Goal: Task Accomplishment & Management: Manage account settings

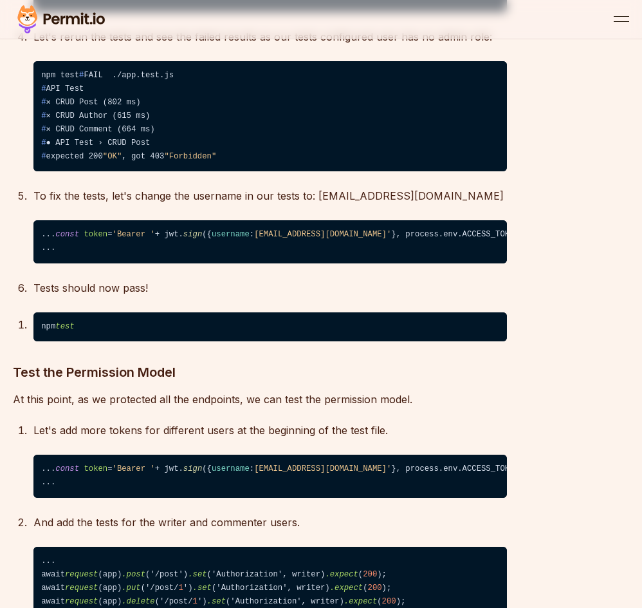
scroll to position [6758, 0]
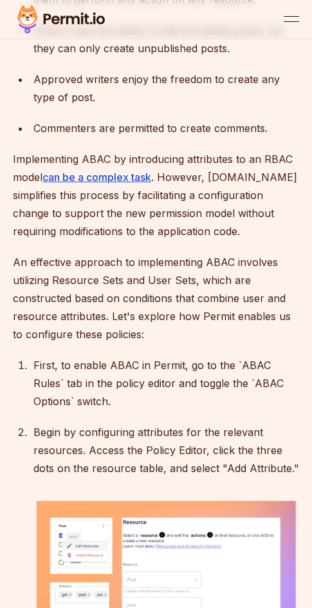
scroll to position [8366, 0]
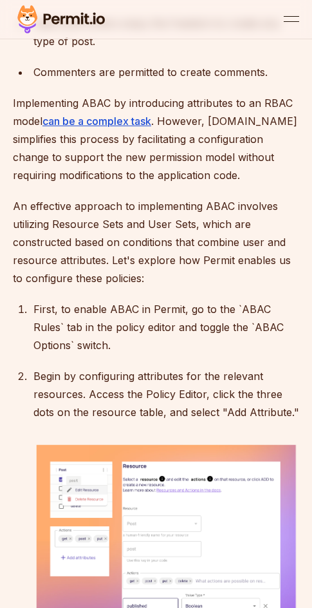
drag, startPoint x: 115, startPoint y: 118, endPoint x: 42, endPoint y: 204, distance: 112.3
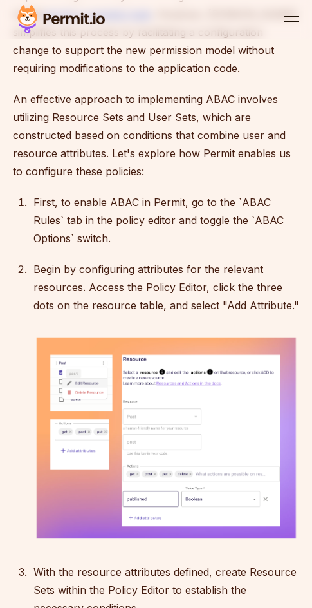
scroll to position [8495, 0]
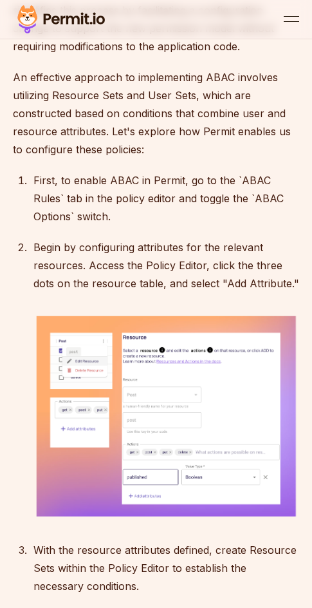
drag, startPoint x: 47, startPoint y: 312, endPoint x: 167, endPoint y: 356, distance: 128.3
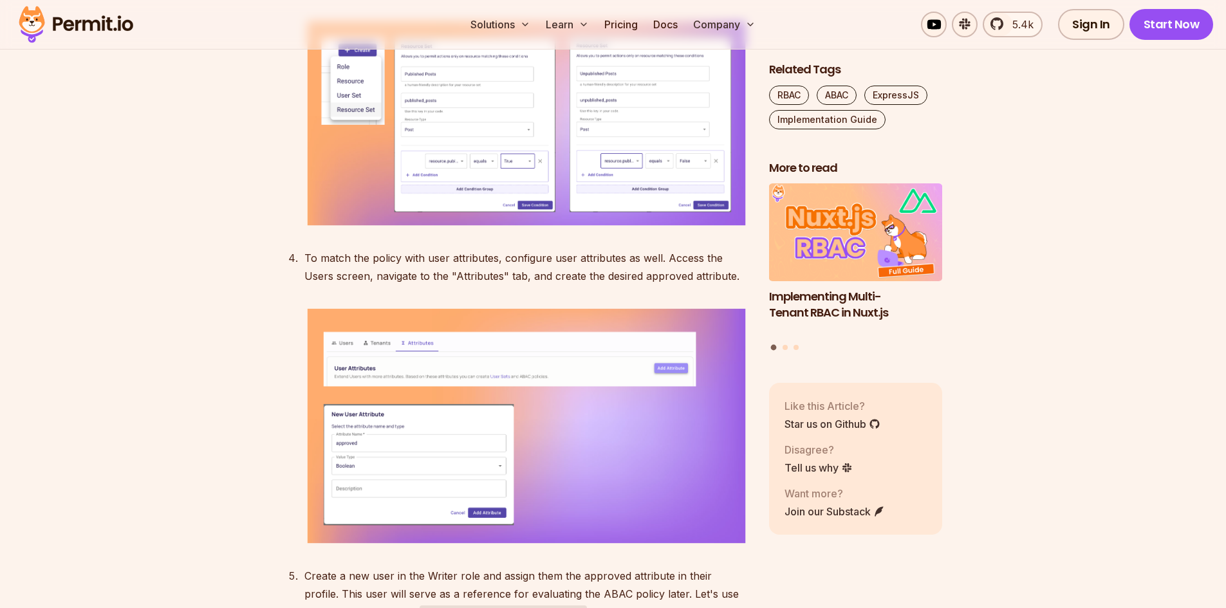
scroll to position [8623, 0]
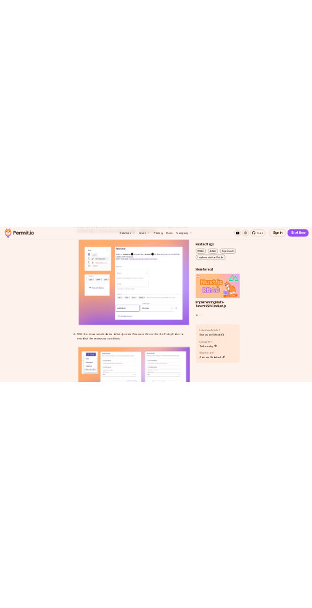
scroll to position [8302, 0]
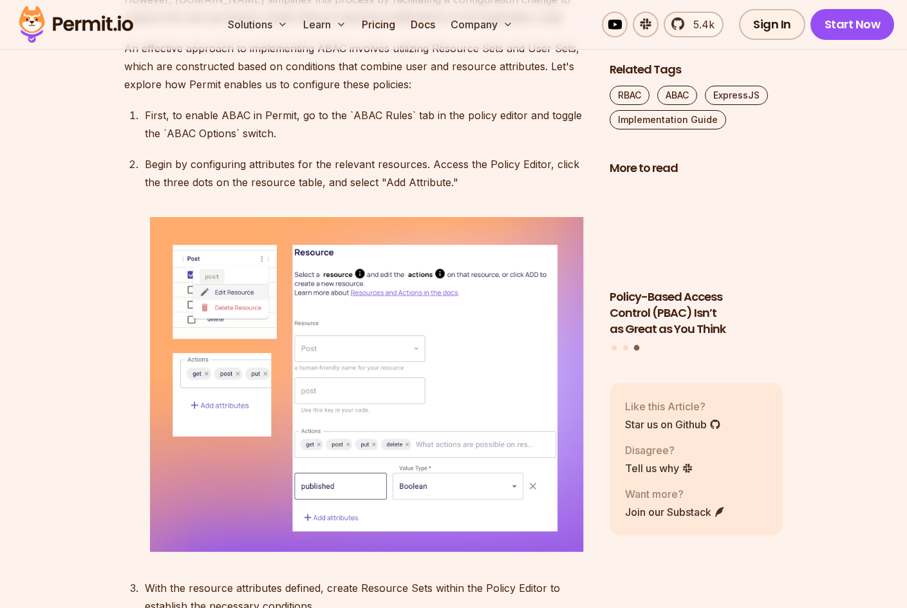
scroll to position [8000, 0]
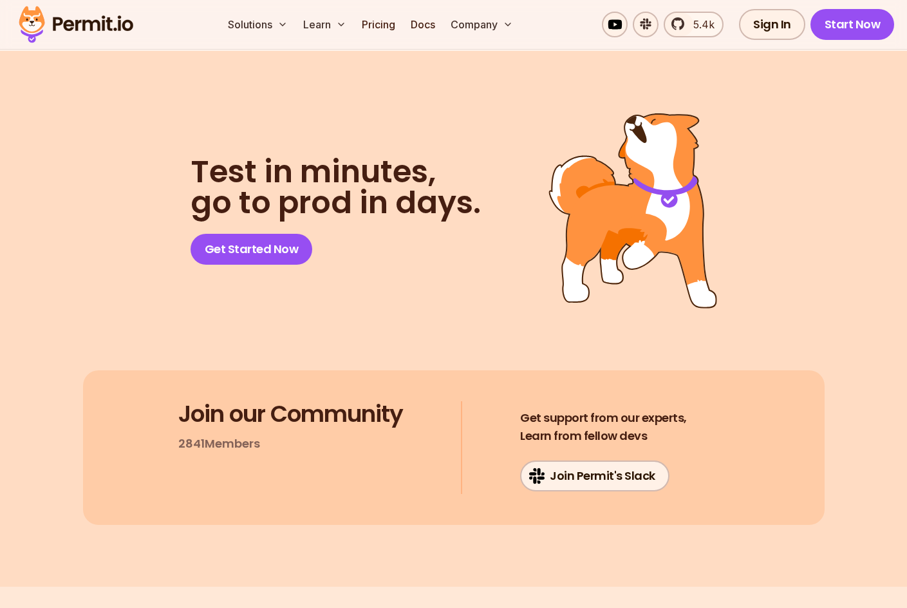
scroll to position [4090, 0]
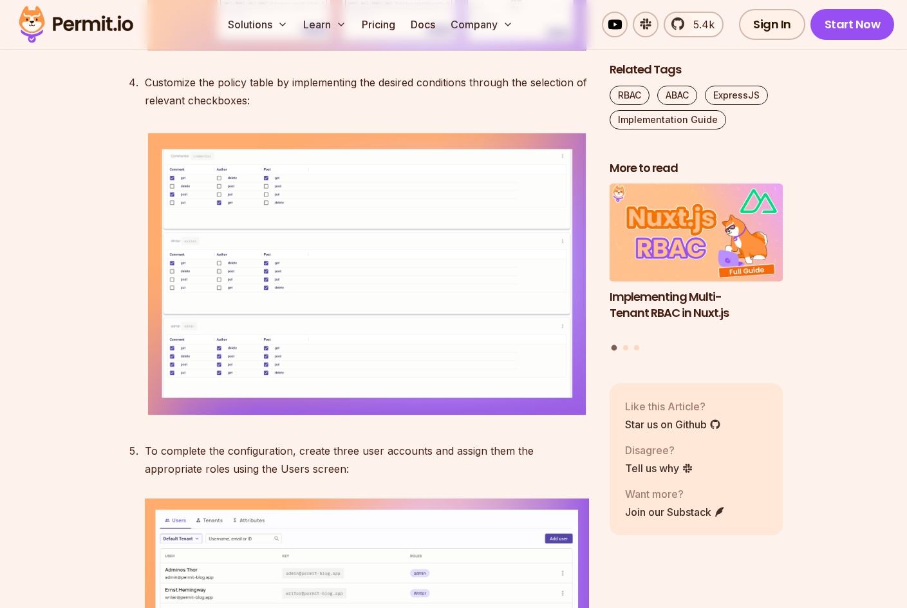
scroll to position [4605, 0]
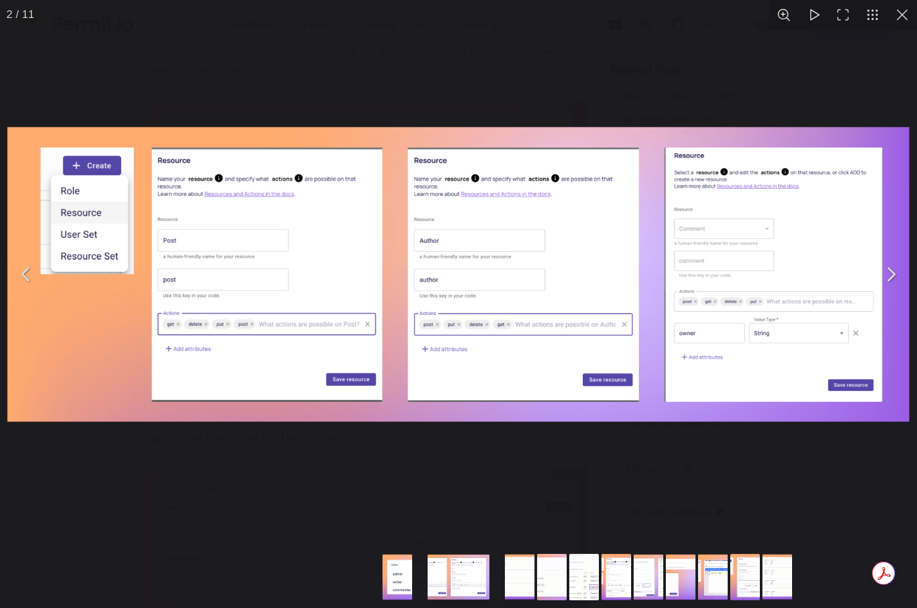
click at [266, 235] on img "You can close this modal content with the ESC key" at bounding box center [458, 274] width 911 height 304
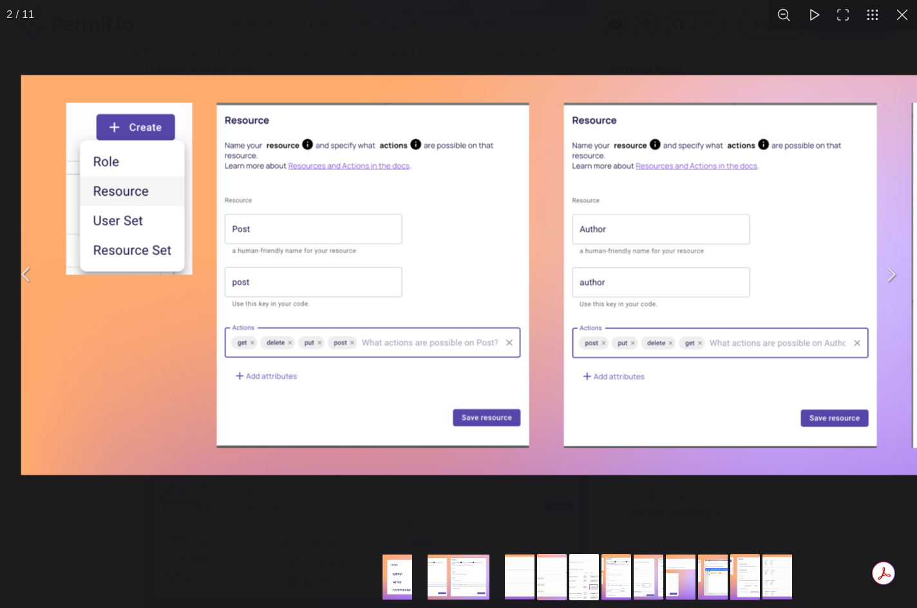
drag, startPoint x: 373, startPoint y: 300, endPoint x: 487, endPoint y: 301, distance: 114.6
click at [487, 301] on img "You can close this modal content with the ESC key" at bounding box center [632, 274] width 1235 height 413
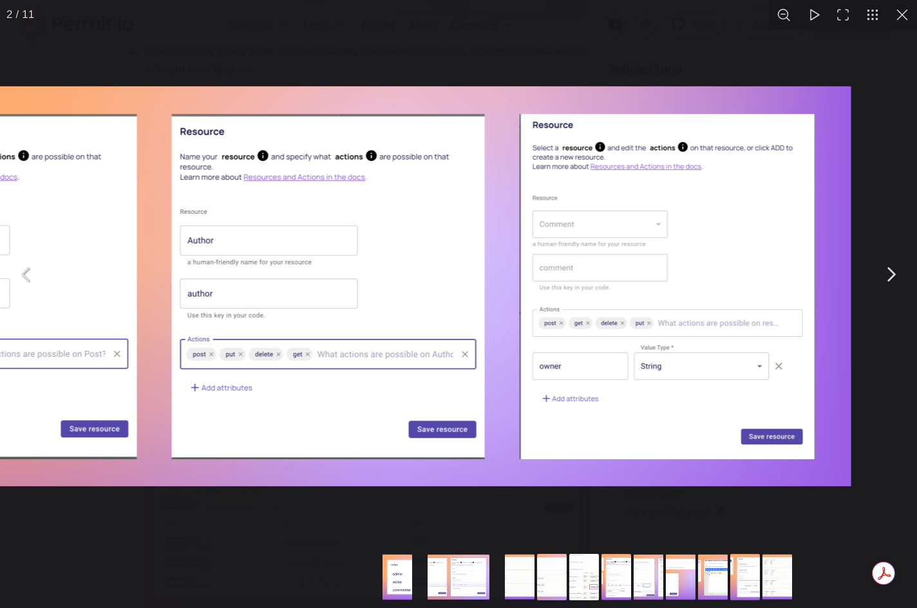
drag, startPoint x: 664, startPoint y: 282, endPoint x: 243, endPoint y: 306, distance: 421.6
click at [243, 306] on img "You can close this modal content with the ESC key" at bounding box center [240, 285] width 1235 height 413
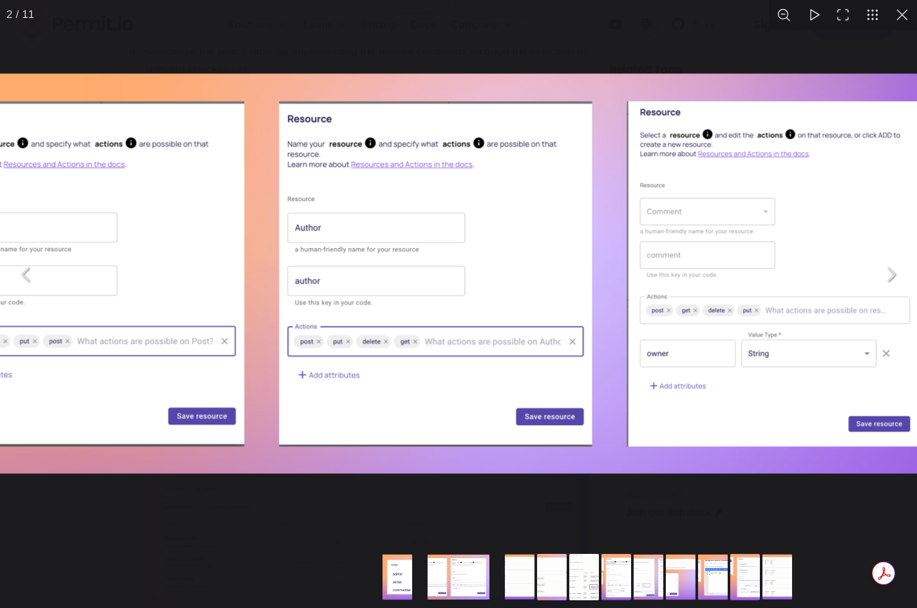
drag, startPoint x: 285, startPoint y: 301, endPoint x: 360, endPoint y: 295, distance: 74.9
click at [360, 295] on img "You can close this modal content with the ESC key" at bounding box center [347, 273] width 1235 height 413
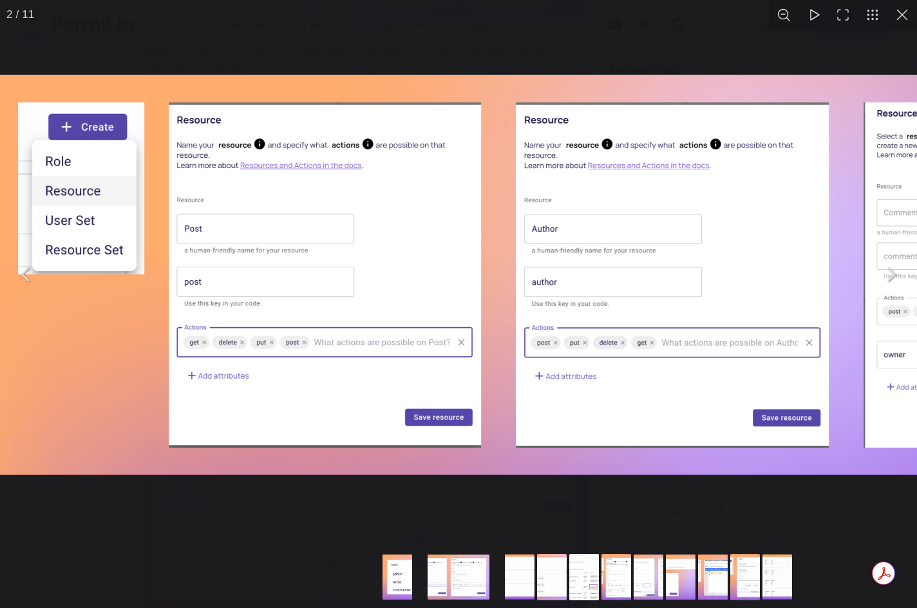
click at [179, 521] on div "You can close this modal content with the ESC key" at bounding box center [458, 274] width 917 height 548
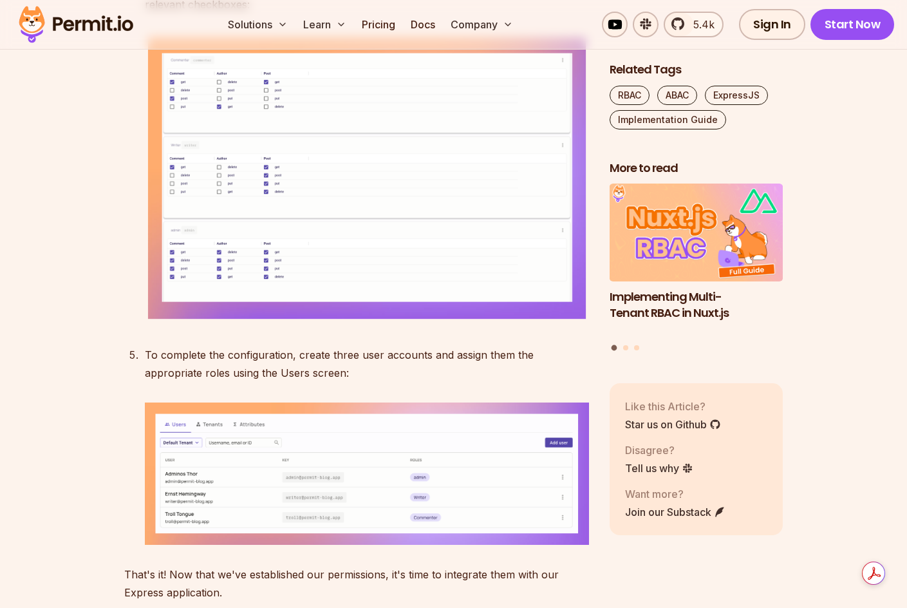
scroll to position [4734, 0]
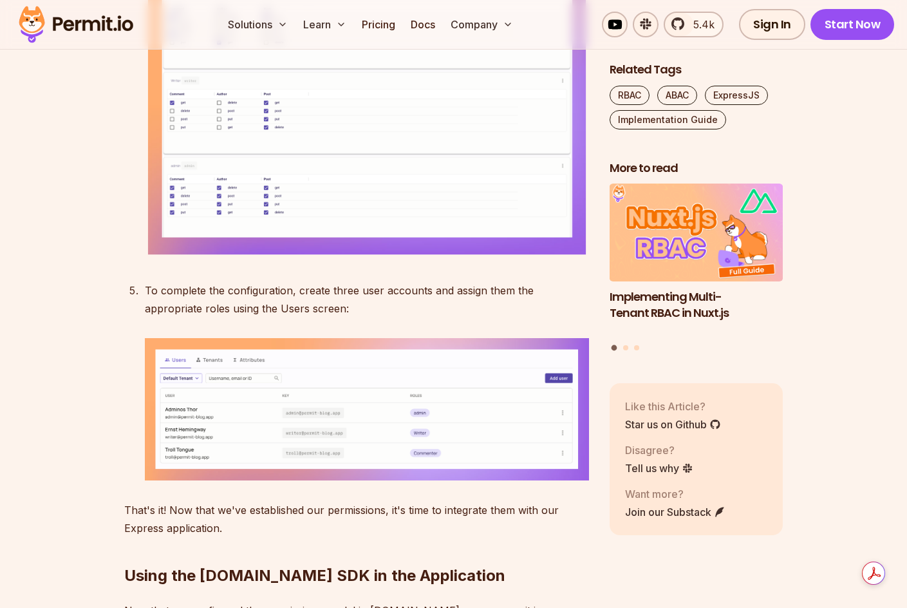
click at [313, 261] on img at bounding box center [367, 115] width 444 height 291
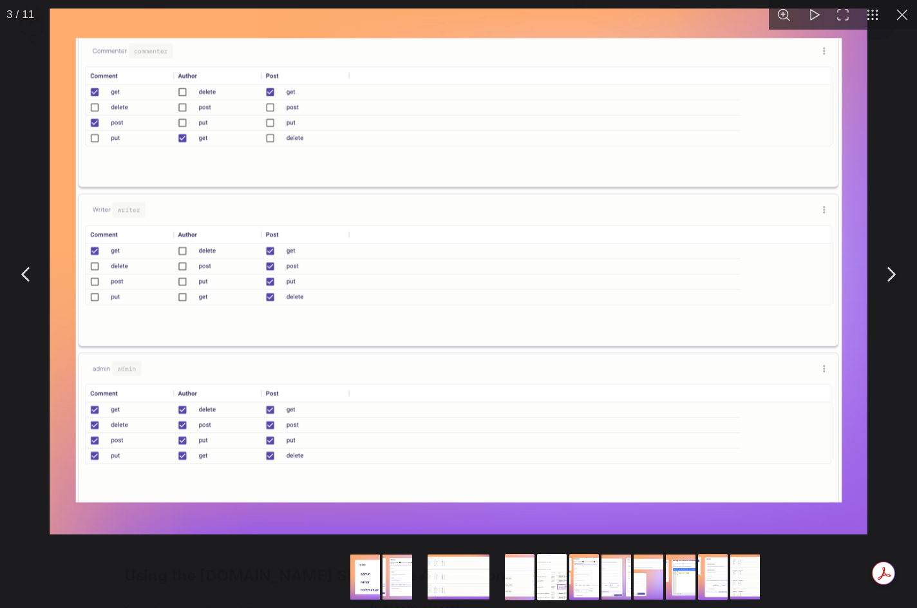
click at [44, 443] on img "You can close this modal content with the ESC key" at bounding box center [458, 274] width 829 height 543
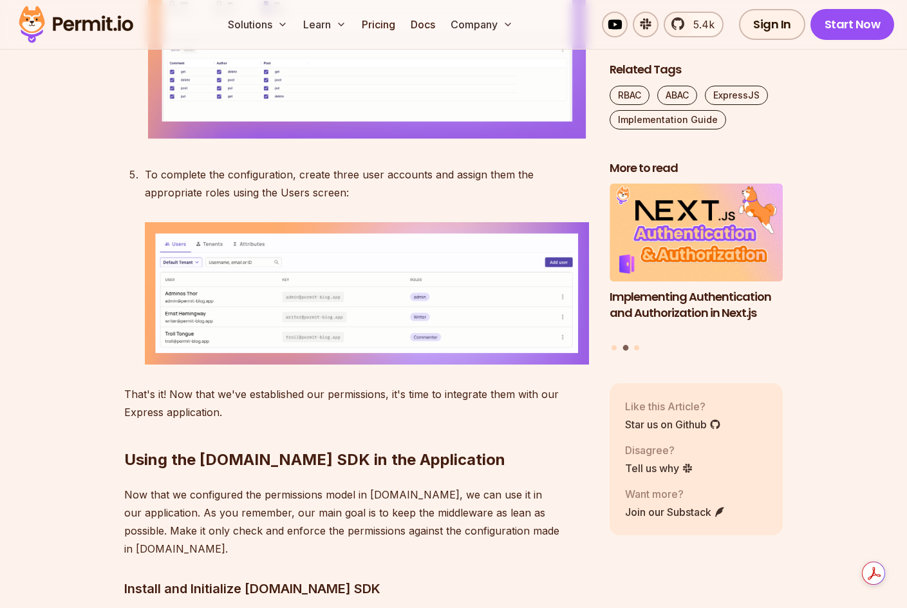
scroll to position [4798, 0]
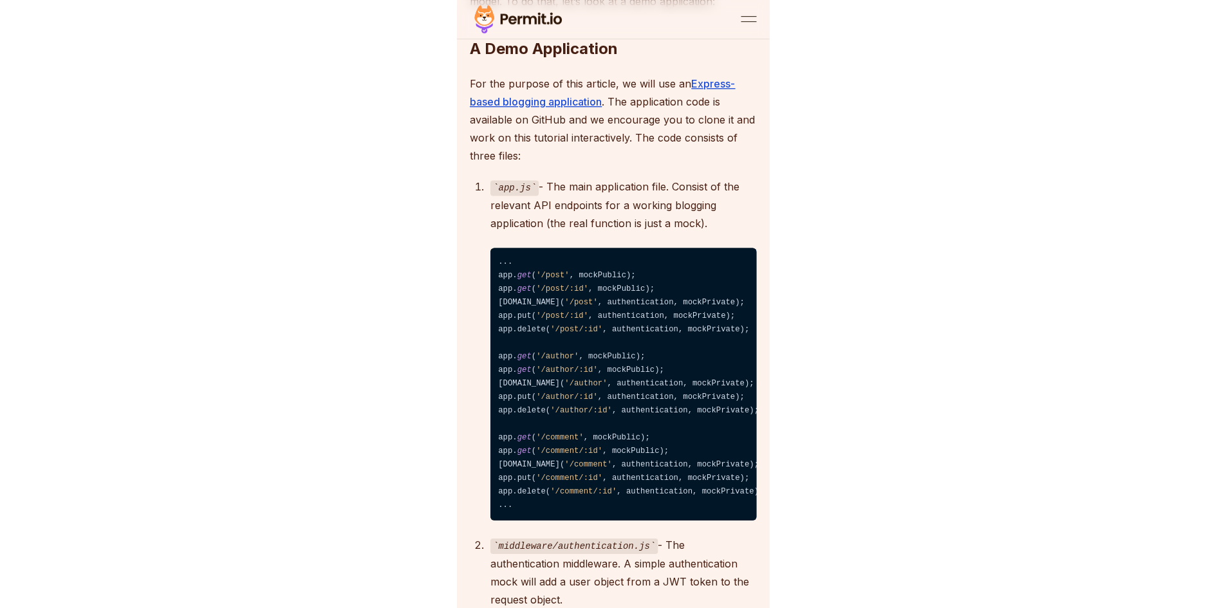
scroll to position [1866, 0]
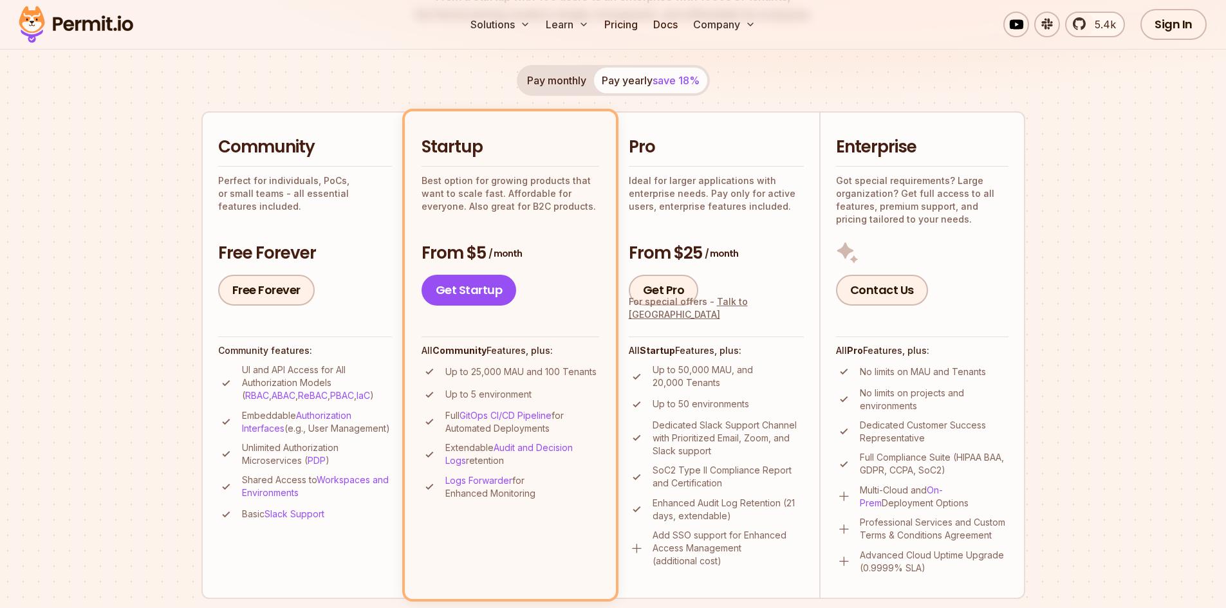
scroll to position [257, 0]
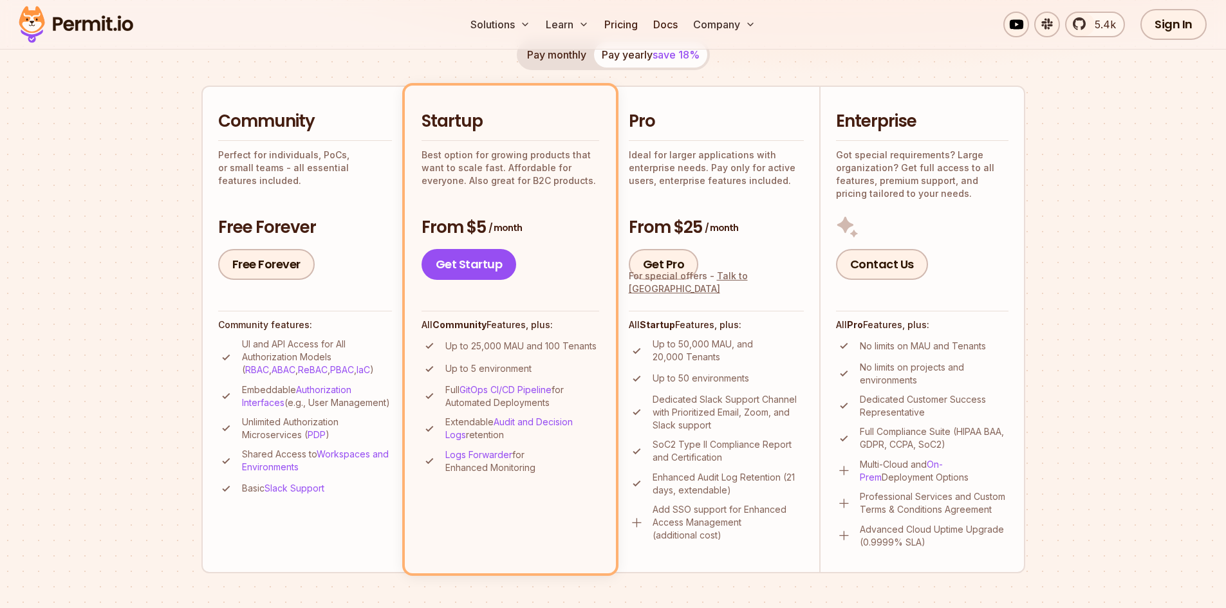
click at [145, 366] on section "Permit Pricing From Free to Predictable Scaling From a startup with 100 users t…" at bounding box center [613, 472] width 1226 height 1393
click at [179, 372] on section "Permit Pricing From Free to Predictable Scaling From a startup with 100 users t…" at bounding box center [613, 472] width 1226 height 1393
click at [168, 374] on section "Permit Pricing From Free to Predictable Scaling From a startup with 100 users t…" at bounding box center [613, 472] width 1226 height 1393
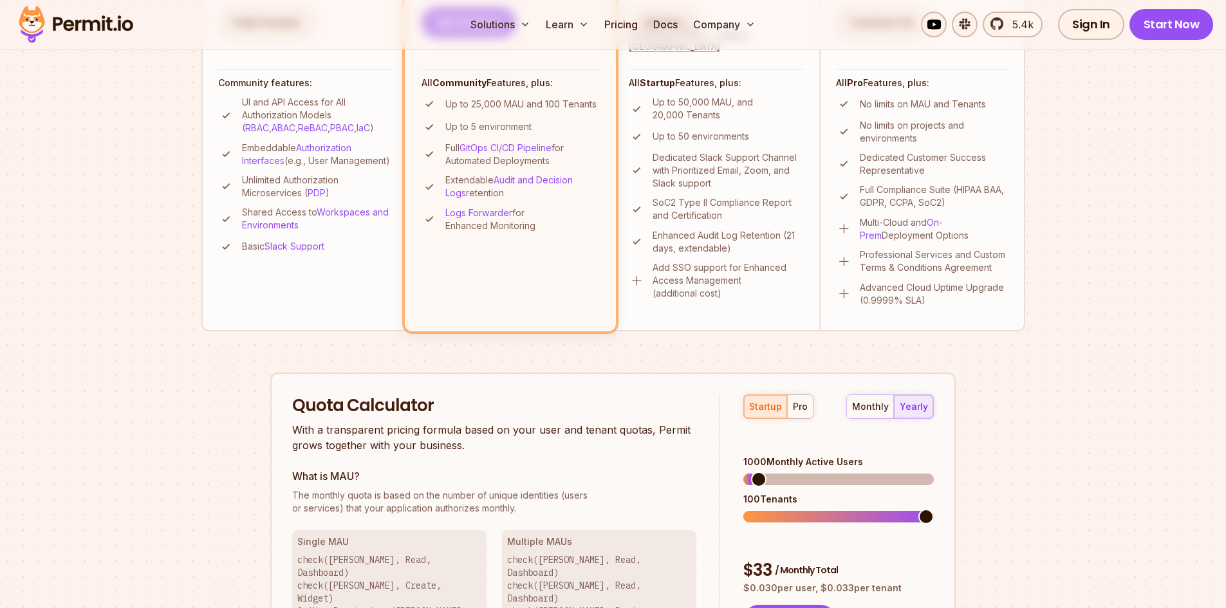
scroll to position [386, 0]
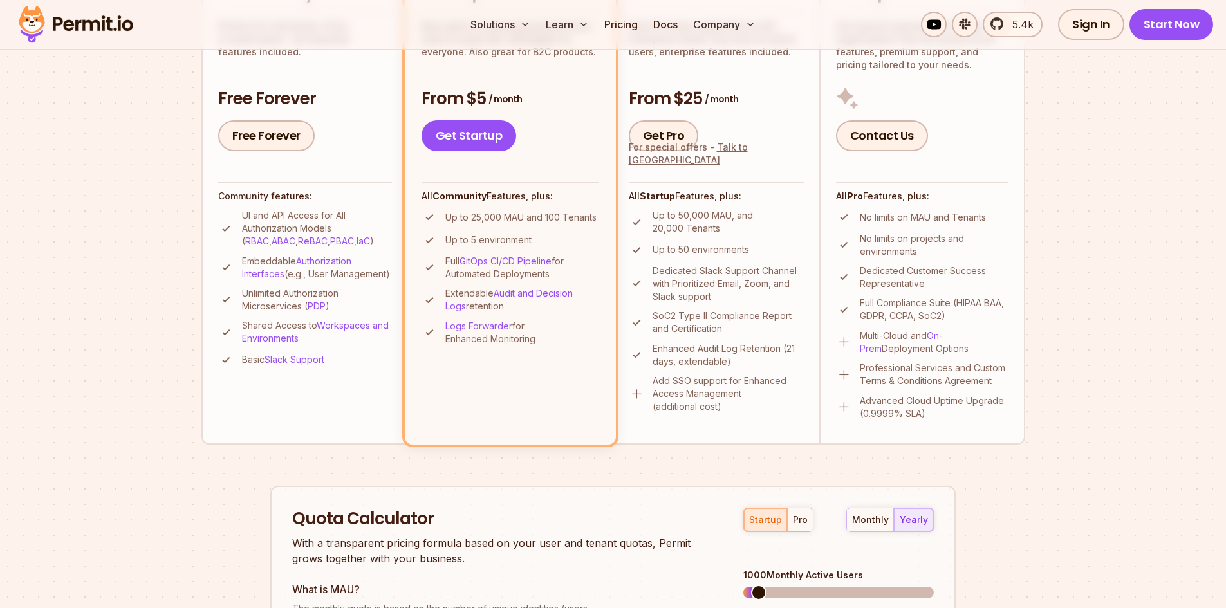
click at [339, 121] on div "Free Forever" at bounding box center [305, 135] width 174 height 31
click at [284, 131] on link "Free Forever" at bounding box center [266, 135] width 97 height 31
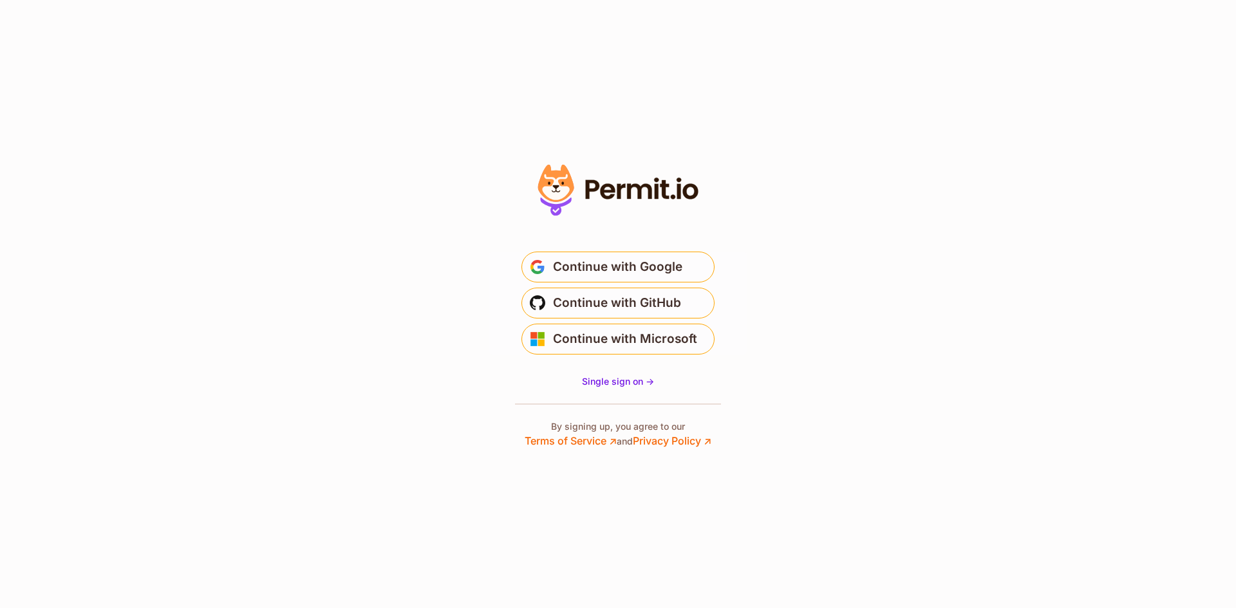
click at [357, 392] on section "* Or" at bounding box center [618, 304] width 1236 height 608
click at [640, 259] on span "Continue with Google" at bounding box center [617, 267] width 129 height 21
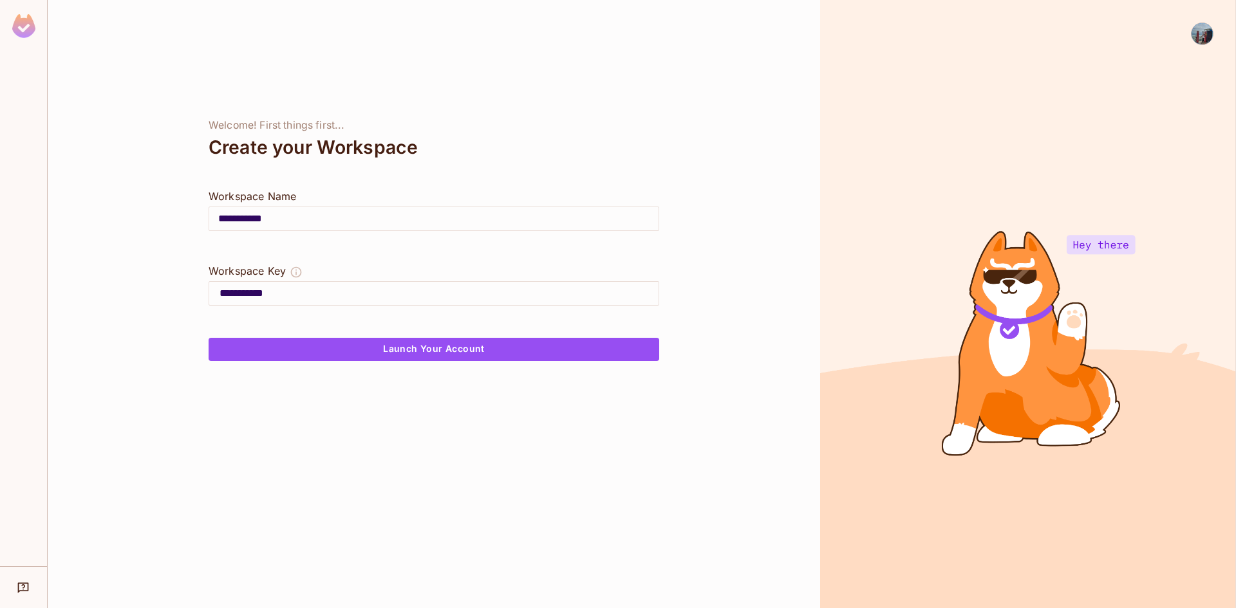
click at [234, 216] on input "**********" at bounding box center [433, 219] width 449 height 36
type input "*****"
type input "******"
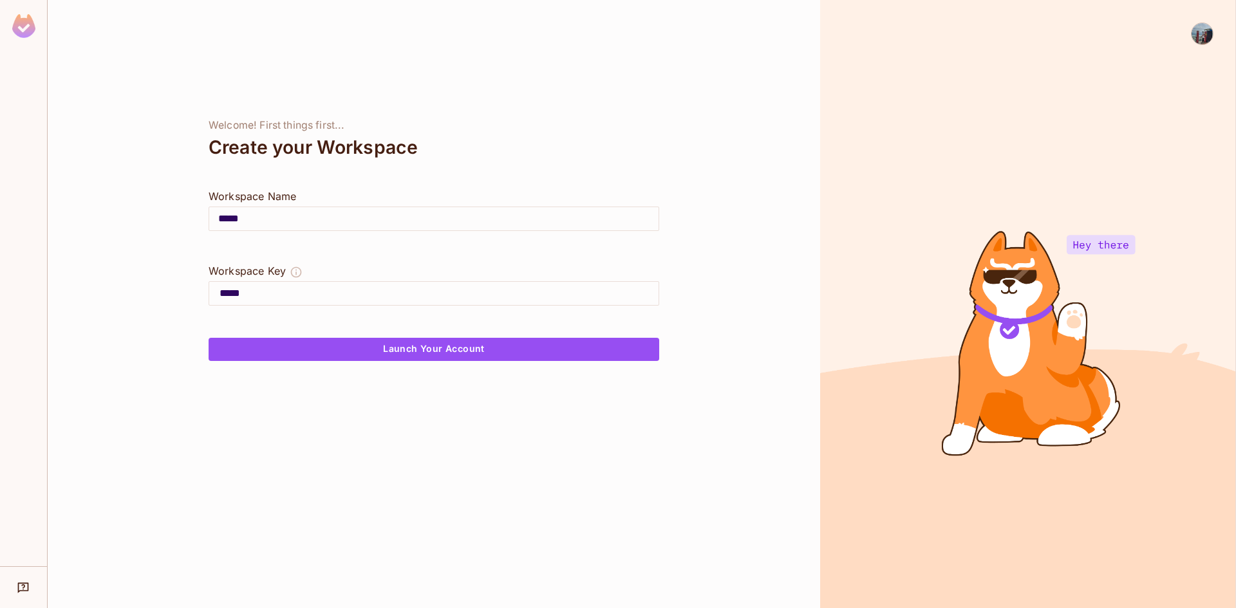
type input "******"
type input "*******"
type input "********"
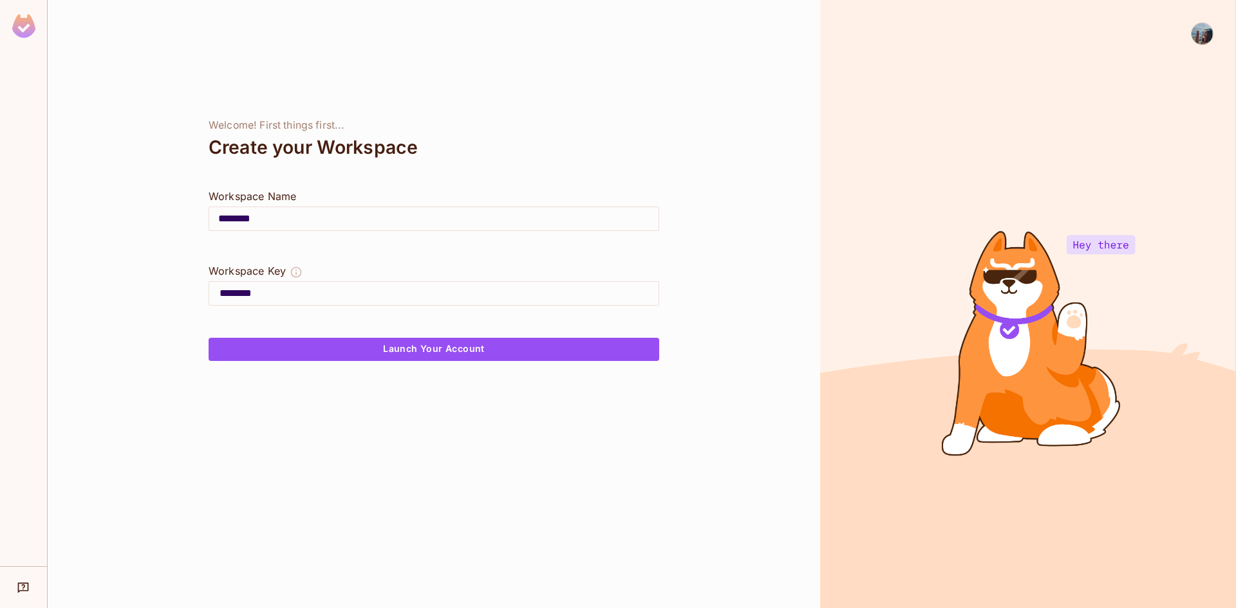
type input "*********"
type input "**********"
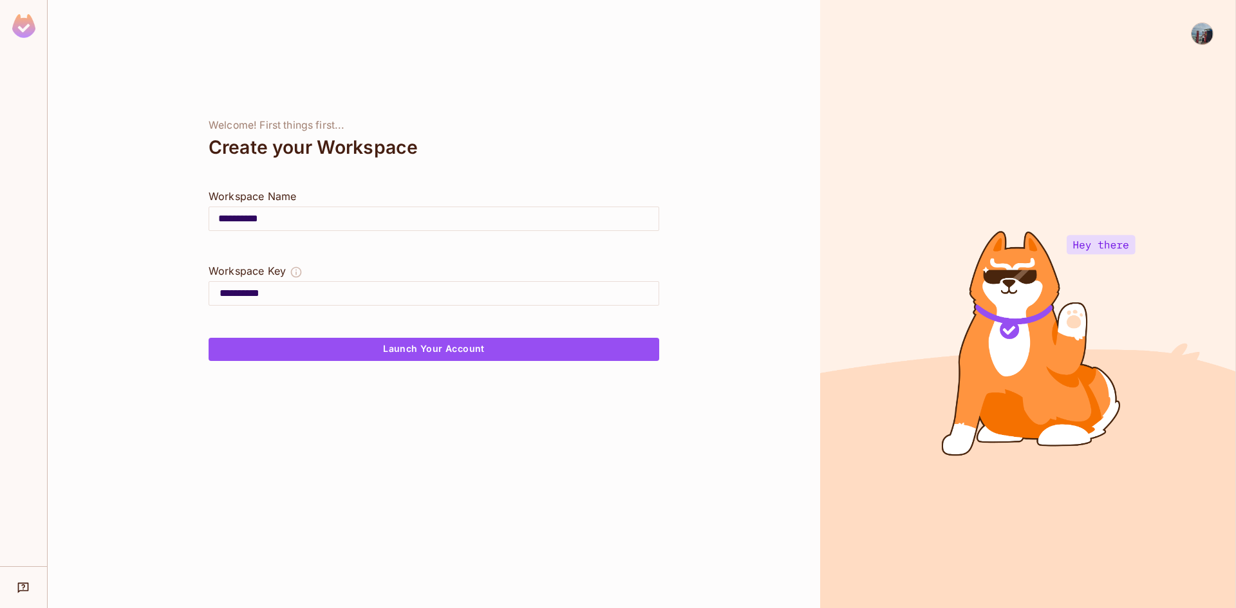
type input "**********"
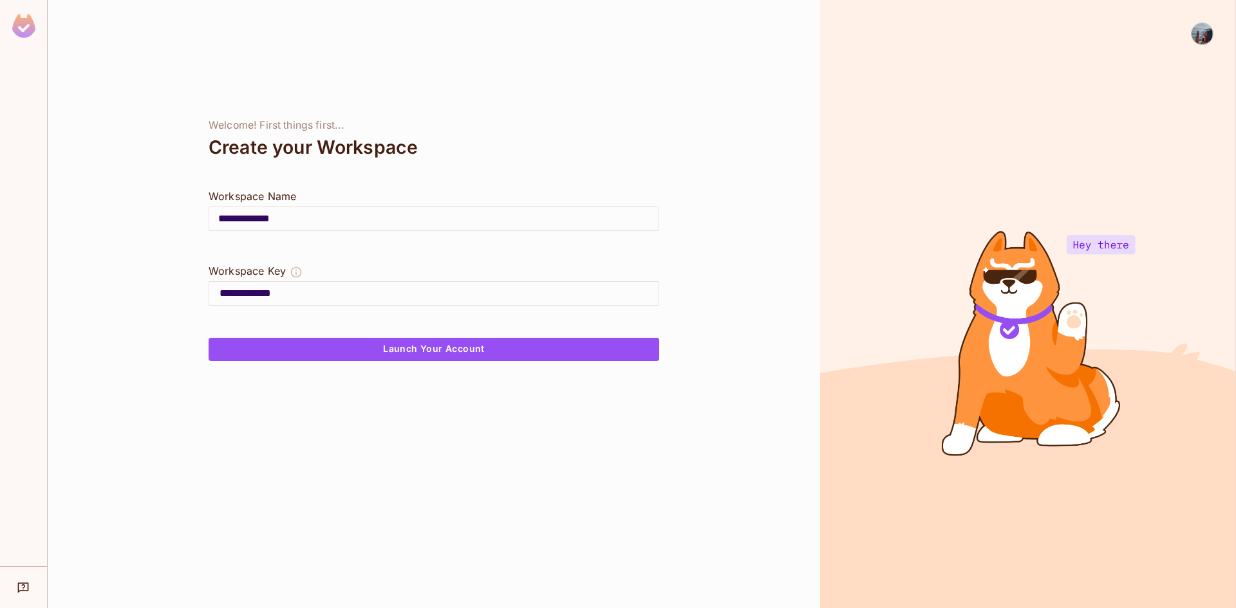
type input "**********"
click at [292, 270] on icon "The Workspace Key is unique, and serves as the identifier of your workspace." at bounding box center [296, 272] width 13 height 13
click at [333, 242] on div at bounding box center [434, 247] width 451 height 31
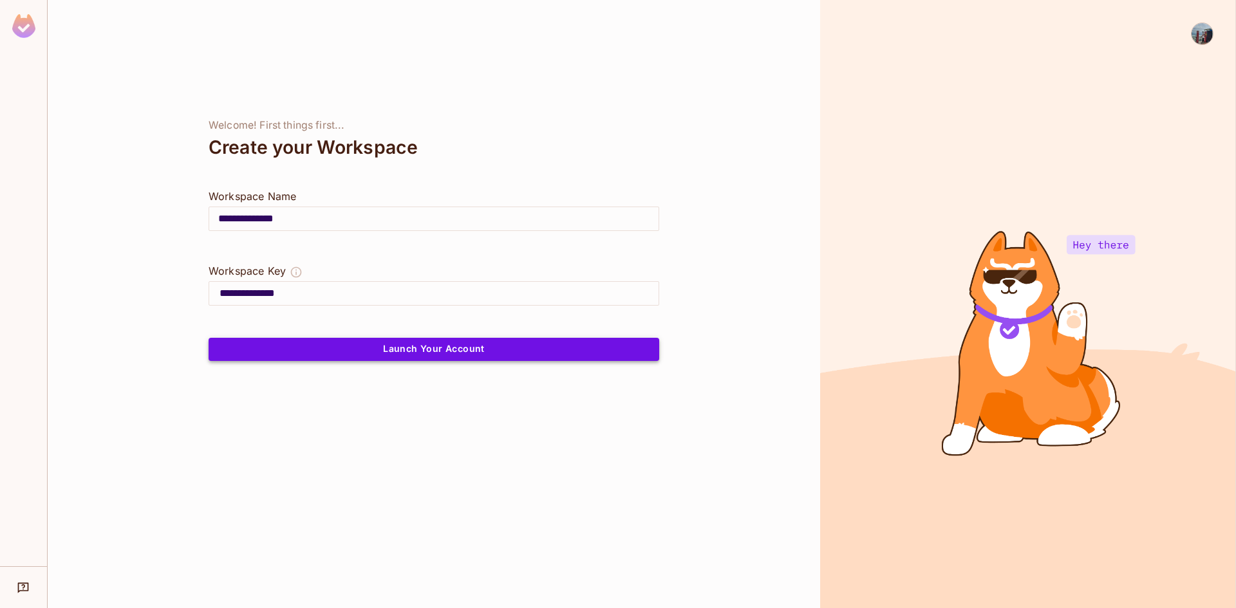
click at [416, 348] on button "Launch Your Account" at bounding box center [434, 349] width 451 height 23
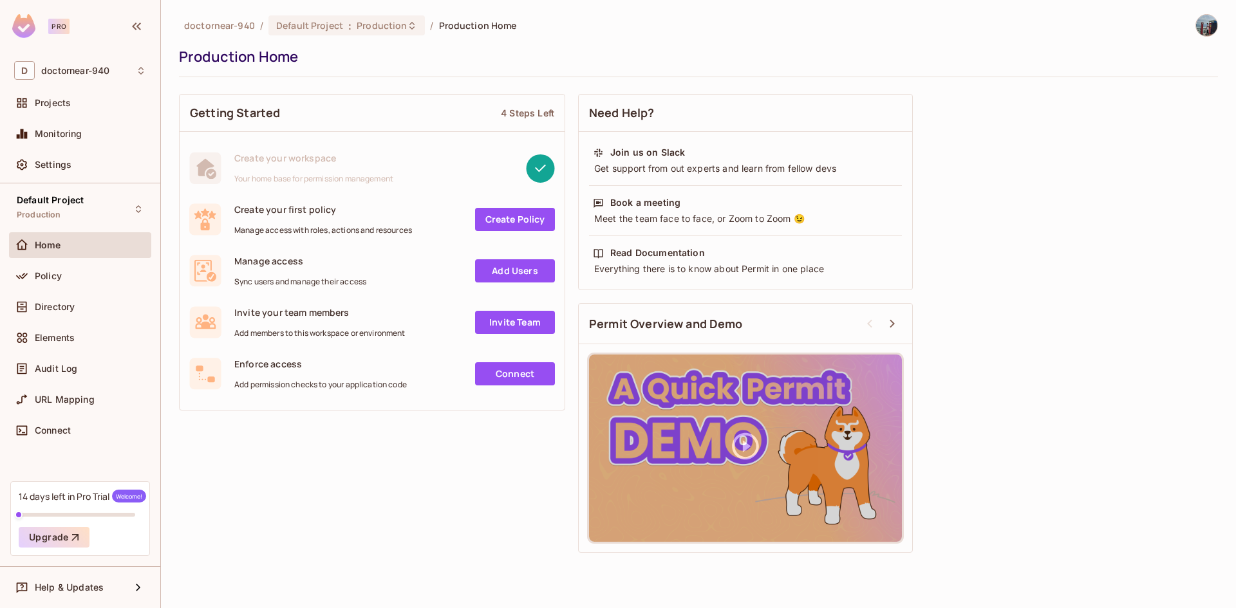
click at [496, 219] on link "Create Policy" at bounding box center [515, 219] width 80 height 23
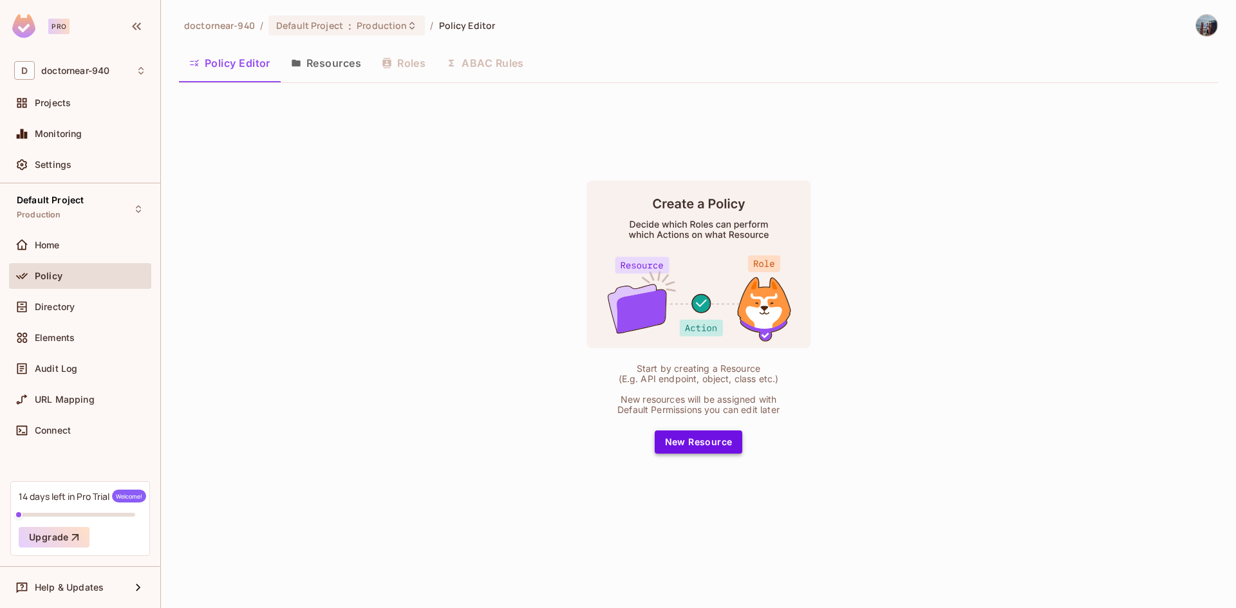
click at [709, 446] on button "New Resource" at bounding box center [699, 442] width 88 height 23
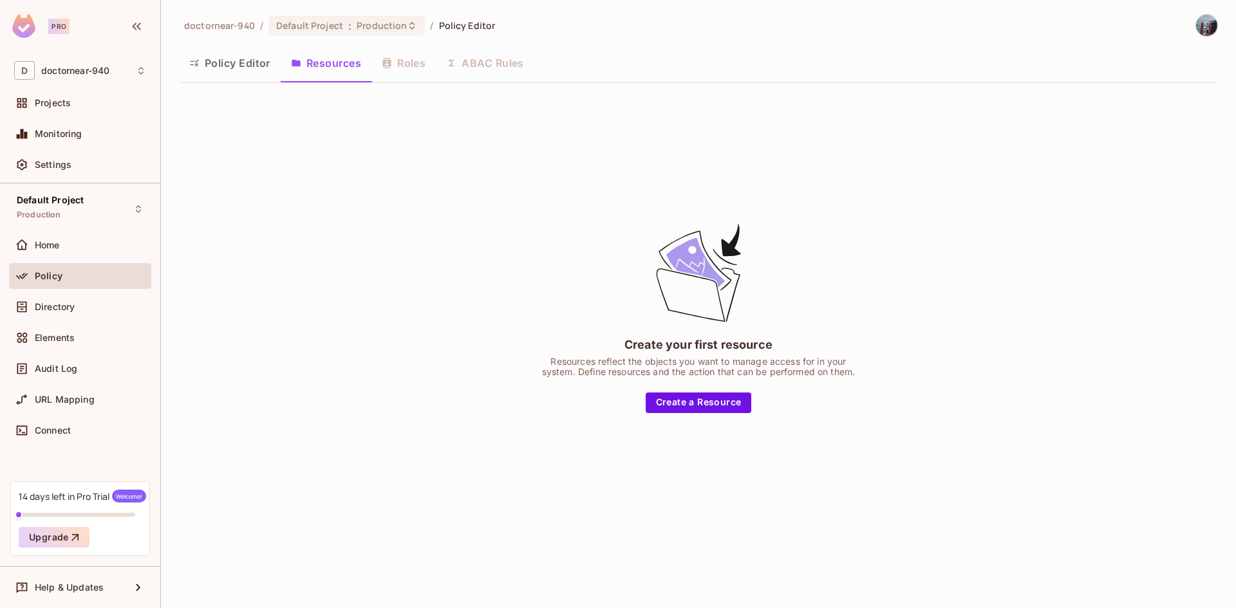
click at [606, 424] on div "Create your first resource Resources reflect the objects you want to manage acc…" at bounding box center [698, 316] width 1039 height 447
click at [565, 395] on div "Create your first resource Resources reflect the objects you want to manage acc…" at bounding box center [698, 317] width 322 height 192
click at [684, 397] on button "Create a Resource" at bounding box center [699, 403] width 106 height 21
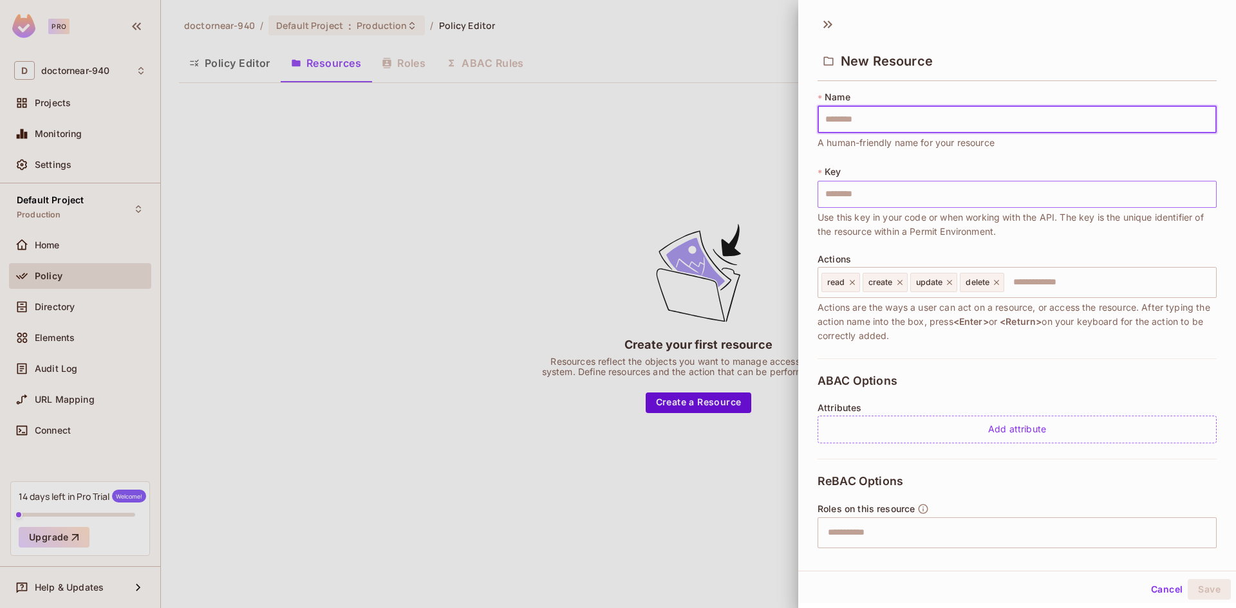
click at [933, 191] on input "text" at bounding box center [1016, 194] width 399 height 27
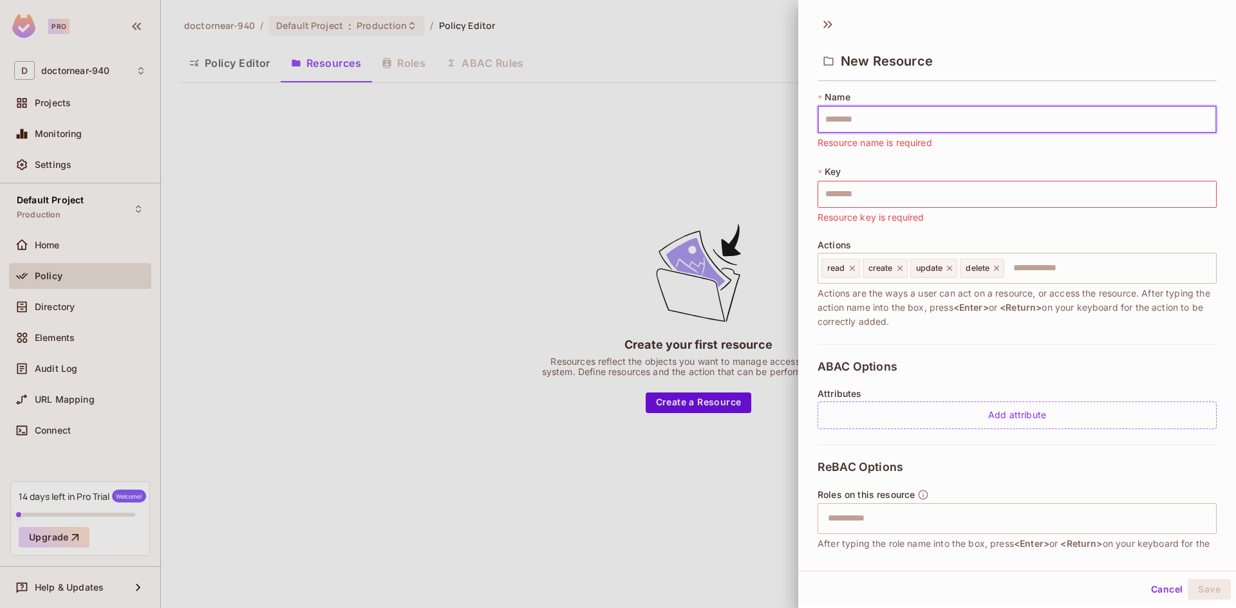
click at [949, 119] on input "text" at bounding box center [1016, 119] width 399 height 27
type input "*"
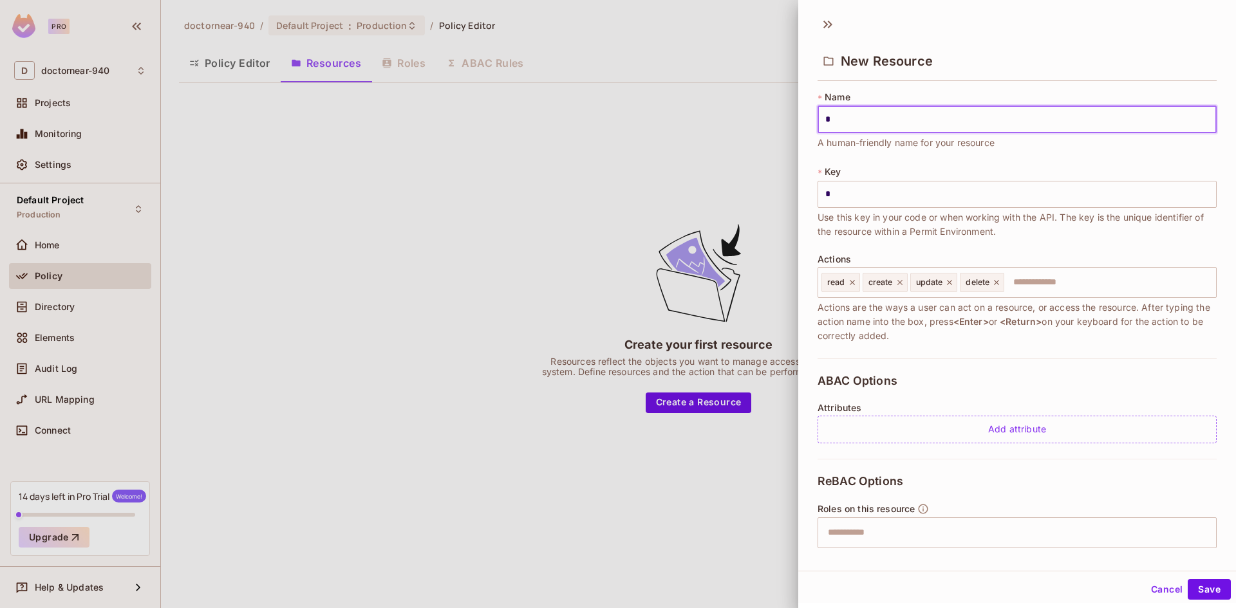
type input "**"
type input "***"
type input "**"
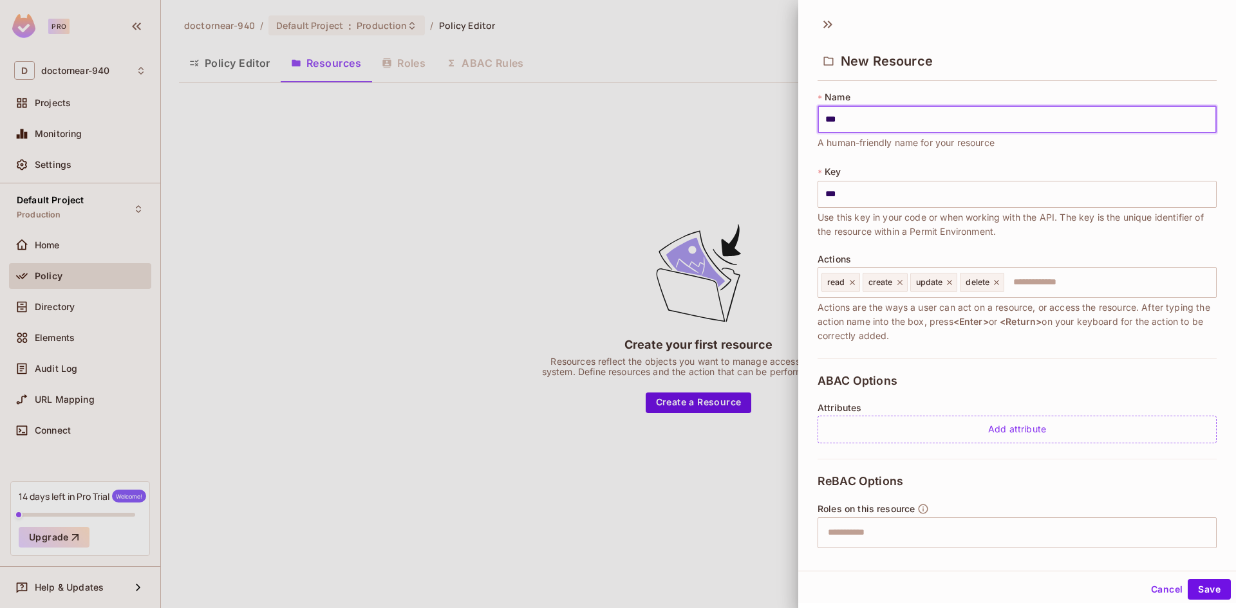
type input "**"
type input "*"
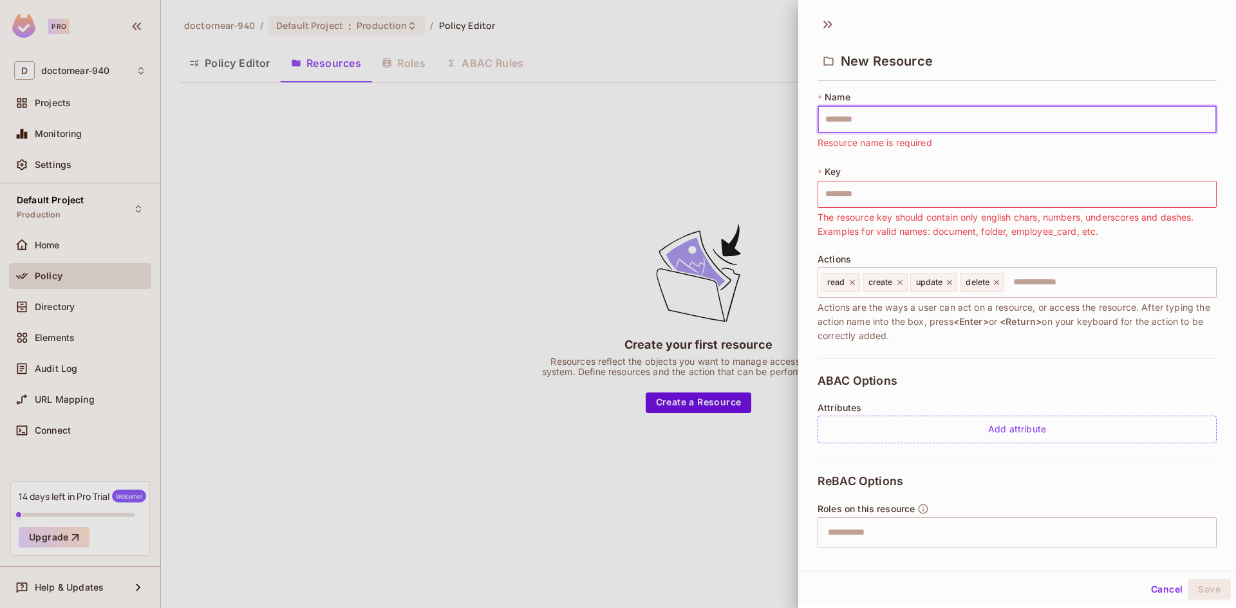
click at [882, 126] on input "text" at bounding box center [1016, 119] width 399 height 27
type input "*"
type input "**"
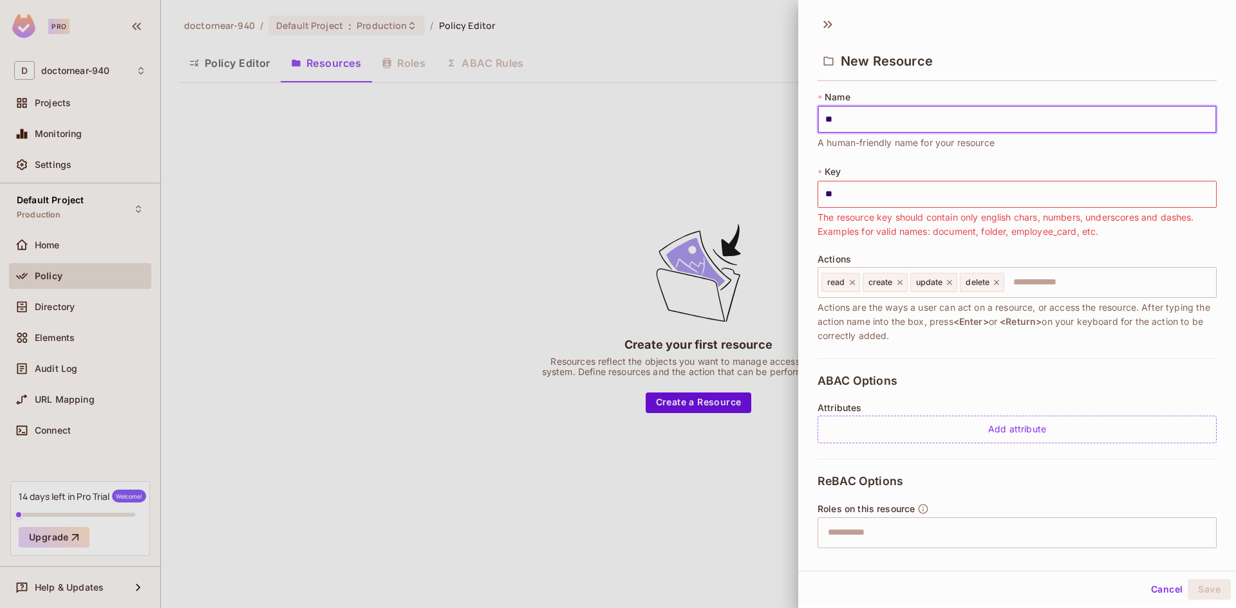
type input "***"
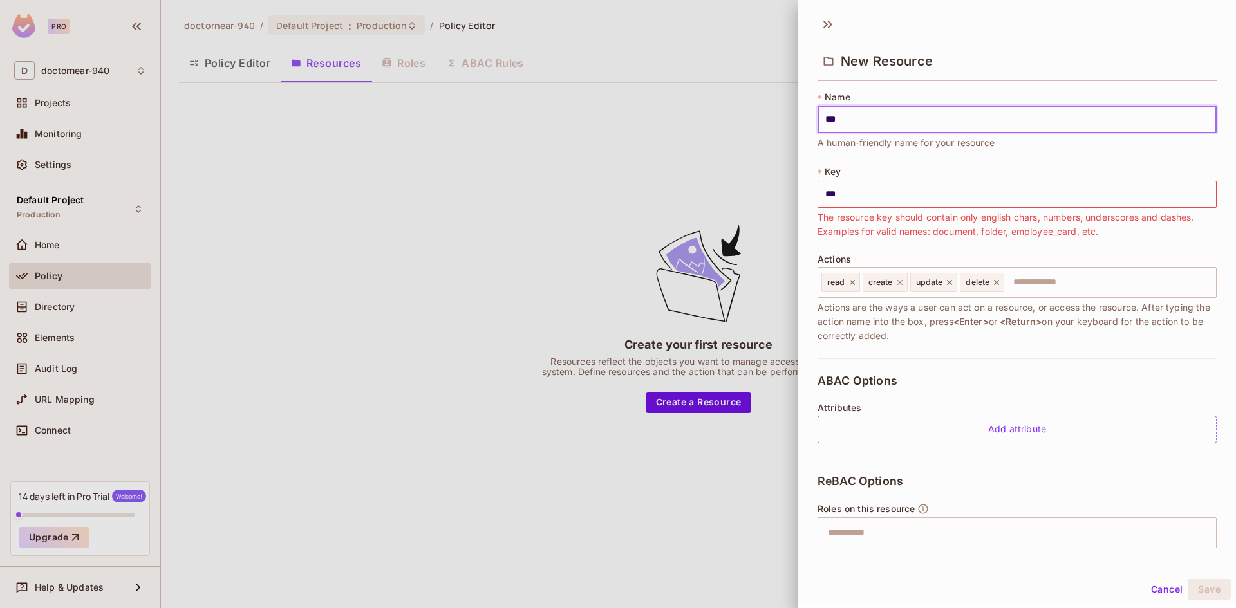
type input "***"
type input "**"
type input "*"
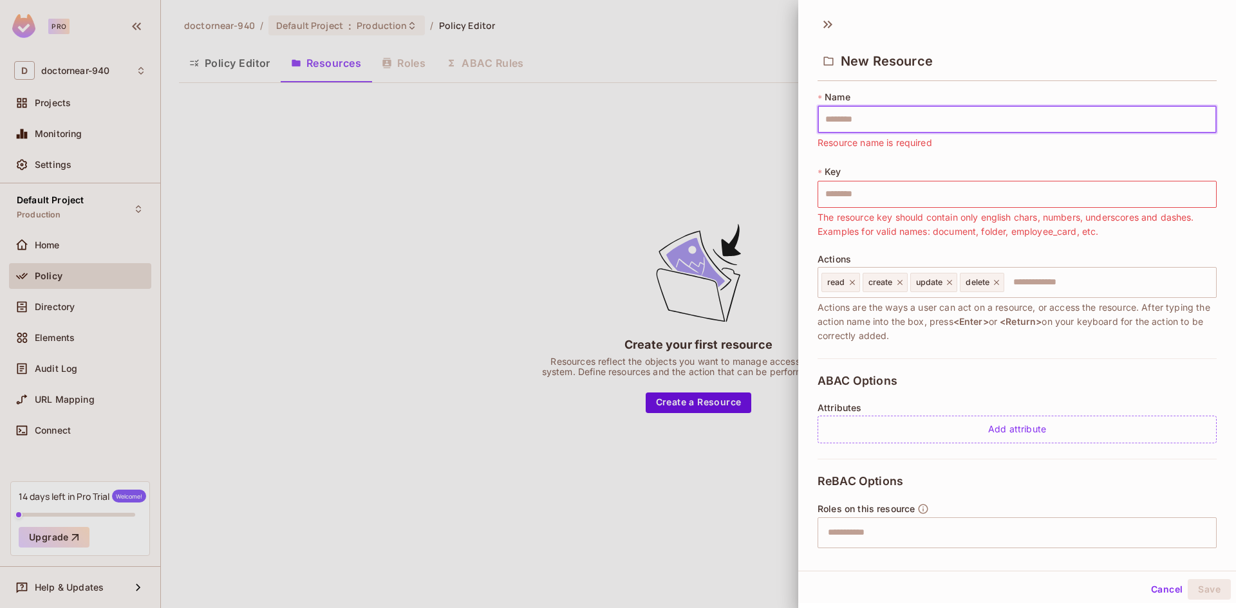
type input "*"
type input "**"
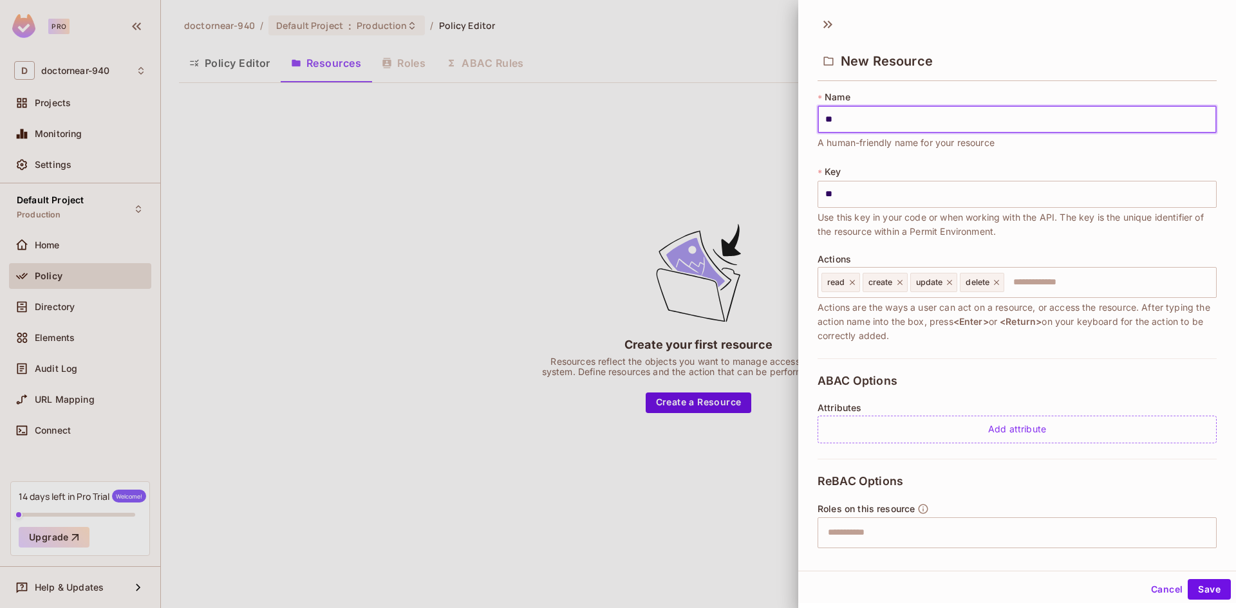
type input "***"
type input "****"
type input "*****"
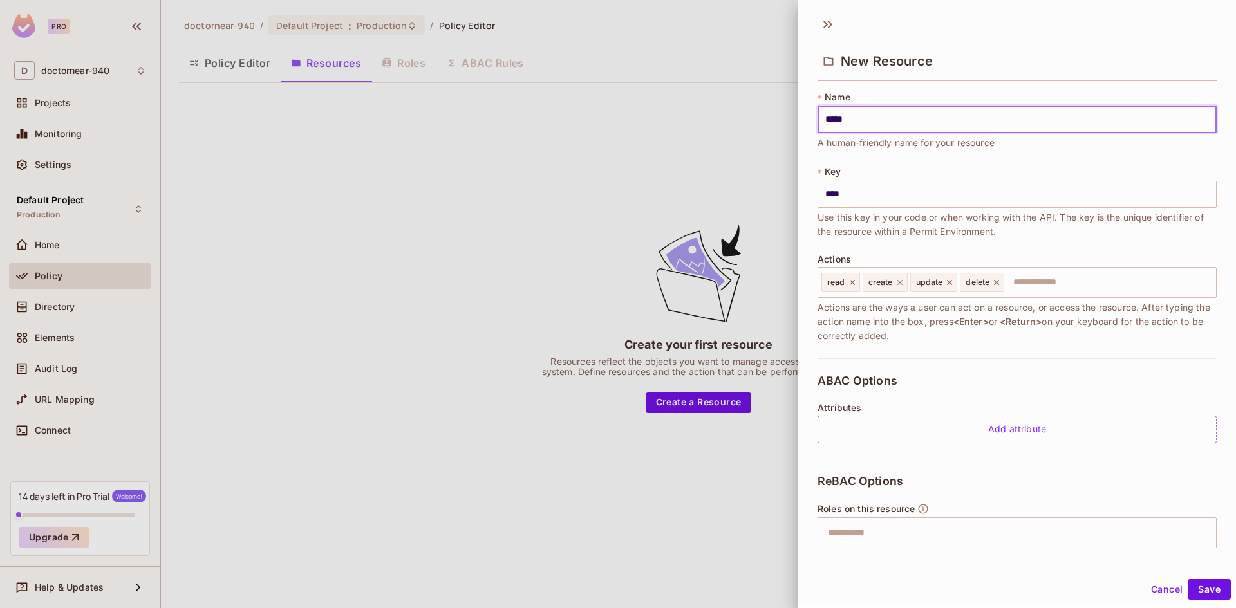
type input "*****"
type input "******"
type input "*******"
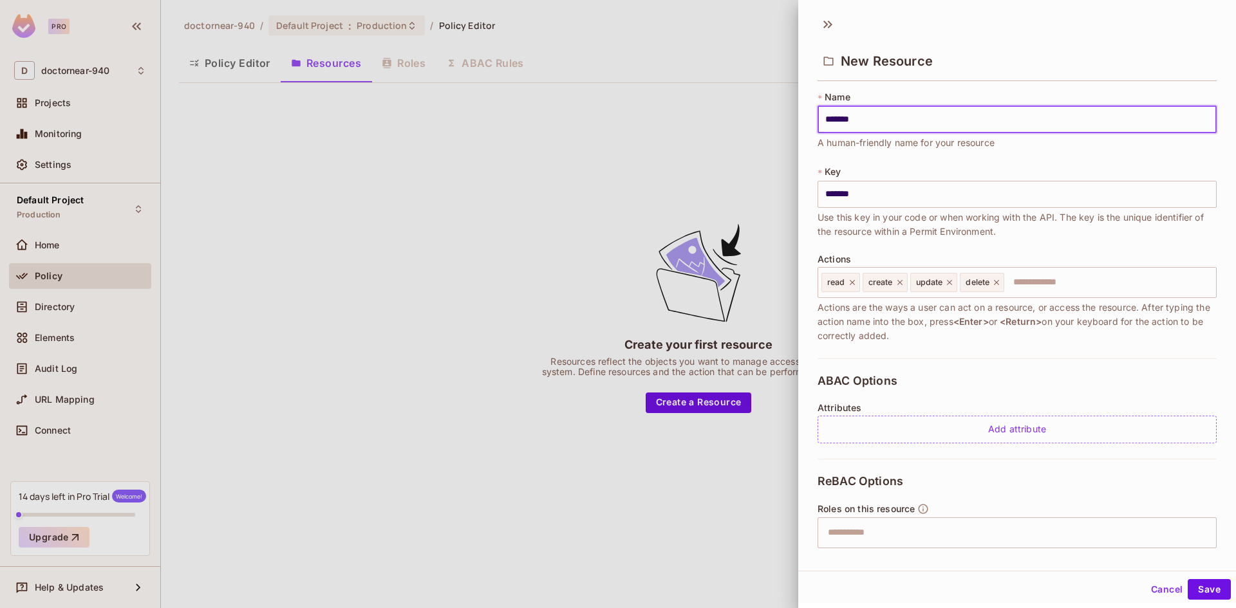
type input "*******"
click at [879, 199] on input "*******" at bounding box center [1016, 194] width 399 height 27
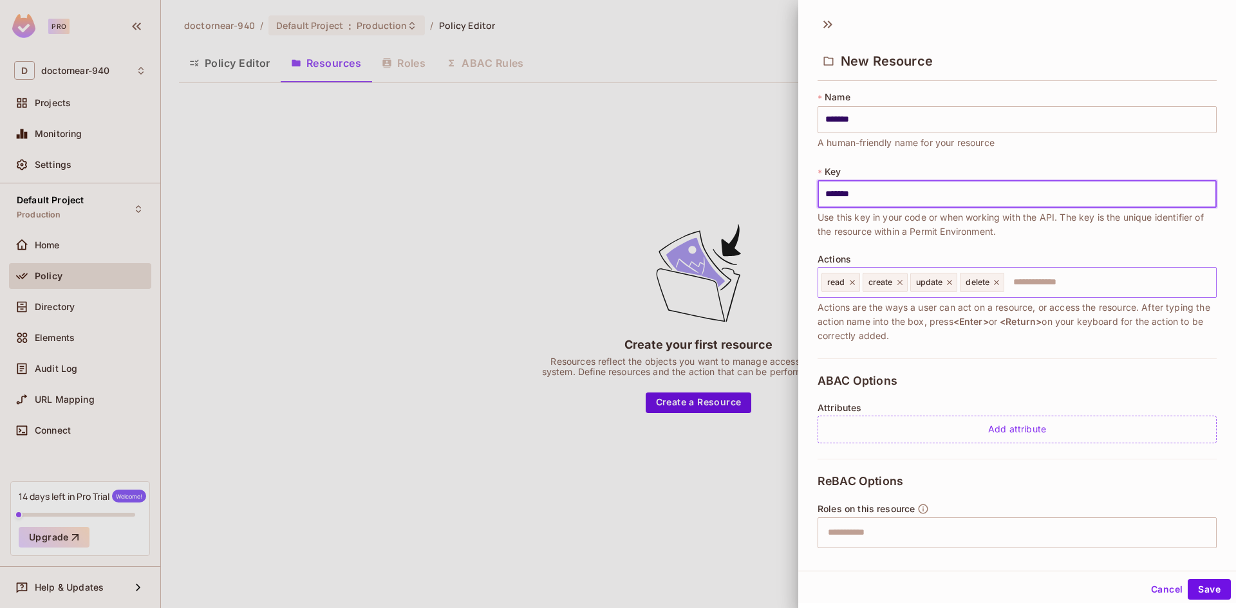
click at [1044, 285] on input "text" at bounding box center [1107, 283] width 205 height 26
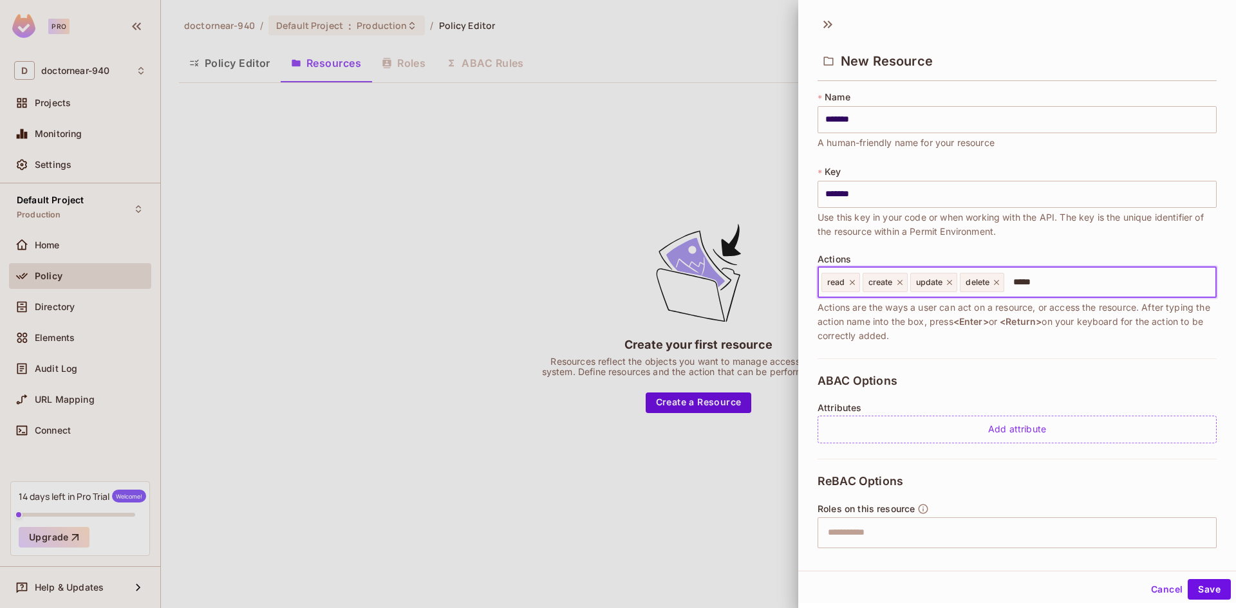
type input "******"
click at [1208, 592] on button "Save" at bounding box center [1209, 589] width 43 height 21
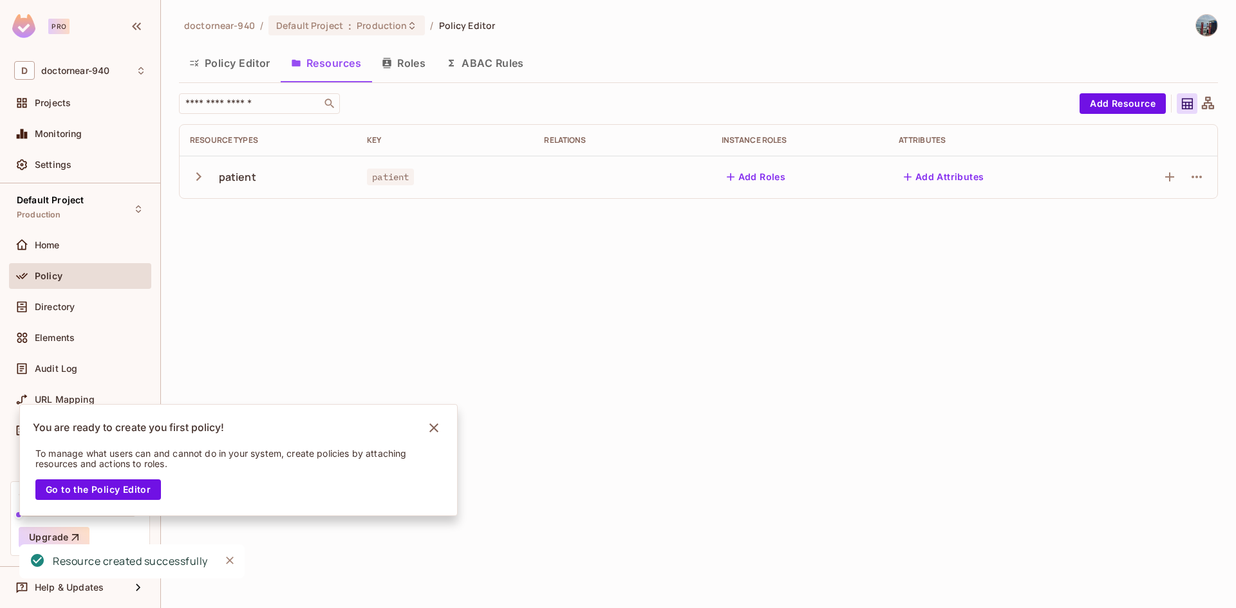
click at [707, 276] on div "doctornear-940 / Default Project : Production / Policy Editor Policy Editor Res…" at bounding box center [698, 304] width 1075 height 608
click at [1108, 105] on button "Add Resource" at bounding box center [1122, 103] width 86 height 21
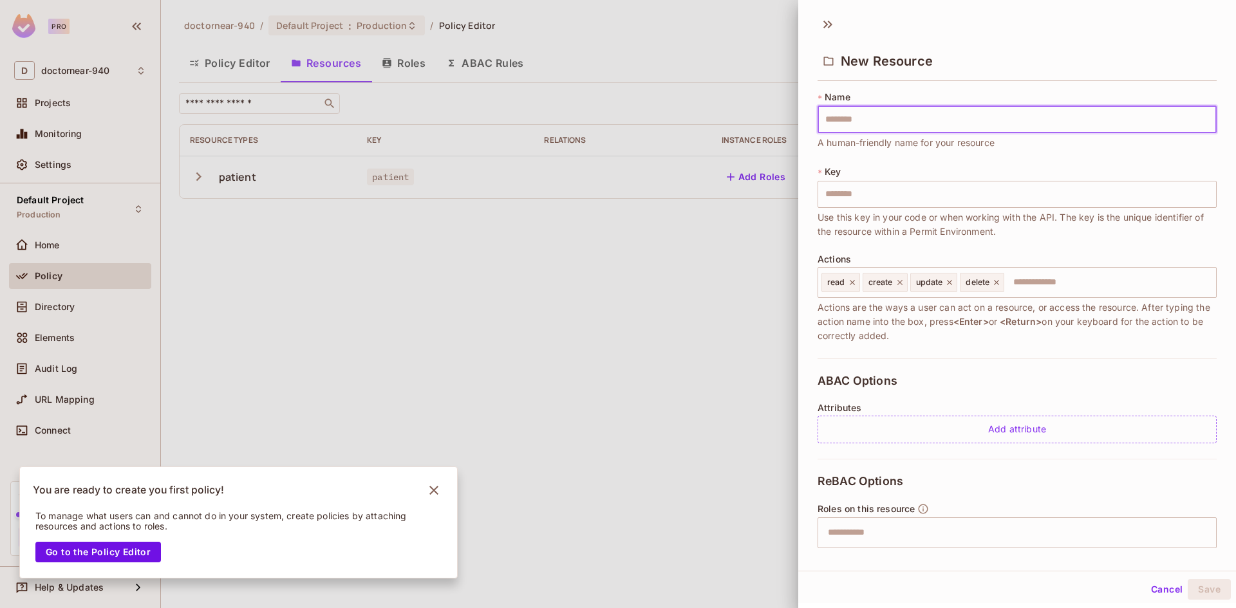
click at [963, 113] on input "text" at bounding box center [1016, 119] width 399 height 27
click at [834, 24] on icon at bounding box center [827, 24] width 21 height 21
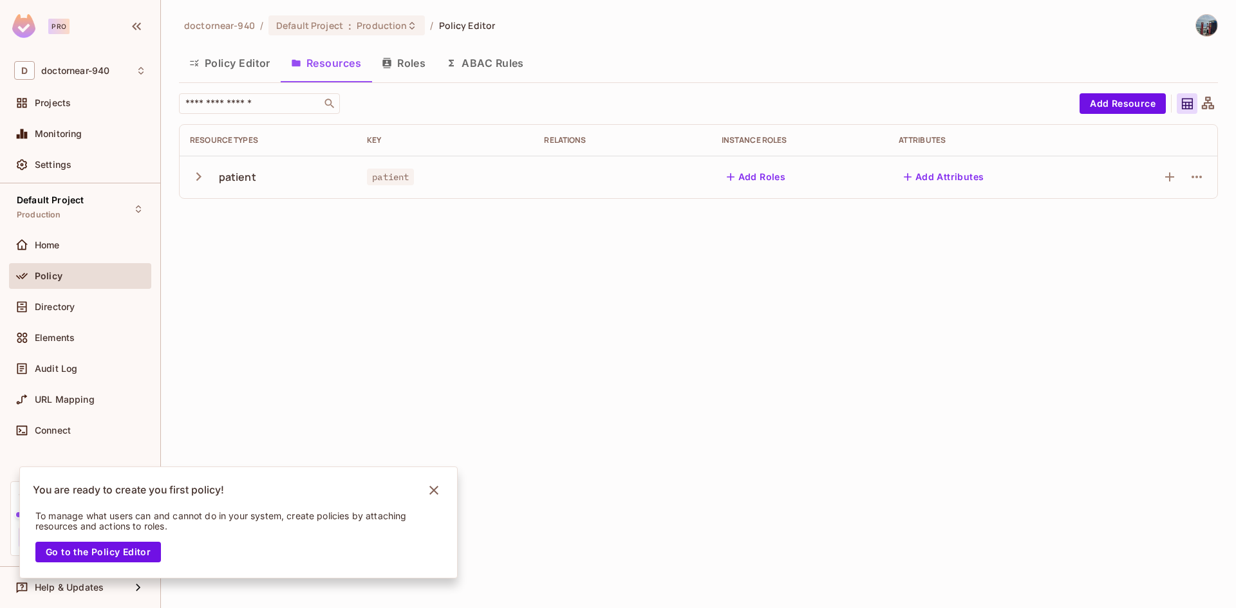
click at [793, 253] on div "doctornear-940 / Default Project : Production / Policy Editor Policy Editor Res…" at bounding box center [698, 304] width 1075 height 608
click at [870, 304] on div "doctornear-940 / Default Project : Production / Policy Editor Policy Editor Res…" at bounding box center [698, 304] width 1075 height 608
click at [416, 102] on div "​" at bounding box center [626, 103] width 894 height 21
click at [407, 71] on button "Roles" at bounding box center [403, 63] width 64 height 32
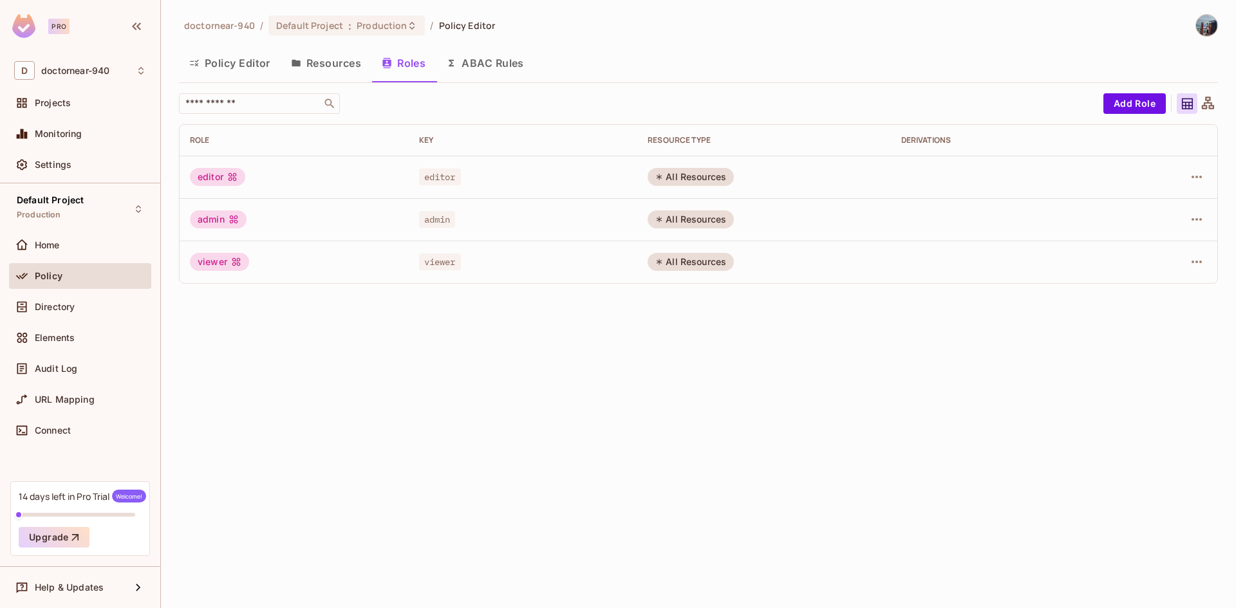
click at [575, 354] on div "doctornear-940 / Default Project : Production / Policy Editor Policy Editor Res…" at bounding box center [698, 304] width 1075 height 608
click at [1202, 261] on icon "button" at bounding box center [1196, 261] width 15 height 15
click at [1125, 355] on span "Delete Role" at bounding box center [1144, 348] width 57 height 21
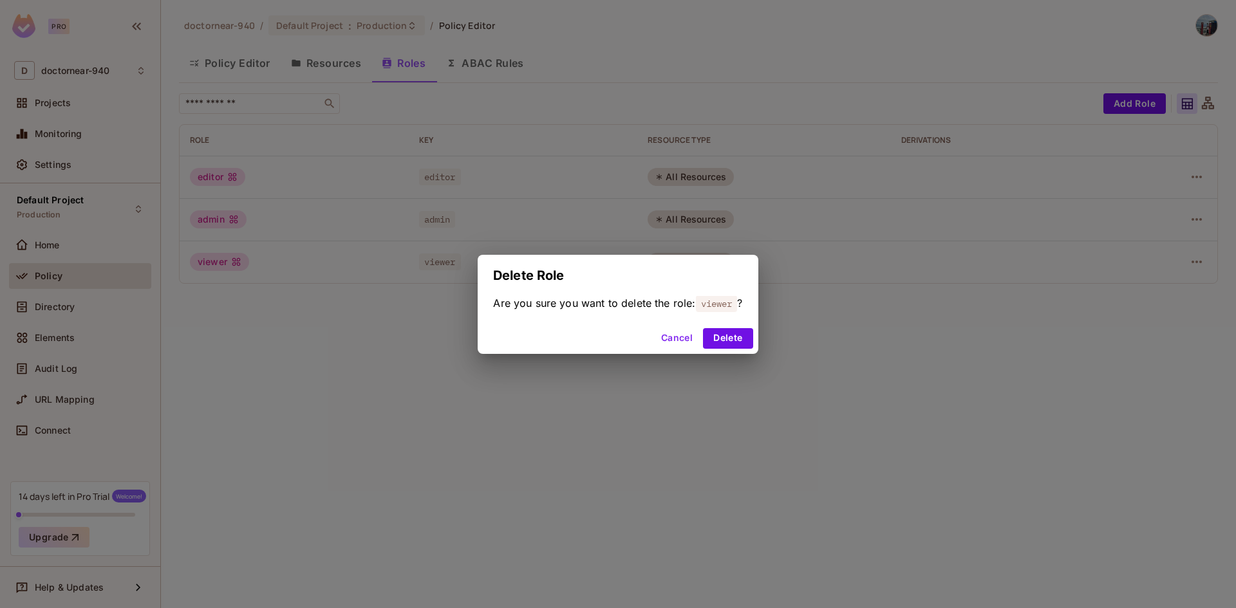
click at [671, 338] on button "Cancel" at bounding box center [677, 338] width 42 height 21
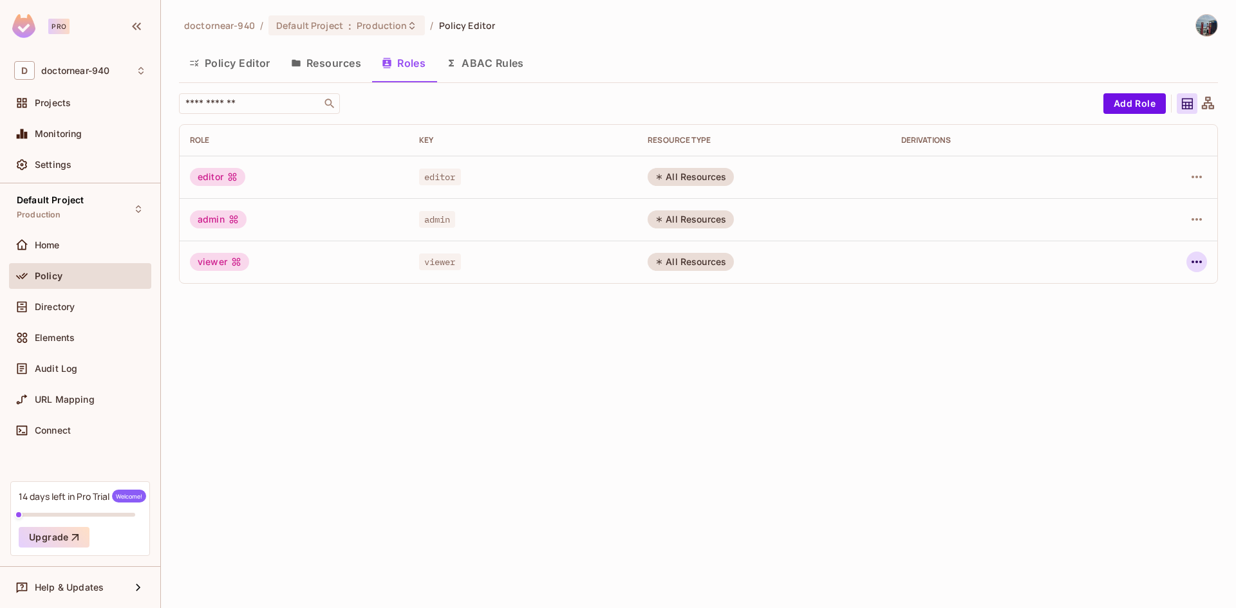
click at [1197, 261] on icon "button" at bounding box center [1196, 262] width 10 height 3
click at [1136, 297] on div "Edit Role" at bounding box center [1139, 291] width 39 height 13
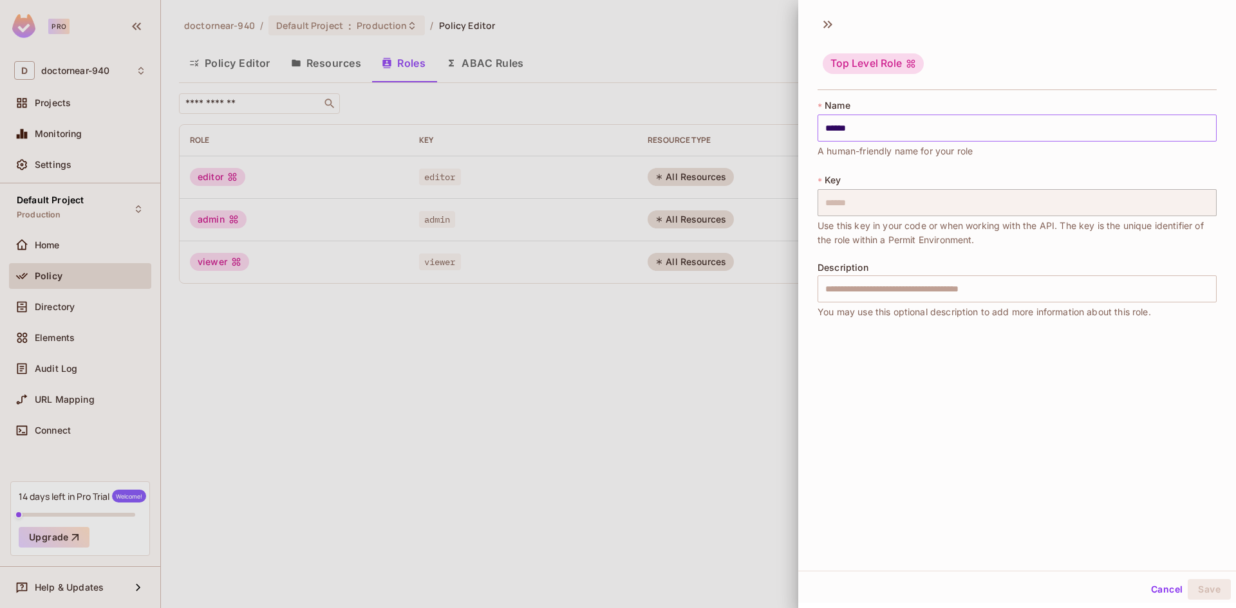
click at [895, 128] on input "******" at bounding box center [1016, 128] width 399 height 27
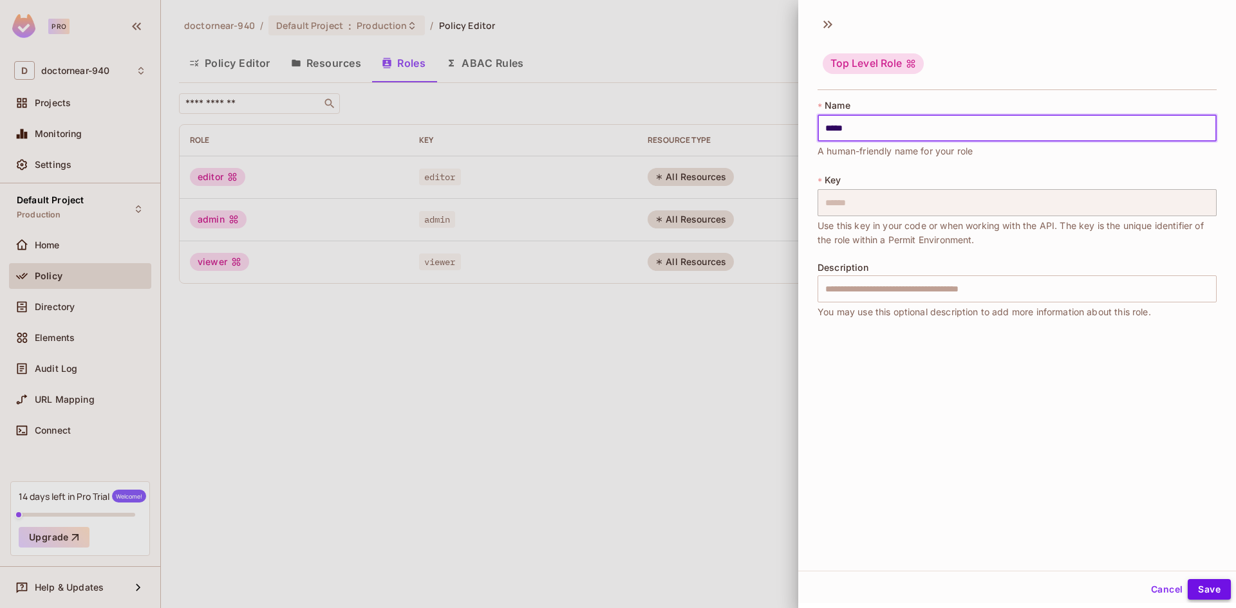
type input "*****"
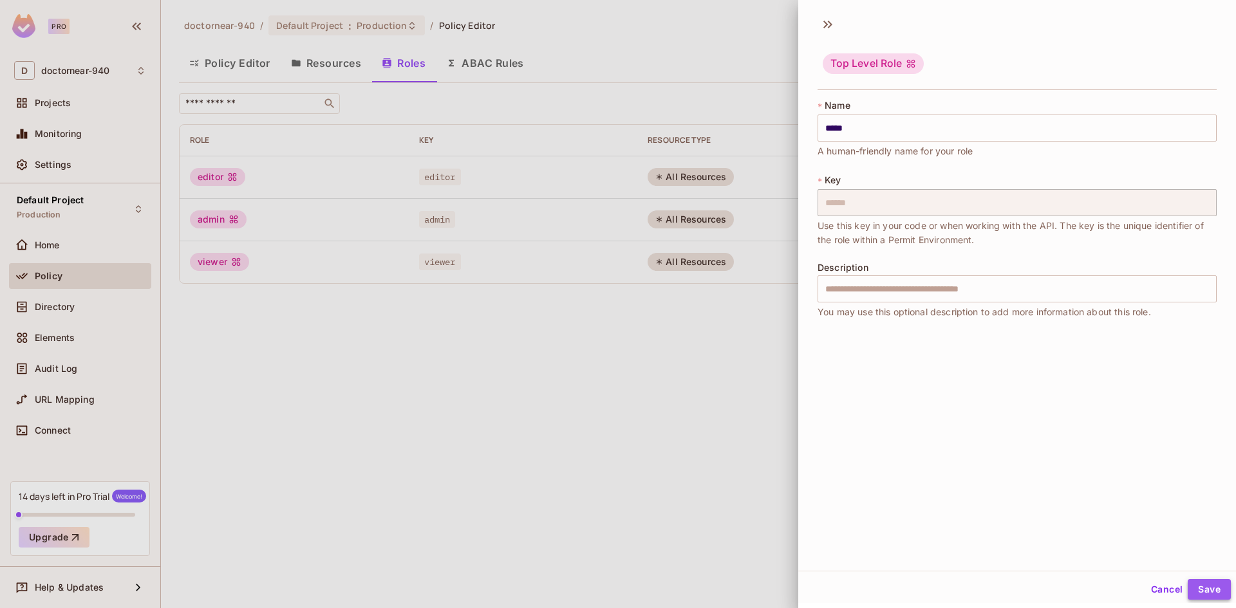
click at [1205, 595] on button "Save" at bounding box center [1209, 589] width 43 height 21
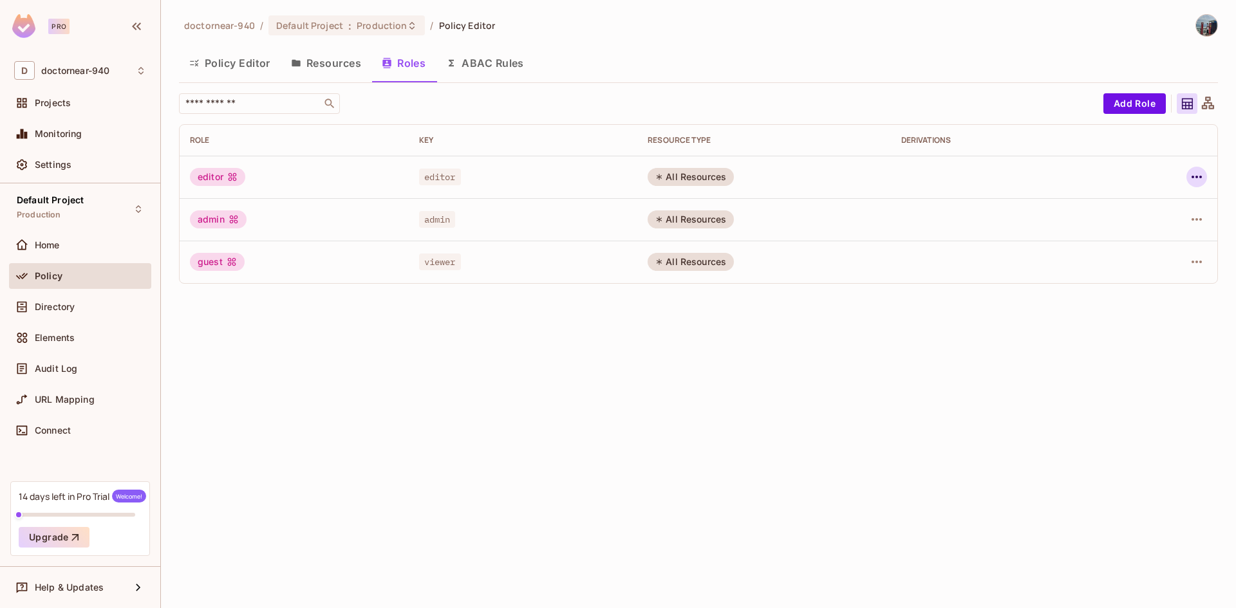
click at [1193, 176] on icon "button" at bounding box center [1196, 176] width 15 height 15
click at [1132, 241] on div "Edit Attributes" at bounding box center [1152, 234] width 64 height 13
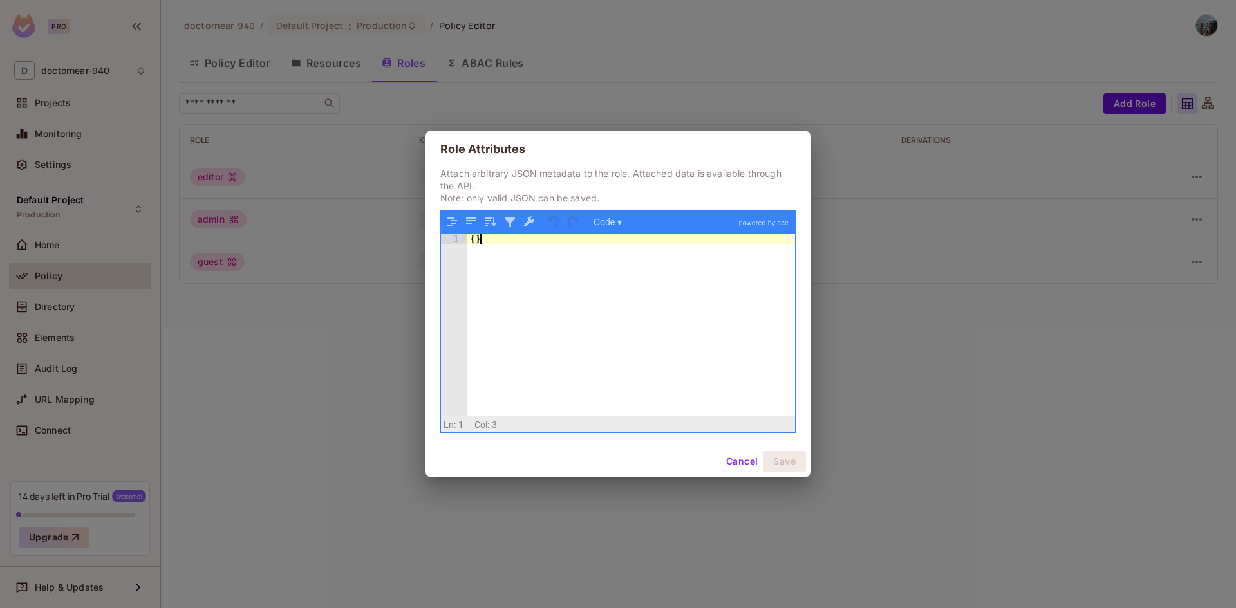
click at [607, 315] on div "{ }" at bounding box center [631, 336] width 328 height 205
click at [749, 462] on button "Cancel" at bounding box center [742, 461] width 42 height 21
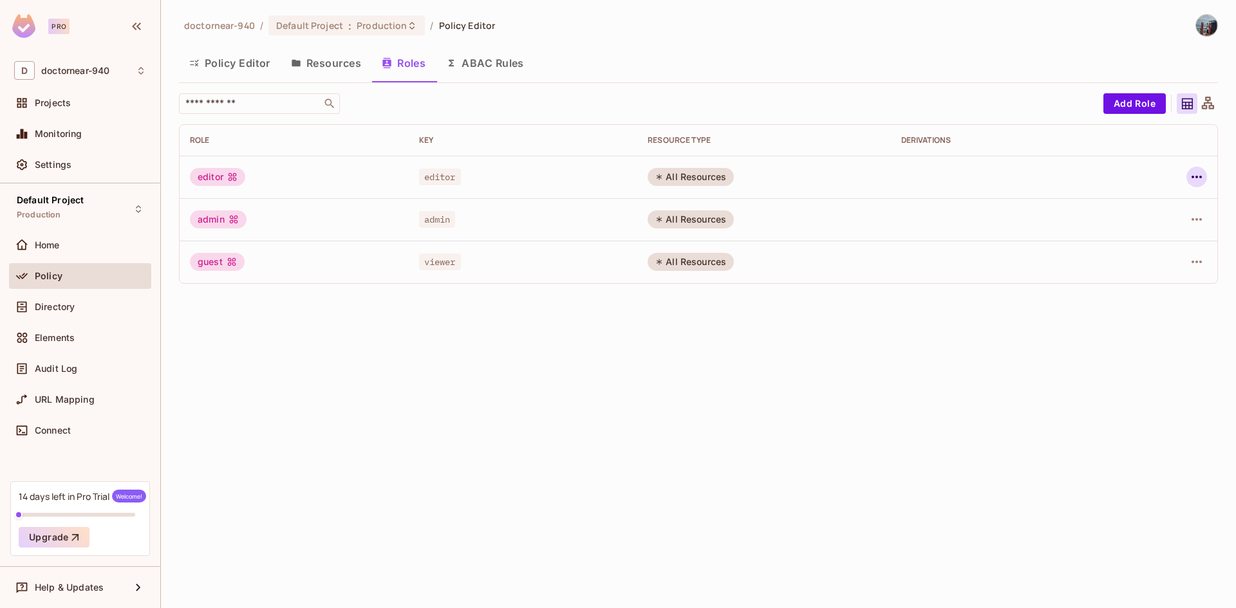
click at [1189, 173] on icon "button" at bounding box center [1196, 176] width 15 height 15
click at [1108, 263] on icon at bounding box center [1101, 263] width 15 height 15
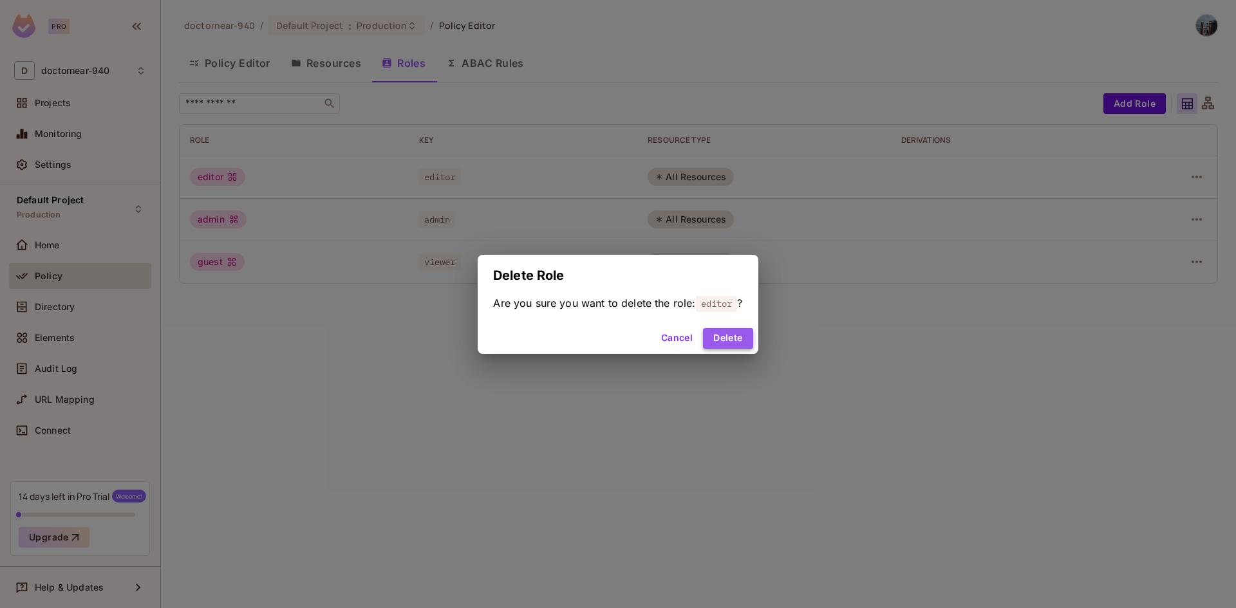
click at [714, 337] on button "Delete" at bounding box center [728, 338] width 50 height 21
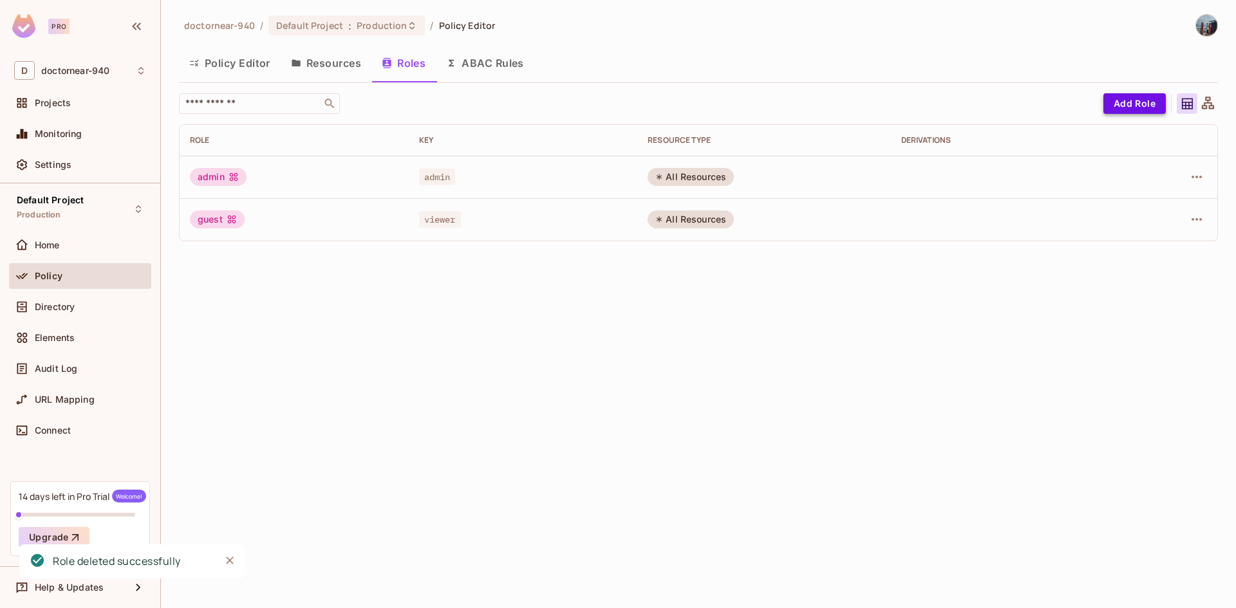
click at [1125, 104] on button "Add Role" at bounding box center [1134, 103] width 62 height 21
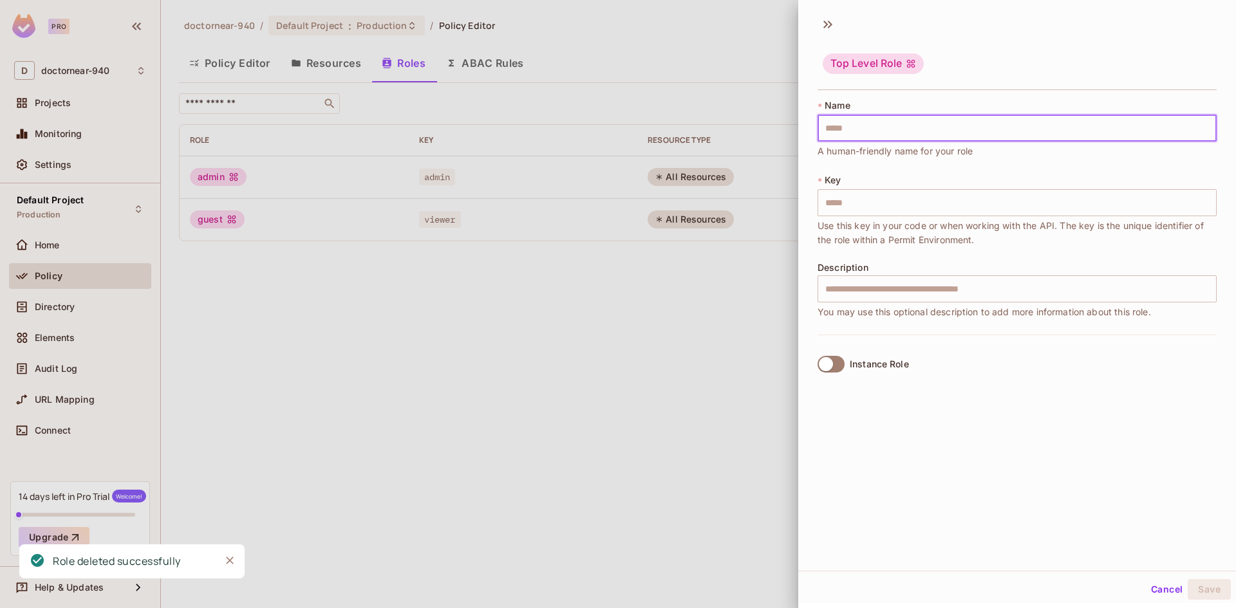
click at [921, 125] on input "text" at bounding box center [1016, 128] width 399 height 27
type input "**"
type input "*"
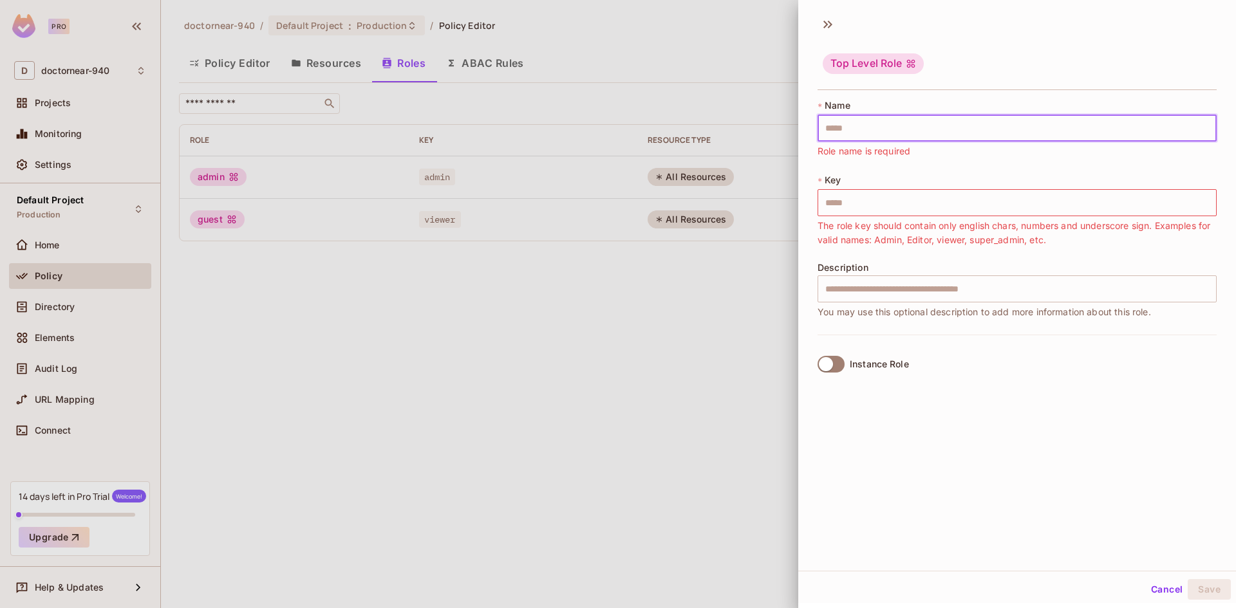
type input "*"
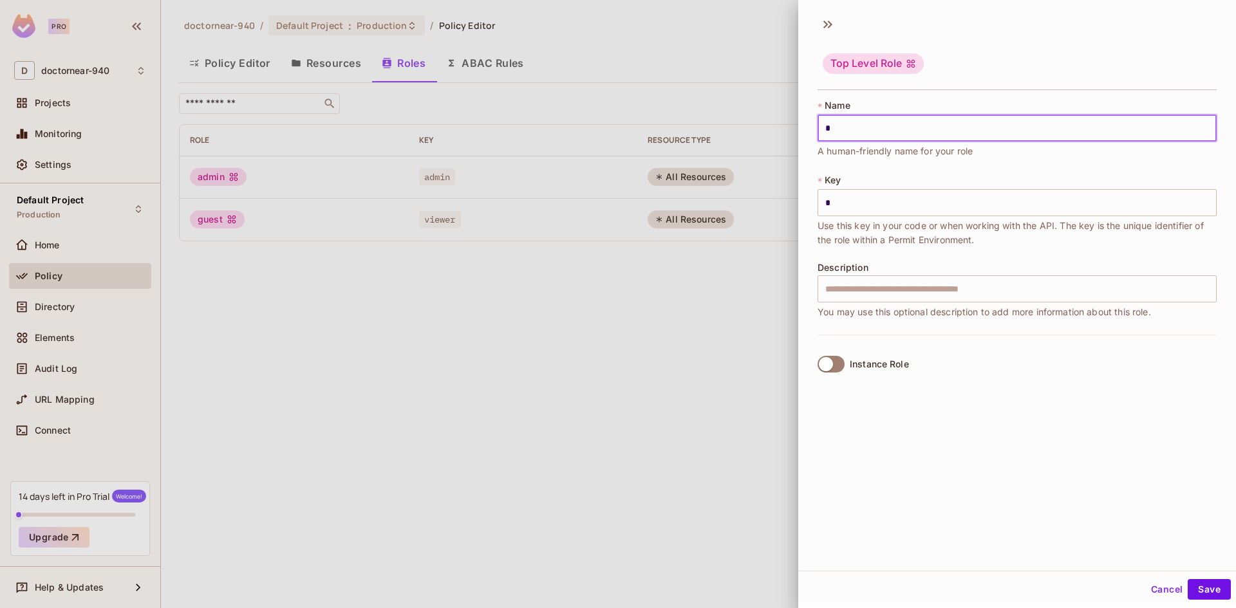
type input "**"
type input "***"
type input "****"
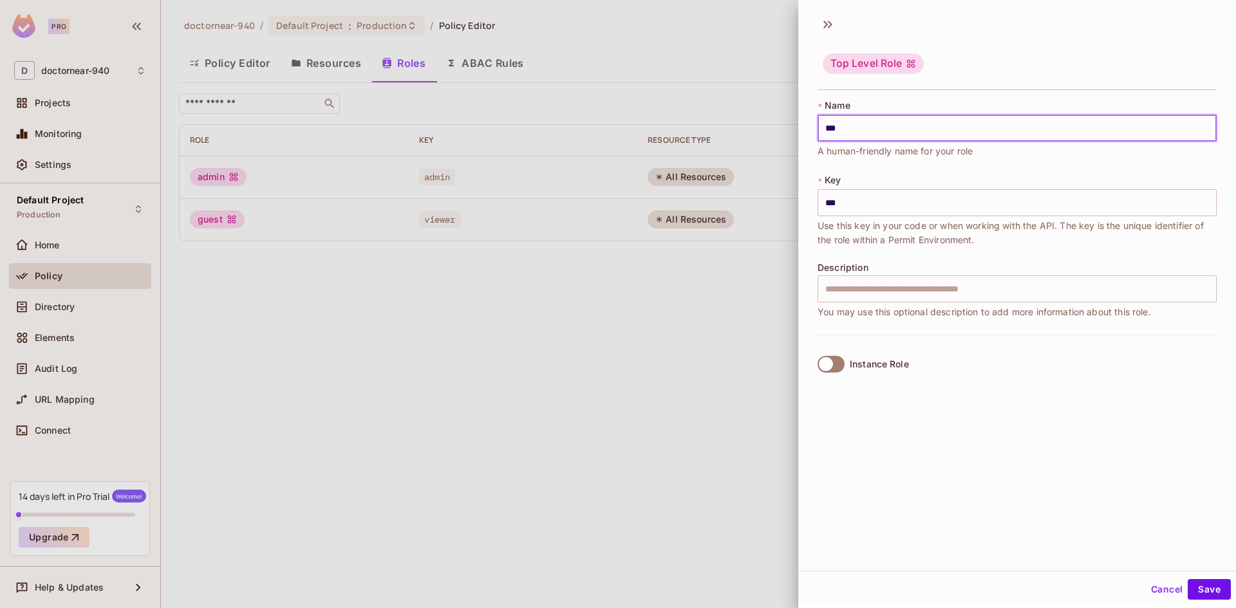
type input "****"
type input "*****"
type input "******"
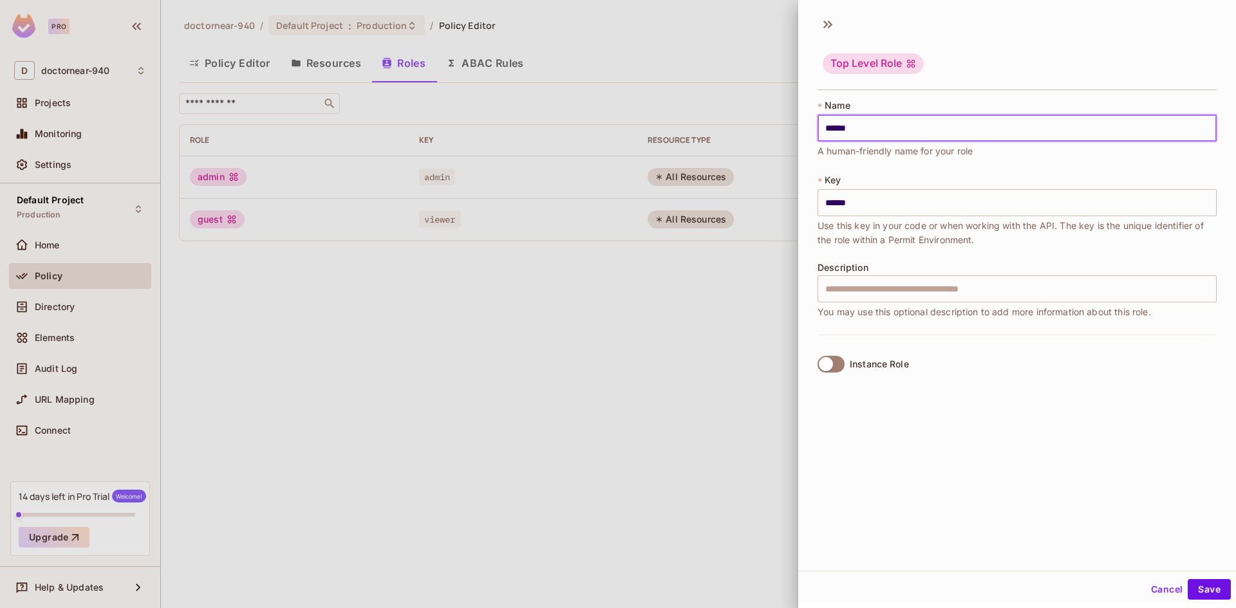
type input "*******"
type input "********"
type input "*********"
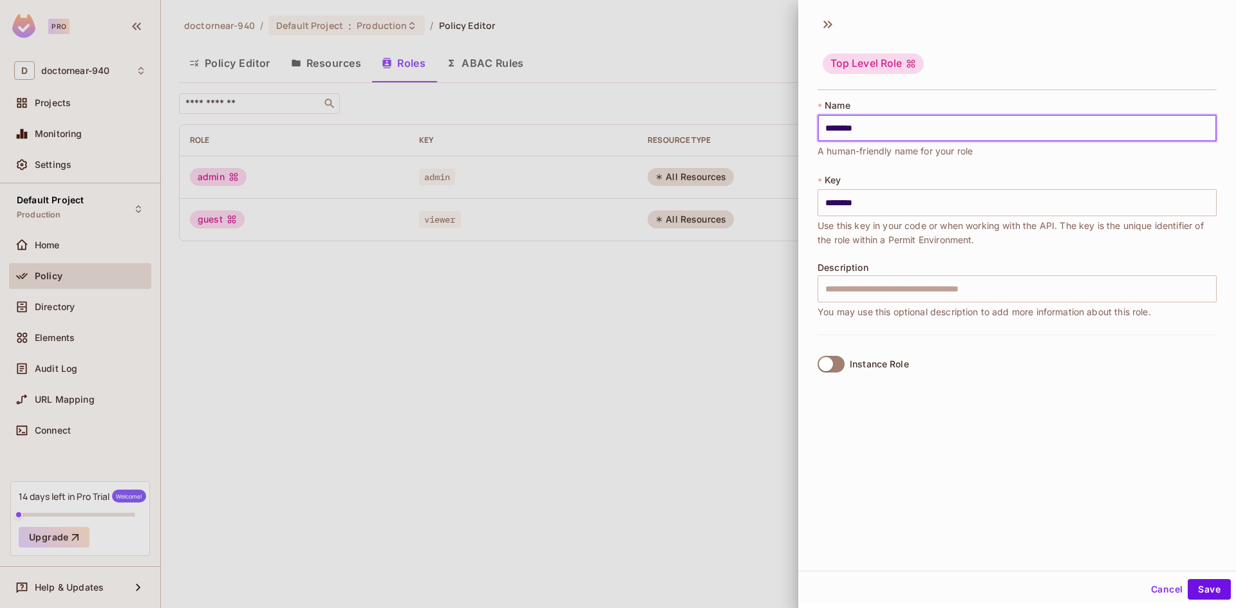
type input "*********"
type input "**********"
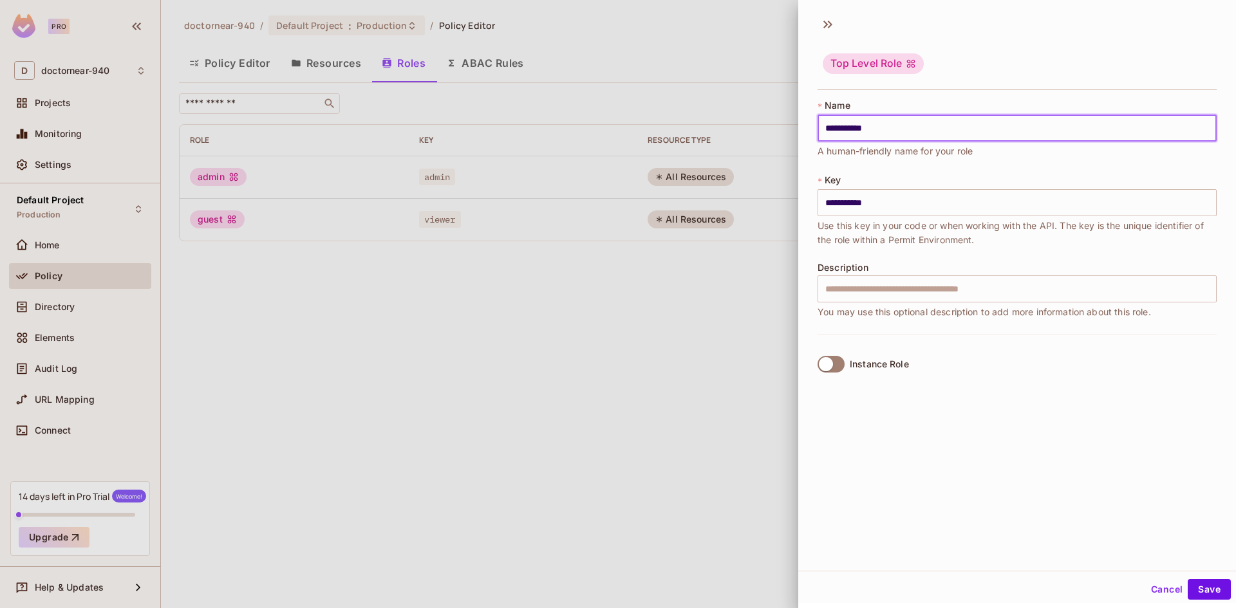
type input "**********"
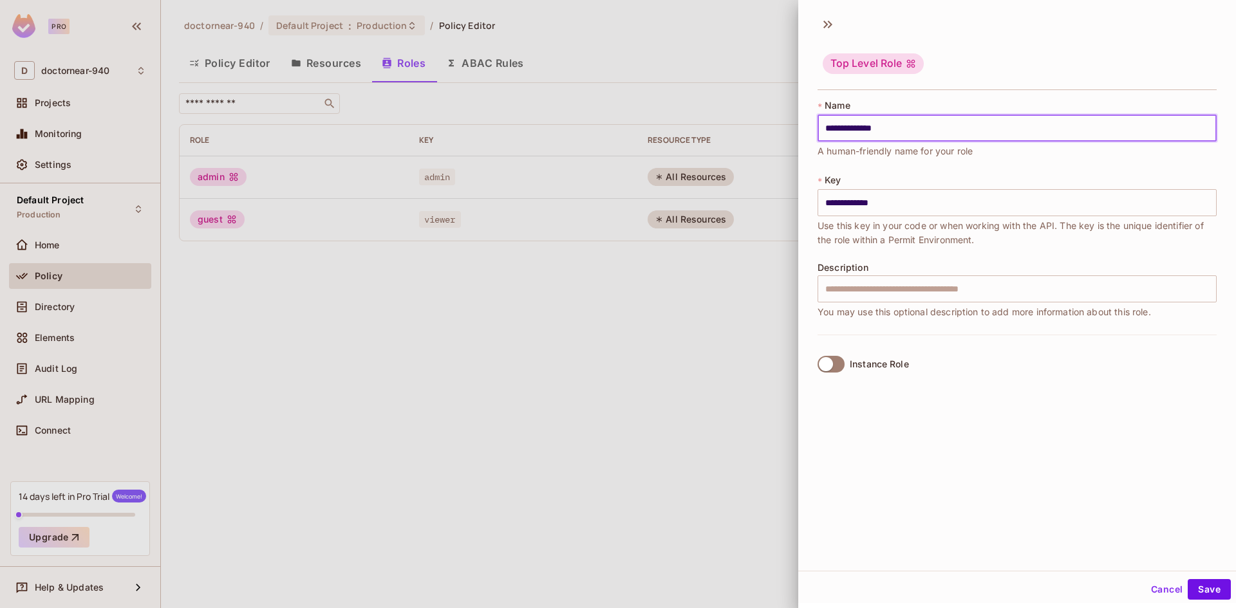
type input "**********"
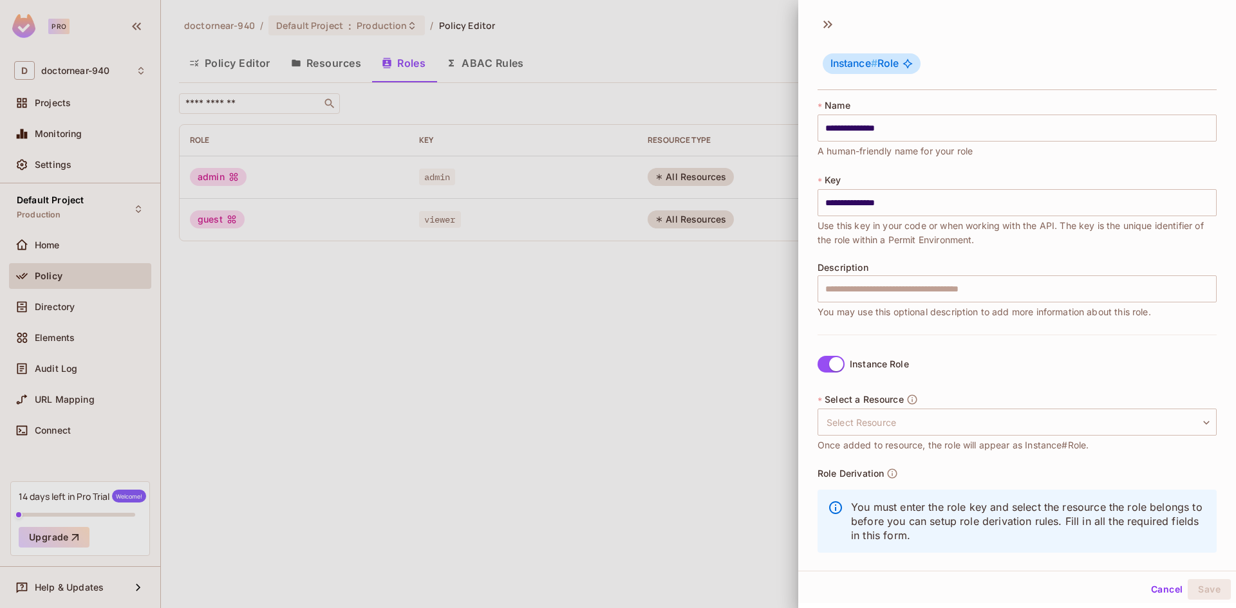
scroll to position [15, 0]
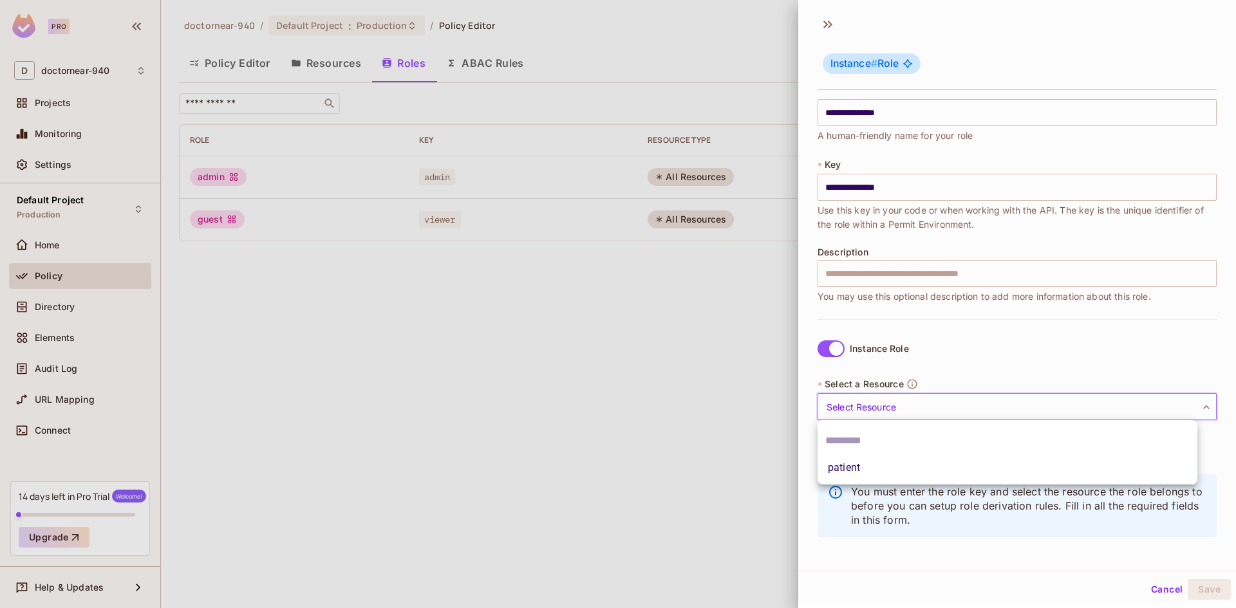
click at [879, 407] on body "**********" at bounding box center [618, 304] width 1236 height 608
click at [879, 407] on div at bounding box center [618, 304] width 1236 height 608
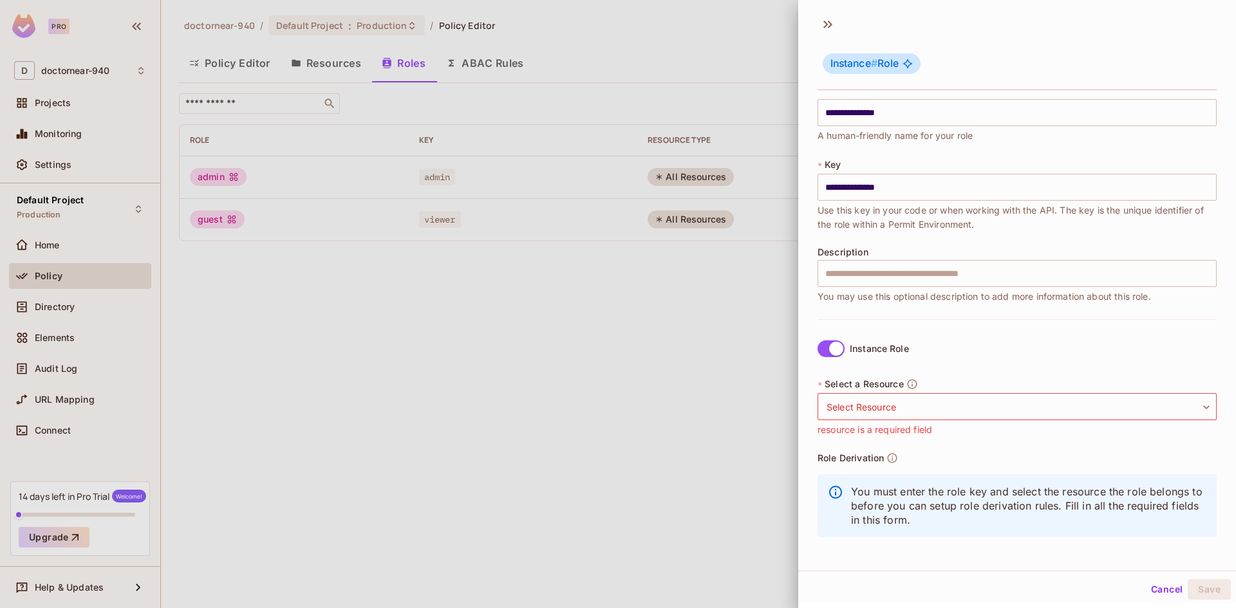
scroll to position [0, 0]
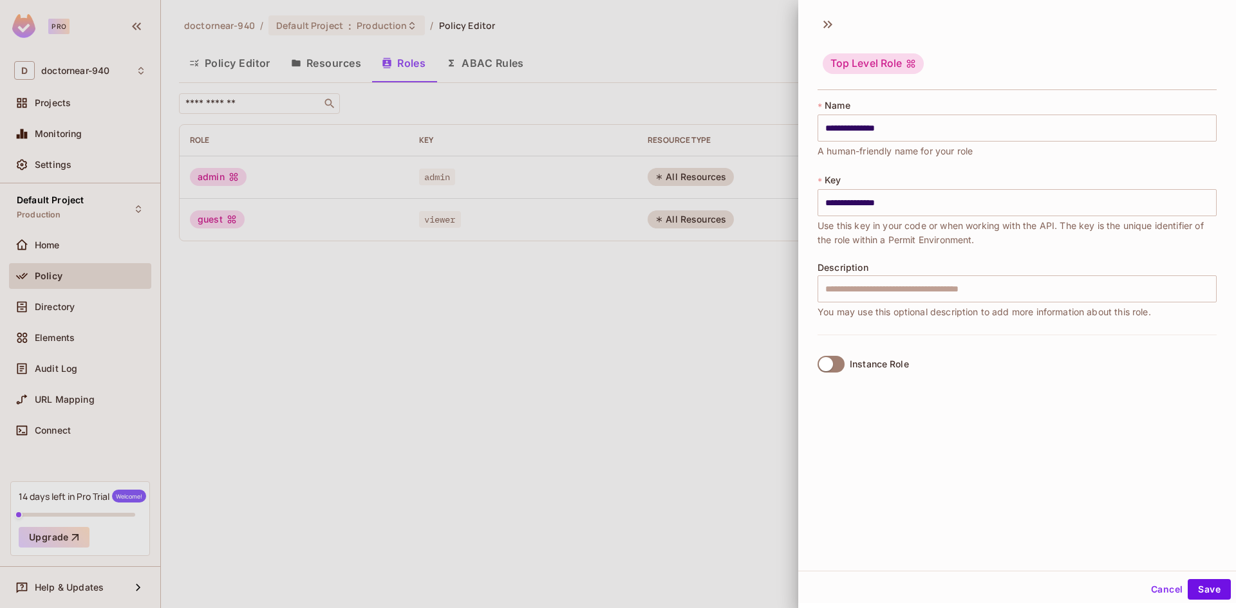
click at [673, 310] on div at bounding box center [618, 304] width 1236 height 608
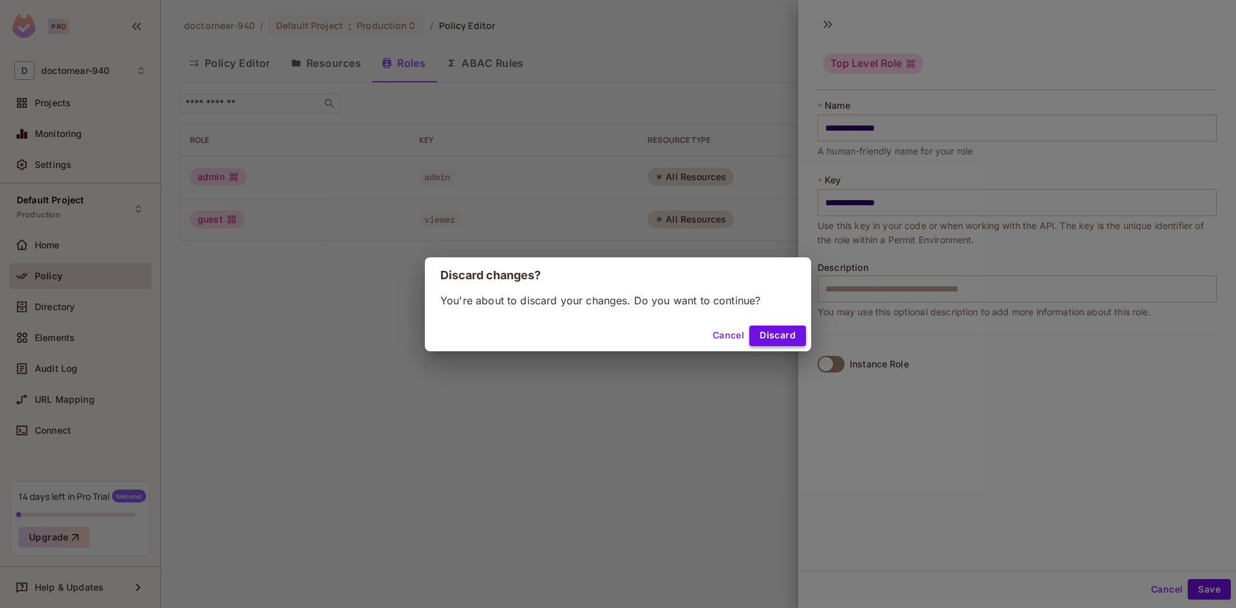
click at [769, 334] on button "Discard" at bounding box center [777, 336] width 57 height 21
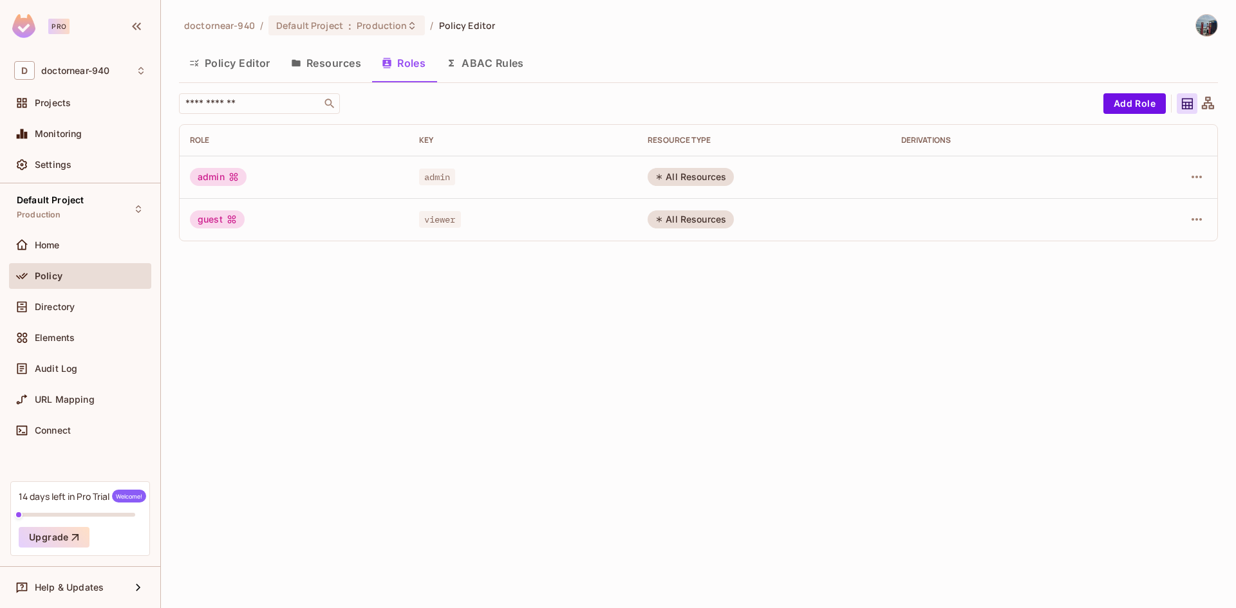
click at [339, 64] on button "Resources" at bounding box center [326, 63] width 91 height 32
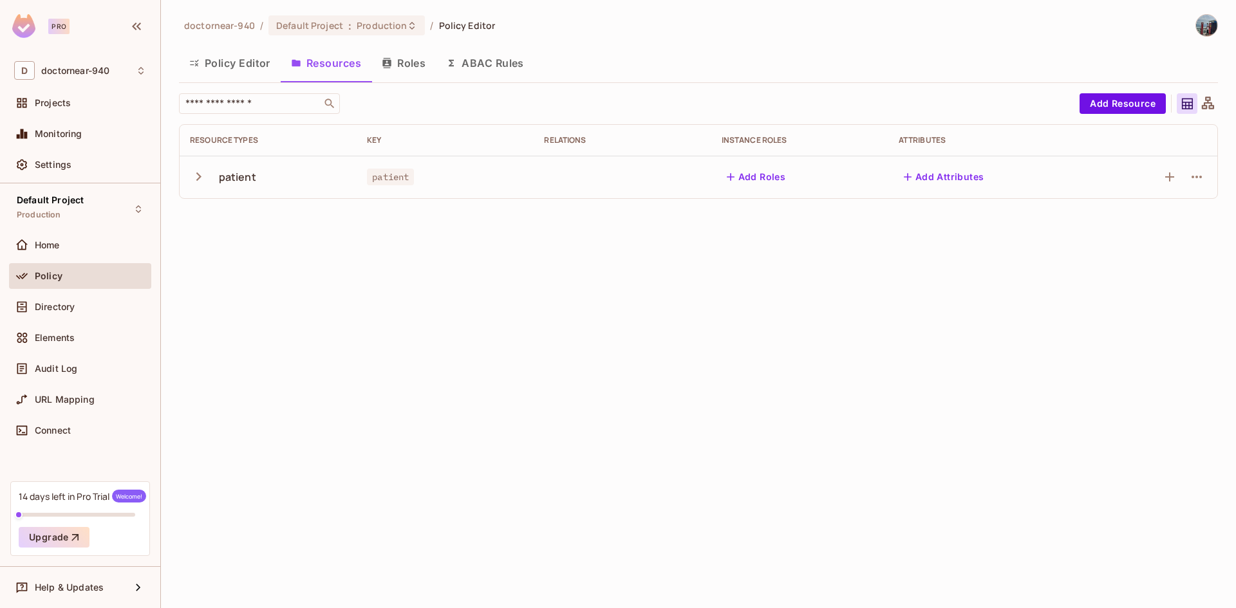
click at [568, 266] on div "doctornear-940 / Default Project : Production / Policy Editor Policy Editor Res…" at bounding box center [698, 304] width 1075 height 608
click at [1121, 102] on button "Add Resource" at bounding box center [1122, 103] width 86 height 21
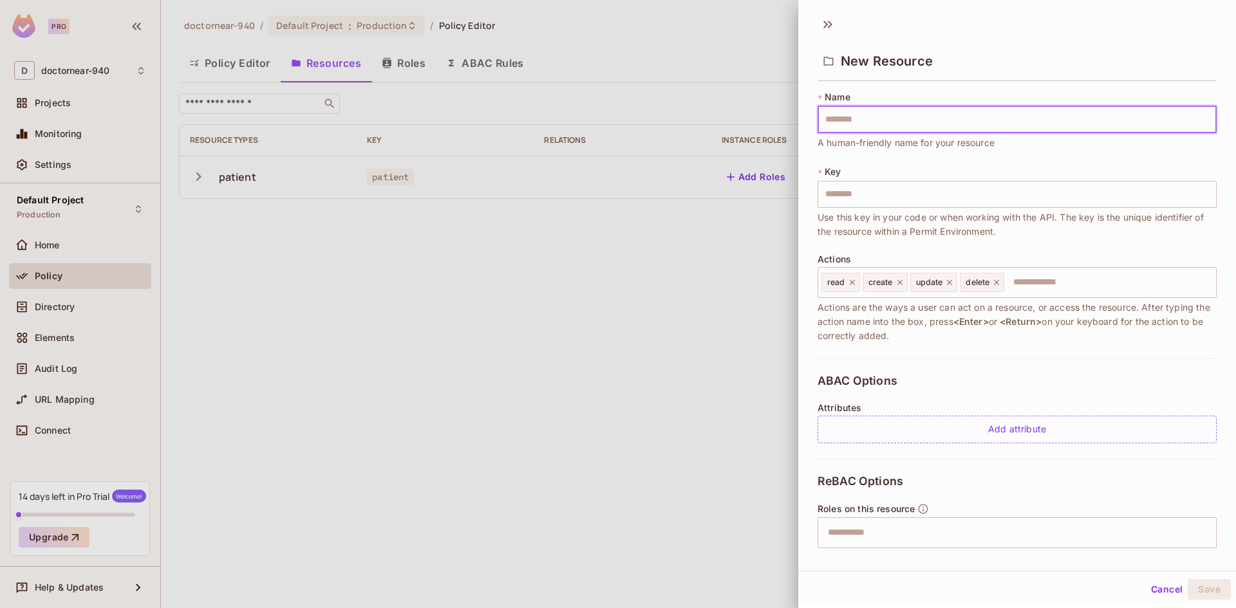
click at [953, 120] on input "text" at bounding box center [1016, 119] width 399 height 27
type input "*"
type input "**"
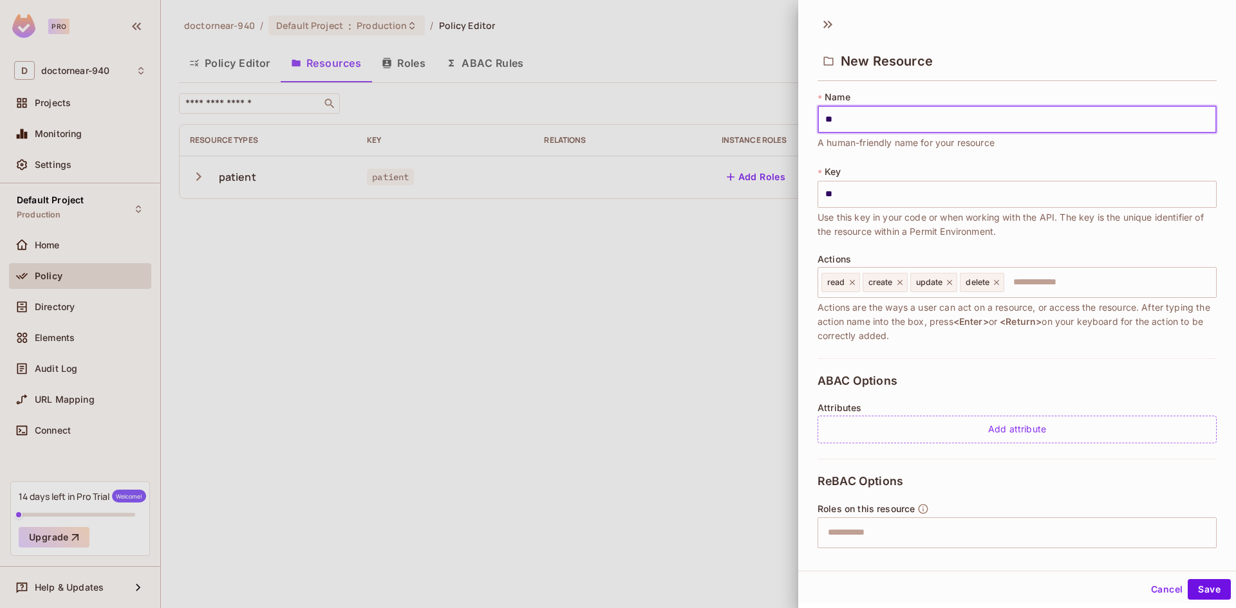
type input "***"
type input "****"
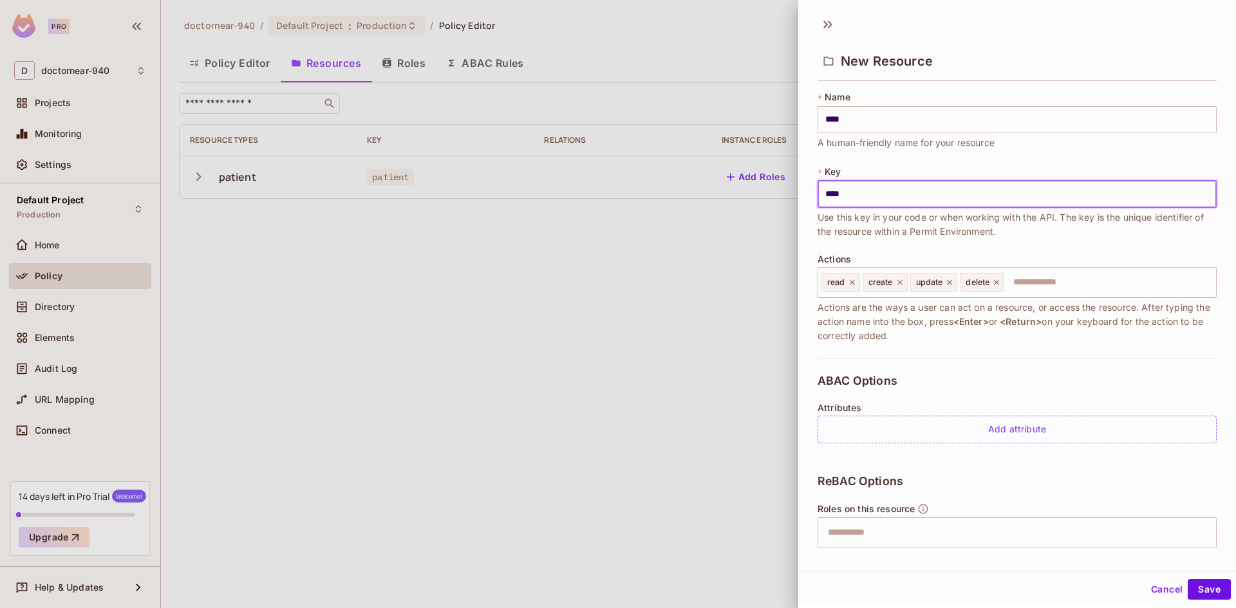
click at [874, 192] on input "****" at bounding box center [1016, 194] width 399 height 27
click at [927, 121] on input "****" at bounding box center [1016, 119] width 399 height 27
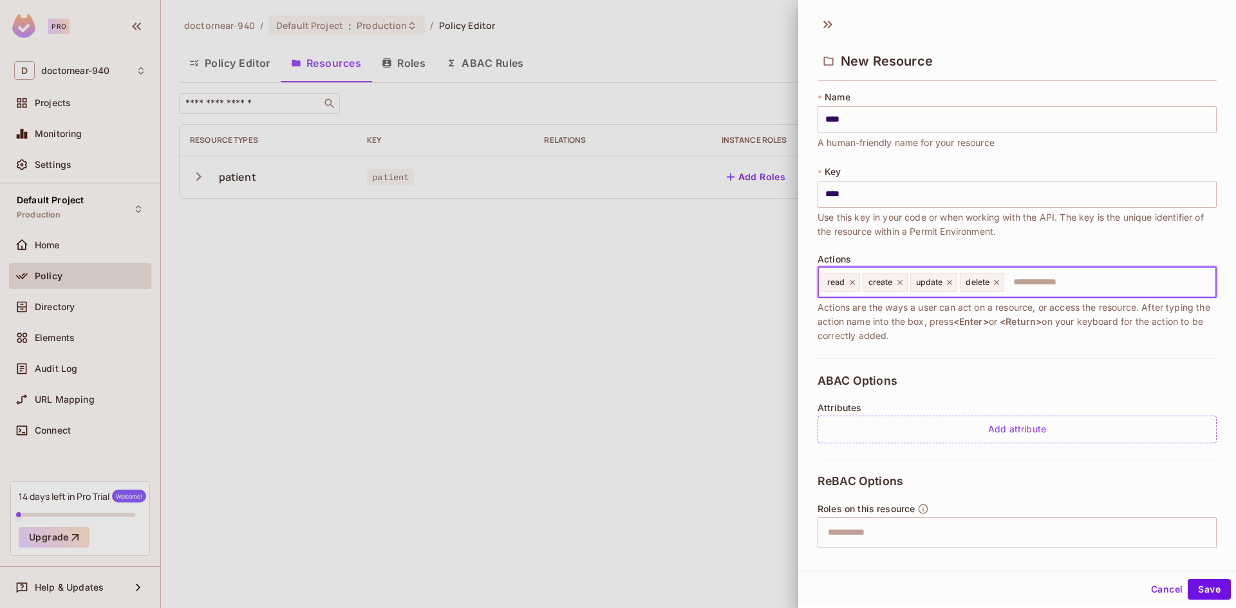
click at [1062, 280] on input "text" at bounding box center [1107, 283] width 205 height 26
type input "*"
click at [1036, 354] on div "* Name **** ​ A human-friendly name for your resource * Key **** ​ Use this key…" at bounding box center [1016, 225] width 399 height 268
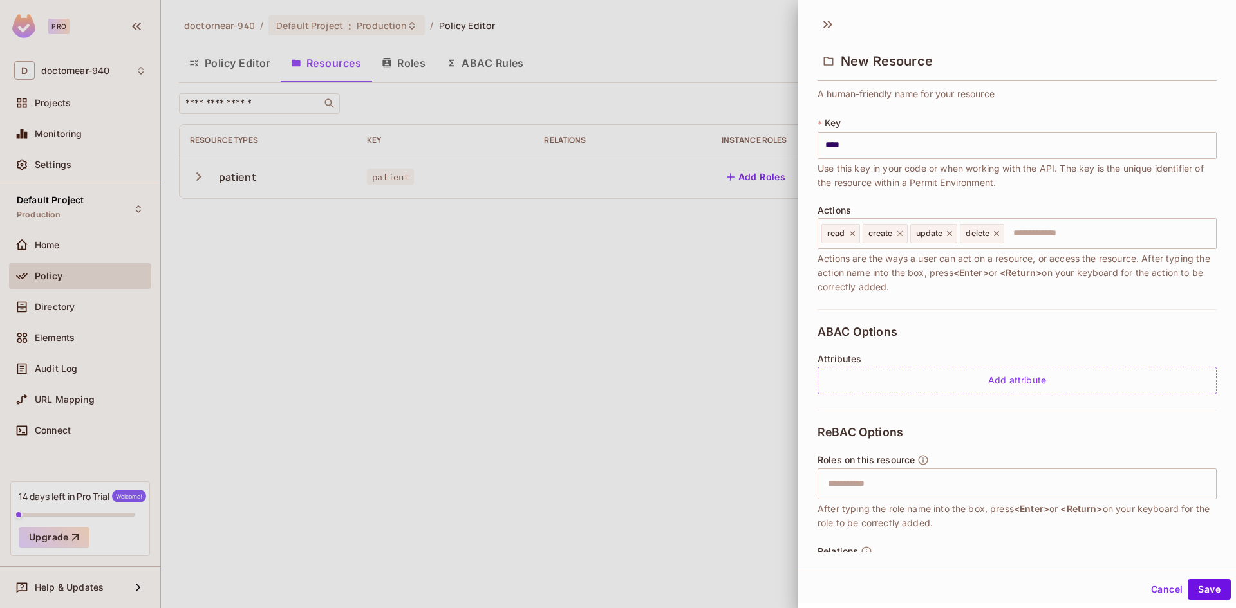
scroll to position [100, 0]
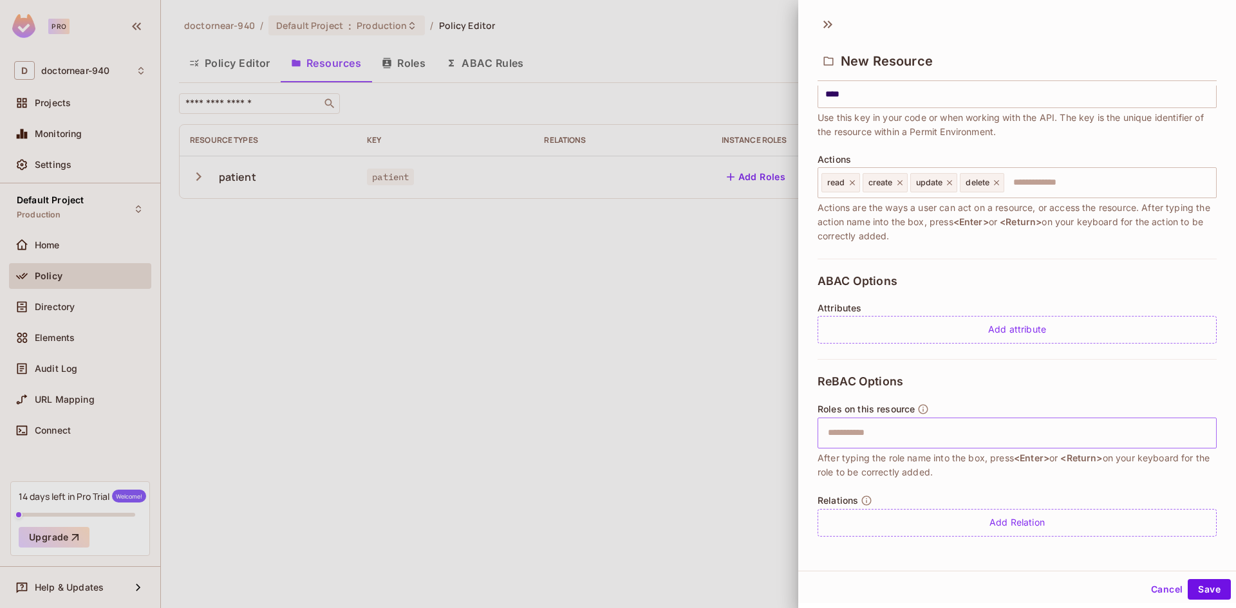
click at [902, 433] on input "text" at bounding box center [1015, 433] width 391 height 26
click at [898, 438] on input "text" at bounding box center [1015, 433] width 391 height 26
type input "*****"
type input "**********"
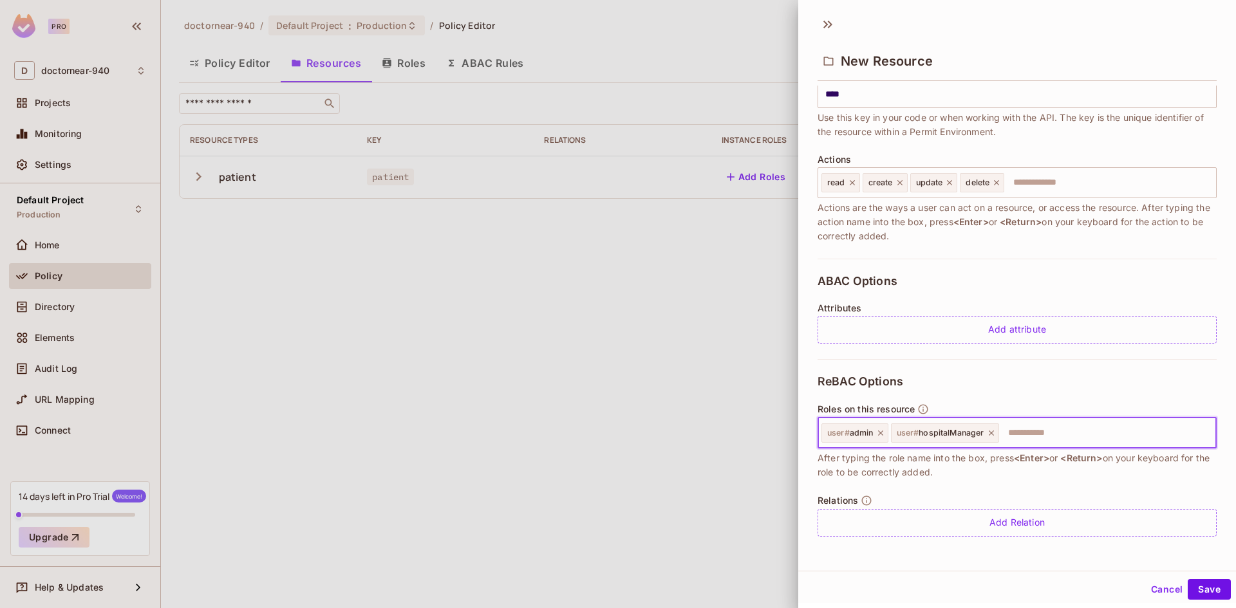
scroll to position [2, 0]
click at [1065, 433] on input "text" at bounding box center [1105, 431] width 210 height 26
type input "**********"
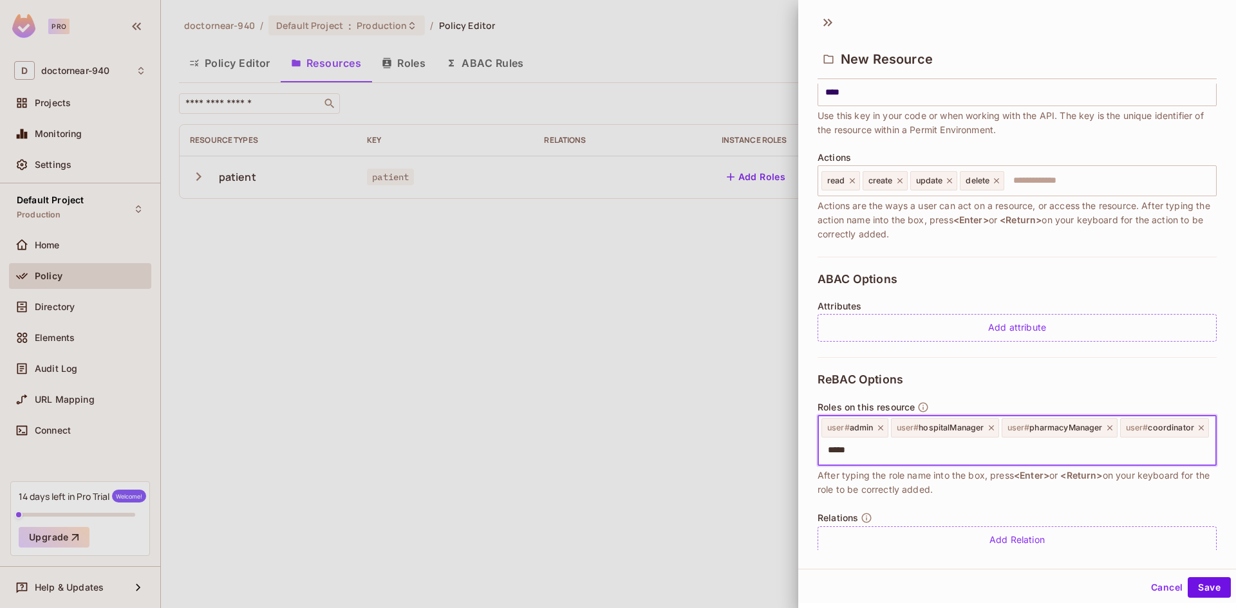
type input "******"
type input "*******"
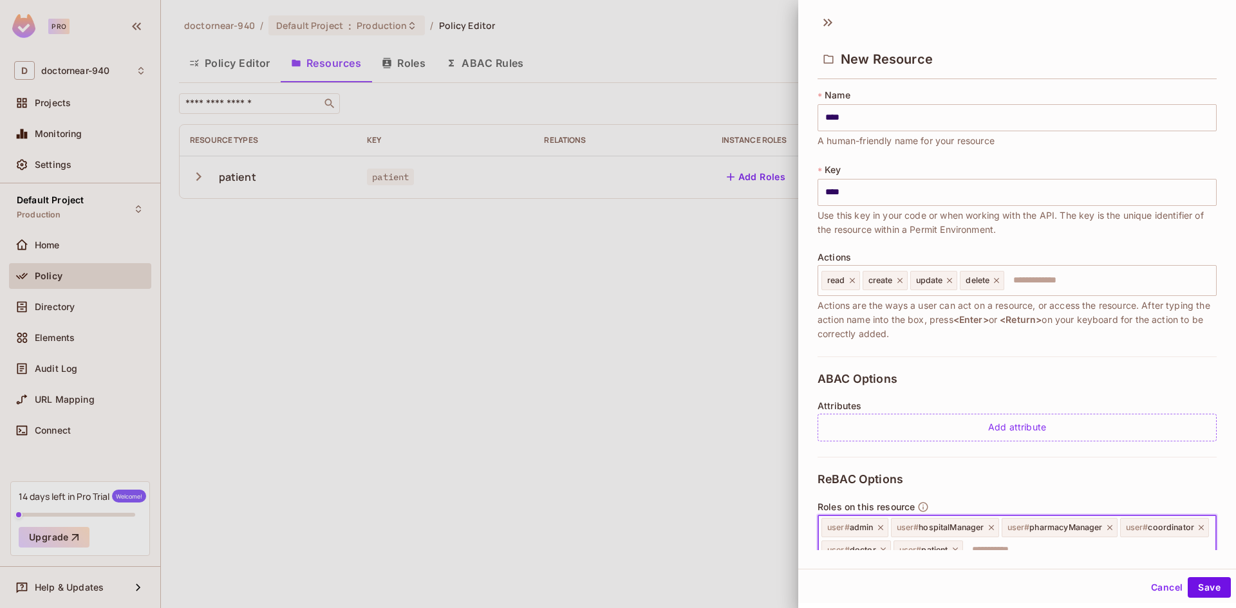
scroll to position [119, 0]
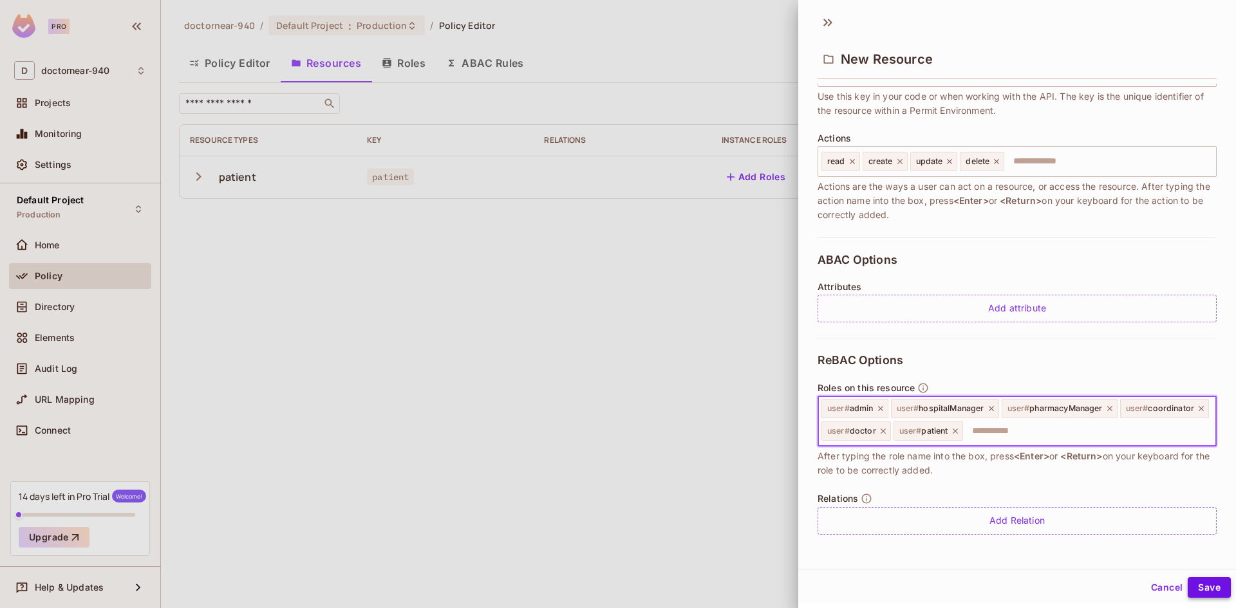
click at [1204, 586] on button "Save" at bounding box center [1209, 587] width 43 height 21
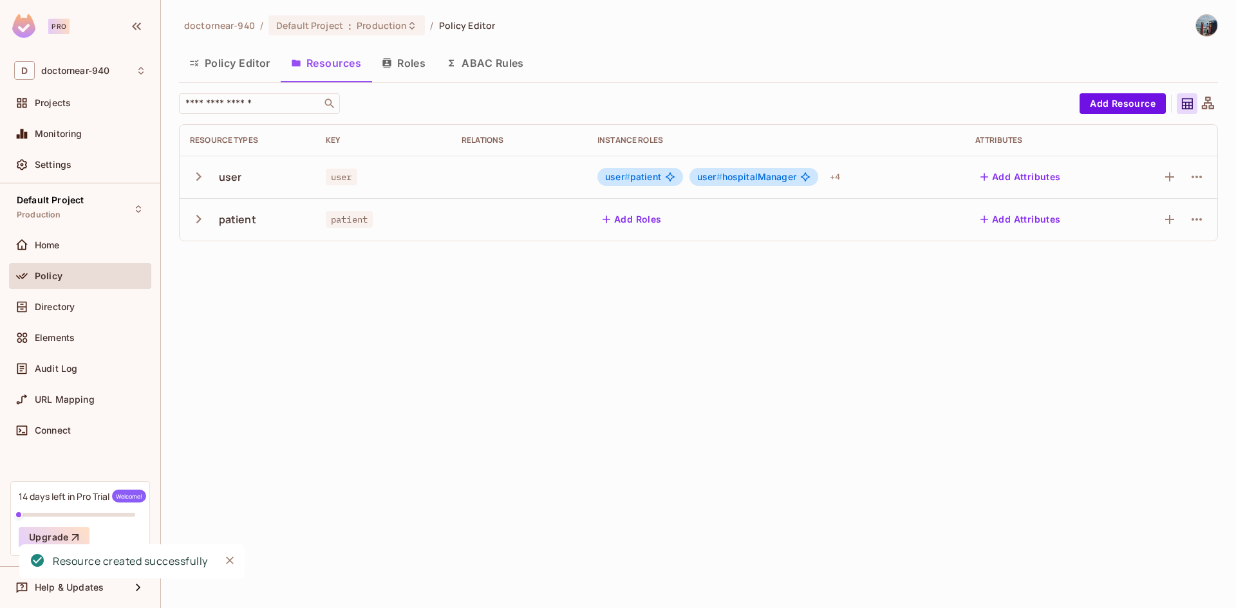
click at [801, 333] on div "doctornear-940 / Default Project : Production / Policy Editor Policy Editor Res…" at bounding box center [698, 304] width 1075 height 608
click at [678, 270] on div "doctornear-940 / Default Project : Production / Policy Editor Policy Editor Res…" at bounding box center [698, 304] width 1075 height 608
click at [412, 70] on button "Roles" at bounding box center [403, 63] width 64 height 32
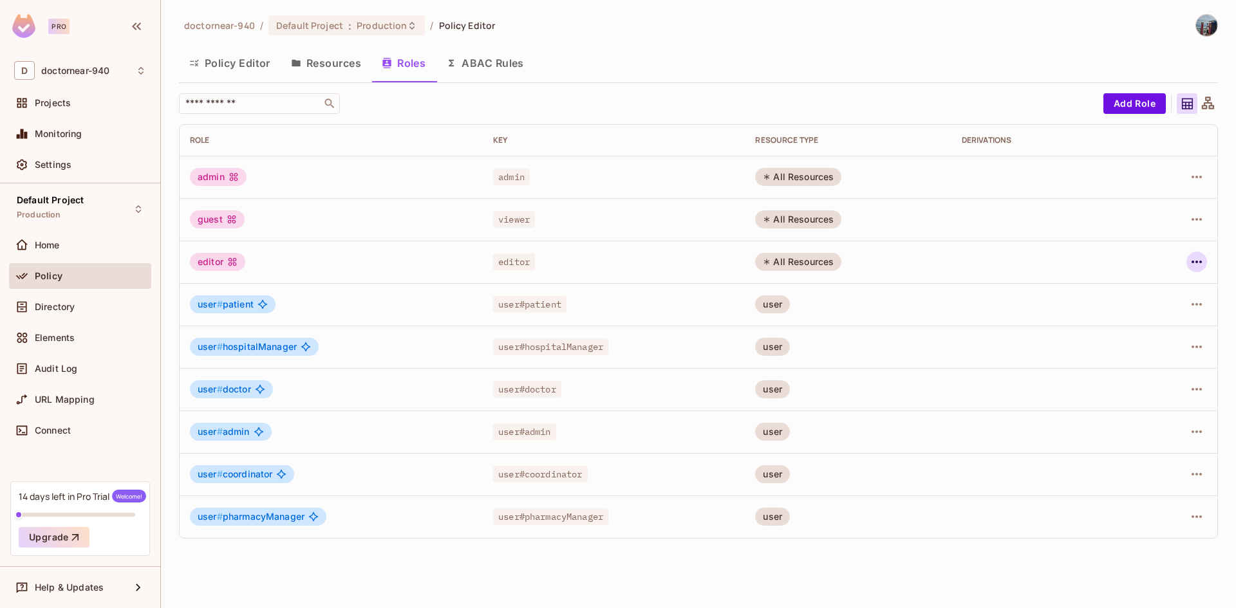
click at [1193, 263] on icon "button" at bounding box center [1196, 261] width 15 height 15
click at [1126, 351] on div "Delete Role" at bounding box center [1145, 348] width 50 height 13
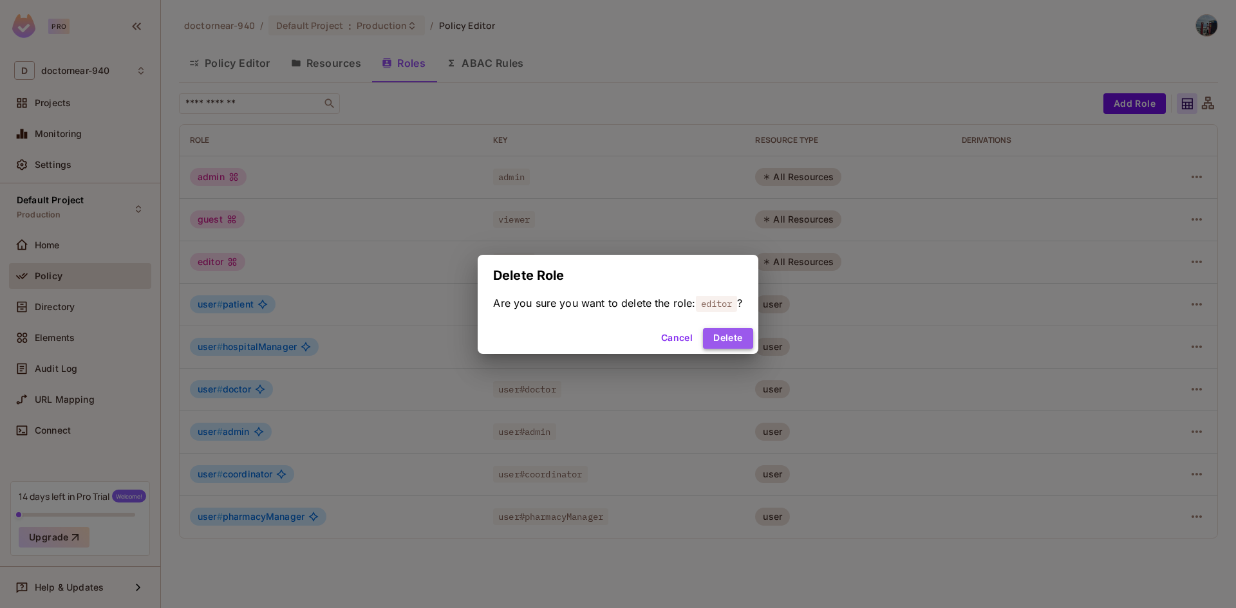
click at [734, 335] on button "Delete" at bounding box center [728, 338] width 50 height 21
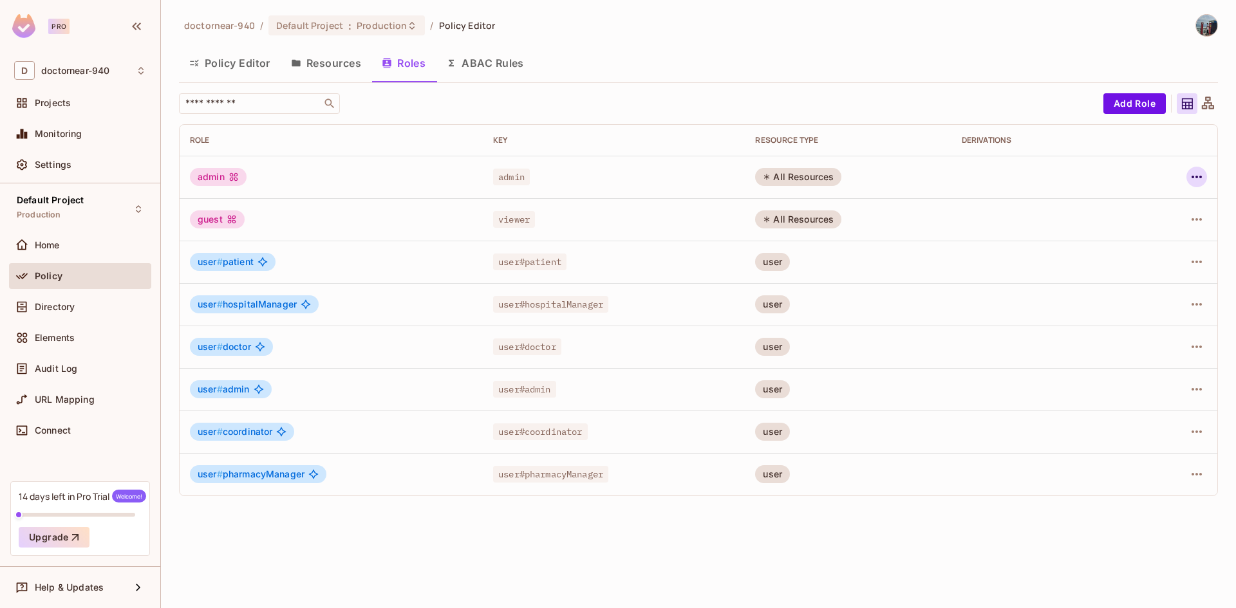
click at [1188, 175] on button "button" at bounding box center [1196, 177] width 21 height 21
click at [1106, 261] on icon at bounding box center [1101, 263] width 15 height 15
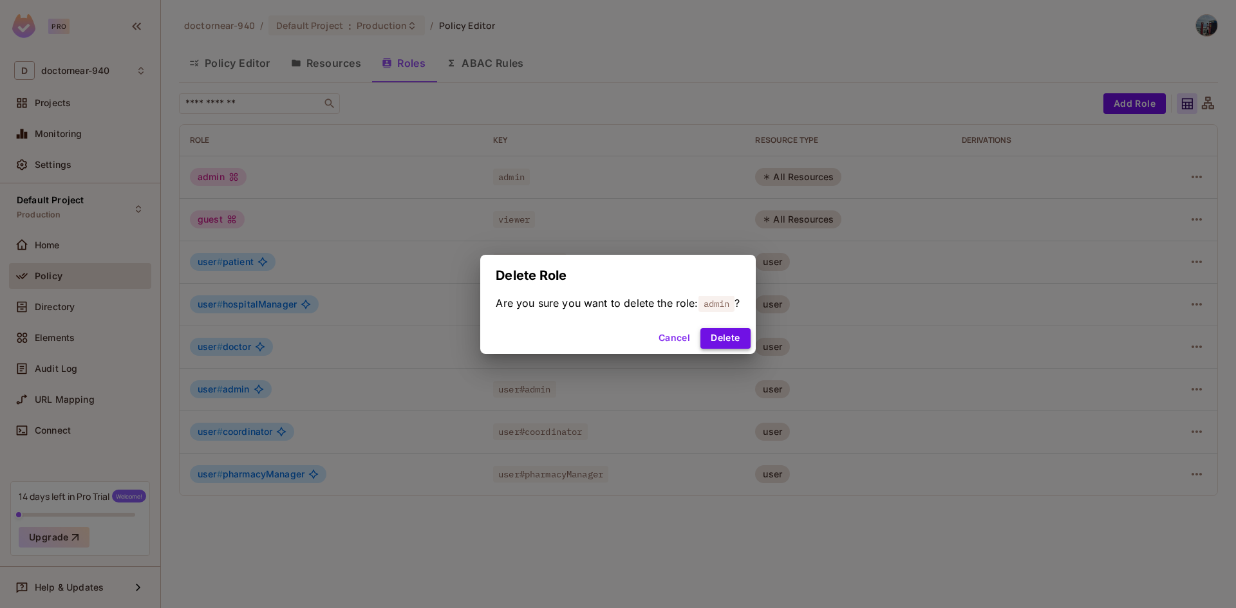
click at [734, 337] on button "Delete" at bounding box center [725, 338] width 50 height 21
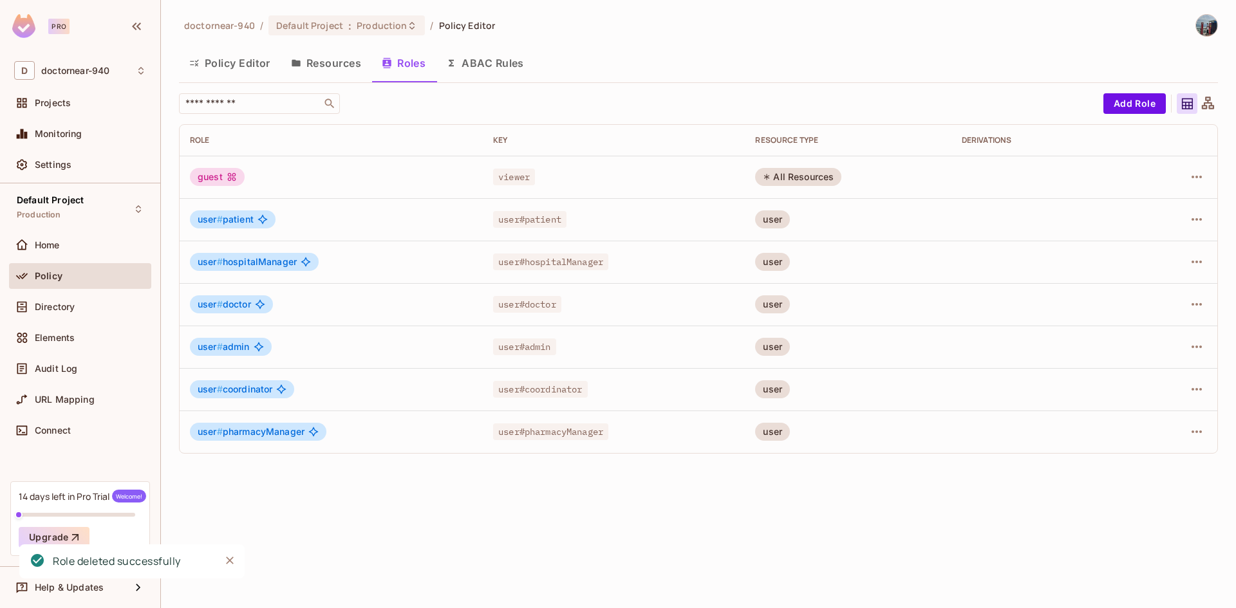
click at [346, 70] on button "Resources" at bounding box center [326, 63] width 91 height 32
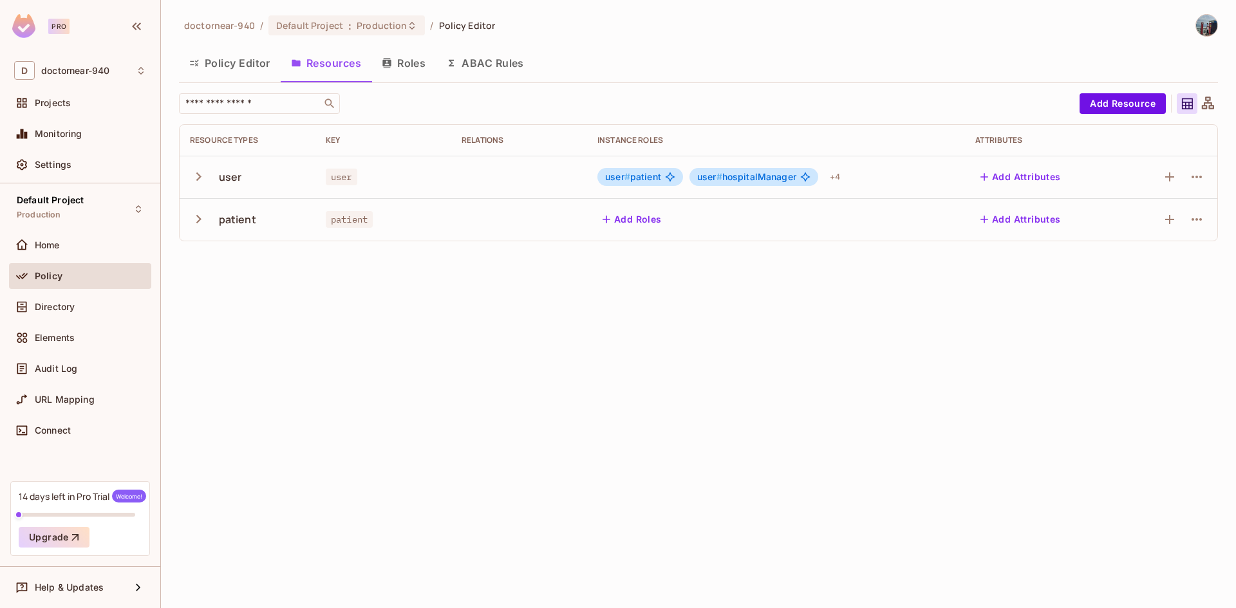
click at [386, 67] on icon "button" at bounding box center [387, 63] width 10 height 10
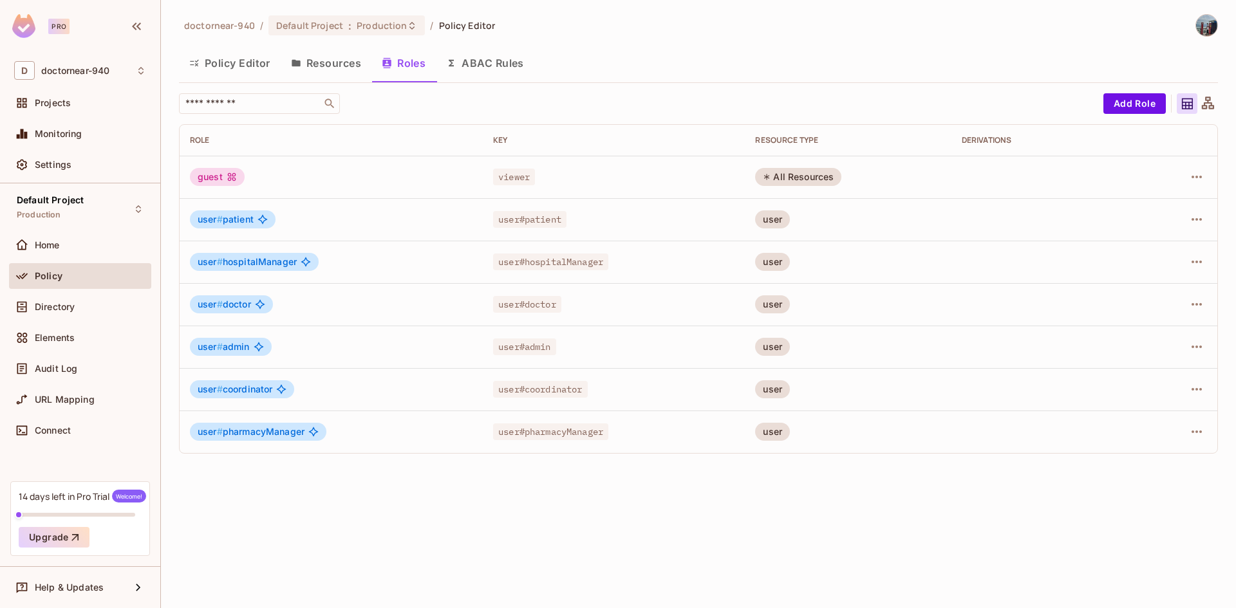
click at [494, 66] on button "ABAC Rules" at bounding box center [485, 63] width 98 height 32
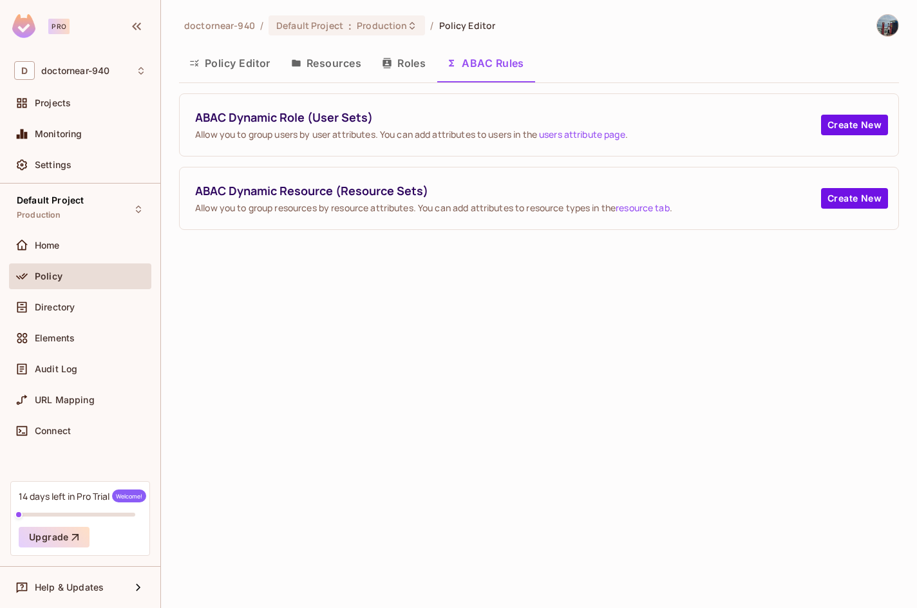
click at [247, 73] on button "Policy Editor" at bounding box center [230, 63] width 102 height 32
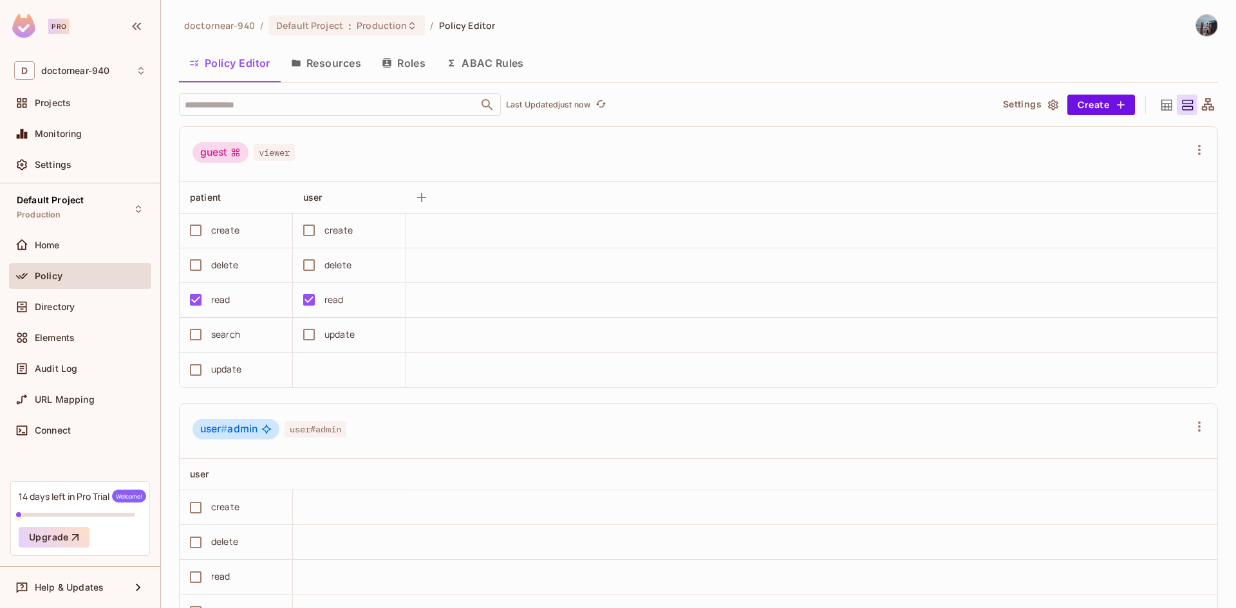
click at [392, 64] on icon "button" at bounding box center [387, 63] width 10 height 10
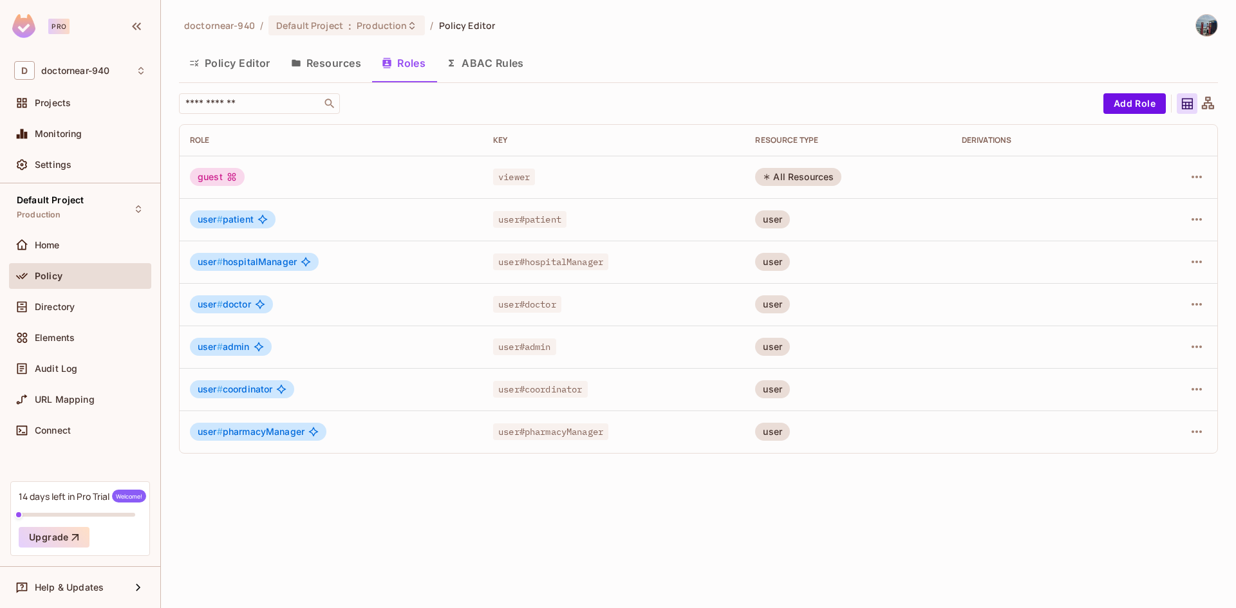
click at [339, 70] on button "Resources" at bounding box center [326, 63] width 91 height 32
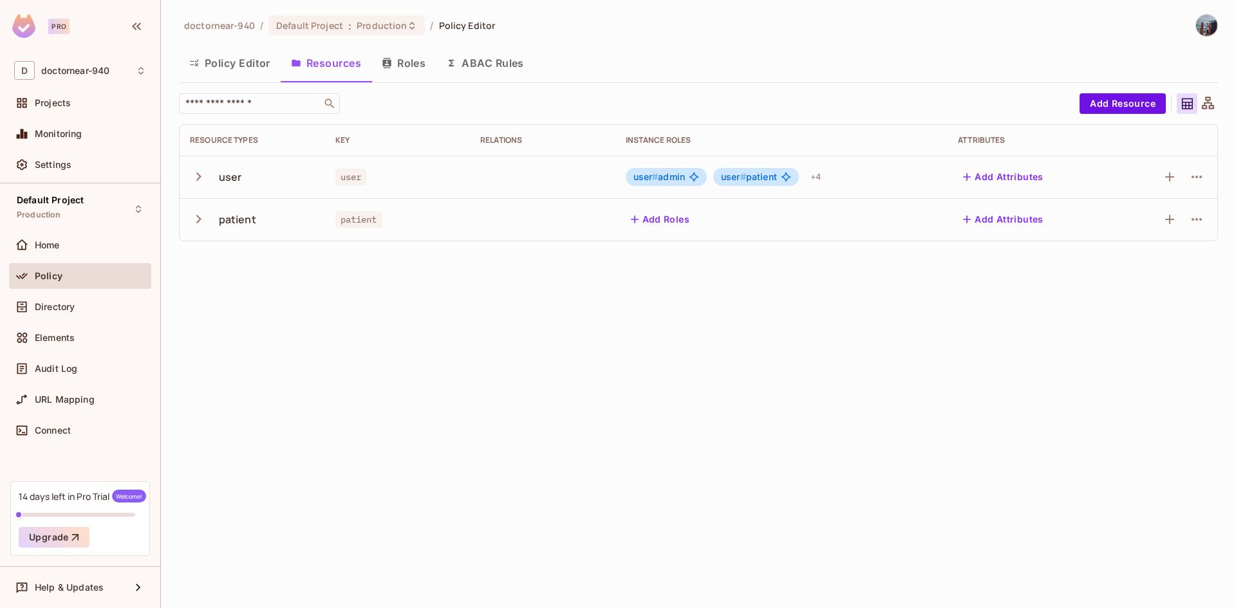
click at [327, 295] on div "doctornear-940 / Default Project : Production / Policy Editor Policy Editor Res…" at bounding box center [698, 304] width 1075 height 608
click at [844, 303] on div "doctornear-940 / Default Project : Production / Policy Editor Policy Editor Res…" at bounding box center [698, 304] width 1075 height 608
click at [463, 308] on div "doctornear-940 / Default Project : Production / Policy Editor Policy Editor Res…" at bounding box center [698, 304] width 1075 height 608
click at [1111, 105] on button "Add Resource" at bounding box center [1122, 103] width 86 height 21
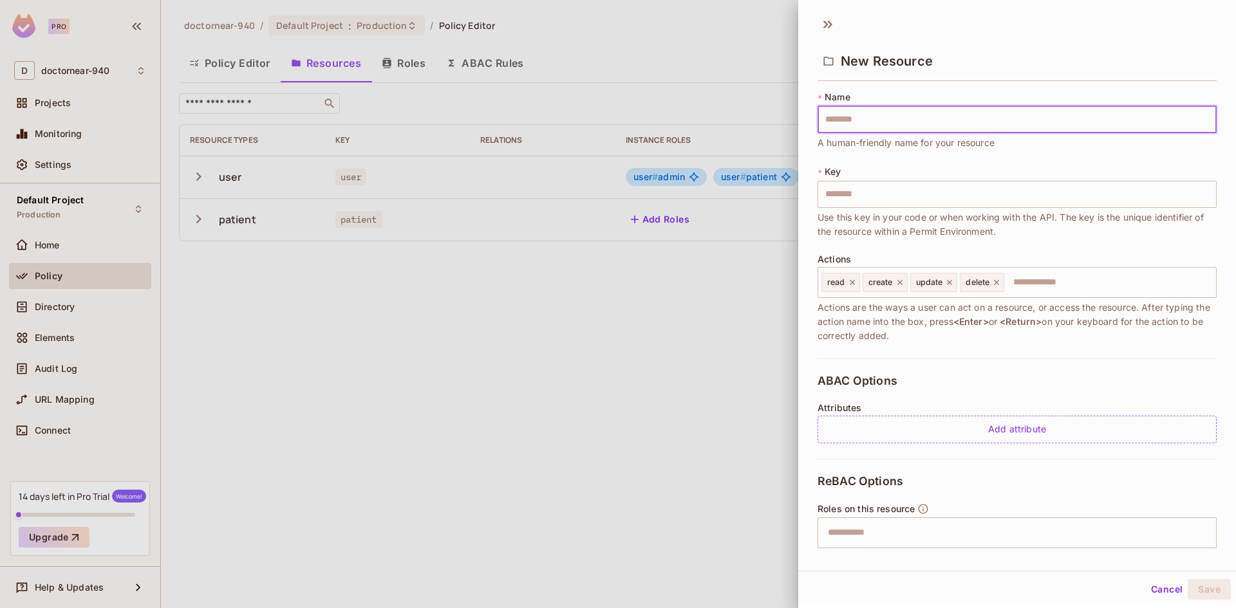
click at [900, 123] on input "text" at bounding box center [1016, 119] width 399 height 27
type input "*"
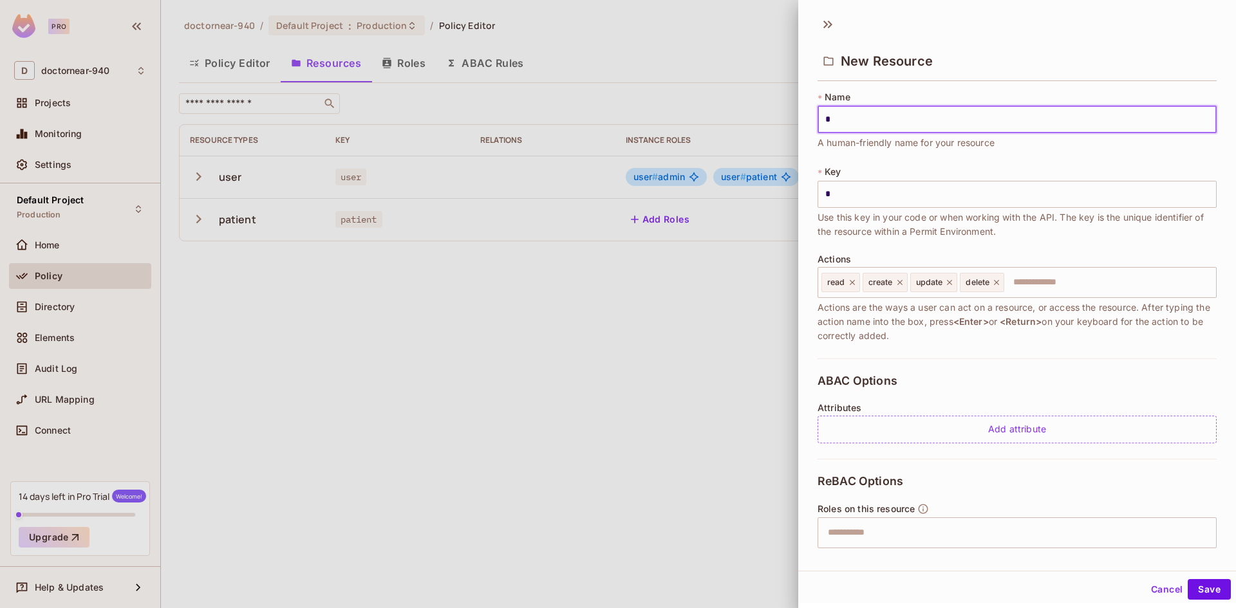
type input "**"
type input "***"
type input "****"
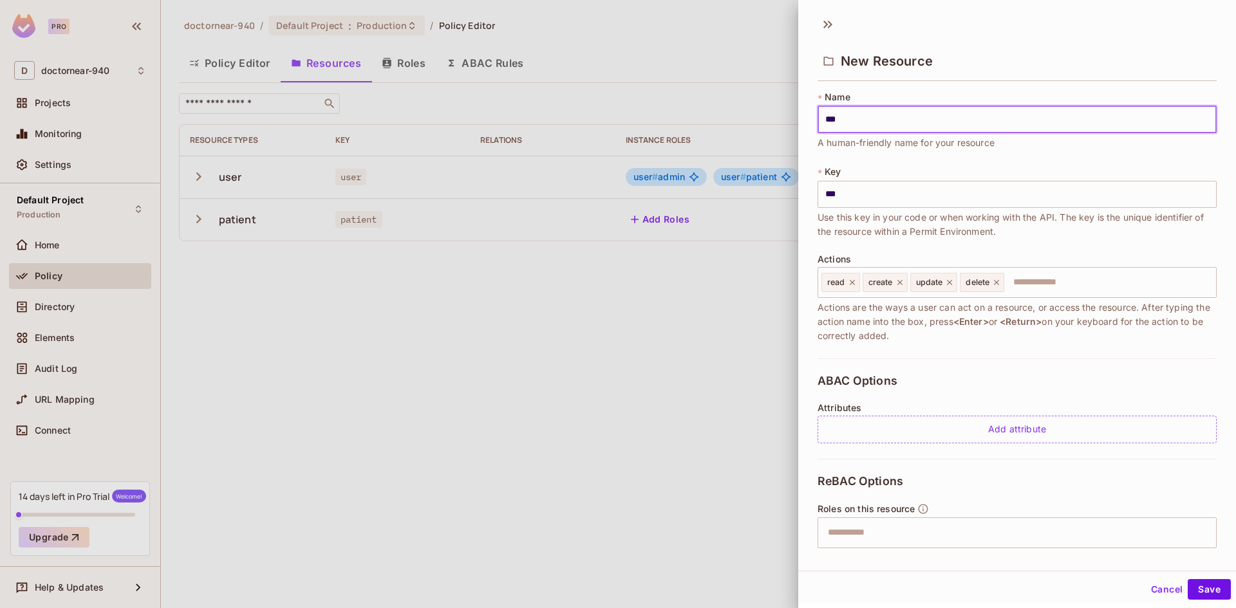
type input "****"
type input "*****"
type input "******"
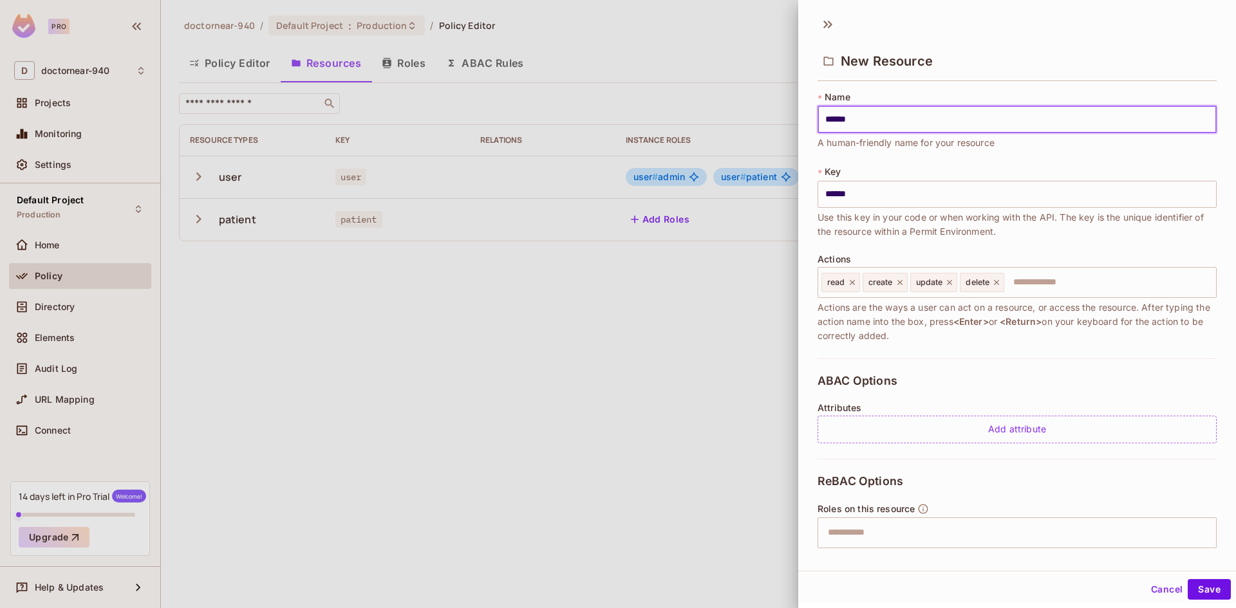
type input "*******"
type input "********"
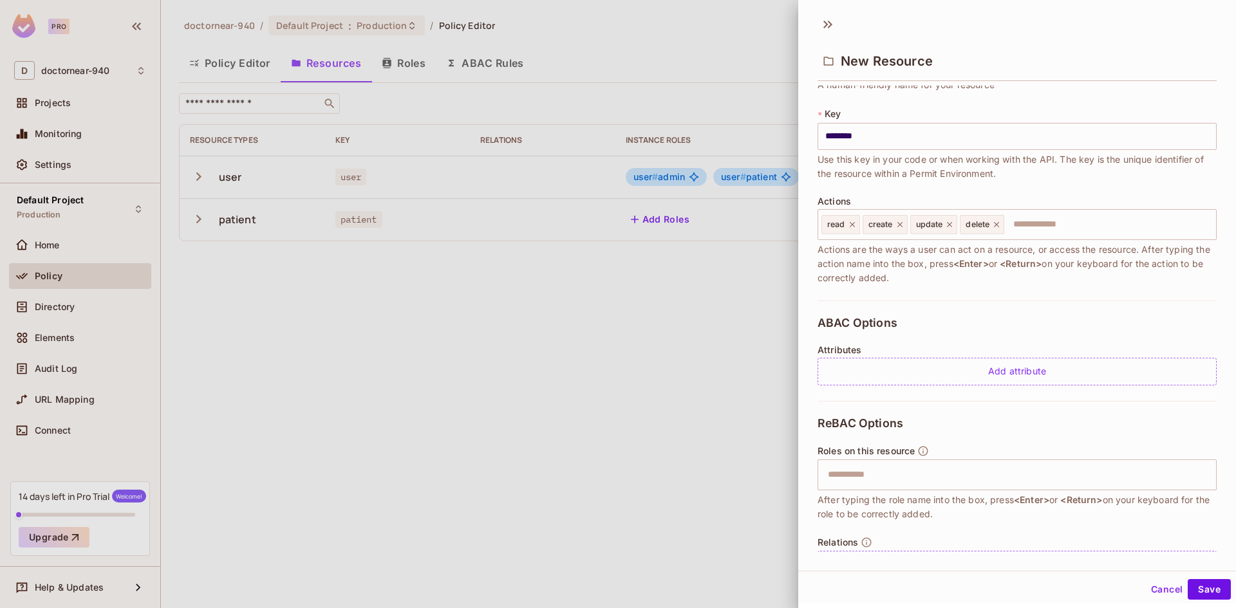
scroll to position [100, 0]
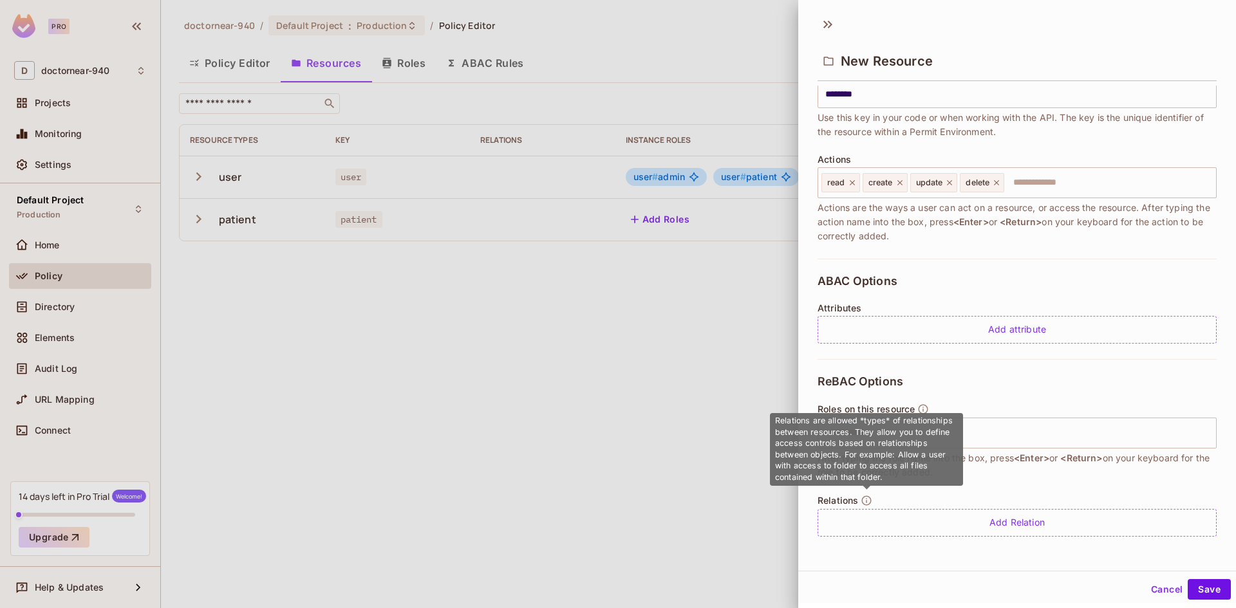
click at [862, 500] on icon "button" at bounding box center [867, 501] width 10 height 10
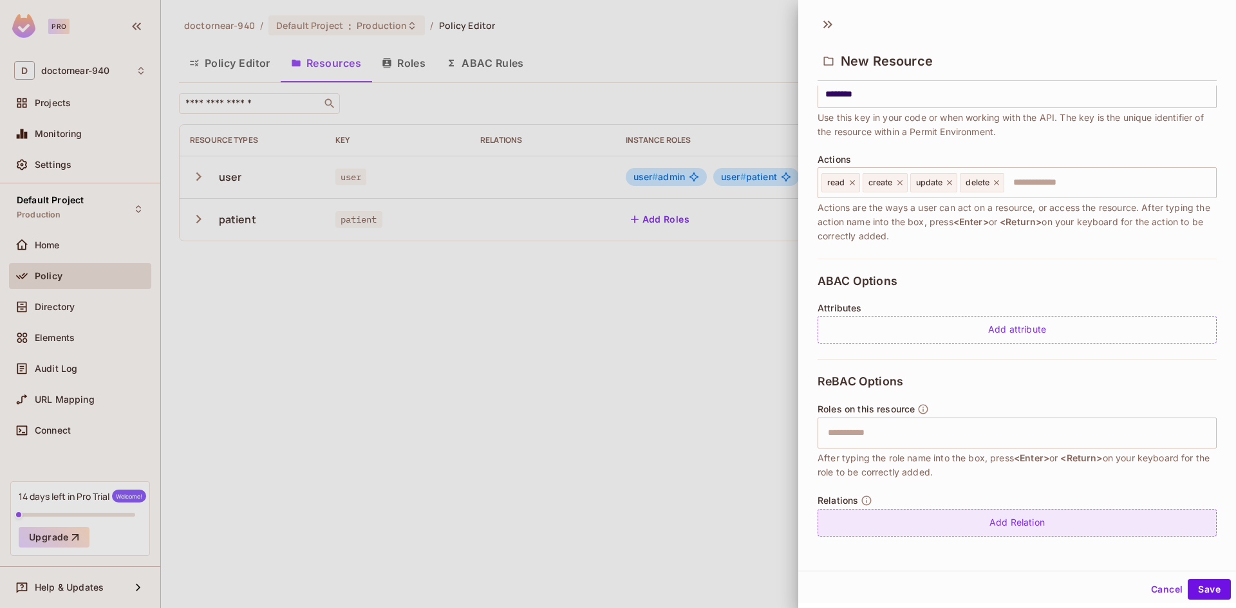
click at [911, 521] on div "Add Relation" at bounding box center [1016, 523] width 399 height 28
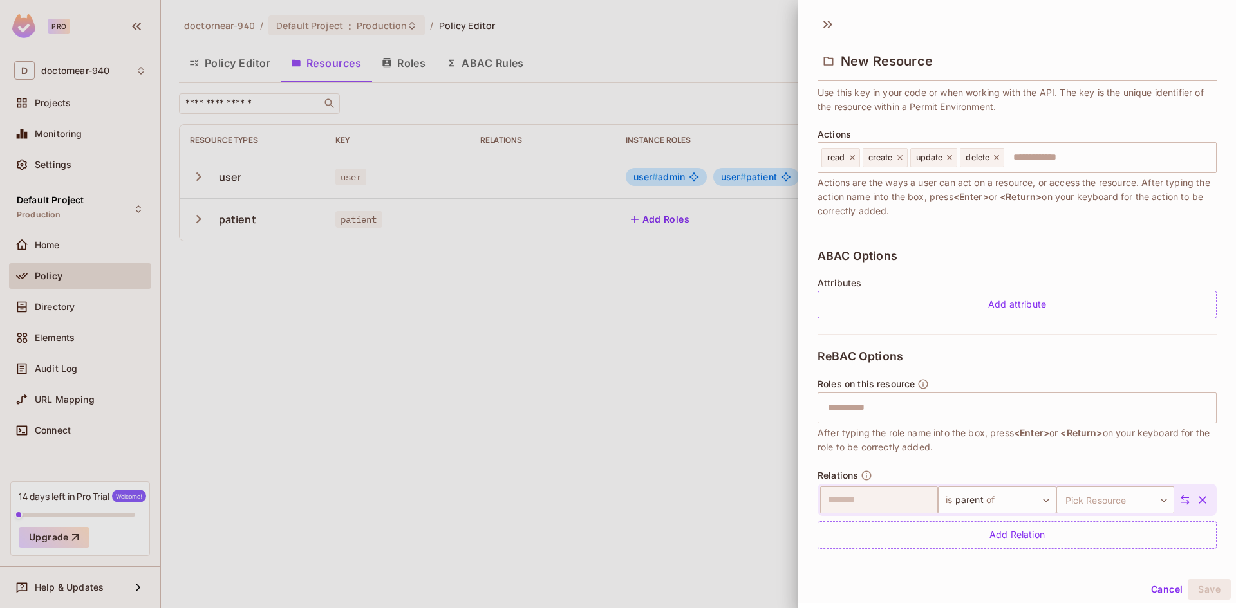
scroll to position [137, 0]
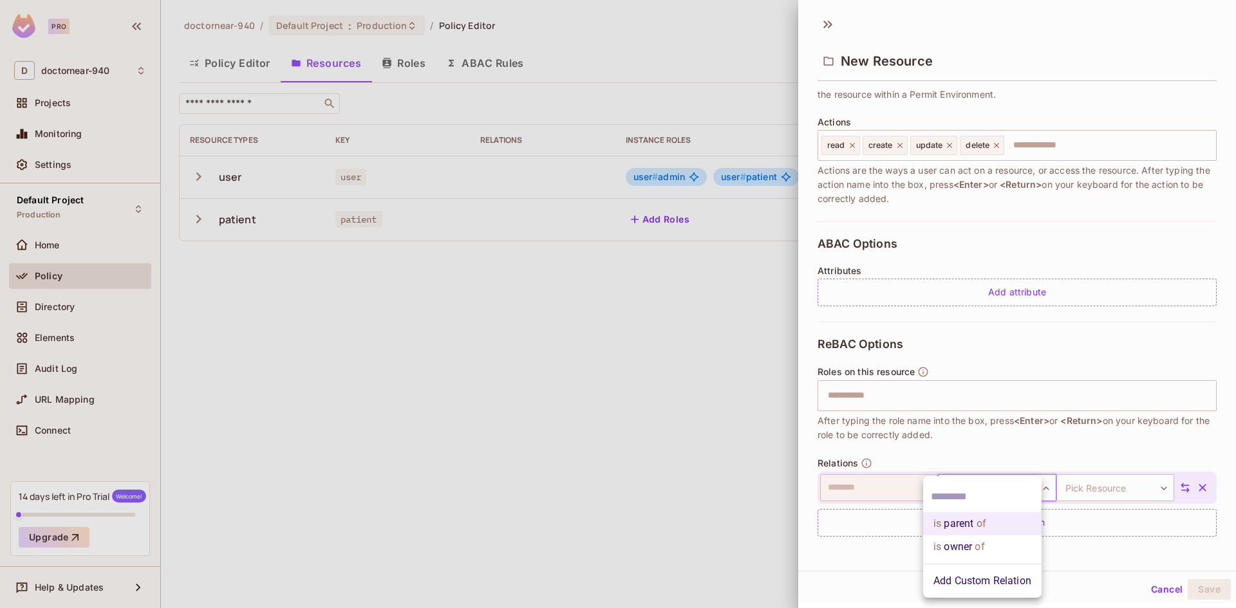
click at [984, 483] on body "Pro D doctornear-940 Projects Monitoring Settings Default Project Production Ho…" at bounding box center [618, 304] width 1236 height 608
click at [992, 452] on div at bounding box center [618, 304] width 1236 height 608
click at [975, 484] on body "Pro D doctornear-940 Projects Monitoring Settings Default Project Production Ho…" at bounding box center [618, 304] width 1236 height 608
click at [977, 461] on div at bounding box center [618, 304] width 1236 height 608
click at [973, 482] on body "Pro D doctornear-940 Projects Monitoring Settings Default Project Production Ho…" at bounding box center [618, 304] width 1236 height 608
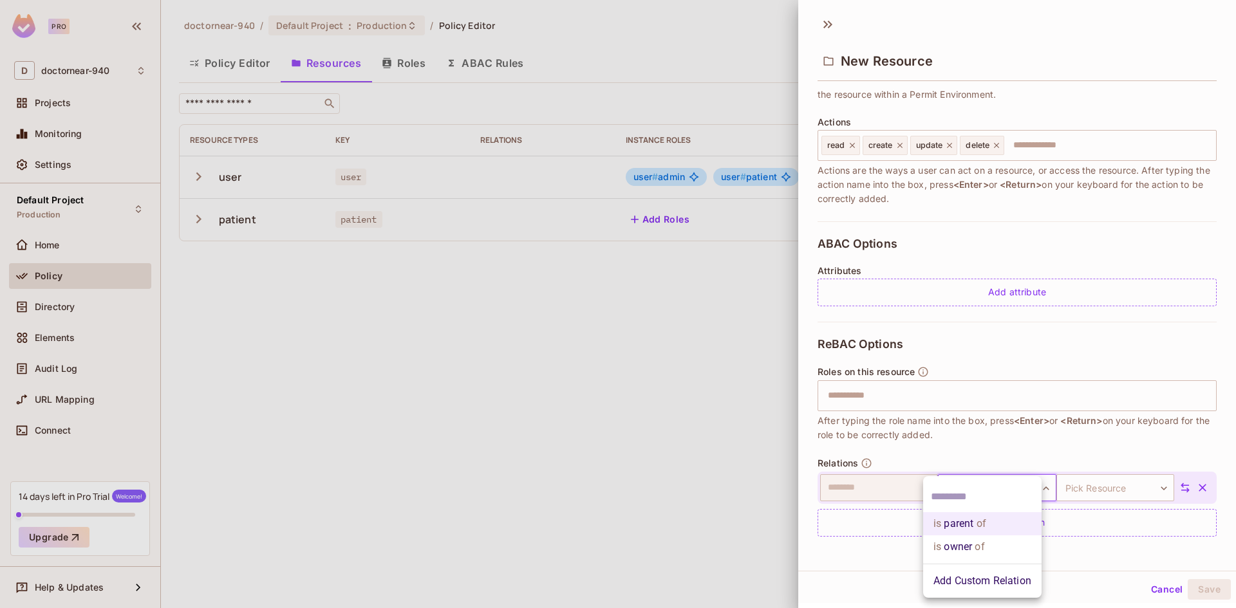
click at [975, 455] on div at bounding box center [618, 304] width 1236 height 608
click at [970, 454] on div "ReBAC Options Roles on this resource ​ After typing the role name into the box,…" at bounding box center [1016, 437] width 399 height 230
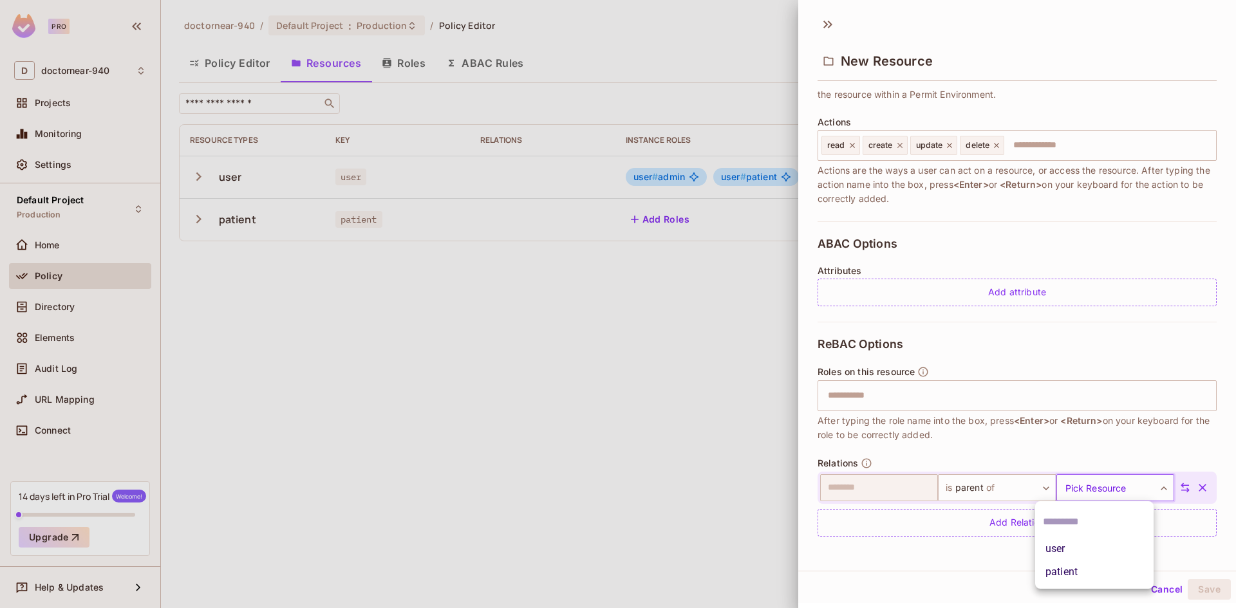
click at [1073, 482] on body "Pro D doctornear-940 Projects Monitoring Settings Default Project Production Ho…" at bounding box center [618, 304] width 1236 height 608
click at [1061, 461] on div at bounding box center [618, 304] width 1236 height 608
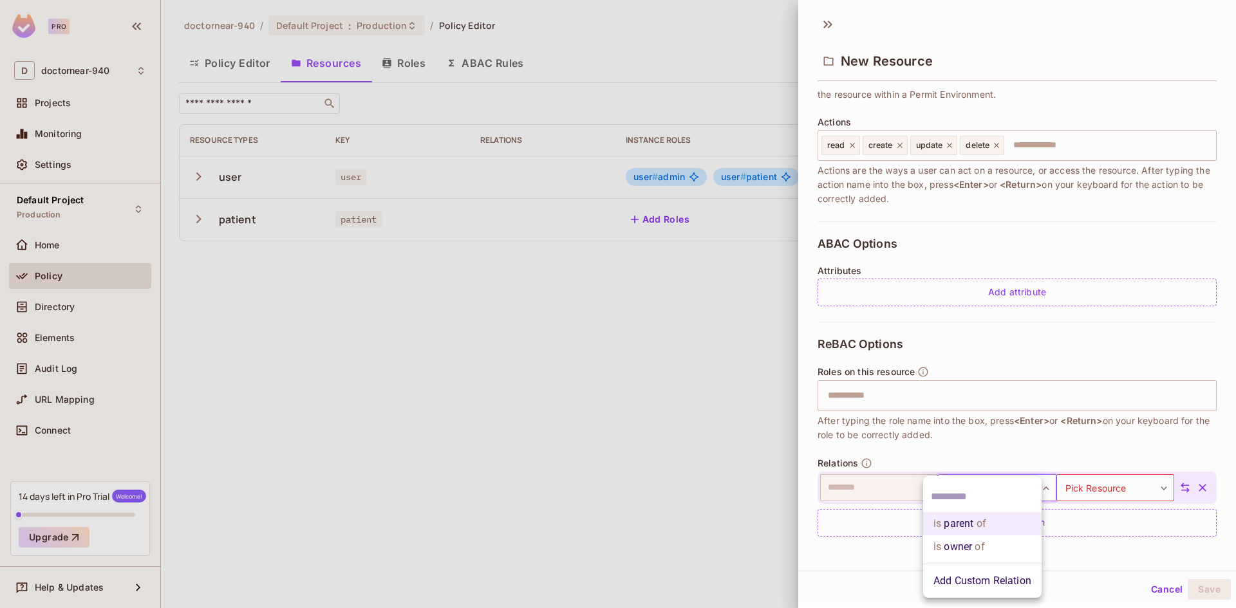
click at [1006, 485] on body "Pro D doctornear-940 Projects Monitoring Settings Default Project Production Ho…" at bounding box center [618, 304] width 1236 height 608
click at [1049, 453] on div at bounding box center [618, 304] width 1236 height 608
drag, startPoint x: 1183, startPoint y: 490, endPoint x: 1178, endPoint y: 495, distance: 6.8
click at [1196, 490] on icon "button" at bounding box center [1202, 487] width 13 height 13
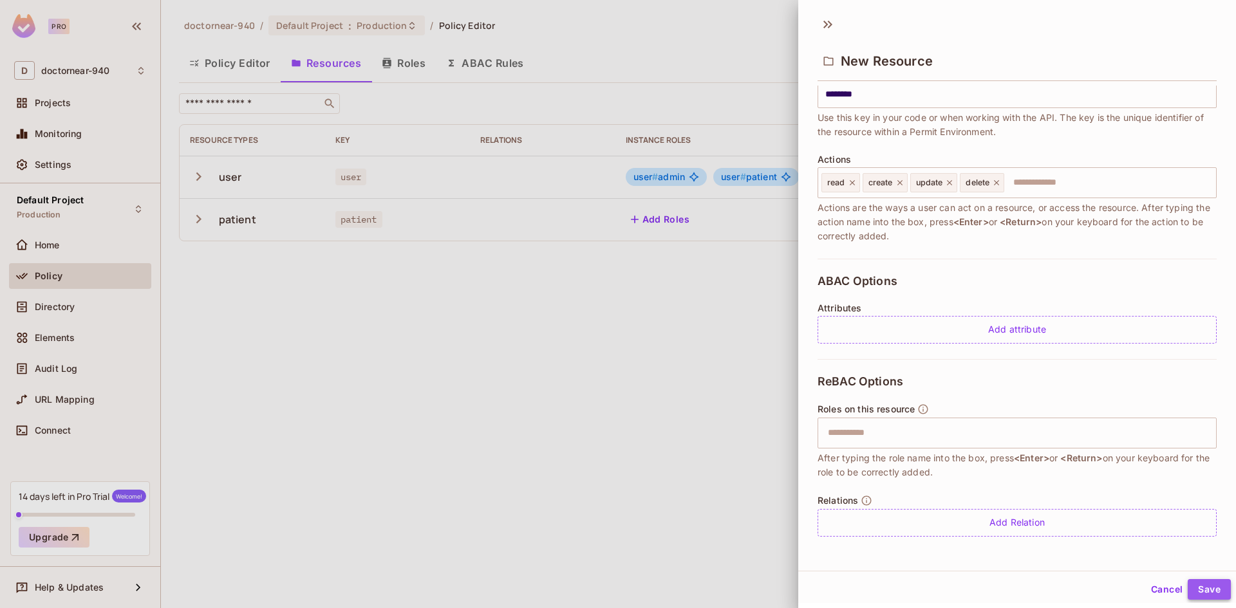
click at [1198, 584] on button "Save" at bounding box center [1209, 589] width 43 height 21
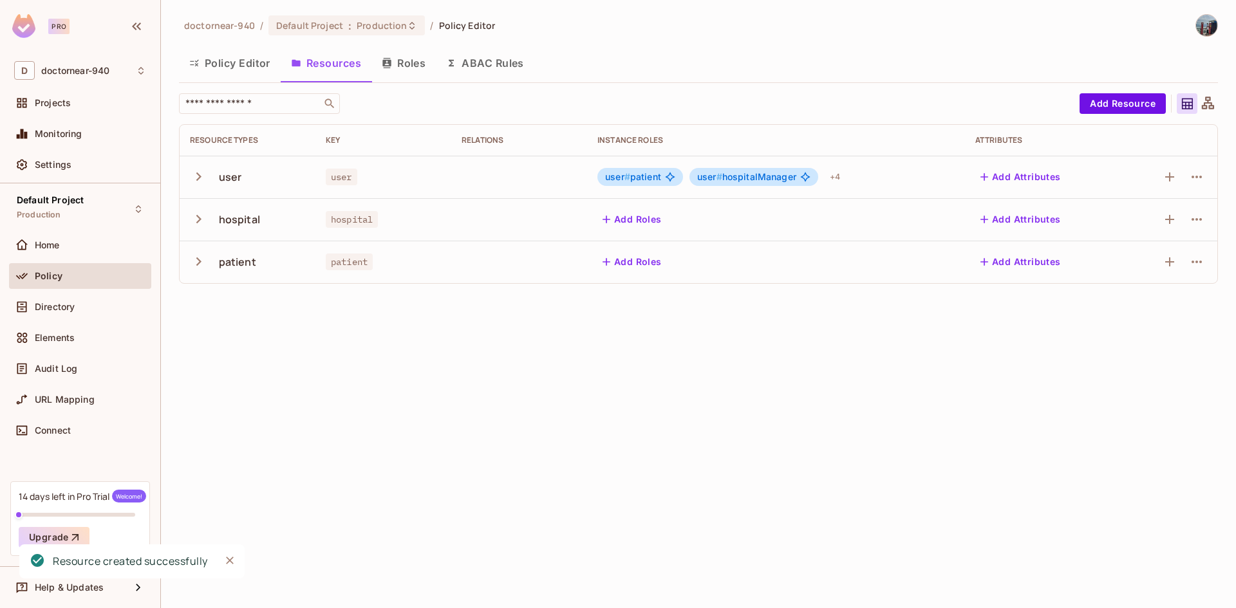
click at [393, 349] on div "doctornear-940 / Default Project : Production / Policy Editor Policy Editor Res…" at bounding box center [698, 304] width 1075 height 608
click at [372, 368] on div "doctornear-940 / Default Project : Production / Policy Editor Policy Editor Res…" at bounding box center [698, 304] width 1075 height 608
click at [1191, 176] on icon "button" at bounding box center [1196, 176] width 15 height 15
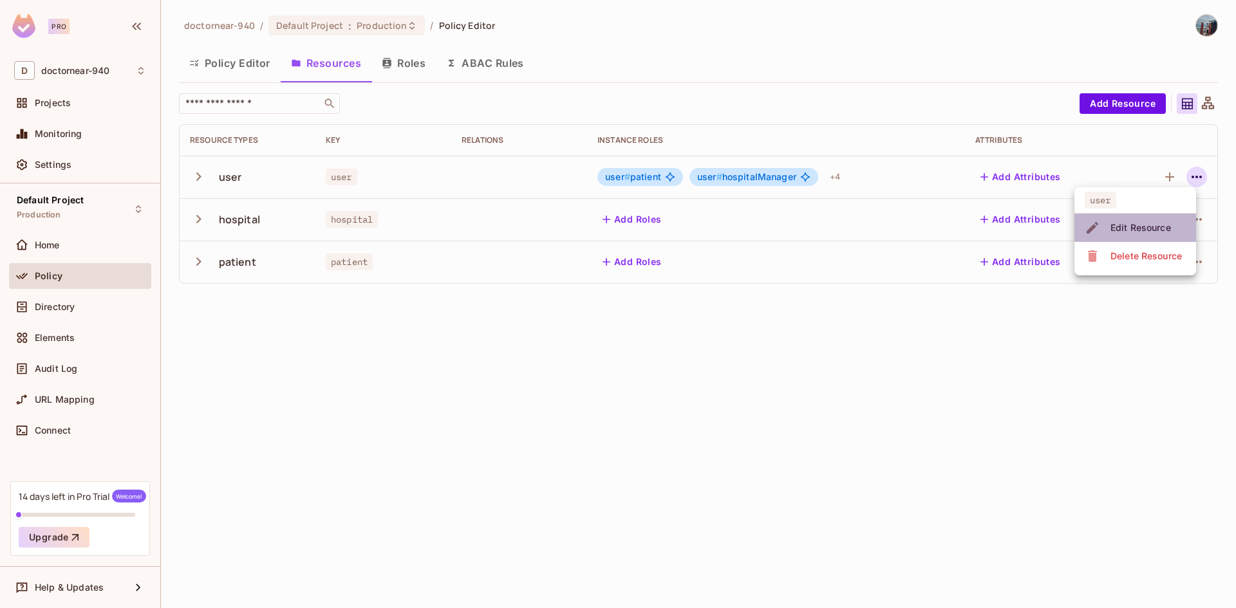
click at [1130, 229] on div "Edit Resource" at bounding box center [1140, 227] width 61 height 13
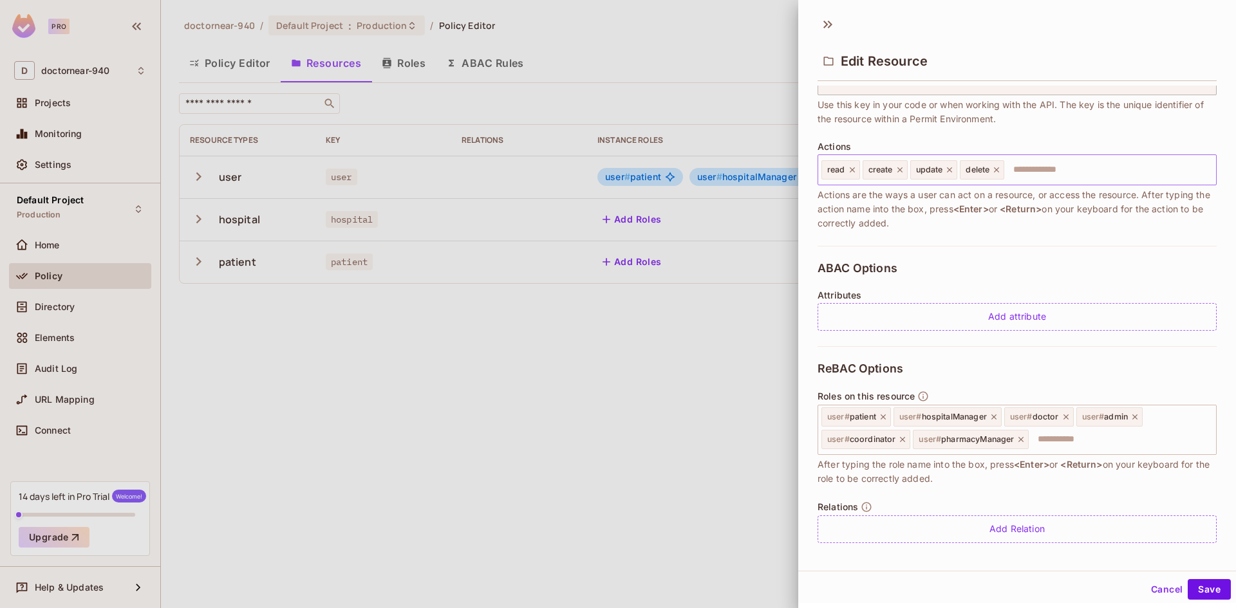
scroll to position [119, 0]
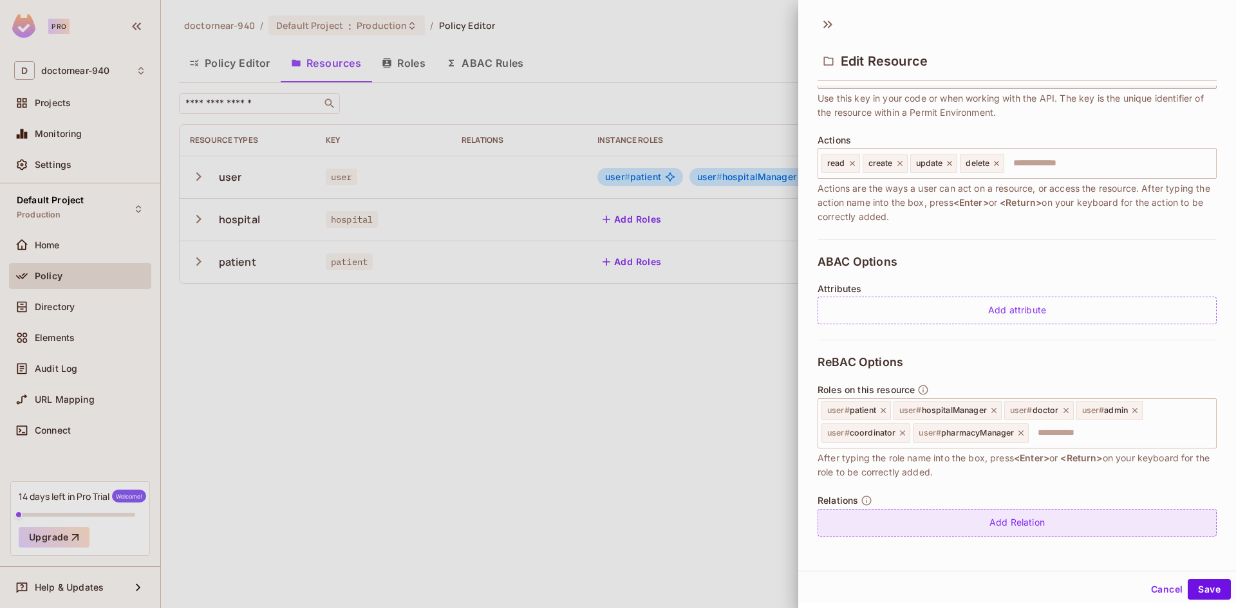
click at [959, 520] on div "Add Relation" at bounding box center [1016, 523] width 399 height 28
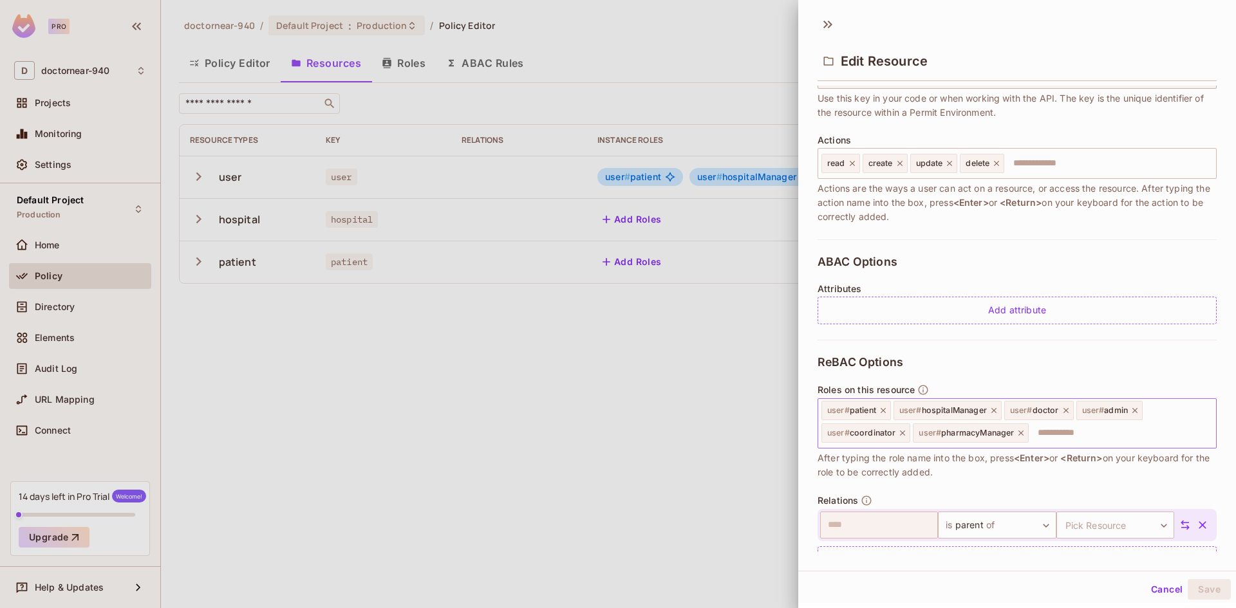
scroll to position [156, 0]
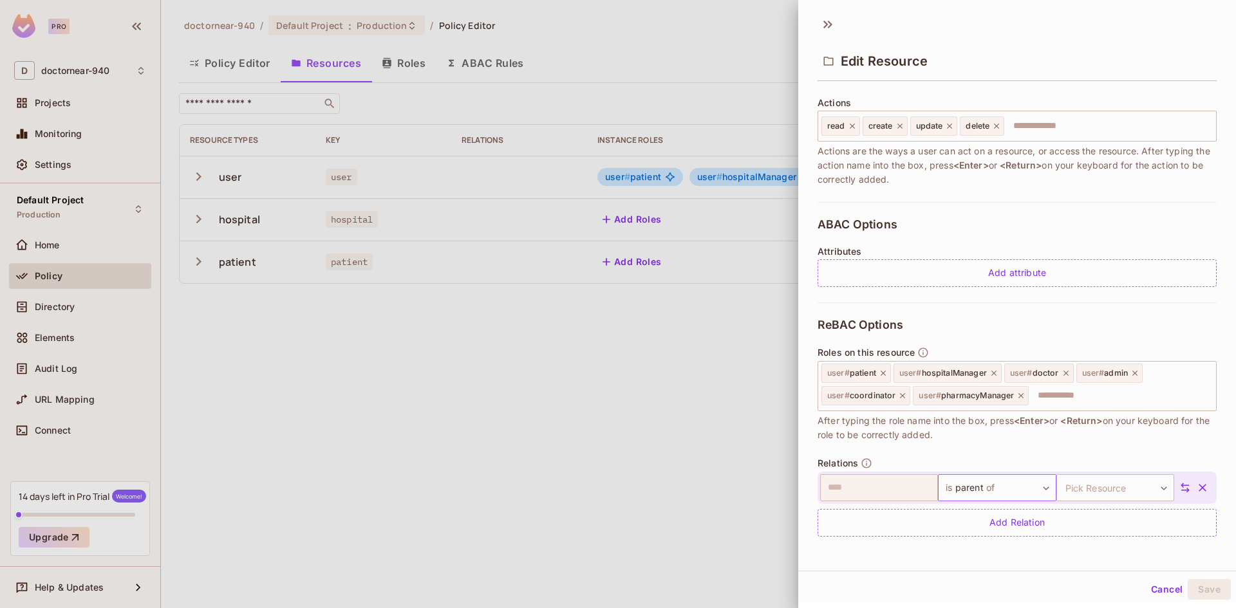
click at [986, 485] on body "Pro D doctornear-940 Projects Monitoring Settings Default Project Production Ho…" at bounding box center [618, 304] width 1236 height 608
click at [981, 545] on span "of" at bounding box center [978, 546] width 12 height 15
click at [1074, 485] on body "Pro D doctornear-940 Projects Monitoring Settings Default Project Production Ho…" at bounding box center [618, 304] width 1236 height 608
click at [1065, 554] on li "hospital" at bounding box center [1094, 557] width 118 height 23
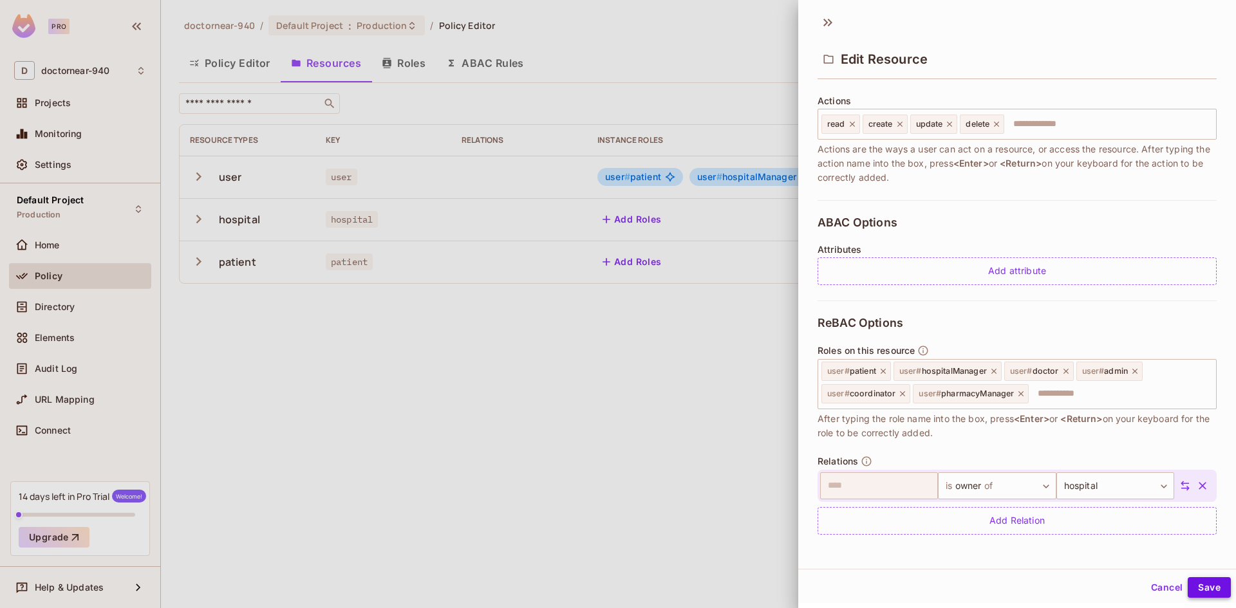
click at [1207, 586] on button "Save" at bounding box center [1209, 587] width 43 height 21
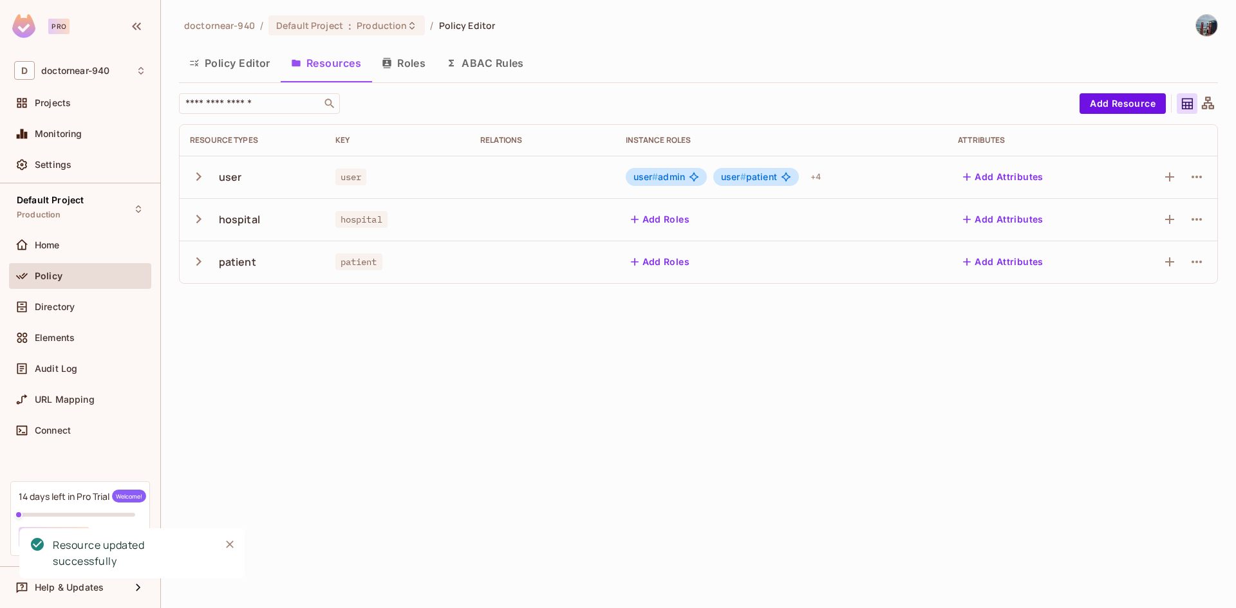
click at [644, 405] on div "doctornear-940 / Default Project : Production / Policy Editor Policy Editor Res…" at bounding box center [698, 304] width 1075 height 608
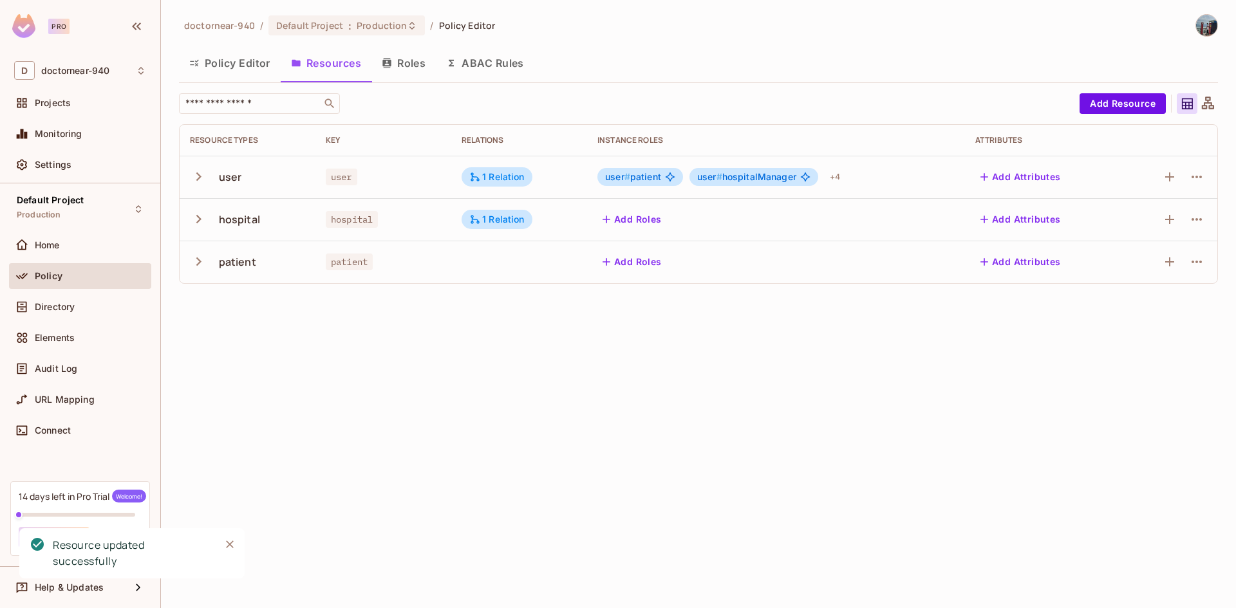
click at [619, 367] on div "doctornear-940 / Default Project : Production / Policy Editor Policy Editor Res…" at bounding box center [698, 304] width 1075 height 608
click at [641, 360] on div "doctornear-940 / Default Project : Production / Policy Editor Policy Editor Res…" at bounding box center [698, 304] width 1075 height 608
click at [1107, 102] on button "Add Resource" at bounding box center [1122, 103] width 86 height 21
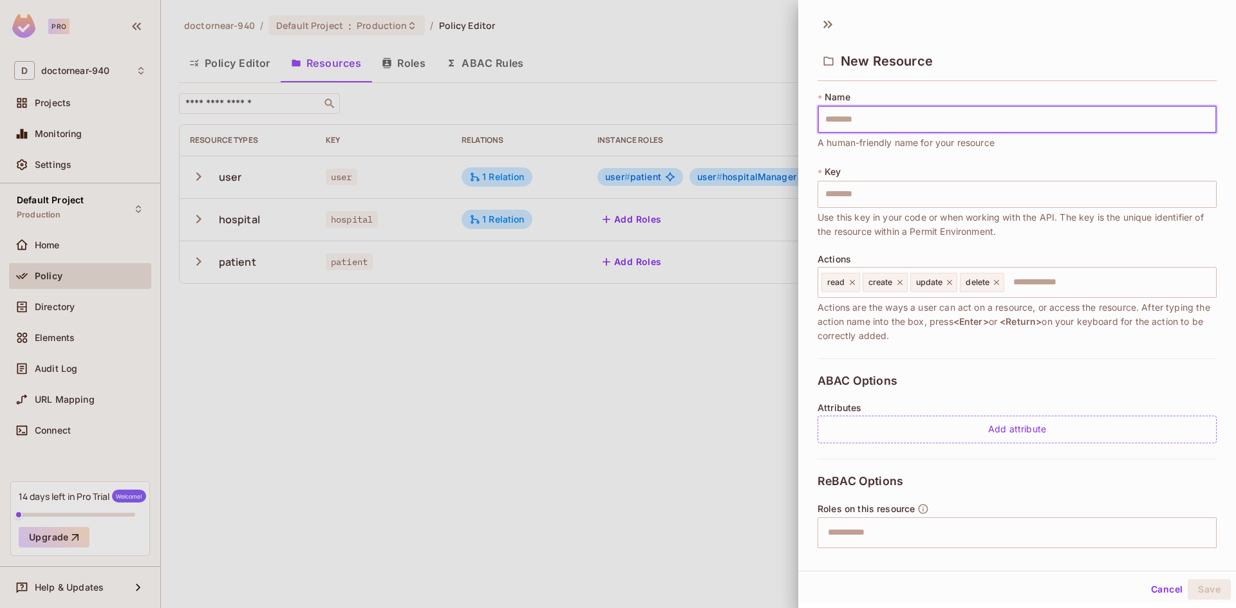
click at [886, 118] on input "text" at bounding box center [1016, 119] width 399 height 27
type input "*"
type input "**"
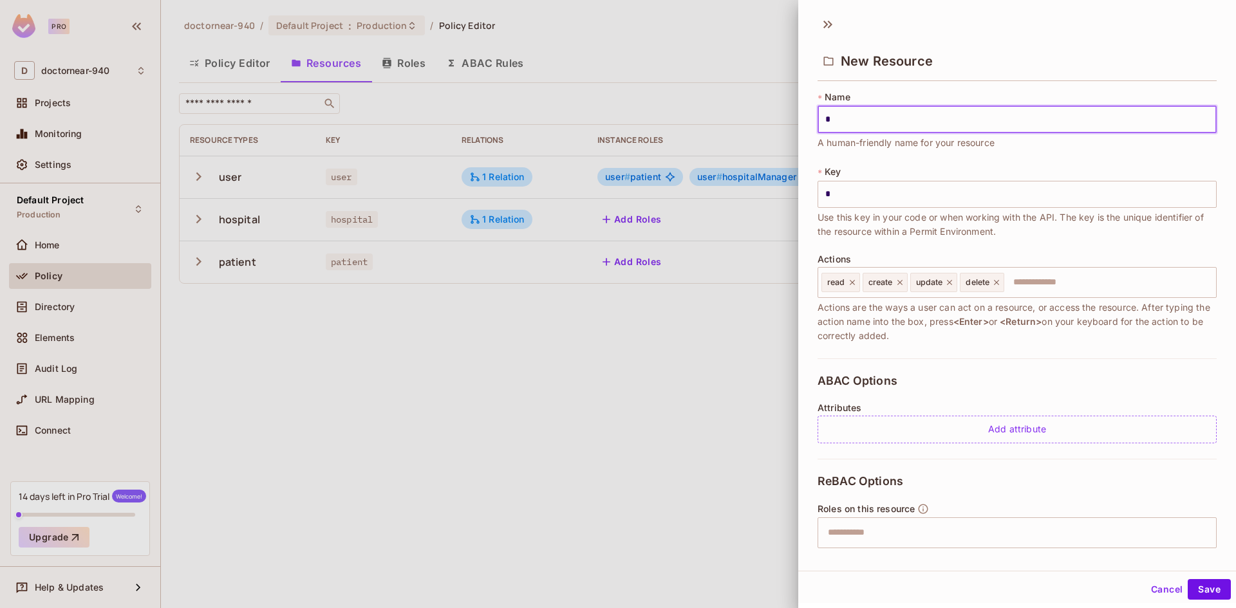
type input "**"
type input "***"
type input "****"
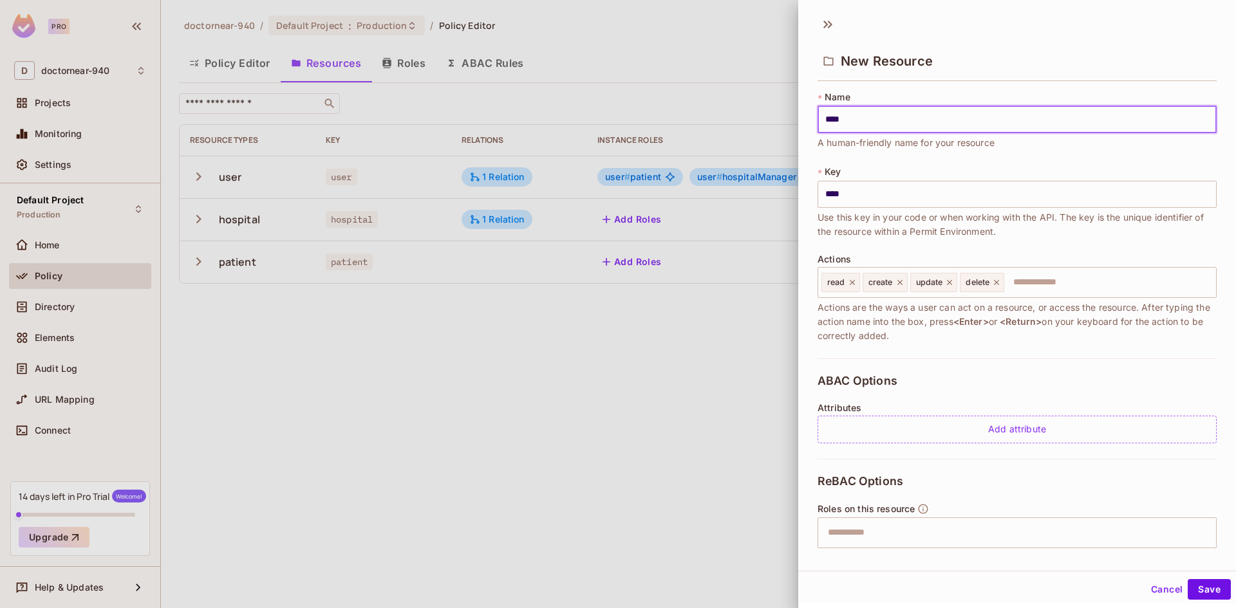
type input "*****"
type input "******"
type input "*******"
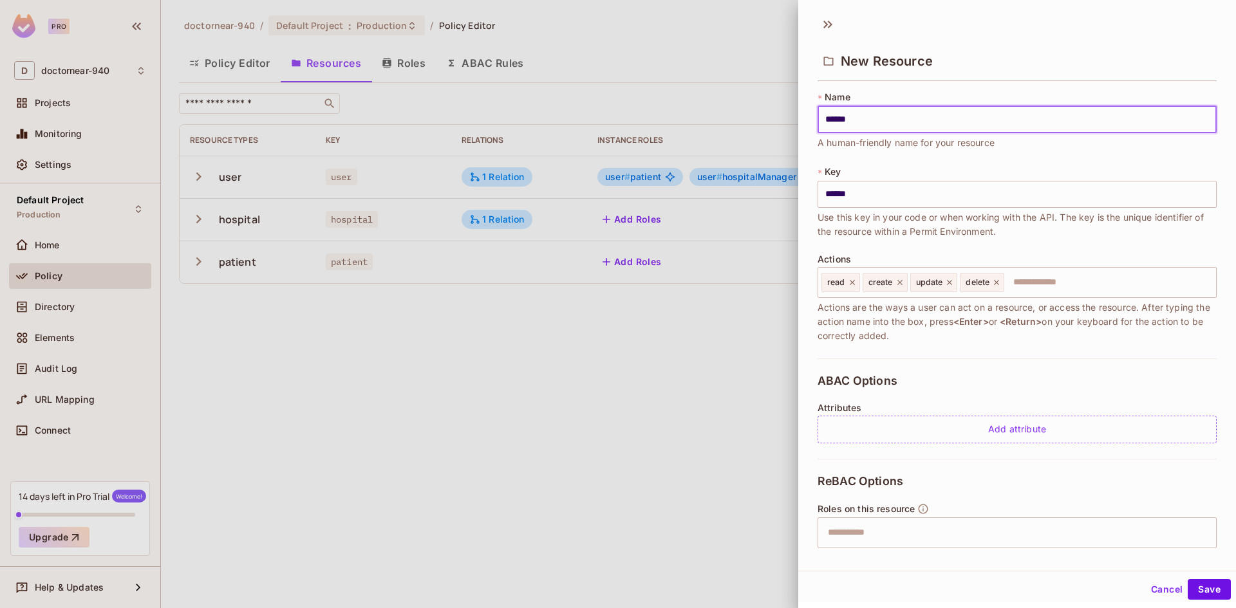
type input "*******"
type input "********"
click at [958, 351] on div "* Name ******** ​ A human-friendly name for your resource * Key ******** ​ Use …" at bounding box center [1016, 225] width 399 height 268
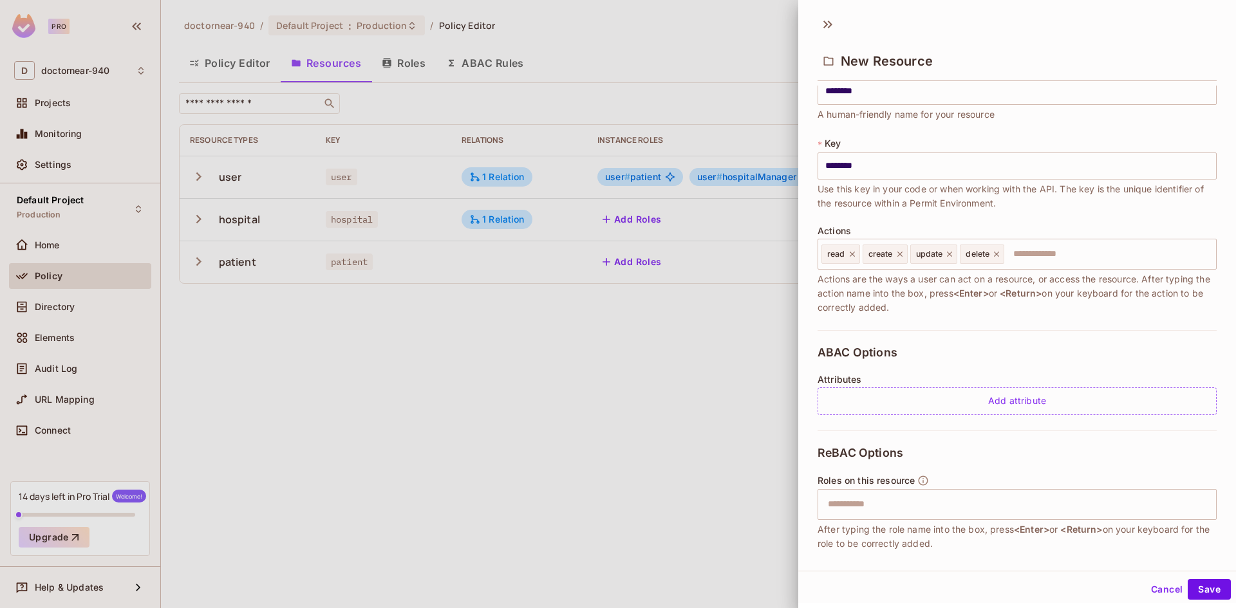
scroll to position [0, 0]
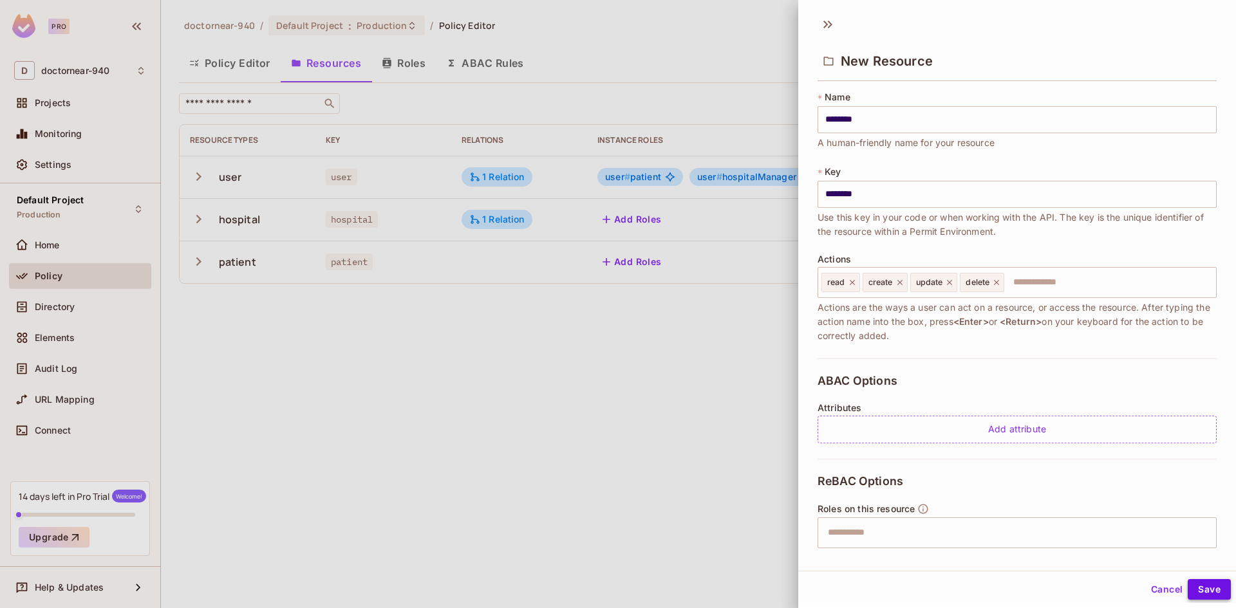
click at [1204, 588] on button "Save" at bounding box center [1209, 589] width 43 height 21
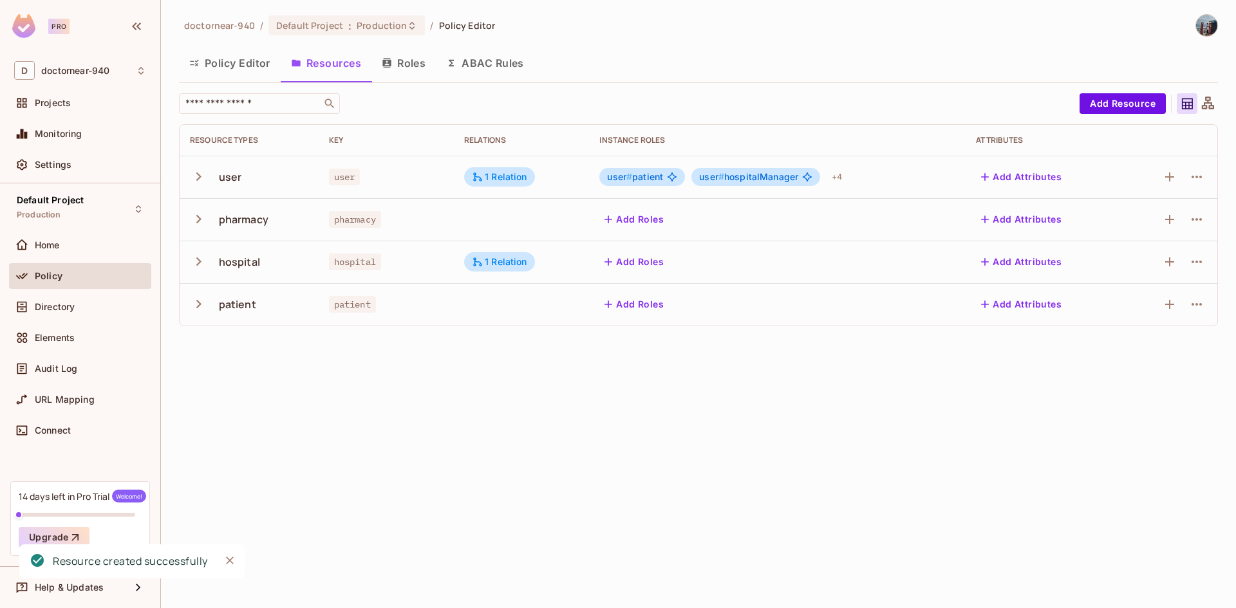
click at [489, 452] on div "doctornear-940 / Default Project : Production / Policy Editor Policy Editor Res…" at bounding box center [698, 304] width 1075 height 608
click at [572, 409] on div "doctornear-940 / Default Project : Production / Policy Editor Policy Editor Res…" at bounding box center [698, 304] width 1075 height 608
click at [579, 365] on div "doctornear-940 / Default Project : Production / Policy Editor Policy Editor Res…" at bounding box center [698, 304] width 1075 height 608
click at [1113, 105] on button "Add Resource" at bounding box center [1122, 103] width 86 height 21
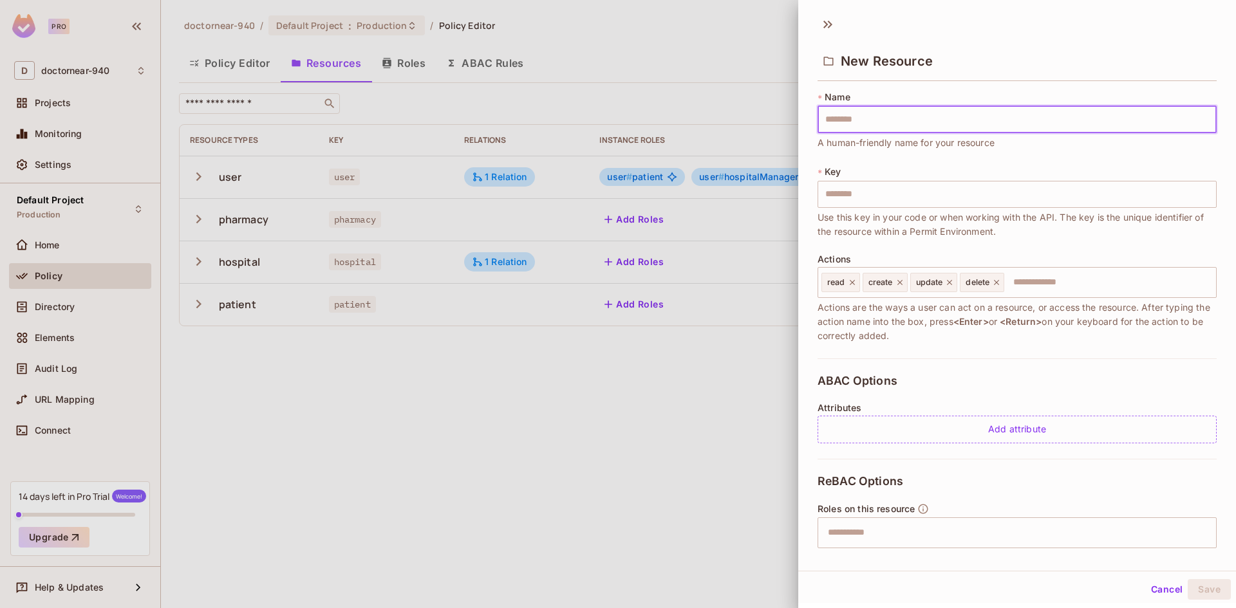
click at [990, 120] on input "text" at bounding box center [1016, 119] width 399 height 27
type input "*"
type input "**"
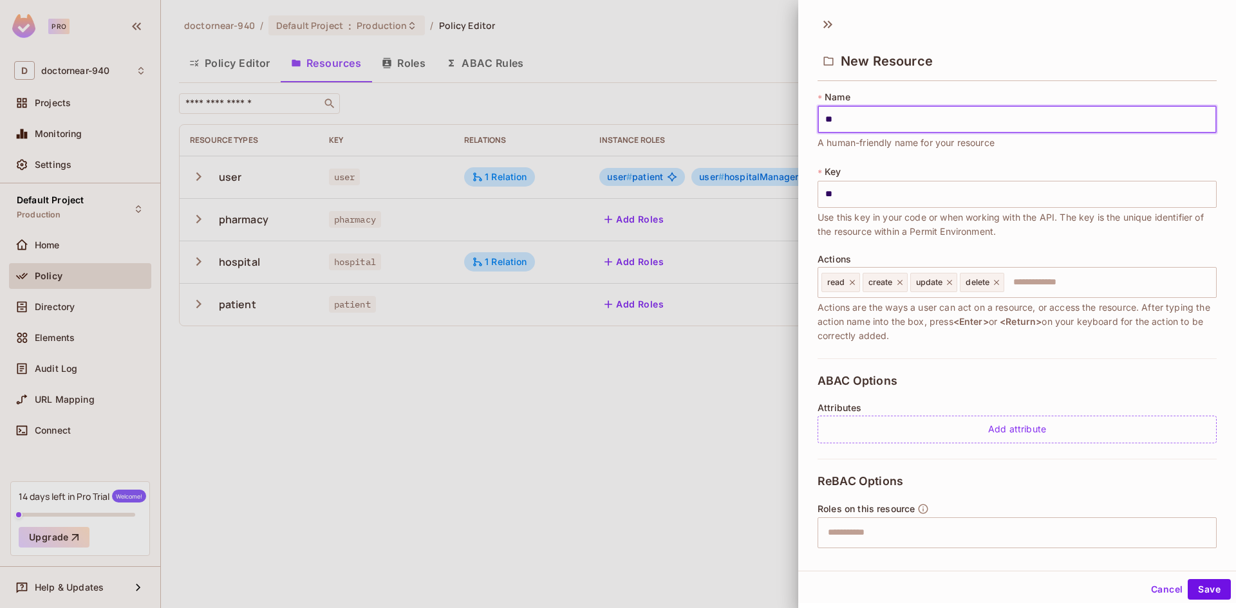
type input "***"
type input "****"
type input "*****"
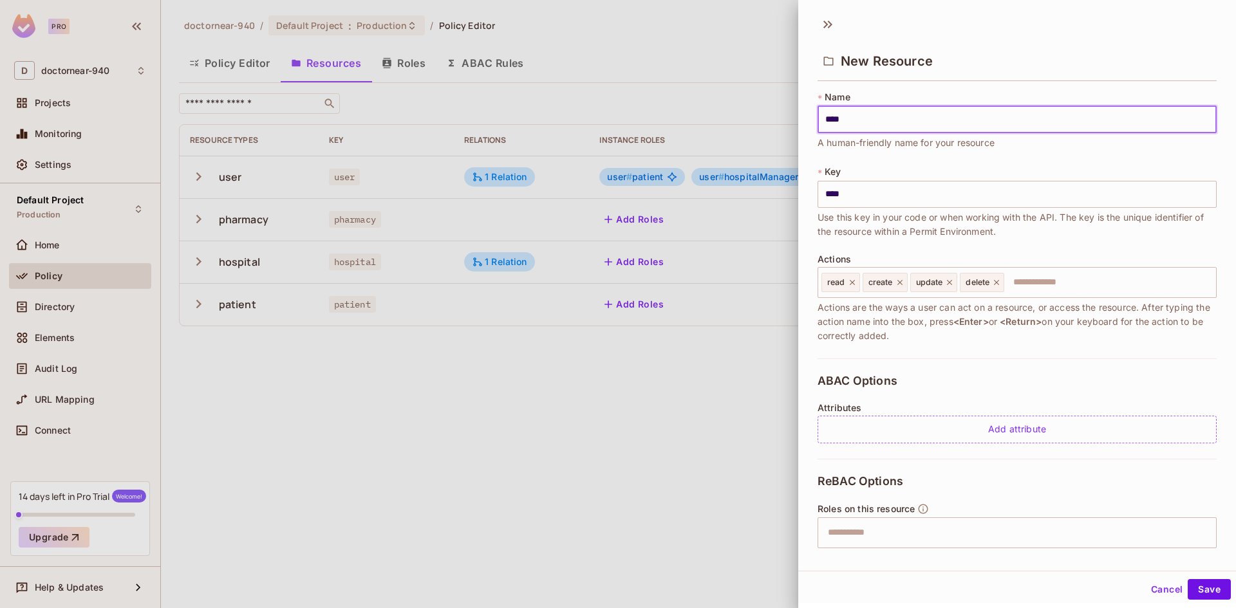
type input "*****"
type input "******"
type input "*******"
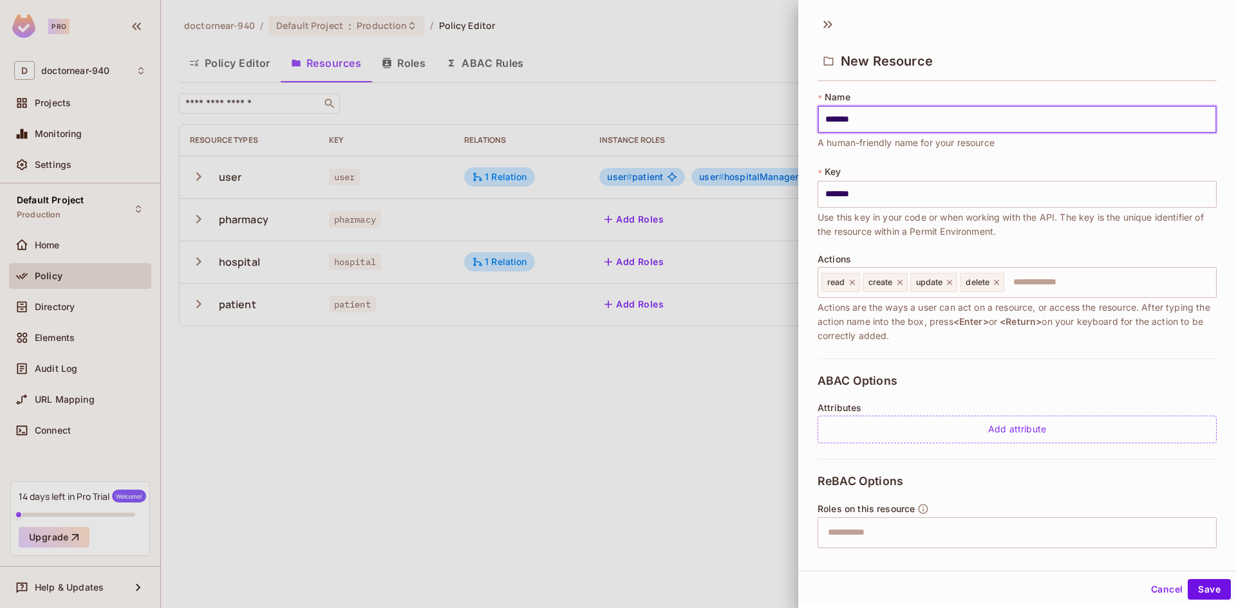
type input "********"
type input "*********"
type input "**********"
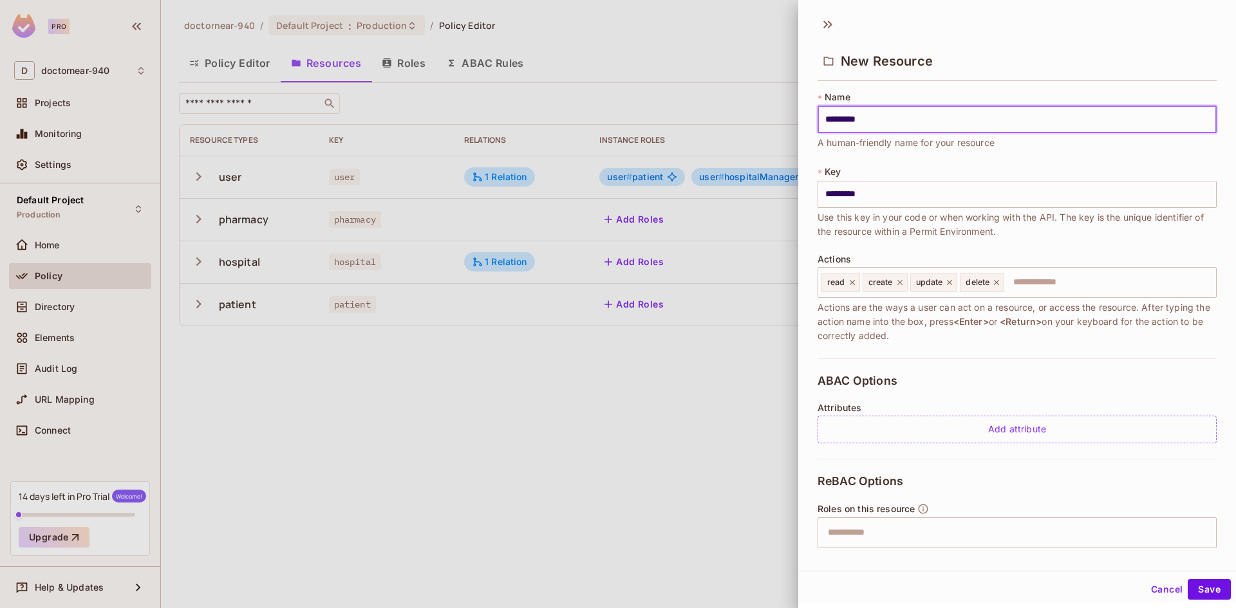
type input "**********"
click at [947, 368] on div "ABAC Options Attributes Add attribute" at bounding box center [1016, 409] width 399 height 100
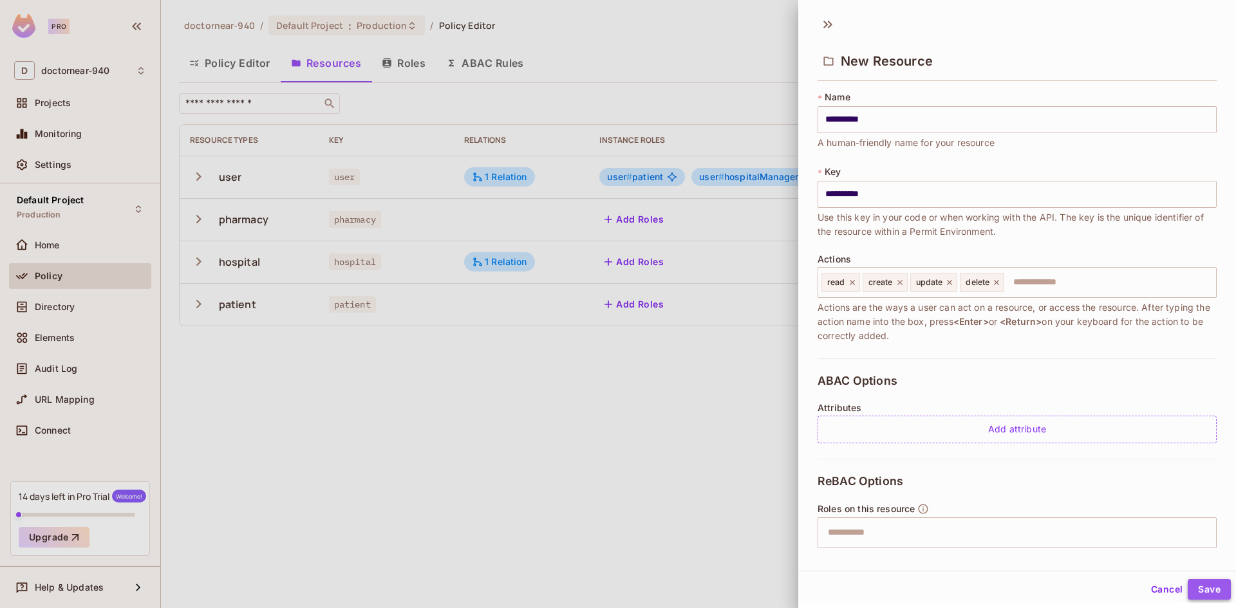
click at [1195, 590] on button "Save" at bounding box center [1209, 589] width 43 height 21
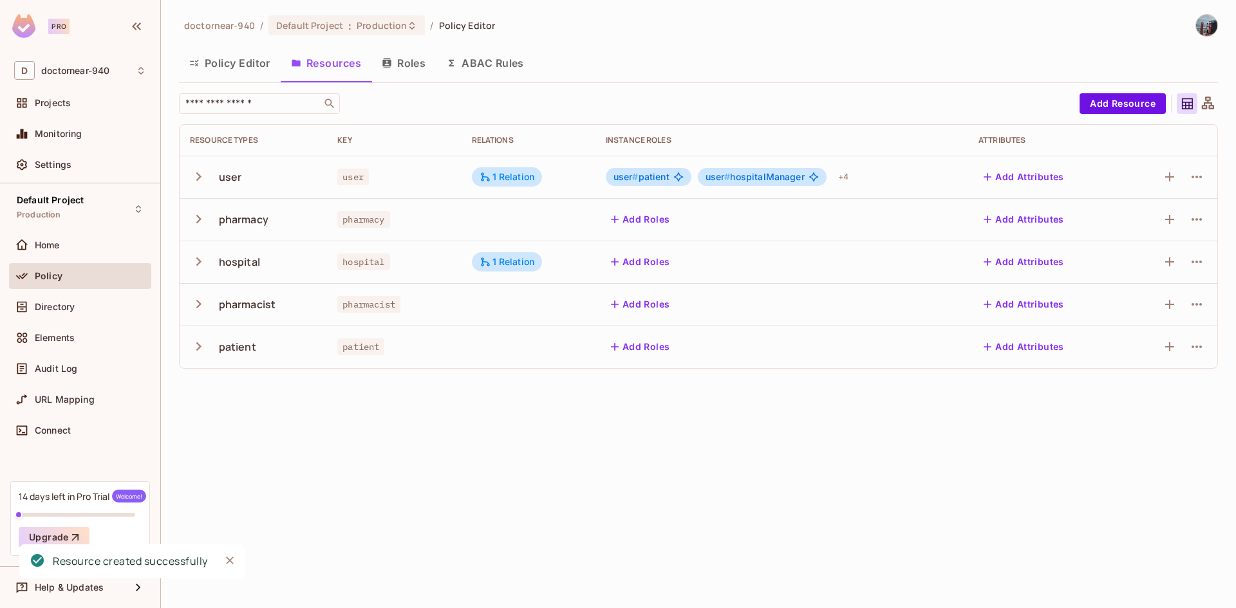
click at [780, 413] on div "doctornear-940 / Default Project : Production / Policy Editor Policy Editor Res…" at bounding box center [698, 304] width 1075 height 608
click at [1121, 106] on button "Add Resource" at bounding box center [1122, 103] width 86 height 21
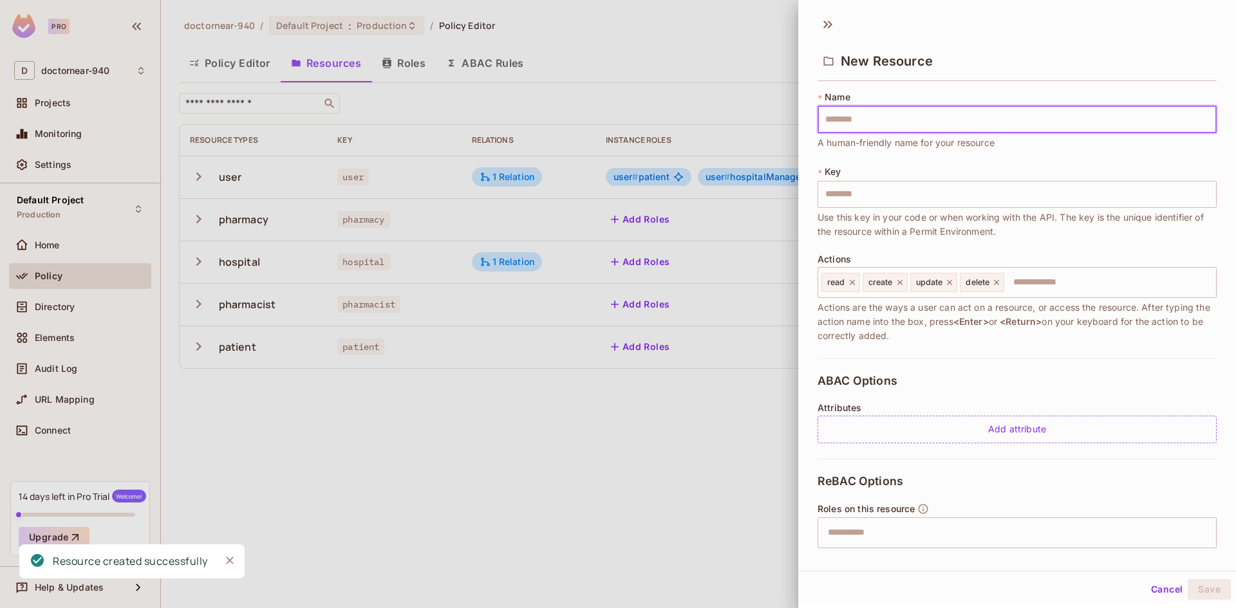
click at [905, 122] on input "text" at bounding box center [1016, 119] width 399 height 27
type input "*"
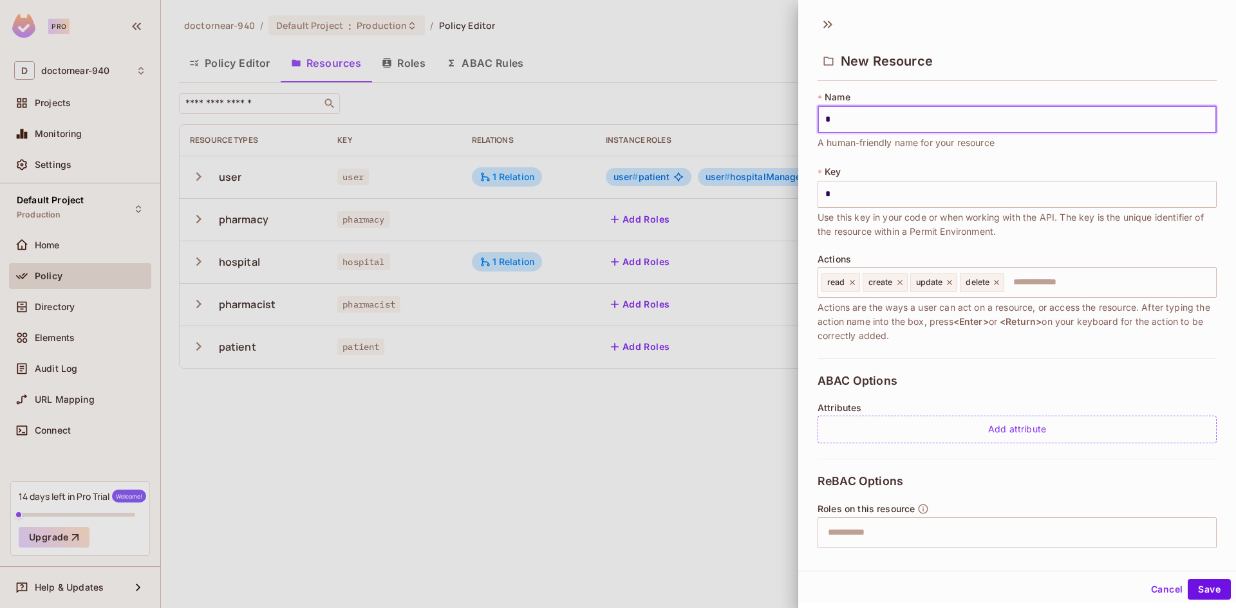
type input "**"
type input "***"
type input "****"
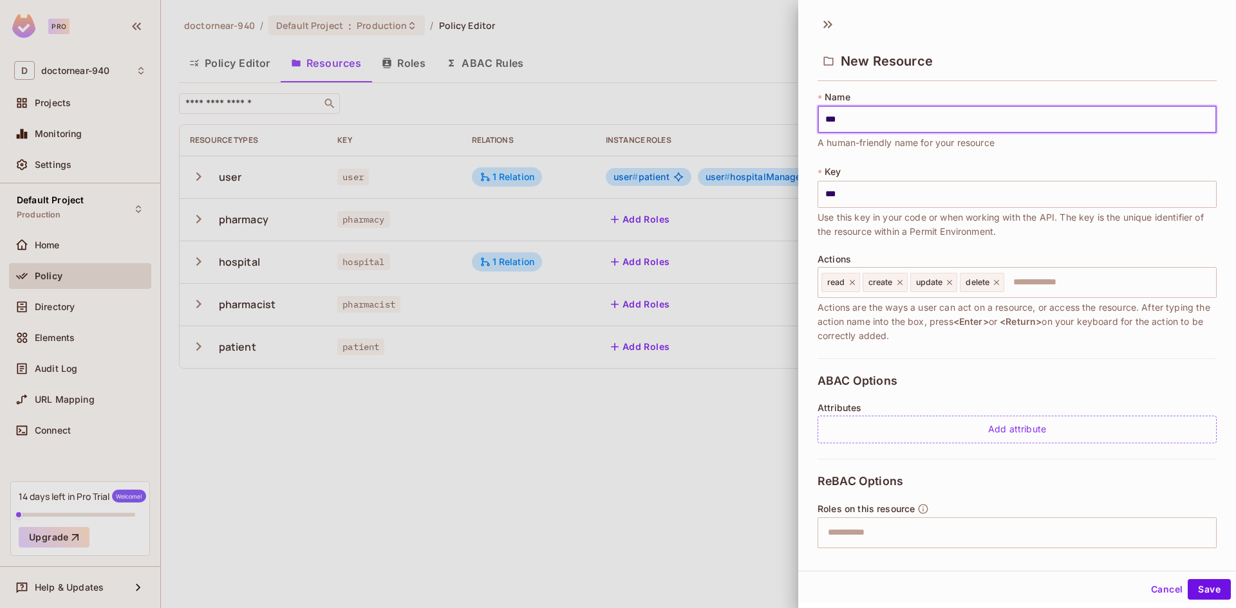
type input "****"
type input "*****"
type input "******"
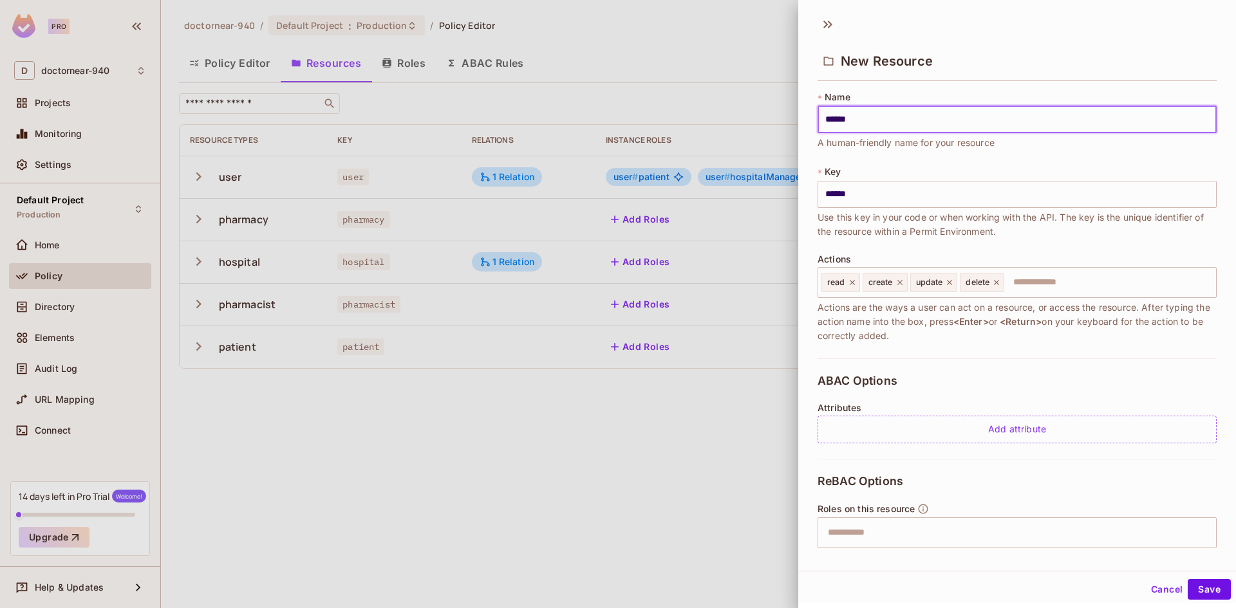
type input "*******"
type input "********"
type input "*********"
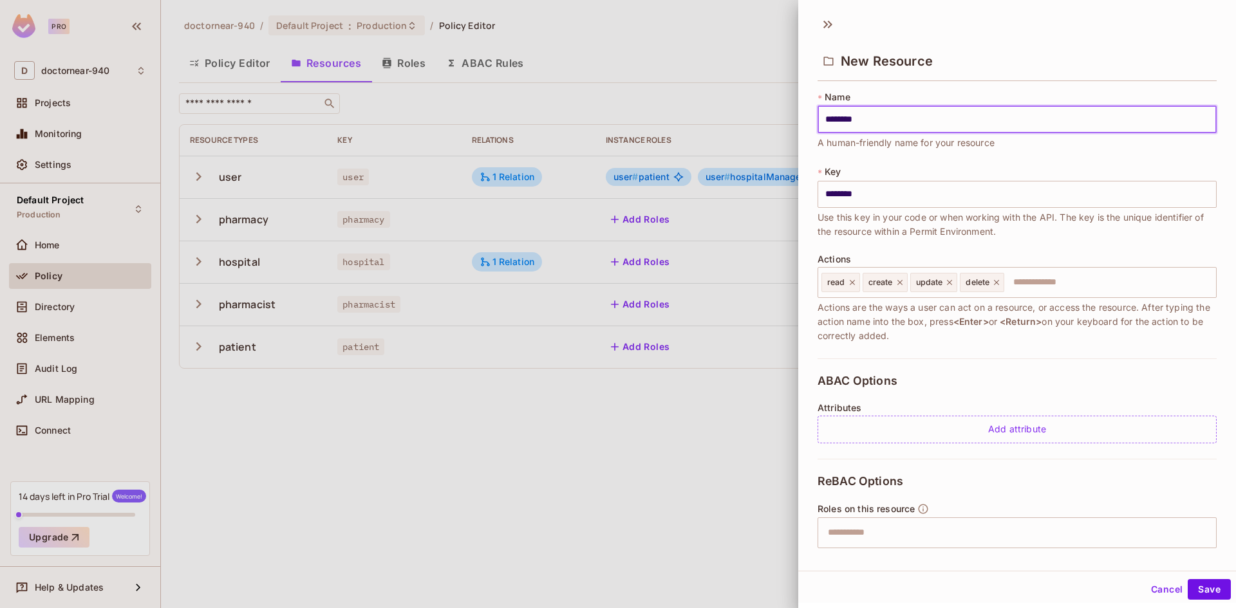
type input "*********"
type input "**********"
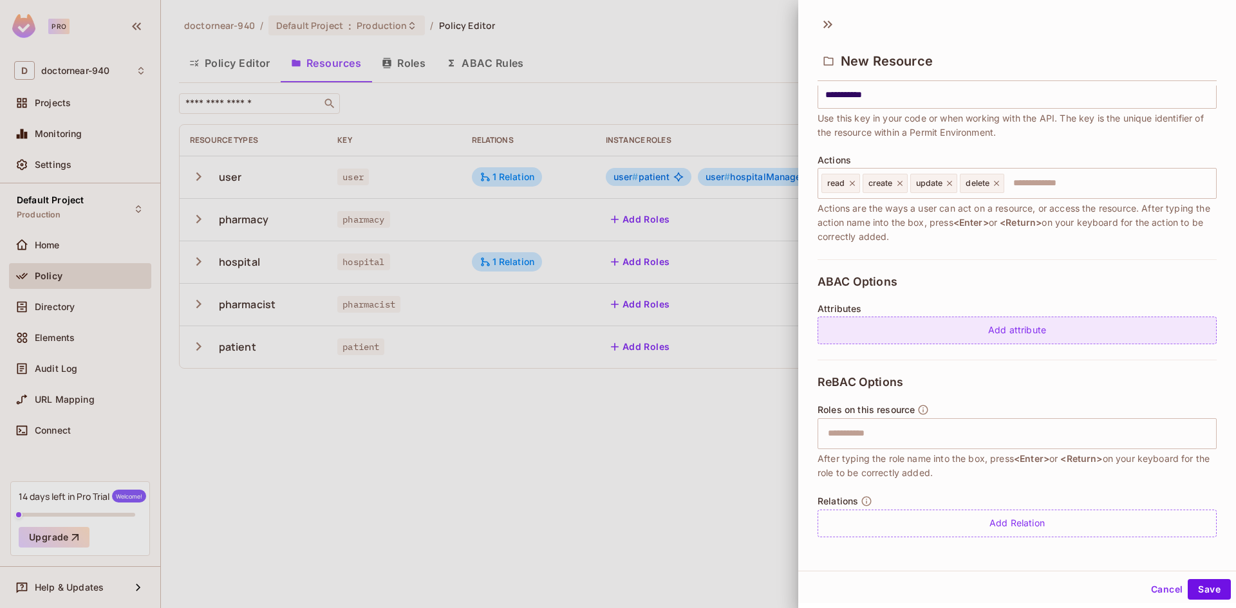
scroll to position [100, 0]
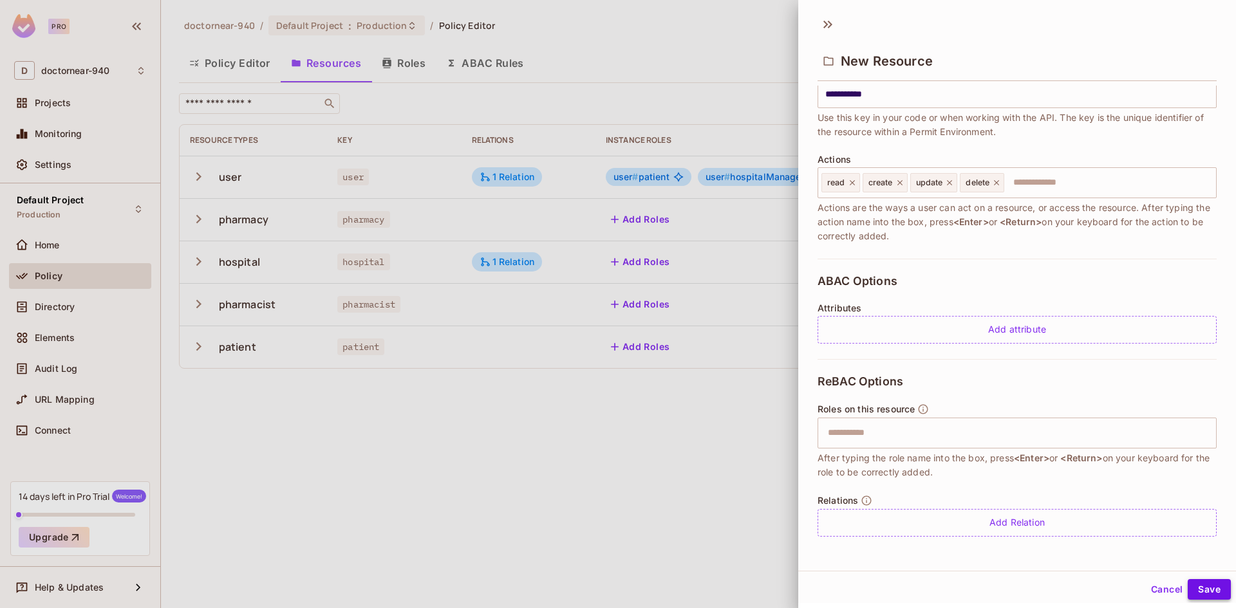
click at [1193, 584] on button "Save" at bounding box center [1209, 589] width 43 height 21
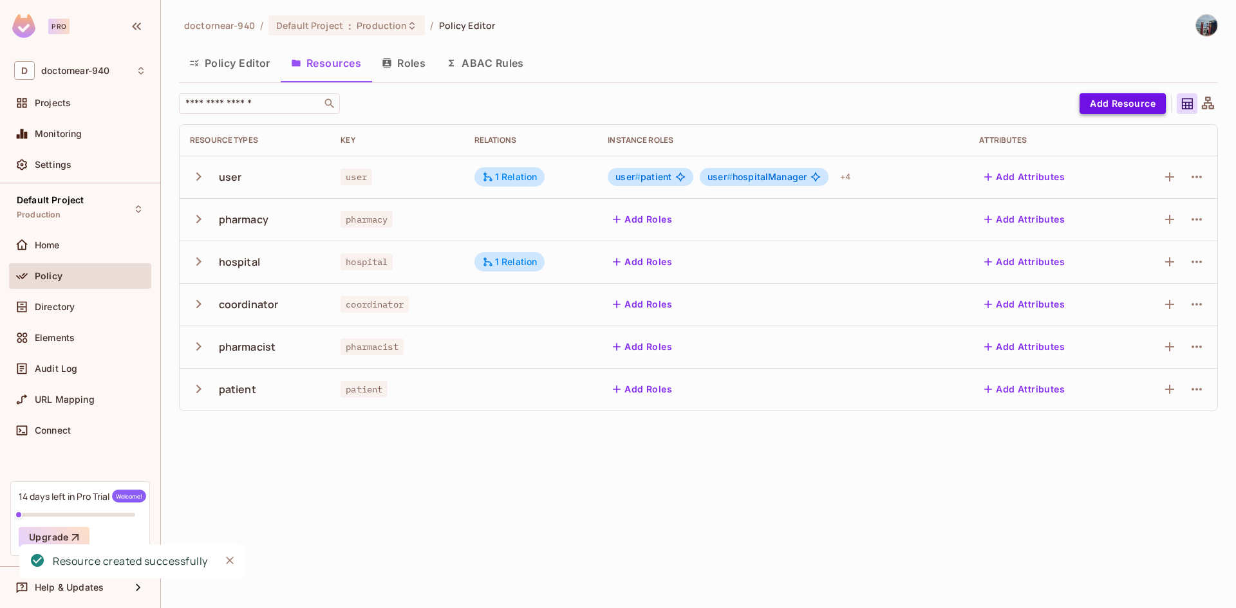
click at [1115, 102] on button "Add Resource" at bounding box center [1122, 103] width 86 height 21
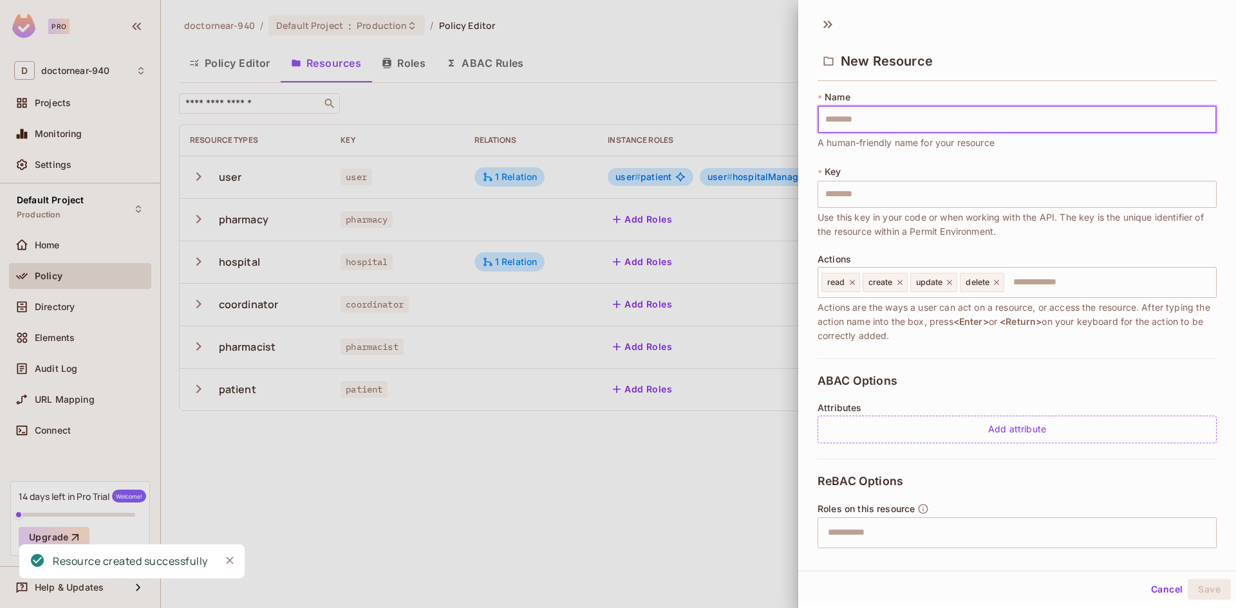
click at [909, 116] on input "text" at bounding box center [1016, 119] width 399 height 27
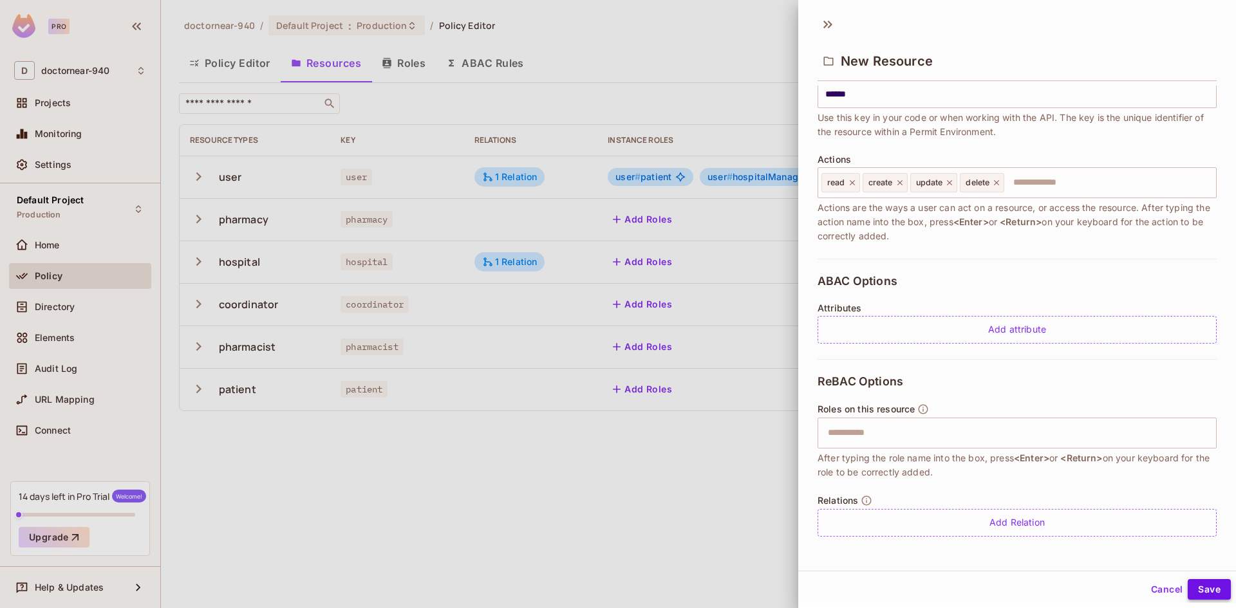
click at [1195, 584] on button "Save" at bounding box center [1209, 589] width 43 height 21
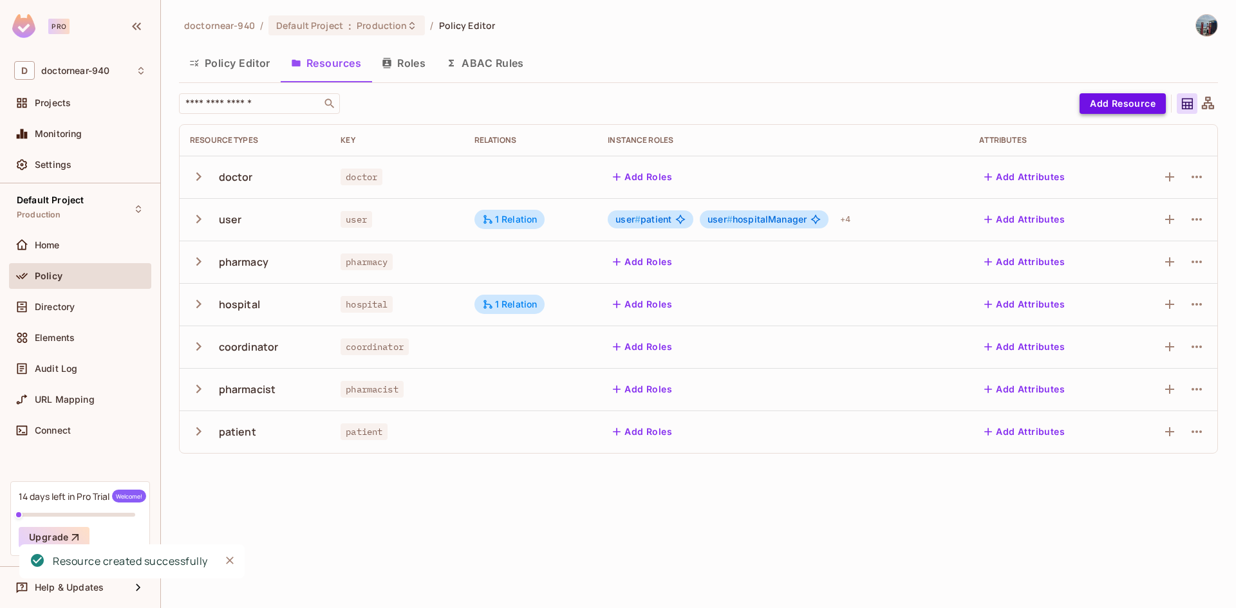
click at [1125, 103] on button "Add Resource" at bounding box center [1122, 103] width 86 height 21
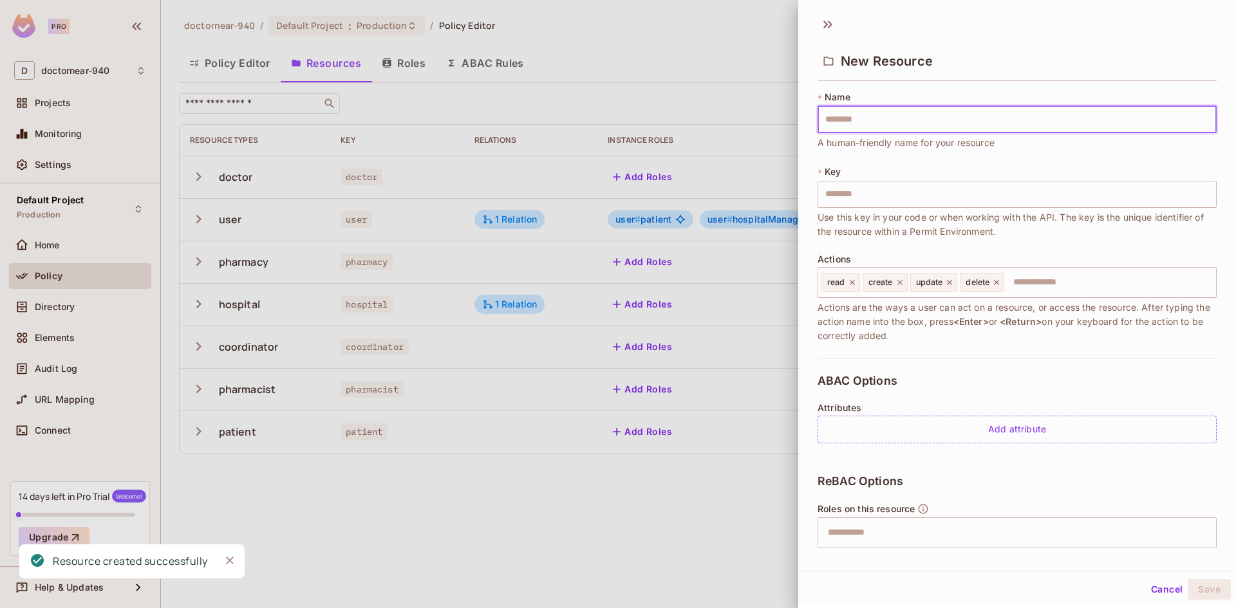
click at [909, 121] on input "text" at bounding box center [1016, 119] width 399 height 27
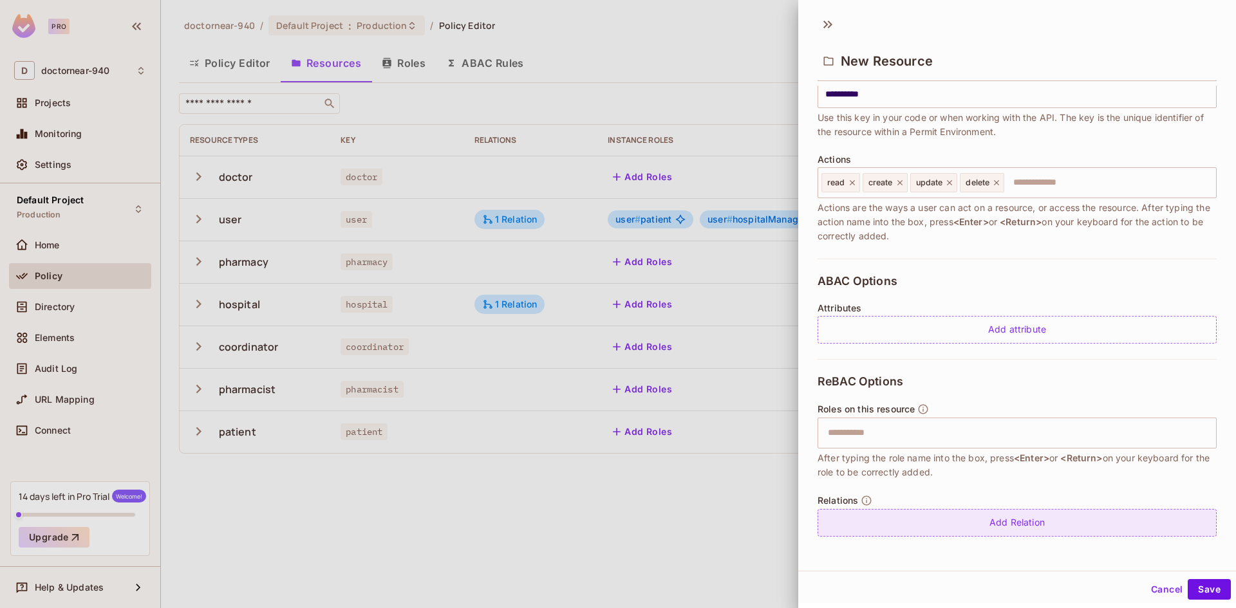
click at [967, 517] on div "Add Relation" at bounding box center [1016, 523] width 399 height 28
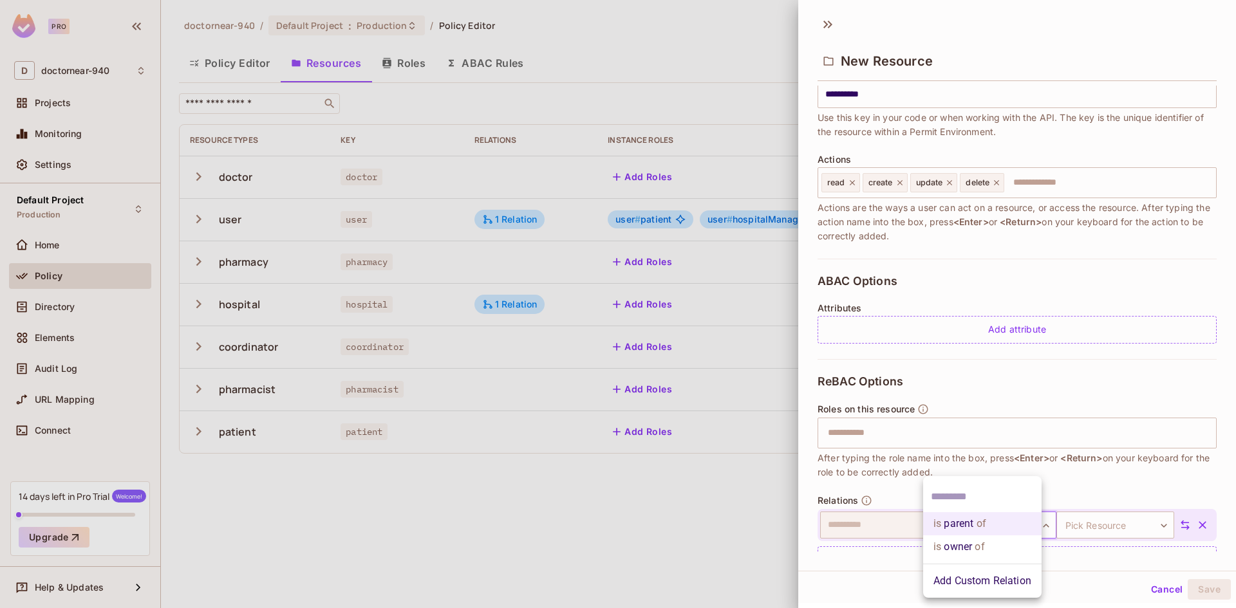
click at [1002, 525] on body "**********" at bounding box center [618, 304] width 1236 height 608
click at [1073, 486] on div at bounding box center [618, 304] width 1236 height 608
click at [1196, 523] on icon "button" at bounding box center [1202, 525] width 13 height 13
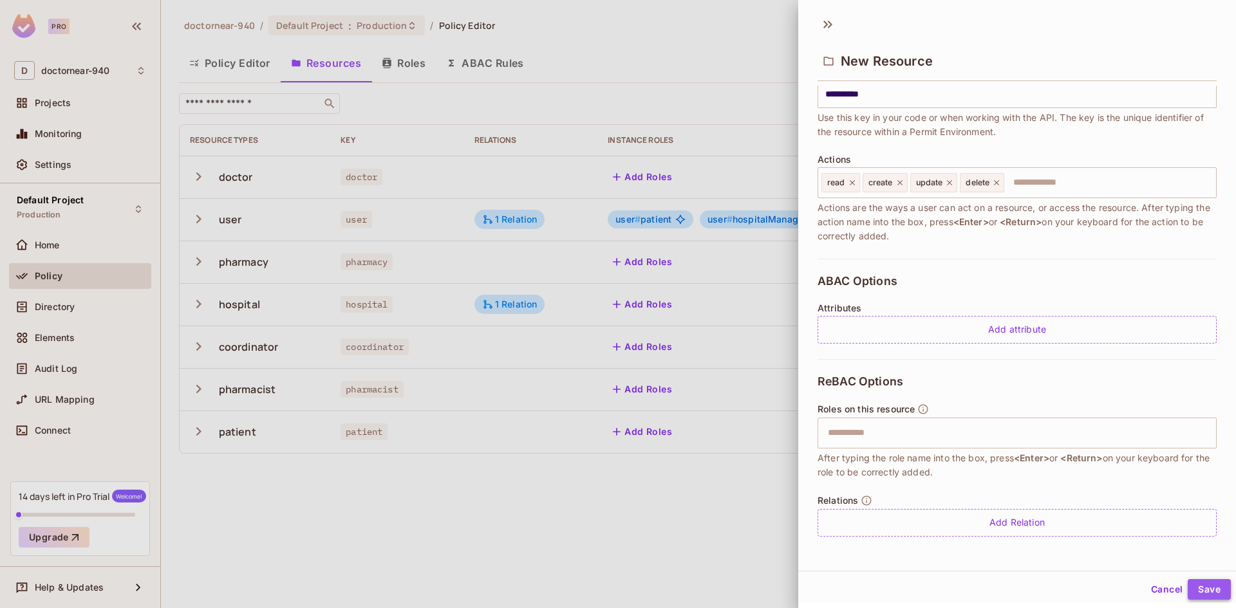
click at [1192, 583] on button "Save" at bounding box center [1209, 589] width 43 height 21
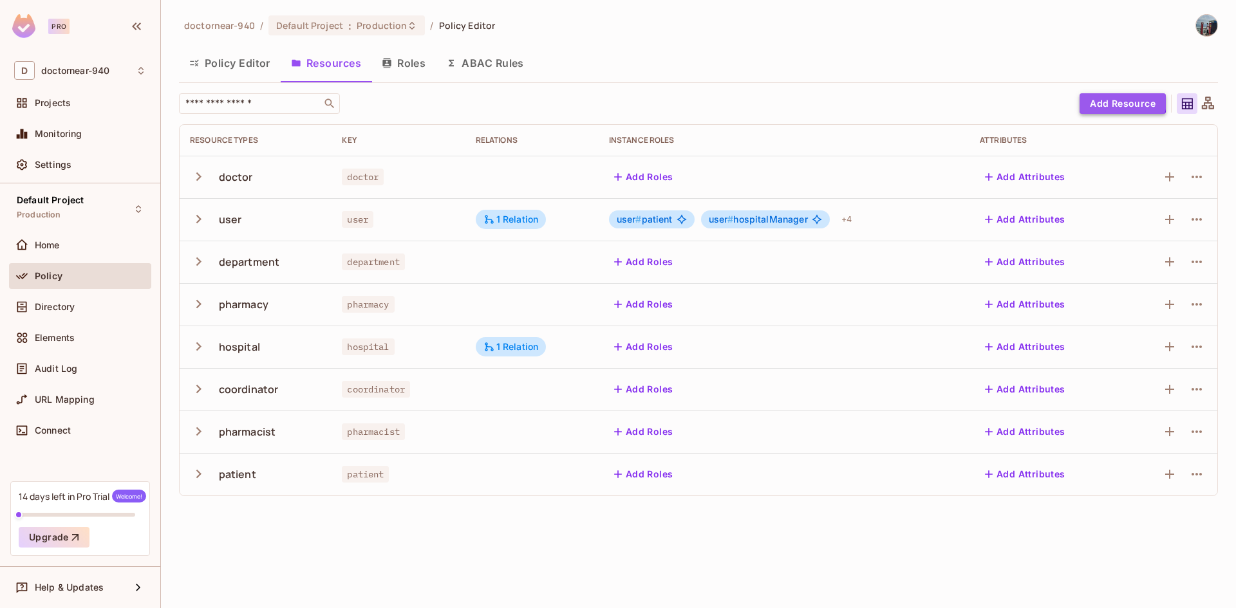
click at [1112, 97] on button "Add Resource" at bounding box center [1122, 103] width 86 height 21
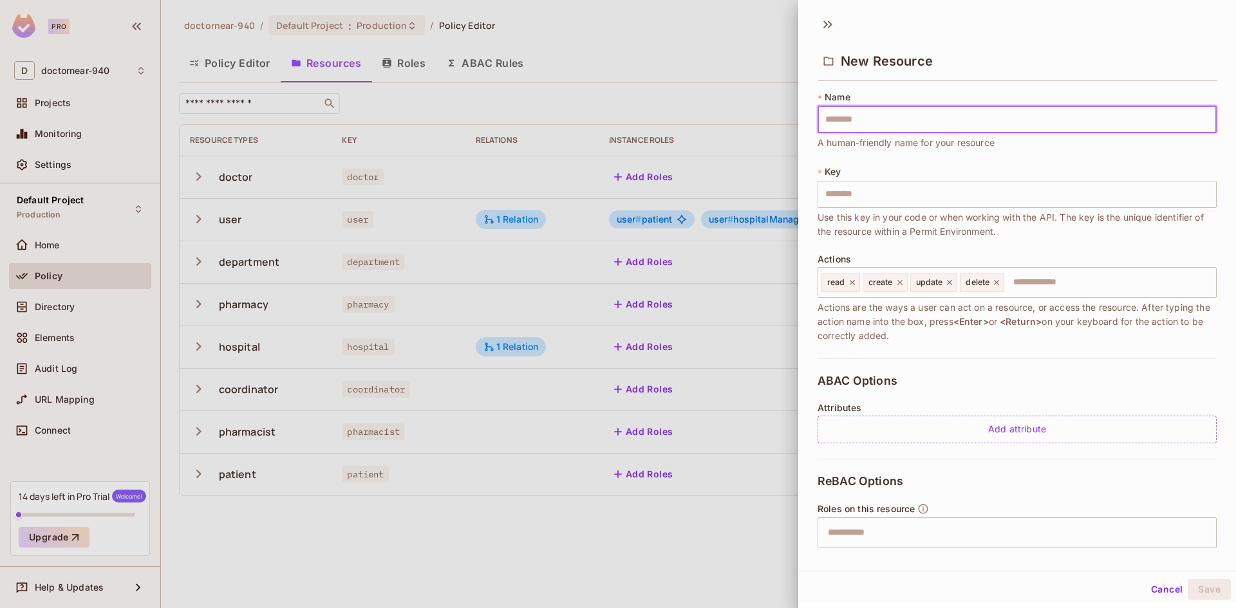
click at [939, 120] on input "text" at bounding box center [1016, 119] width 399 height 27
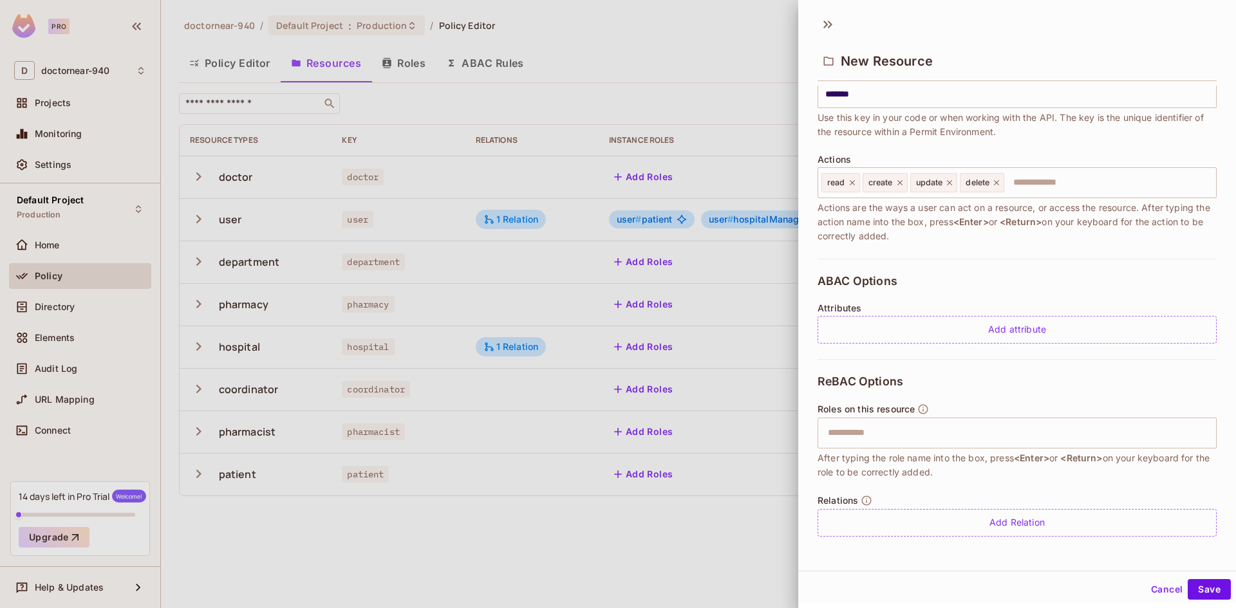
click at [1197, 586] on button "Save" at bounding box center [1209, 589] width 43 height 21
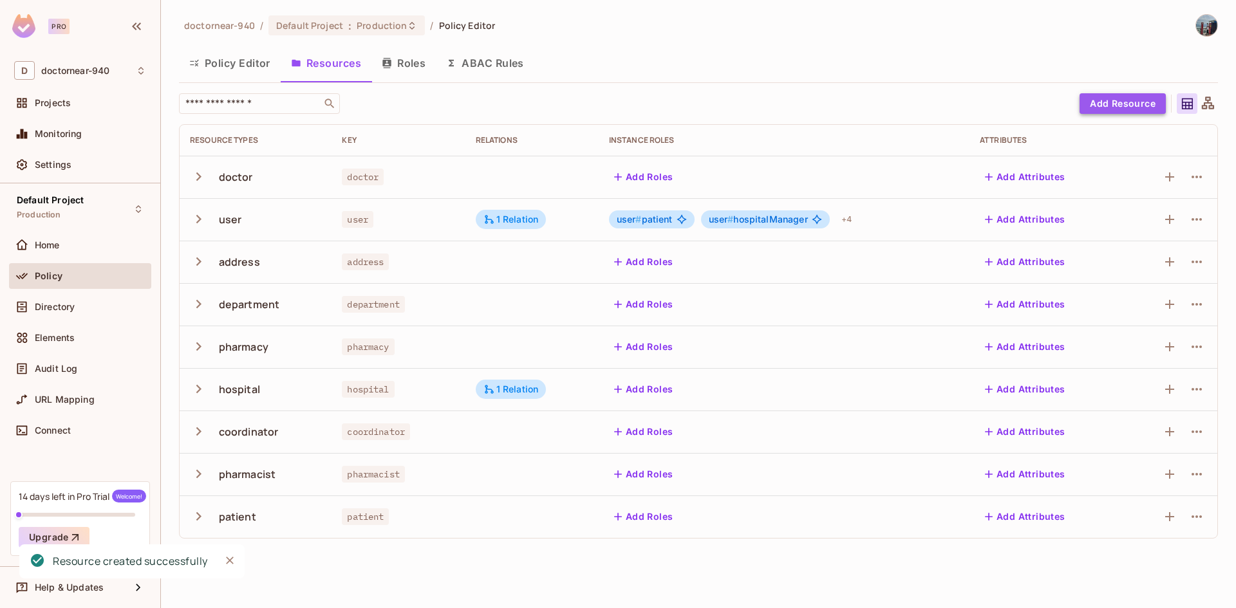
click at [1126, 105] on button "Add Resource" at bounding box center [1122, 103] width 86 height 21
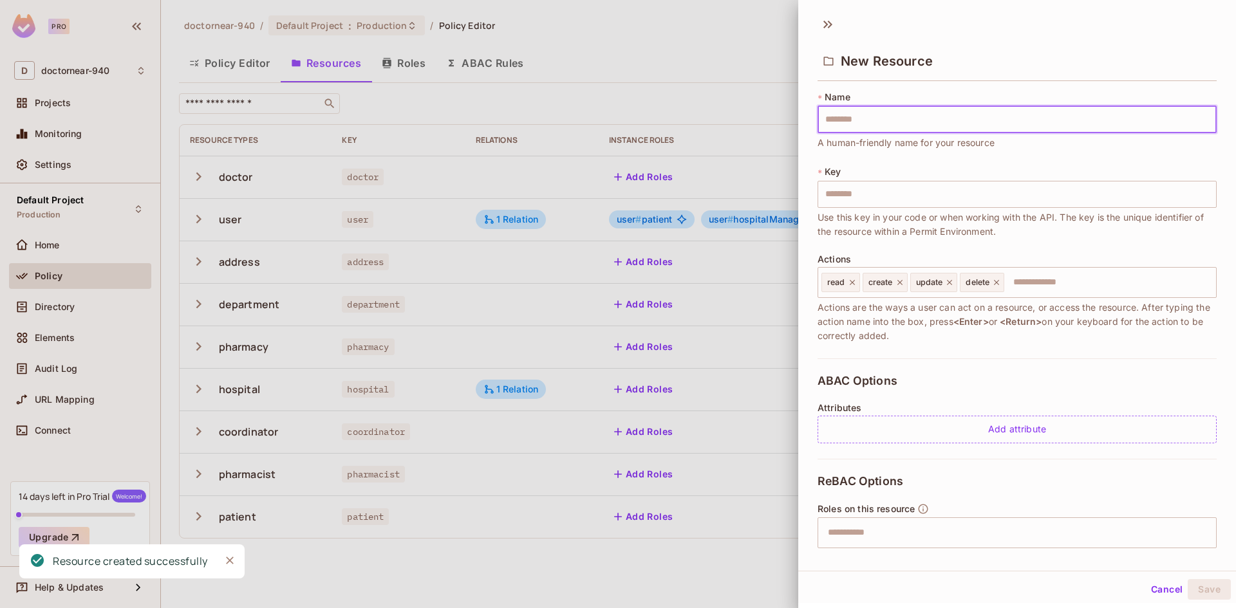
click at [909, 128] on input "text" at bounding box center [1016, 119] width 399 height 27
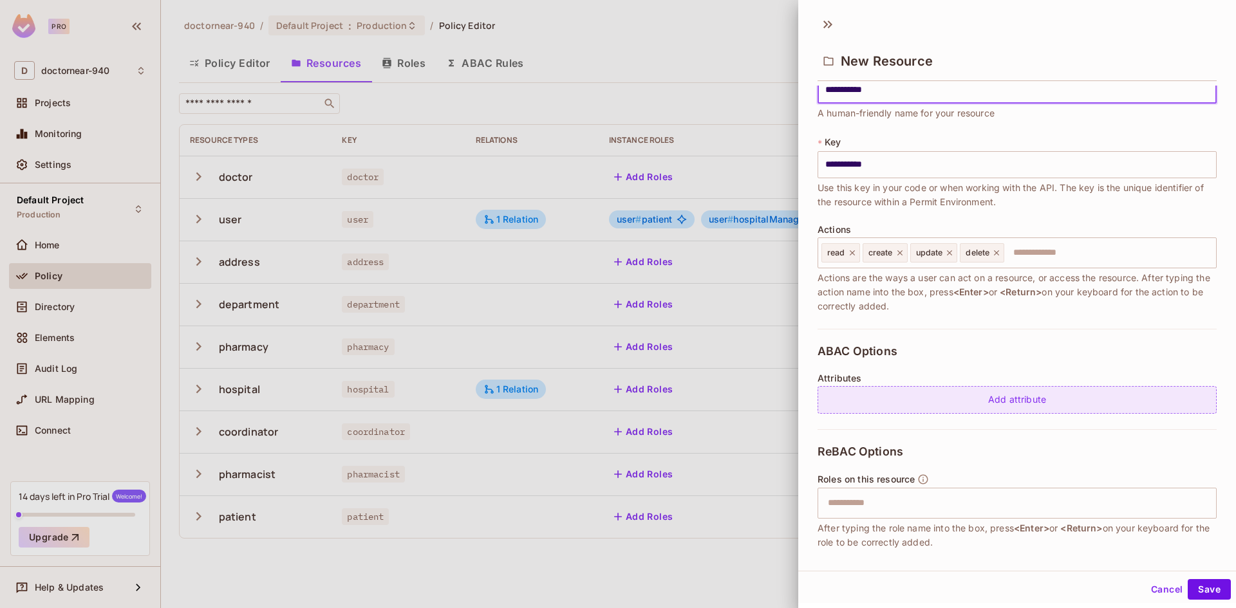
scroll to position [0, 0]
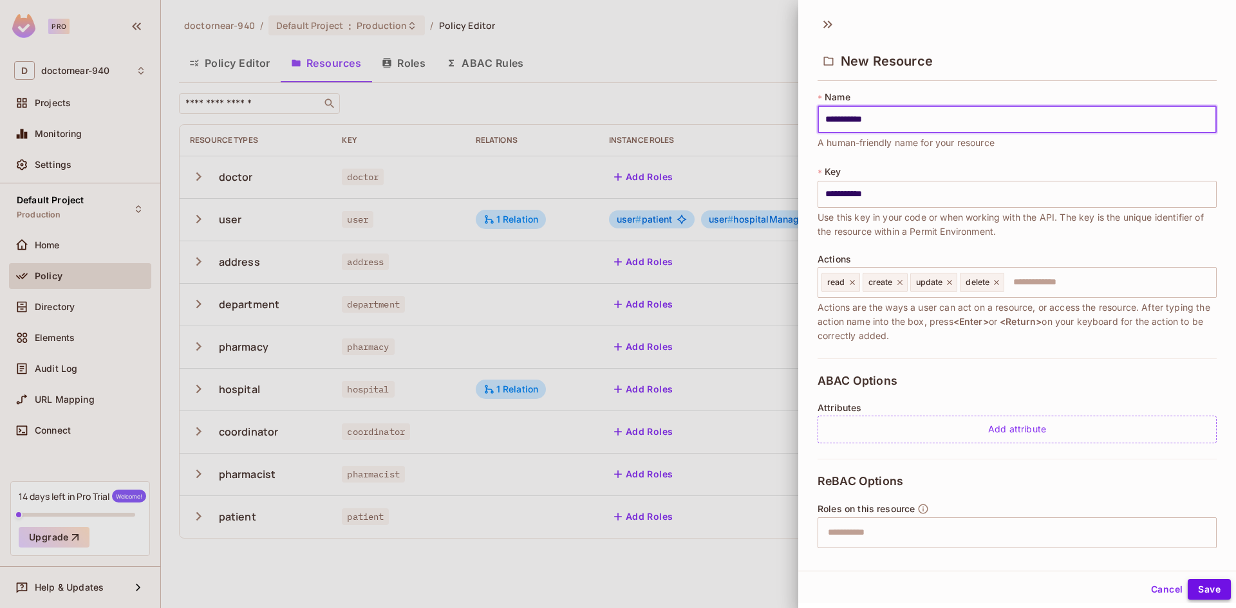
click at [1197, 585] on button "Save" at bounding box center [1209, 589] width 43 height 21
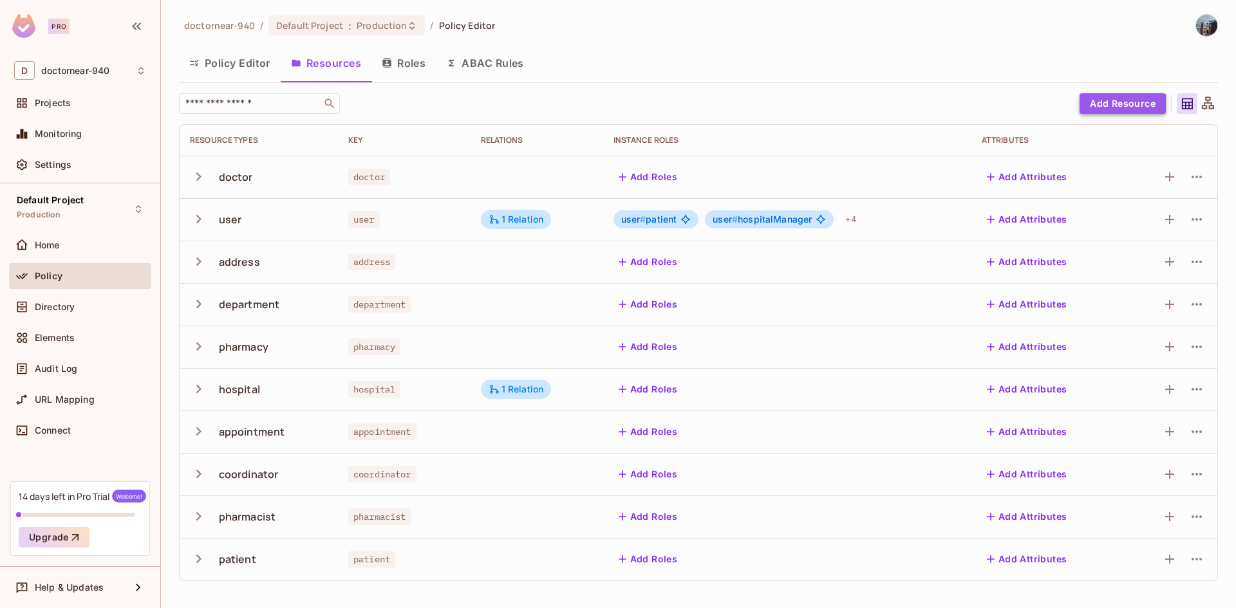
click at [1121, 105] on button "Add Resource" at bounding box center [1122, 103] width 86 height 21
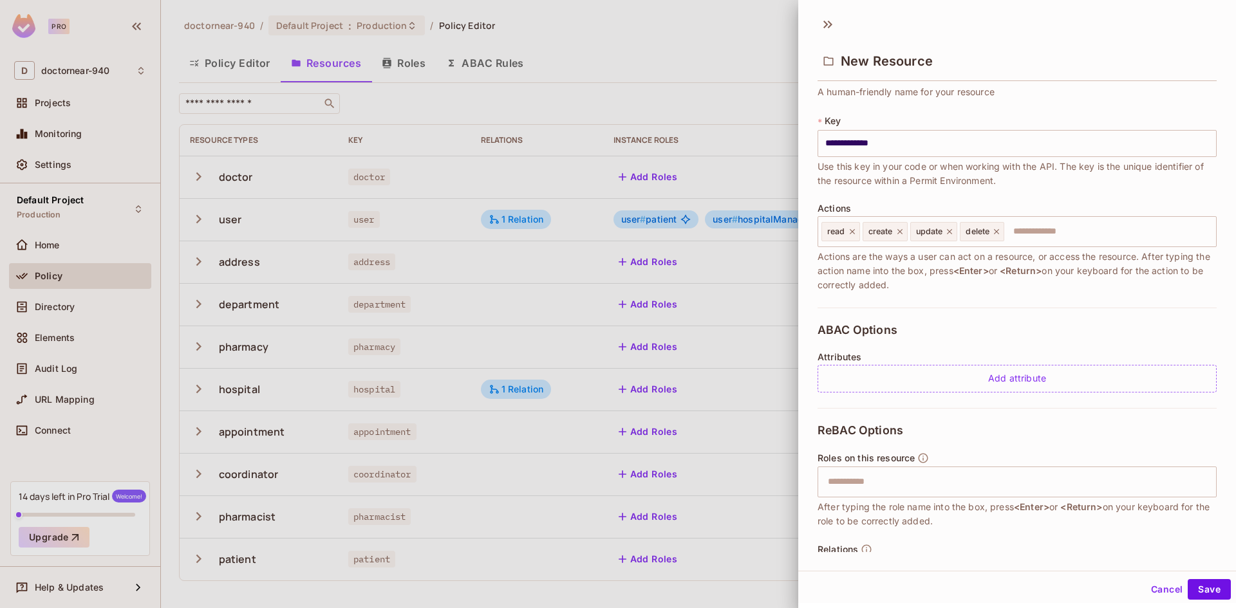
scroll to position [100, 0]
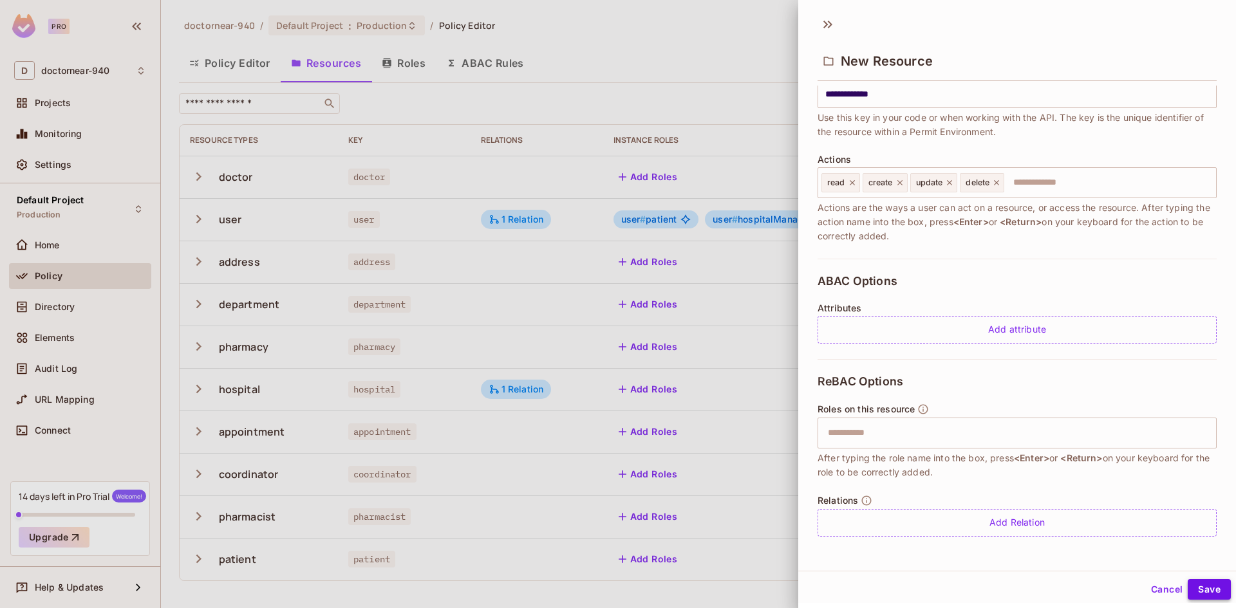
click at [1191, 588] on button "Save" at bounding box center [1209, 589] width 43 height 21
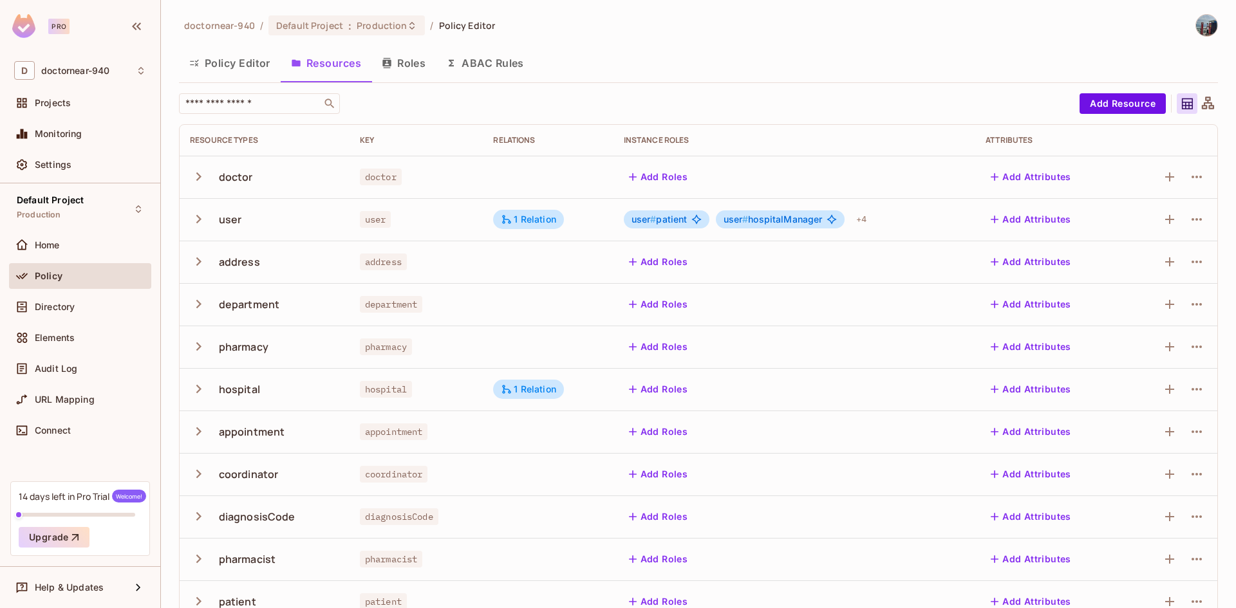
click at [1023, 100] on div "​" at bounding box center [626, 103] width 894 height 21
click at [1018, 98] on div "​" at bounding box center [626, 103] width 894 height 21
click at [1091, 105] on button "Add Resource" at bounding box center [1122, 103] width 86 height 21
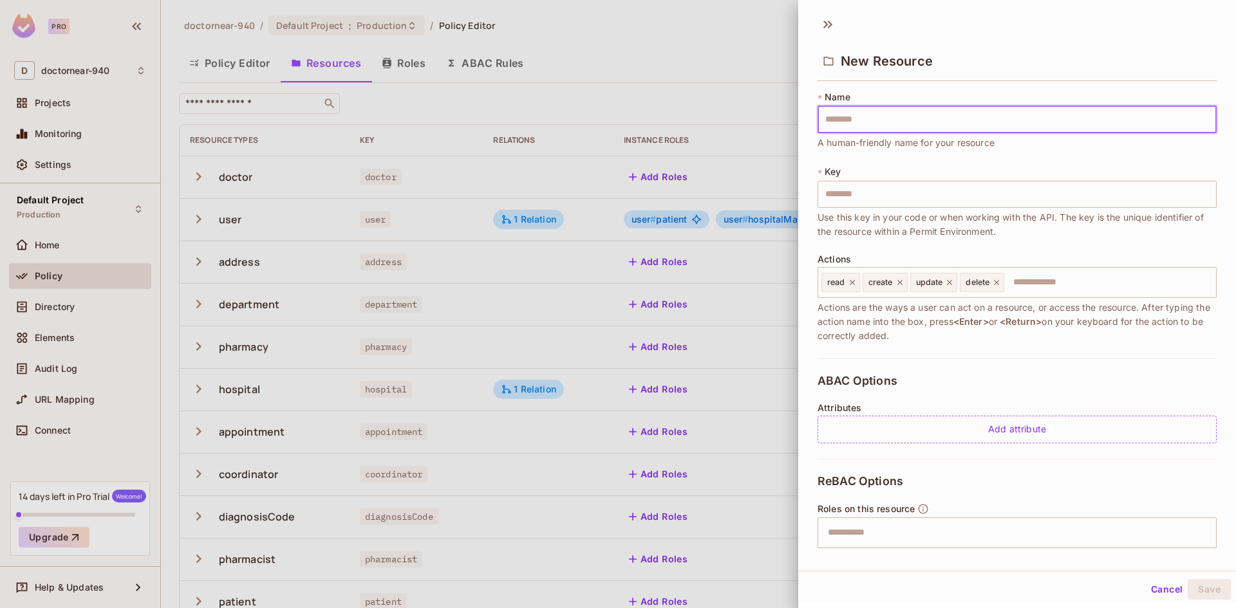
click at [939, 129] on input "text" at bounding box center [1016, 119] width 399 height 27
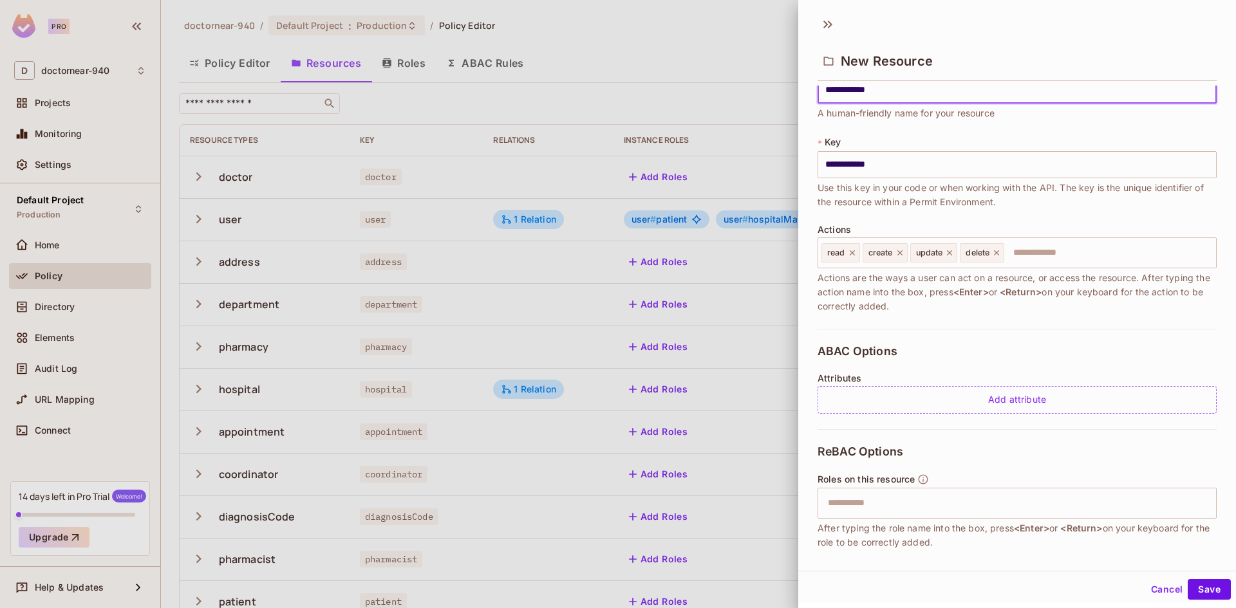
scroll to position [0, 0]
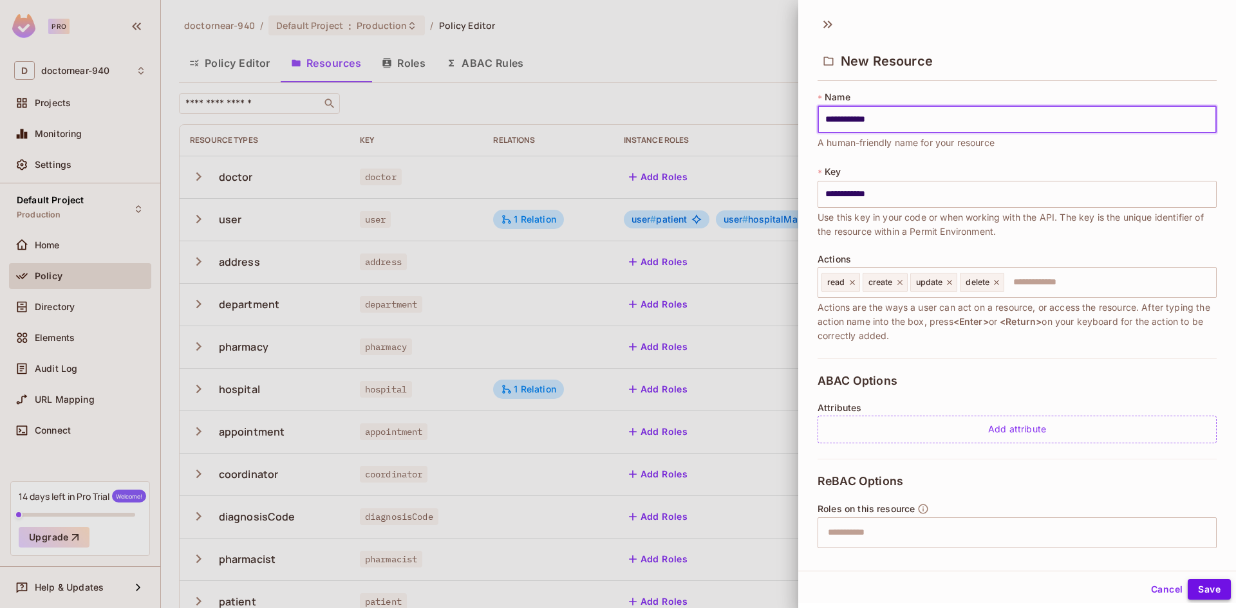
click at [1196, 587] on button "Save" at bounding box center [1209, 589] width 43 height 21
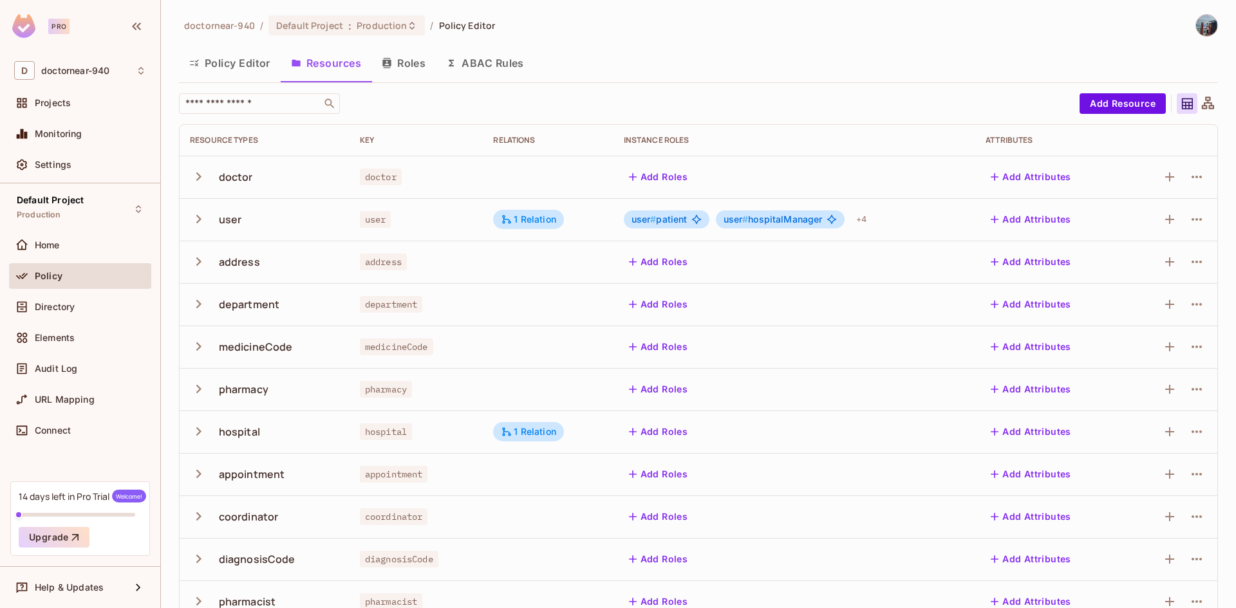
click at [675, 73] on div "Policy Editor Resources Roles ABAC Rules" at bounding box center [698, 63] width 1039 height 32
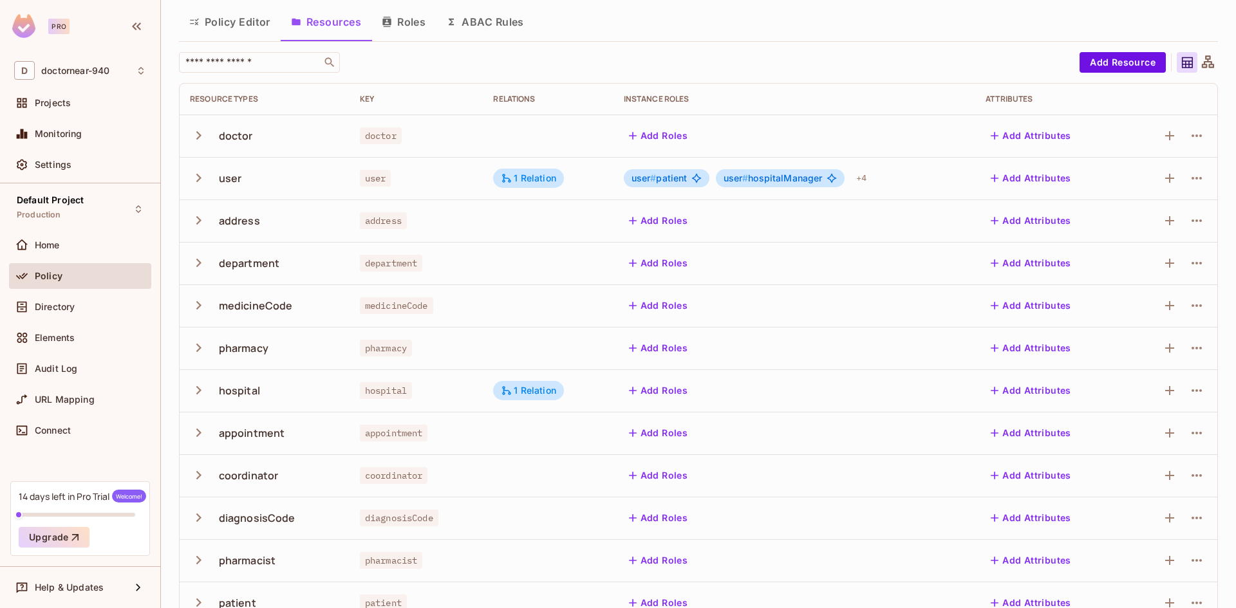
scroll to position [68, 0]
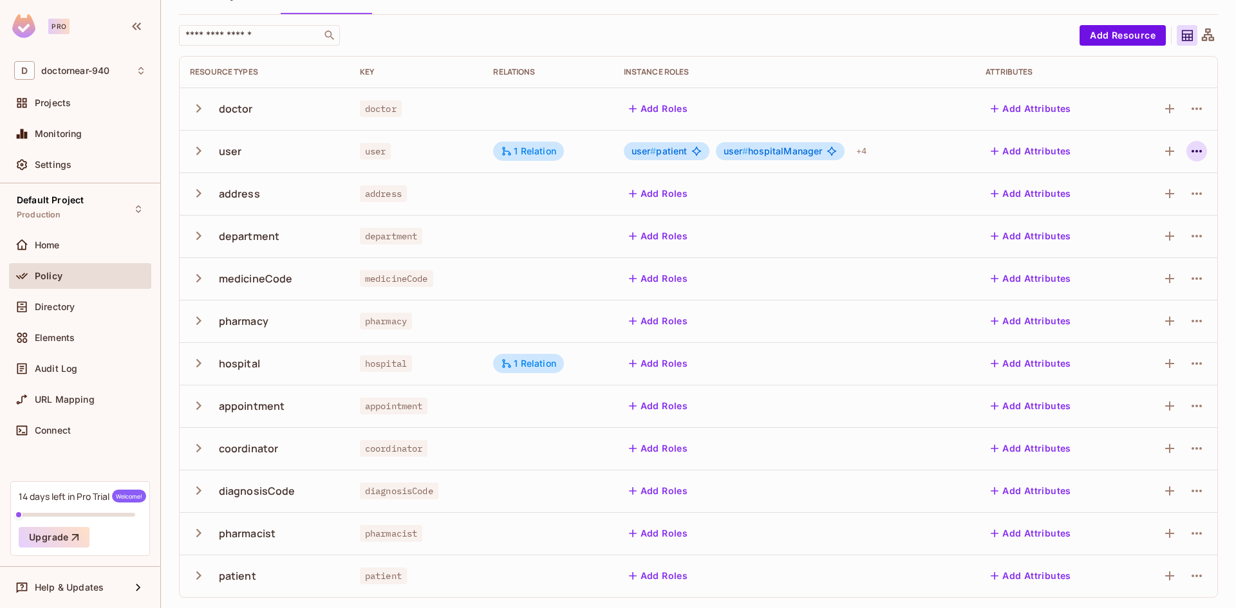
click at [1189, 153] on icon "button" at bounding box center [1196, 151] width 15 height 15
click at [1129, 205] on div "Edit Resource" at bounding box center [1131, 202] width 61 height 13
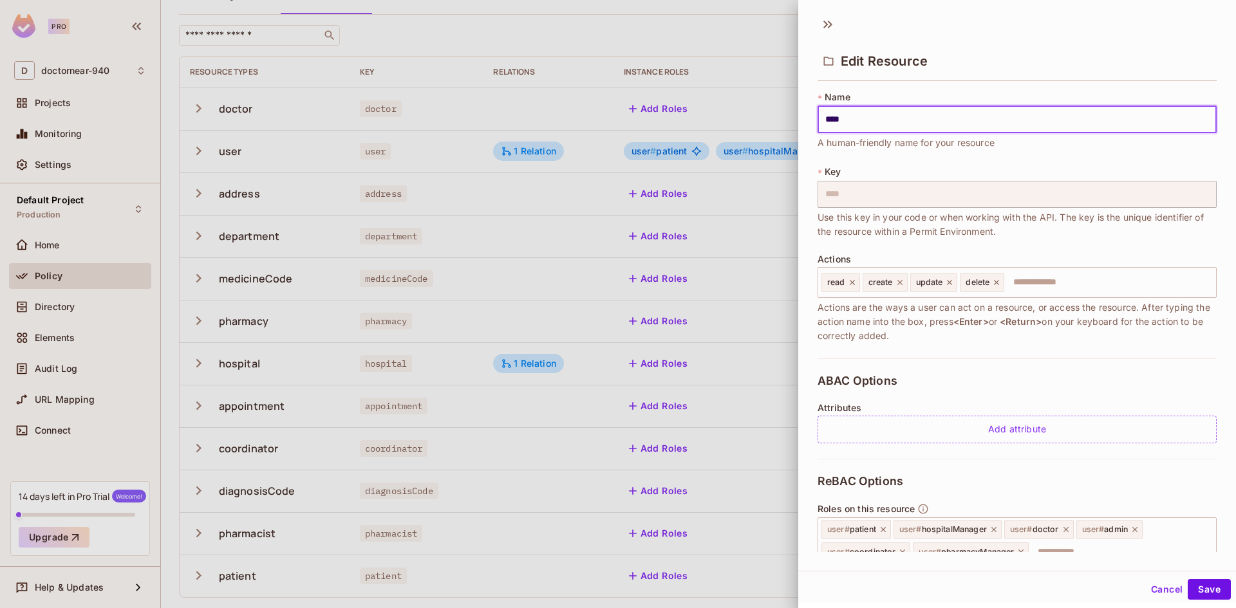
scroll to position [156, 0]
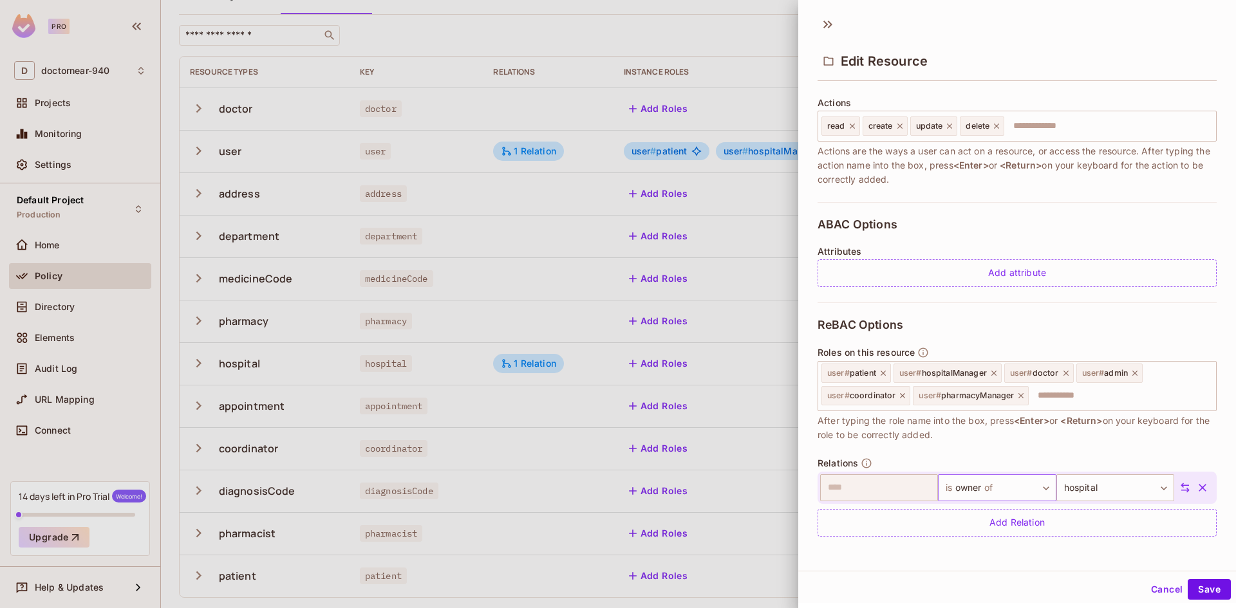
click at [976, 482] on body "Pro D doctornear-940 Projects Monitoring Settings Default Project Production Ho…" at bounding box center [618, 304] width 1236 height 608
click at [982, 456] on div at bounding box center [618, 304] width 1236 height 608
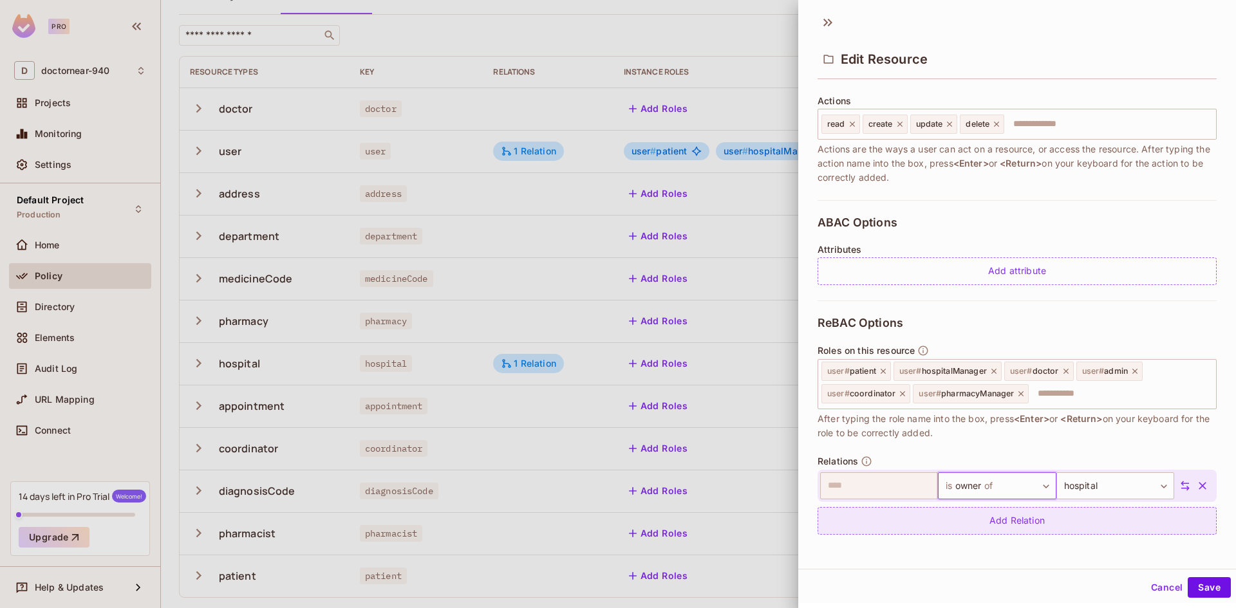
click at [1009, 519] on div "Add Relation" at bounding box center [1016, 521] width 399 height 28
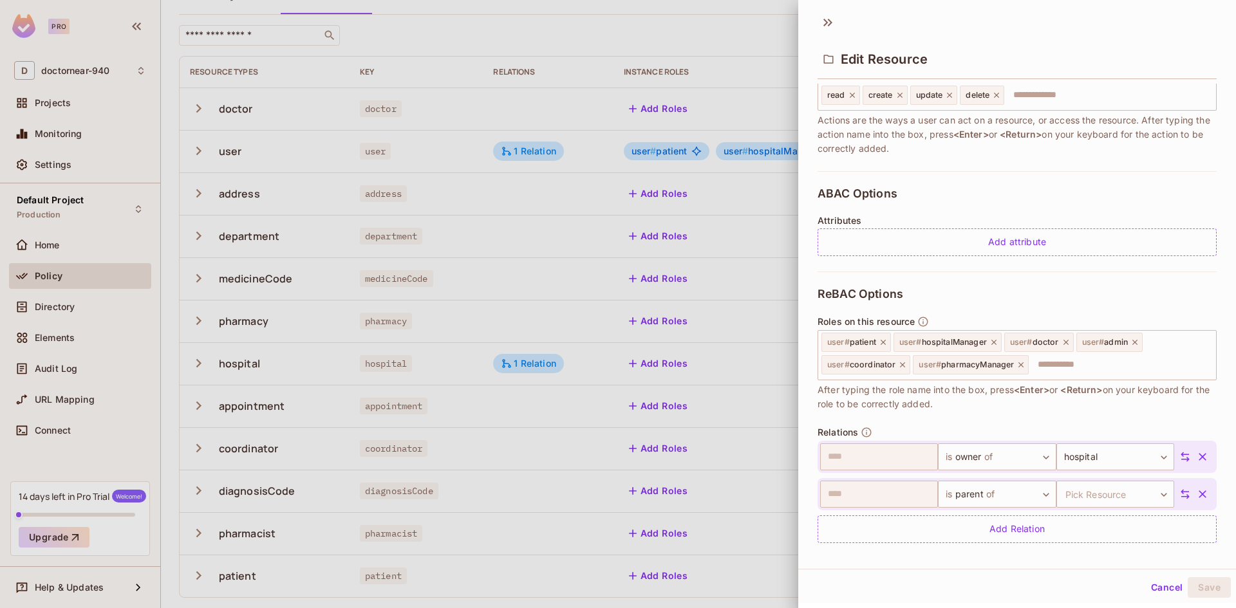
scroll to position [194, 0]
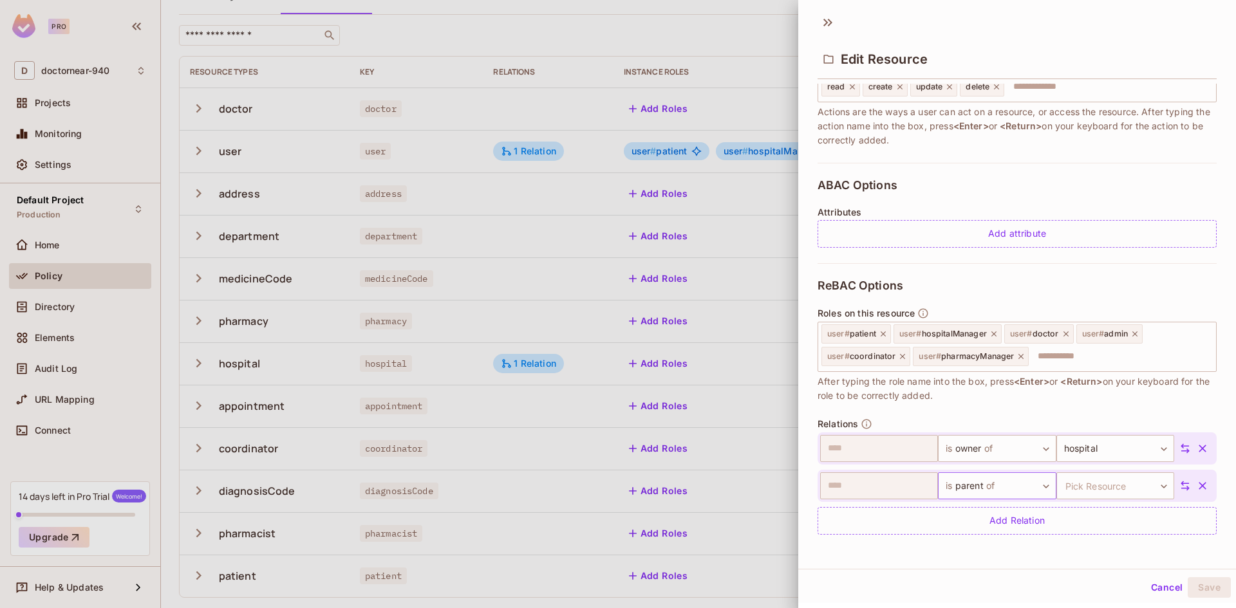
click at [981, 483] on body "Pro D doctornear-940 Projects Monitoring Settings Default Project Production Ho…" at bounding box center [618, 304] width 1236 height 608
click at [974, 528] on span "of" at bounding box center [979, 523] width 12 height 15
click at [1094, 491] on body "Pro D doctornear-940 Projects Monitoring Settings Default Project Production Ho…" at bounding box center [618, 304] width 1236 height 608
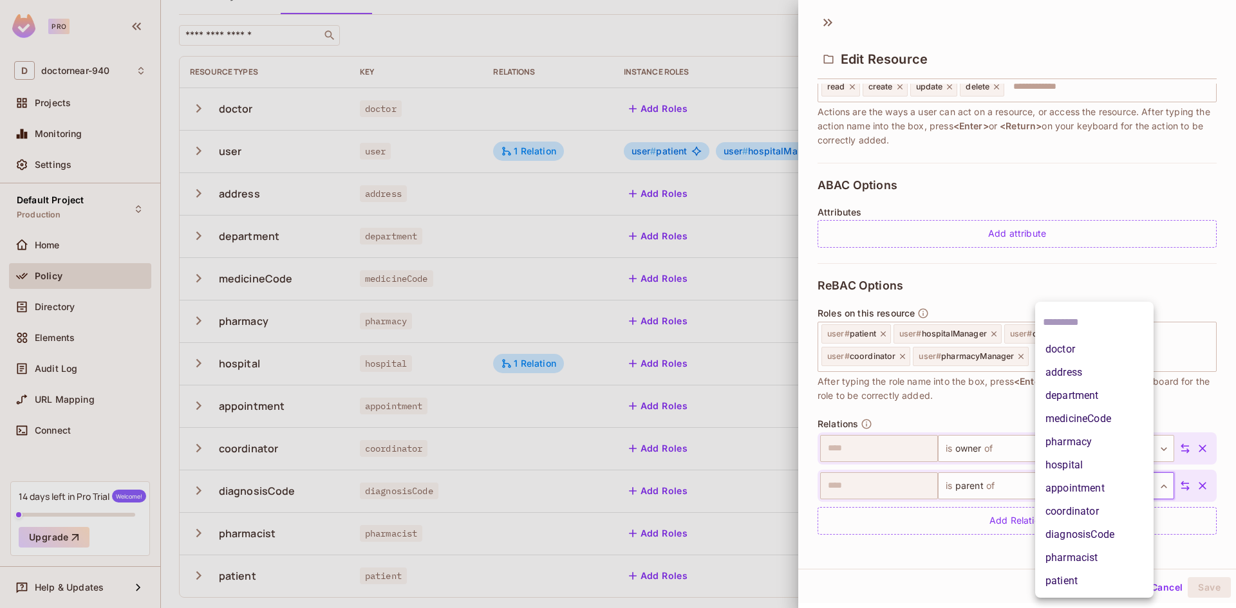
click at [1091, 353] on li "doctor" at bounding box center [1094, 349] width 118 height 23
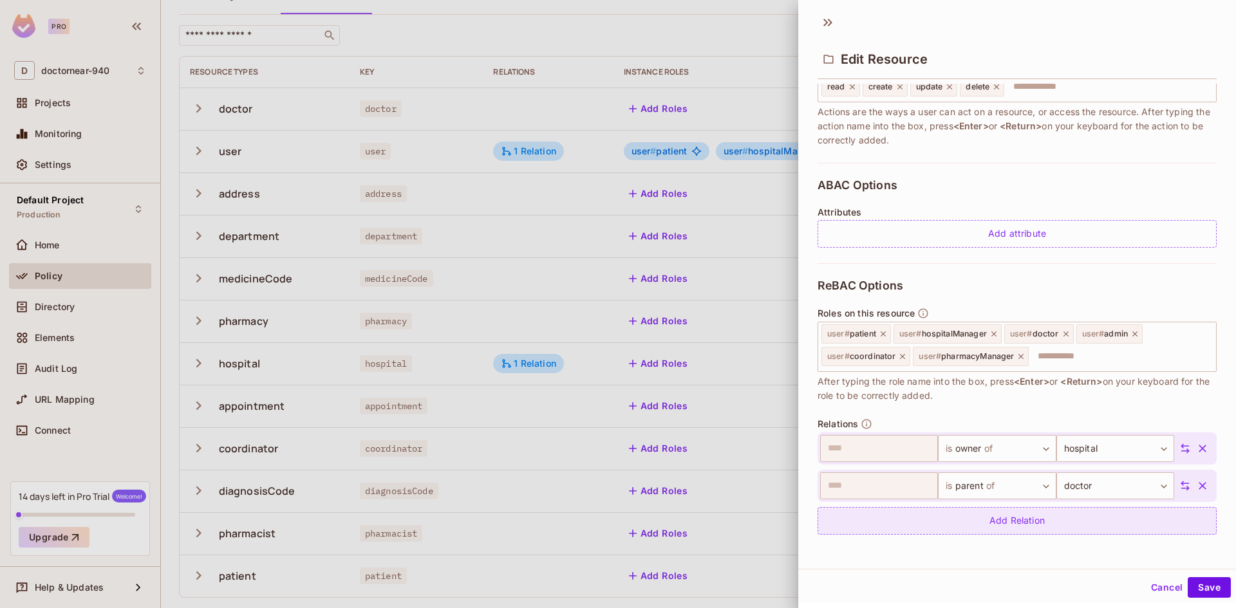
click at [1057, 530] on div "Add Relation" at bounding box center [1016, 521] width 399 height 28
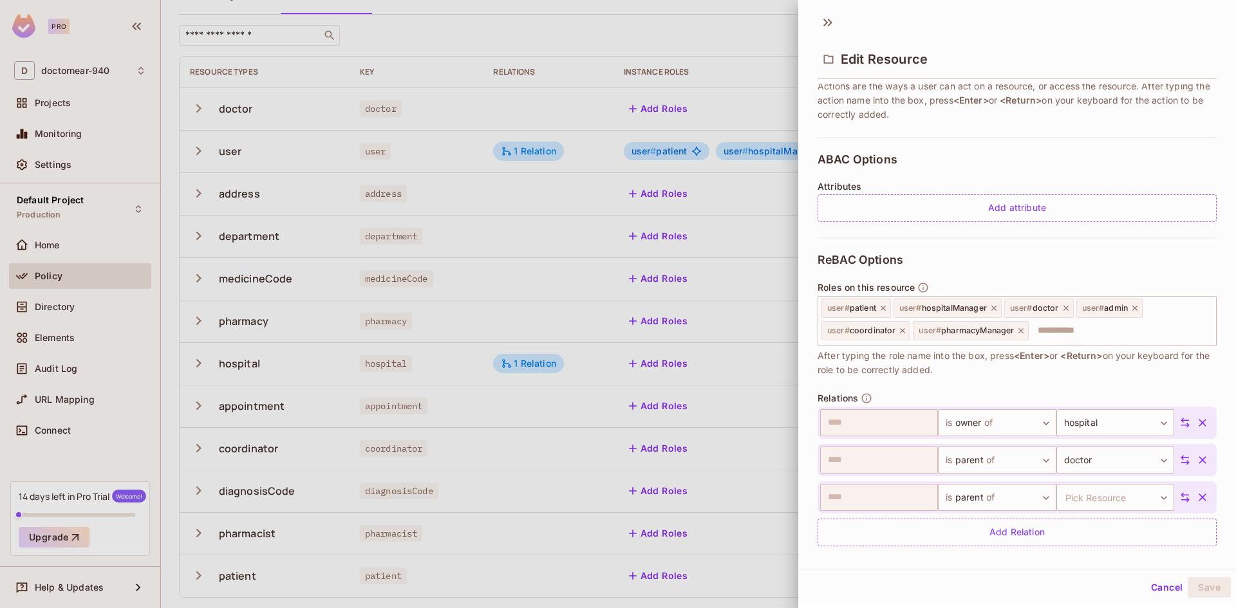
scroll to position [231, 0]
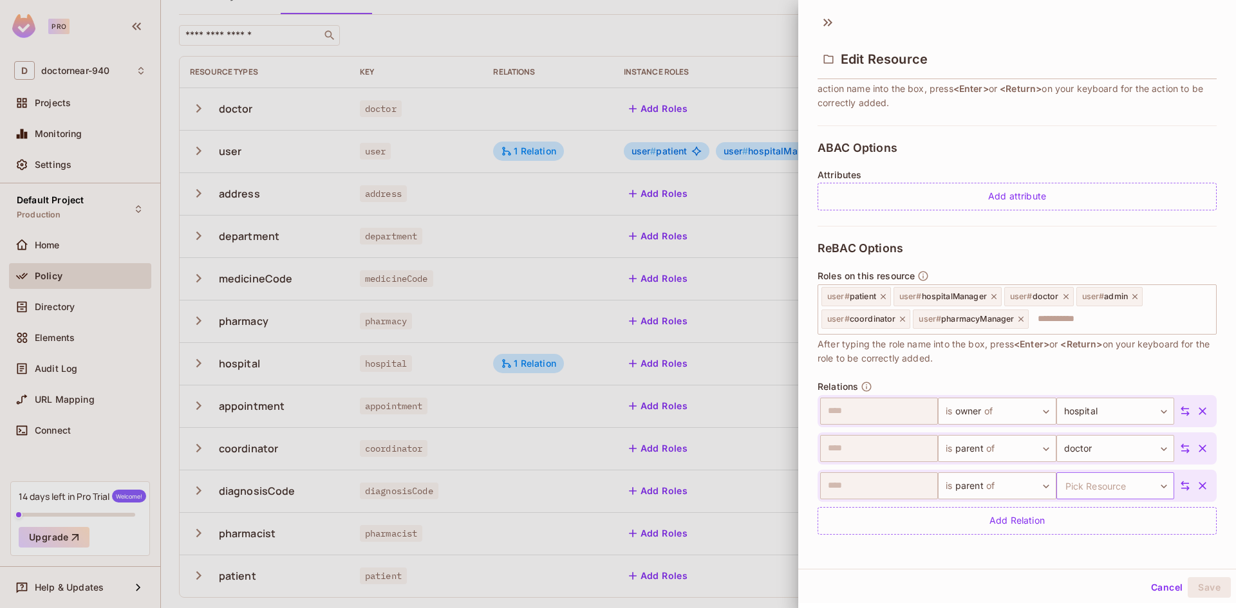
click at [1091, 498] on body "Pro D doctornear-940 Projects Monitoring Settings Default Project Production Ho…" at bounding box center [618, 304] width 1236 height 608
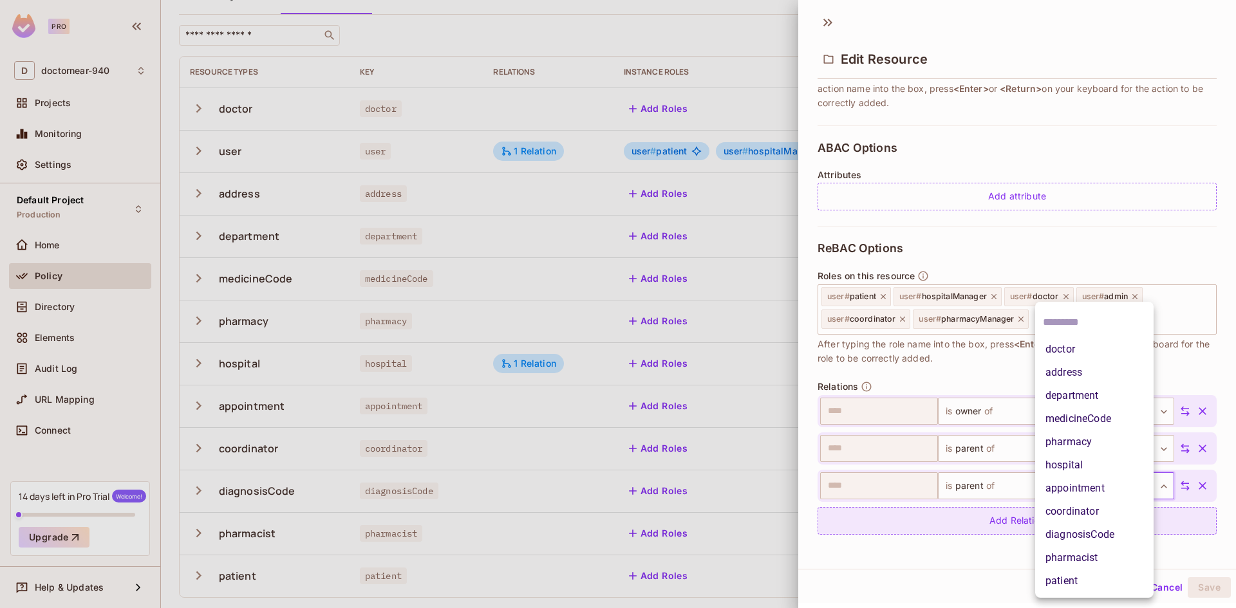
click at [1087, 513] on li "coordinator" at bounding box center [1094, 511] width 118 height 23
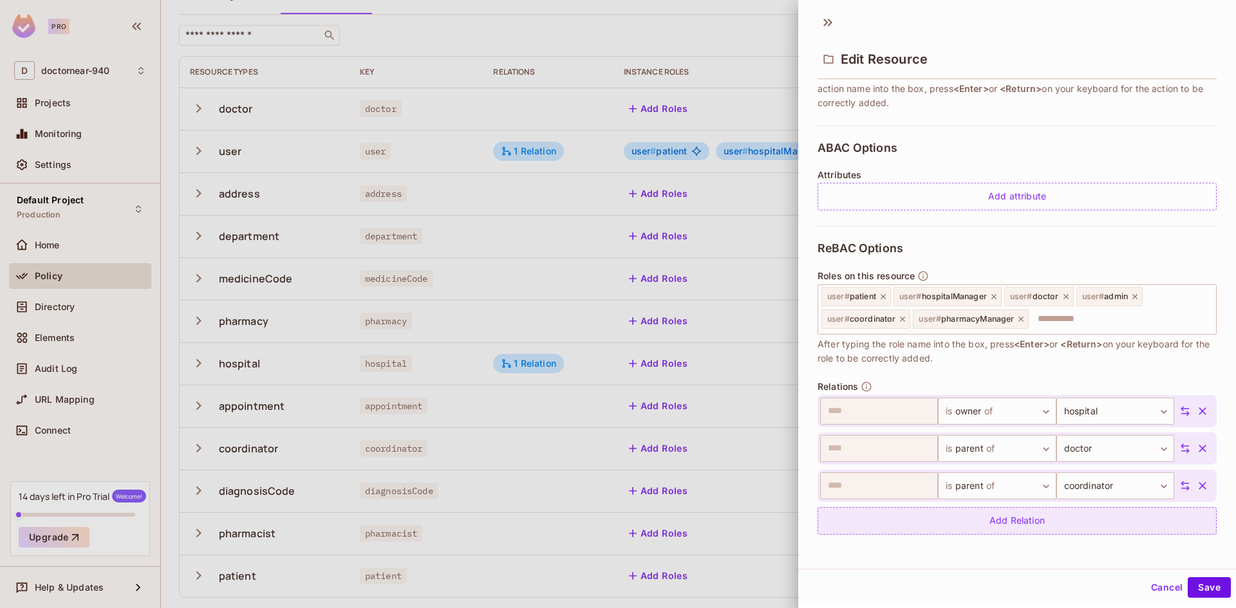
click at [1022, 528] on div "Add Relation" at bounding box center [1016, 521] width 399 height 28
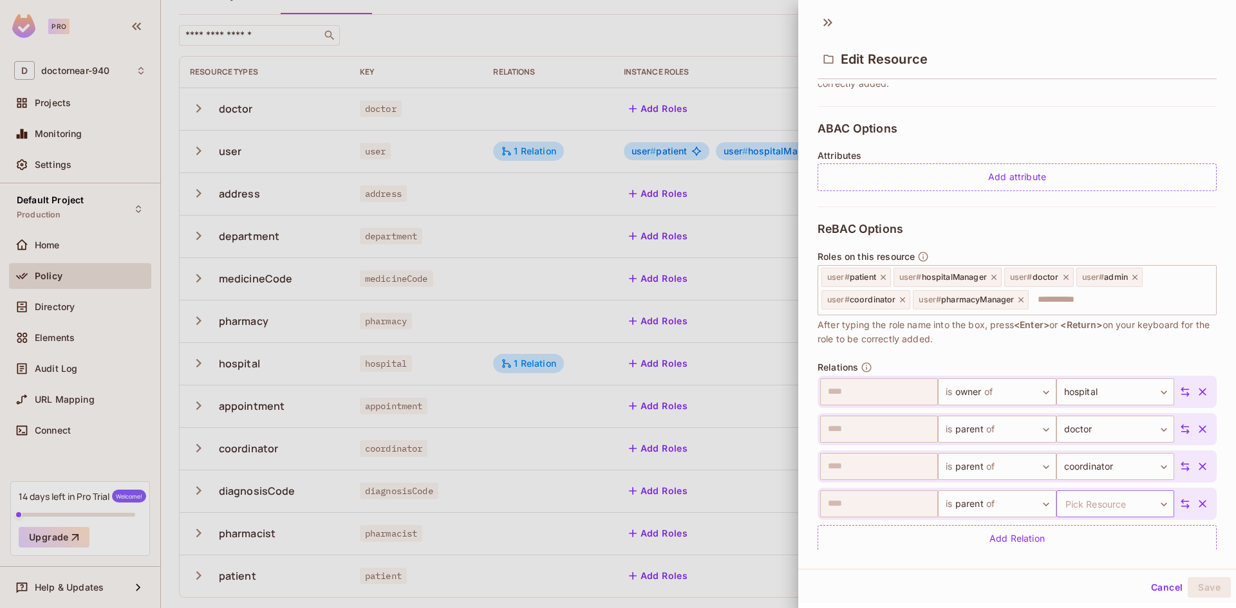
scroll to position [268, 0]
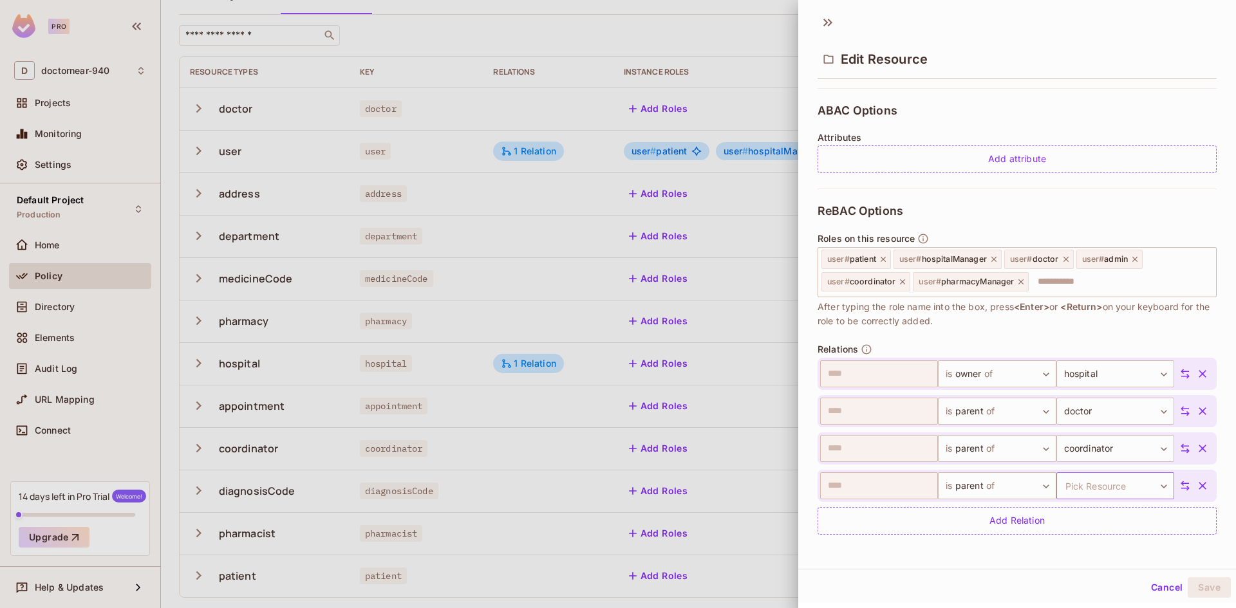
click at [1085, 492] on body "Pro D doctornear-940 Projects Monitoring Settings Default Project Production Ho…" at bounding box center [618, 304] width 1236 height 608
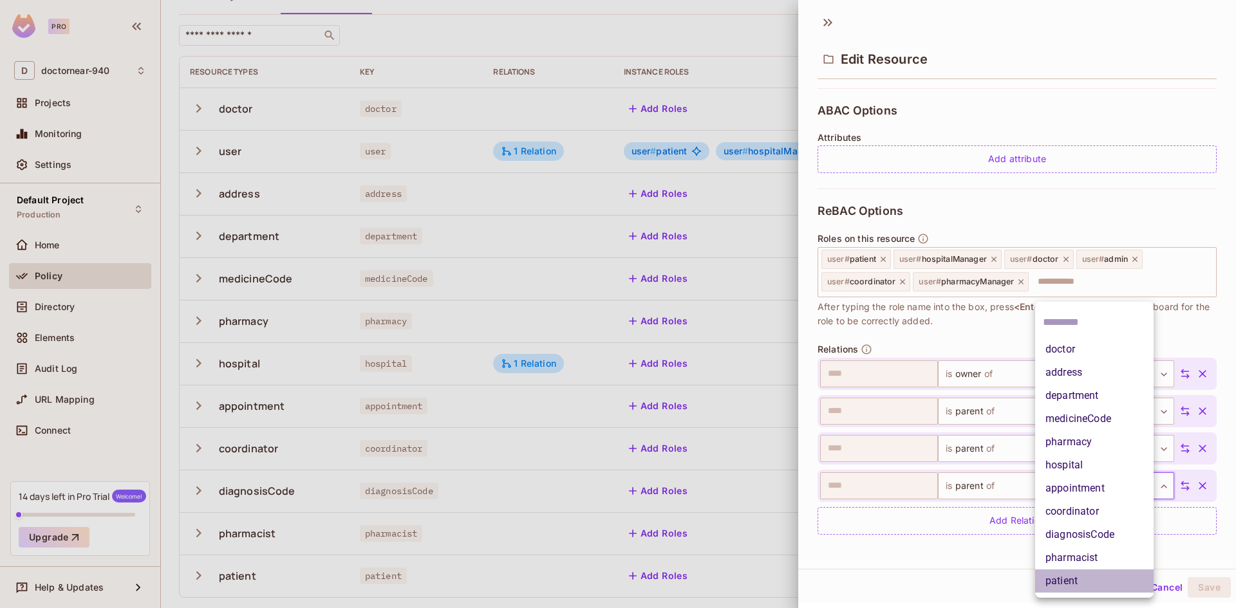
click at [1082, 582] on li "patient" at bounding box center [1094, 581] width 118 height 23
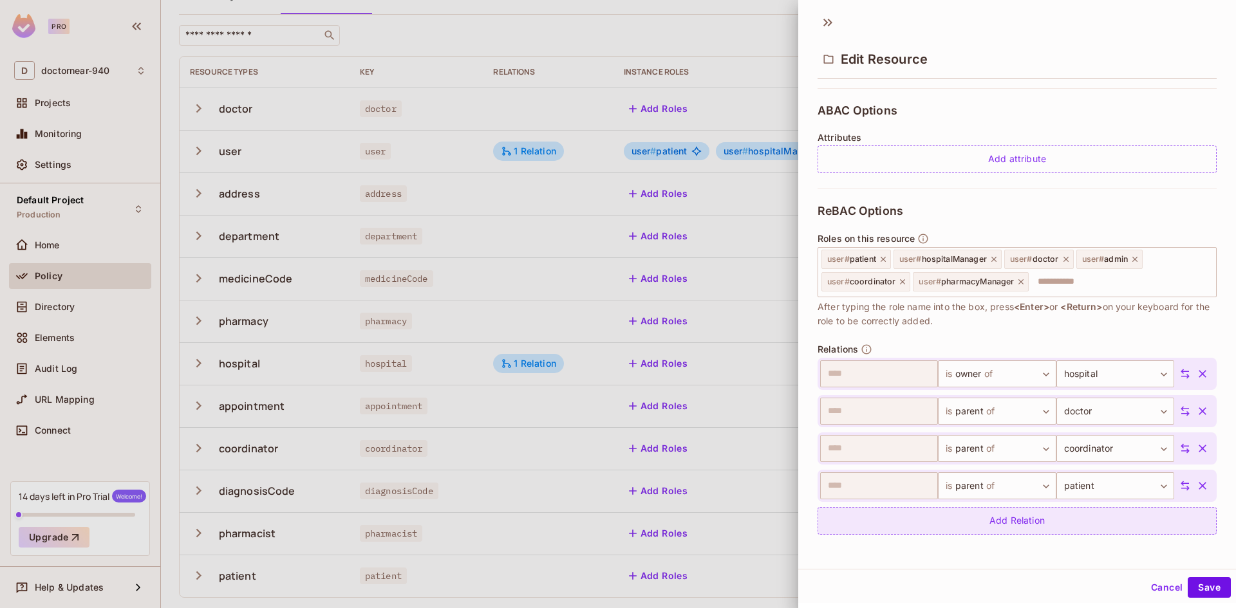
click at [1018, 525] on div "Add Relation" at bounding box center [1016, 521] width 399 height 28
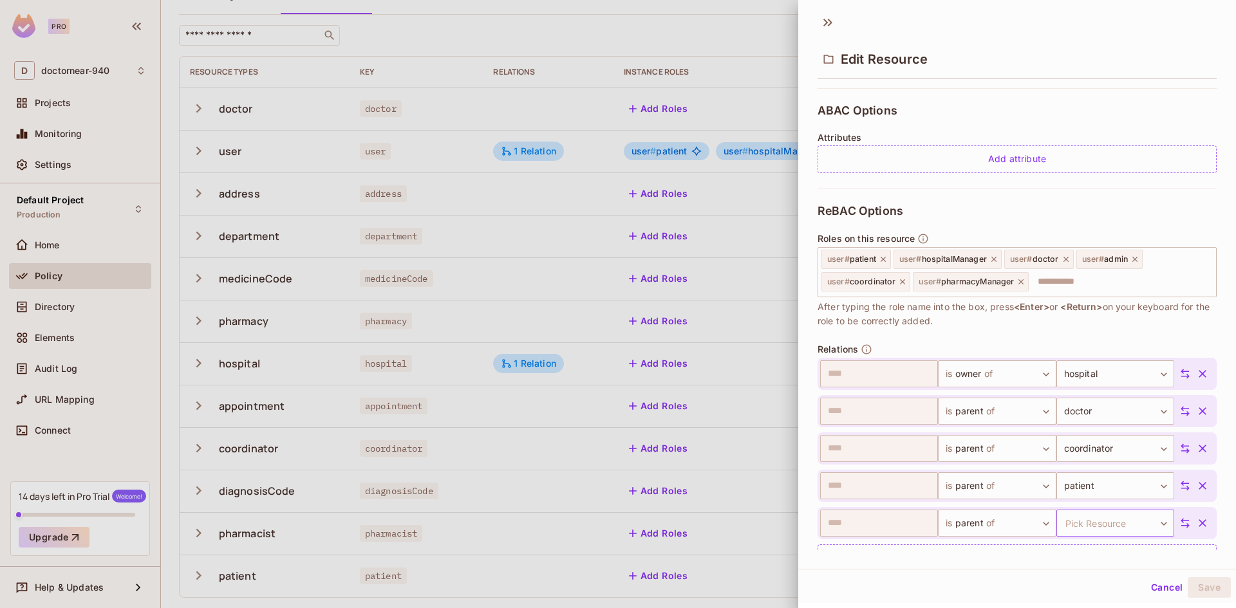
click at [1086, 521] on body "Pro D doctornear-940 Projects Monitoring Settings Default Project Production Ho…" at bounding box center [618, 304] width 1236 height 608
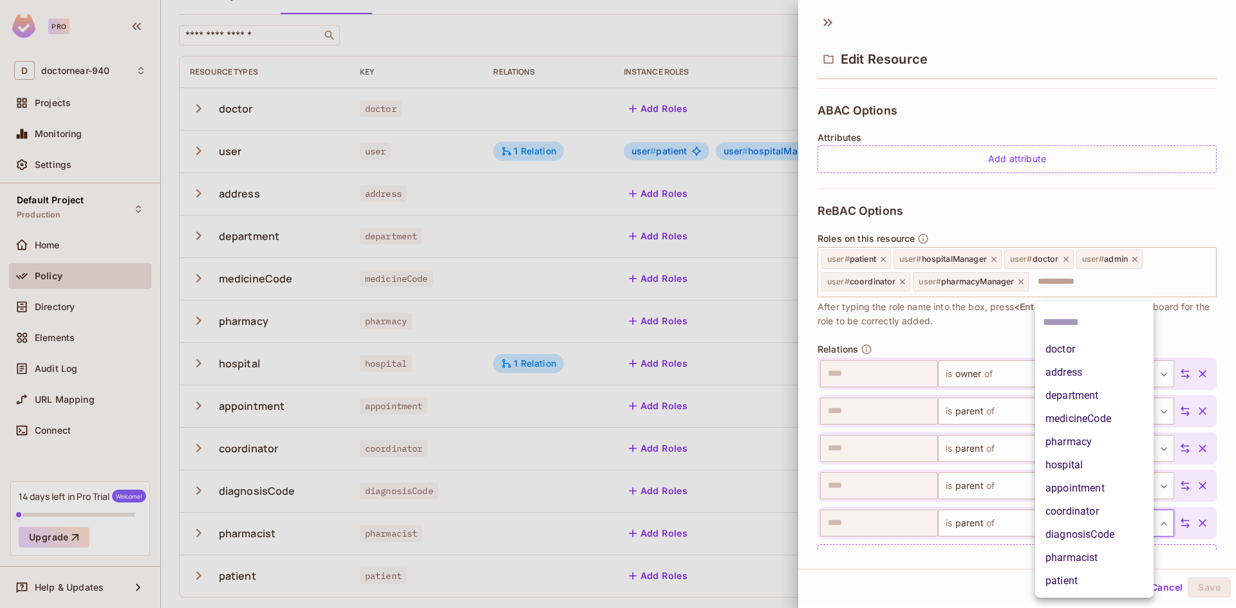
click at [1077, 561] on li "pharmacist" at bounding box center [1094, 557] width 118 height 23
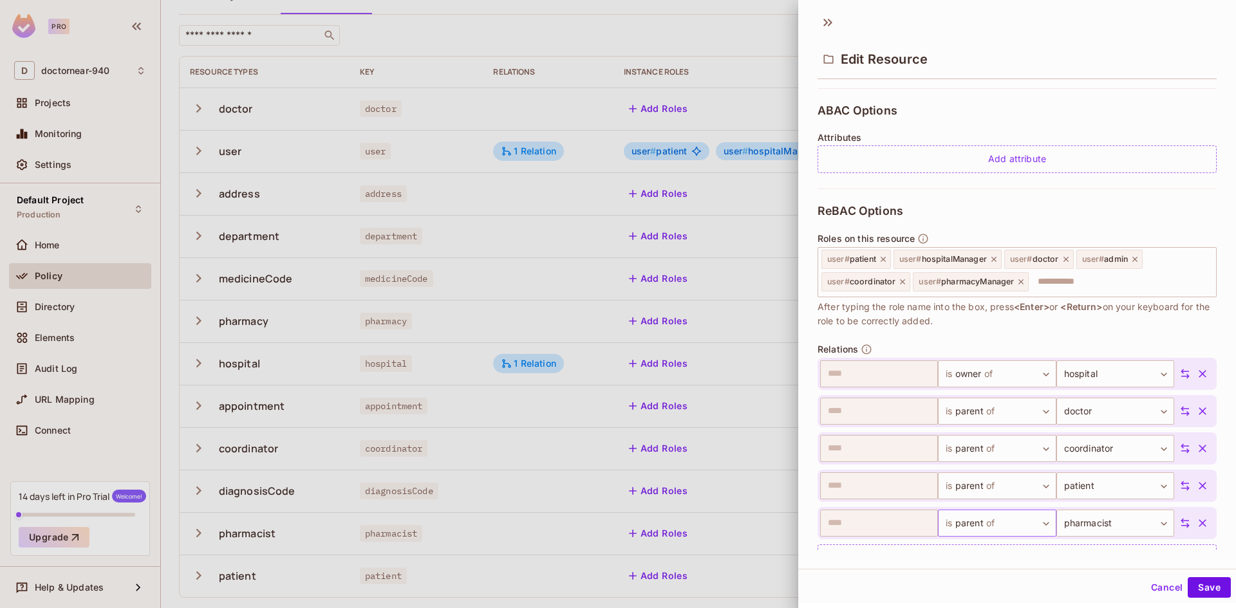
scroll to position [306, 0]
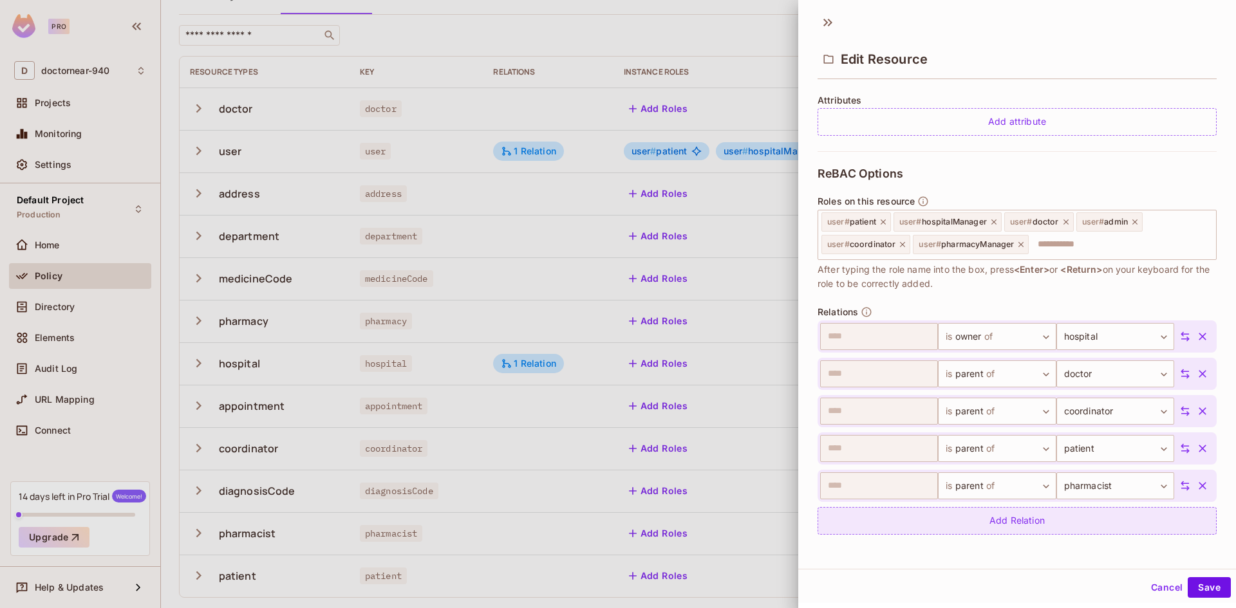
click at [1016, 527] on div "Add Relation" at bounding box center [1016, 521] width 399 height 28
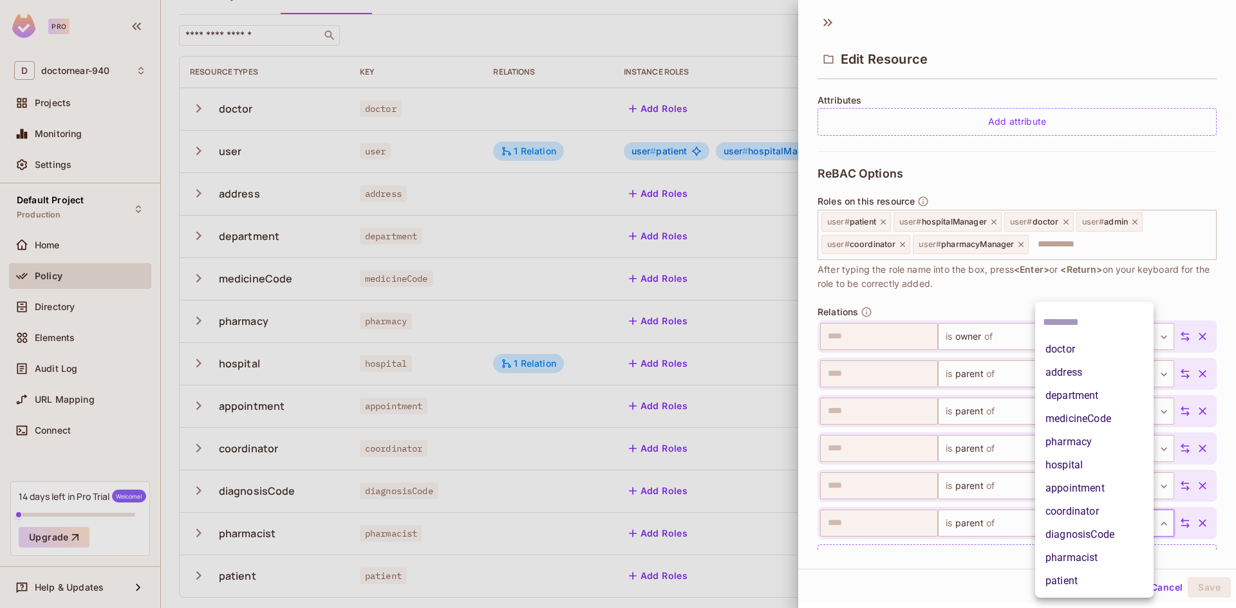
click at [1083, 523] on body "Pro D doctornear-940 Projects Monitoring Settings Default Project Production Ho…" at bounding box center [618, 304] width 1236 height 608
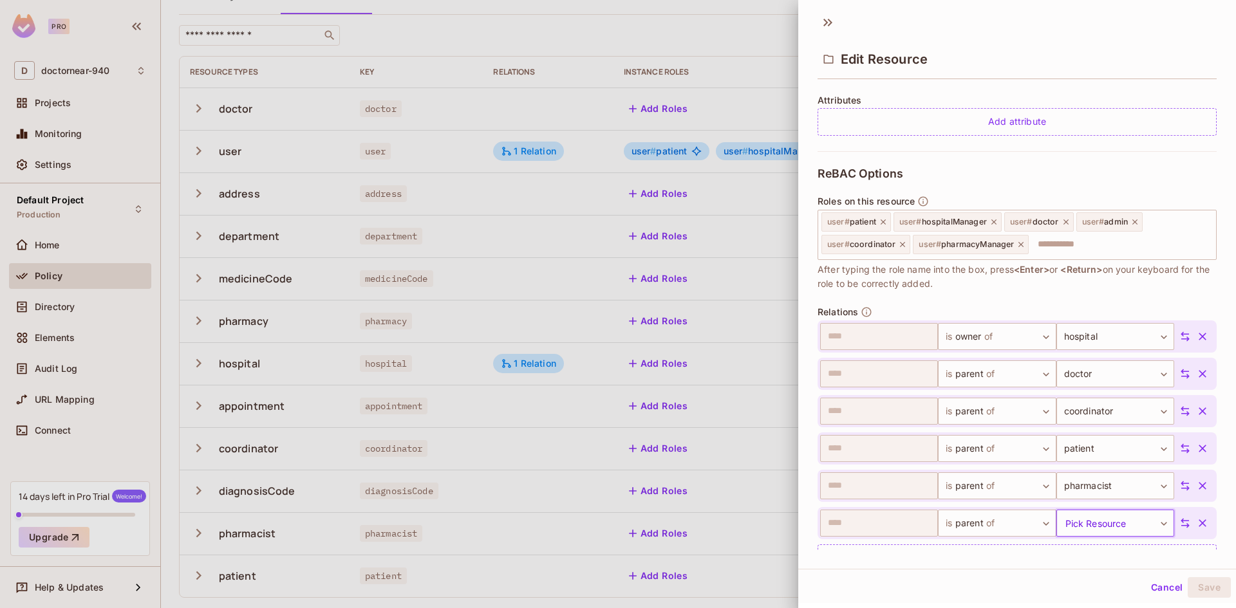
click at [1196, 526] on icon "button" at bounding box center [1202, 523] width 13 height 13
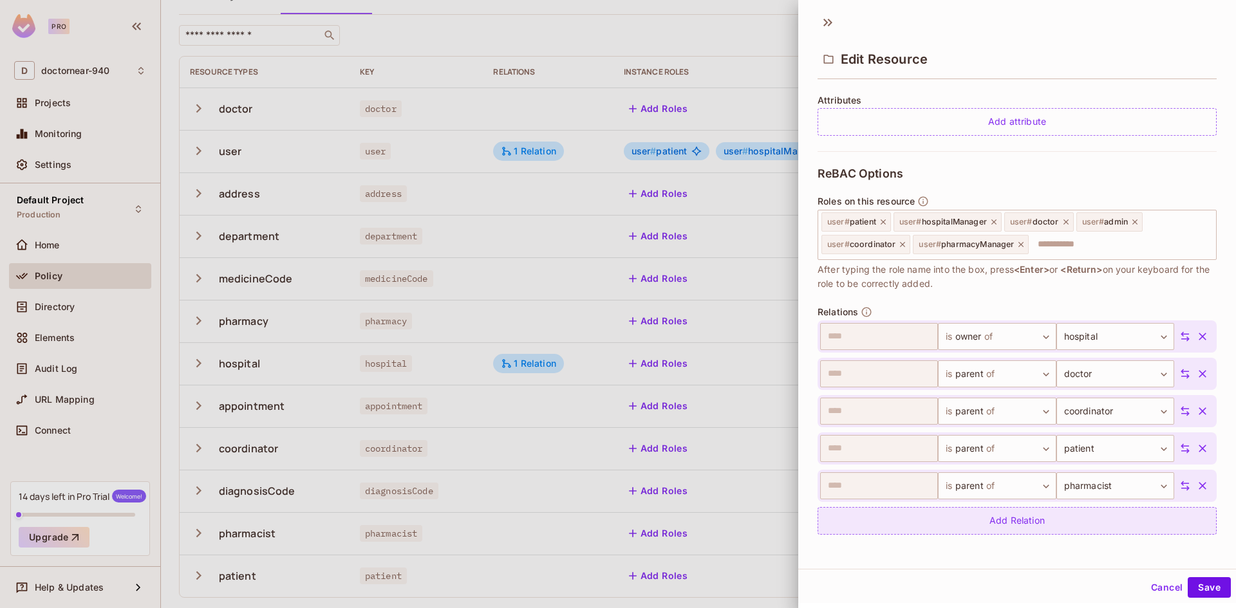
click at [998, 520] on div "Add Relation" at bounding box center [1016, 521] width 399 height 28
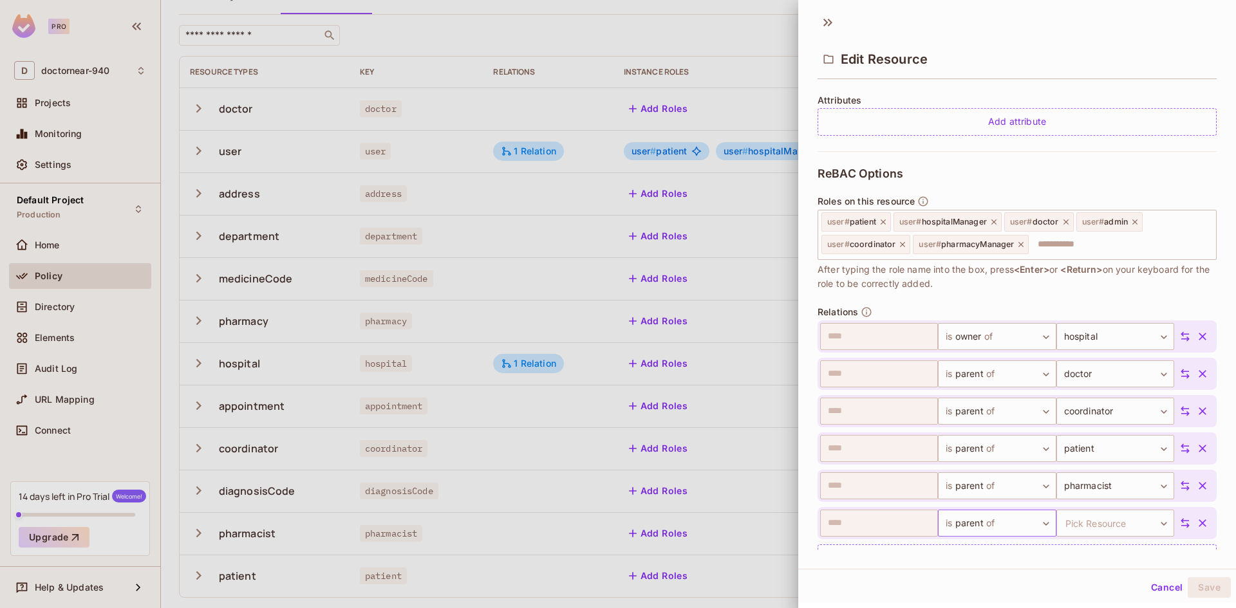
click at [997, 521] on body "Pro D doctornear-940 Projects Monitoring Settings Default Project Production Ho…" at bounding box center [618, 304] width 1236 height 608
click at [982, 543] on span "of" at bounding box center [978, 546] width 12 height 15
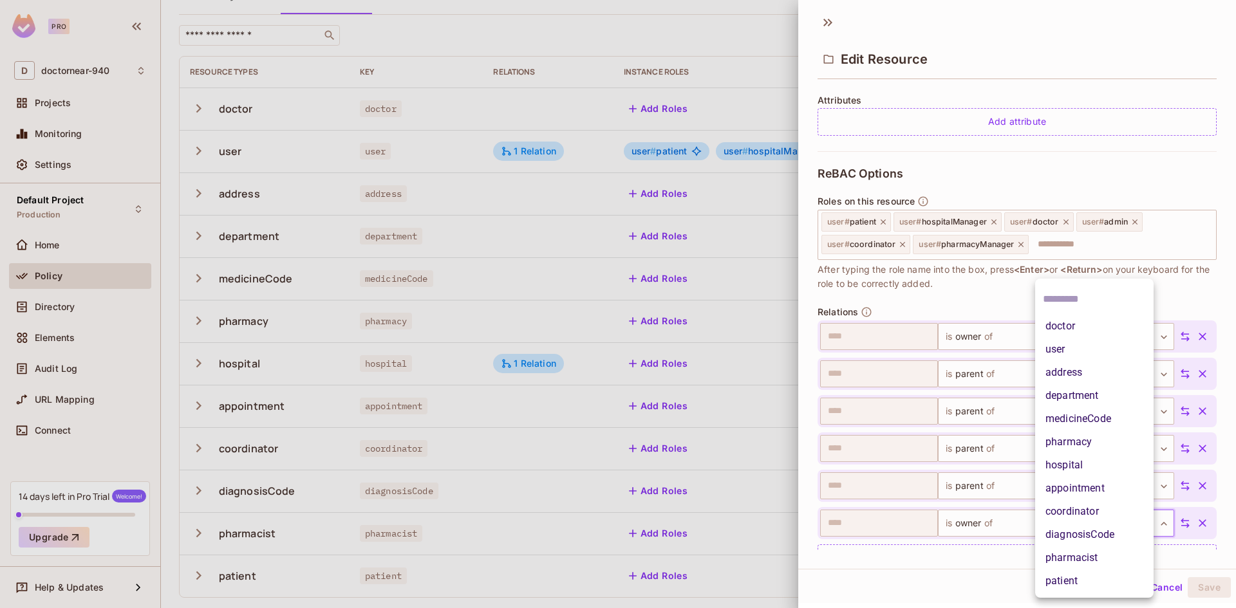
click at [1085, 523] on body "Pro D doctornear-940 Projects Monitoring Settings Default Project Production Ho…" at bounding box center [618, 304] width 1236 height 608
click at [1068, 365] on li "address" at bounding box center [1094, 372] width 118 height 23
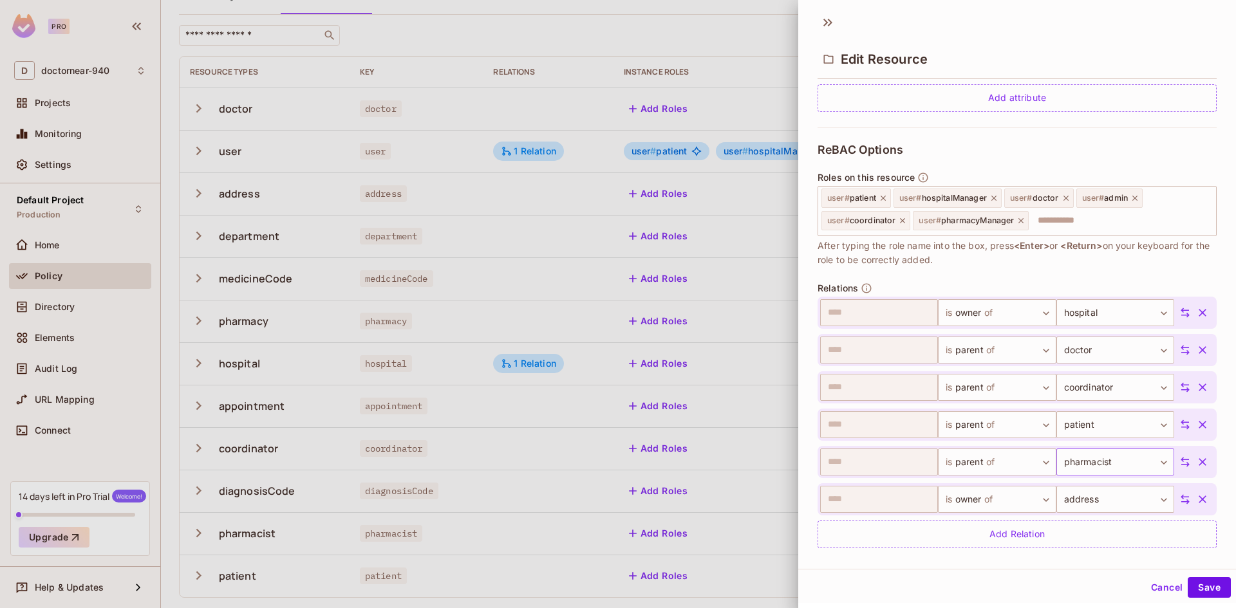
scroll to position [343, 0]
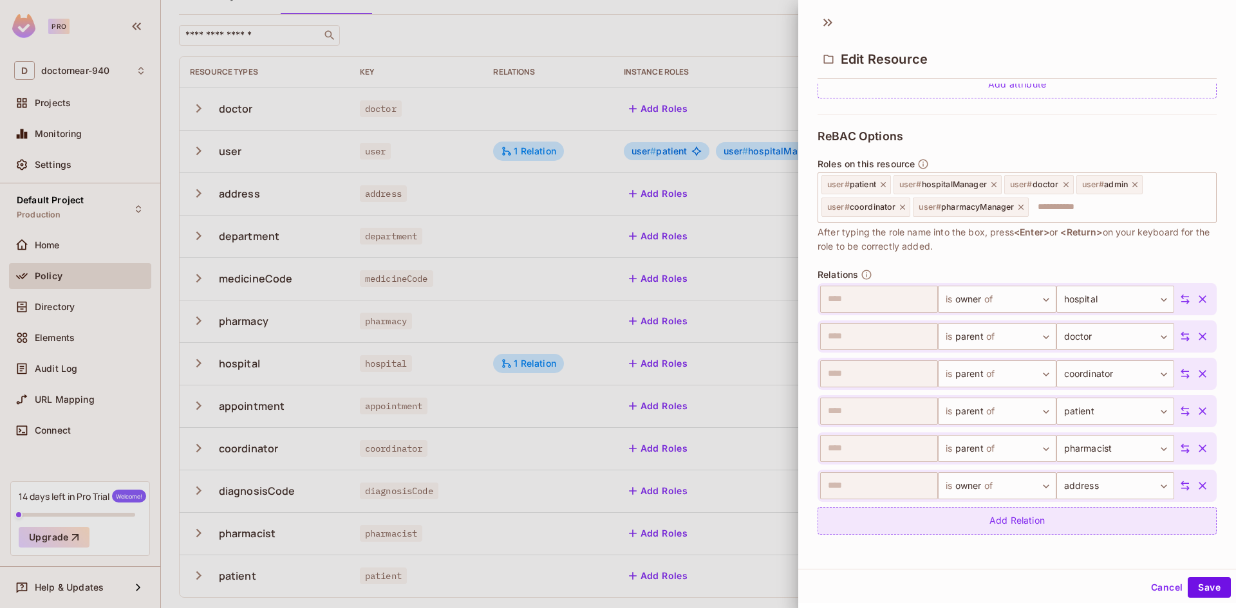
click at [1027, 526] on div "Add Relation" at bounding box center [1016, 521] width 399 height 28
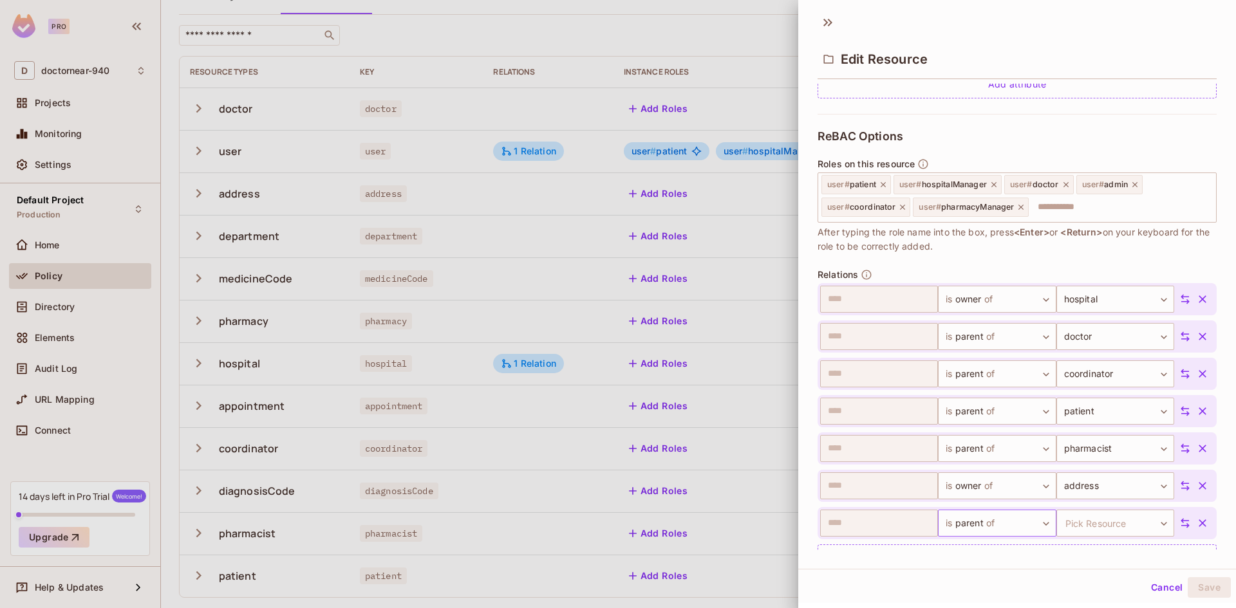
click at [1019, 526] on body "Pro D doctornear-940 Projects Monitoring Settings Default Project Production Ho…" at bounding box center [618, 304] width 1236 height 608
click at [973, 544] on span "of" at bounding box center [978, 546] width 12 height 15
click at [1099, 522] on body "Pro D doctornear-940 Projects Monitoring Settings Default Project Production Ho…" at bounding box center [618, 304] width 1236 height 608
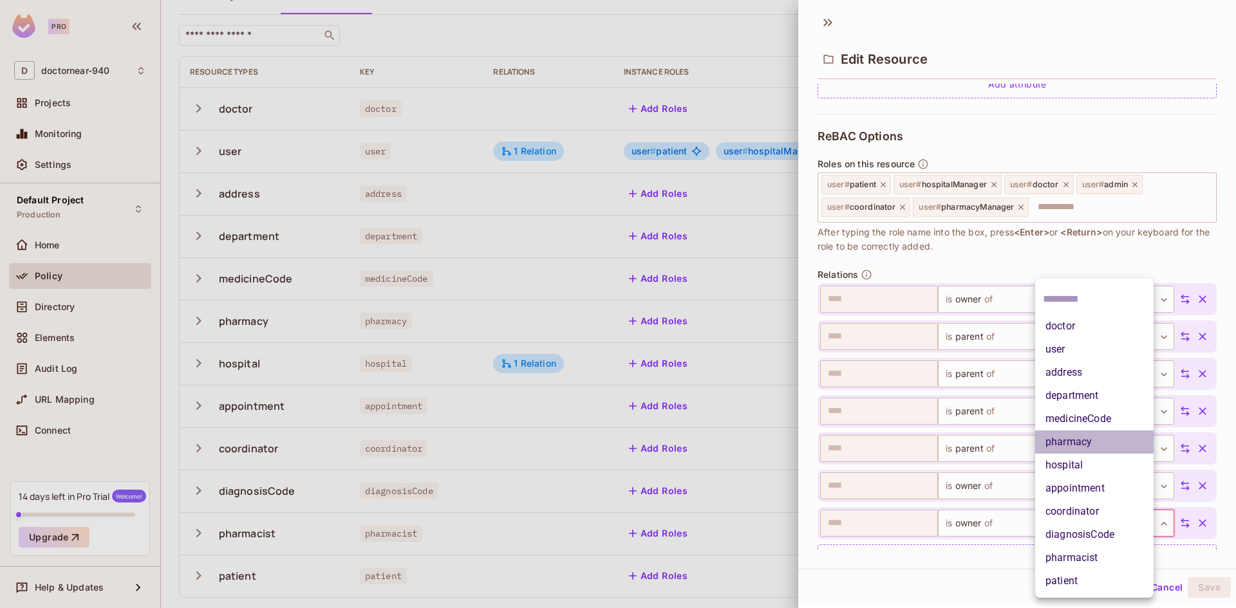
click at [1098, 445] on li "pharmacy" at bounding box center [1094, 442] width 118 height 23
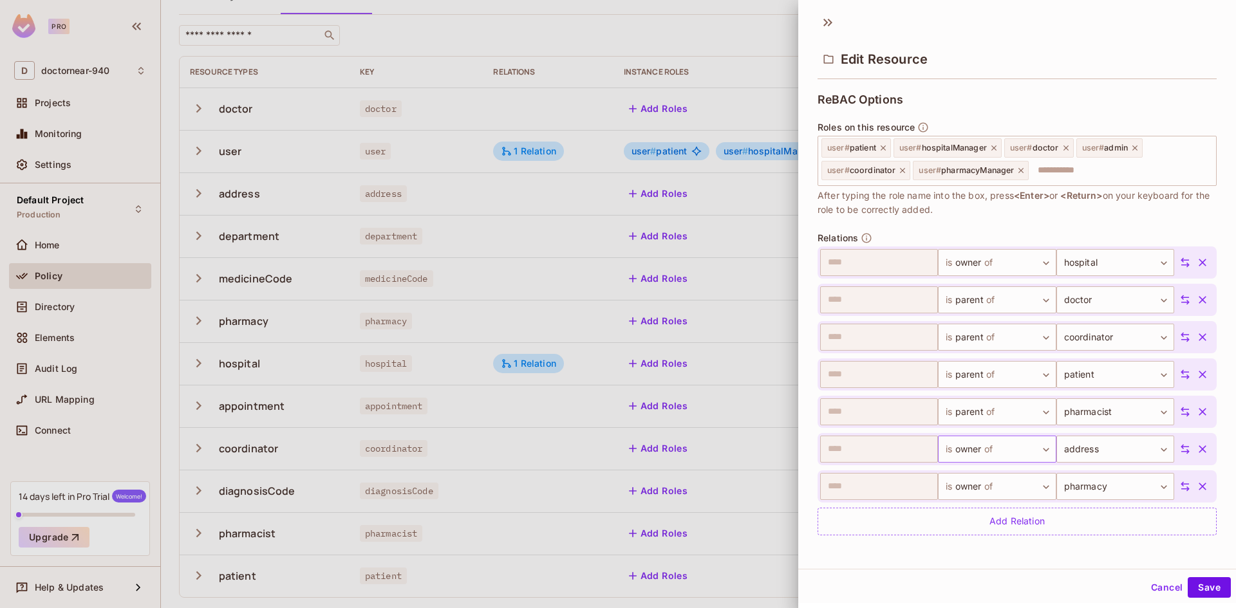
scroll to position [380, 0]
click at [1188, 582] on button "Save" at bounding box center [1209, 587] width 43 height 21
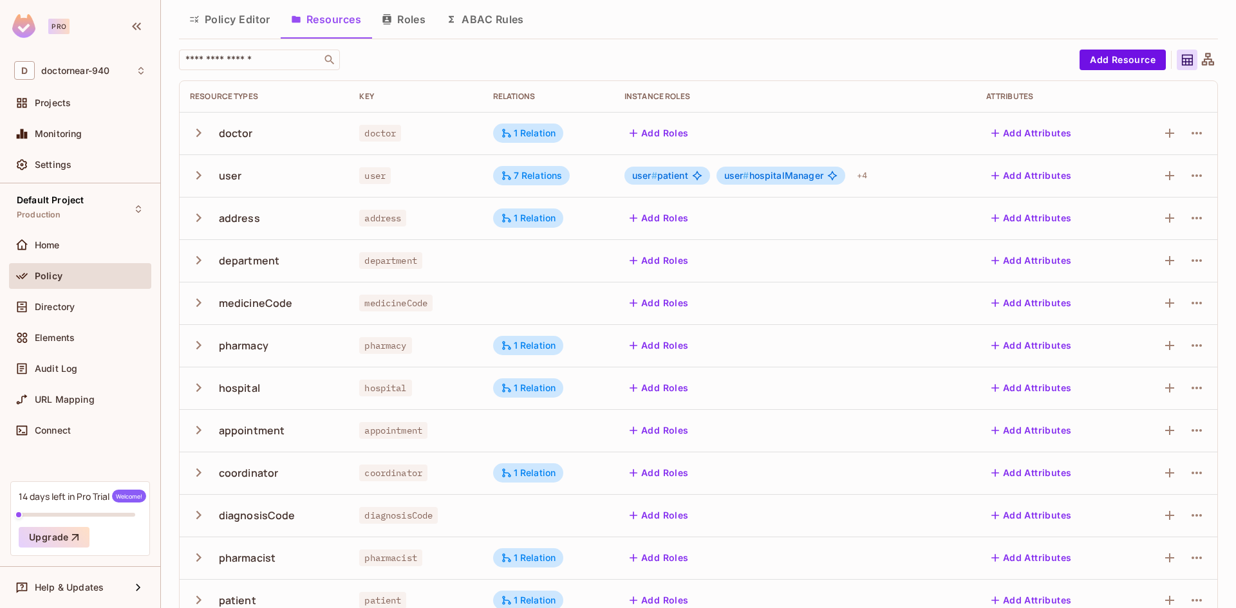
scroll to position [68, 0]
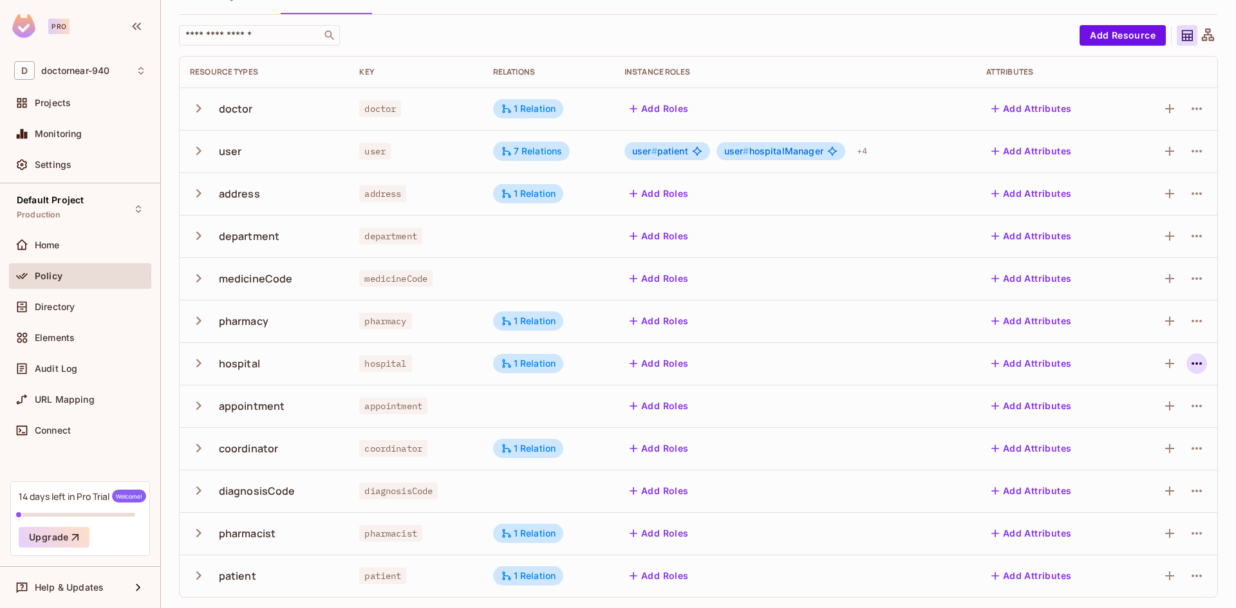
click at [1186, 363] on button "button" at bounding box center [1196, 363] width 21 height 21
click at [1115, 411] on div "Edit Resource" at bounding box center [1131, 414] width 61 height 13
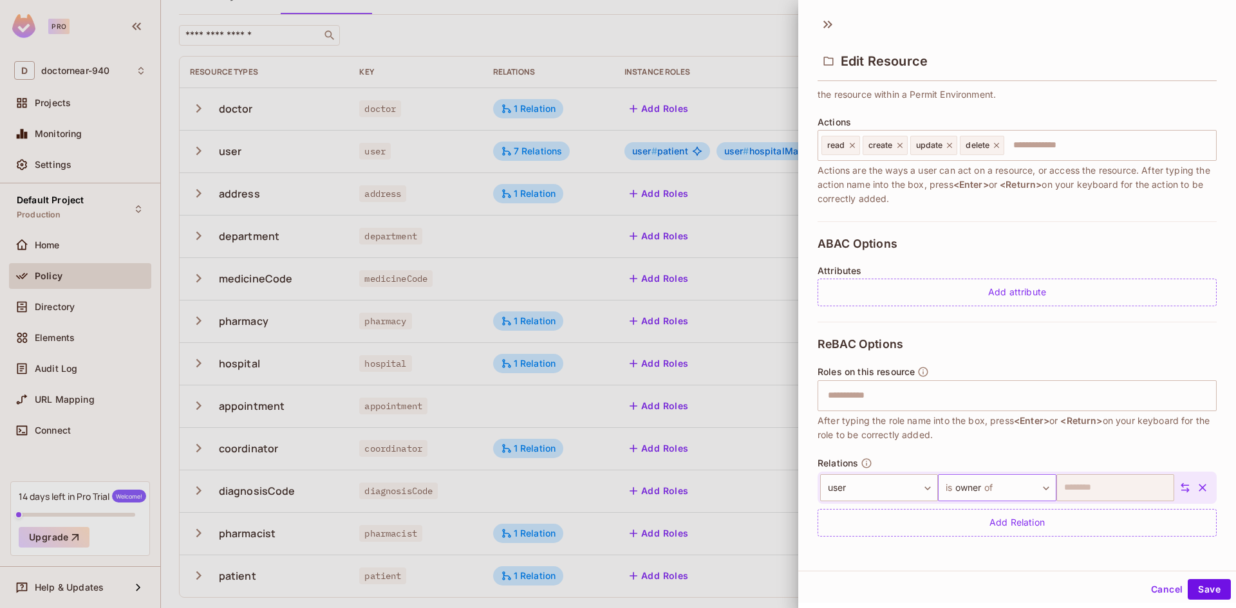
scroll to position [2, 0]
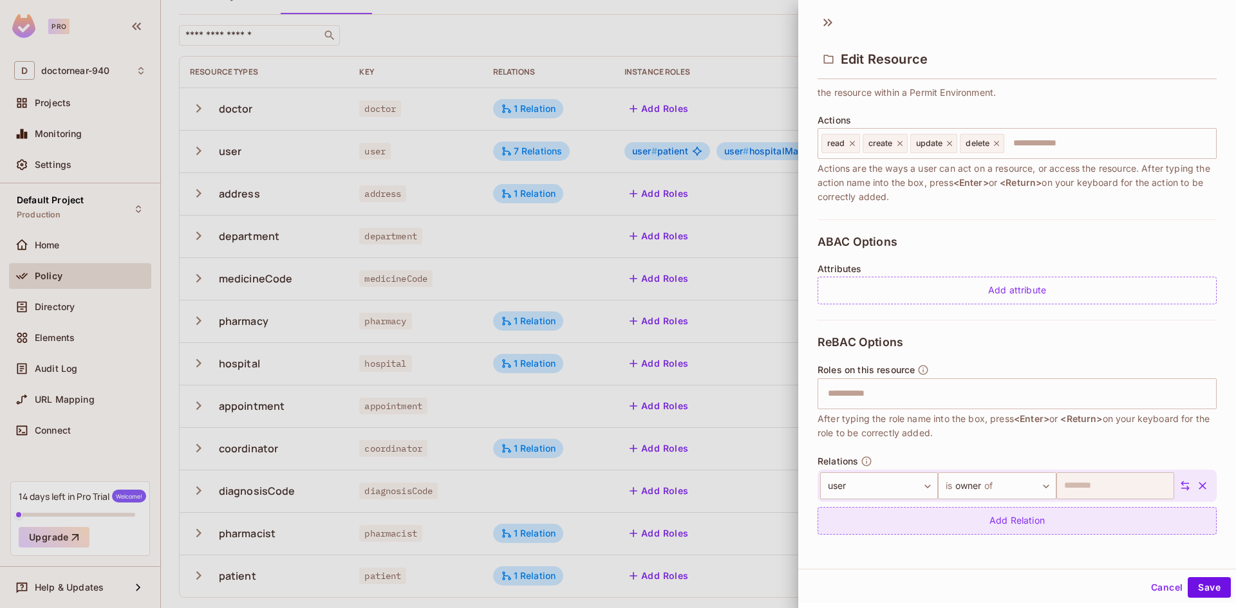
click at [1009, 523] on div "Add Relation" at bounding box center [1016, 521] width 399 height 28
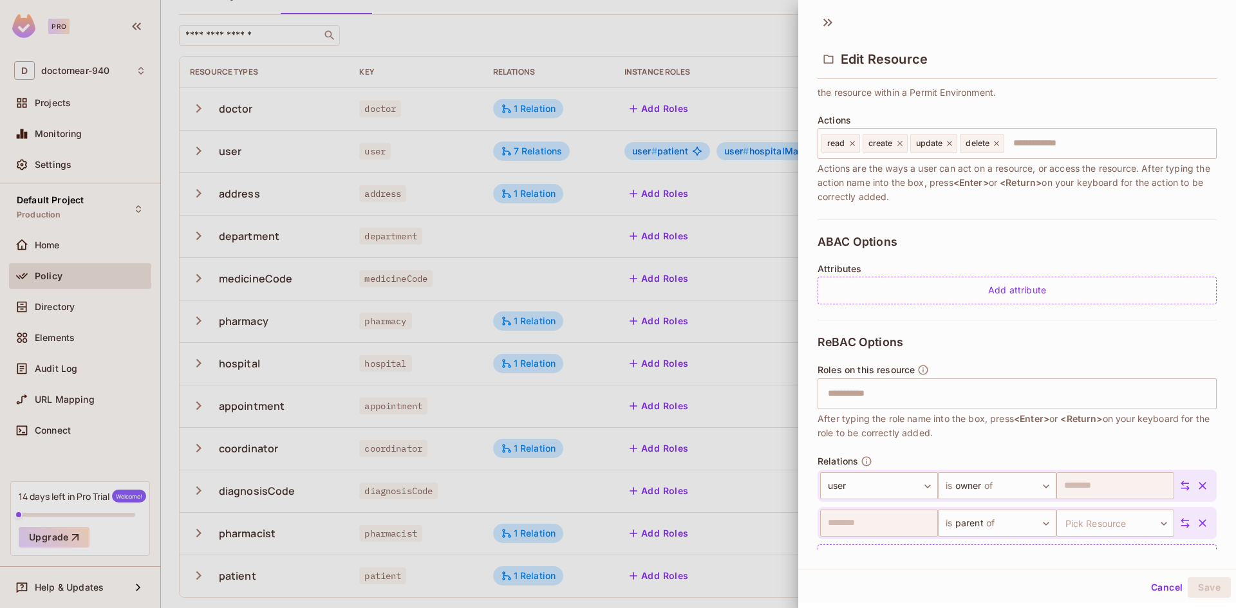
scroll to position [174, 0]
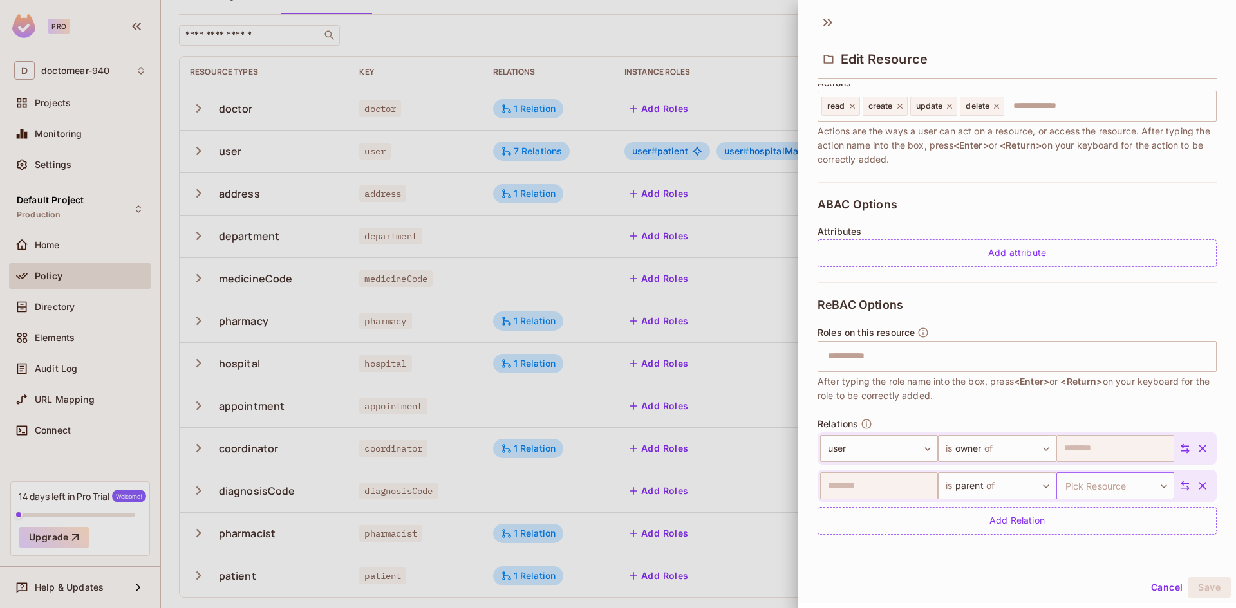
click at [1120, 482] on body "Pro D doctornear-940 Projects Monitoring Settings Default Project Production Ho…" at bounding box center [618, 304] width 1236 height 608
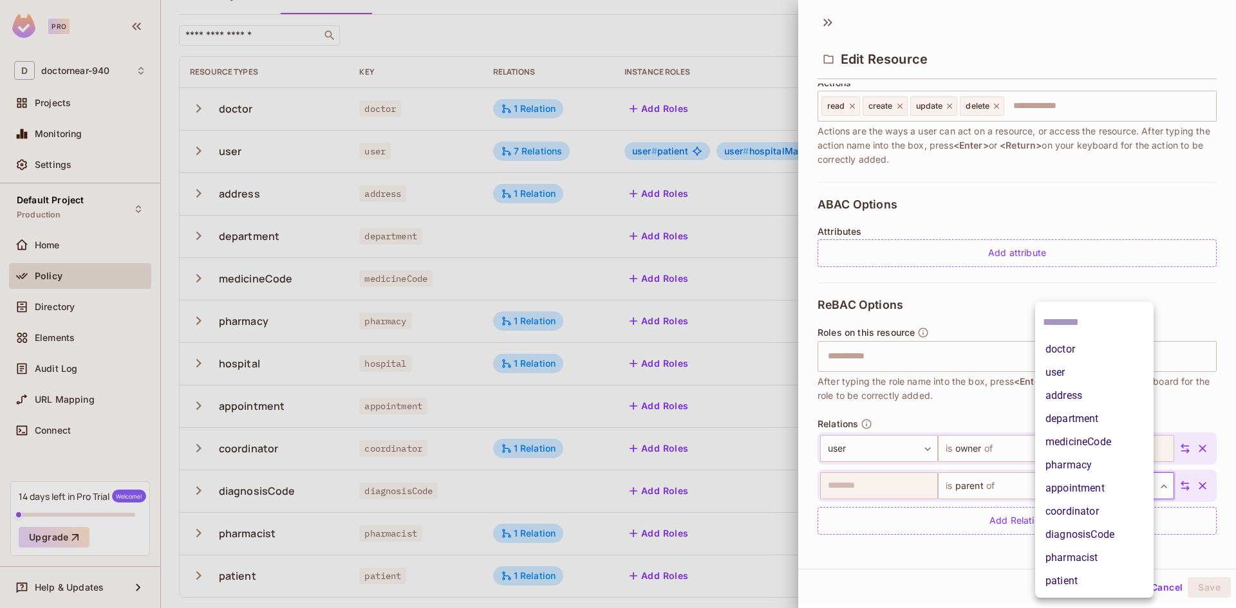
click at [973, 410] on div at bounding box center [618, 304] width 1236 height 608
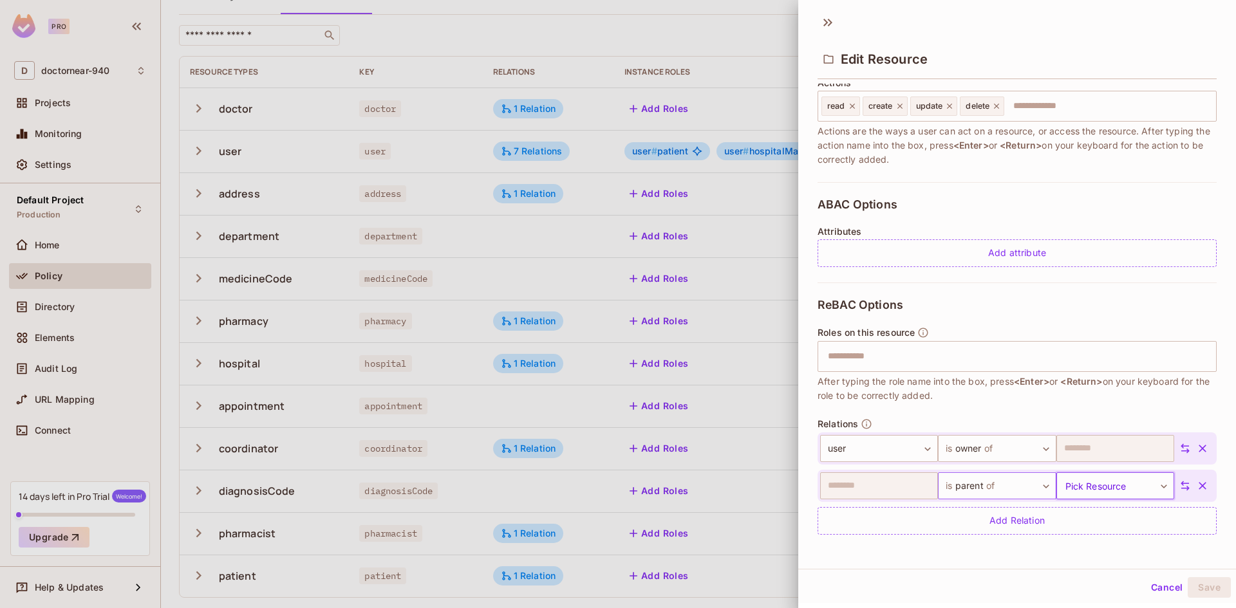
click at [980, 483] on body "Pro D doctornear-940 Projects Monitoring Settings Default Project Production Ho…" at bounding box center [618, 304] width 1236 height 608
click at [970, 541] on li "is owner of" at bounding box center [982, 547] width 118 height 23
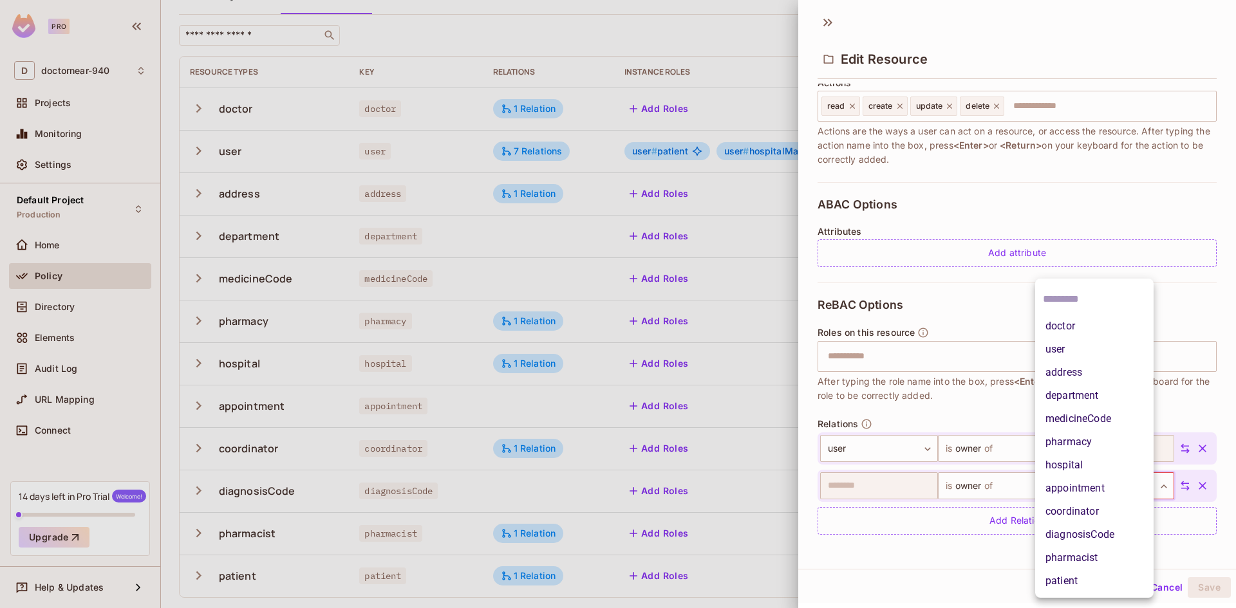
click at [1086, 483] on body "Pro D doctornear-940 Projects Monitoring Settings Default Project Production Ho…" at bounding box center [618, 304] width 1236 height 608
click at [1090, 398] on li "department" at bounding box center [1094, 395] width 118 height 23
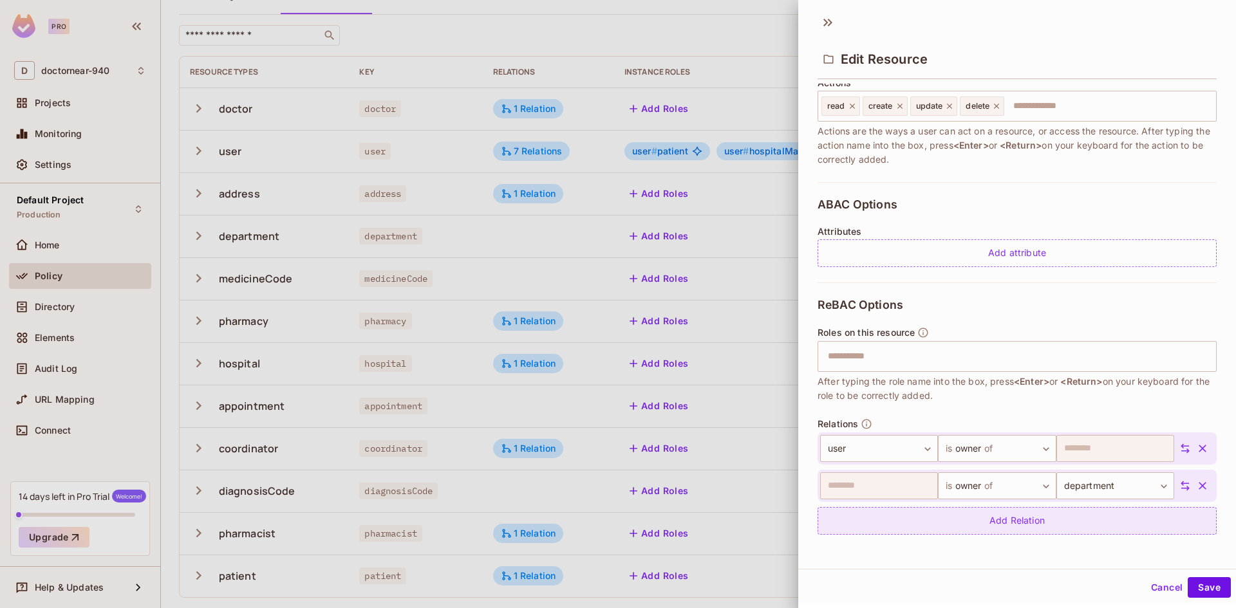
click at [1013, 525] on div "Add Relation" at bounding box center [1016, 521] width 399 height 28
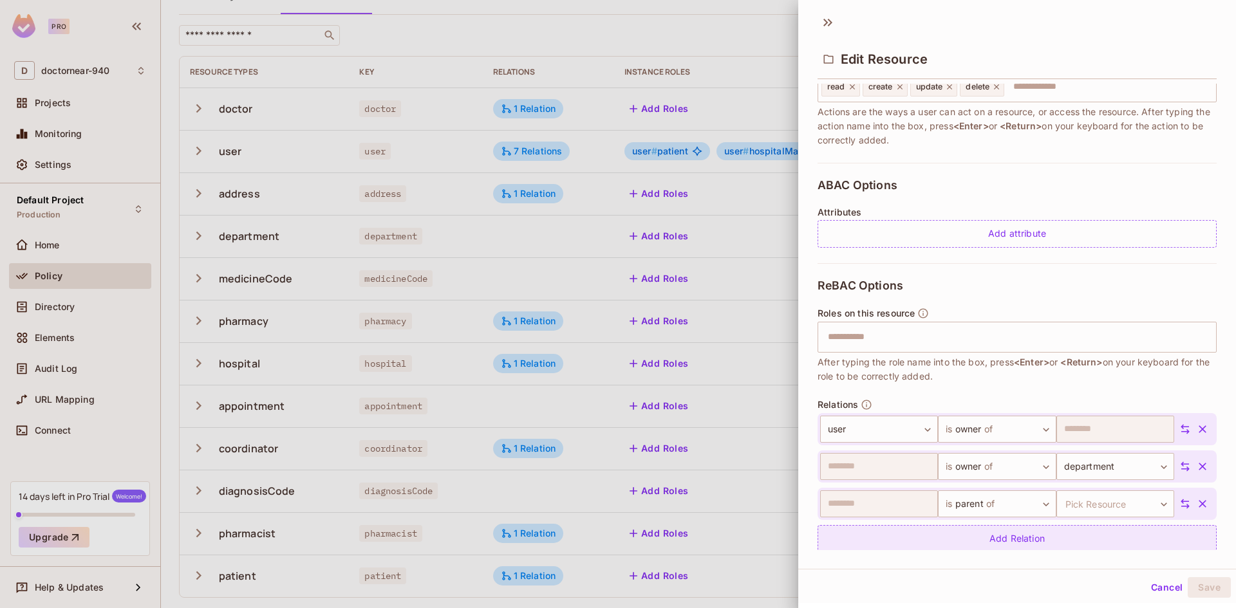
scroll to position [212, 0]
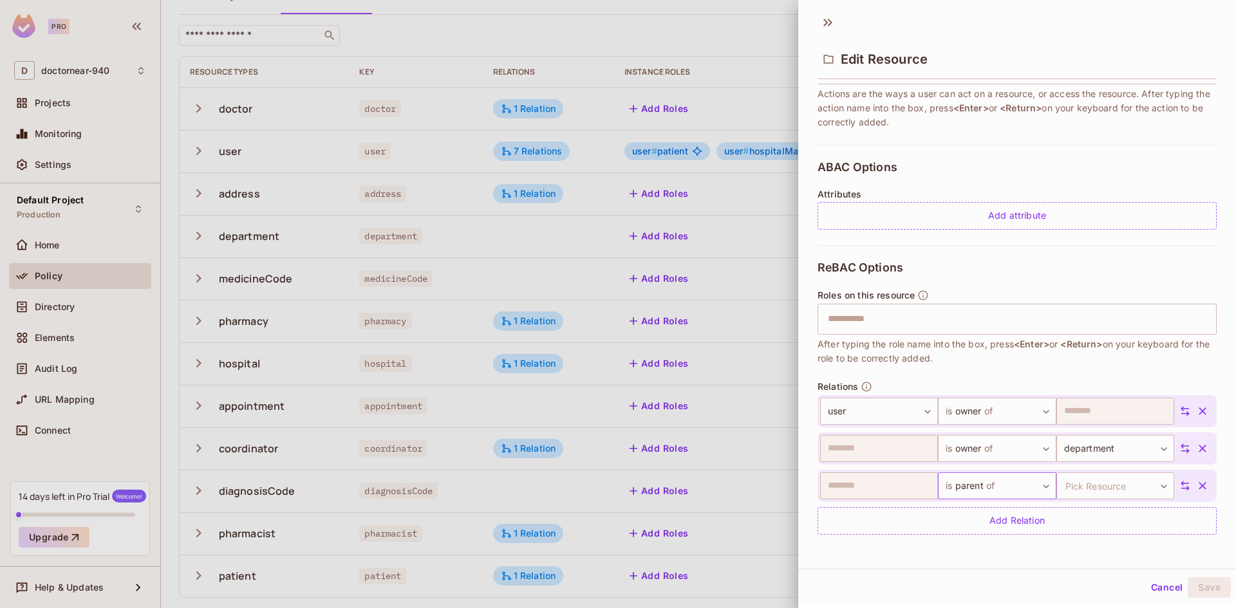
click at [991, 483] on body "Pro D doctornear-940 Projects Monitoring Settings Default Project Production Ho…" at bounding box center [618, 304] width 1236 height 608
click at [962, 545] on li "is owner of" at bounding box center [982, 547] width 118 height 23
click at [1082, 485] on body "Pro D doctornear-940 Projects Monitoring Settings Default Project Production Ho…" at bounding box center [618, 304] width 1236 height 608
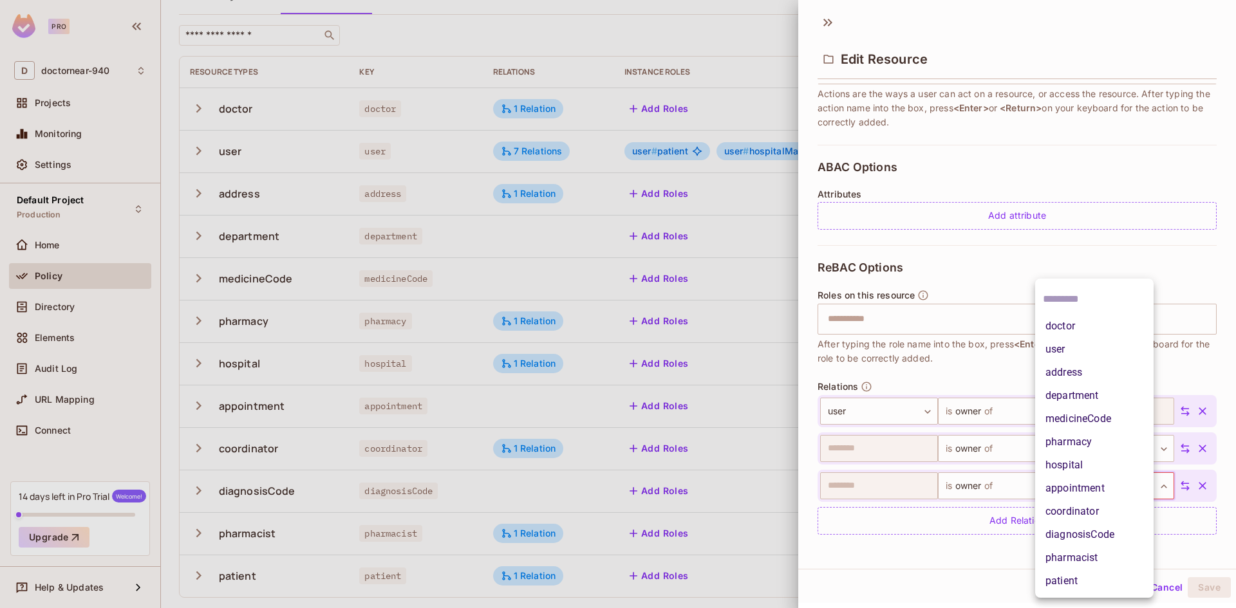
click at [1083, 509] on li "coordinator" at bounding box center [1094, 511] width 118 height 23
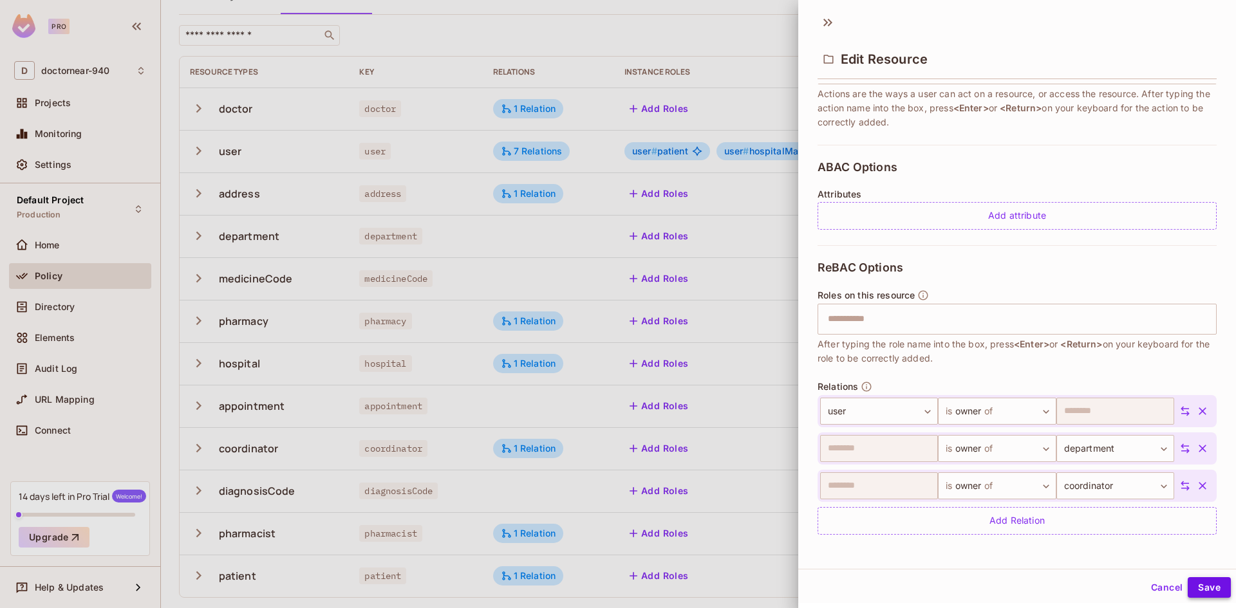
click at [1195, 586] on button "Save" at bounding box center [1209, 587] width 43 height 21
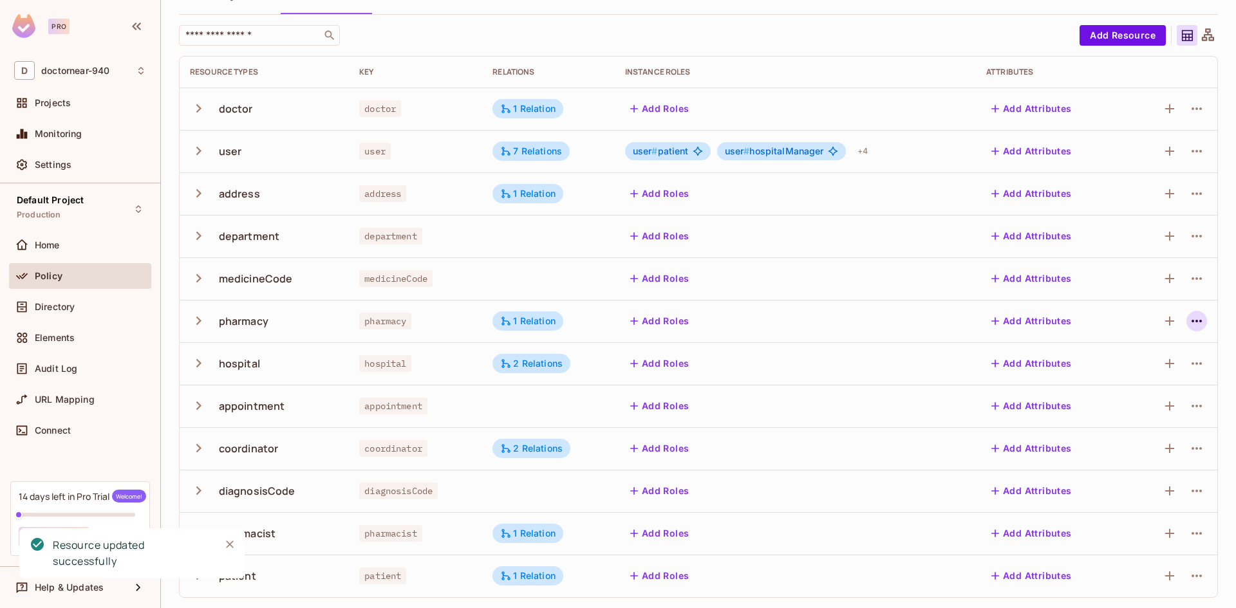
click at [1186, 322] on button "button" at bounding box center [1196, 321] width 21 height 21
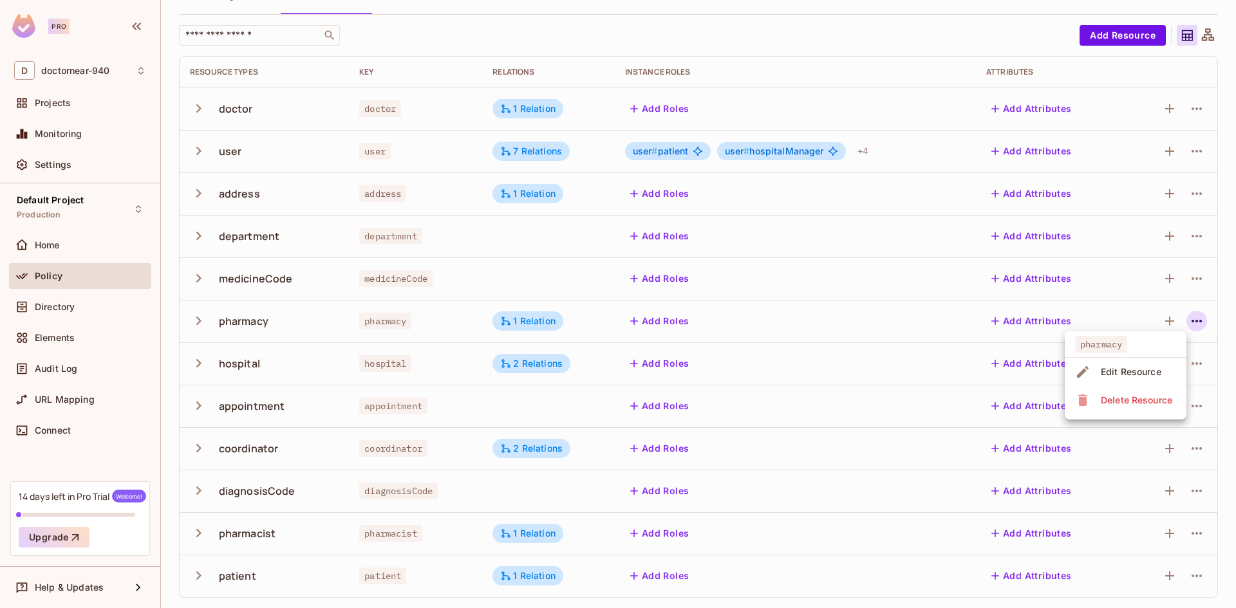
click at [1124, 375] on div "Edit Resource" at bounding box center [1131, 372] width 61 height 13
click at [1190, 322] on icon "button" at bounding box center [1196, 320] width 15 height 15
click at [1108, 370] on div "Edit Resource" at bounding box center [1131, 372] width 61 height 13
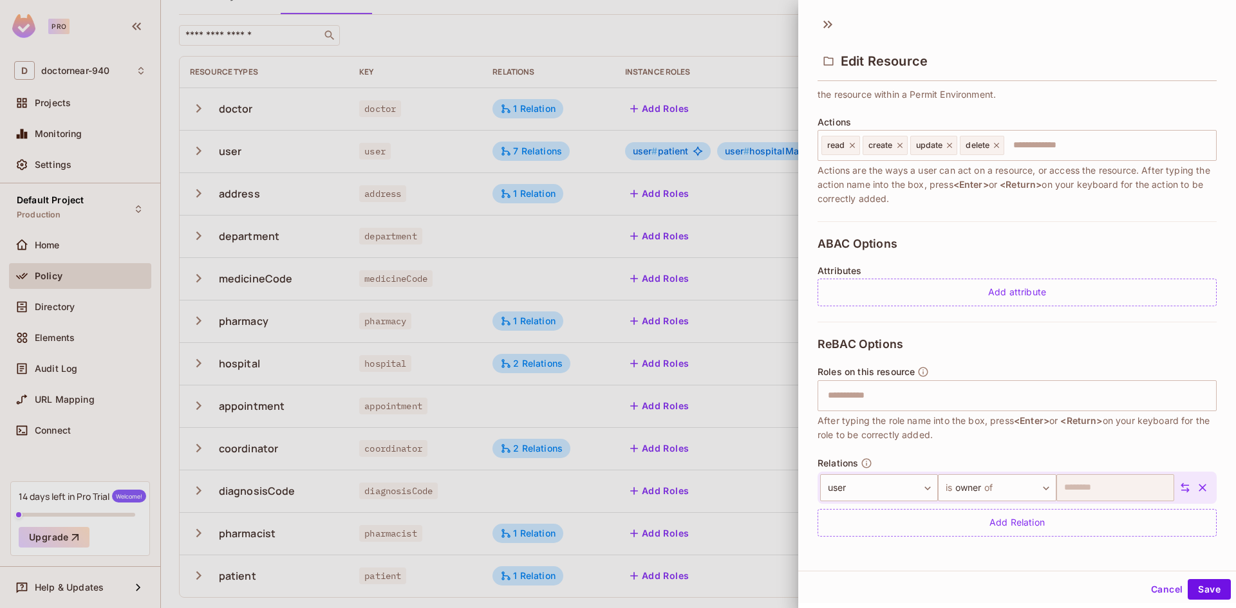
scroll to position [2, 0]
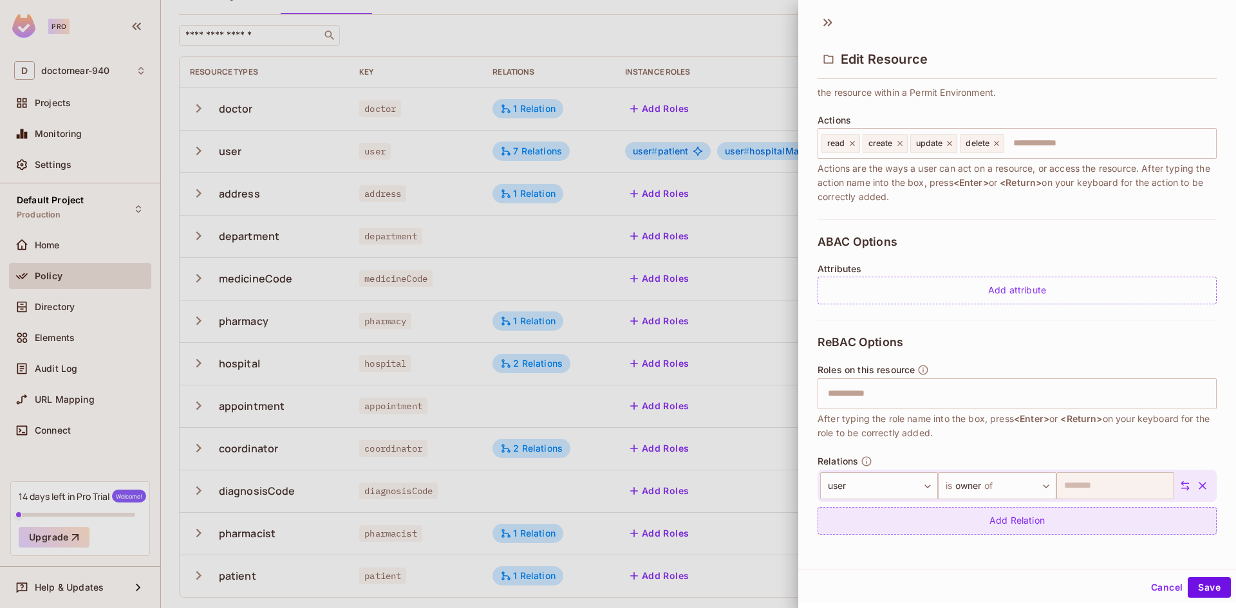
click at [1069, 523] on div "Add Relation" at bounding box center [1016, 521] width 399 height 28
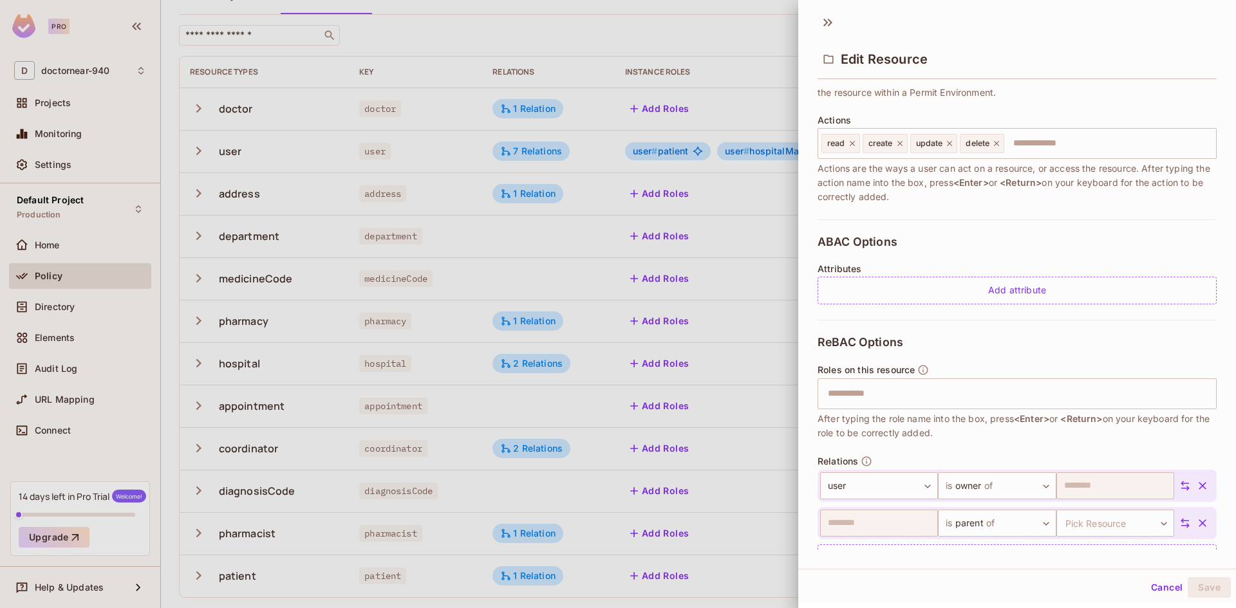
scroll to position [174, 0]
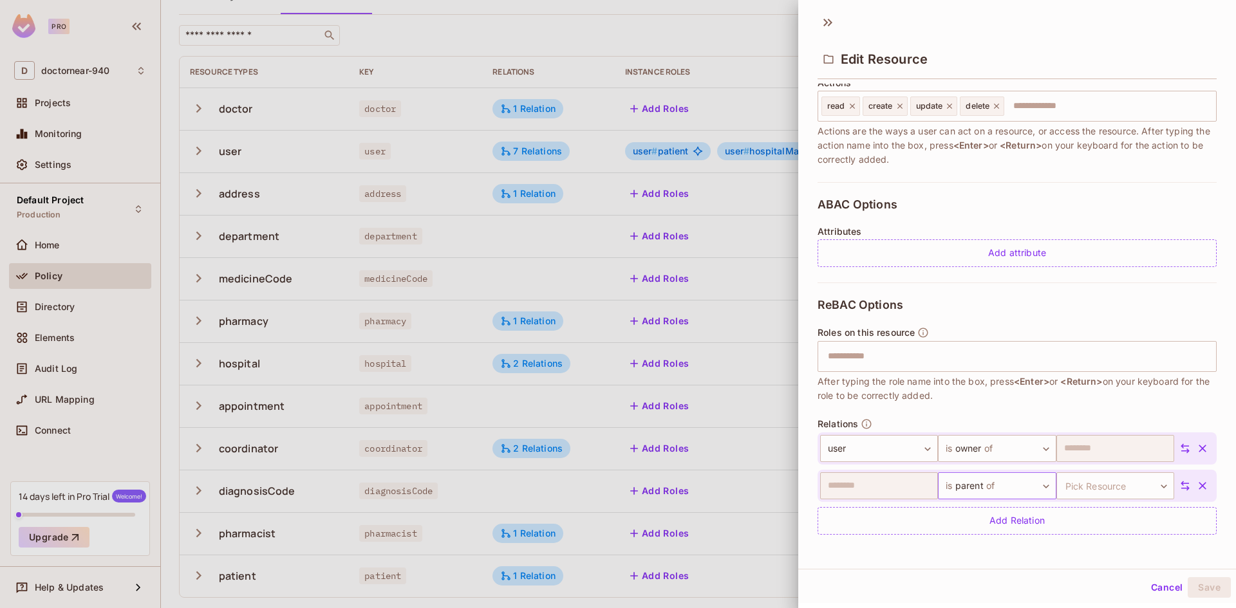
click at [1009, 486] on body "Pro D doctornear-940 Projects Monitoring Settings Default Project Production Ho…" at bounding box center [618, 304] width 1236 height 608
click at [967, 541] on li "is owner of" at bounding box center [982, 547] width 118 height 23
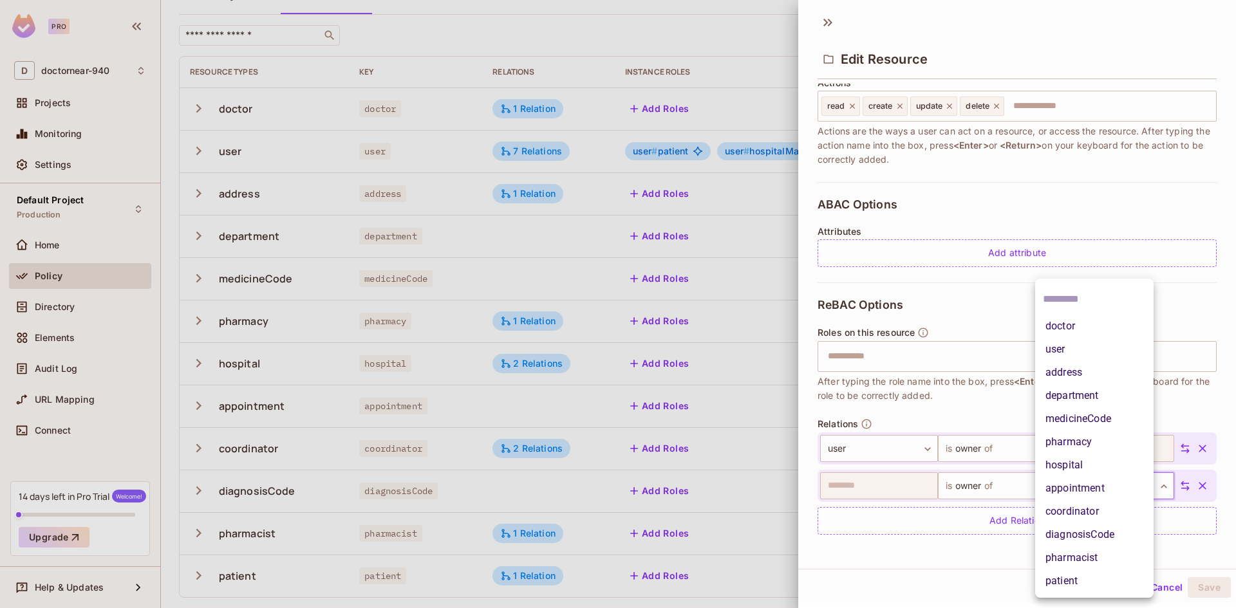
click at [1090, 491] on body "Pro D doctornear-940 Projects Monitoring Settings Default Project Production Ho…" at bounding box center [618, 304] width 1236 height 608
click at [1073, 561] on li "pharmacist" at bounding box center [1094, 557] width 118 height 23
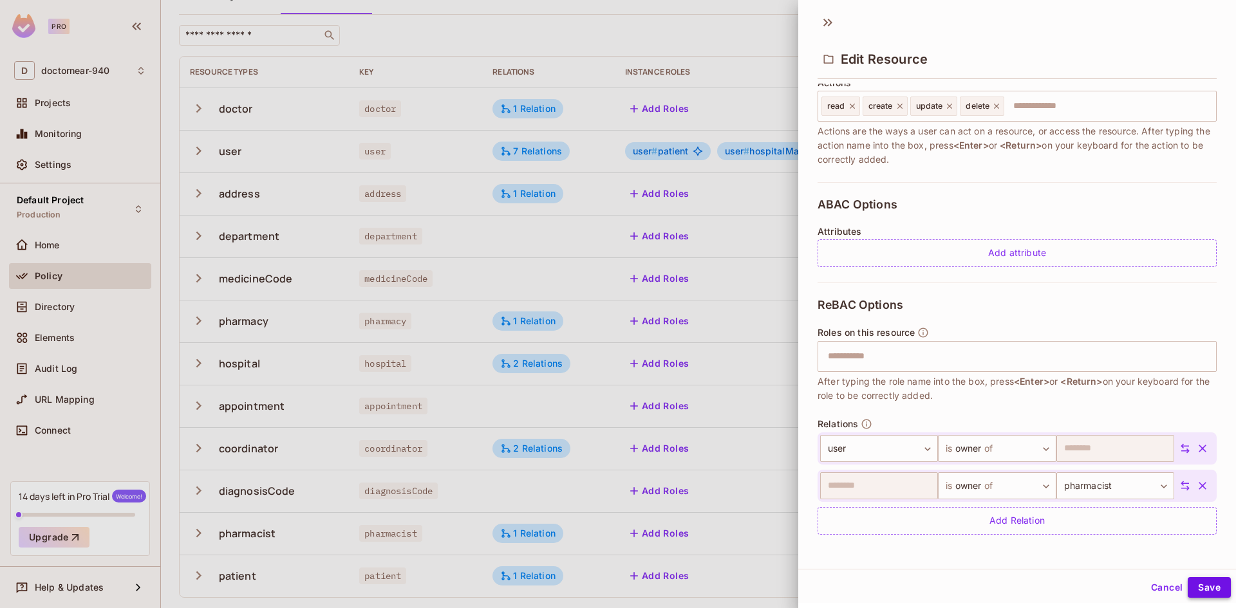
click at [1197, 584] on button "Save" at bounding box center [1209, 587] width 43 height 21
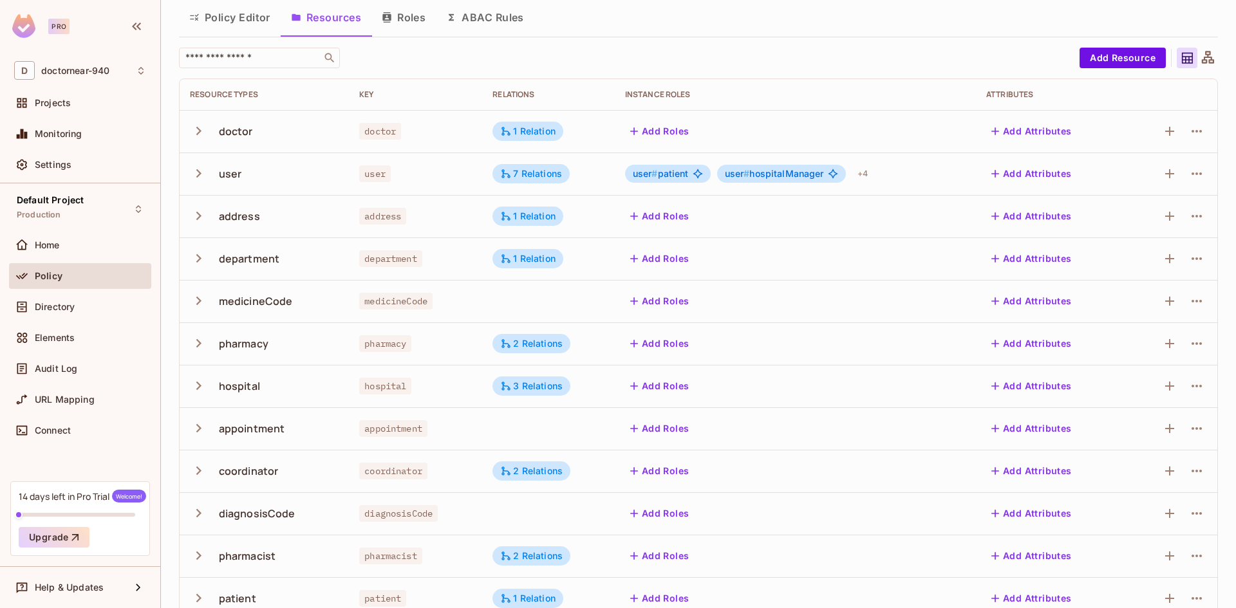
scroll to position [68, 0]
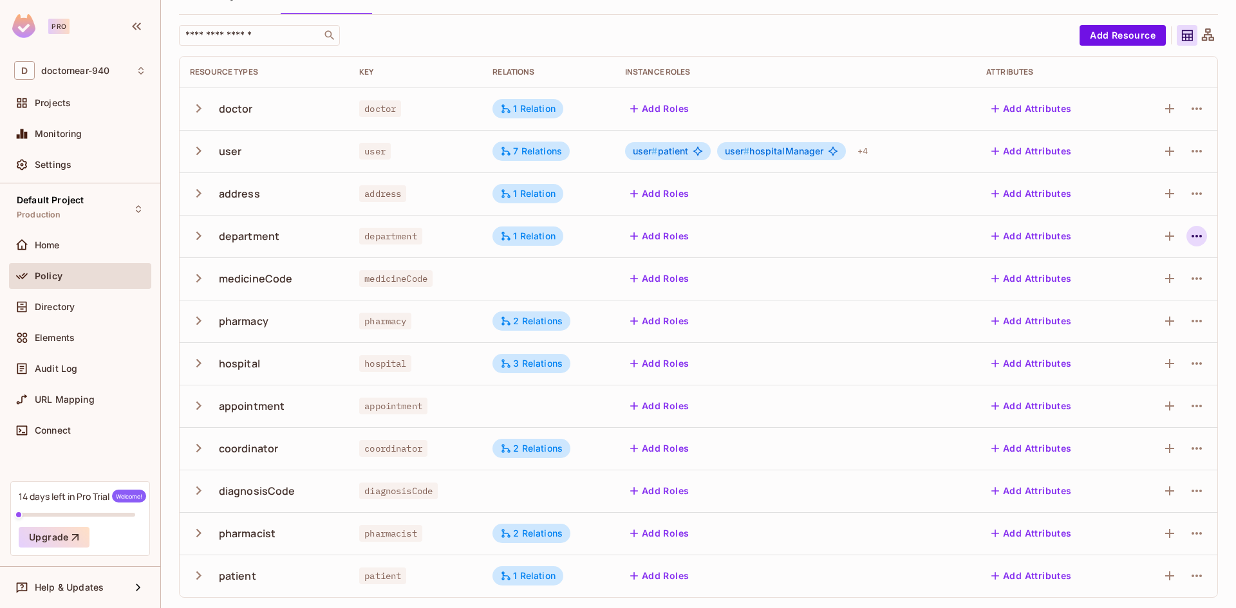
click at [1192, 239] on icon "button" at bounding box center [1196, 235] width 15 height 15
click at [1134, 285] on div "Edit Resource" at bounding box center [1131, 287] width 61 height 13
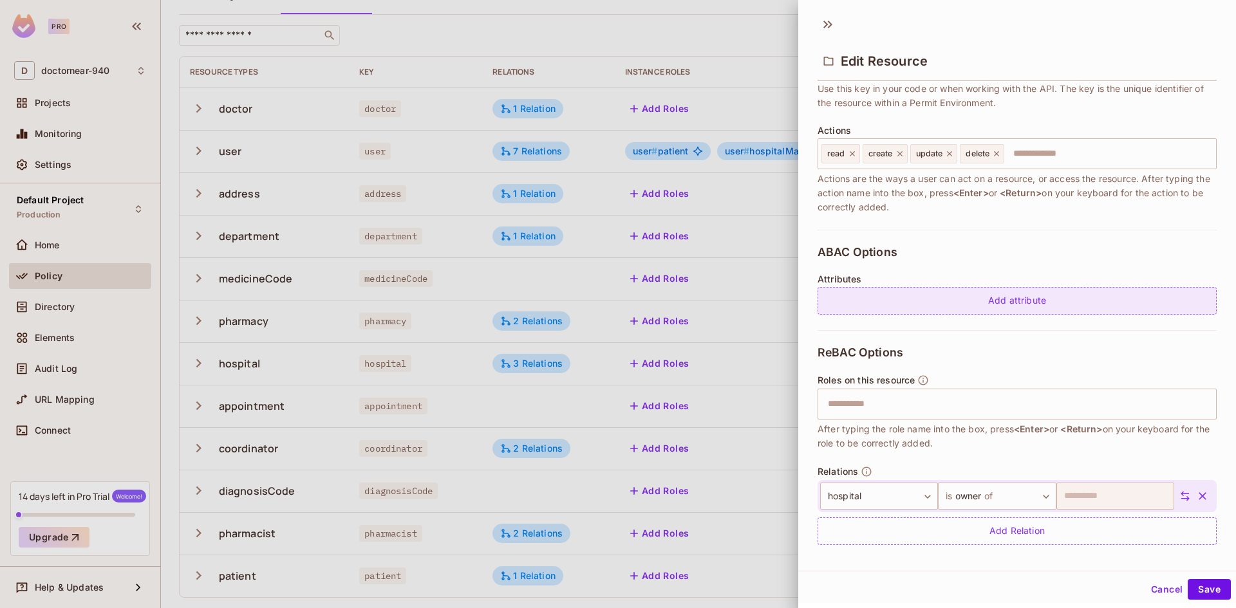
scroll to position [137, 0]
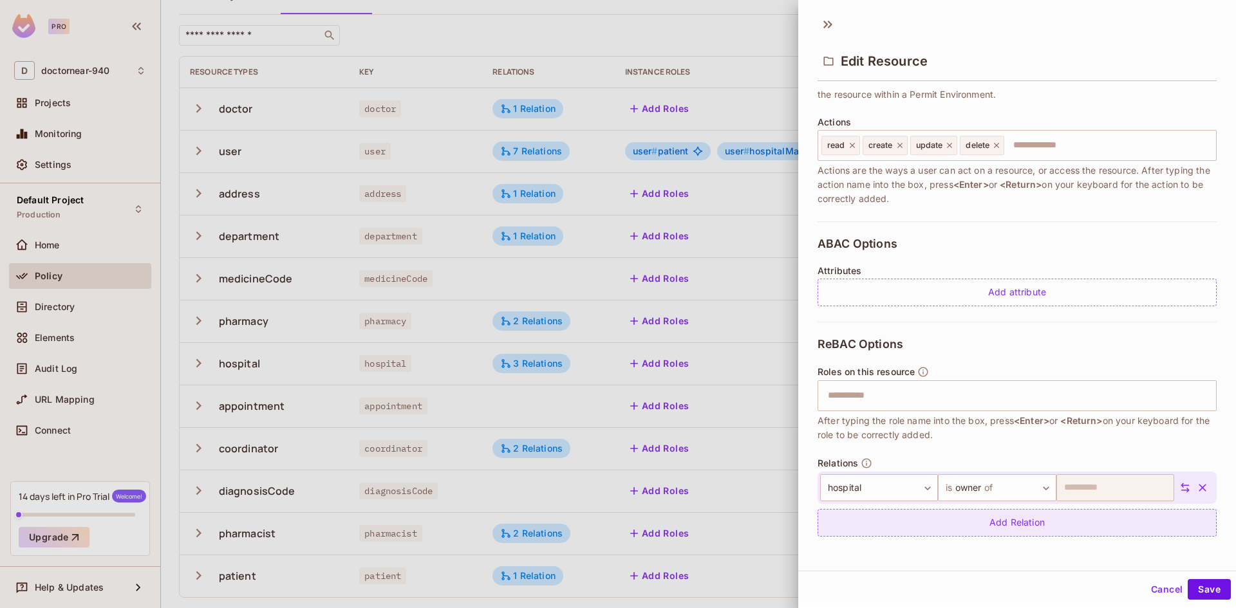
click at [1041, 521] on div "Add Relation" at bounding box center [1016, 523] width 399 height 28
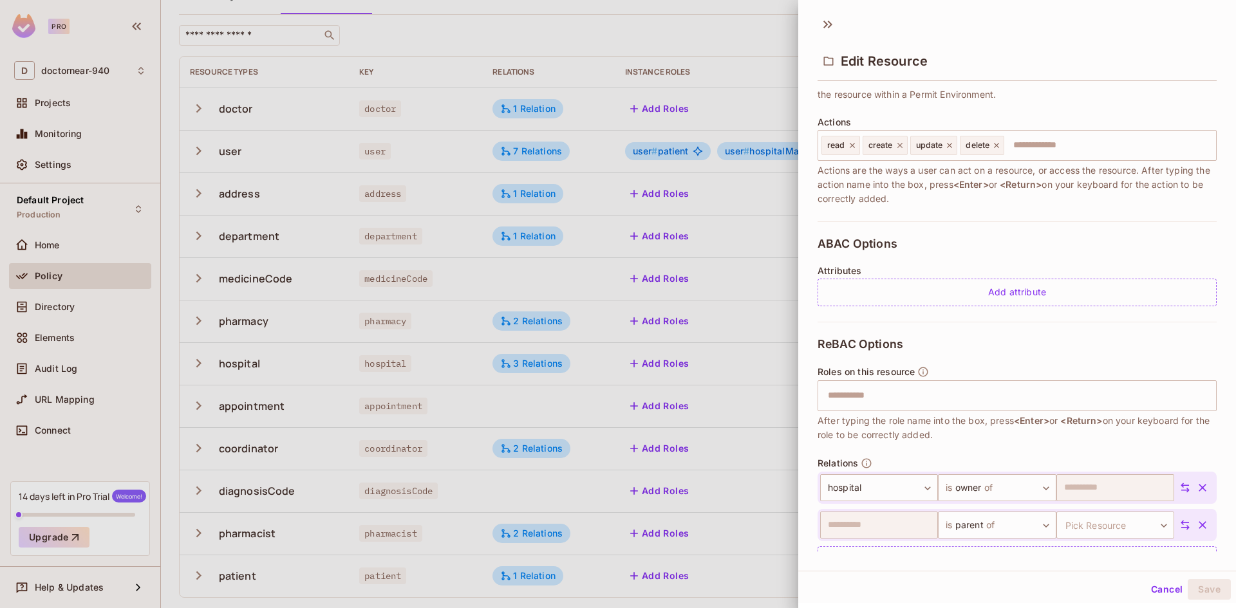
scroll to position [174, 0]
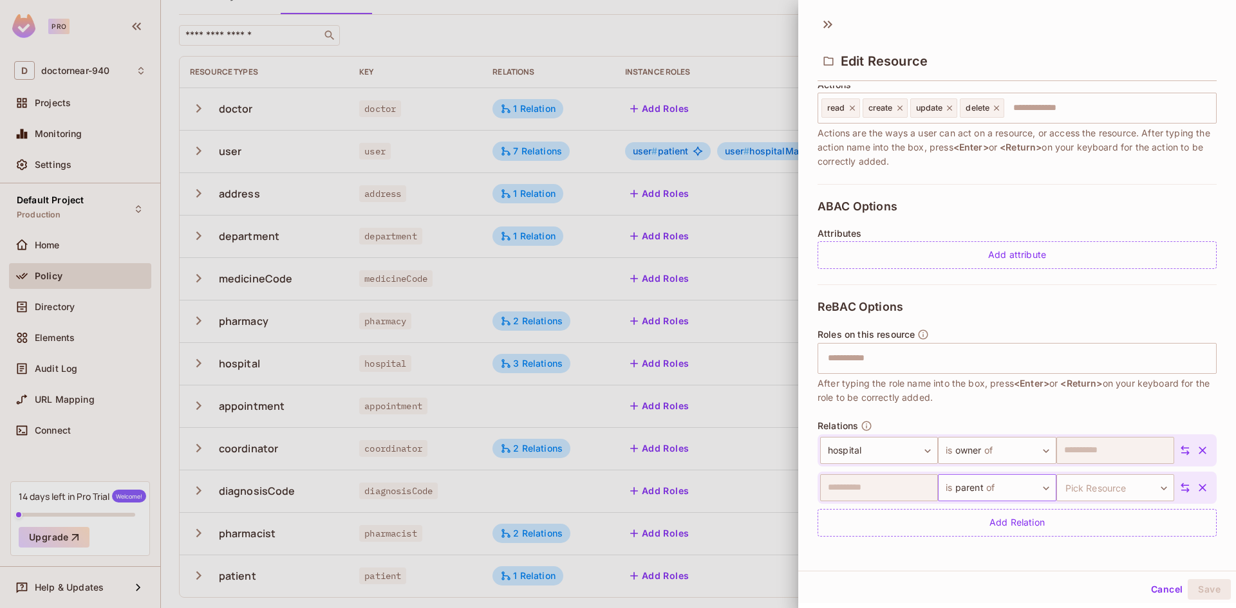
click at [983, 487] on body "Pro D doctornear-940 Projects Monitoring Settings Default Project Production Ho…" at bounding box center [618, 304] width 1236 height 608
click at [955, 540] on li "is owner of" at bounding box center [982, 547] width 118 height 23
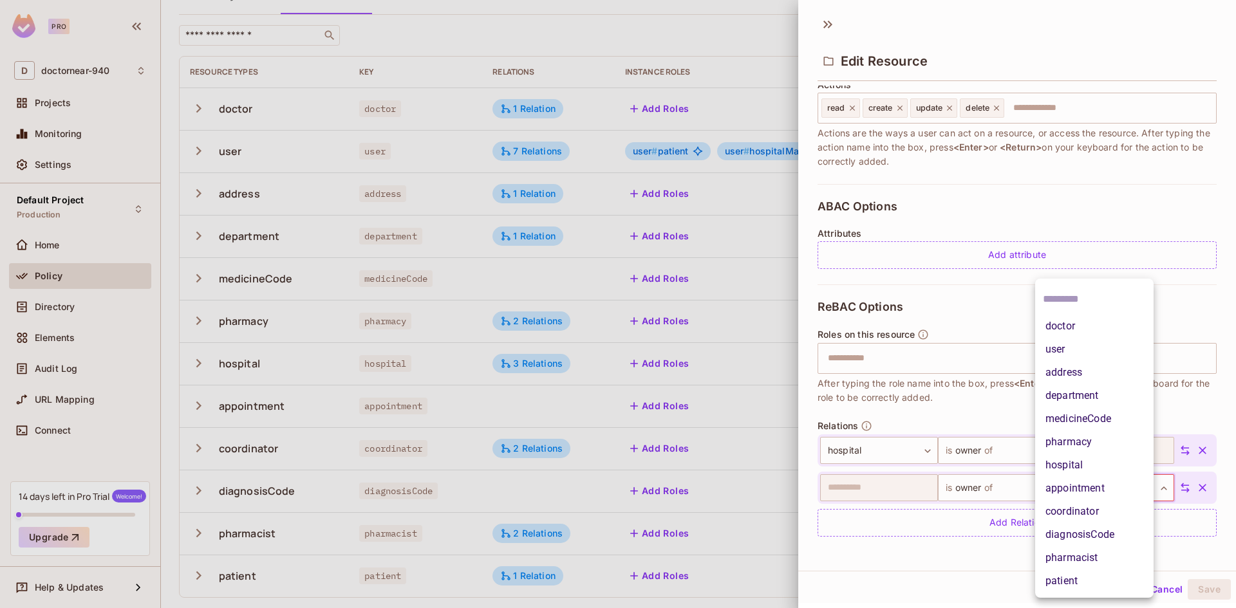
click at [1079, 486] on body "Pro D doctornear-940 Projects Monitoring Settings Default Project Production Ho…" at bounding box center [618, 304] width 1236 height 608
click at [1081, 327] on li "doctor" at bounding box center [1094, 326] width 118 height 23
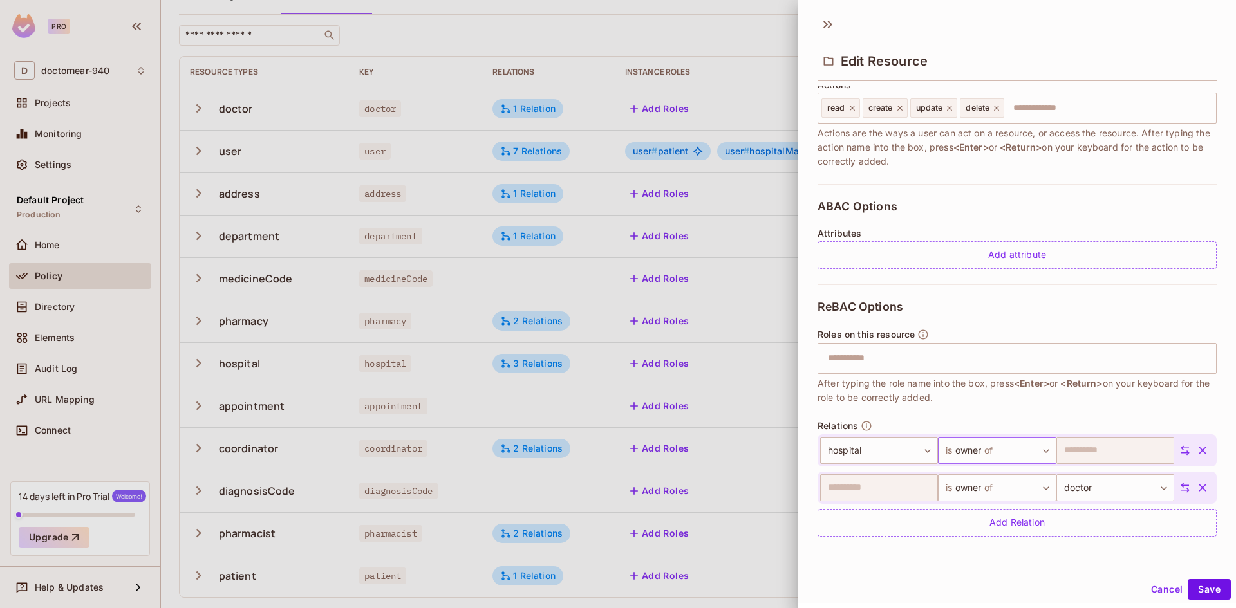
scroll to position [2, 0]
click at [1194, 585] on button "Save" at bounding box center [1209, 587] width 43 height 21
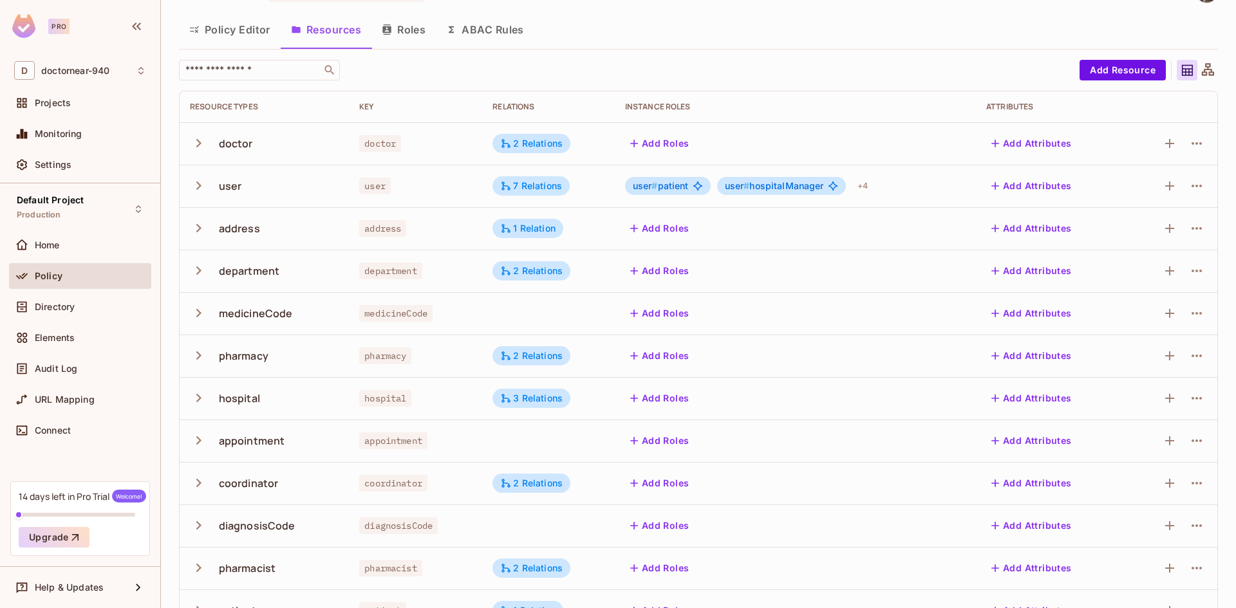
scroll to position [0, 0]
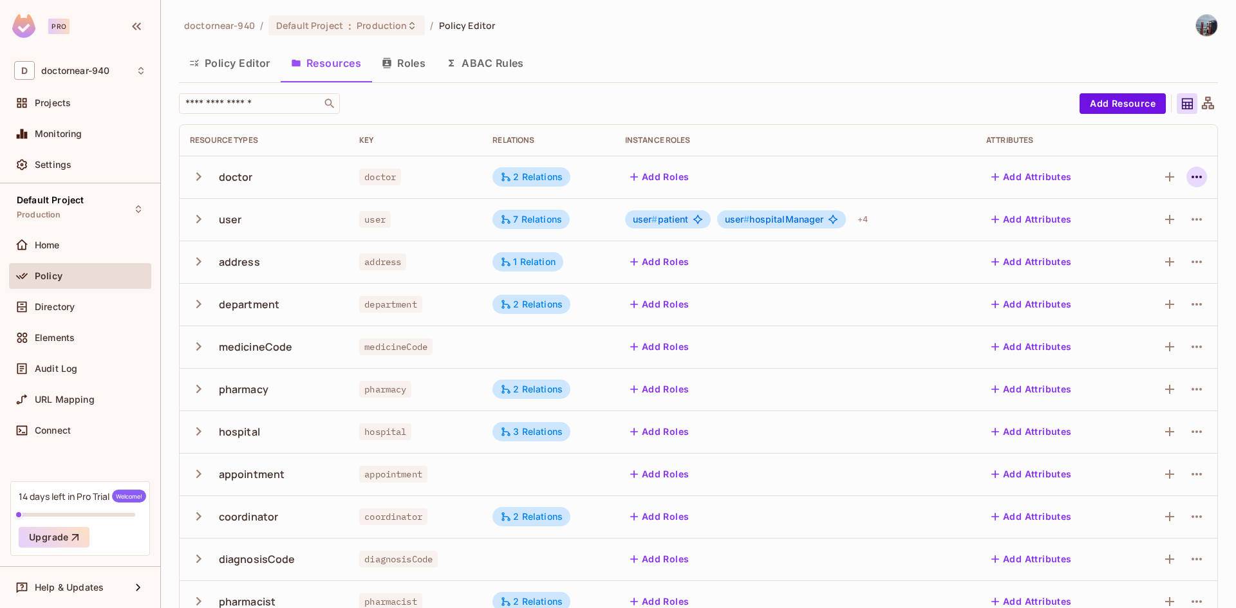
click at [1189, 171] on icon "button" at bounding box center [1196, 176] width 15 height 15
click at [1122, 232] on div "Edit Resource" at bounding box center [1131, 227] width 61 height 13
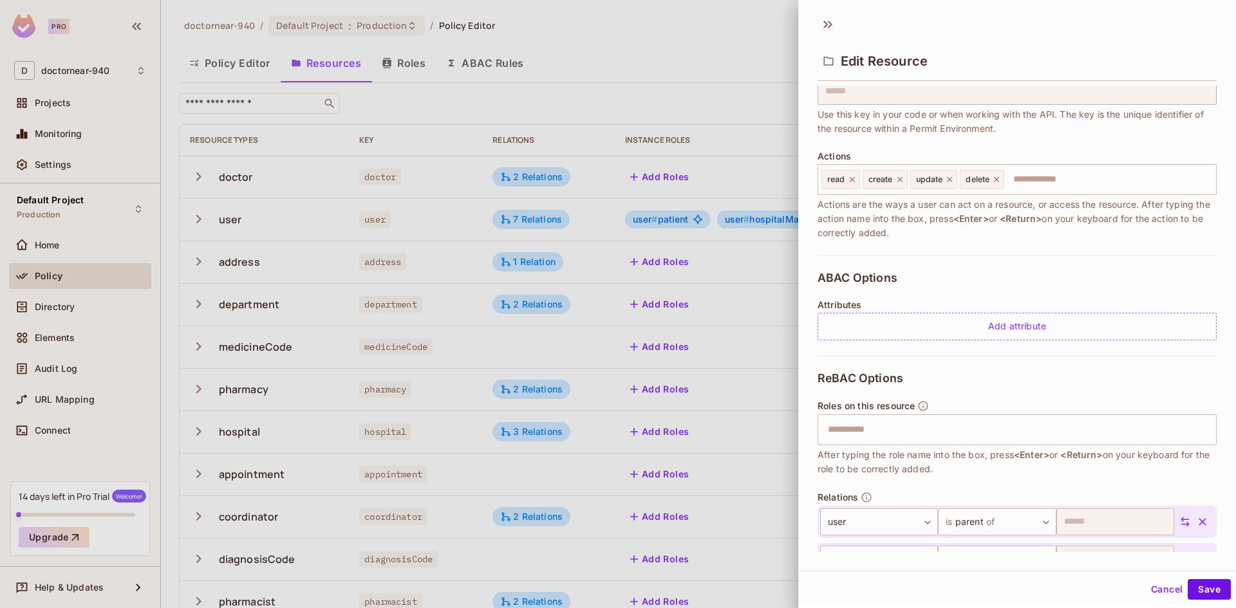
scroll to position [174, 0]
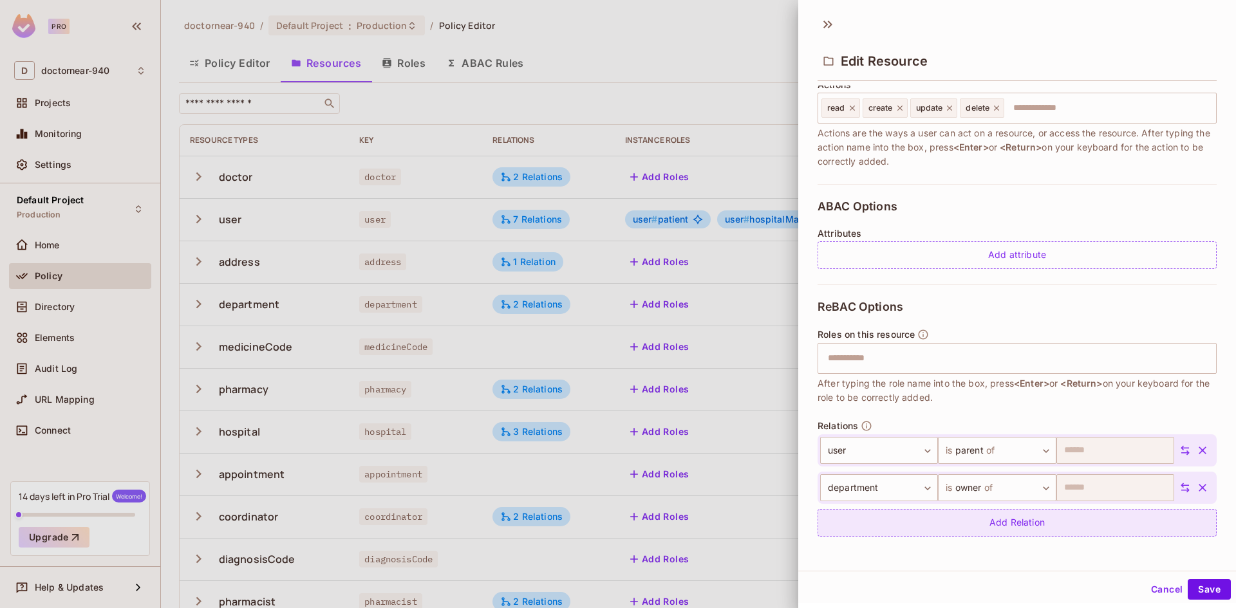
click at [1050, 525] on div "Add Relation" at bounding box center [1016, 523] width 399 height 28
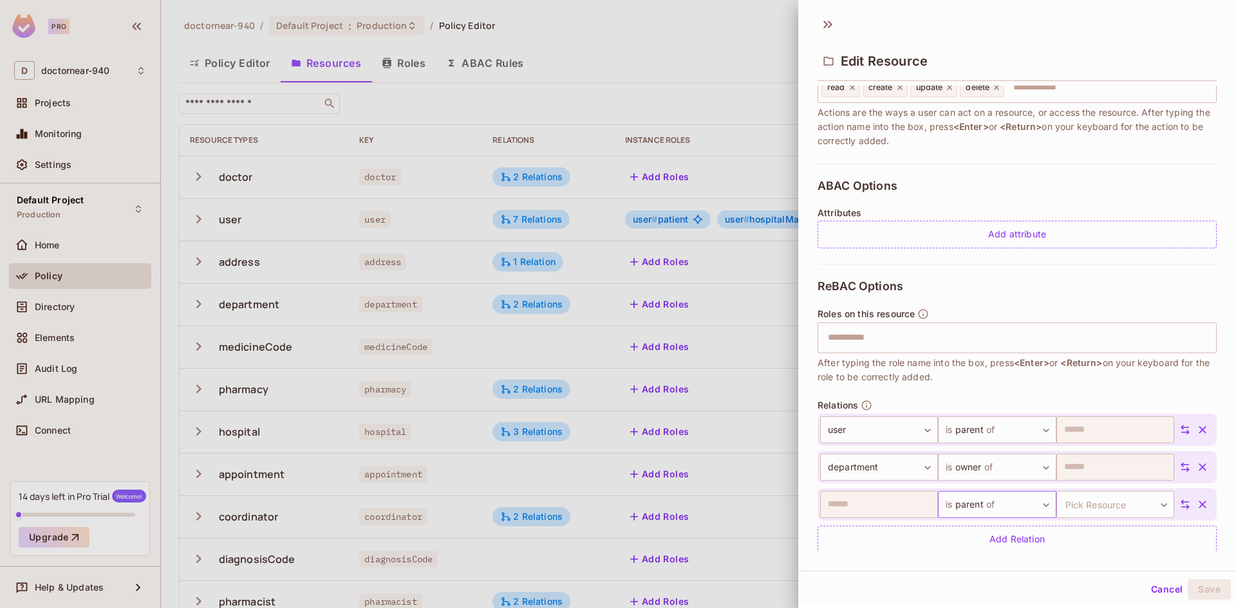
scroll to position [212, 0]
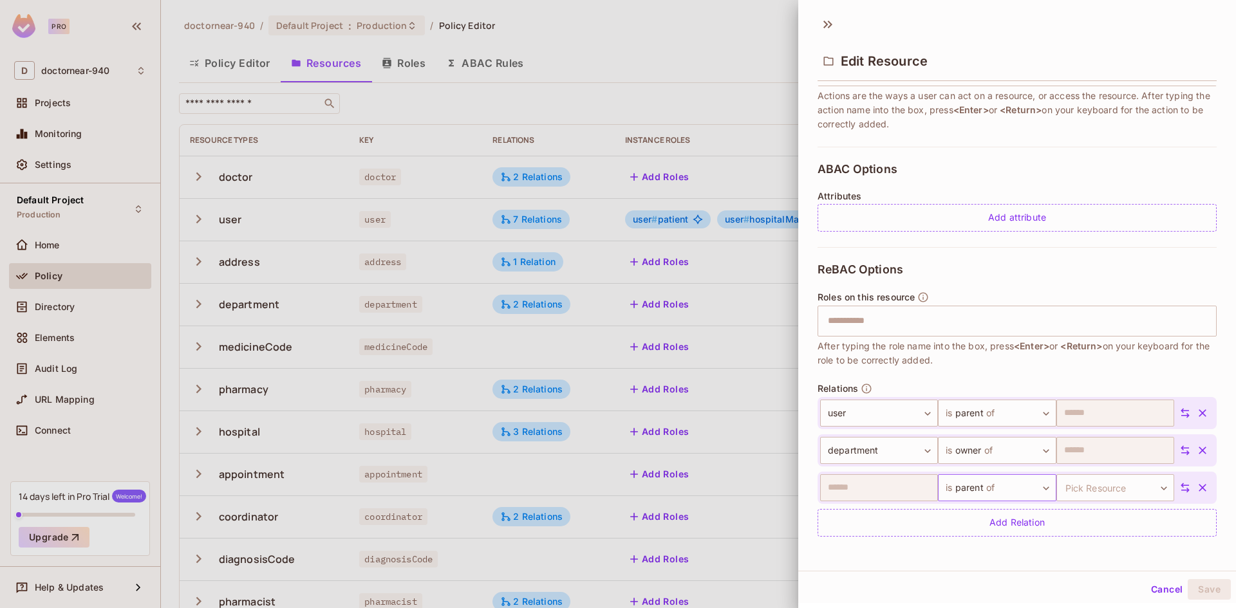
click at [1004, 481] on body "Pro D doctornear-940 Projects Monitoring Settings Default Project Production Ho…" at bounding box center [618, 304] width 1236 height 608
click at [955, 543] on li "is owner of" at bounding box center [982, 547] width 118 height 23
click at [1066, 491] on body "Pro D doctornear-940 Projects Monitoring Settings Default Project Production Ho…" at bounding box center [618, 304] width 1236 height 608
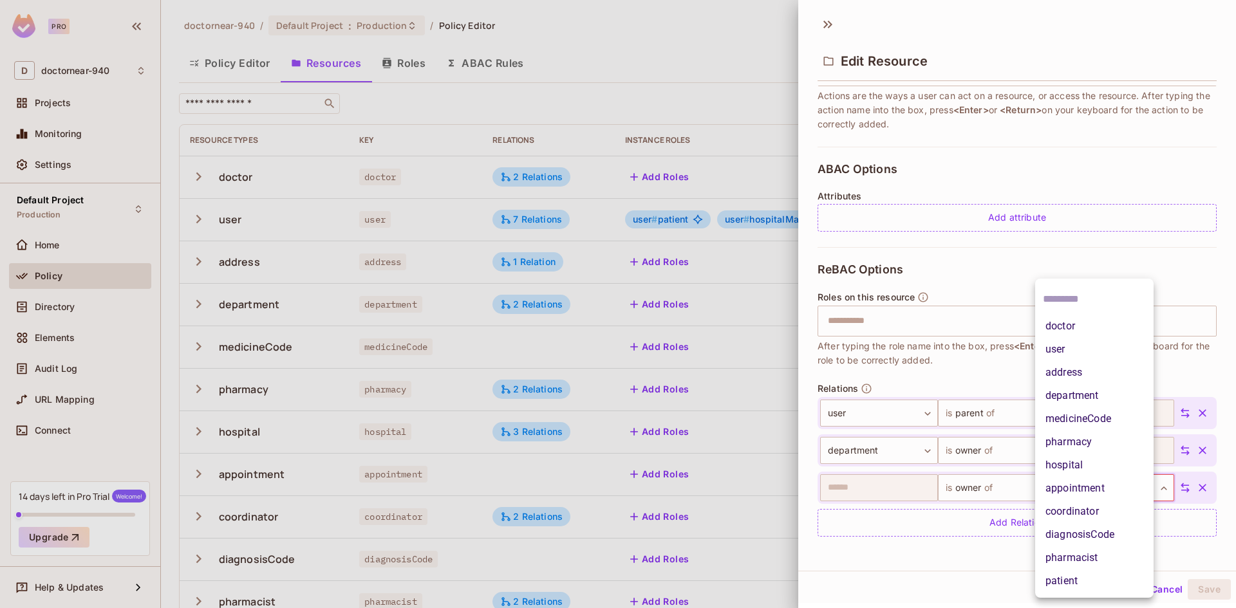
click at [1083, 489] on li "appointment" at bounding box center [1094, 488] width 118 height 23
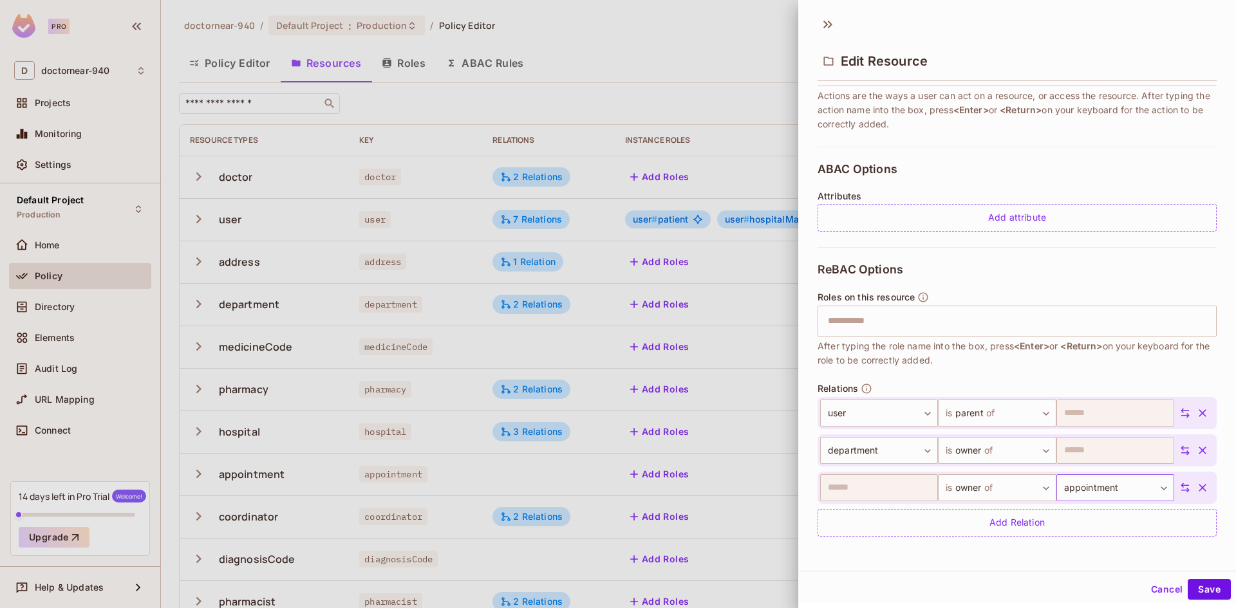
scroll to position [2, 0]
click at [1194, 587] on button "Save" at bounding box center [1209, 587] width 43 height 21
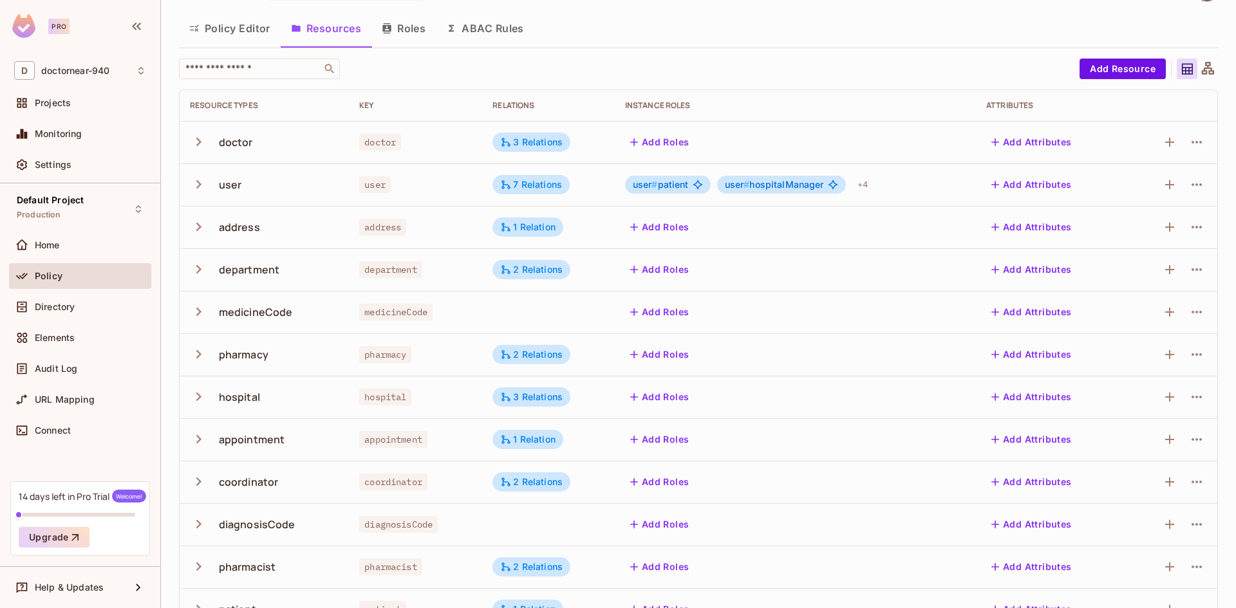
scroll to position [68, 0]
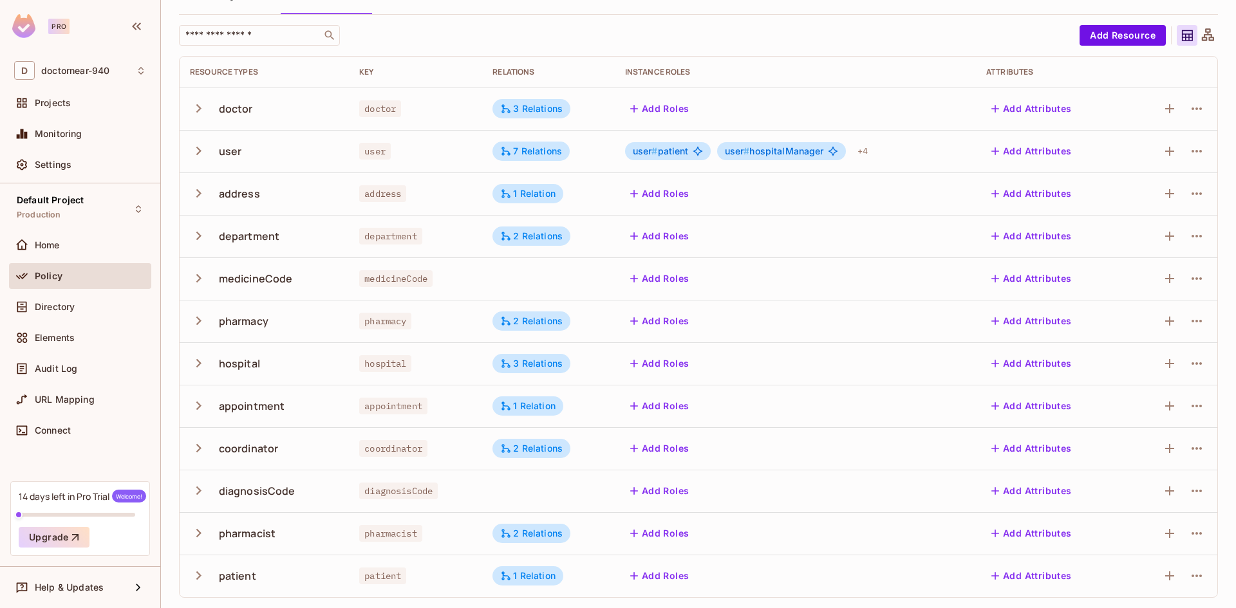
click at [1200, 577] on td at bounding box center [1171, 576] width 92 height 42
click at [1191, 579] on icon "button" at bounding box center [1196, 575] width 15 height 15
click at [1141, 556] on div "Edit Resource" at bounding box center [1131, 550] width 61 height 13
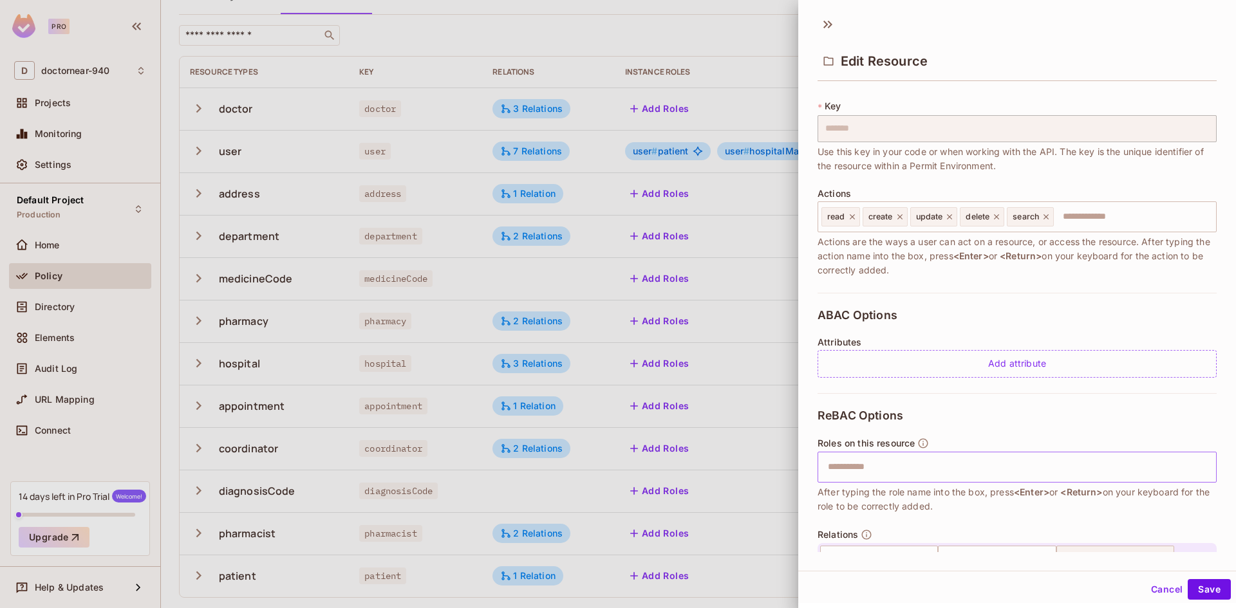
scroll to position [137, 0]
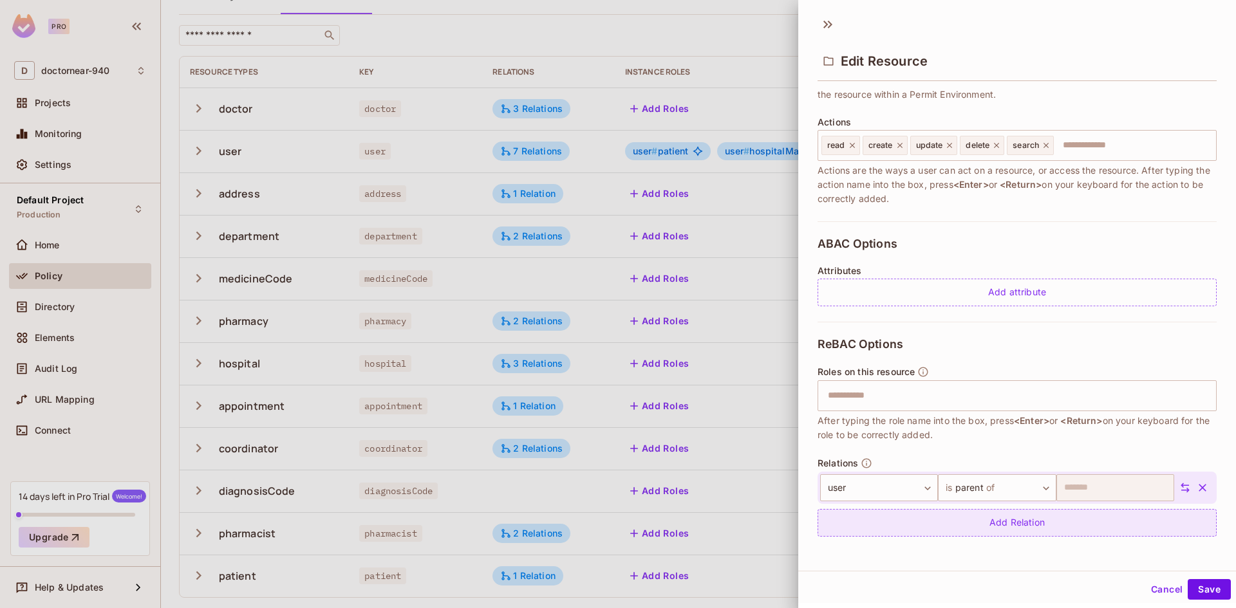
click at [1064, 521] on div "Add Relation" at bounding box center [1016, 523] width 399 height 28
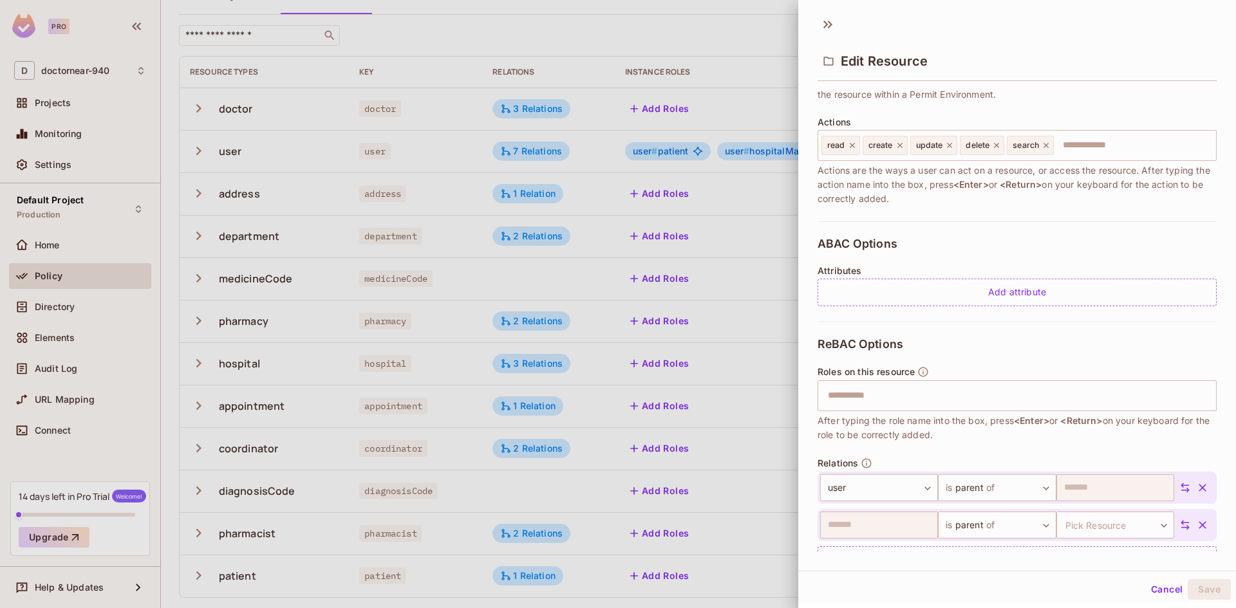
scroll to position [174, 0]
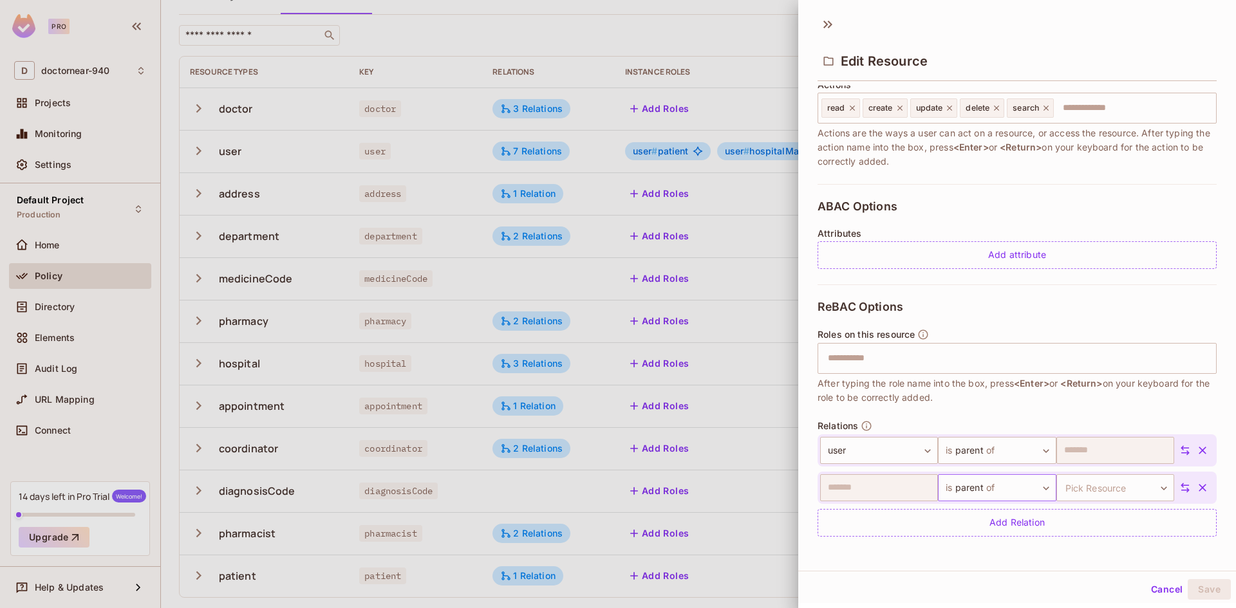
click at [1011, 492] on body "Pro D doctornear-940 Projects Monitoring Settings Default Project Production Ho…" at bounding box center [618, 304] width 1236 height 608
click at [958, 548] on li "is owner of" at bounding box center [982, 547] width 118 height 23
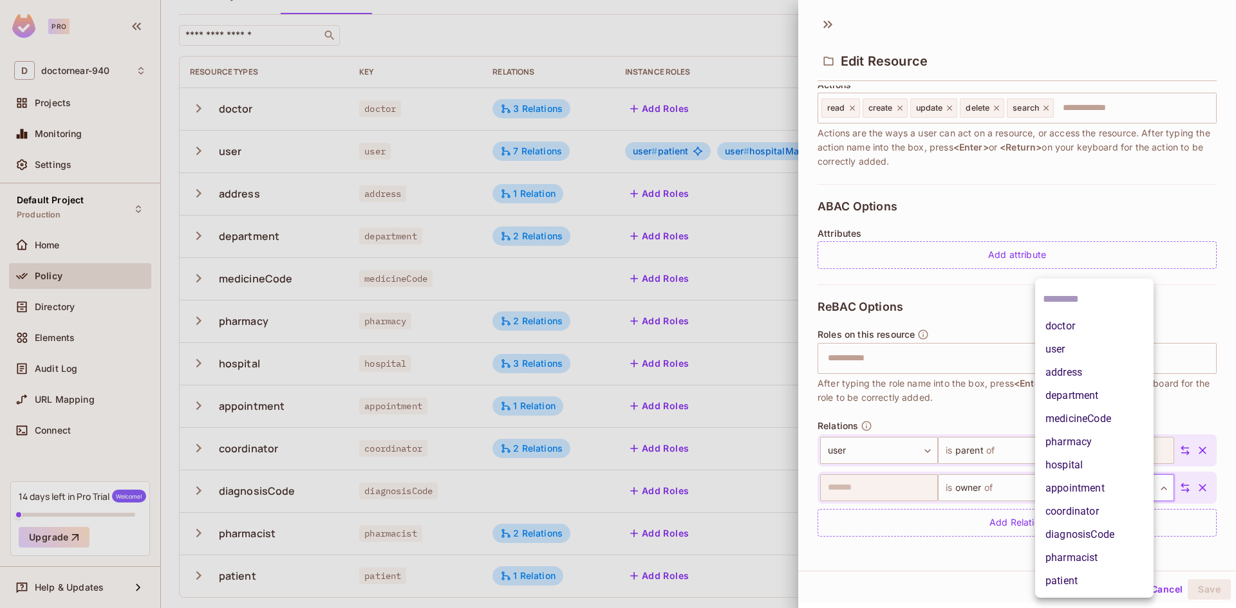
click at [1097, 487] on body "Pro D doctornear-940 Projects Monitoring Settings Default Project Production Ho…" at bounding box center [618, 304] width 1236 height 608
click at [1087, 496] on li "appointment" at bounding box center [1094, 488] width 118 height 23
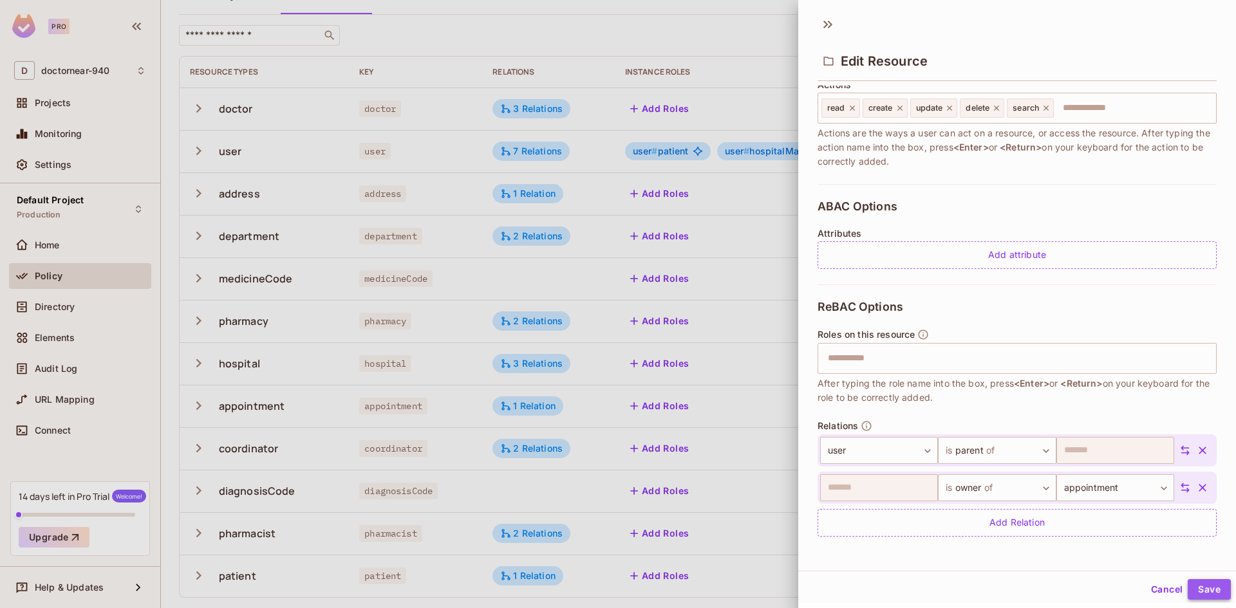
click at [1190, 587] on button "Save" at bounding box center [1209, 589] width 43 height 21
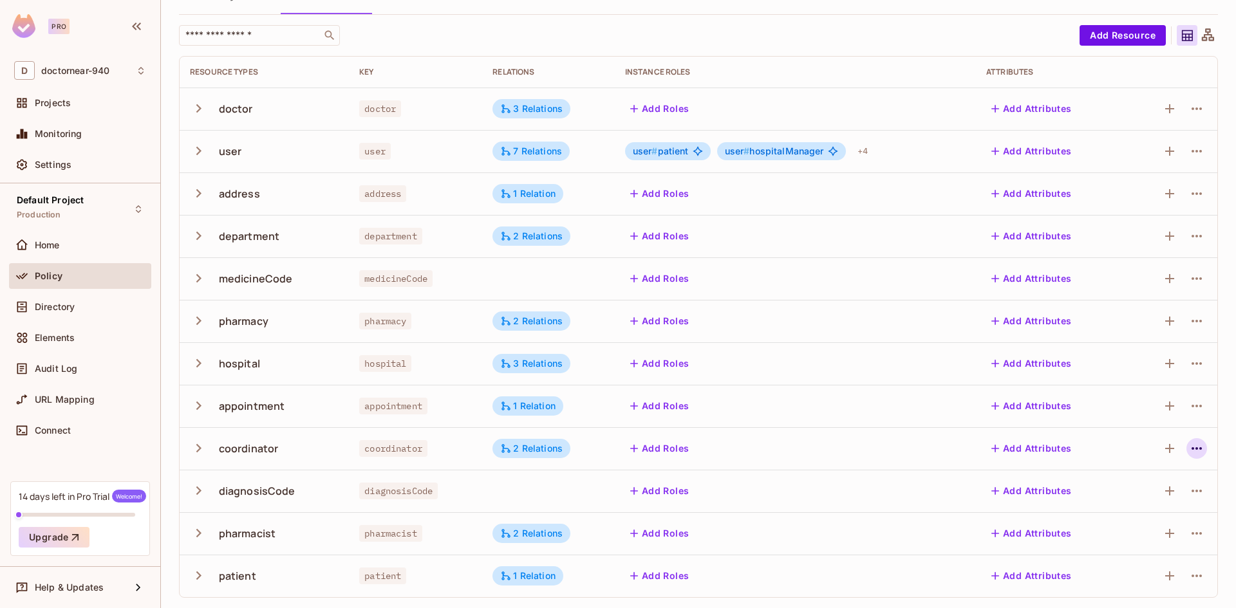
click at [1189, 449] on icon "button" at bounding box center [1196, 448] width 15 height 15
click at [1130, 497] on div "Edit Resource" at bounding box center [1131, 499] width 61 height 13
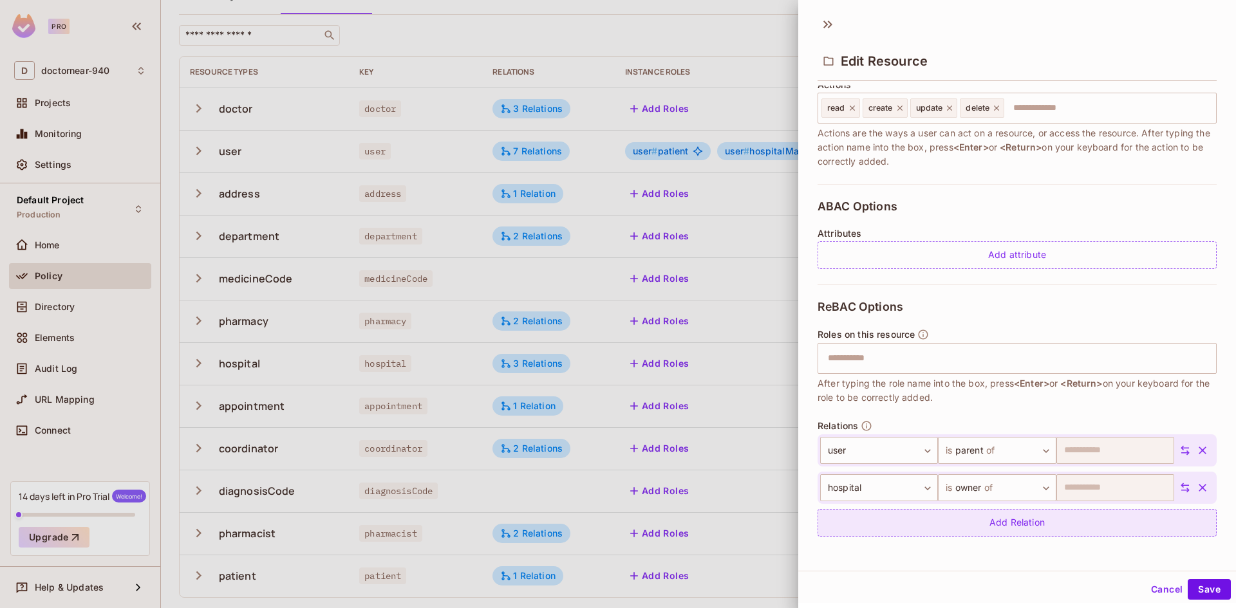
click at [1053, 526] on div "Add Relation" at bounding box center [1016, 523] width 399 height 28
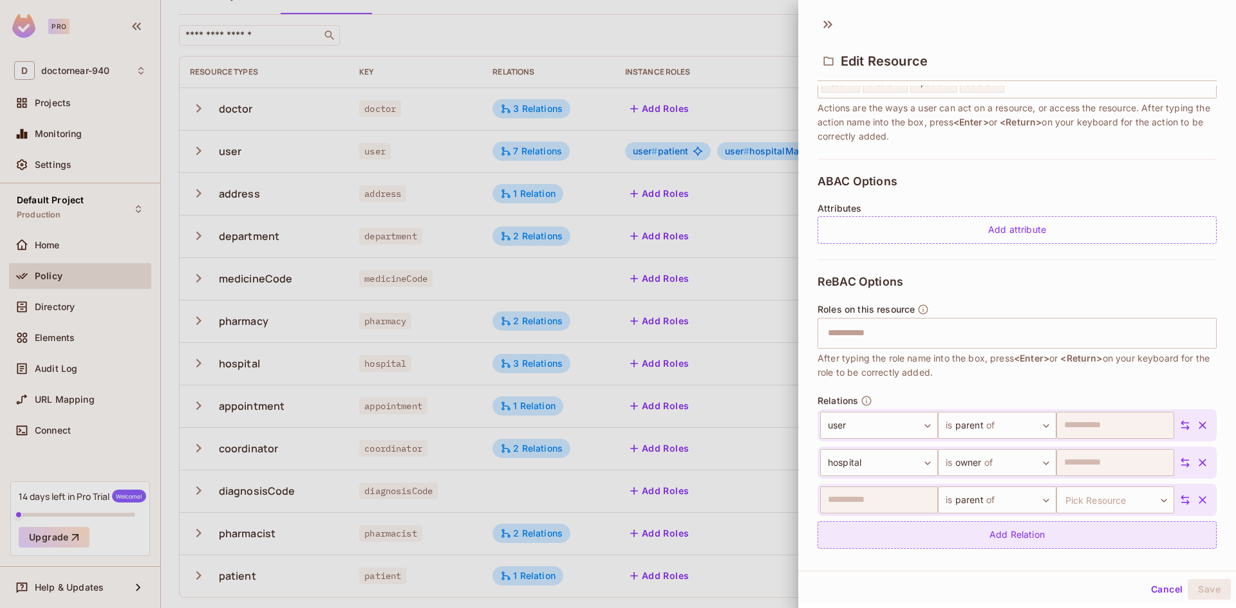
scroll to position [212, 0]
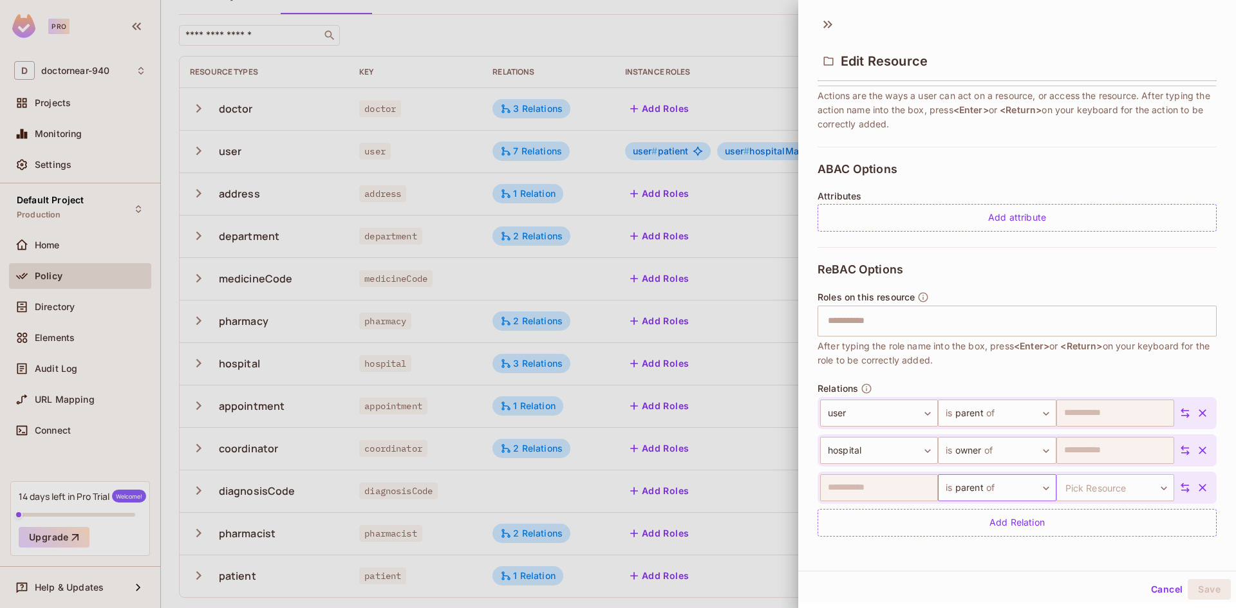
click at [1010, 492] on body "Pro D doctornear-940 Projects Monitoring Settings Default Project Production Ho…" at bounding box center [618, 304] width 1236 height 608
click at [969, 546] on li "is owner of" at bounding box center [982, 547] width 118 height 23
click at [1089, 480] on body "Pro D doctornear-940 Projects Monitoring Settings Default Project Production Ho…" at bounding box center [618, 304] width 1236 height 608
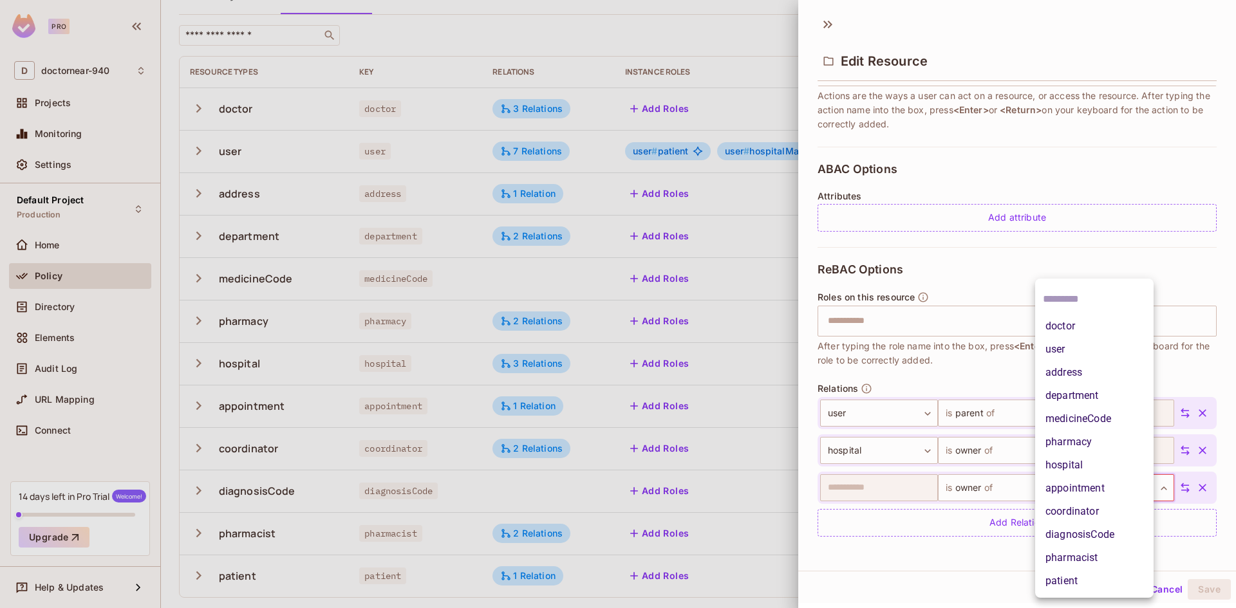
click at [1086, 489] on li "appointment" at bounding box center [1094, 488] width 118 height 23
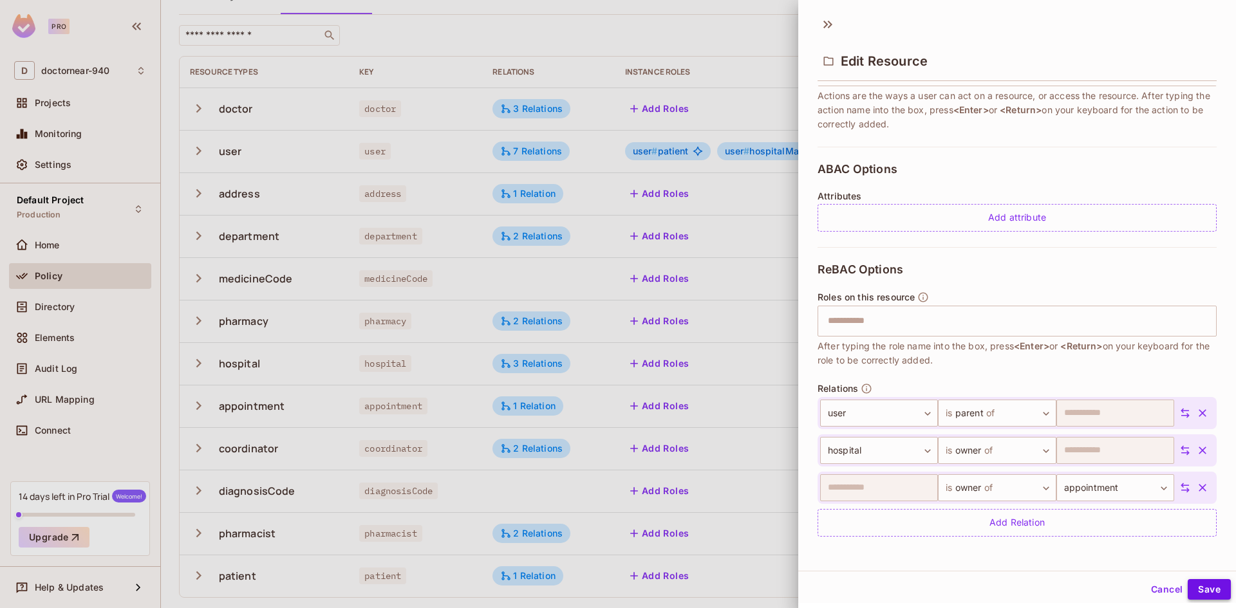
click at [1201, 589] on button "Save" at bounding box center [1209, 589] width 43 height 21
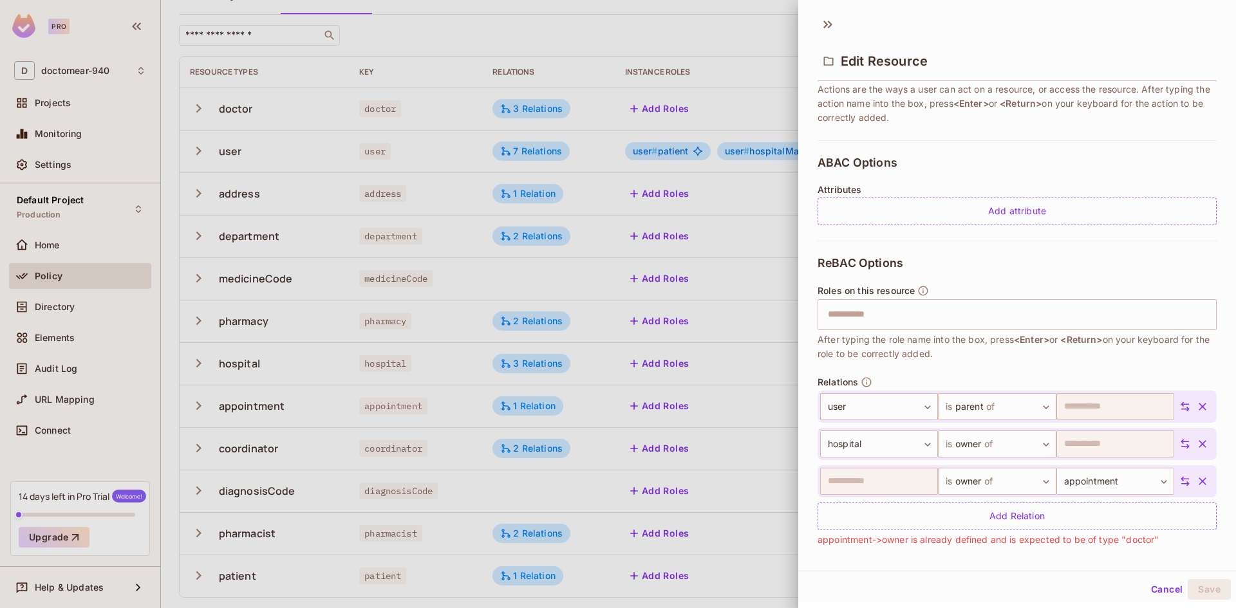
scroll to position [228, 0]
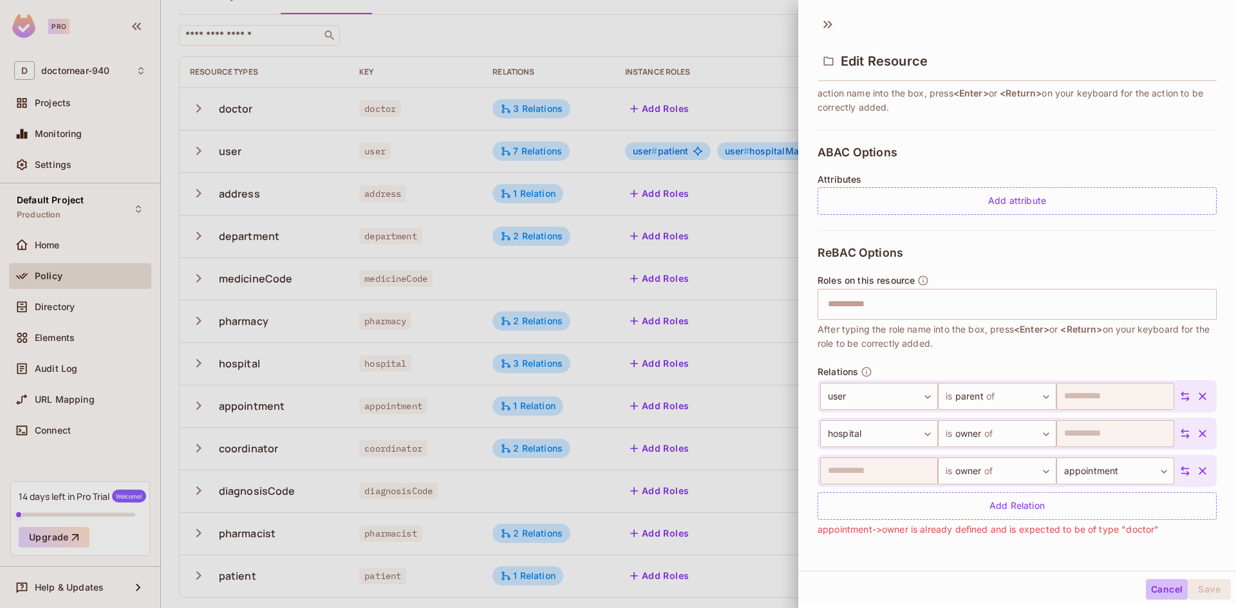
click at [1151, 588] on button "Cancel" at bounding box center [1167, 589] width 42 height 21
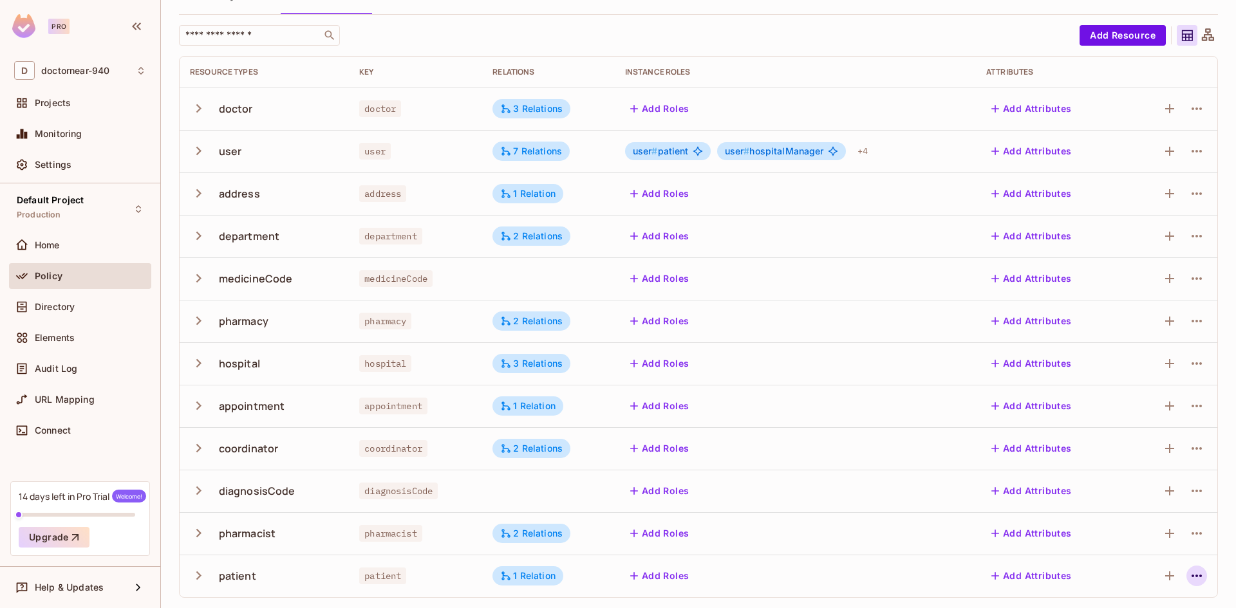
click at [1189, 574] on icon "button" at bounding box center [1196, 575] width 15 height 15
click at [1139, 554] on div "Edit Resource" at bounding box center [1131, 550] width 61 height 13
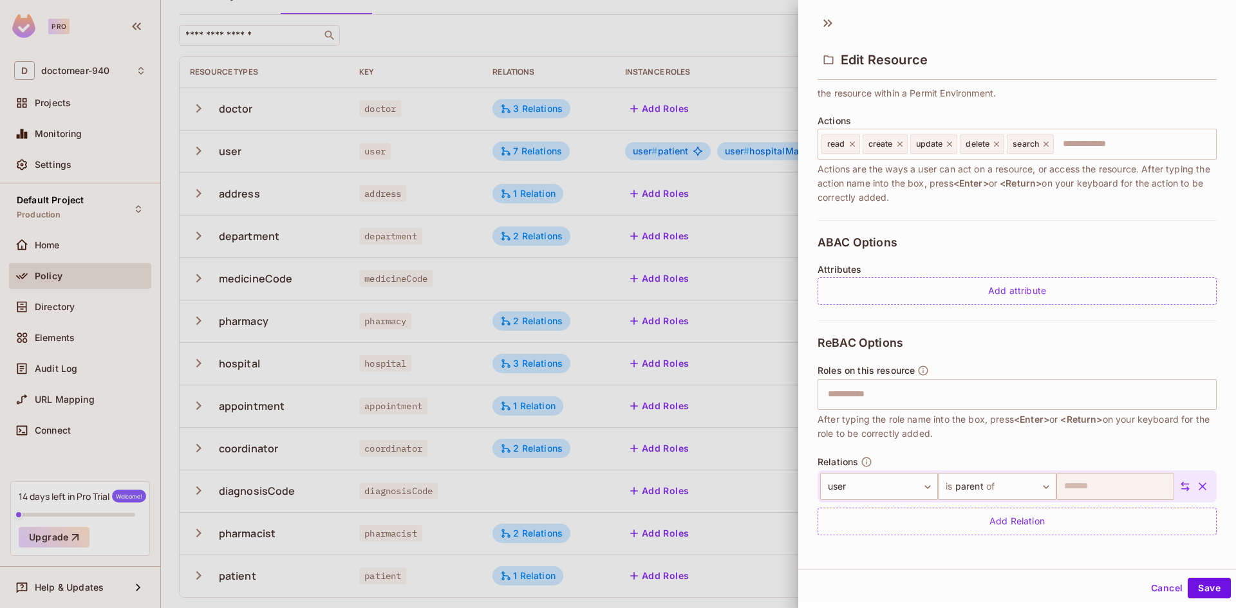
scroll to position [2, 0]
click at [978, 526] on div "Add Relation" at bounding box center [1016, 521] width 399 height 28
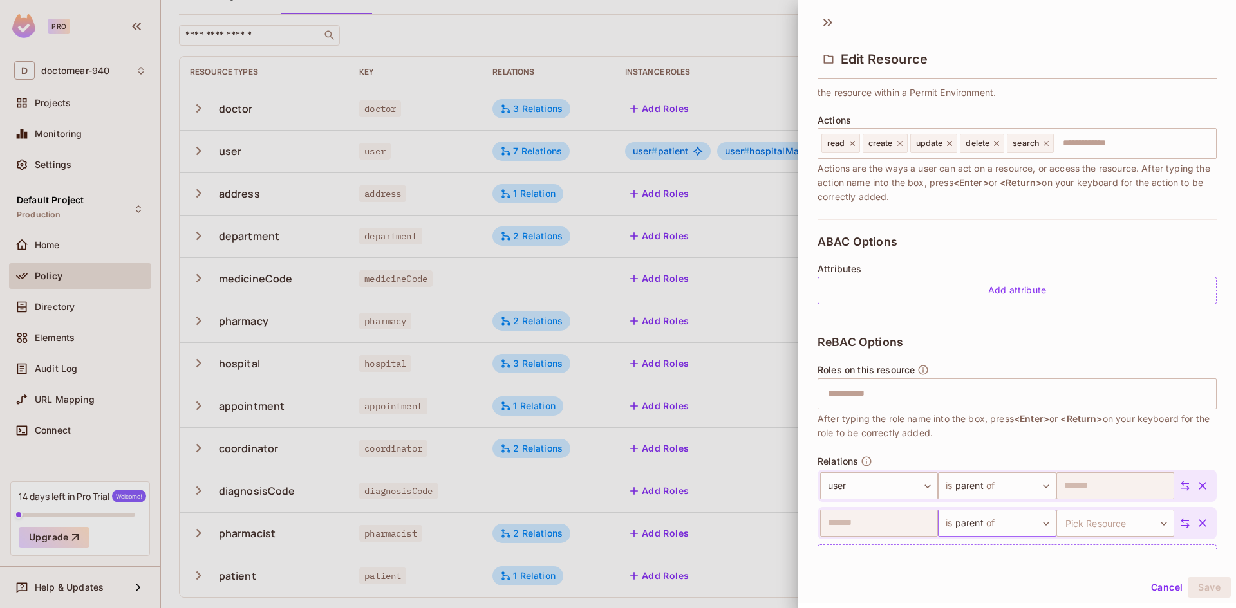
click at [1007, 526] on body "Pro D doctornear-940 Projects Monitoring Settings Default Project Production Ho…" at bounding box center [618, 304] width 1236 height 608
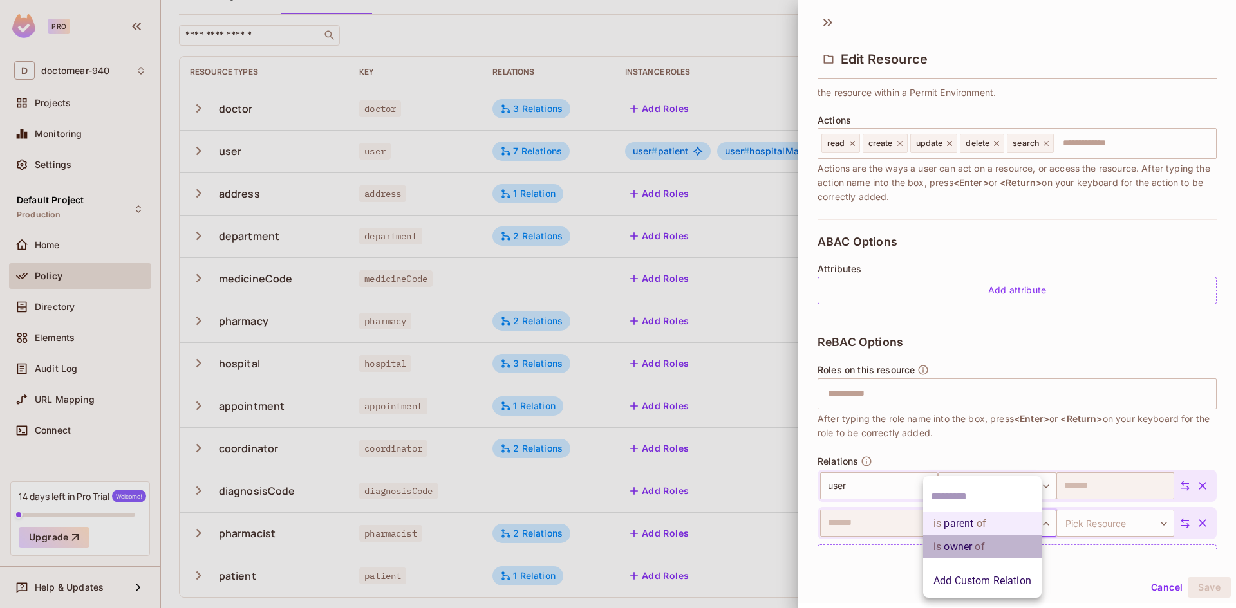
click at [960, 549] on li "is owner of" at bounding box center [982, 547] width 118 height 23
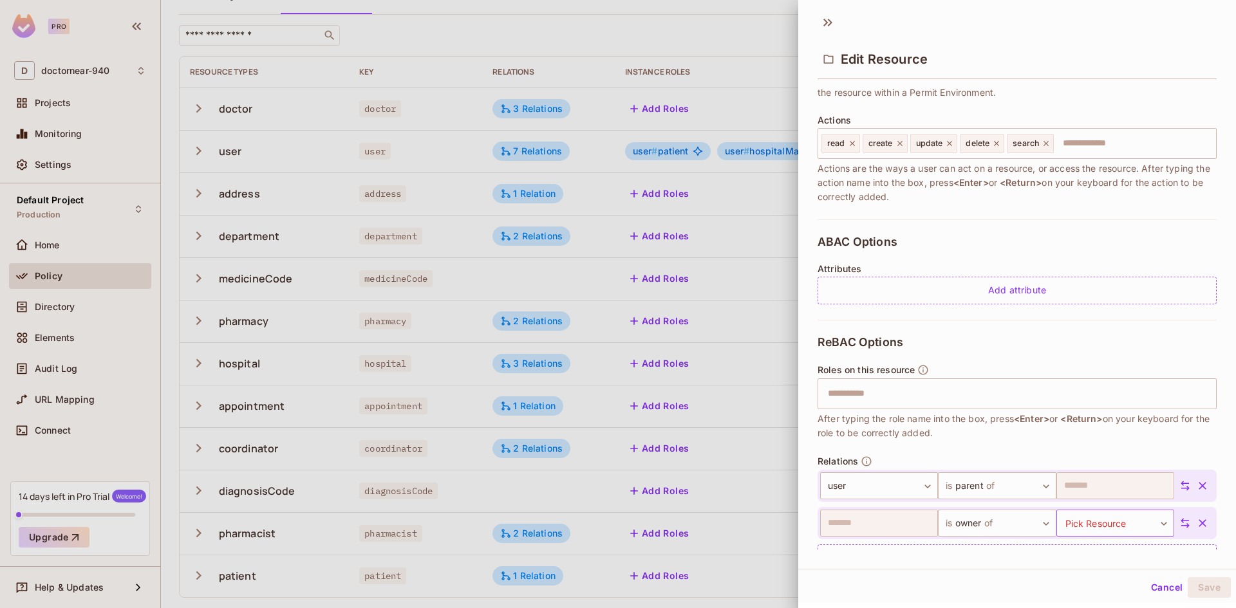
click at [1077, 528] on body "Pro D doctornear-940 Projects Monitoring Settings Default Project Production Ho…" at bounding box center [618, 304] width 1236 height 608
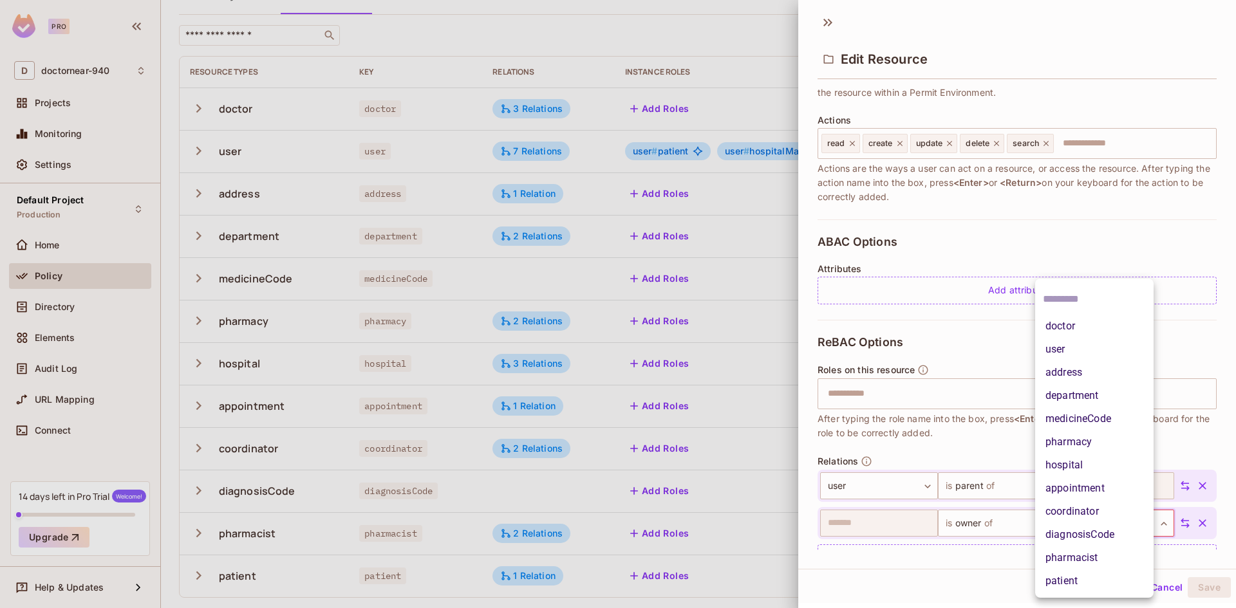
click at [1074, 483] on li "appointment" at bounding box center [1094, 488] width 118 height 23
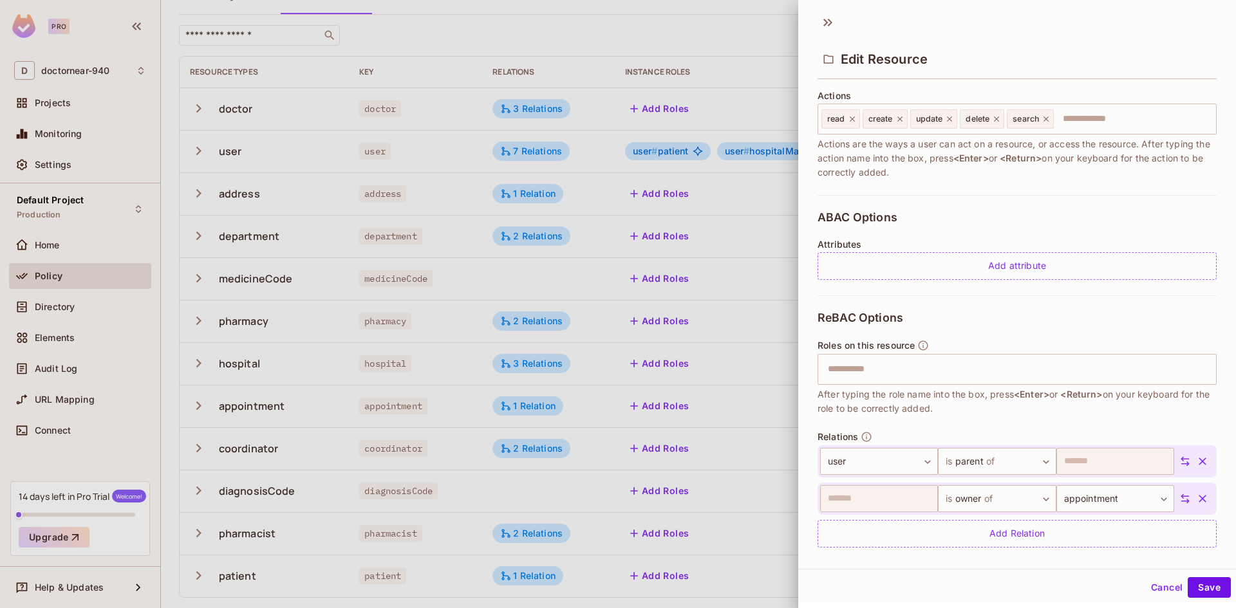
scroll to position [174, 0]
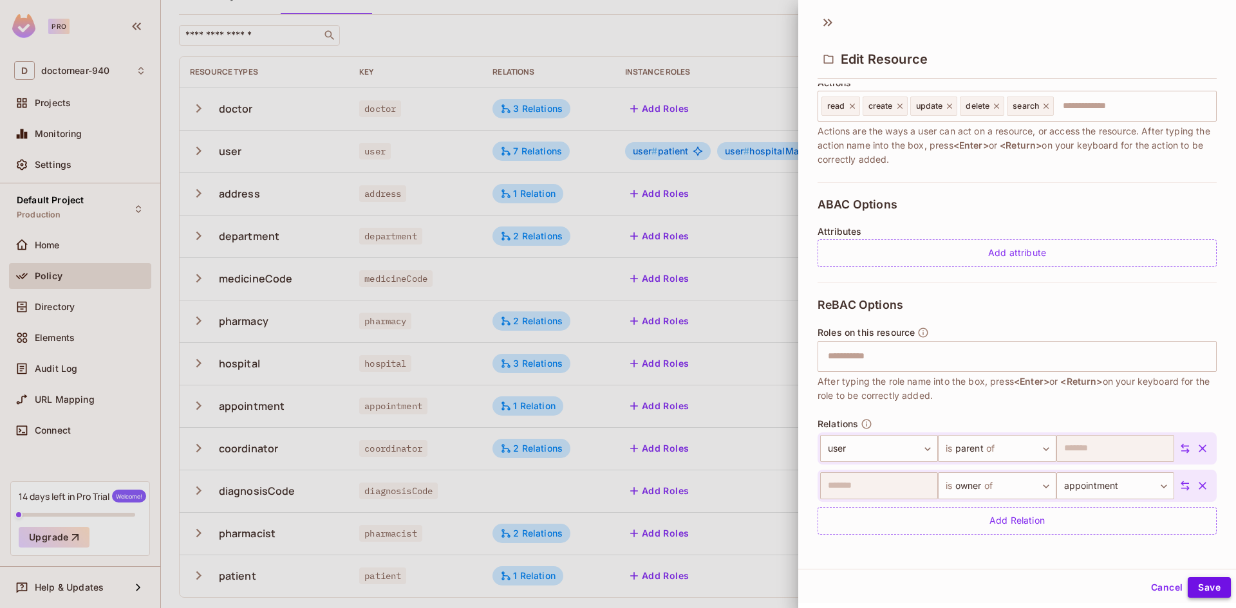
click at [1199, 584] on button "Save" at bounding box center [1209, 587] width 43 height 21
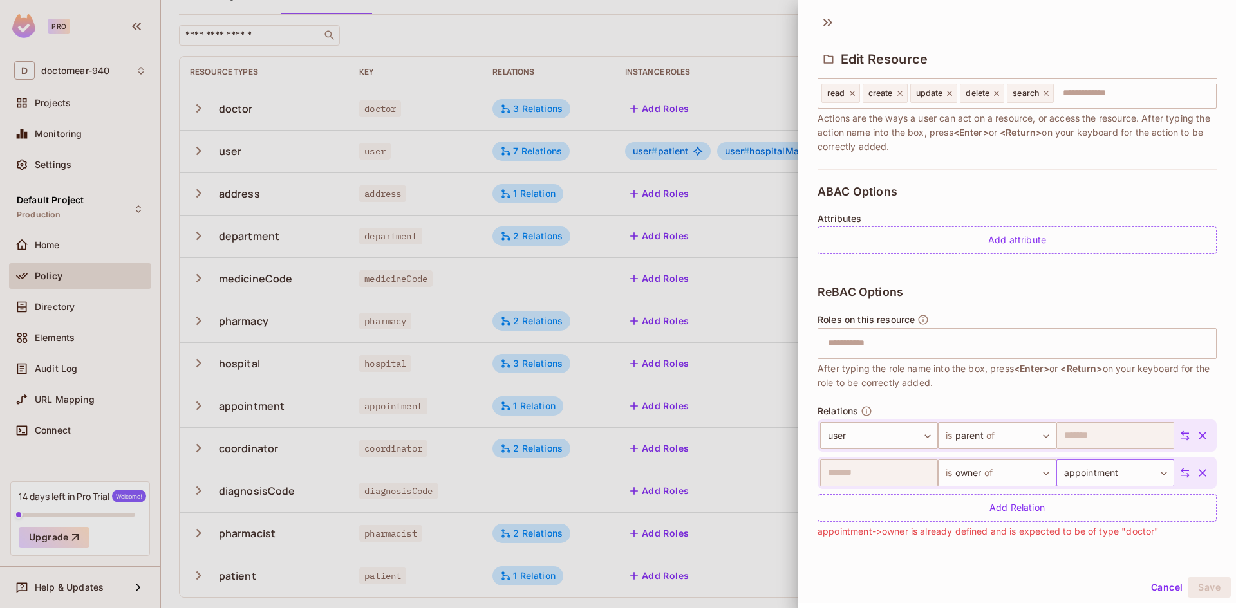
scroll to position [191, 0]
click at [1155, 584] on button "Cancel" at bounding box center [1167, 587] width 42 height 21
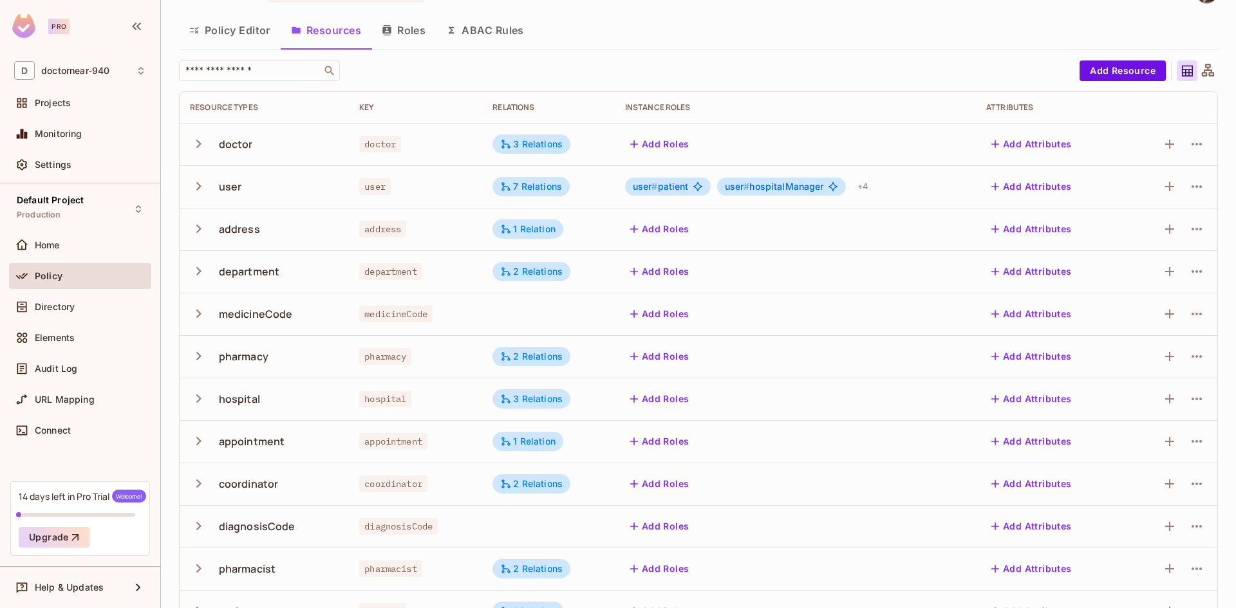
scroll to position [0, 0]
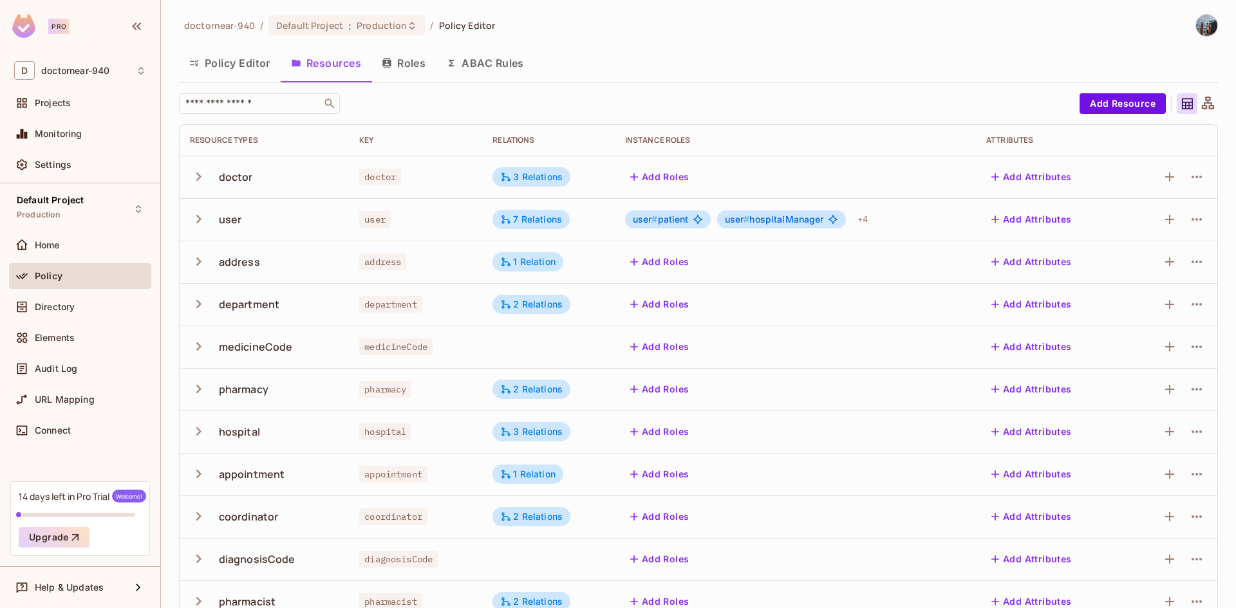
click at [478, 60] on button "ABAC Rules" at bounding box center [485, 63] width 98 height 32
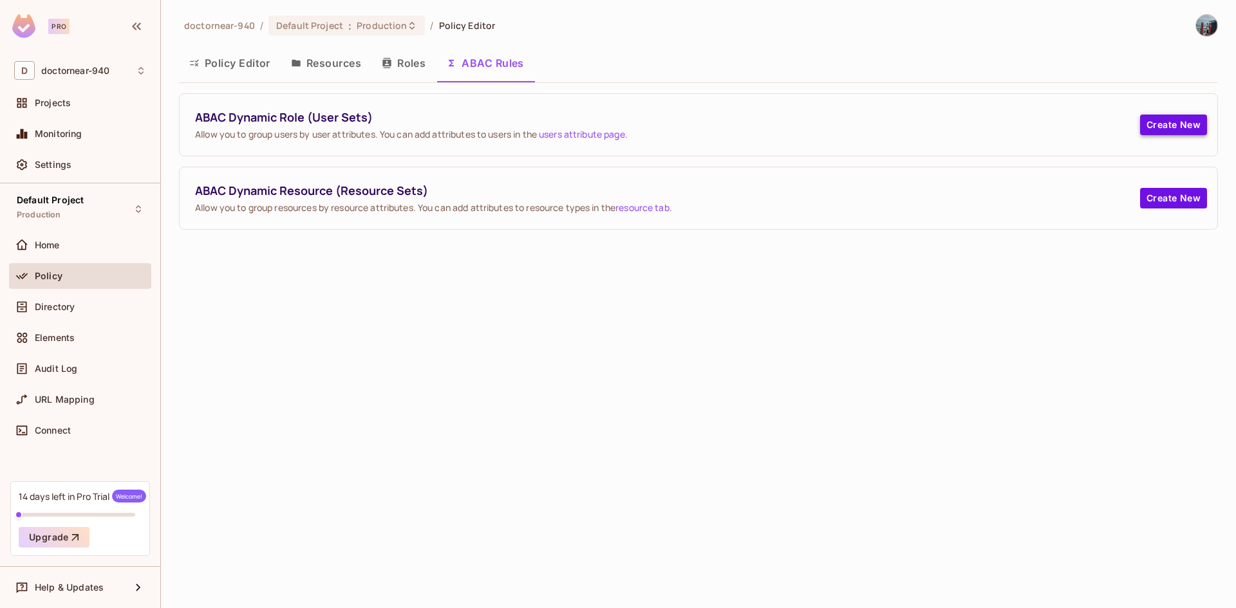
click at [1172, 123] on button "Create New" at bounding box center [1173, 125] width 67 height 21
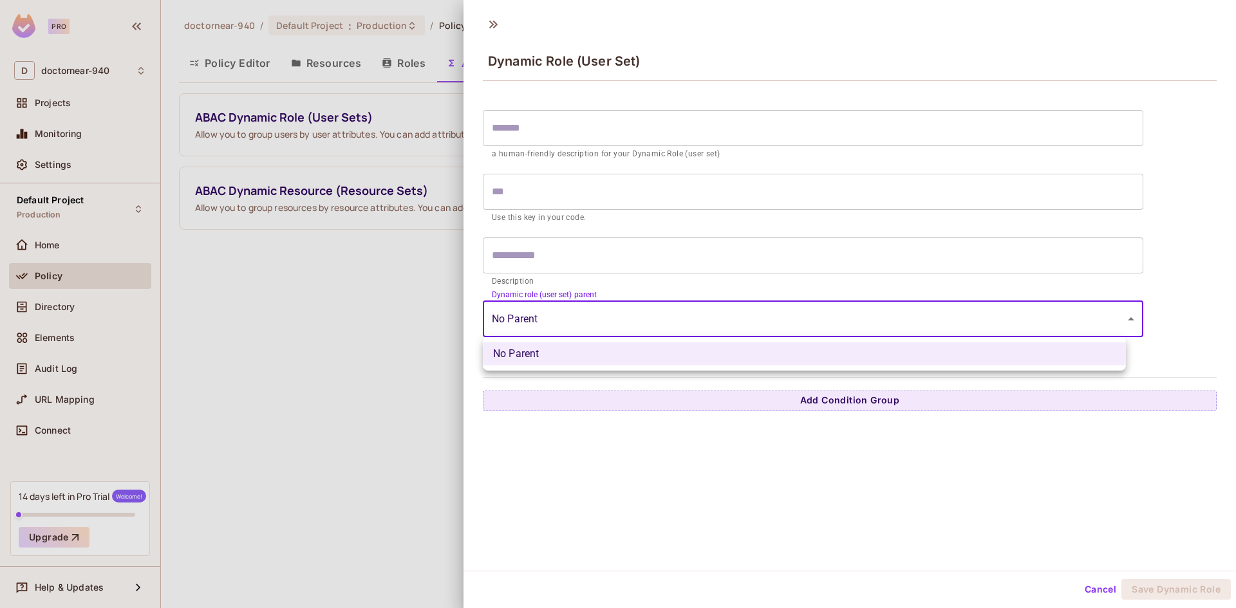
click at [626, 312] on body "Pro D doctornear-940 Projects Monitoring Settings Default Project Production Ho…" at bounding box center [618, 304] width 1236 height 608
click at [626, 312] on div at bounding box center [618, 304] width 1236 height 608
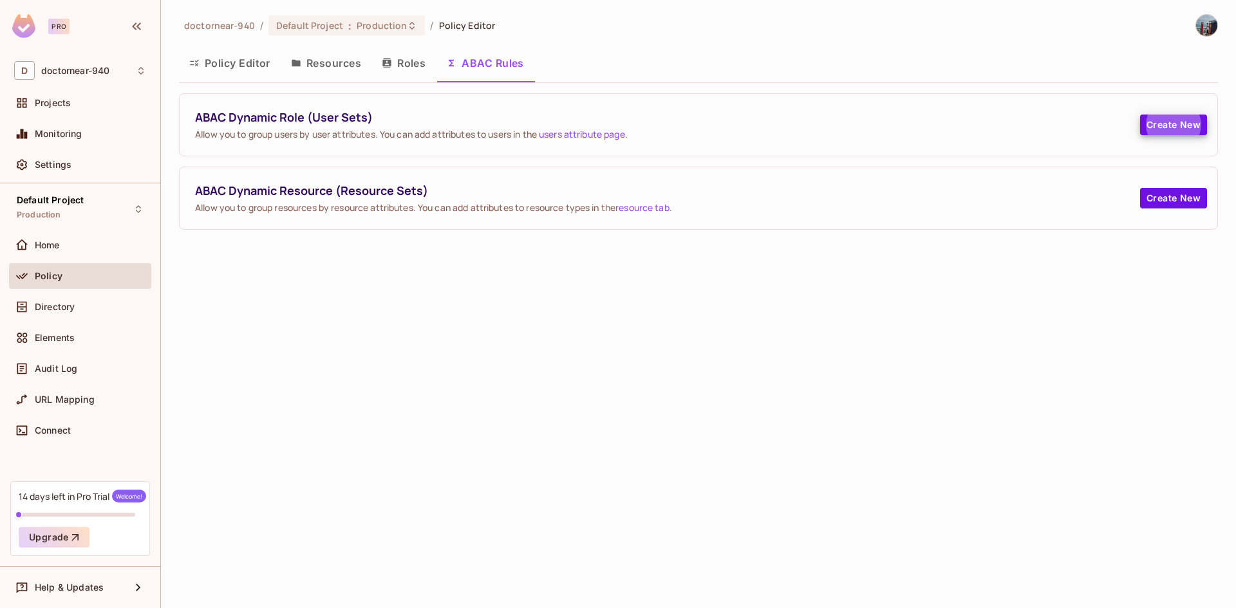
click at [415, 66] on button "Roles" at bounding box center [403, 63] width 64 height 32
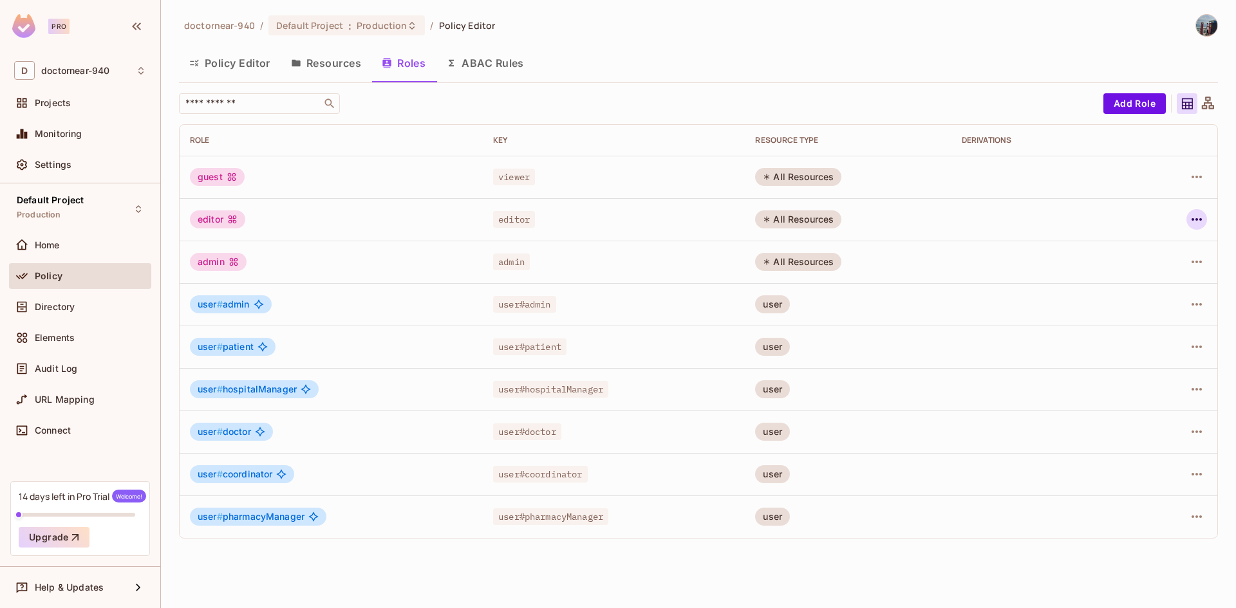
click at [1193, 223] on icon "button" at bounding box center [1196, 219] width 15 height 15
click at [1133, 304] on div "Delete Role" at bounding box center [1145, 305] width 50 height 13
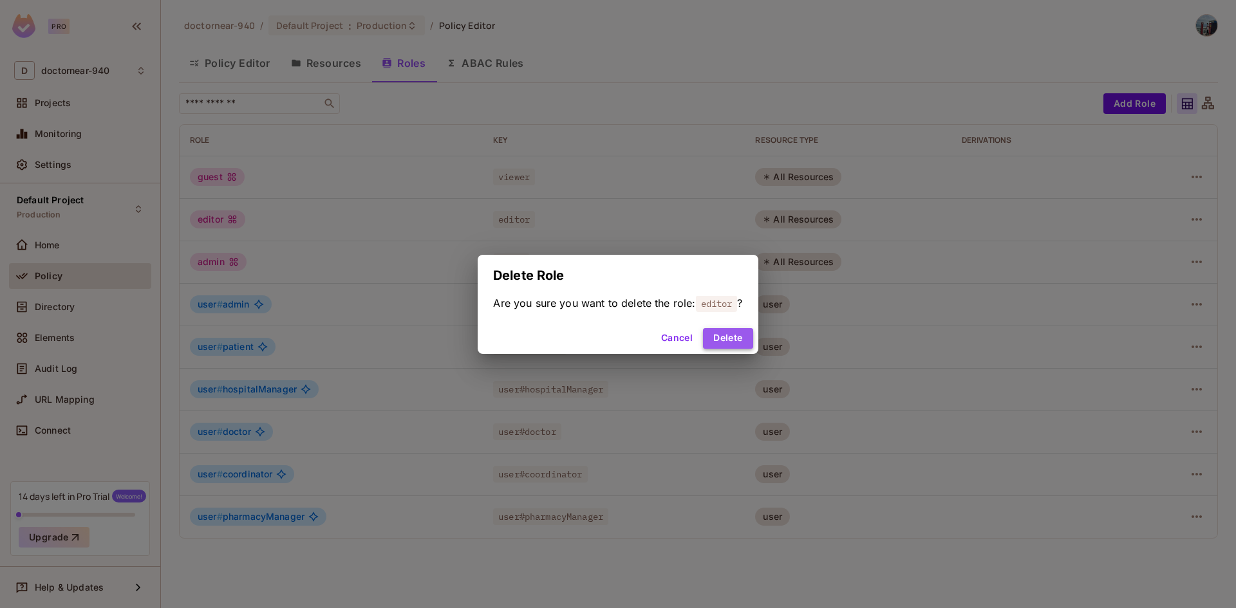
click at [736, 337] on button "Delete" at bounding box center [728, 338] width 50 height 21
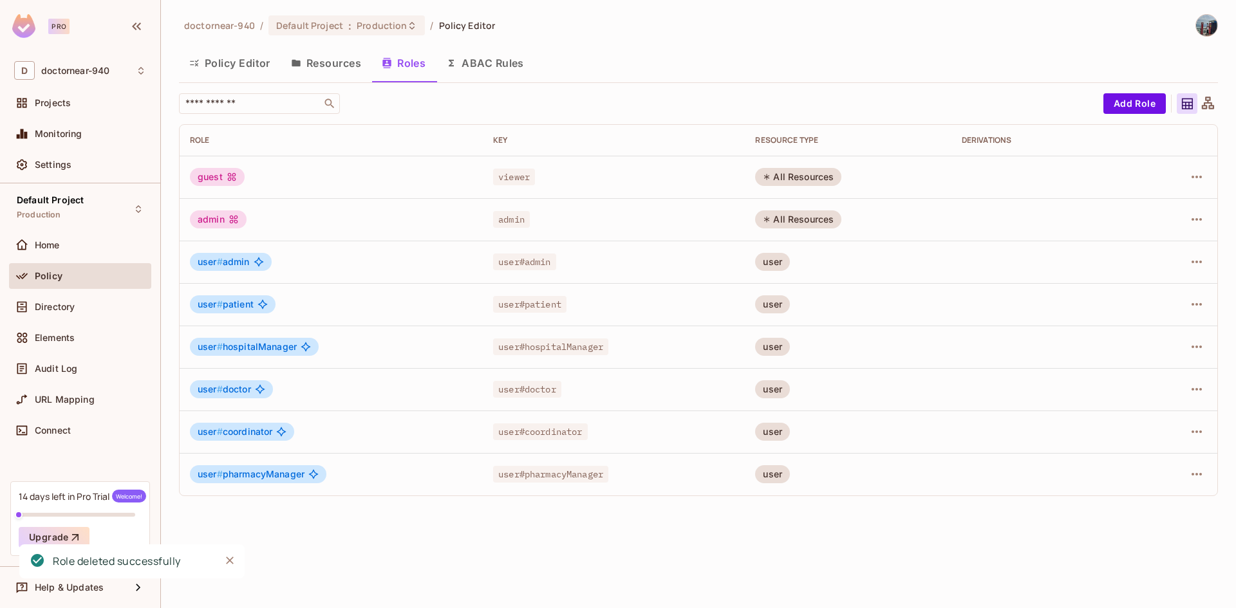
click at [346, 68] on button "Resources" at bounding box center [326, 63] width 91 height 32
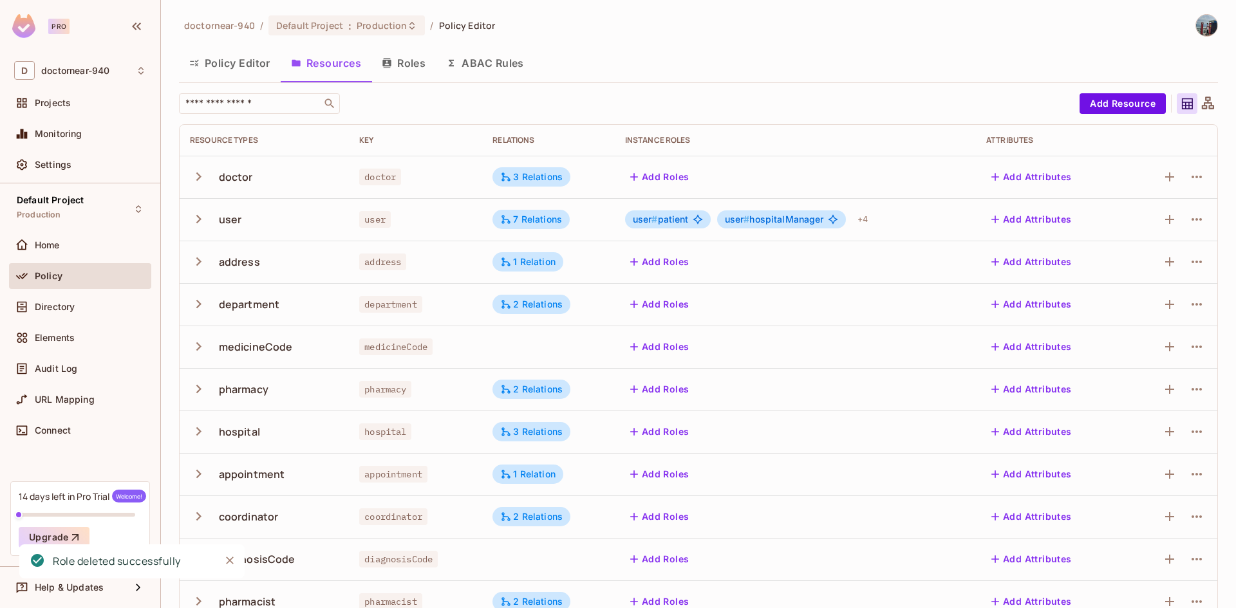
click at [395, 63] on button "Roles" at bounding box center [403, 63] width 64 height 32
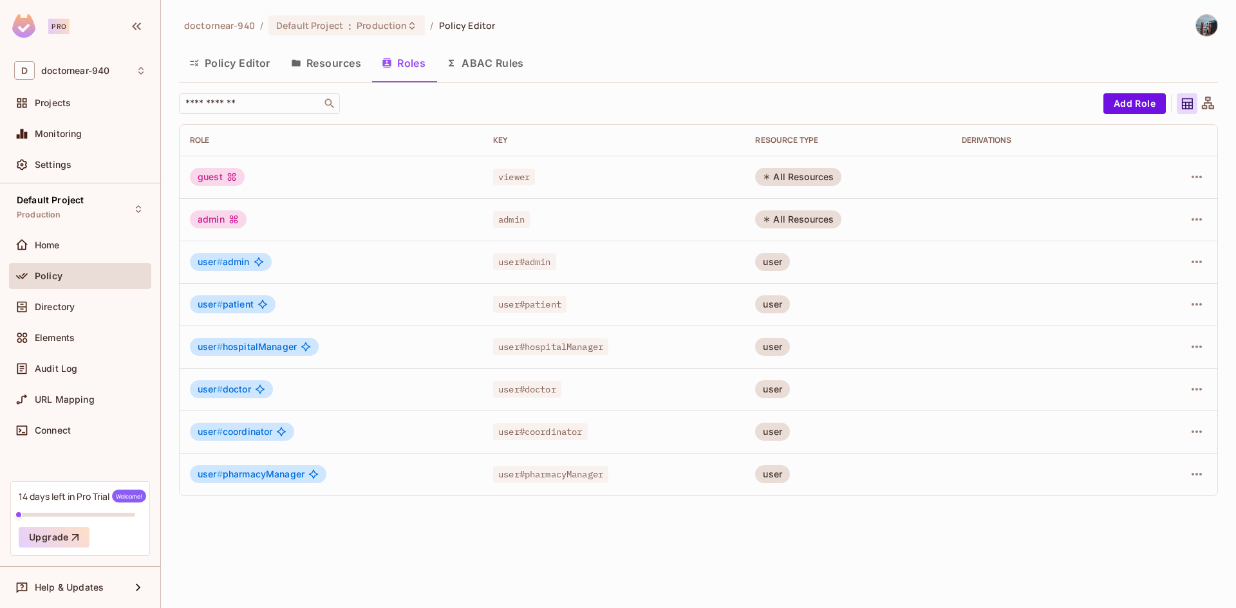
click at [233, 68] on button "Policy Editor" at bounding box center [230, 63] width 102 height 32
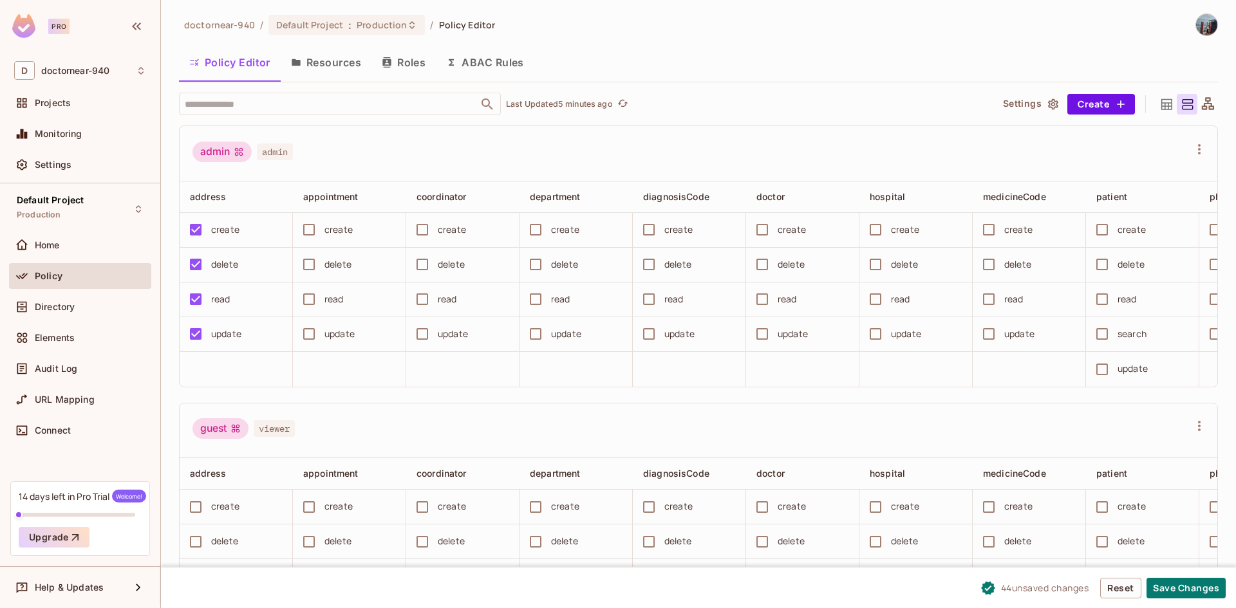
click at [472, 62] on button "ABAC Rules" at bounding box center [485, 62] width 98 height 32
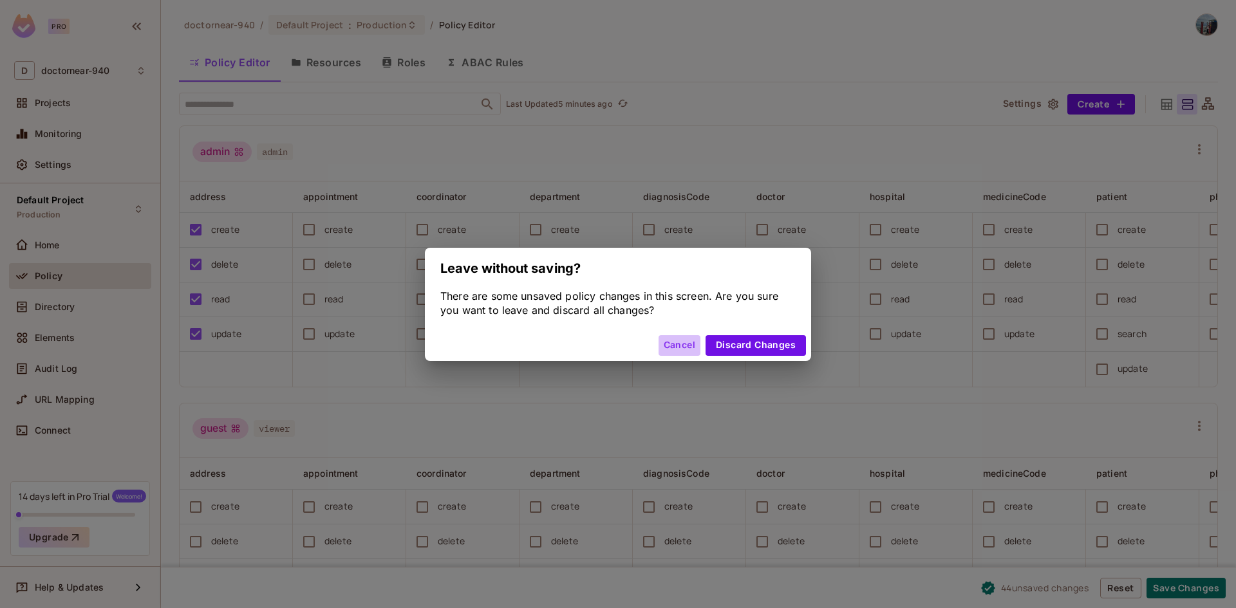
click at [677, 345] on button "Cancel" at bounding box center [679, 345] width 42 height 21
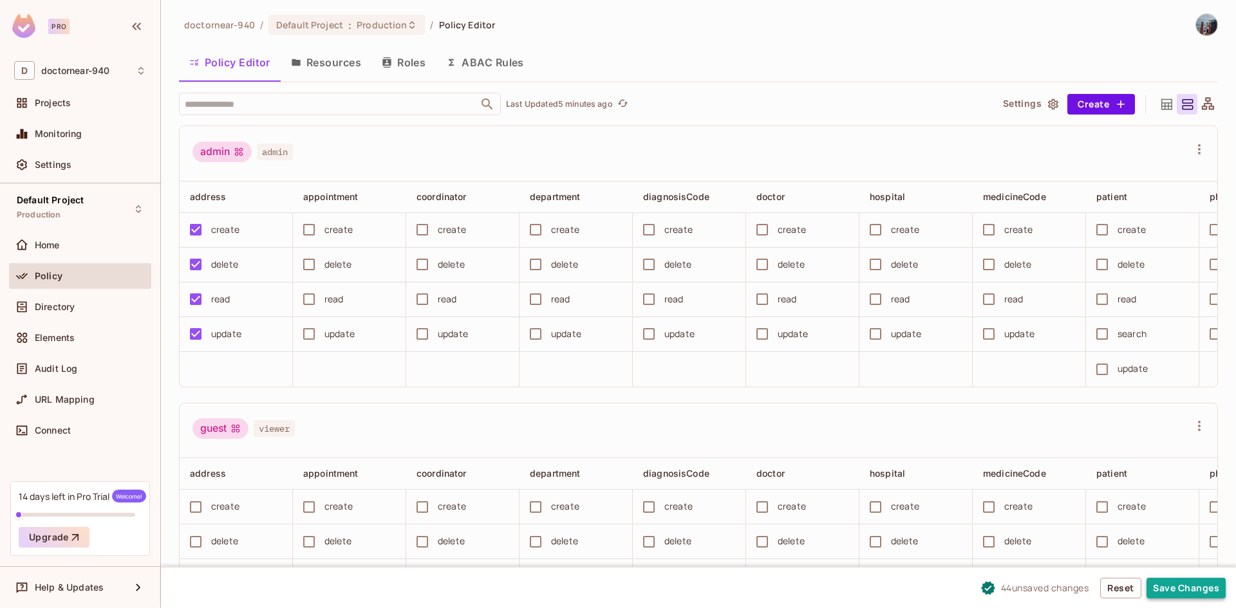
click at [1190, 587] on button "Save Changes" at bounding box center [1185, 588] width 79 height 21
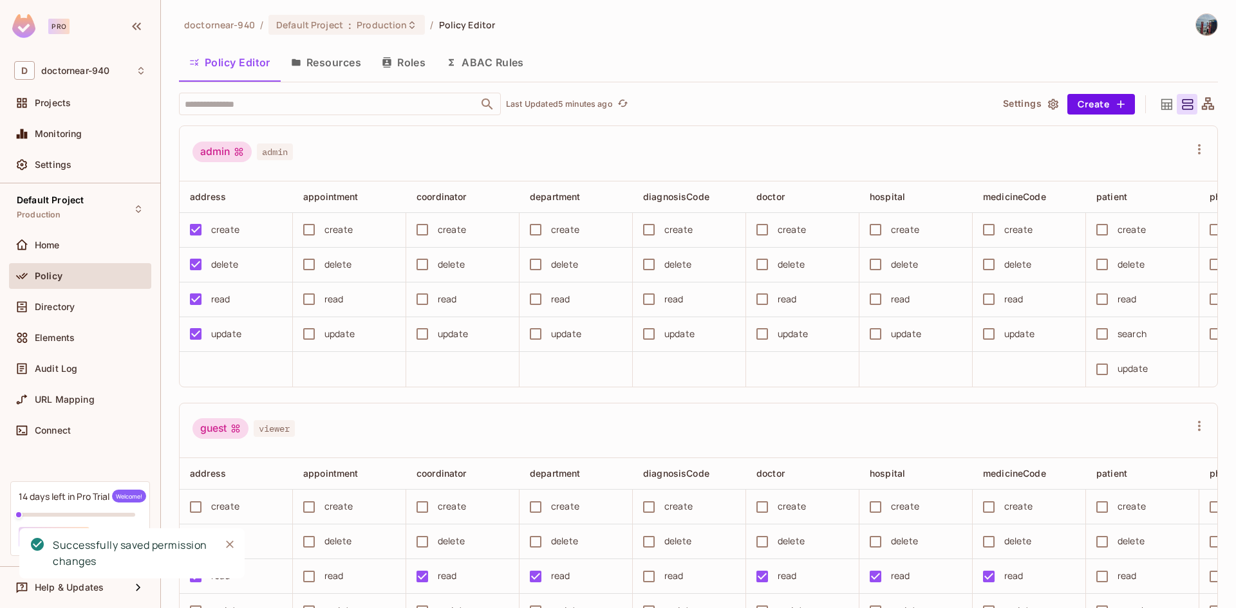
click at [410, 66] on button "Roles" at bounding box center [403, 62] width 64 height 32
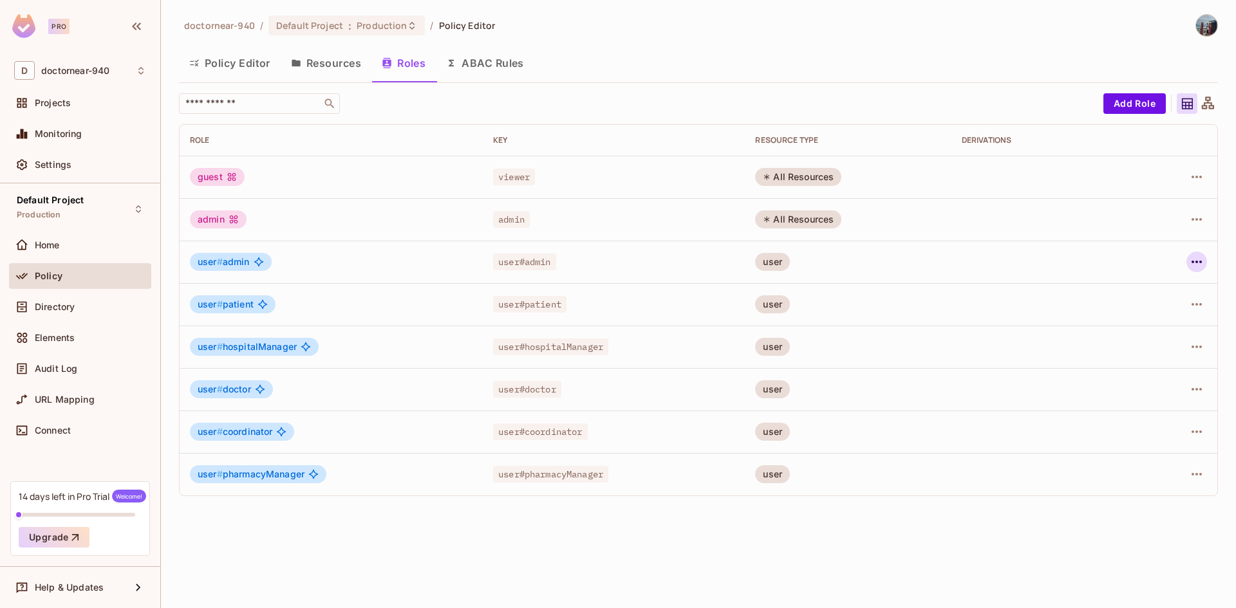
click at [1197, 260] on icon "button" at bounding box center [1196, 261] width 15 height 15
click at [1150, 294] on div "Edit Role" at bounding box center [1139, 291] width 39 height 13
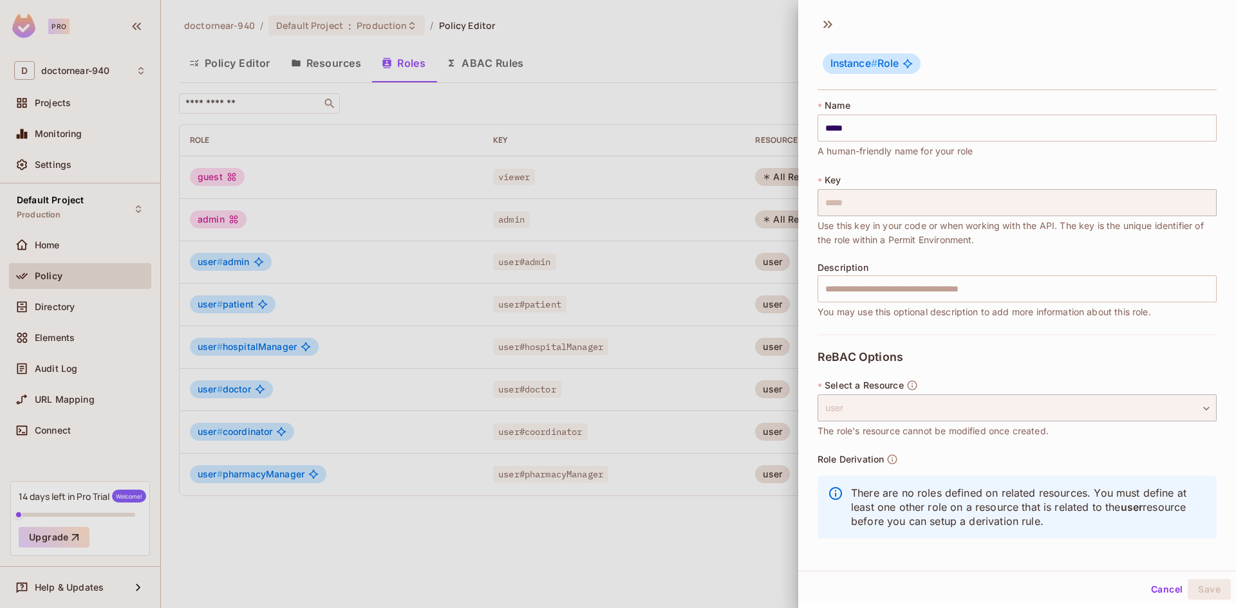
scroll to position [1, 0]
click at [1160, 586] on button "Cancel" at bounding box center [1167, 589] width 42 height 21
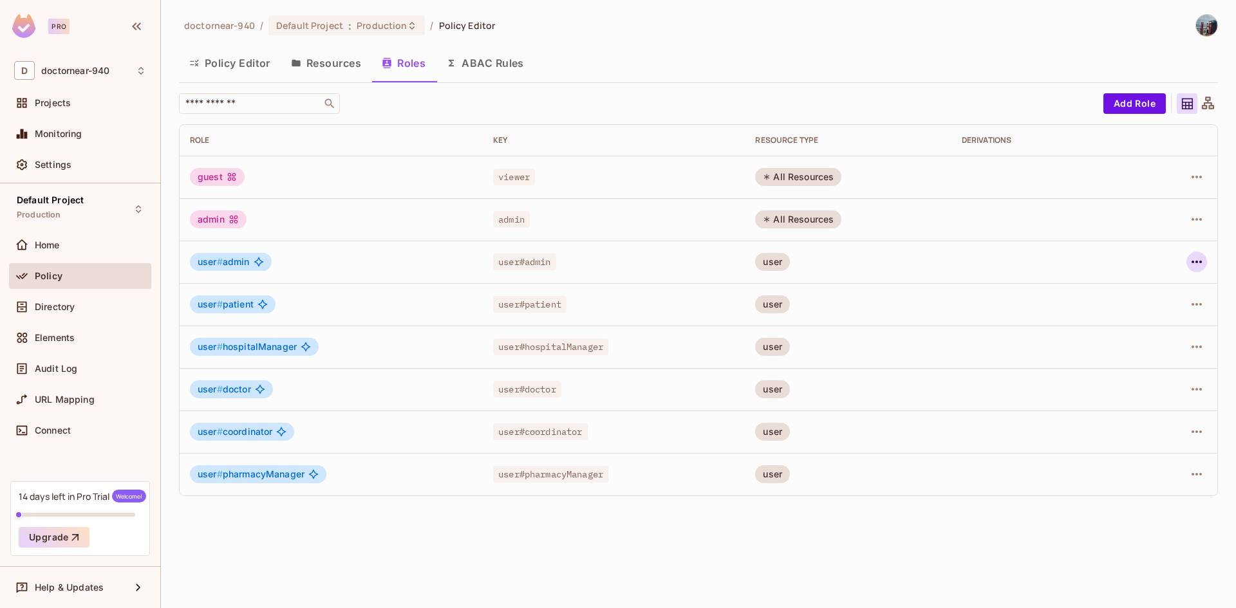
click at [1195, 261] on icon "button" at bounding box center [1196, 261] width 15 height 15
click at [1144, 325] on div "Edit Attributes" at bounding box center [1152, 319] width 64 height 13
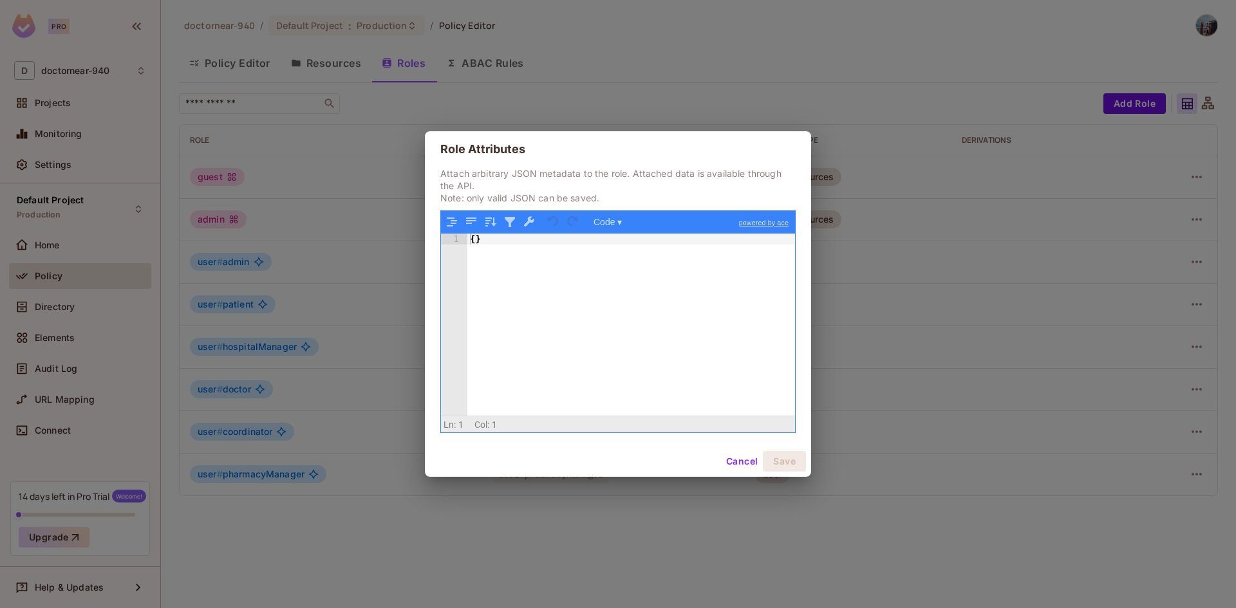
click at [748, 458] on button "Cancel" at bounding box center [742, 461] width 42 height 21
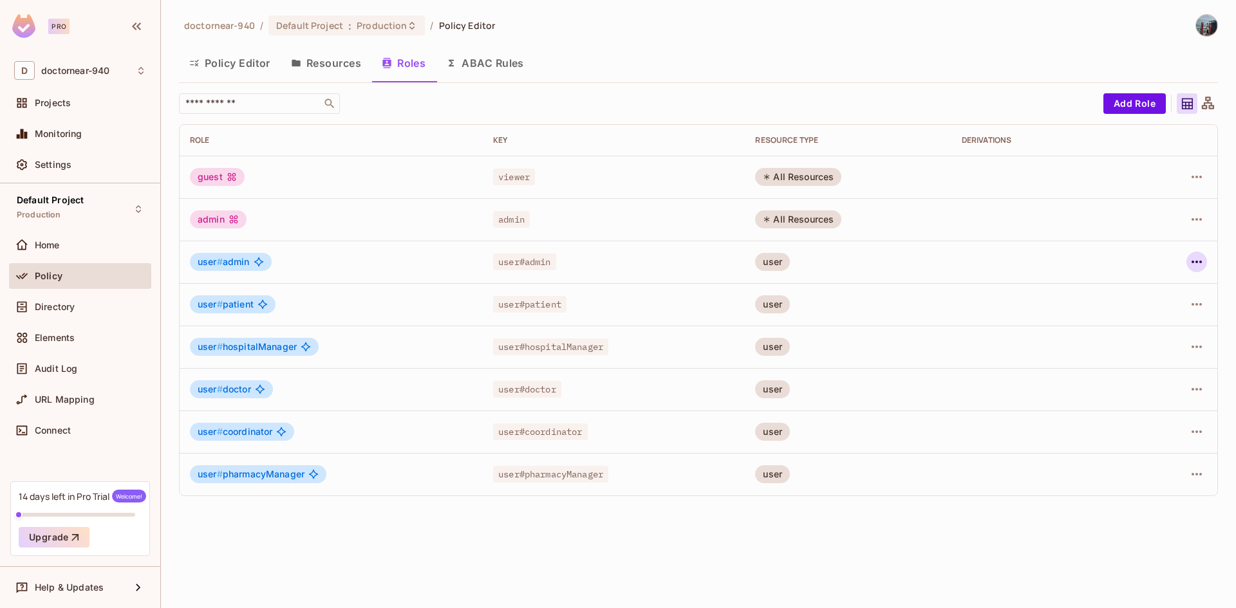
click at [1193, 260] on icon "button" at bounding box center [1196, 261] width 15 height 15
drag, startPoint x: 1150, startPoint y: 316, endPoint x: 1105, endPoint y: 169, distance: 153.3
click at [1099, 204] on div "Edit Role Edit Attributes Delete Role" at bounding box center [618, 304] width 1236 height 608
click at [1072, 100] on div at bounding box center [618, 304] width 1236 height 608
click at [1126, 97] on button "Add Role" at bounding box center [1134, 103] width 62 height 21
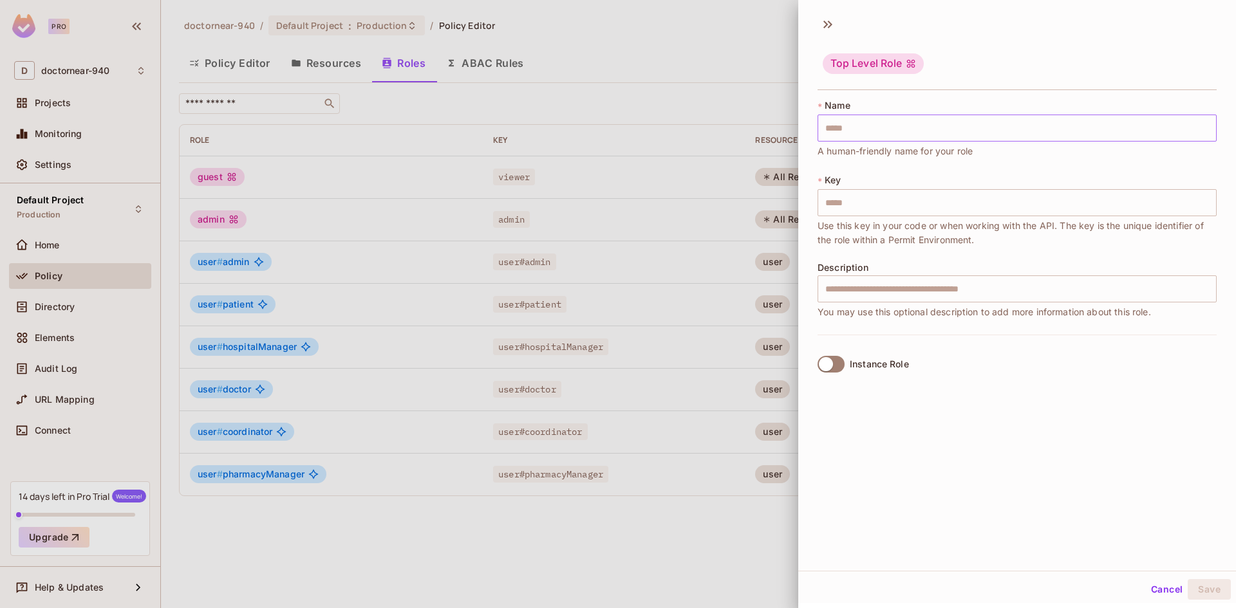
click at [969, 124] on input "text" at bounding box center [1016, 128] width 399 height 27
click at [864, 368] on div "Instance Role" at bounding box center [879, 364] width 59 height 10
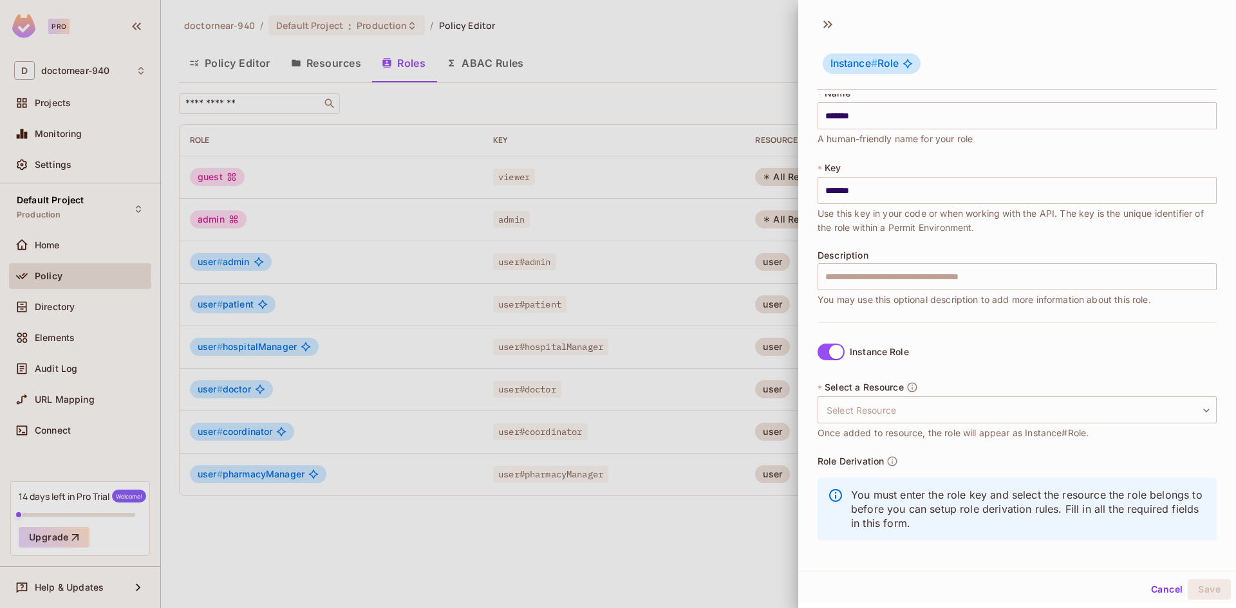
scroll to position [15, 0]
click at [1152, 586] on button "Cancel" at bounding box center [1167, 589] width 42 height 21
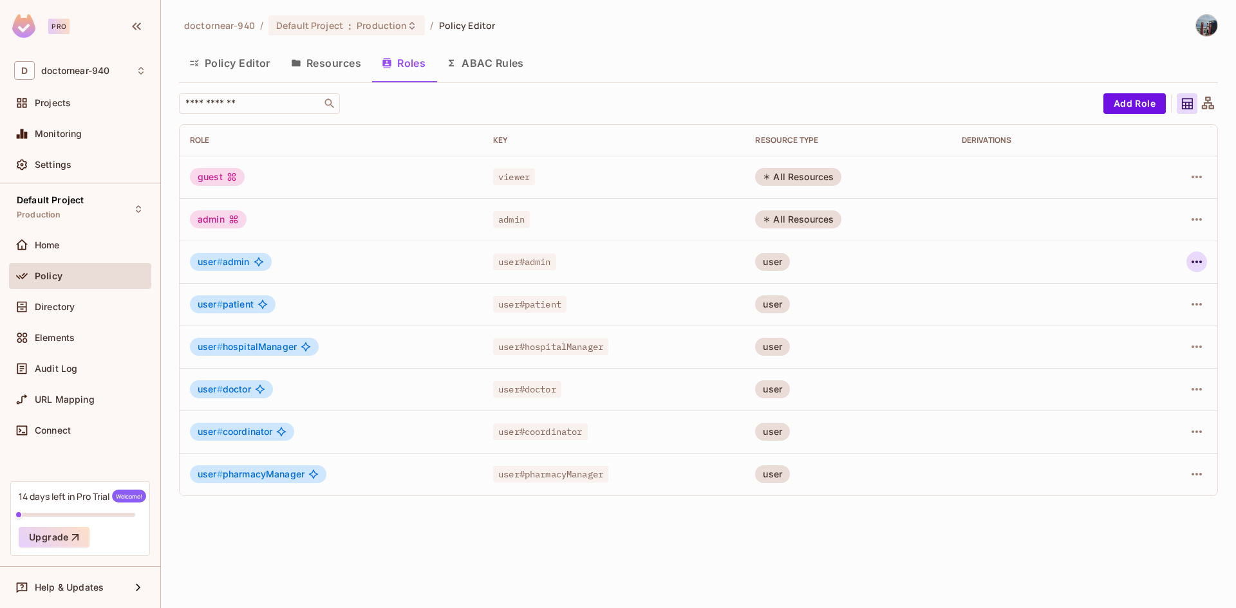
click at [1203, 257] on icon "button" at bounding box center [1196, 261] width 15 height 15
click at [808, 547] on div at bounding box center [618, 304] width 1236 height 608
click at [785, 508] on div "doctornear-940 / Default Project : Production / Policy Editor Policy Editor Res…" at bounding box center [698, 304] width 1075 height 608
click at [1189, 344] on icon "button" at bounding box center [1196, 346] width 15 height 15
click at [1142, 375] on div "Edit Role" at bounding box center [1139, 376] width 39 height 13
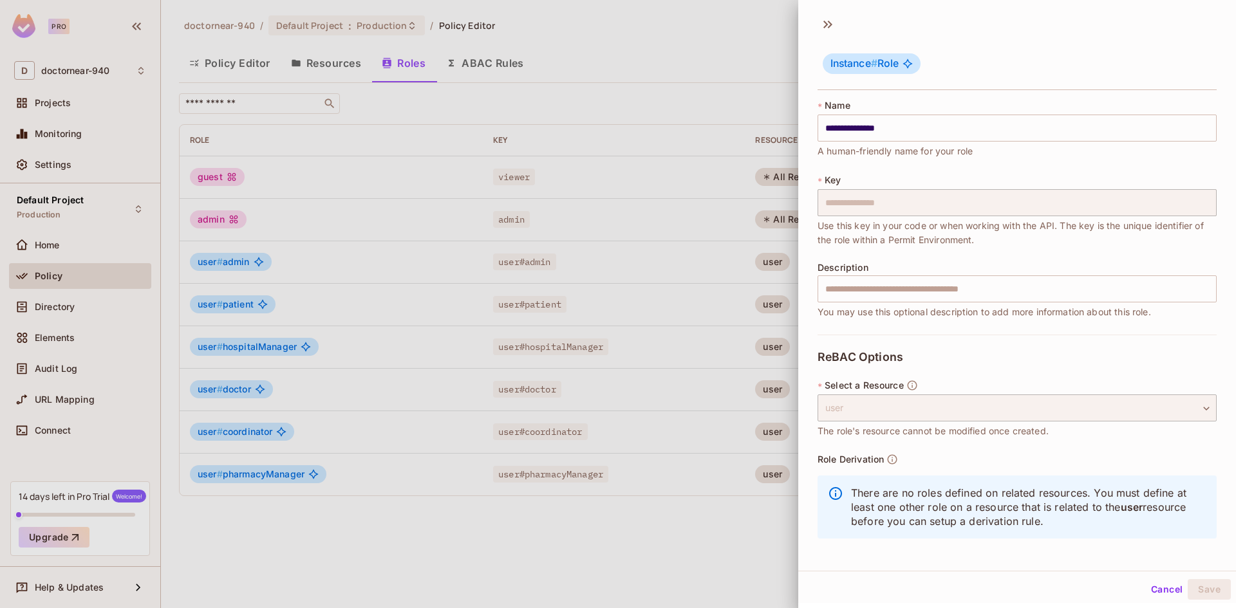
scroll to position [1, 0]
click at [1077, 414] on div "user" at bounding box center [1016, 406] width 399 height 27
click at [875, 284] on input "text" at bounding box center [1016, 288] width 399 height 27
click at [915, 247] on span "Use this key in your code or when working with the API. The key is the unique i…" at bounding box center [1016, 233] width 399 height 28
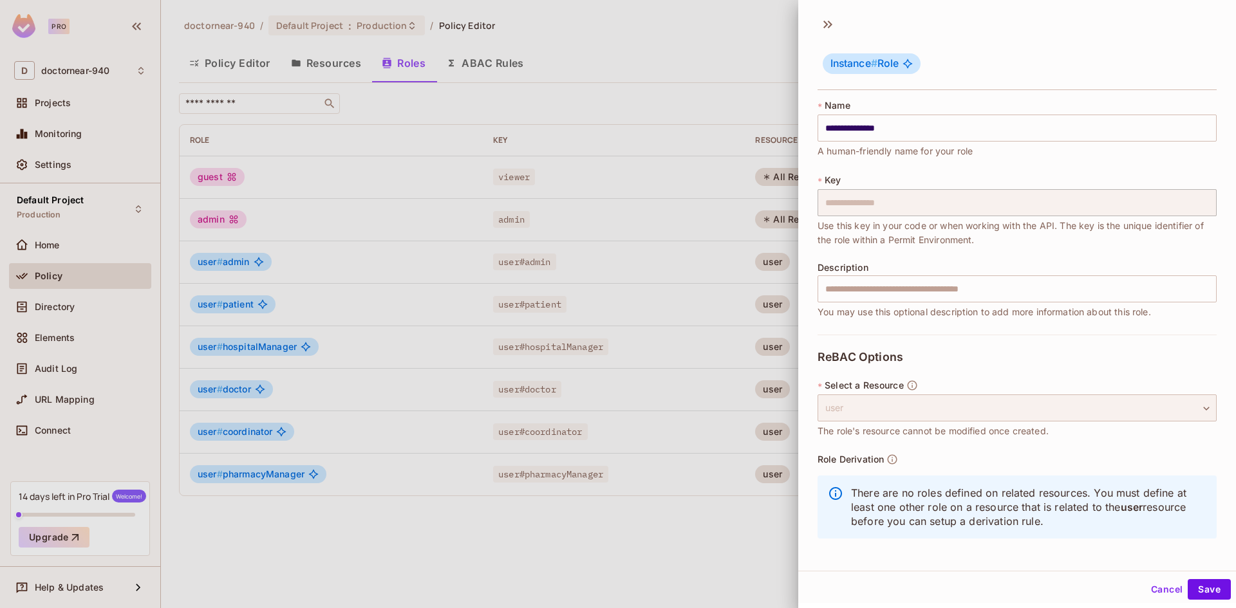
click at [859, 411] on div "user" at bounding box center [1016, 408] width 399 height 27
click at [1175, 404] on div "user" at bounding box center [1016, 408] width 399 height 27
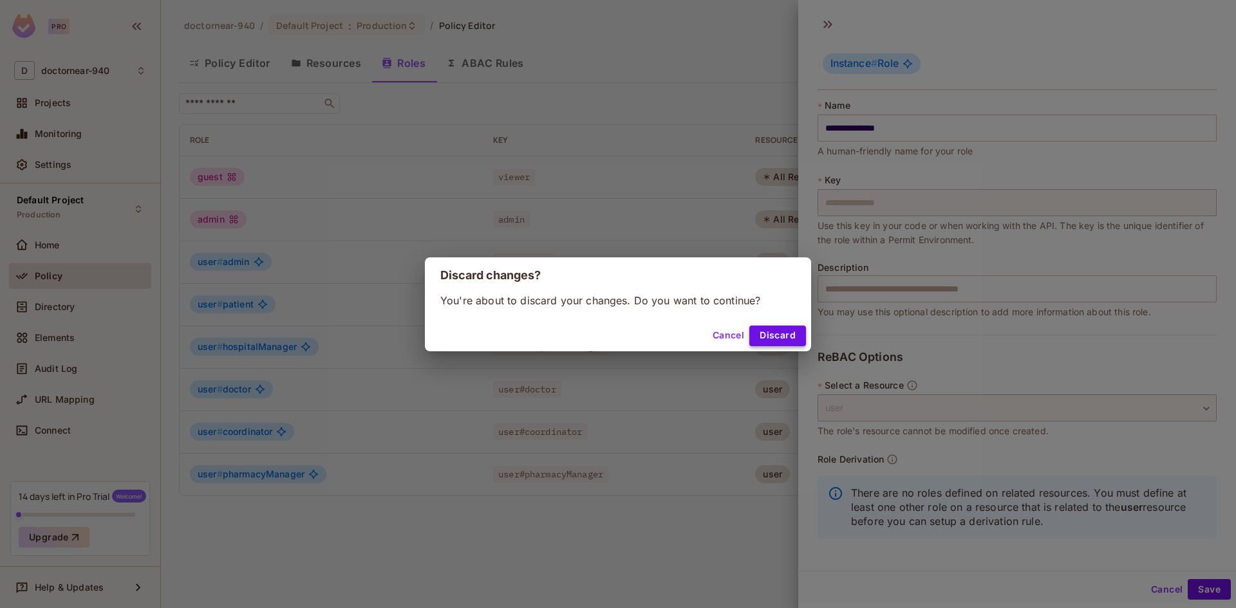
click at [750, 342] on button "Discard" at bounding box center [777, 336] width 57 height 21
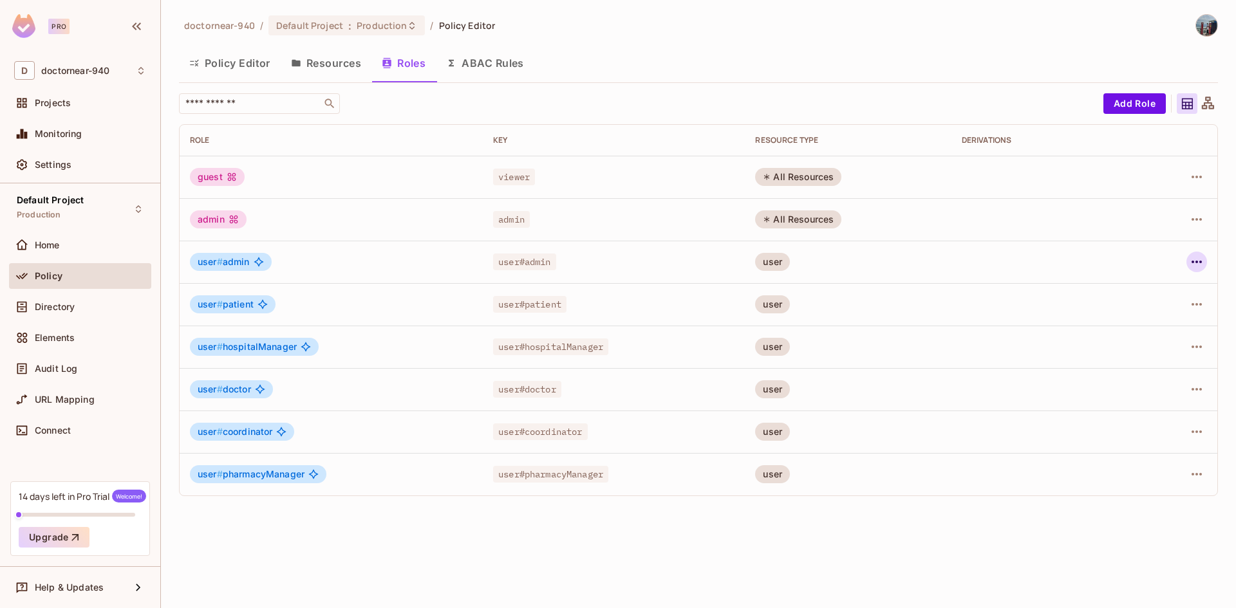
click at [1193, 261] on icon "button" at bounding box center [1196, 261] width 15 height 15
click at [899, 539] on div at bounding box center [618, 304] width 1236 height 608
click at [1188, 259] on button "button" at bounding box center [1196, 262] width 21 height 21
click at [1130, 353] on div "Delete Role" at bounding box center [1145, 348] width 50 height 13
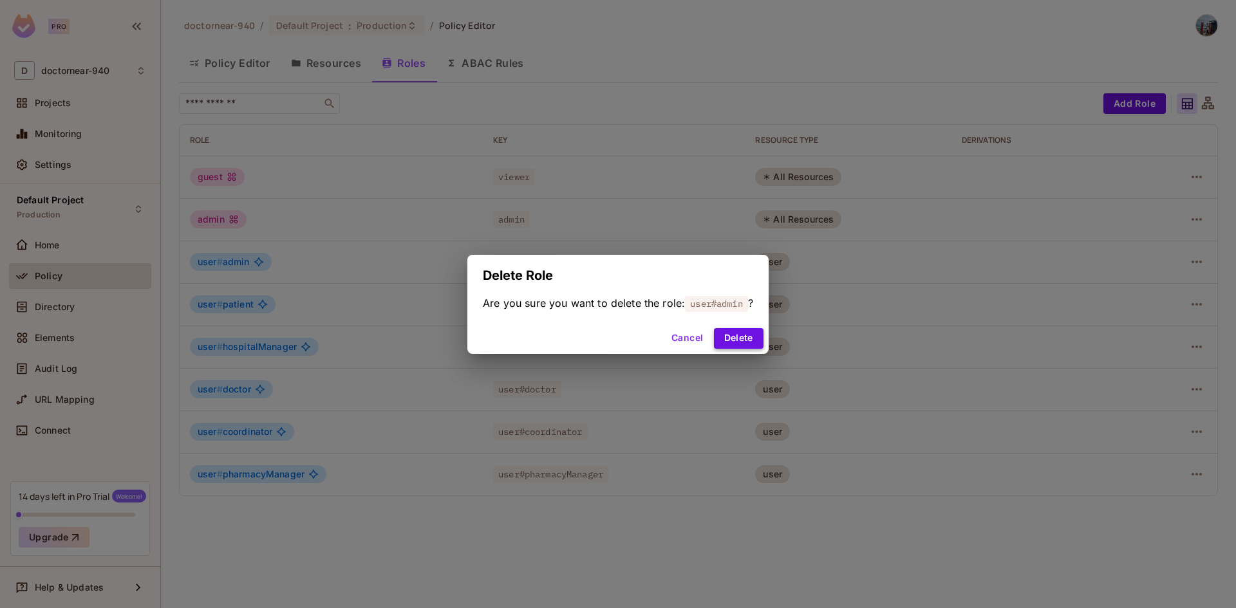
click at [734, 336] on button "Delete" at bounding box center [739, 338] width 50 height 21
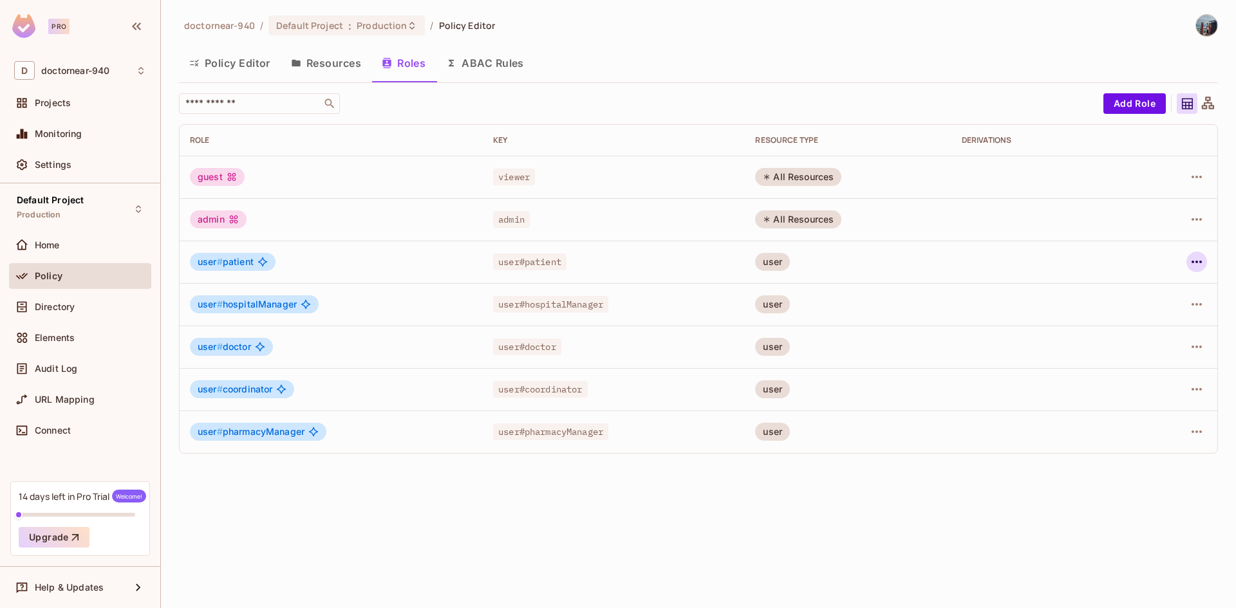
click at [1202, 256] on icon "button" at bounding box center [1196, 261] width 15 height 15
click at [1131, 346] on div "Delete Role" at bounding box center [1145, 348] width 50 height 13
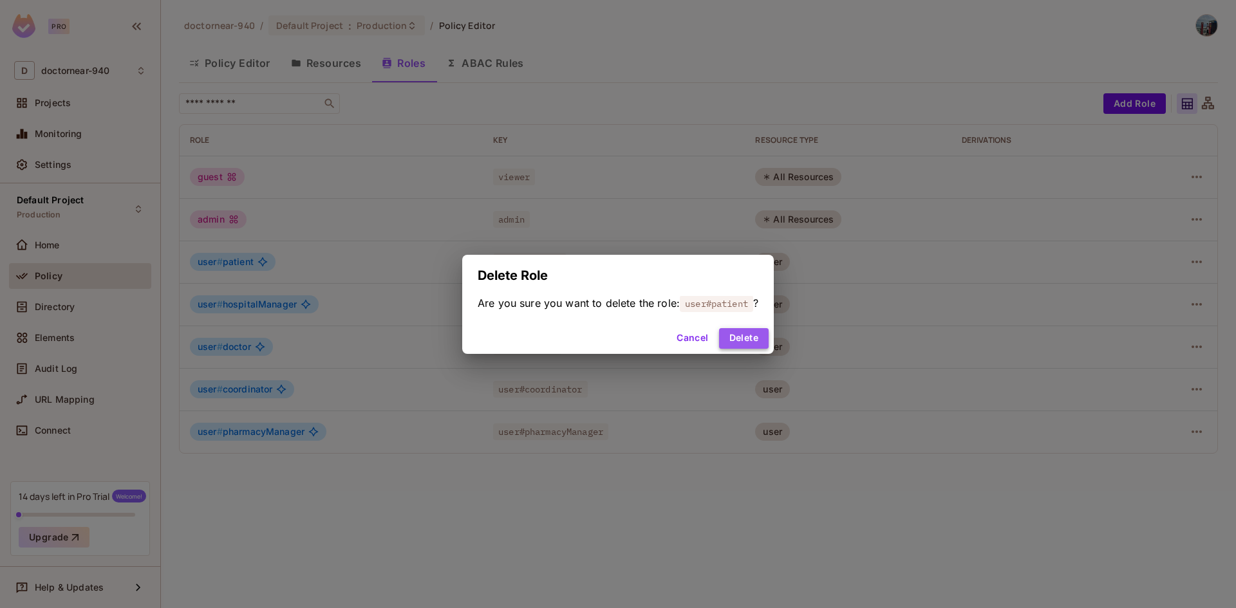
click at [741, 337] on button "Delete" at bounding box center [744, 338] width 50 height 21
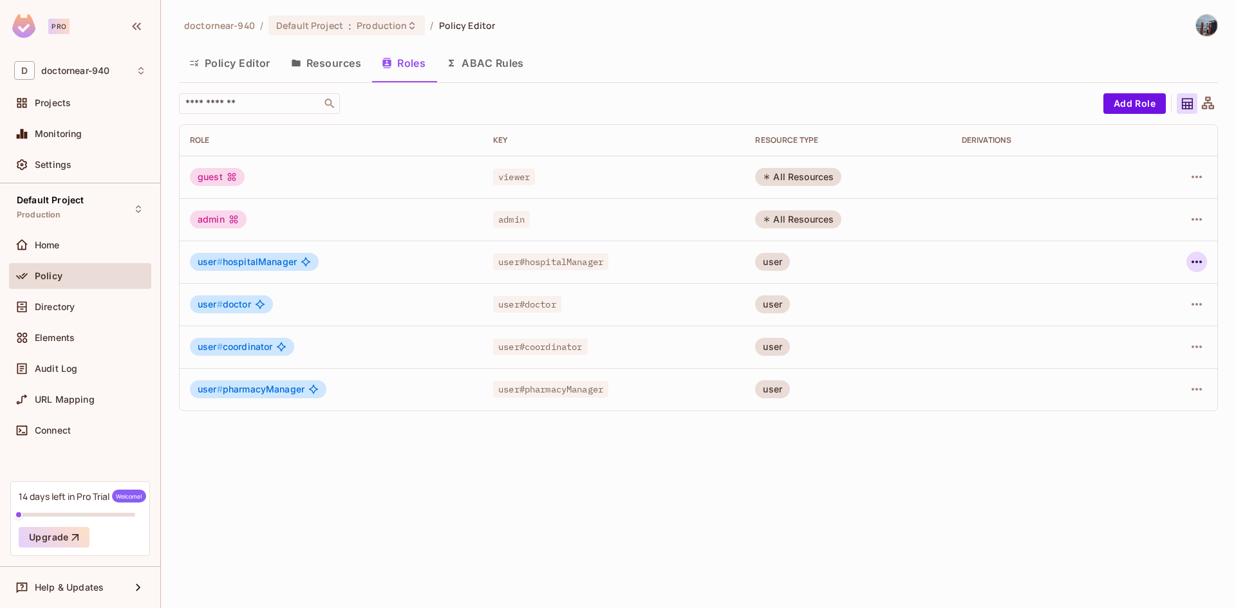
click at [1206, 260] on button "button" at bounding box center [1196, 262] width 21 height 21
click at [1126, 342] on div "Delete Role" at bounding box center [1145, 348] width 50 height 13
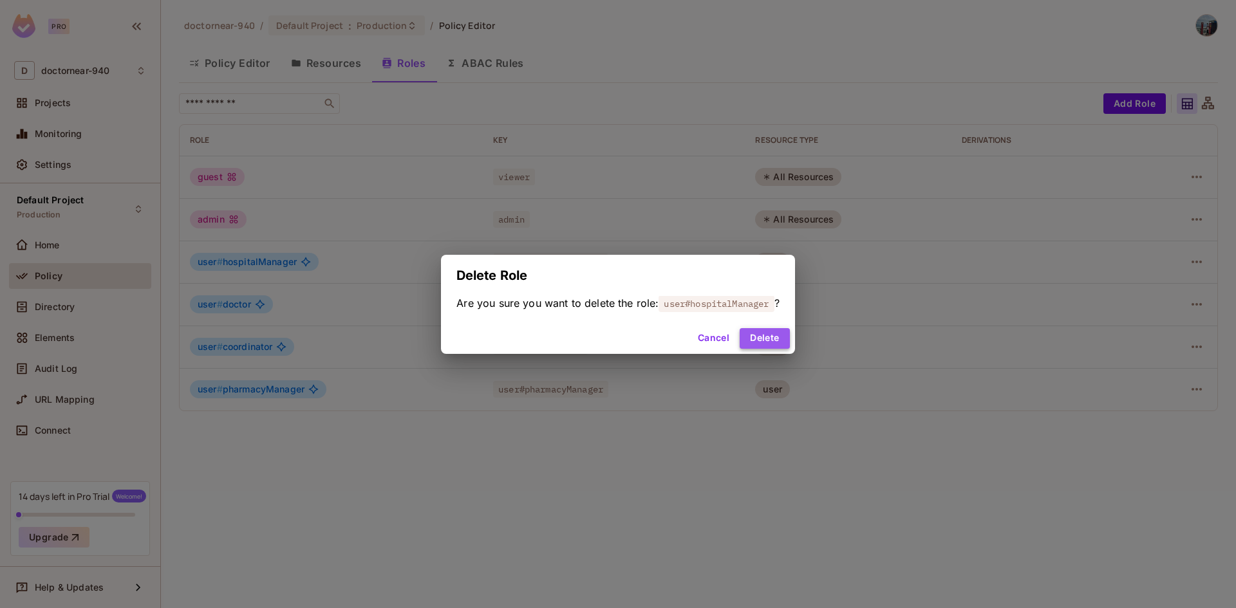
click at [772, 341] on button "Delete" at bounding box center [765, 338] width 50 height 21
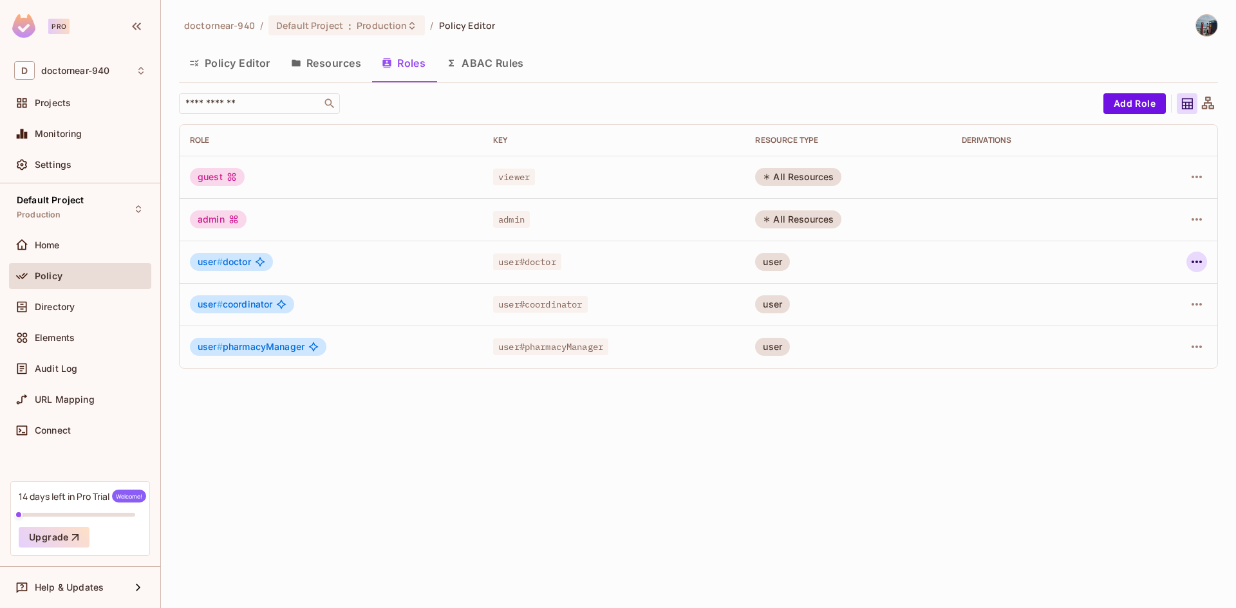
click at [1193, 266] on icon "button" at bounding box center [1196, 261] width 15 height 15
click at [1137, 353] on div "Delete Role" at bounding box center [1145, 348] width 50 height 13
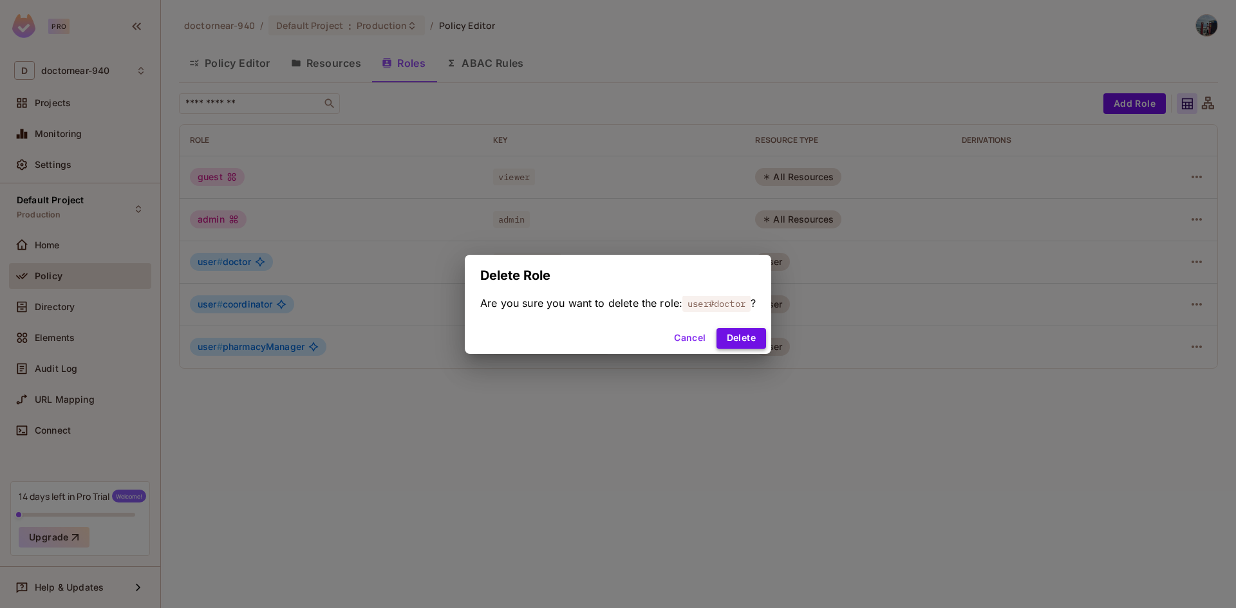
click at [759, 340] on button "Delete" at bounding box center [741, 338] width 50 height 21
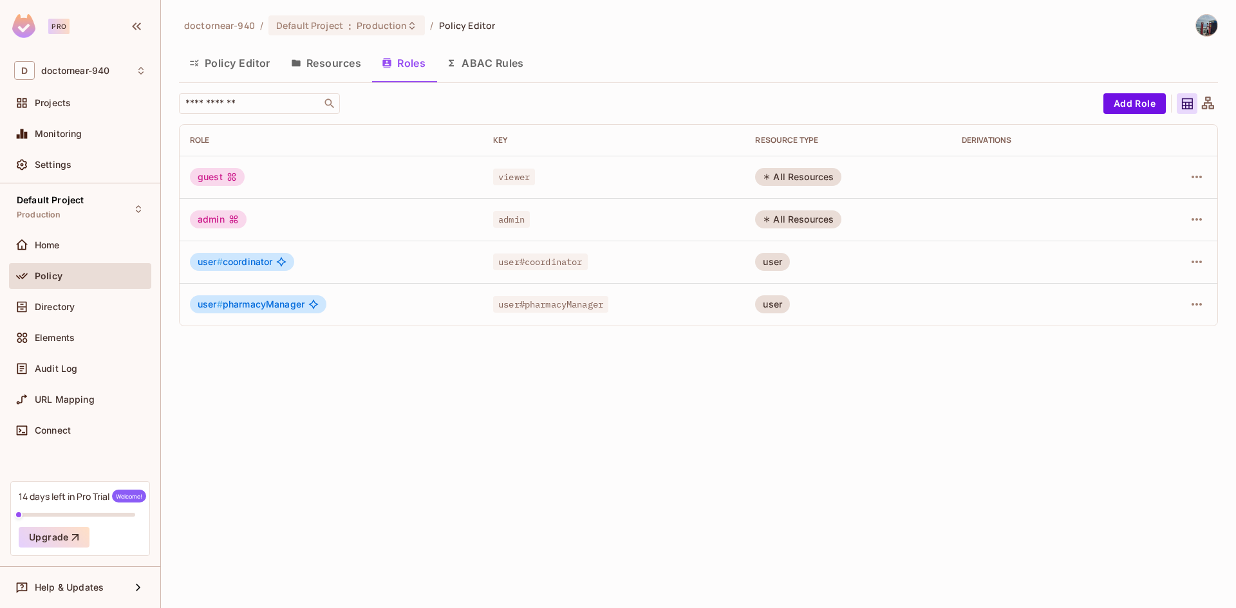
click at [1185, 265] on div at bounding box center [1177, 262] width 59 height 21
click at [1188, 265] on button "button" at bounding box center [1196, 262] width 21 height 21
click at [1145, 357] on span "Delete Role" at bounding box center [1144, 348] width 57 height 21
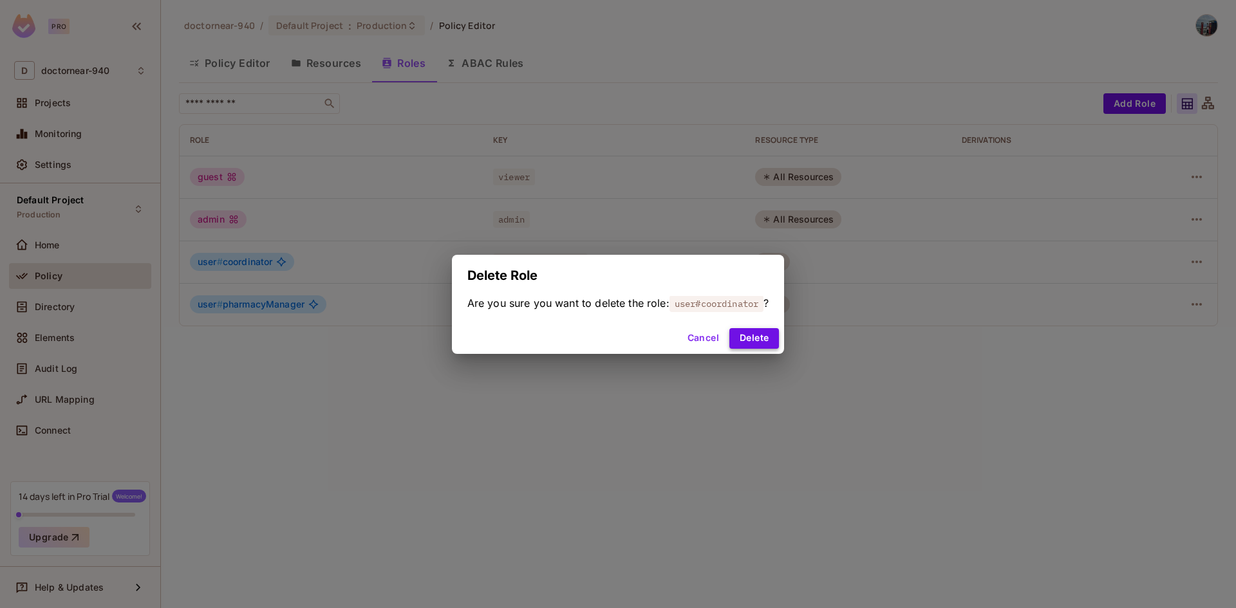
click at [770, 332] on button "Delete" at bounding box center [754, 338] width 50 height 21
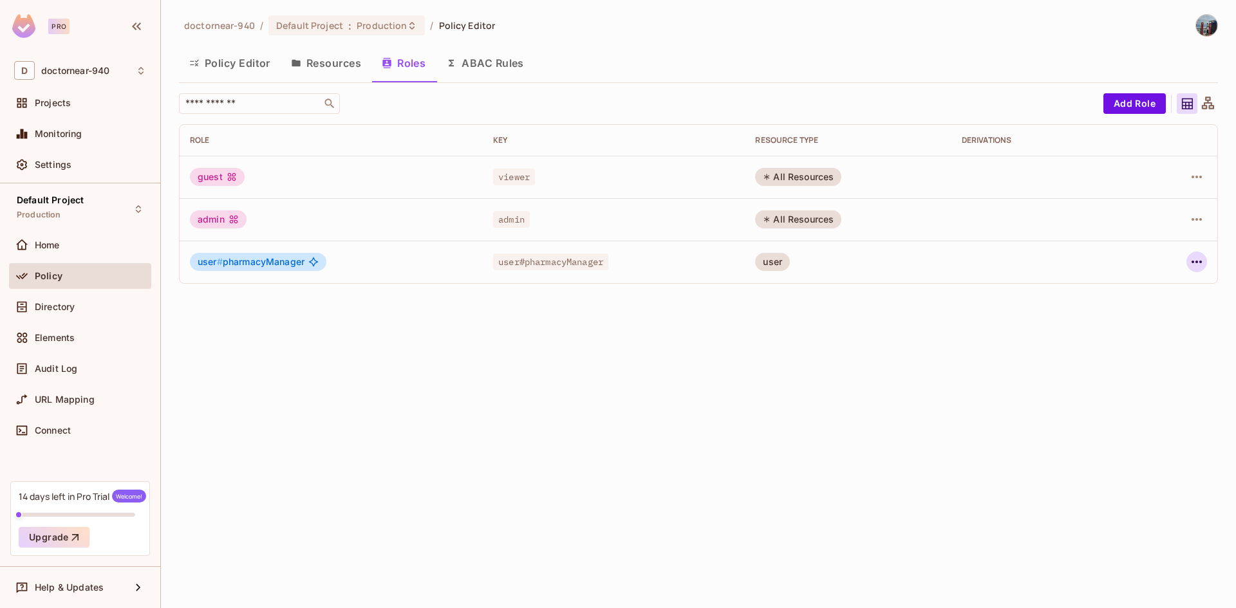
click at [1196, 266] on icon "button" at bounding box center [1196, 261] width 15 height 15
click at [1115, 350] on div "Delete Role" at bounding box center [1133, 348] width 79 height 21
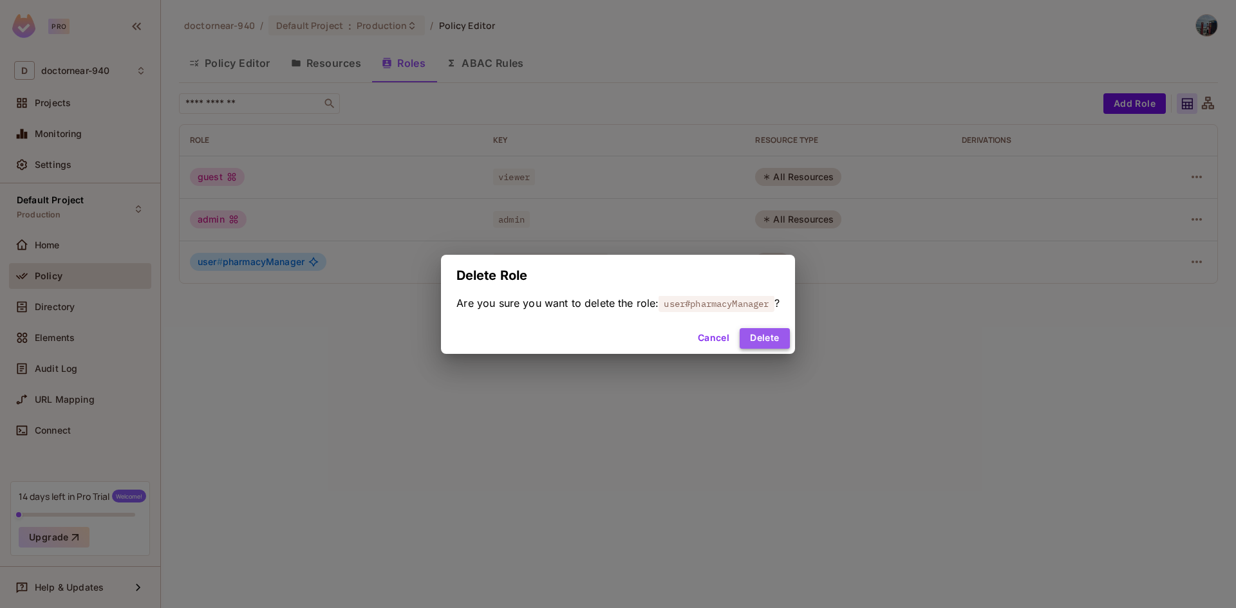
click at [776, 343] on button "Delete" at bounding box center [765, 338] width 50 height 21
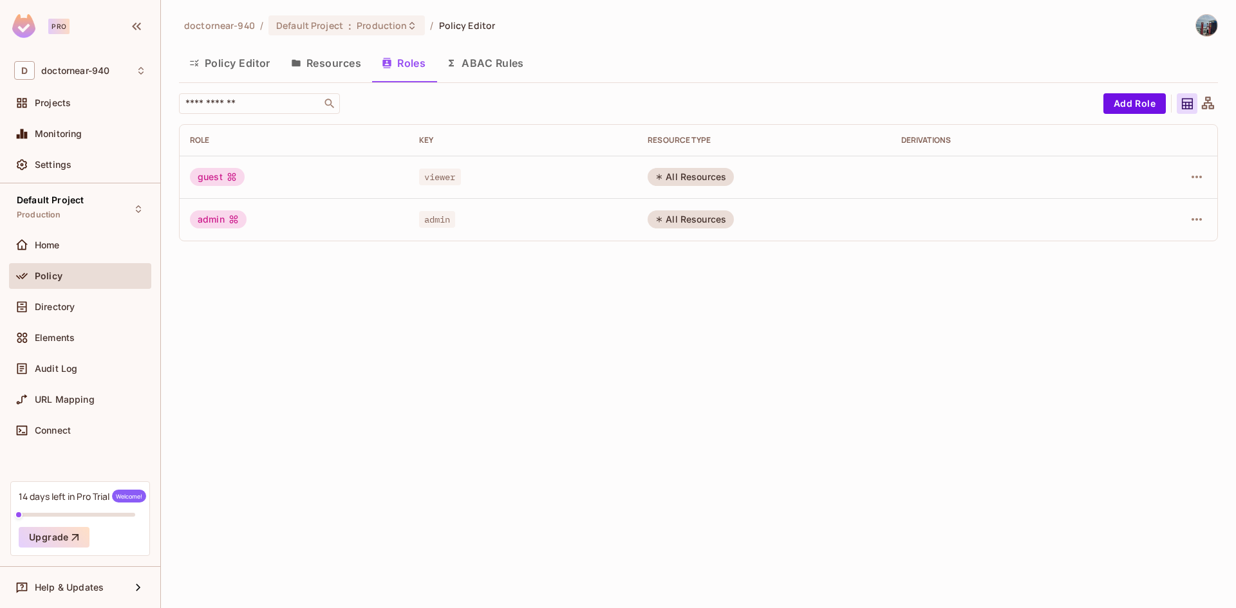
click at [554, 366] on div "doctornear-940 / Default Project : Production / Policy Editor Policy Editor Res…" at bounding box center [698, 304] width 1075 height 608
click at [494, 69] on button "ABAC Rules" at bounding box center [485, 63] width 98 height 32
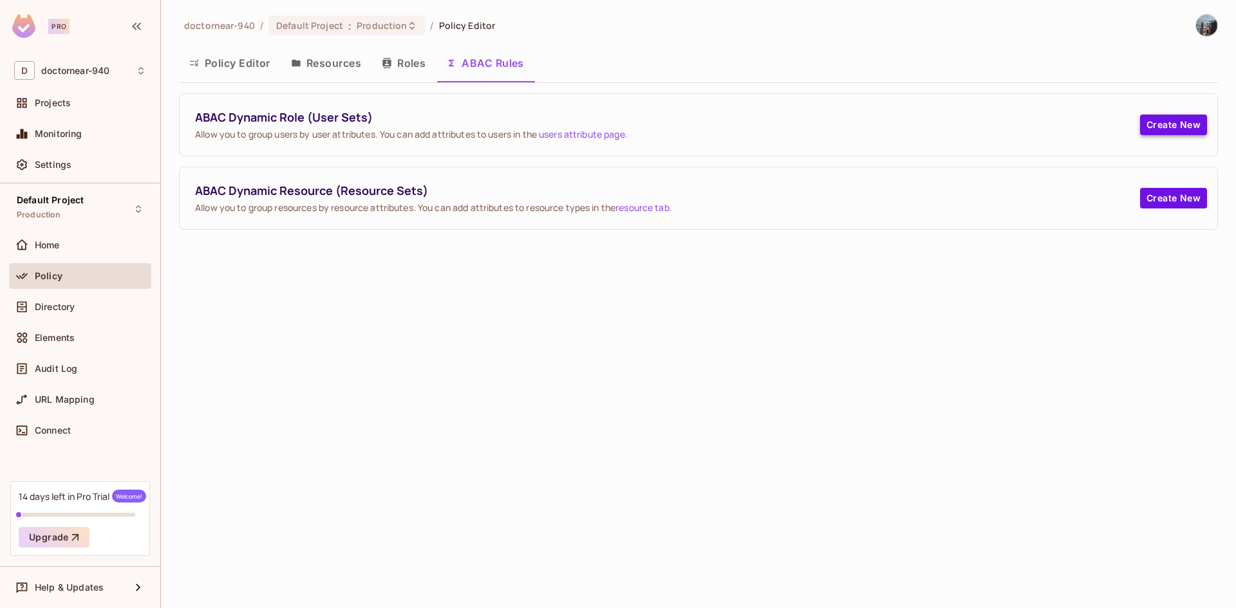
click at [1163, 128] on button "Create New" at bounding box center [1173, 125] width 67 height 21
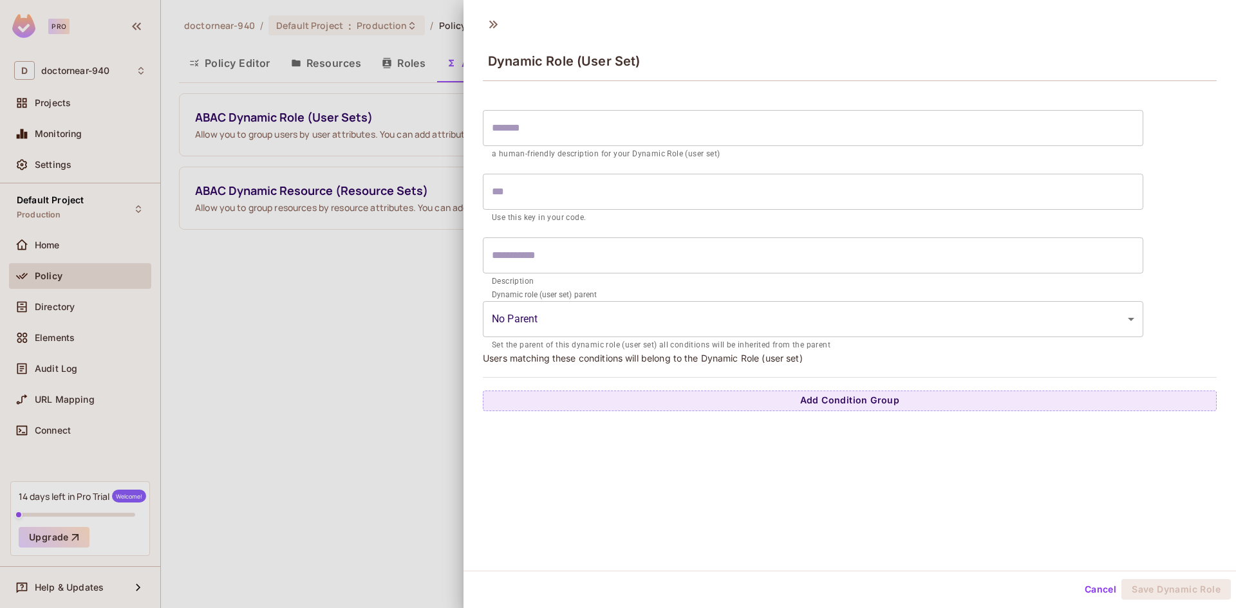
click at [389, 295] on div at bounding box center [618, 304] width 1236 height 608
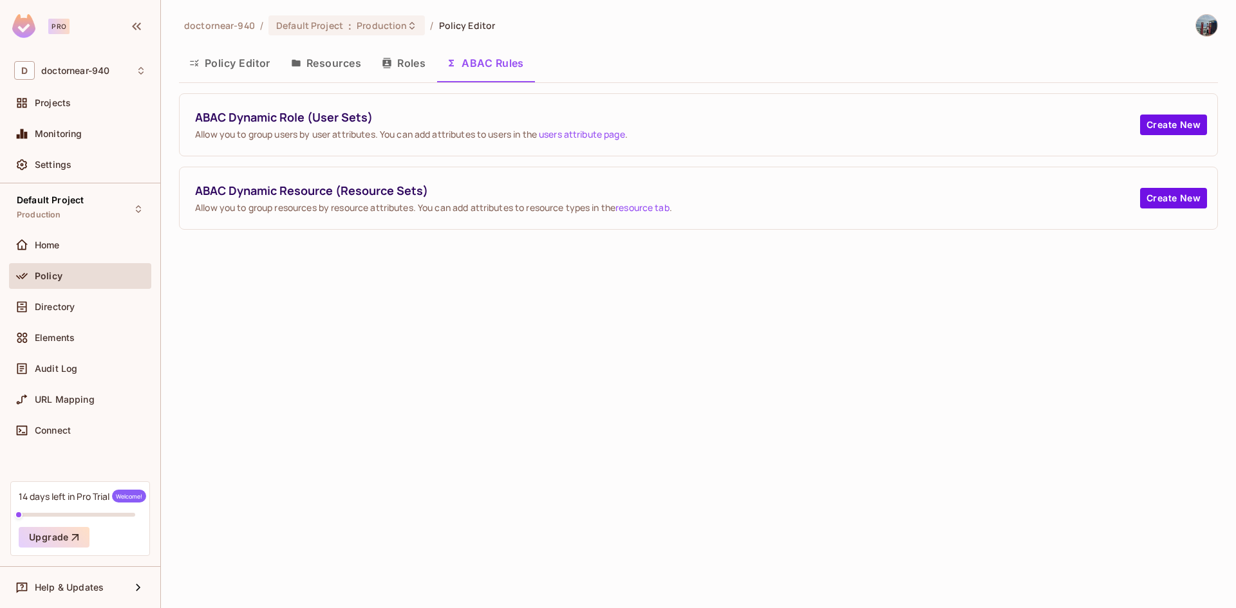
click at [411, 50] on button "Roles" at bounding box center [403, 63] width 64 height 32
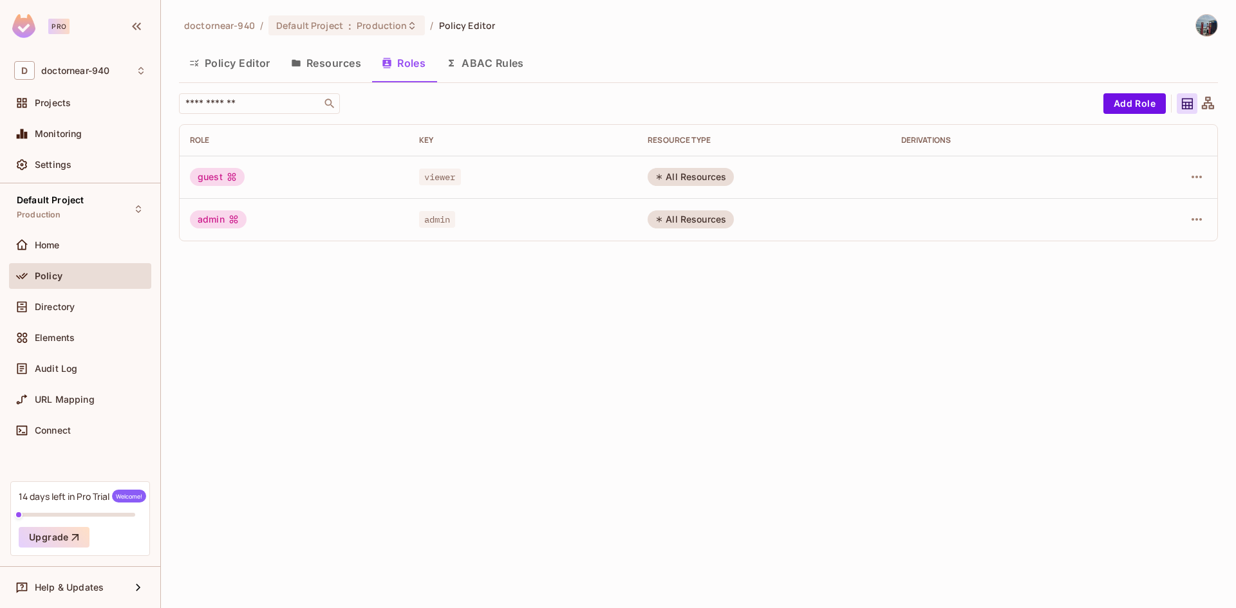
click at [492, 332] on div "doctornear-940 / Default Project : Production / Policy Editor Policy Editor Res…" at bounding box center [698, 304] width 1075 height 608
click at [503, 321] on div "doctornear-940 / Default Project : Production / Policy Editor Policy Editor Res…" at bounding box center [698, 304] width 1075 height 608
click at [786, 324] on div "doctornear-940 / Default Project : Production / Policy Editor Policy Editor Res…" at bounding box center [698, 304] width 1075 height 608
click at [1134, 106] on button "Add Role" at bounding box center [1134, 103] width 62 height 21
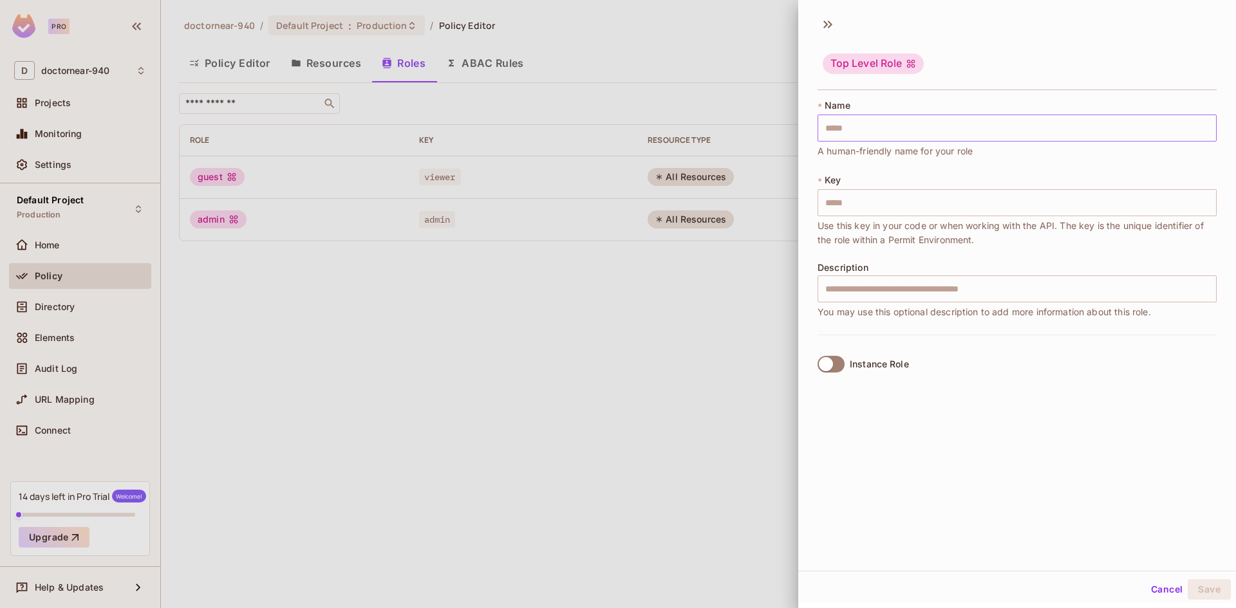
click at [1014, 120] on input "text" at bounding box center [1016, 128] width 399 height 27
click at [928, 133] on input "text" at bounding box center [1016, 128] width 399 height 27
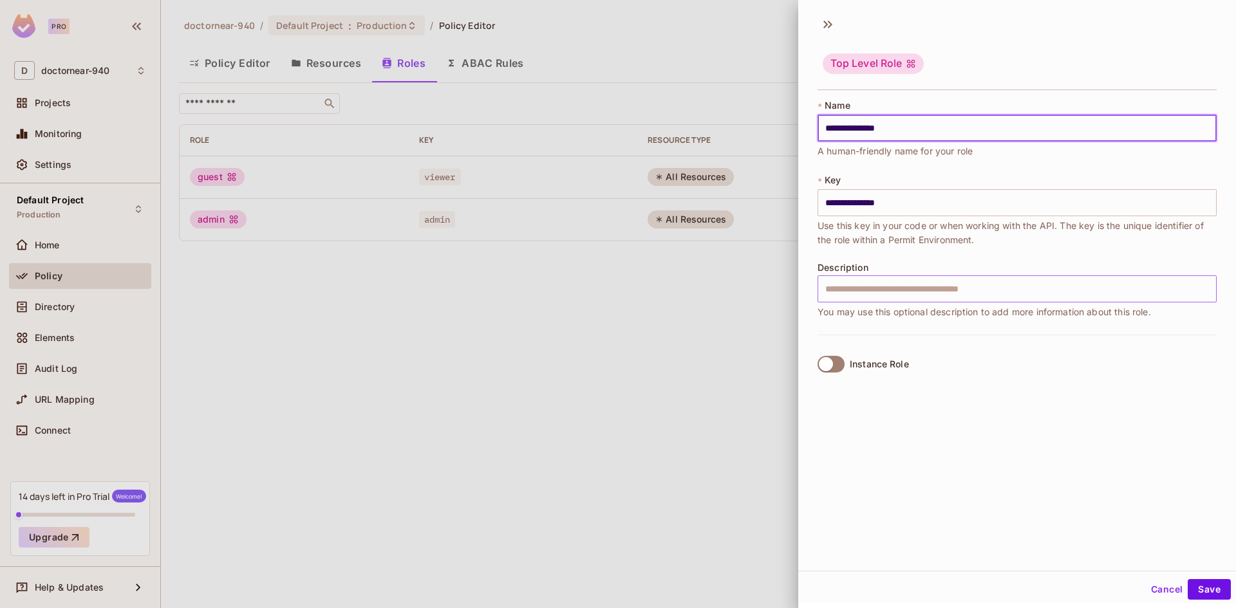
click at [922, 286] on input "text" at bounding box center [1016, 288] width 399 height 27
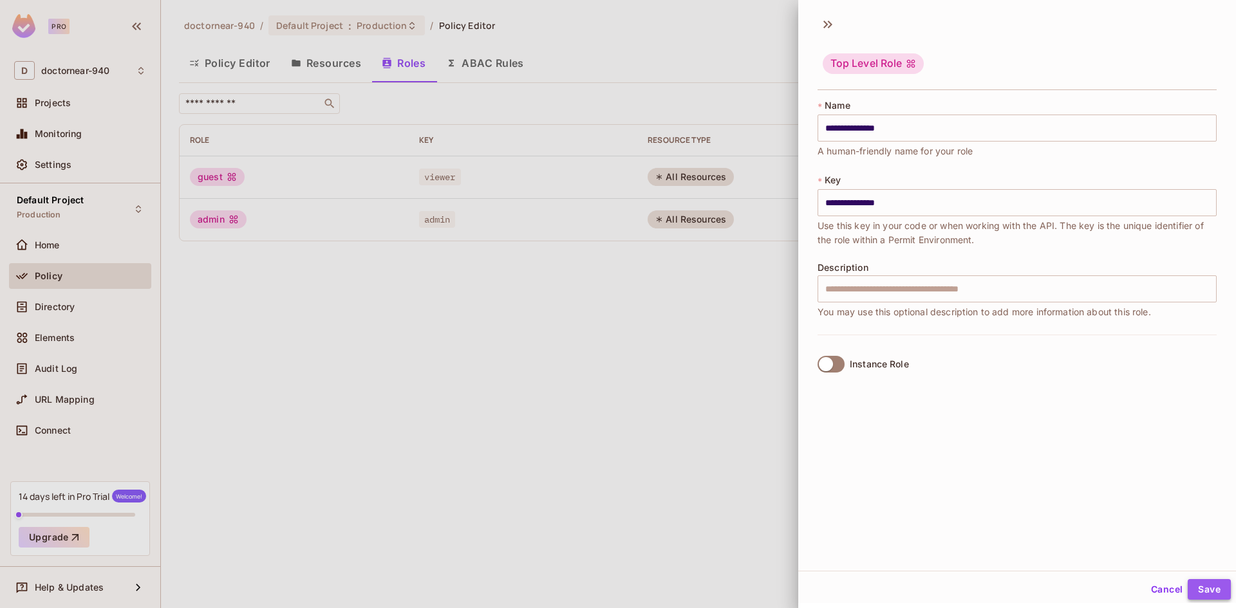
click at [1197, 588] on button "Save" at bounding box center [1209, 589] width 43 height 21
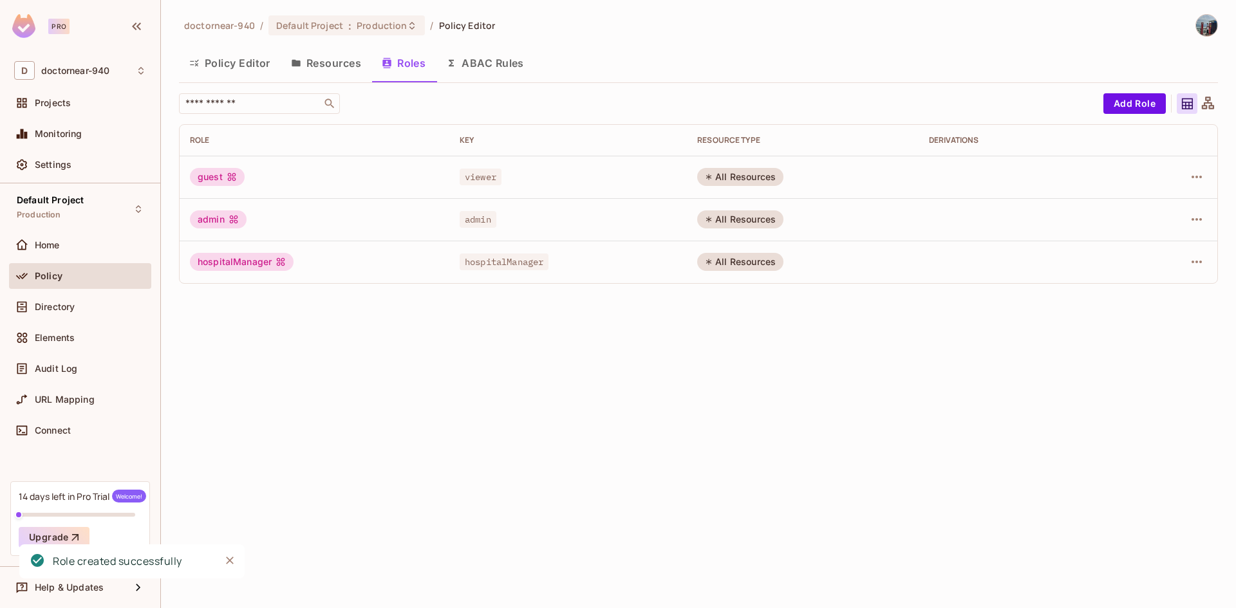
click at [796, 405] on div "doctornear-940 / Default Project : Production / Policy Editor Policy Editor Res…" at bounding box center [698, 304] width 1075 height 608
click at [841, 331] on div "doctornear-940 / Default Project : Production / Policy Editor Policy Editor Res…" at bounding box center [698, 304] width 1075 height 608
click at [1197, 259] on icon "button" at bounding box center [1196, 261] width 15 height 15
click at [934, 336] on div at bounding box center [618, 304] width 1236 height 608
click at [890, 335] on div "doctornear-940 / Default Project : Production / Policy Editor Policy Editor Res…" at bounding box center [698, 304] width 1075 height 608
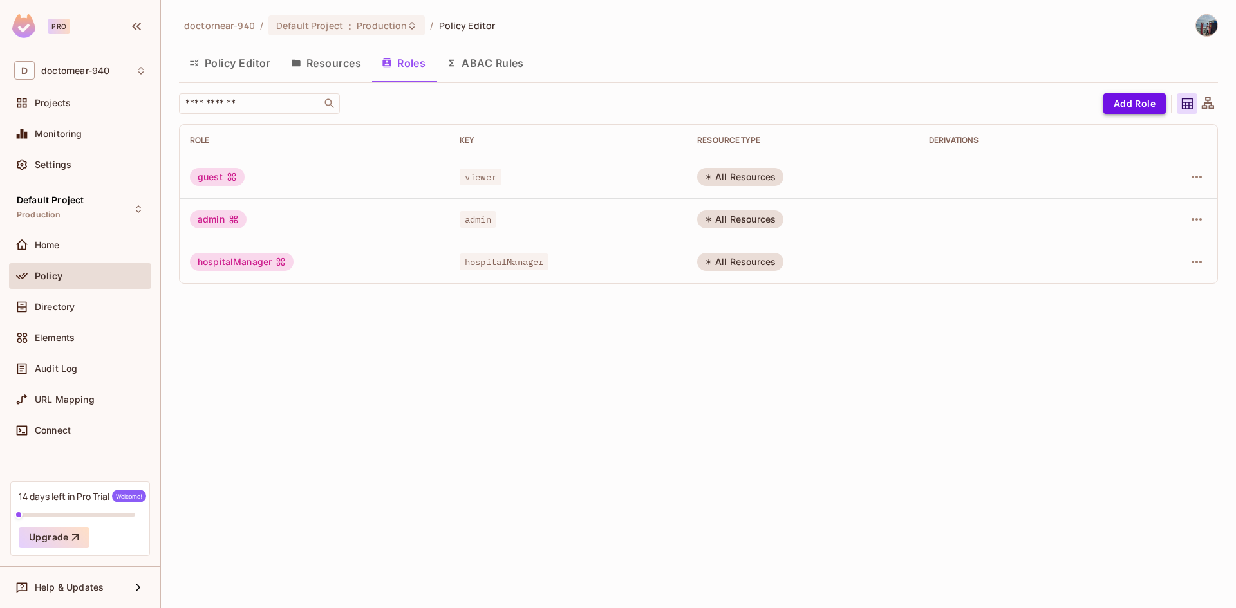
click at [1139, 107] on button "Add Role" at bounding box center [1134, 103] width 62 height 21
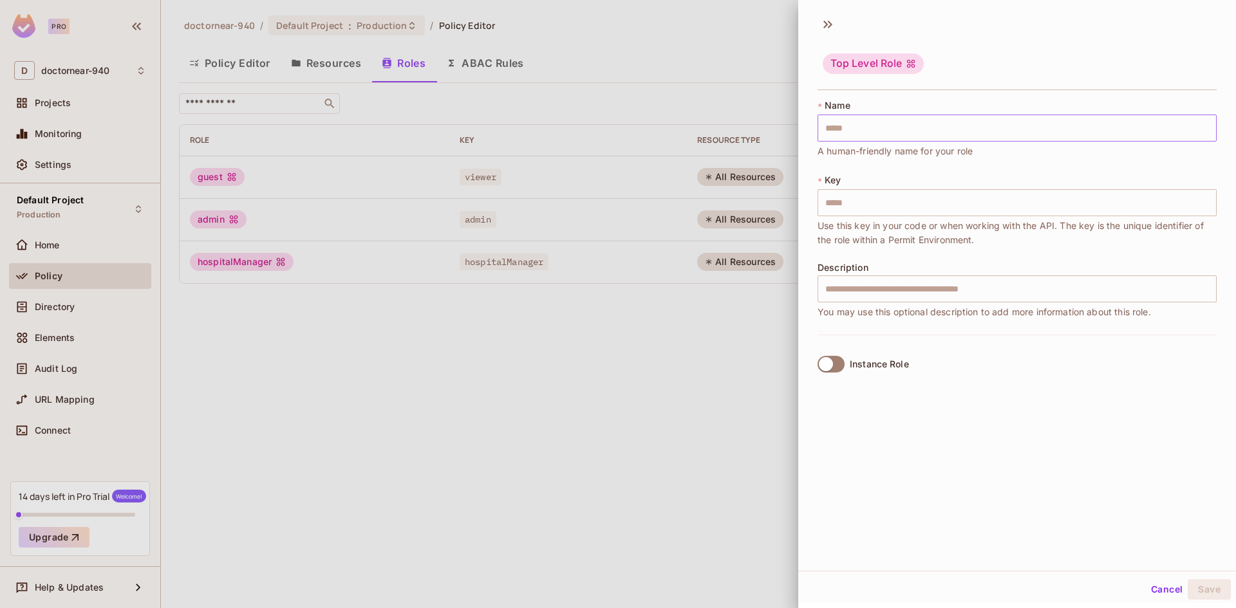
click at [900, 127] on input "text" at bounding box center [1016, 128] width 399 height 27
click at [1193, 588] on button "Save" at bounding box center [1209, 589] width 43 height 21
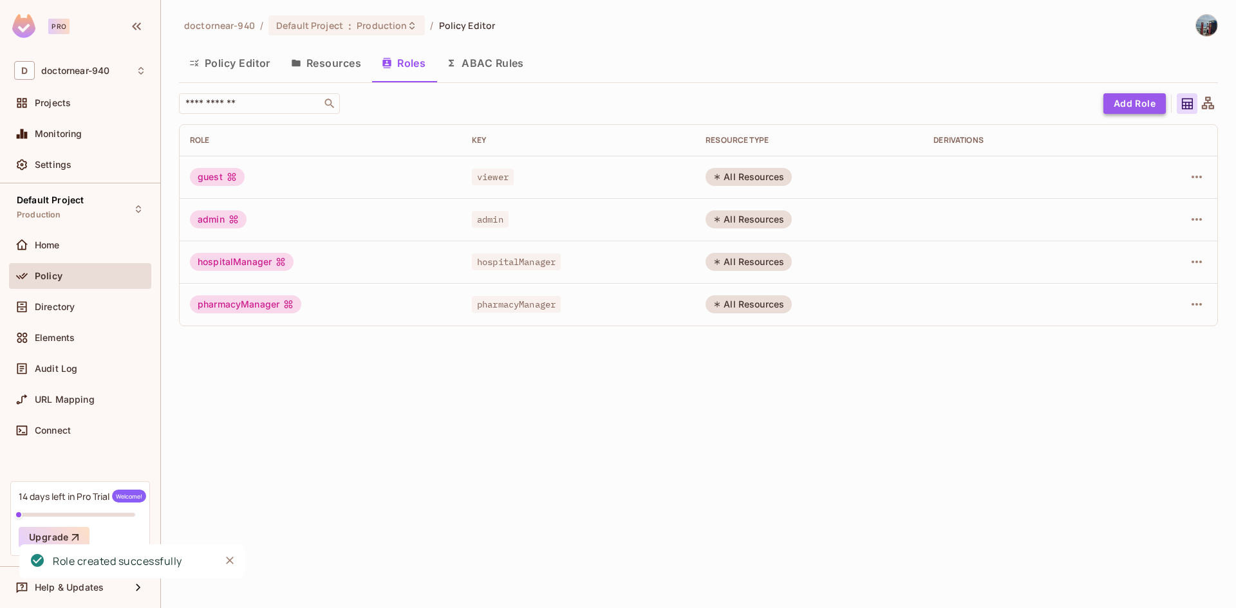
click at [1136, 101] on button "Add Role" at bounding box center [1134, 103] width 62 height 21
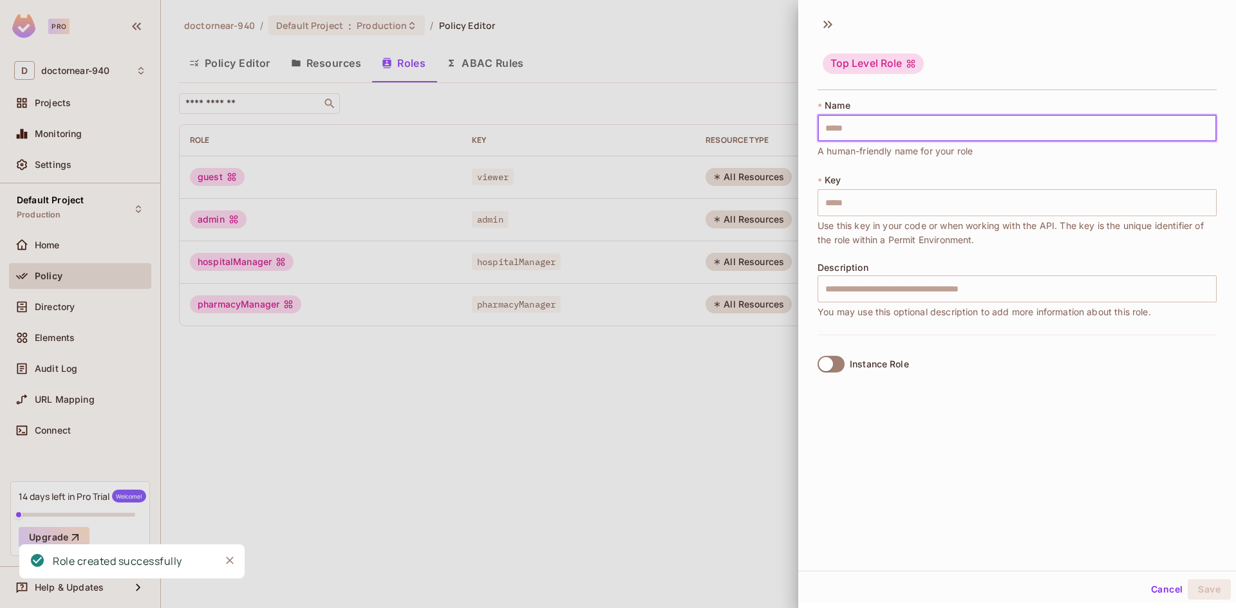
click at [958, 132] on input "text" at bounding box center [1016, 128] width 399 height 27
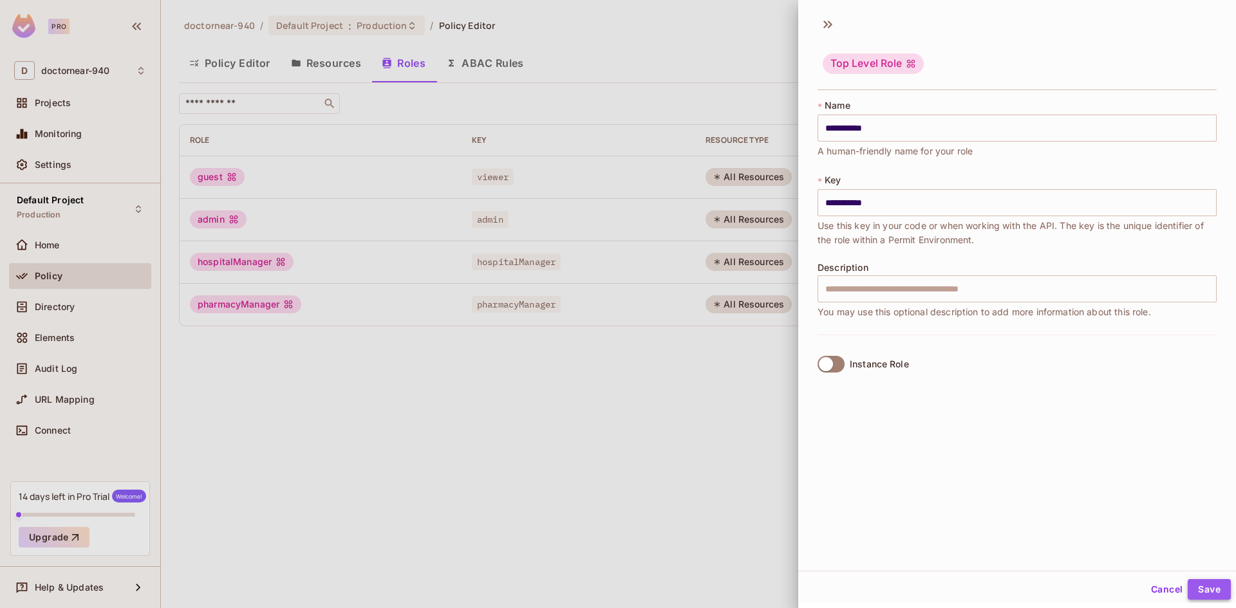
click at [1190, 587] on button "Save" at bounding box center [1209, 589] width 43 height 21
click at [1157, 590] on button "Cancel" at bounding box center [1167, 589] width 42 height 21
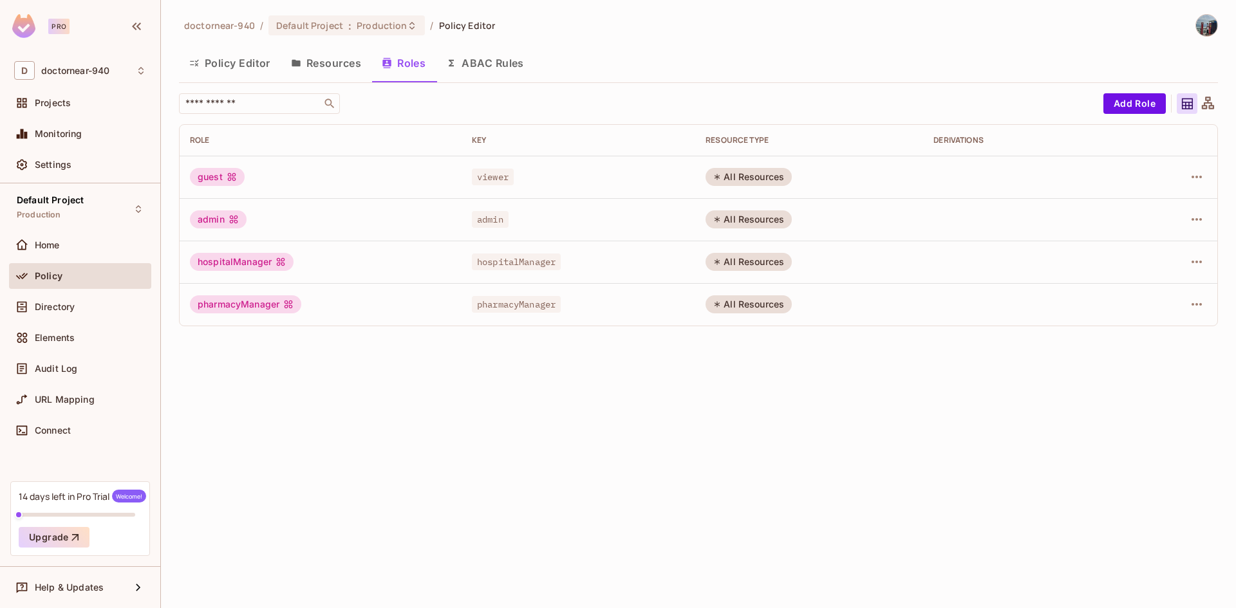
click at [880, 413] on div "doctornear-940 / Default Project : Production / Policy Editor Policy Editor Res…" at bounding box center [698, 304] width 1075 height 608
click at [234, 61] on button "Policy Editor" at bounding box center [230, 63] width 102 height 32
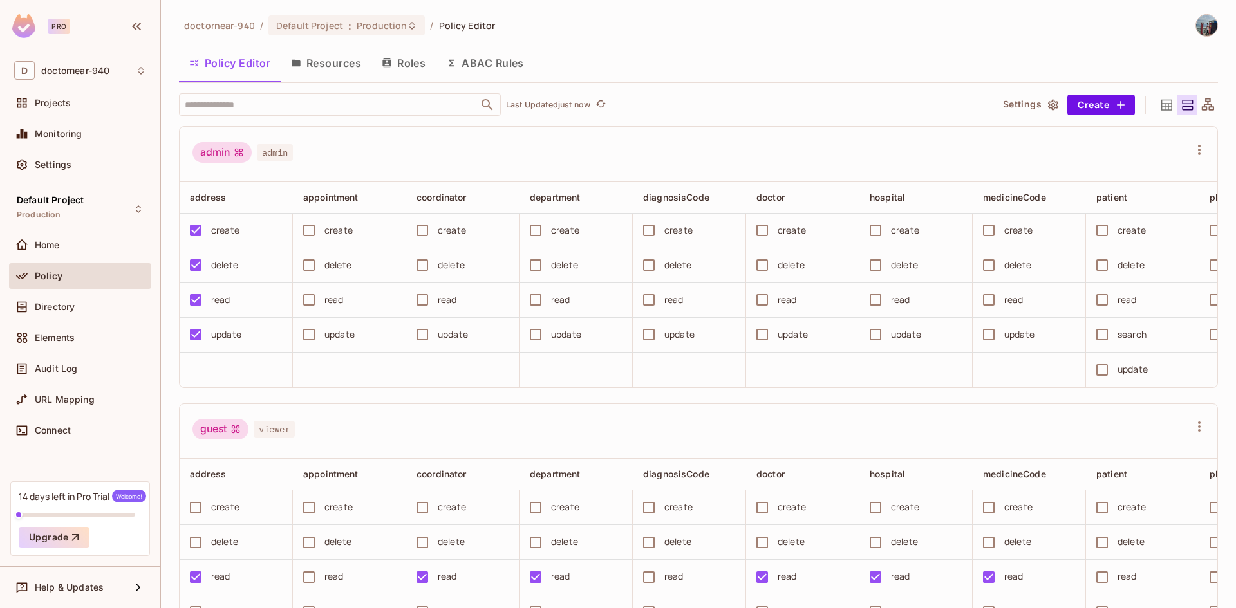
click at [343, 64] on button "Resources" at bounding box center [326, 63] width 91 height 32
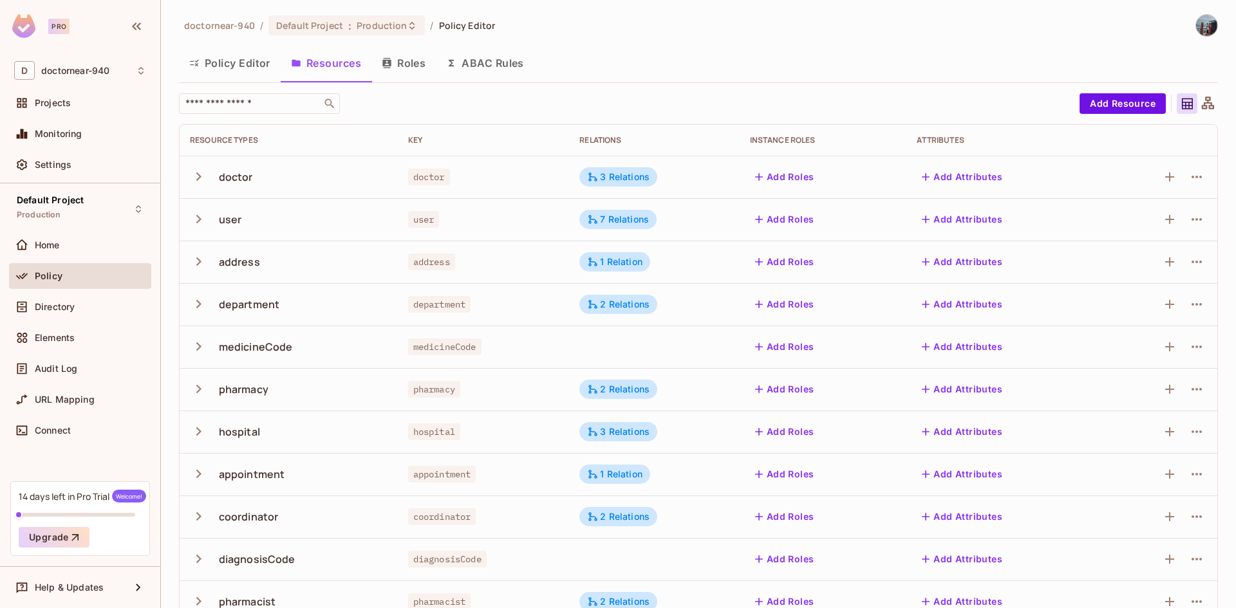
click at [417, 69] on button "Roles" at bounding box center [403, 63] width 64 height 32
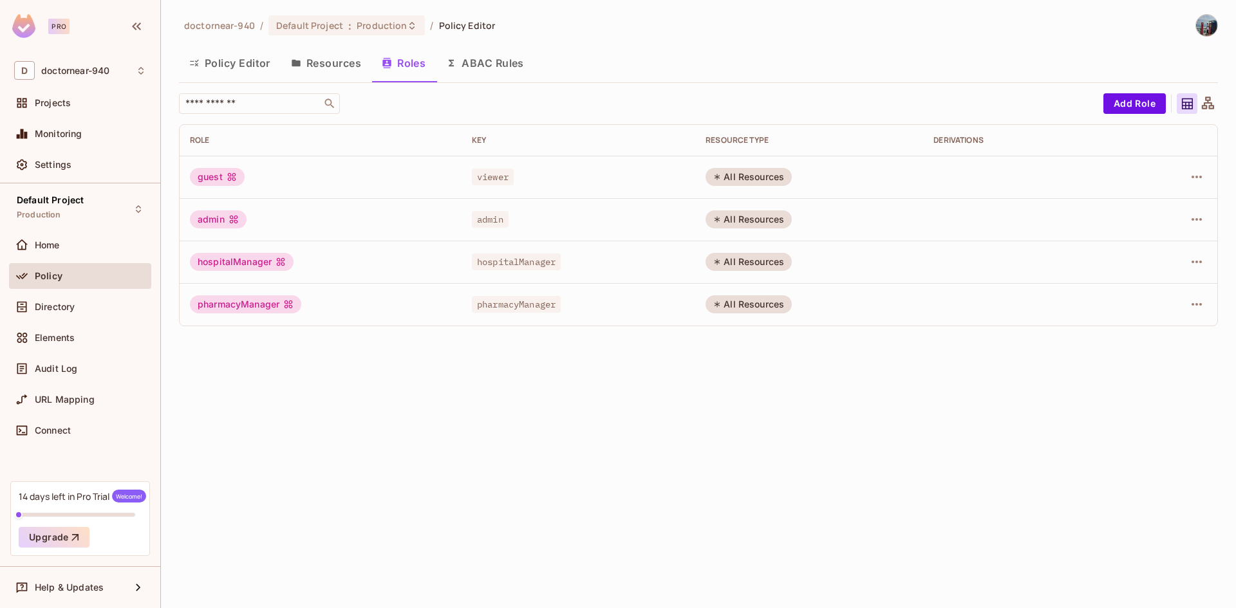
click at [410, 394] on div "doctornear-940 / Default Project : Production / Policy Editor Policy Editor Res…" at bounding box center [698, 304] width 1075 height 608
click at [427, 402] on div "doctornear-940 / Default Project : Production / Policy Editor Policy Editor Res…" at bounding box center [698, 304] width 1075 height 608
click at [1139, 108] on button "Add Role" at bounding box center [1134, 103] width 62 height 21
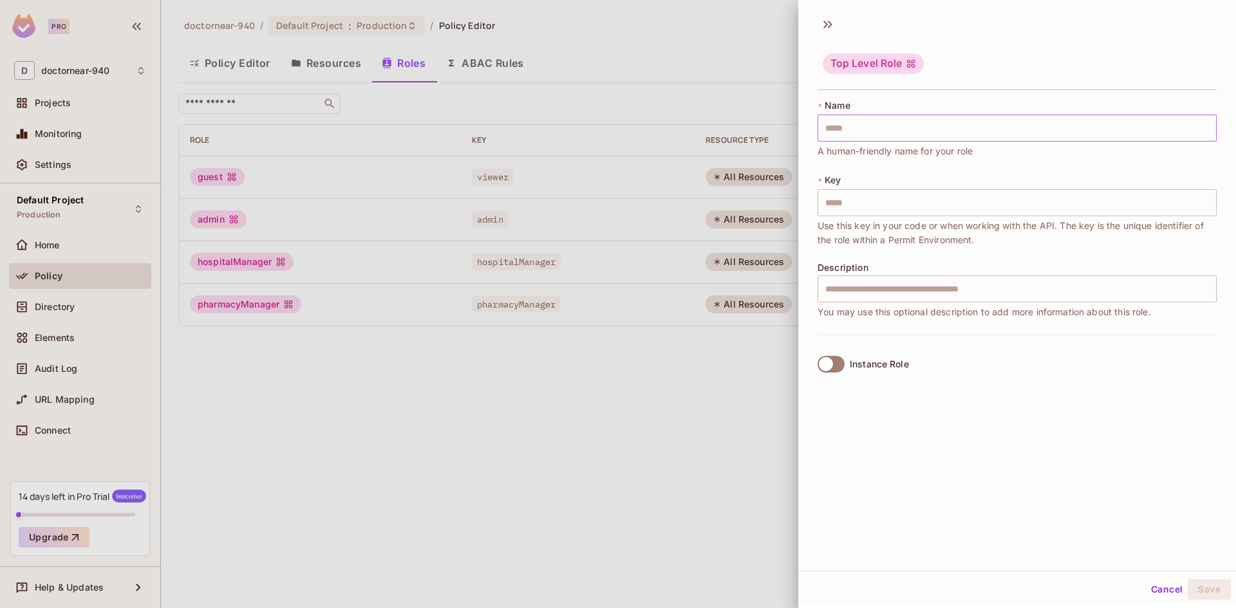
click at [976, 126] on input "text" at bounding box center [1016, 128] width 399 height 27
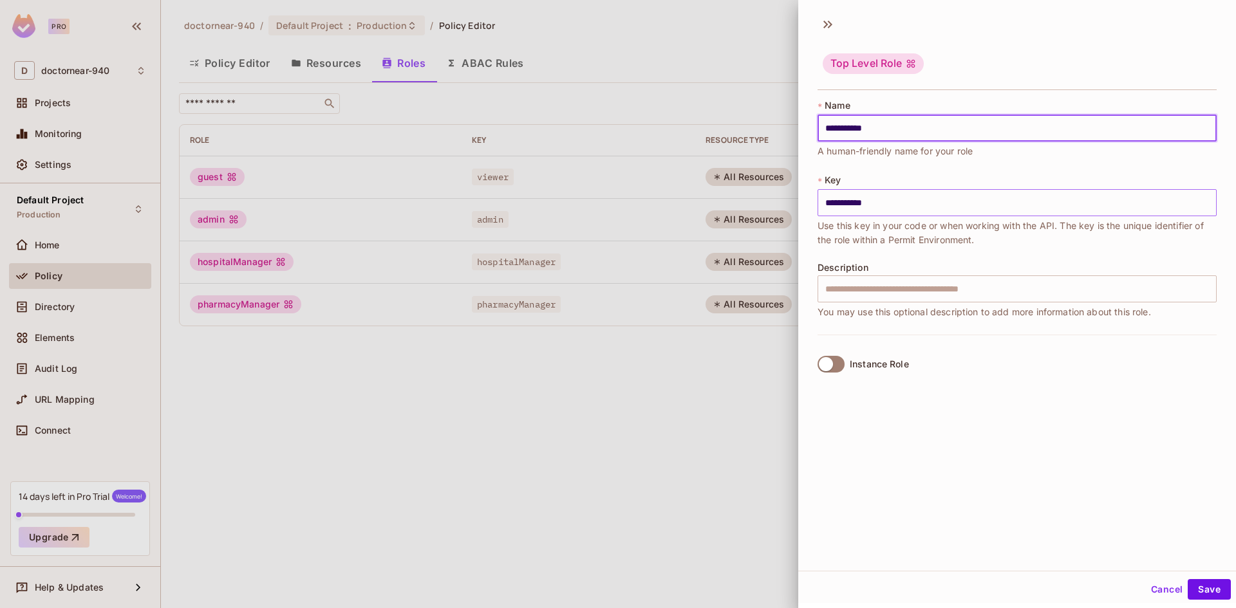
click at [967, 198] on input "**********" at bounding box center [1016, 202] width 399 height 27
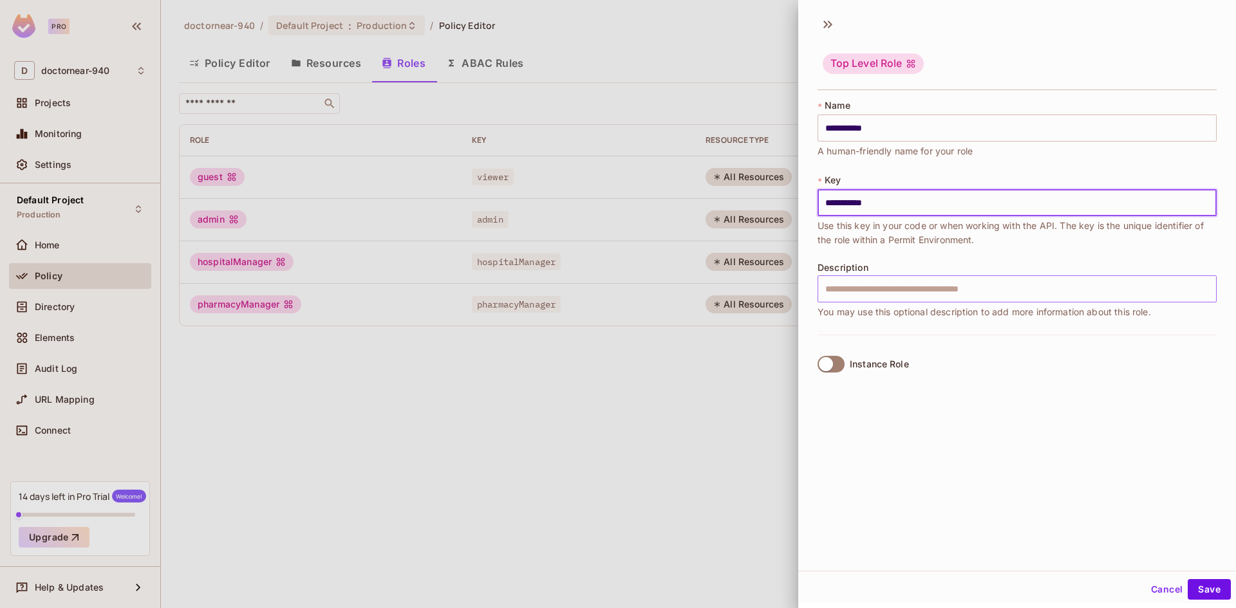
click at [902, 284] on input "text" at bounding box center [1016, 288] width 399 height 27
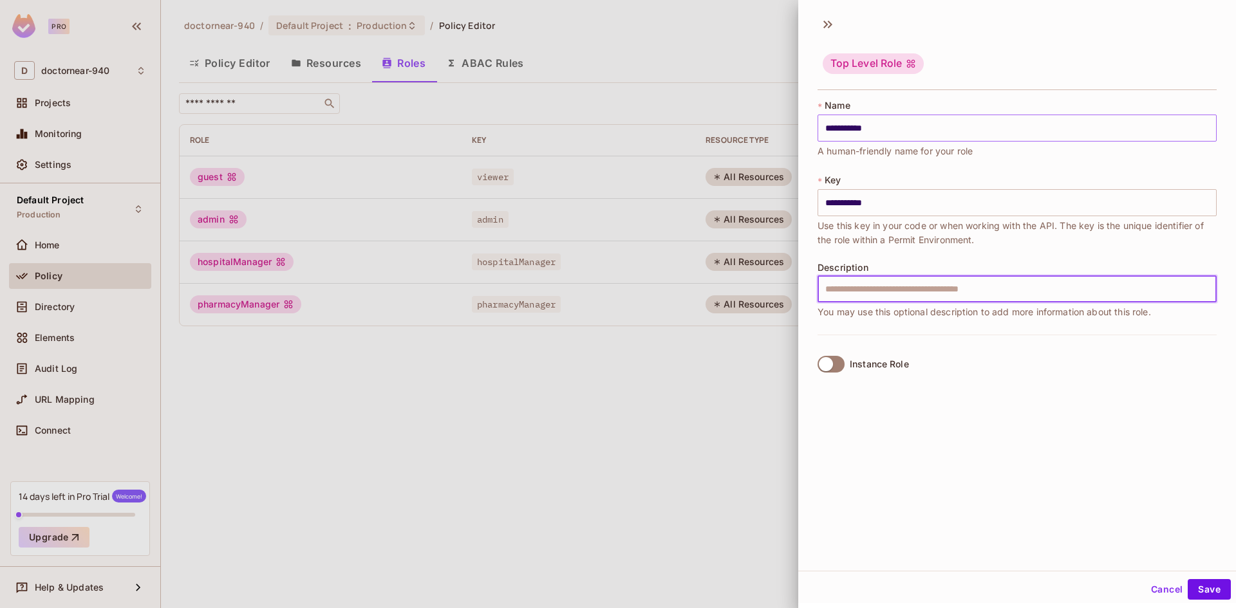
click at [926, 124] on input "**********" at bounding box center [1016, 128] width 399 height 27
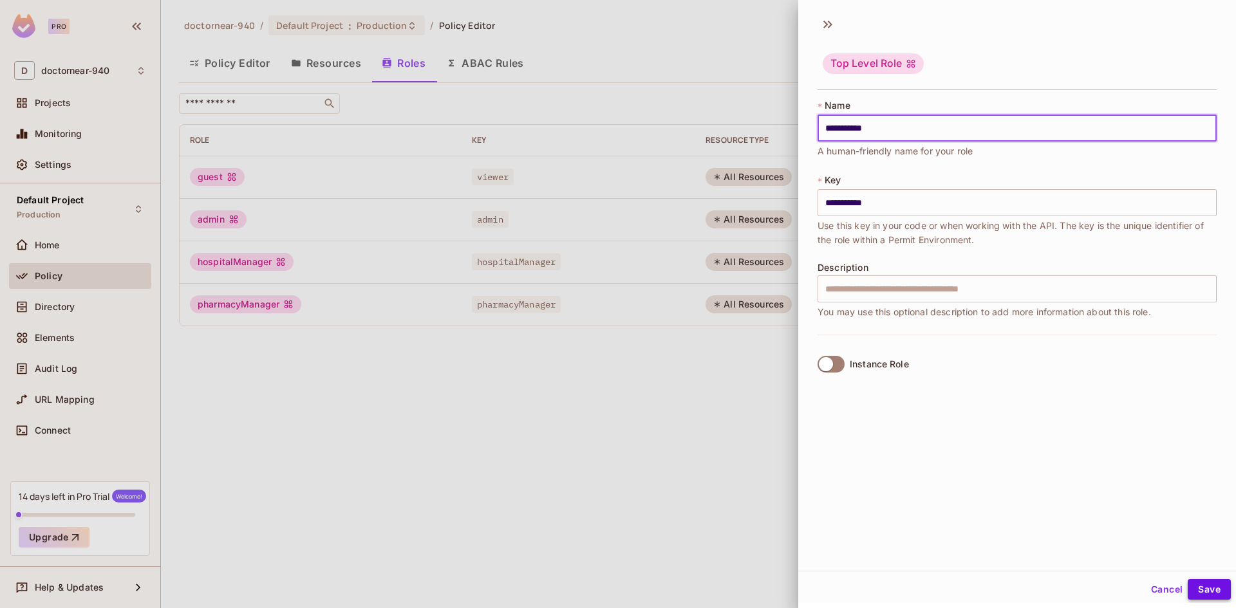
click at [1200, 589] on button "Save" at bounding box center [1209, 589] width 43 height 21
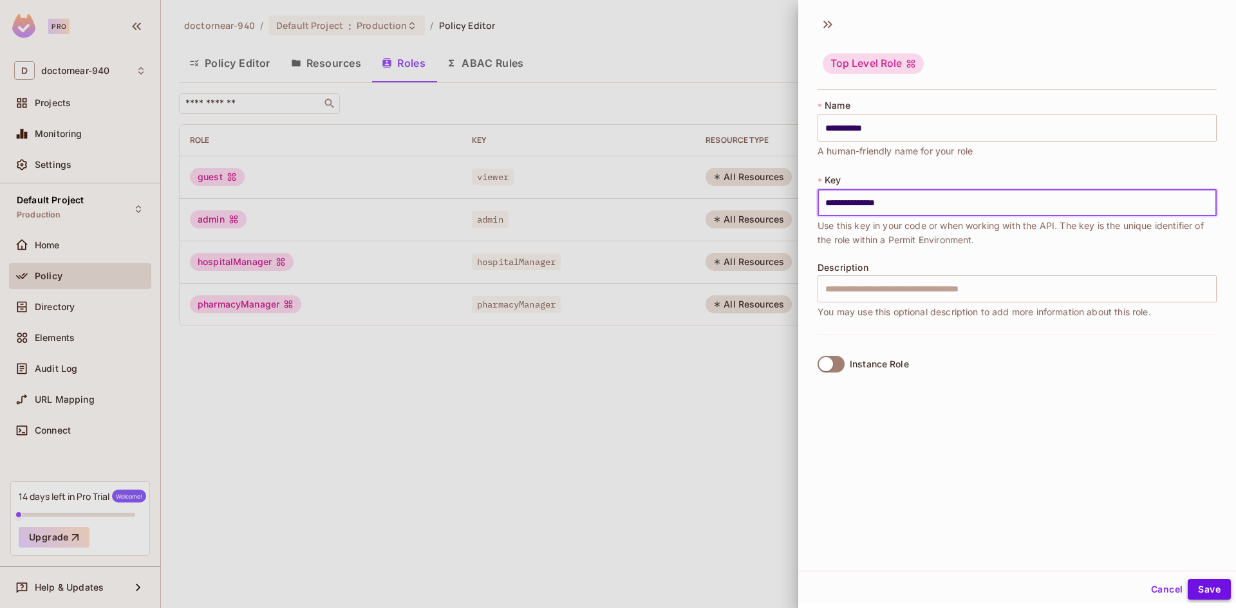
click at [1209, 584] on button "Save" at bounding box center [1209, 589] width 43 height 21
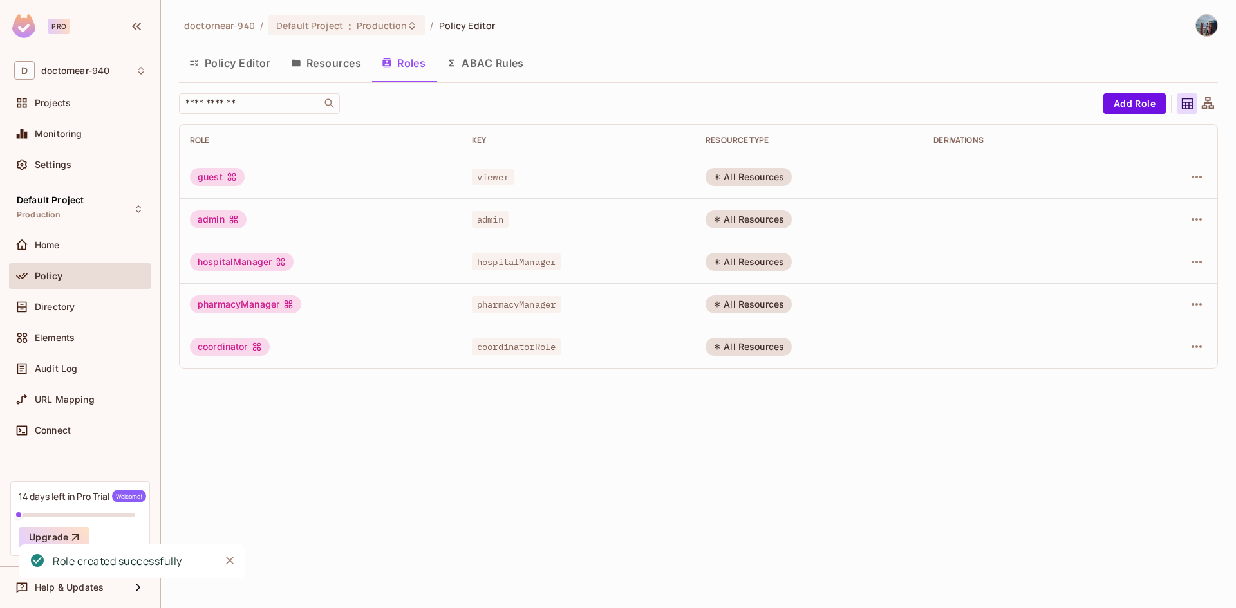
click at [872, 485] on div "doctornear-940 / Default Project : Production / Policy Editor Policy Editor Res…" at bounding box center [698, 304] width 1075 height 608
click at [855, 446] on div "doctornear-940 / Default Project : Production / Policy Editor Policy Editor Res…" at bounding box center [698, 304] width 1075 height 608
click at [1130, 105] on button "Add Role" at bounding box center [1134, 103] width 62 height 21
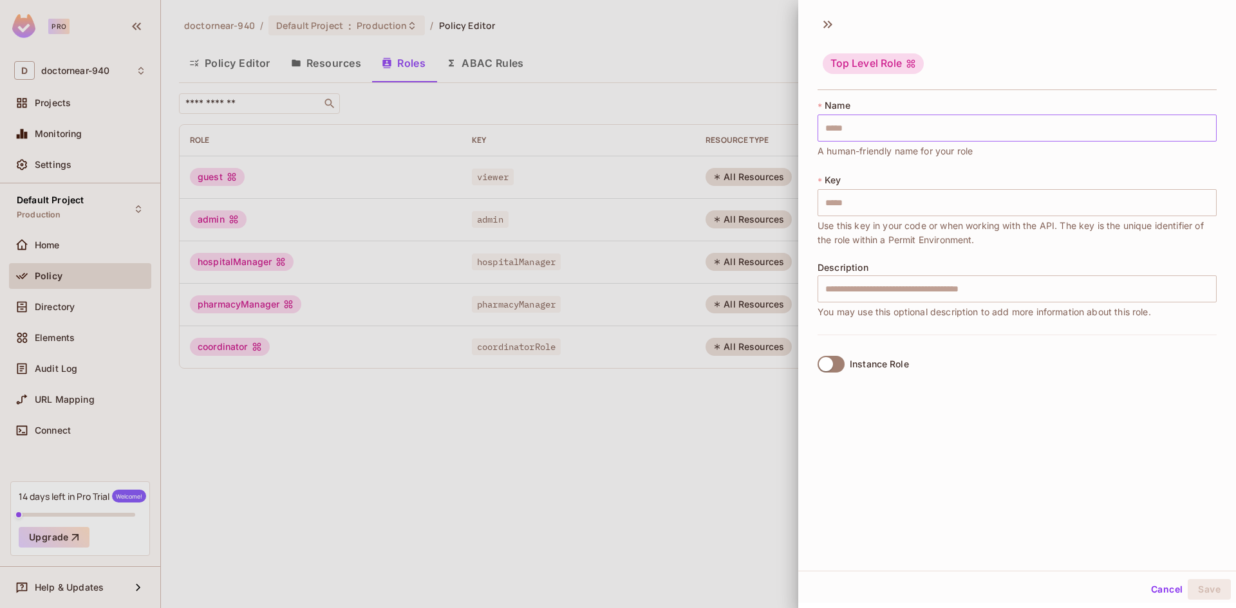
click at [969, 117] on input "text" at bounding box center [1016, 128] width 399 height 27
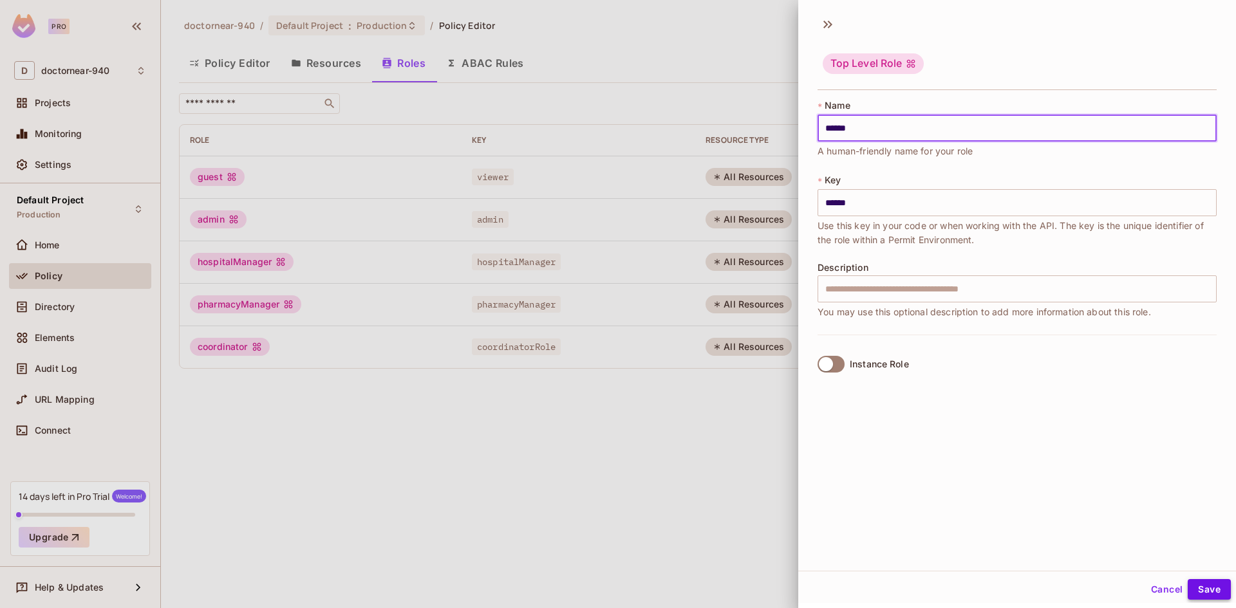
click at [1204, 588] on button "Save" at bounding box center [1209, 589] width 43 height 21
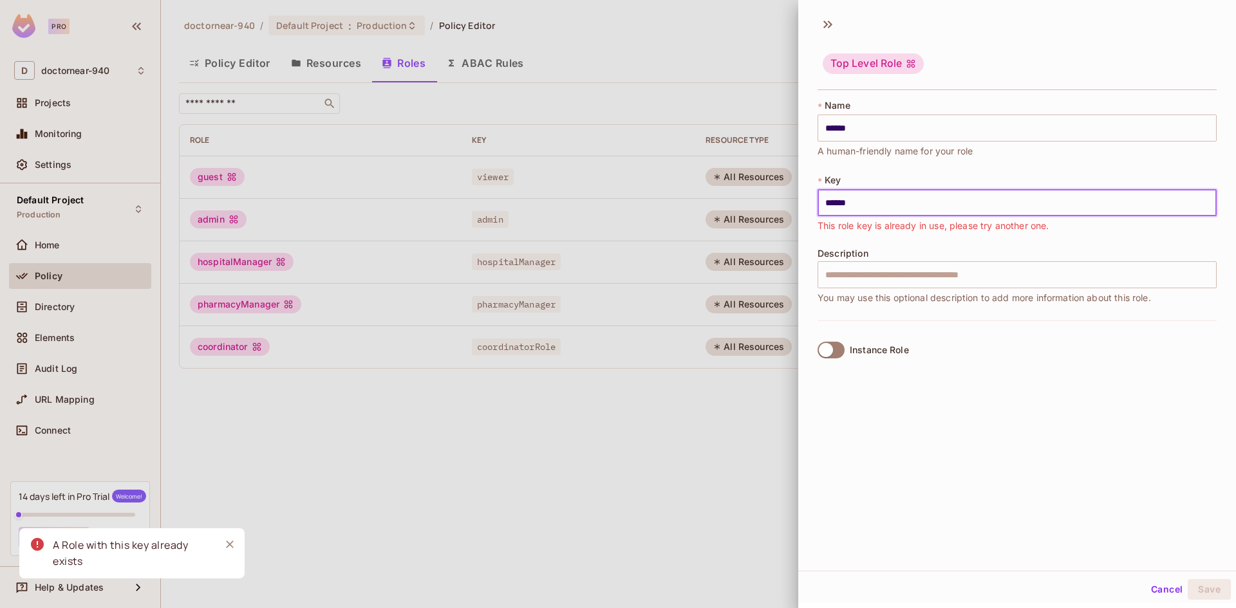
click at [911, 210] on input "******" at bounding box center [1016, 202] width 399 height 27
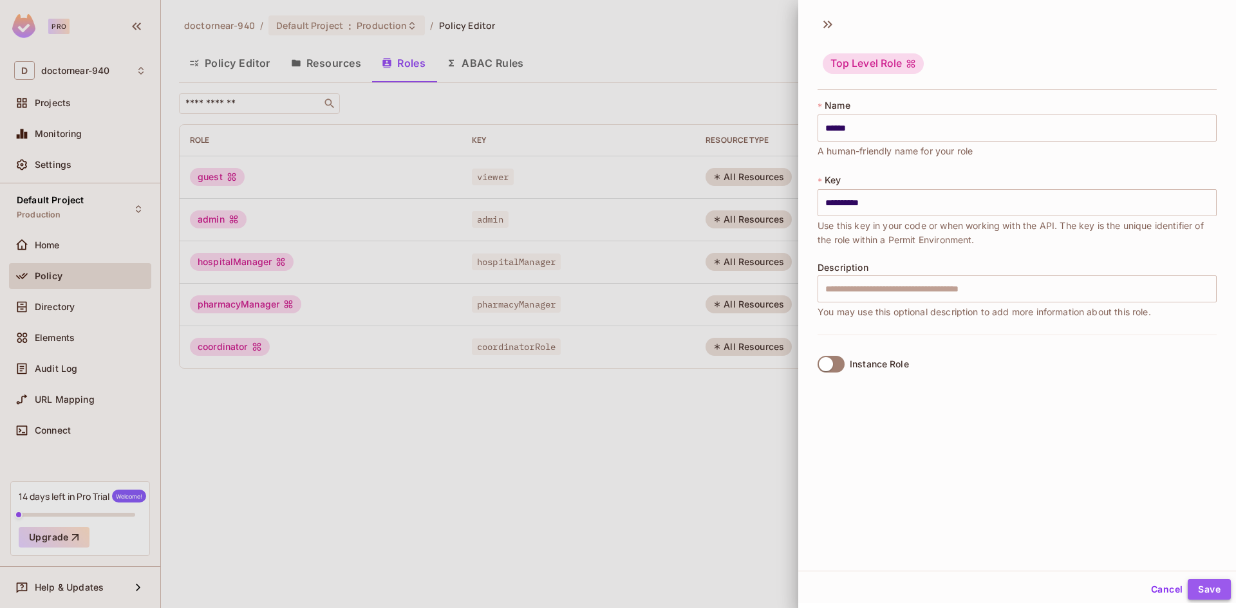
click at [1193, 592] on button "Save" at bounding box center [1209, 589] width 43 height 21
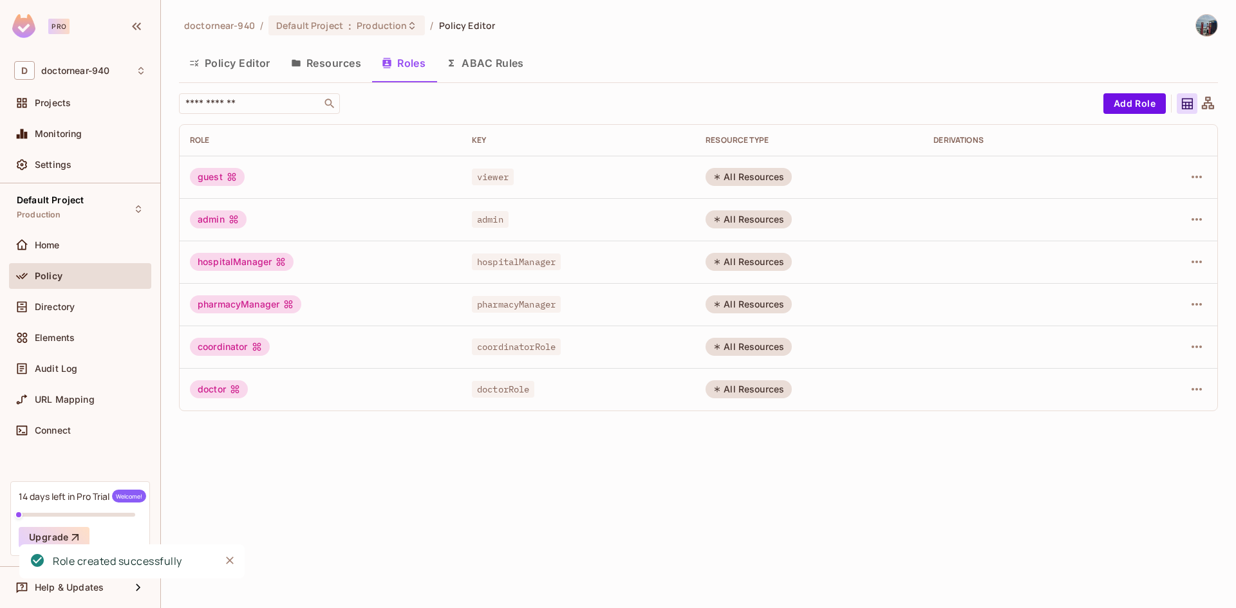
click at [770, 526] on div "doctornear-940 / Default Project : Production / Policy Editor Policy Editor Res…" at bounding box center [698, 304] width 1075 height 608
click at [1135, 102] on button "Add Role" at bounding box center [1134, 103] width 62 height 21
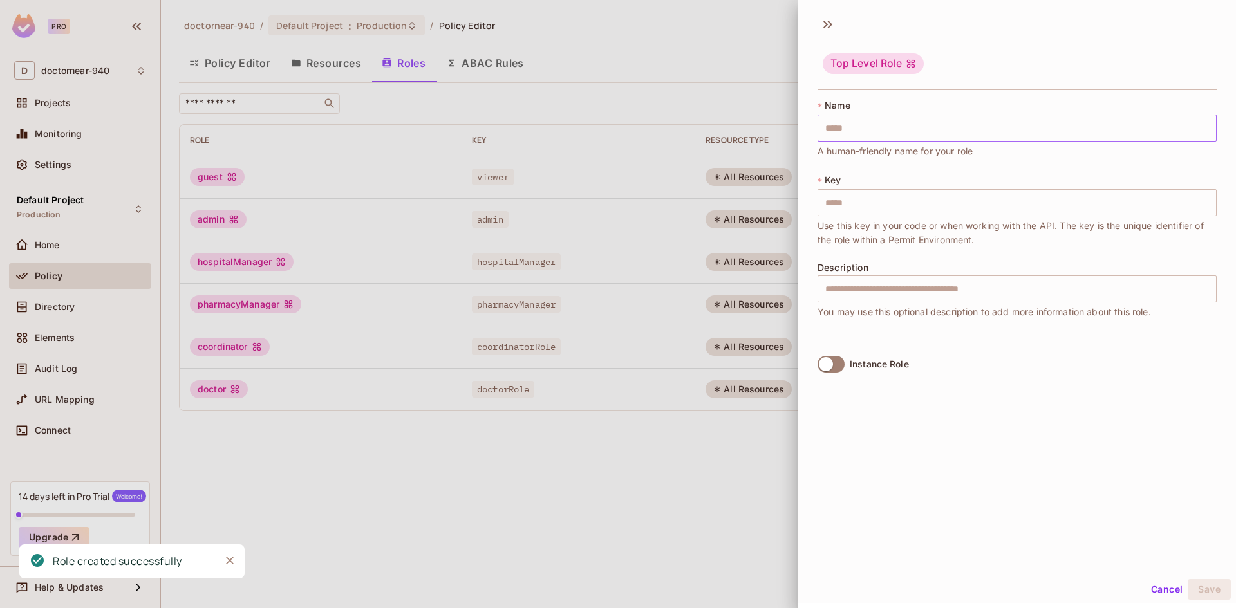
click at [914, 124] on input "text" at bounding box center [1016, 128] width 399 height 27
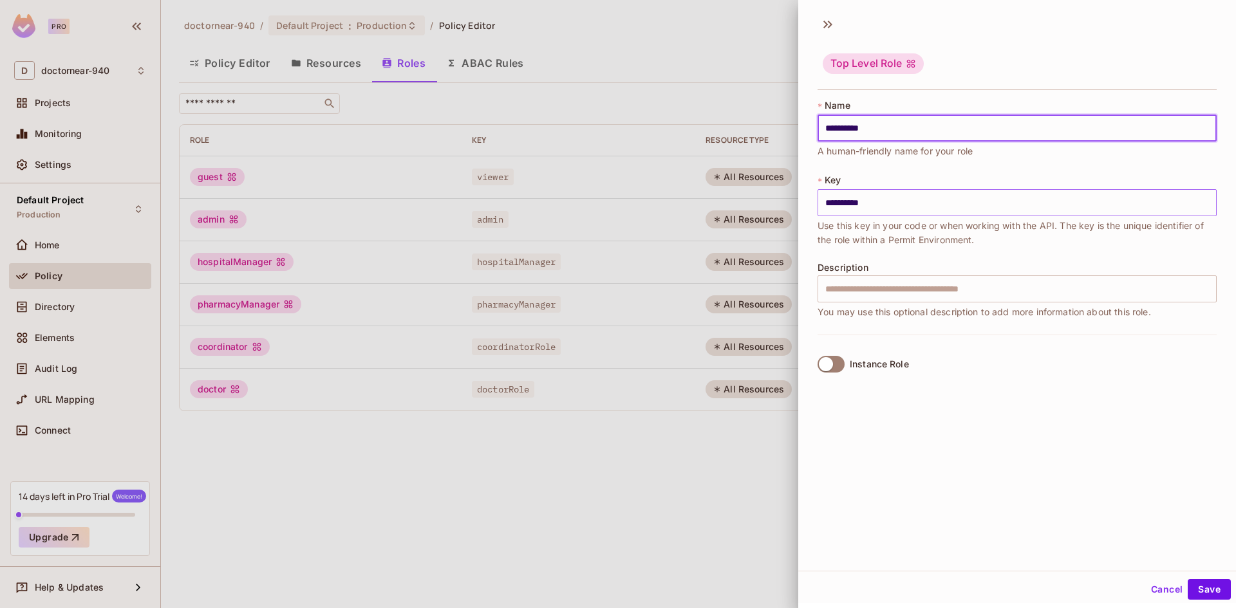
click at [935, 207] on input "**********" at bounding box center [1016, 202] width 399 height 27
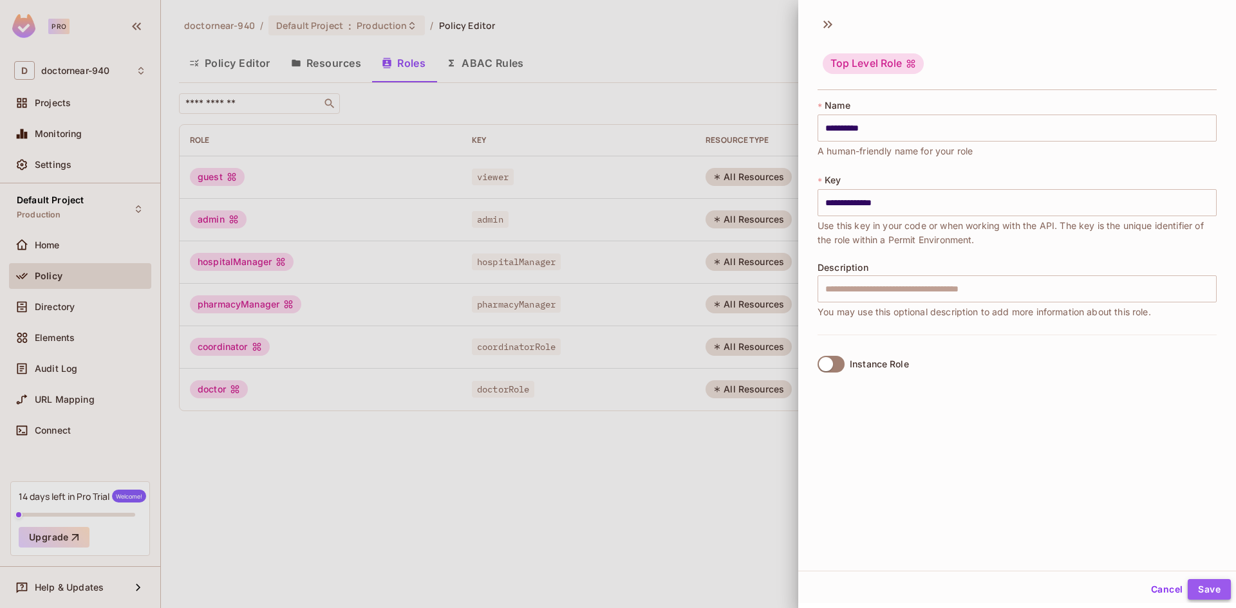
click at [1196, 591] on button "Save" at bounding box center [1209, 589] width 43 height 21
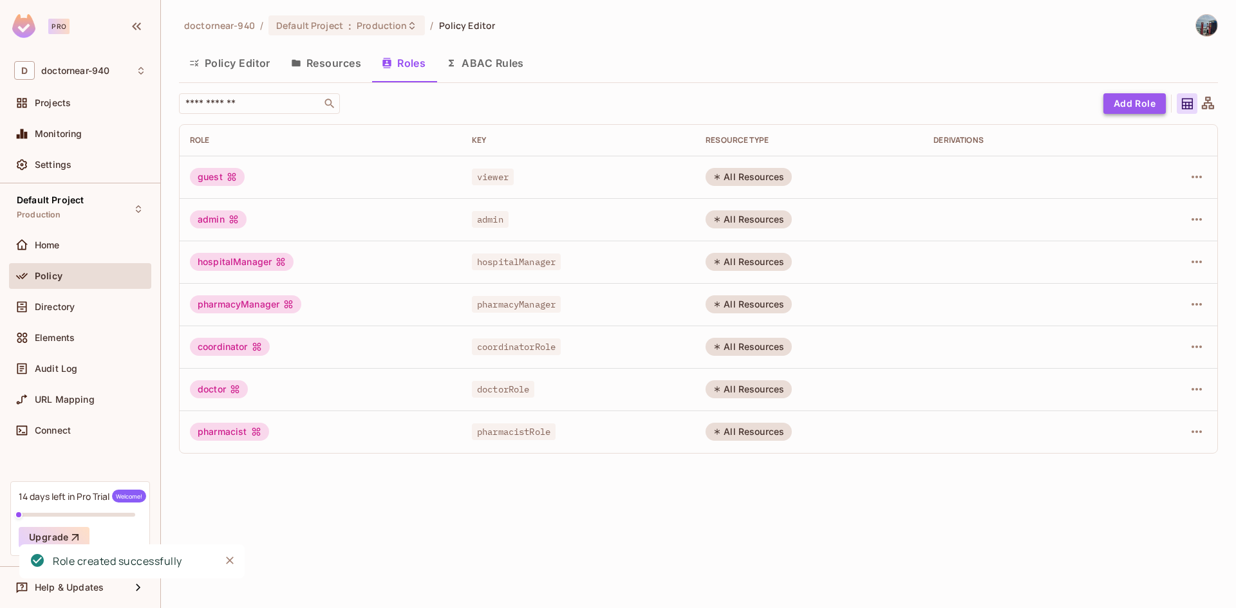
click at [1139, 106] on button "Add Role" at bounding box center [1134, 103] width 62 height 21
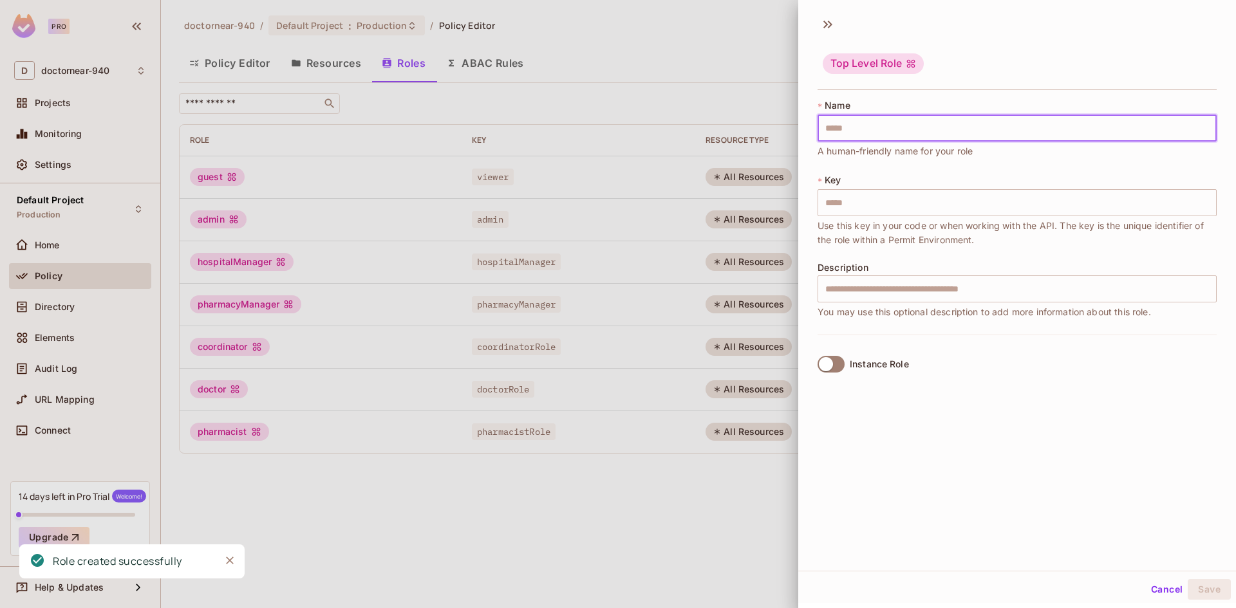
click at [966, 135] on input "text" at bounding box center [1016, 128] width 399 height 27
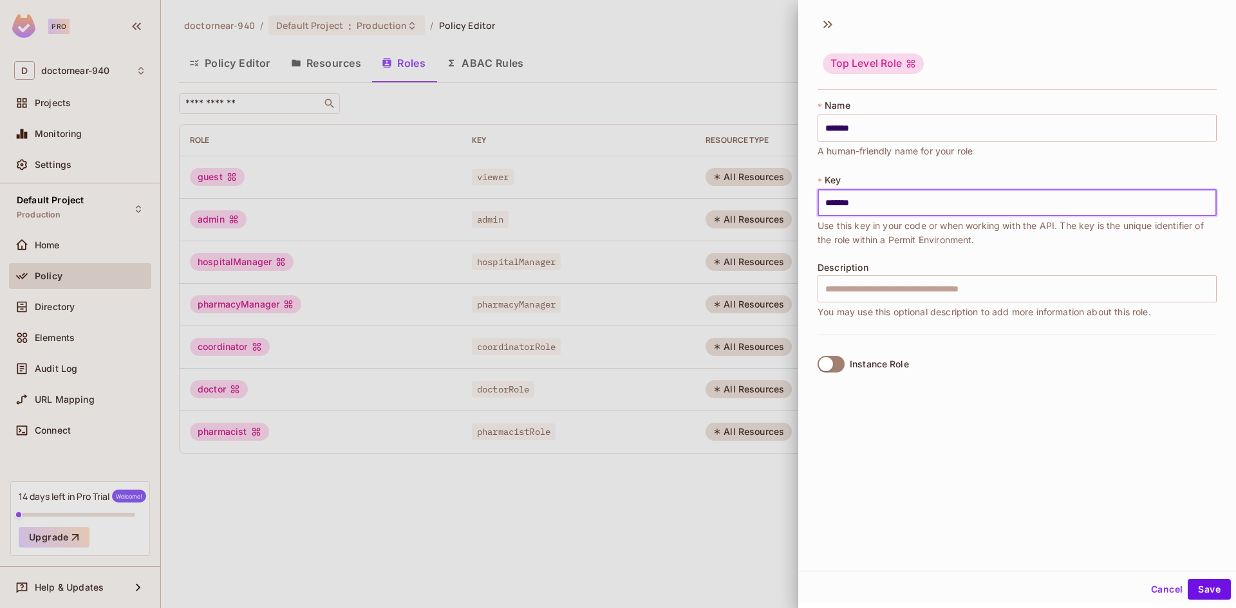
click at [893, 196] on input "*******" at bounding box center [1016, 202] width 399 height 27
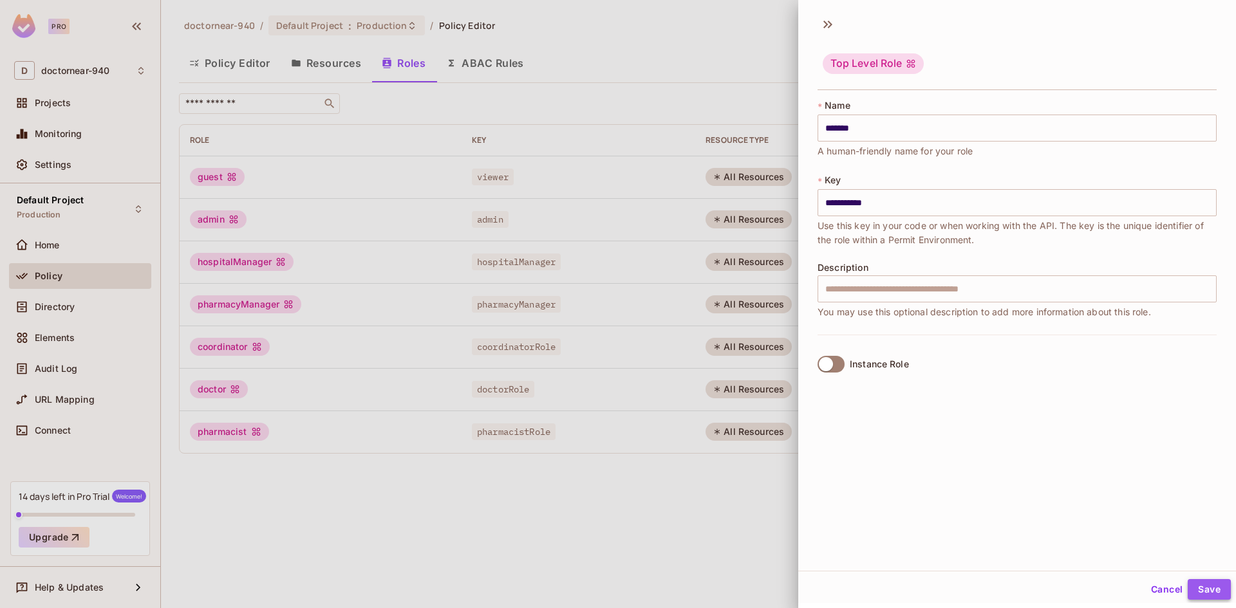
click at [1202, 590] on button "Save" at bounding box center [1209, 589] width 43 height 21
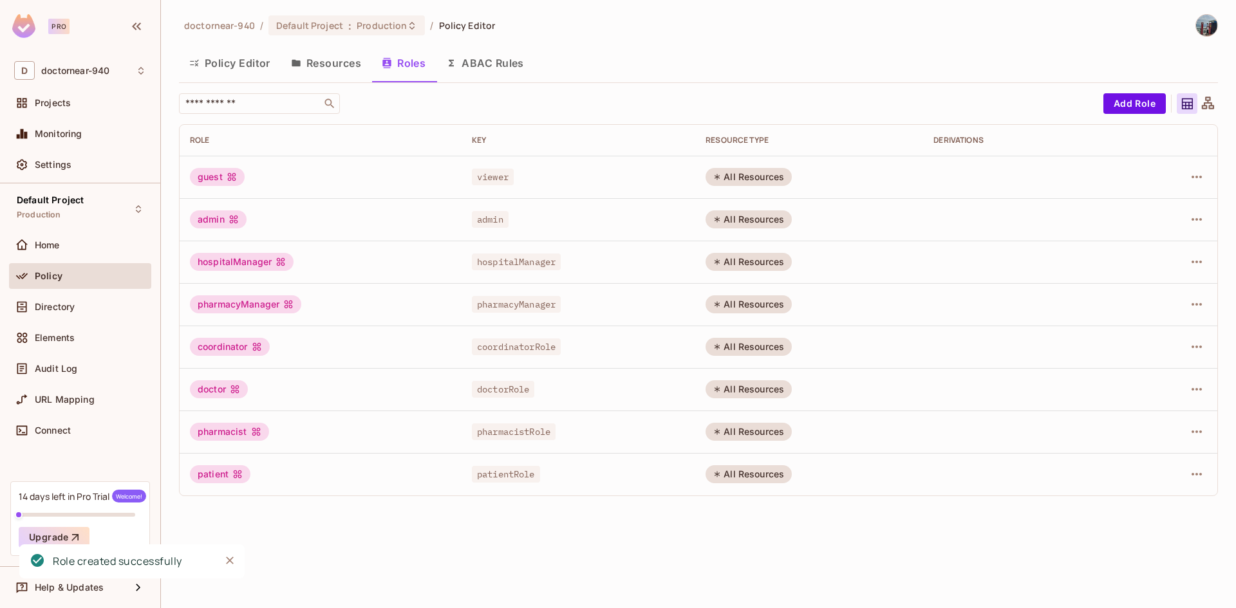
click at [465, 564] on div "doctornear-940 / Default Project : Production / Policy Editor Policy Editor Res…" at bounding box center [698, 304] width 1075 height 608
click at [245, 68] on button "Policy Editor" at bounding box center [230, 63] width 102 height 32
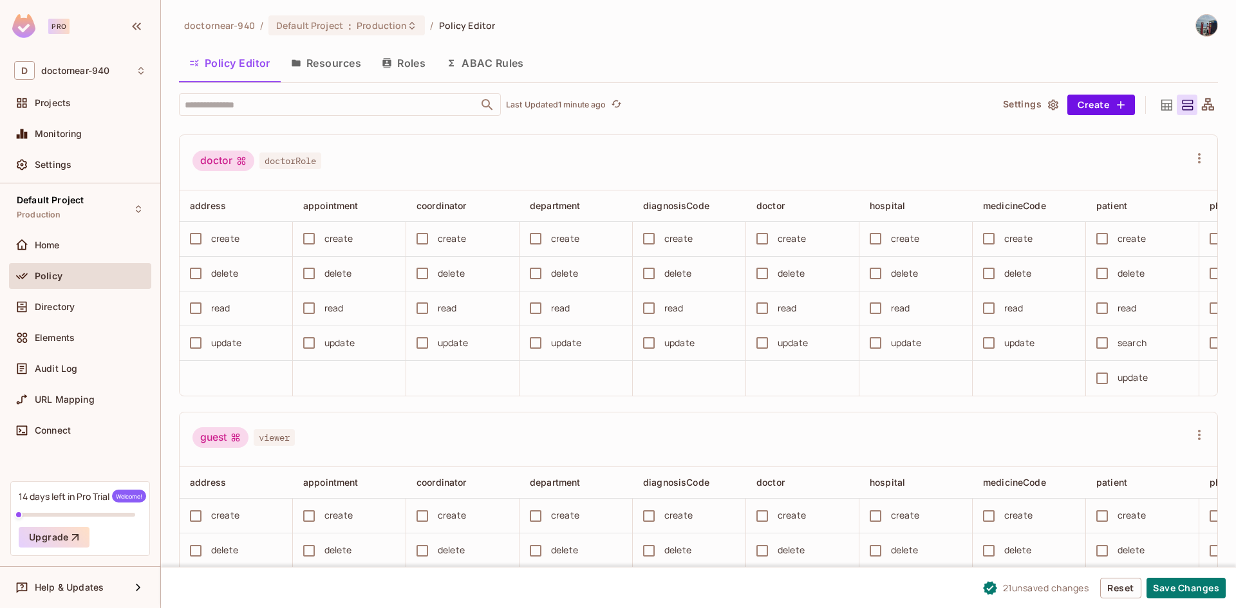
scroll to position [515, 0]
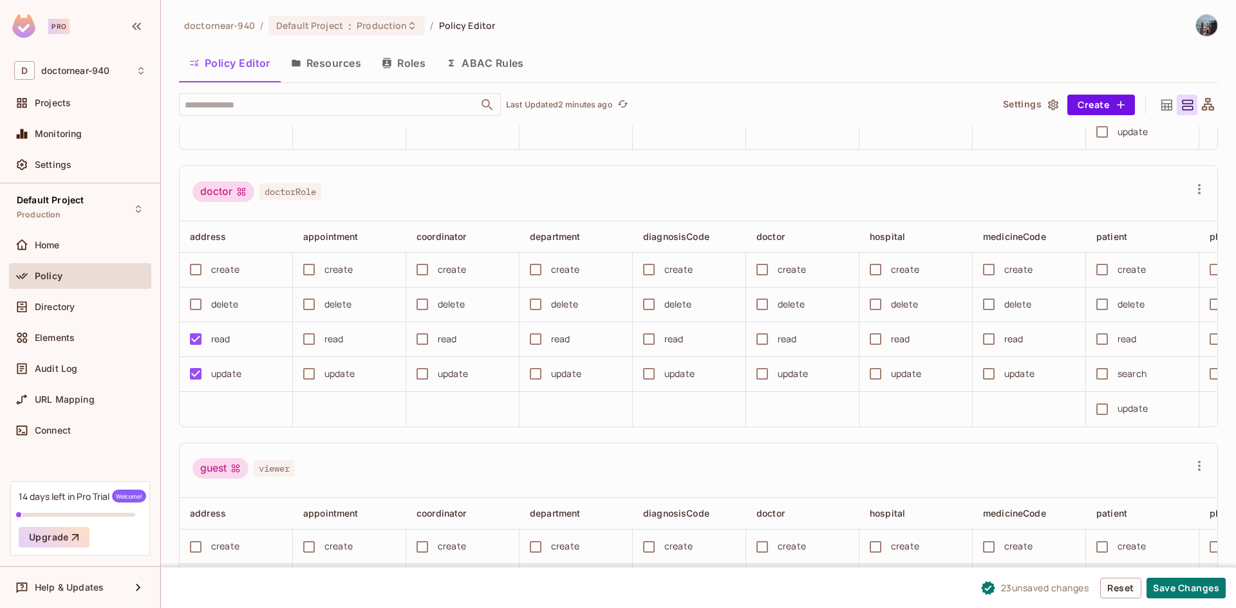
click at [212, 312] on div "delete" at bounding box center [224, 304] width 27 height 14
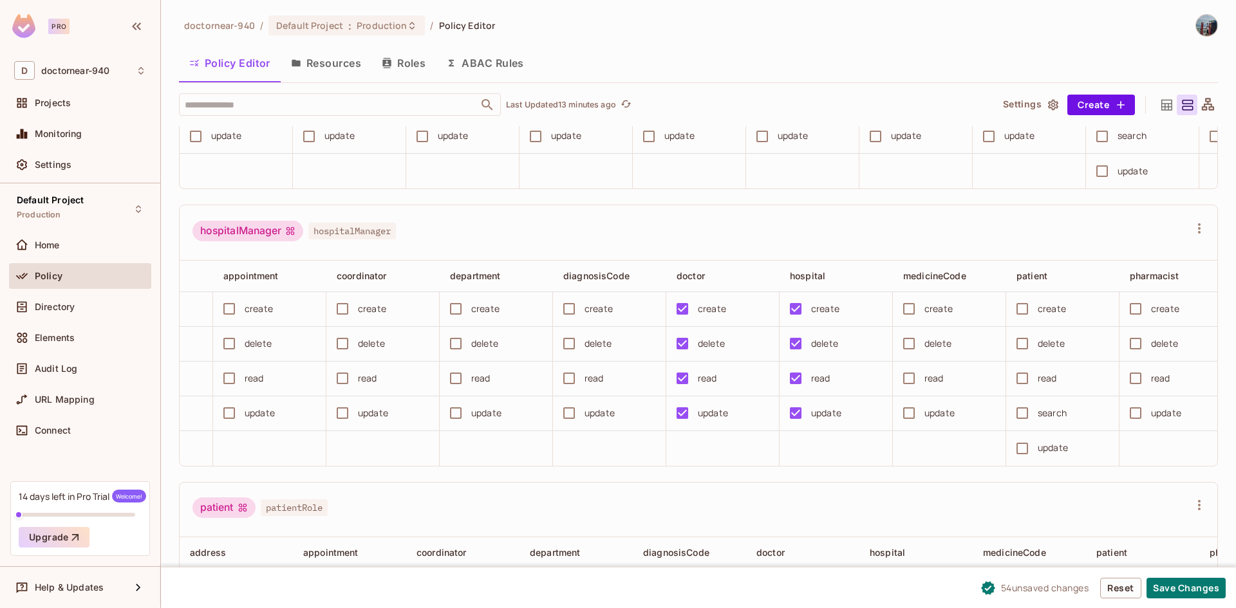
scroll to position [0, 28]
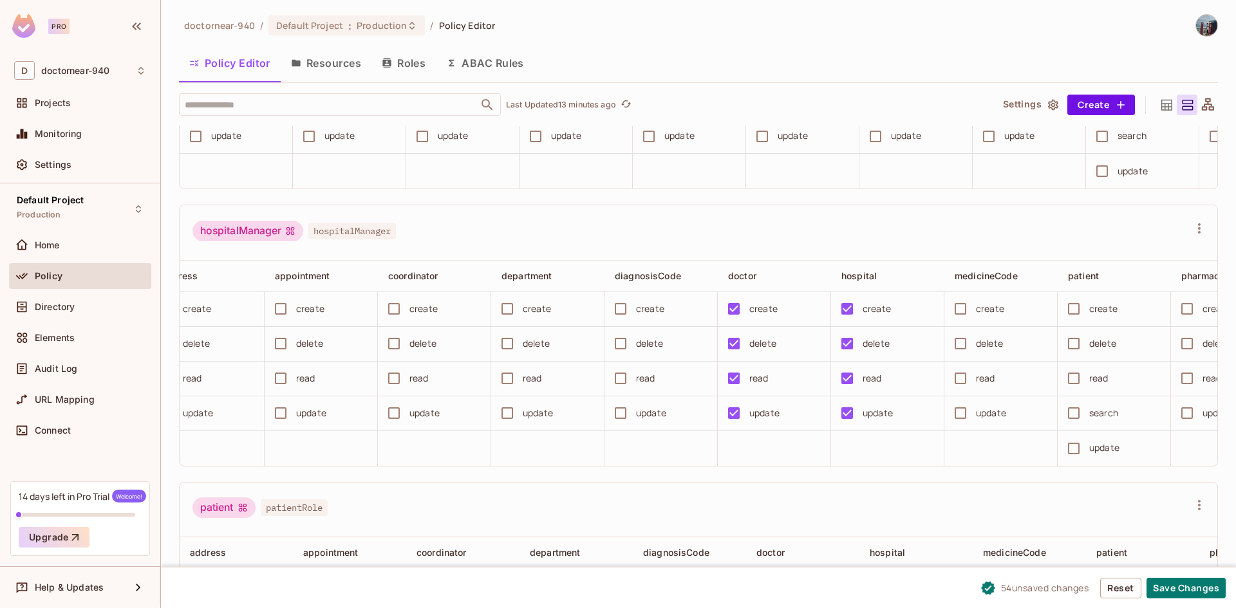
click at [524, 316] on div "create" at bounding box center [537, 309] width 28 height 14
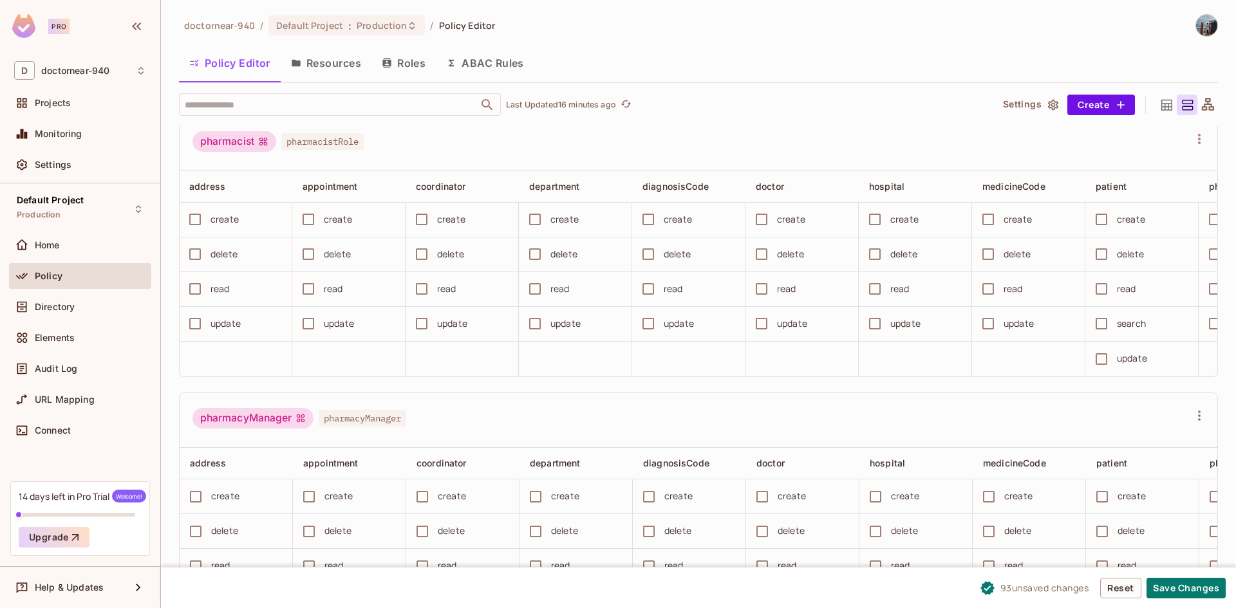
scroll to position [0, 0]
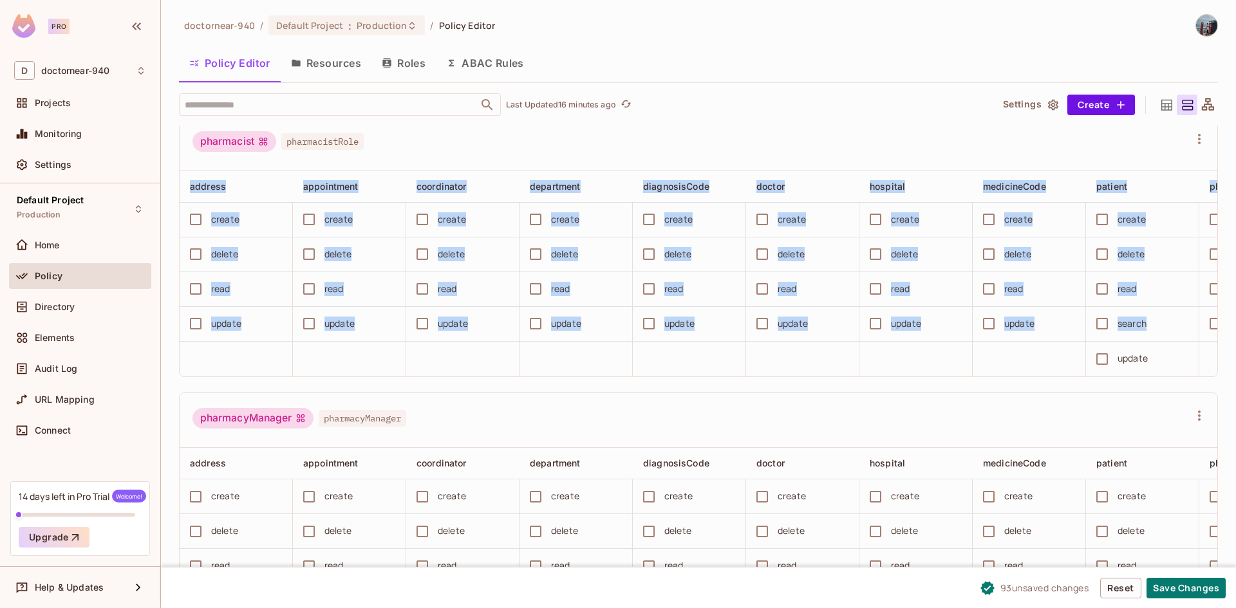
drag, startPoint x: 649, startPoint y: 433, endPoint x: 876, endPoint y: 451, distance: 227.2
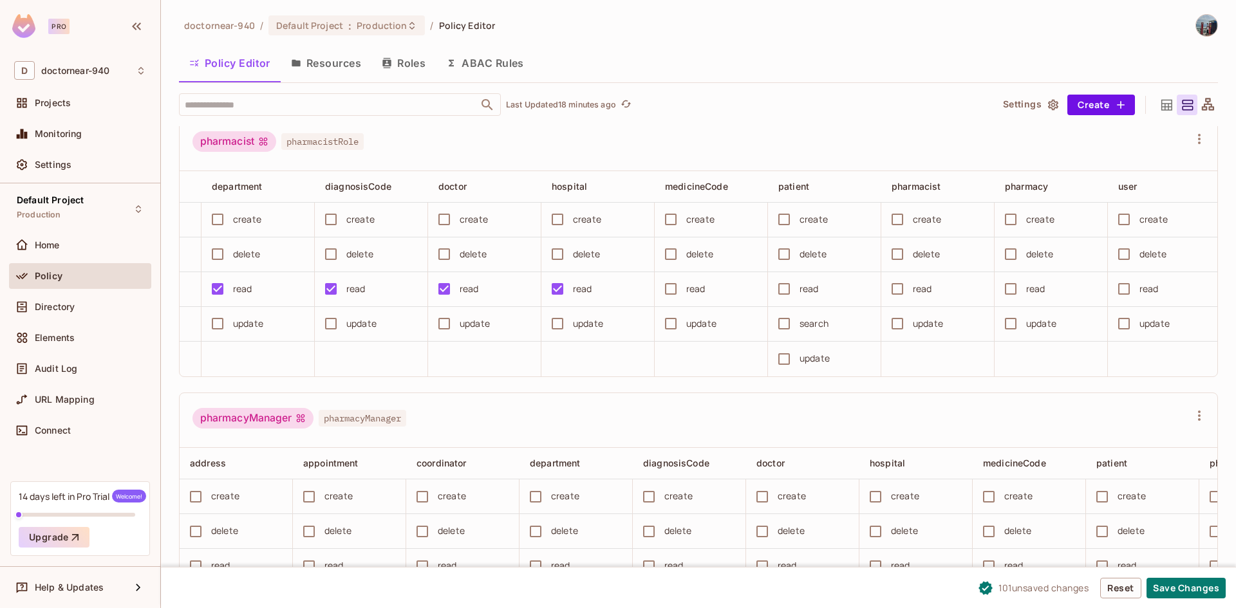
scroll to position [0, 320]
click at [693, 296] on div "read" at bounding box center [693, 289] width 19 height 14
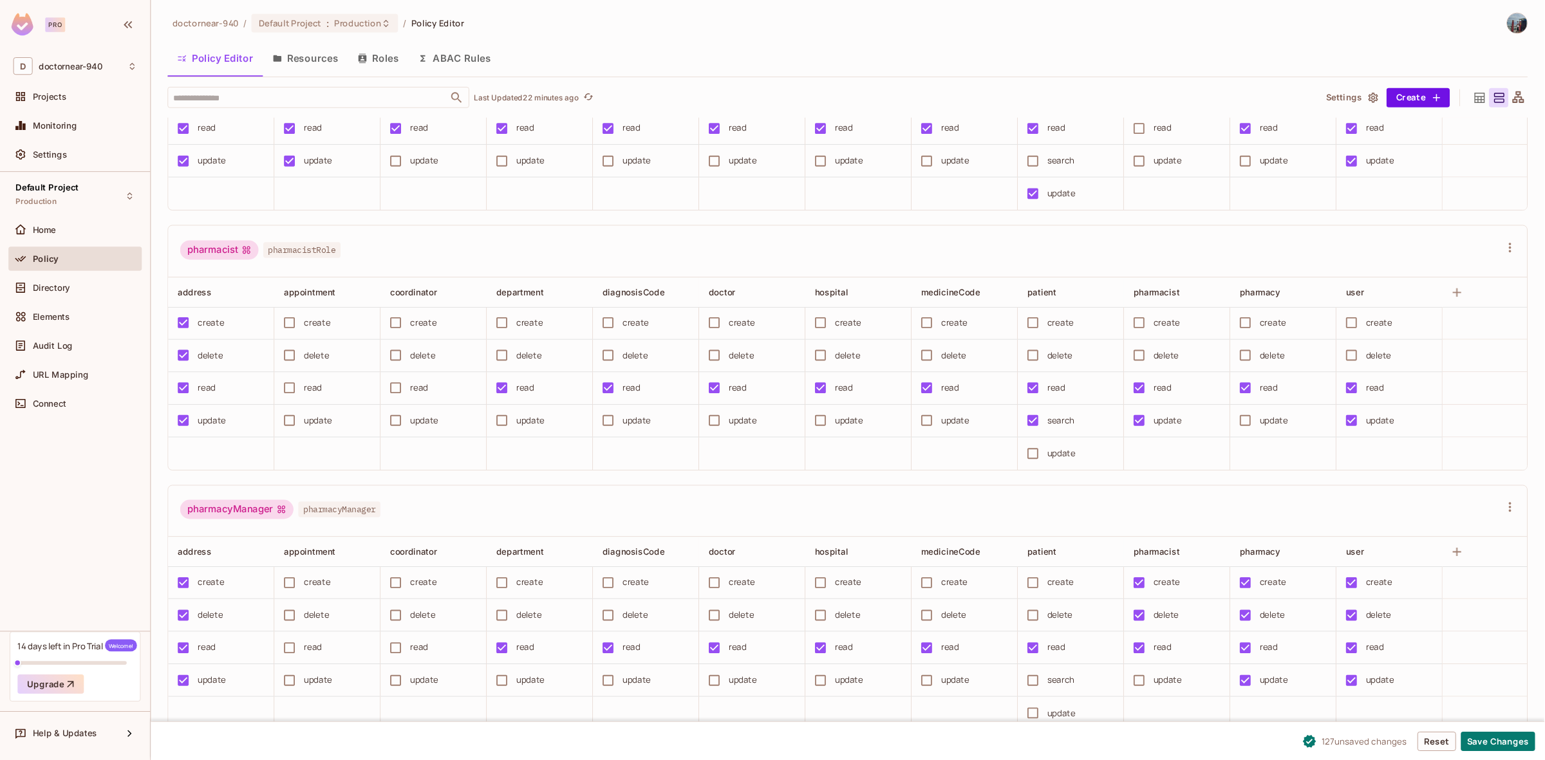
scroll to position [1658, 0]
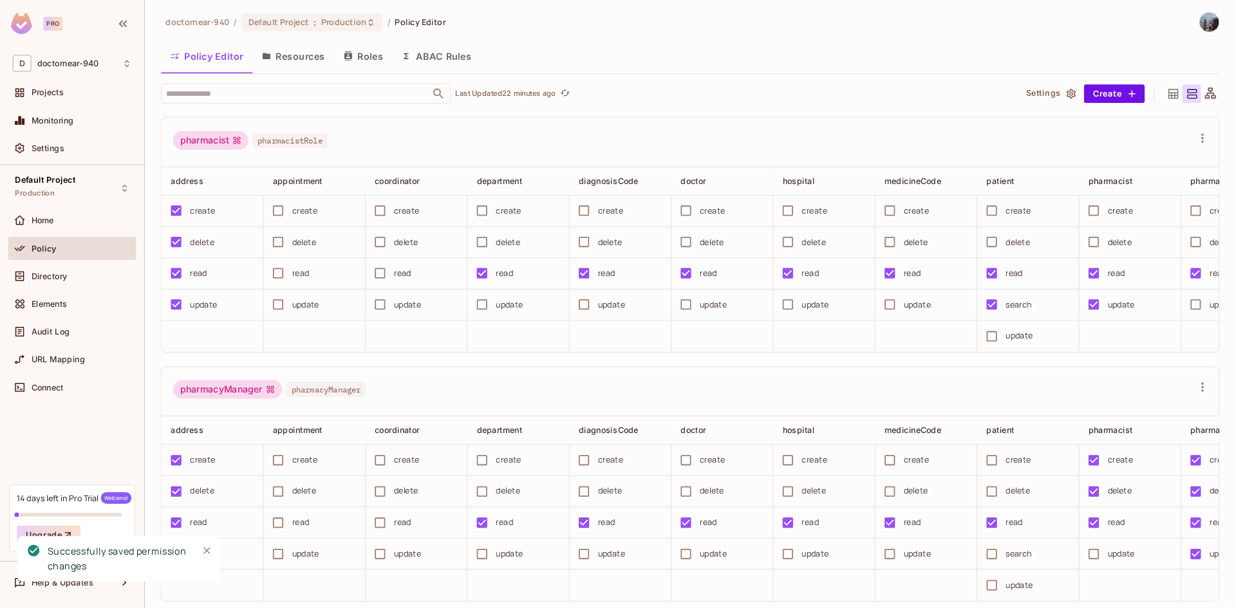
scroll to position [0, 50]
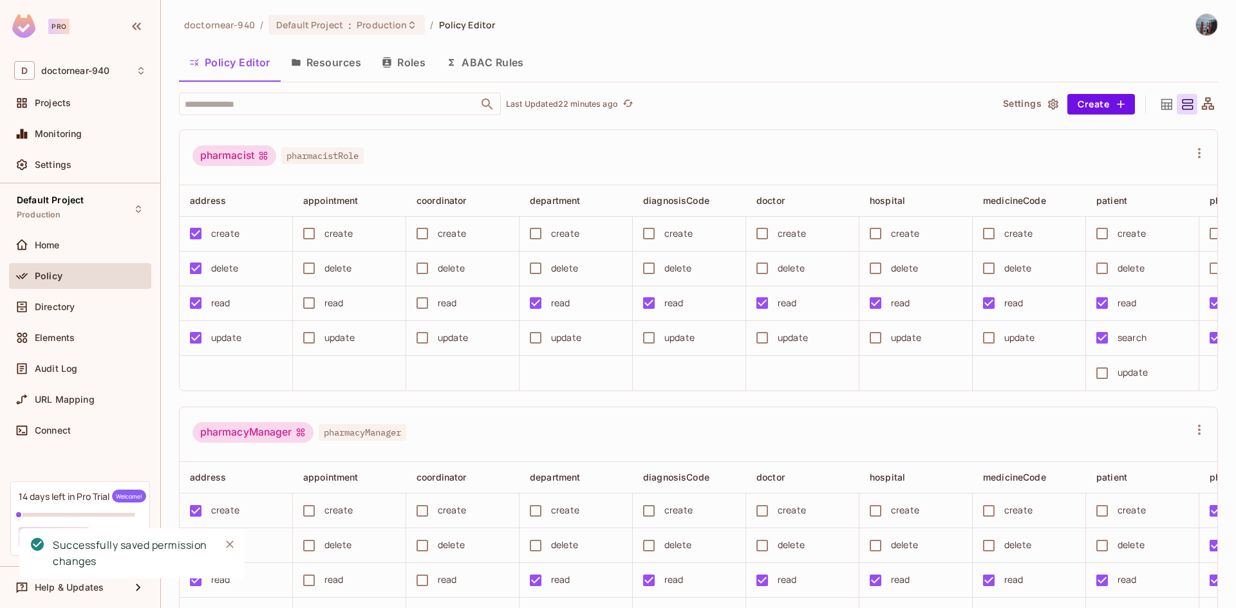
click at [883, 51] on div "Policy Editor Resources Roles ABAC Rules" at bounding box center [698, 62] width 1039 height 32
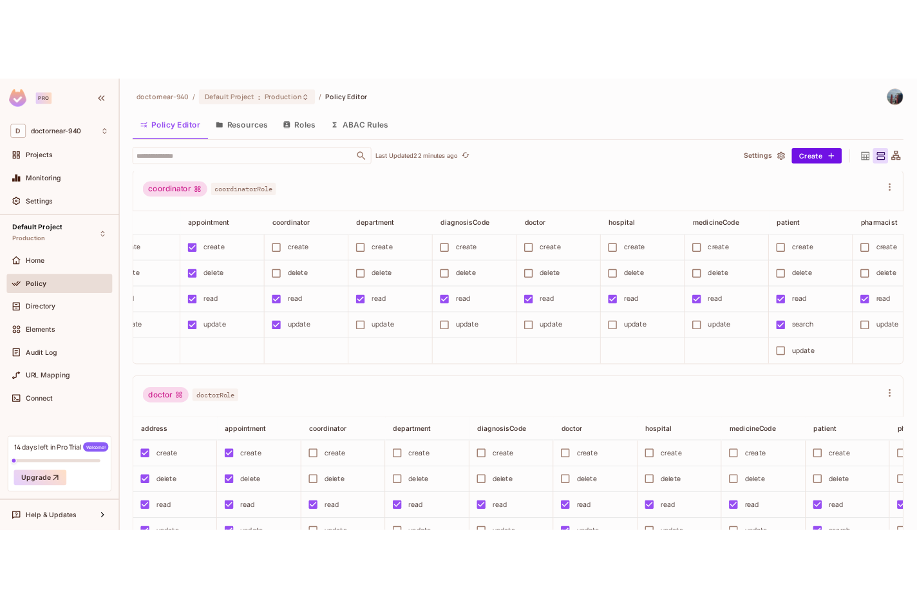
scroll to position [0, 0]
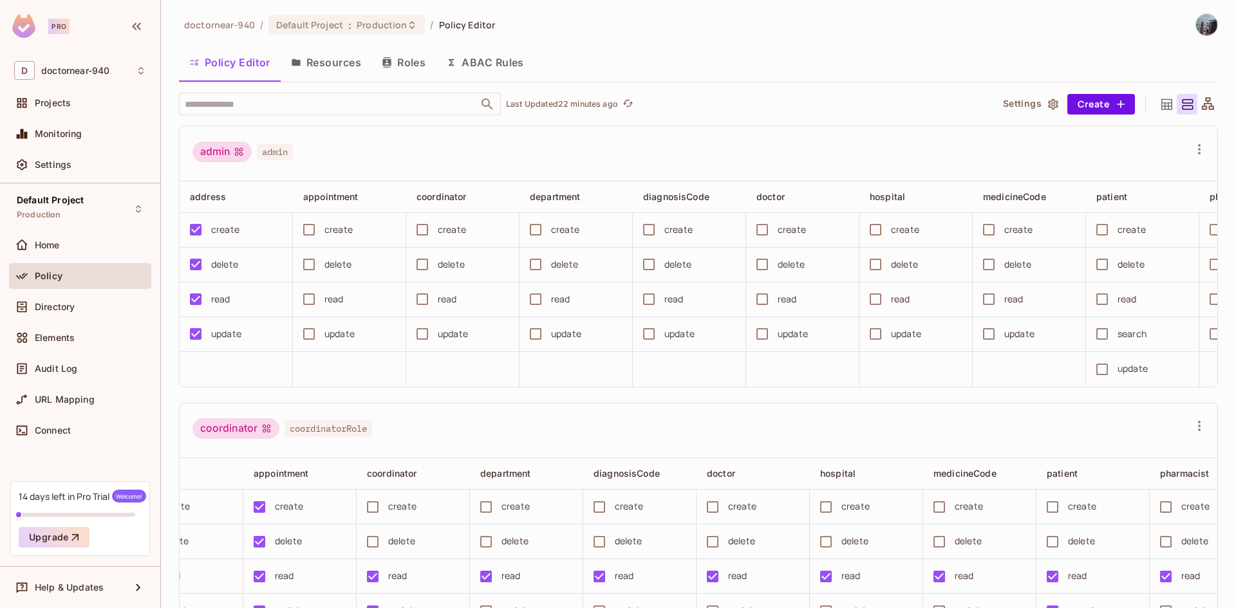
click at [386, 138] on div "admin admin" at bounding box center [699, 153] width 1038 height 55
click at [956, 57] on div "Policy Editor Resources Roles ABAC Rules" at bounding box center [698, 62] width 1039 height 32
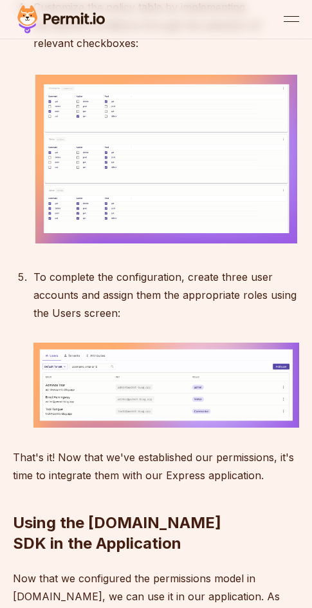
scroll to position [5020, 0]
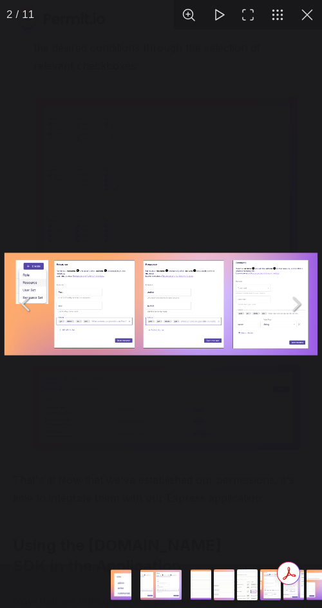
click at [162, 280] on img "You can close this modal content with the ESC key" at bounding box center [161, 304] width 317 height 106
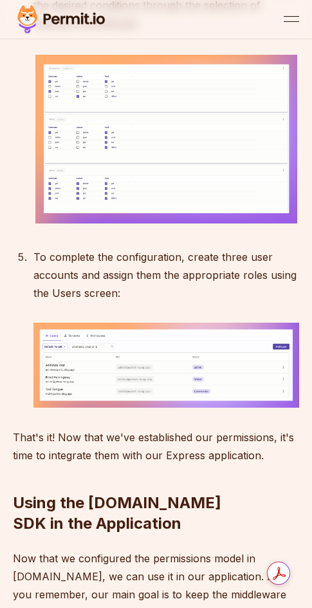
scroll to position [5149, 0]
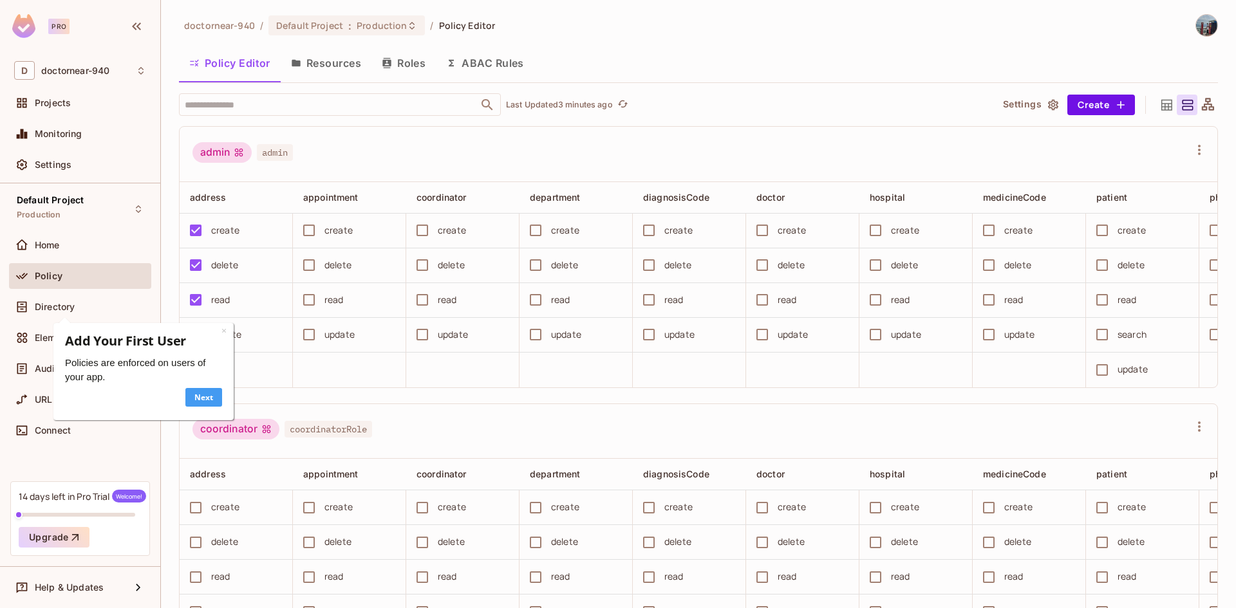
click at [200, 398] on link "Next" at bounding box center [203, 397] width 37 height 19
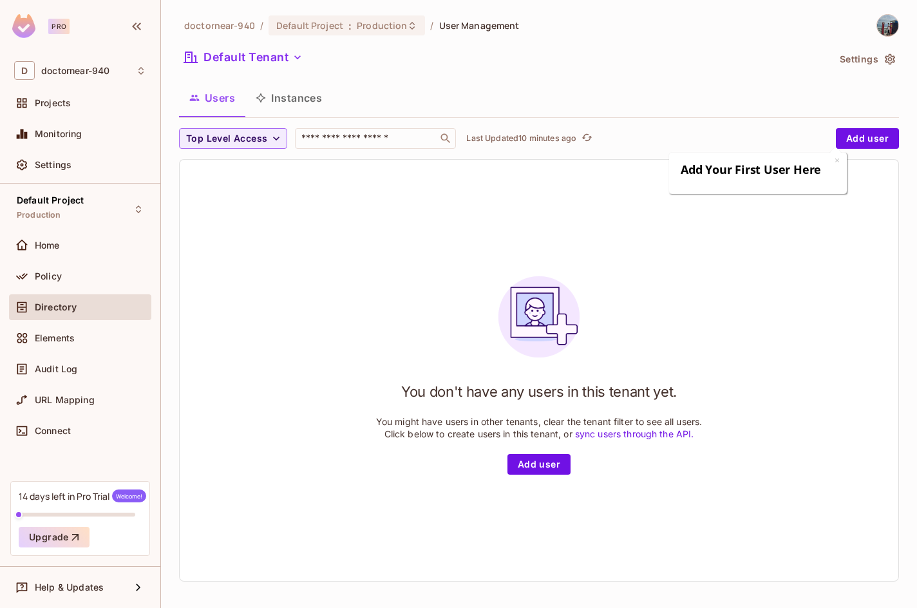
click at [718, 295] on div "You don't have any users in this tenant yet. You might have users in other tena…" at bounding box center [539, 370] width 718 height 421
click at [304, 261] on div "You don't have any users in this tenant yet. You might have users in other tena…" at bounding box center [539, 370] width 718 height 421
click at [320, 240] on div "You don't have any users in this tenant yet. You might have users in other tena…" at bounding box center [539, 370] width 718 height 421
click at [292, 101] on button "Instances" at bounding box center [288, 98] width 87 height 32
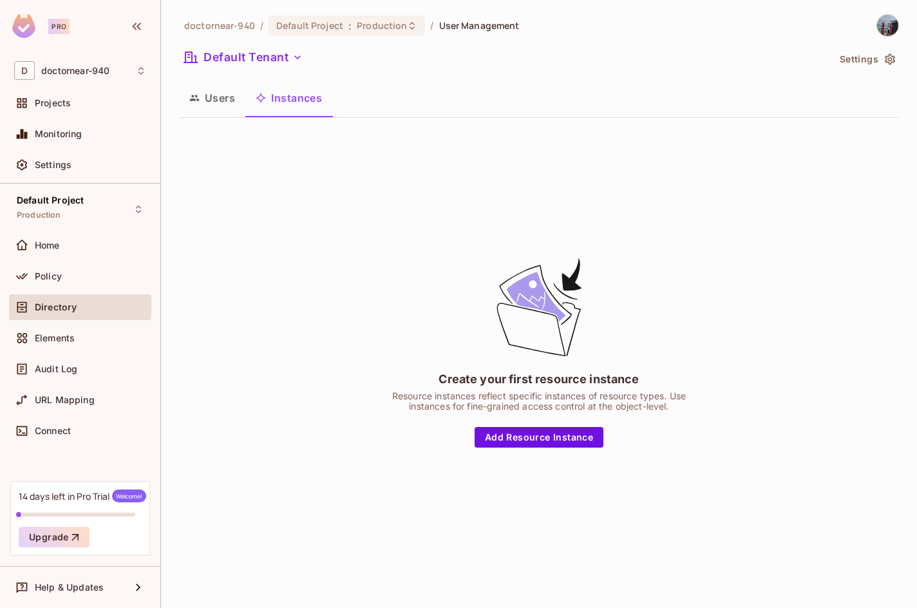
click at [198, 103] on icon "button" at bounding box center [194, 98] width 10 height 10
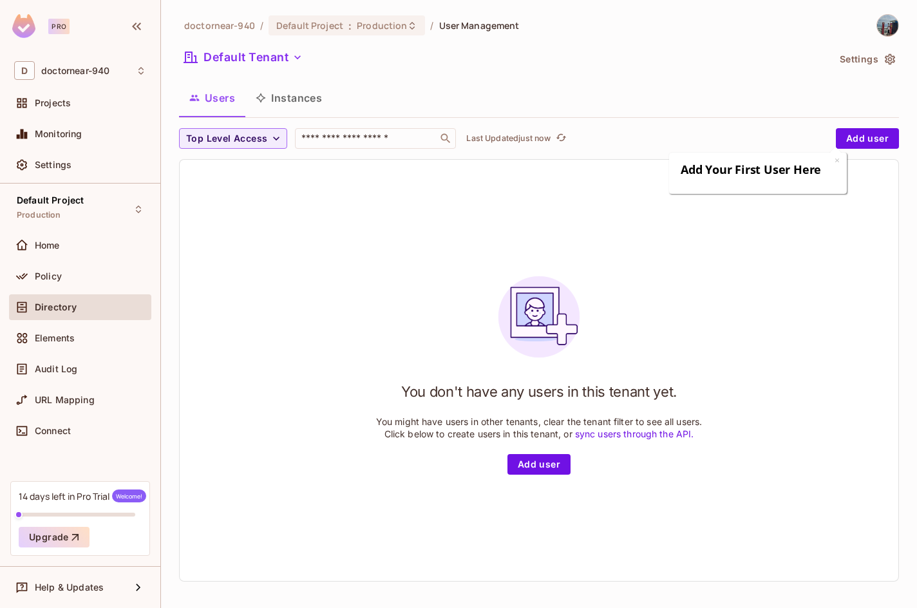
click at [266, 220] on div "You don't have any users in this tenant yet. You might have users in other tena…" at bounding box center [539, 370] width 718 height 421
click at [378, 315] on div "You don't have any users in this tenant yet. You might have users in other tena…" at bounding box center [539, 370] width 326 height 209
click at [877, 133] on button "Add user" at bounding box center [866, 138] width 63 height 21
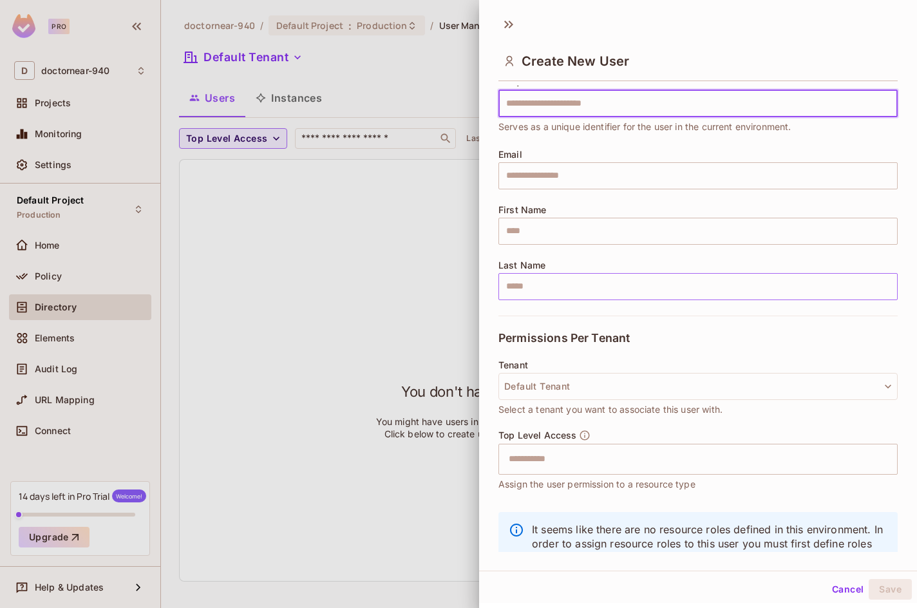
scroll to position [88, 0]
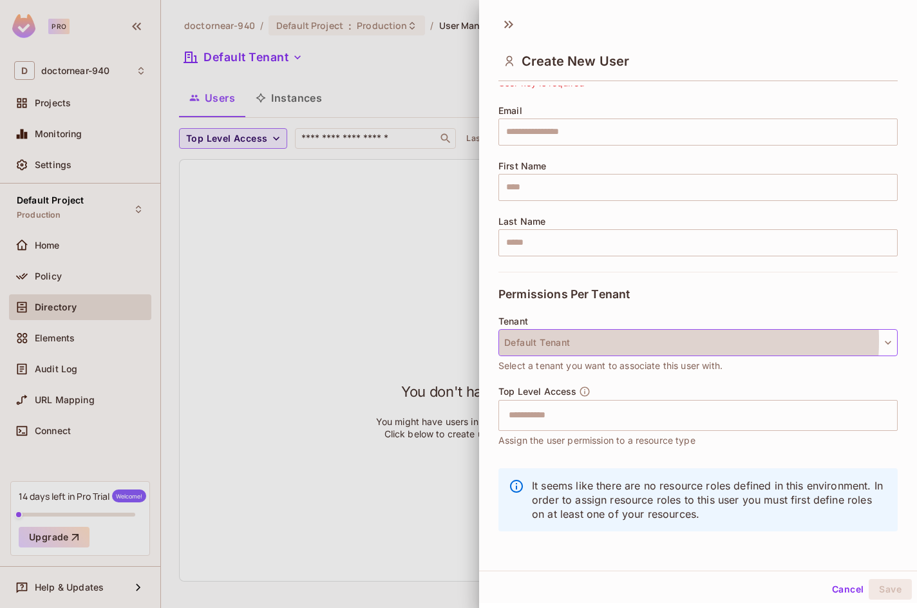
click at [631, 340] on button "Default Tenant" at bounding box center [697, 342] width 399 height 27
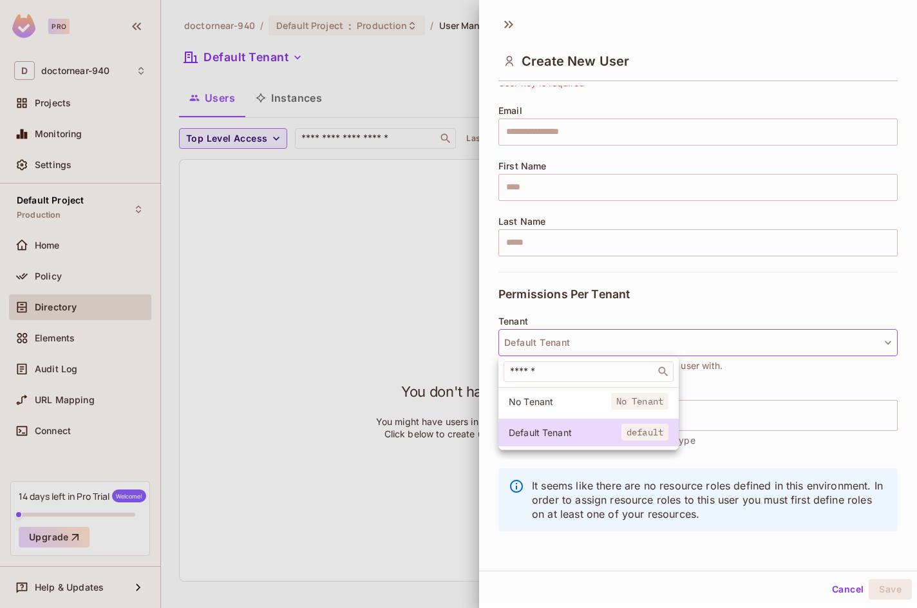
click at [425, 375] on div at bounding box center [458, 304] width 917 height 608
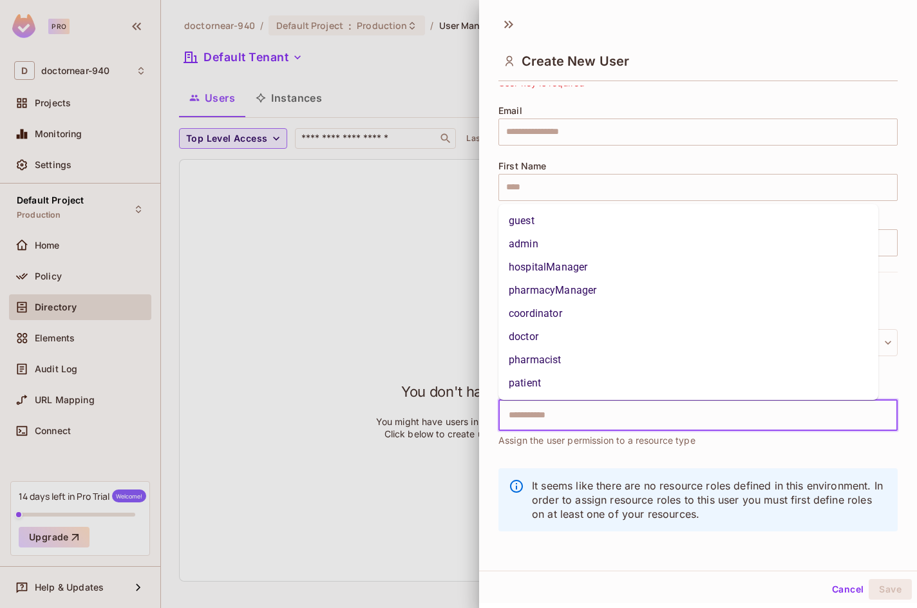
click at [549, 420] on input "text" at bounding box center [686, 415] width 371 height 26
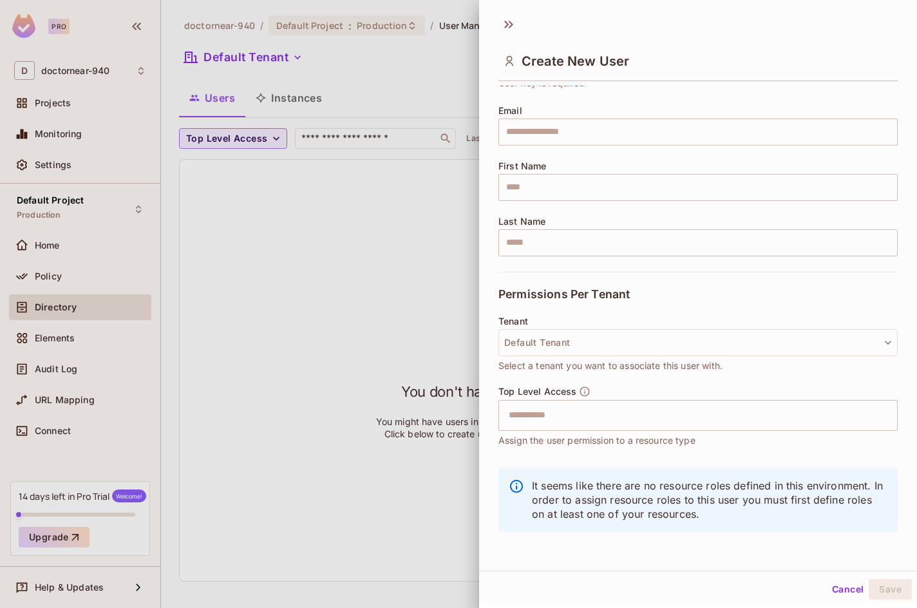
click at [489, 280] on div "User Details * Key ​ User key is required Email ​ First Name ​ Last Name ​ Perm…" at bounding box center [698, 319] width 438 height 466
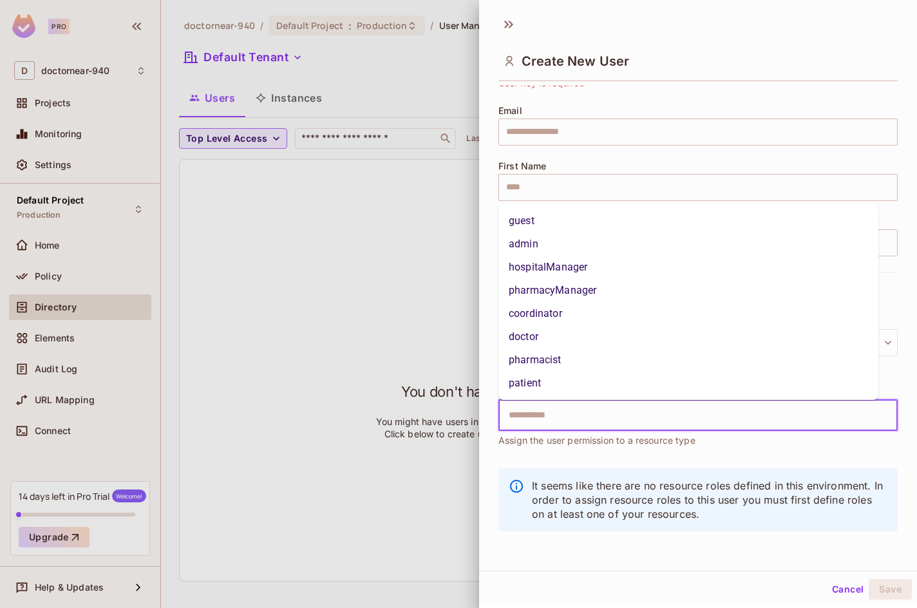
click at [543, 414] on input "text" at bounding box center [686, 415] width 371 height 26
click at [575, 415] on input "text" at bounding box center [686, 415] width 371 height 26
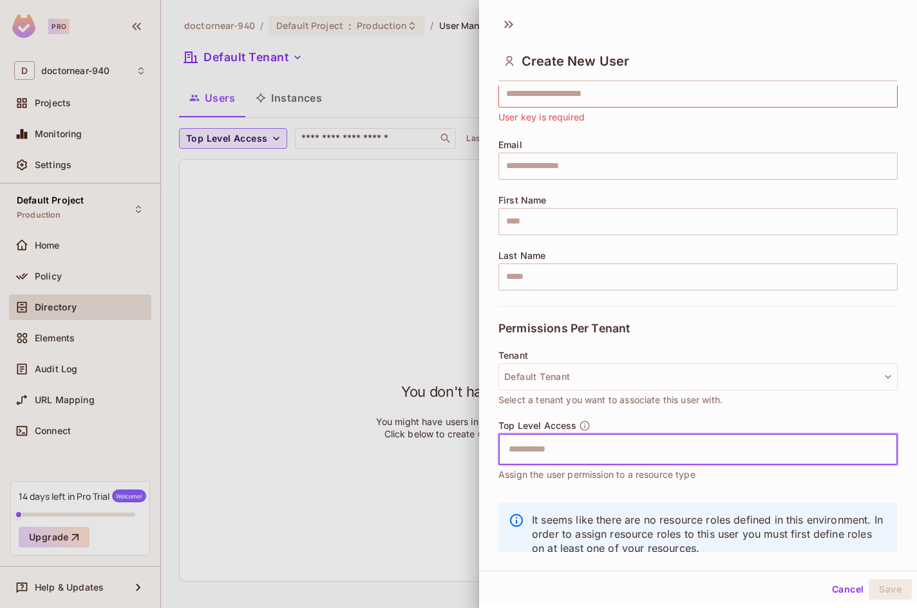
scroll to position [0, 0]
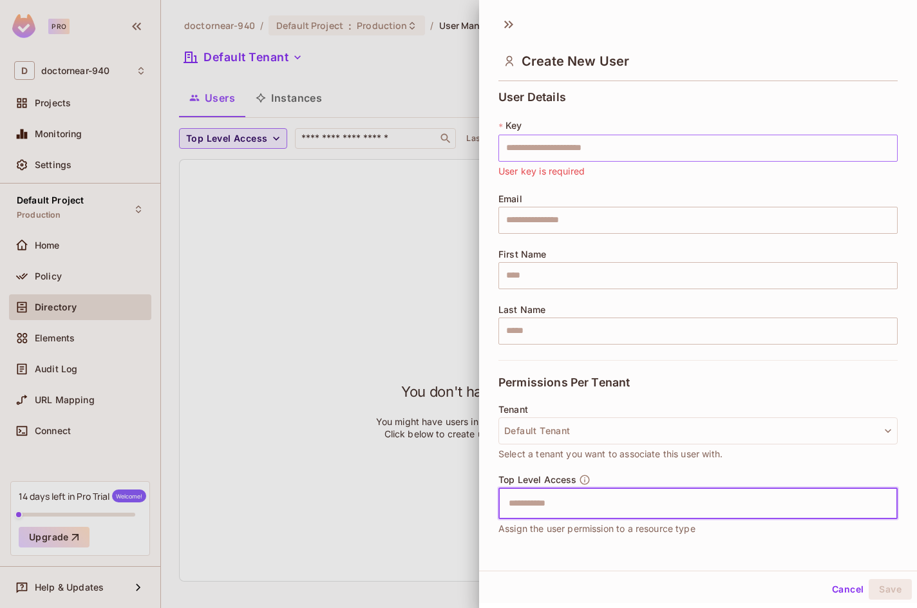
click at [658, 151] on input "text" at bounding box center [697, 148] width 399 height 27
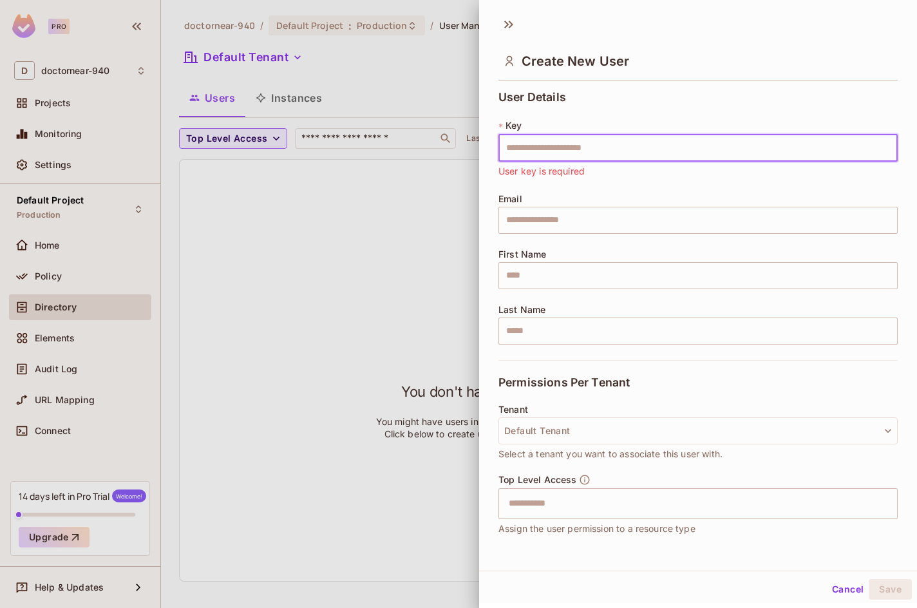
click at [662, 149] on input "text" at bounding box center [697, 148] width 399 height 27
click at [665, 147] on input "text" at bounding box center [697, 148] width 399 height 27
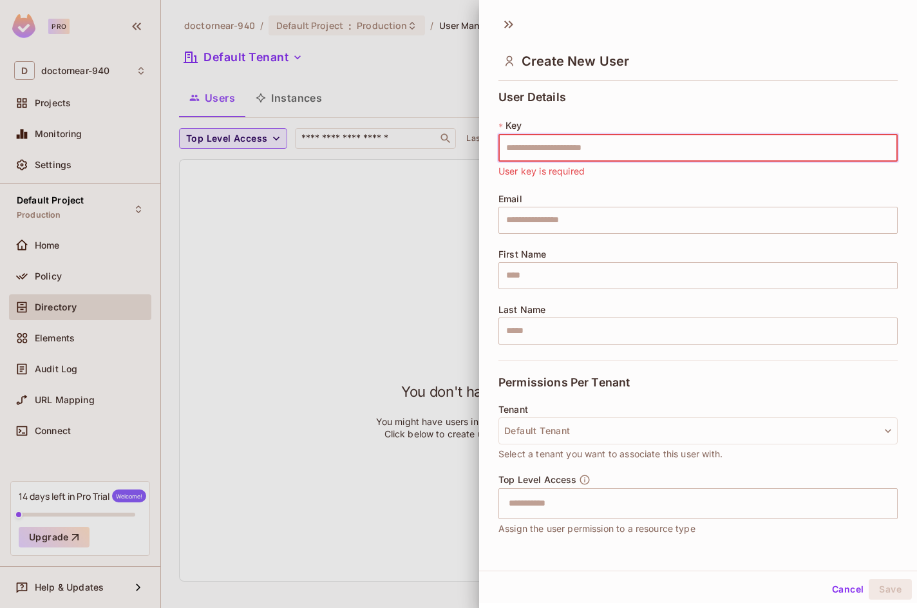
click at [656, 113] on div "User Details * Key ​ User key is required Email ​ First Name ​ Last Name ​" at bounding box center [697, 225] width 399 height 269
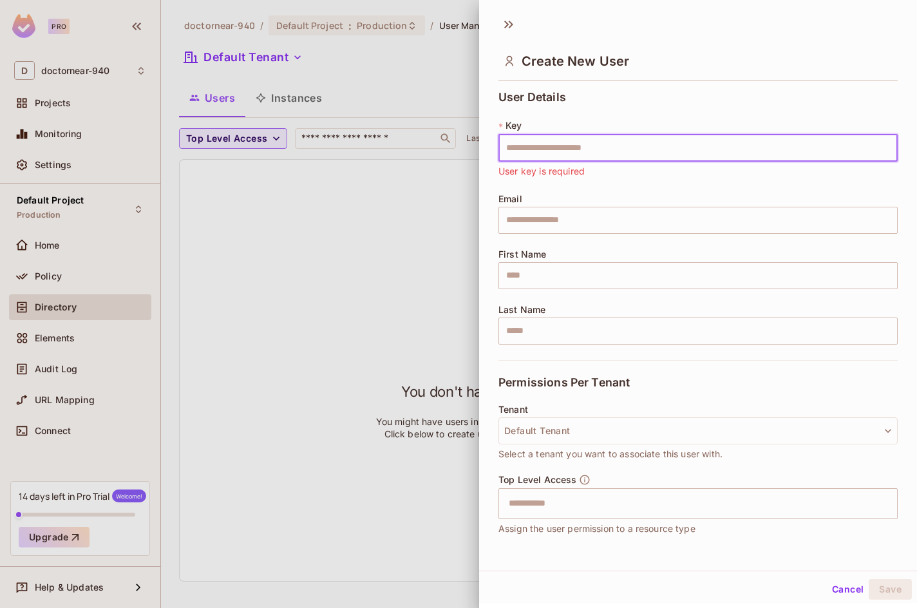
click at [630, 147] on input "text" at bounding box center [697, 148] width 399 height 27
type input "*"
type input "**********"
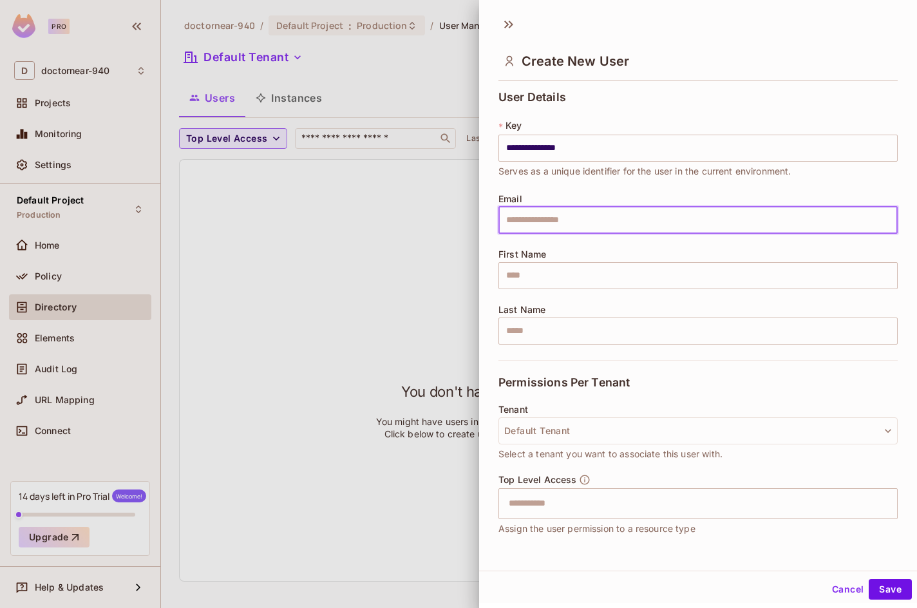
click at [528, 214] on input "text" at bounding box center [697, 220] width 399 height 27
click at [620, 216] on input "text" at bounding box center [697, 220] width 399 height 27
click at [620, 218] on input "text" at bounding box center [697, 220] width 399 height 27
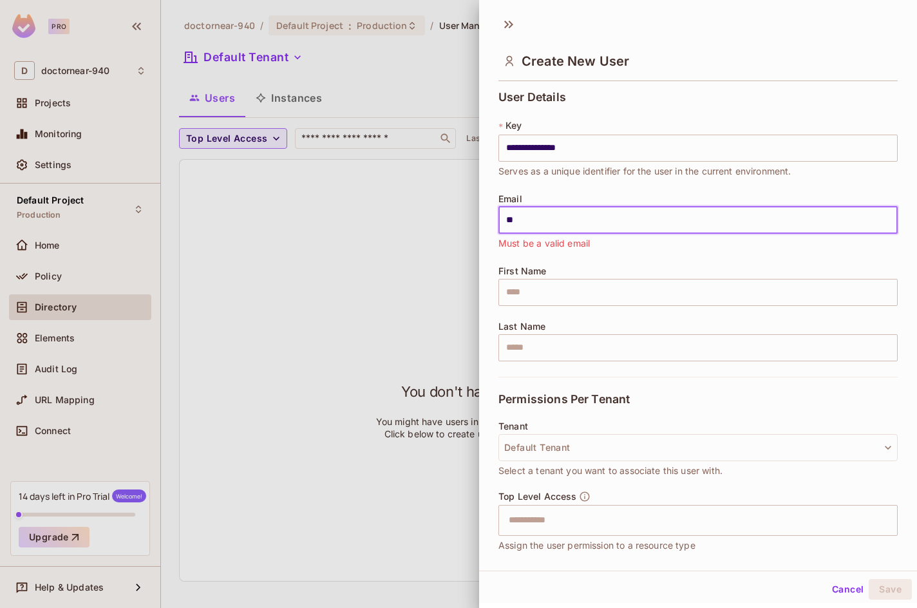
type input "*"
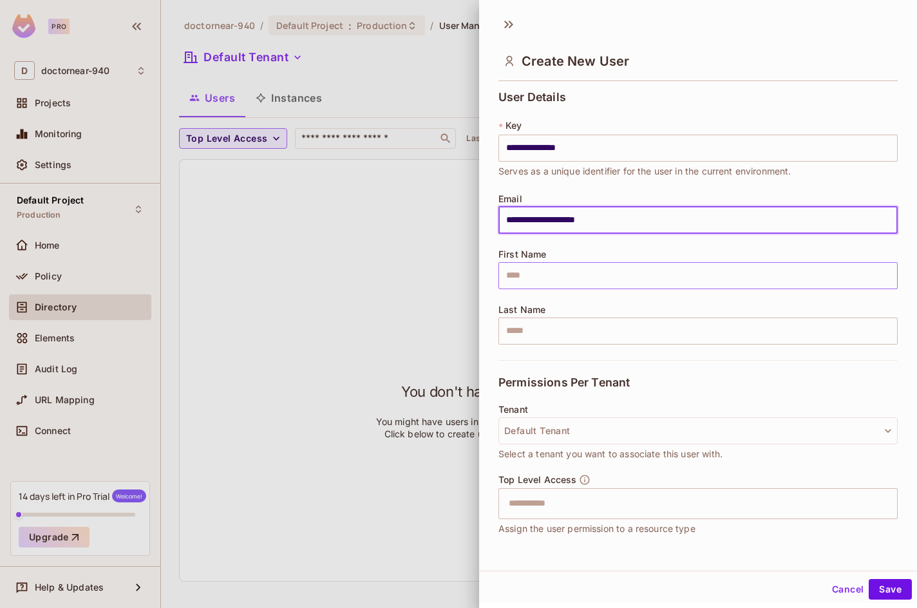
type input "**********"
click at [519, 277] on input "text" at bounding box center [697, 275] width 399 height 27
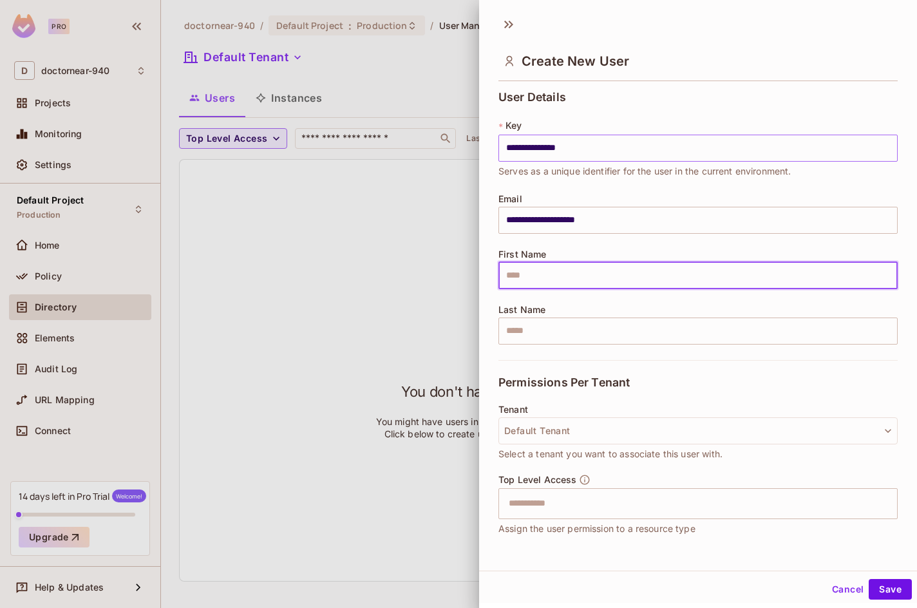
click at [608, 148] on input "**********" at bounding box center [697, 148] width 399 height 27
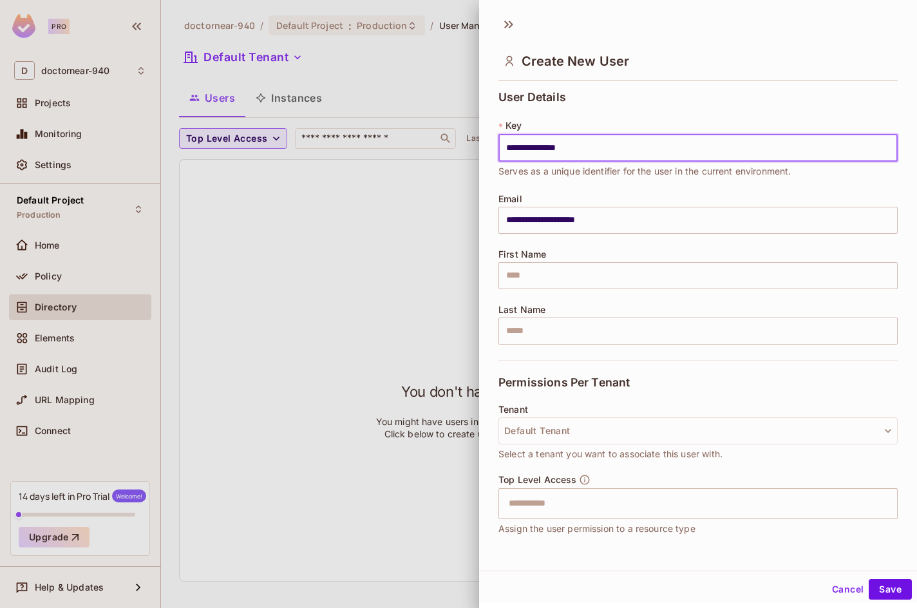
click at [608, 148] on input "**********" at bounding box center [697, 148] width 399 height 27
type input "*****"
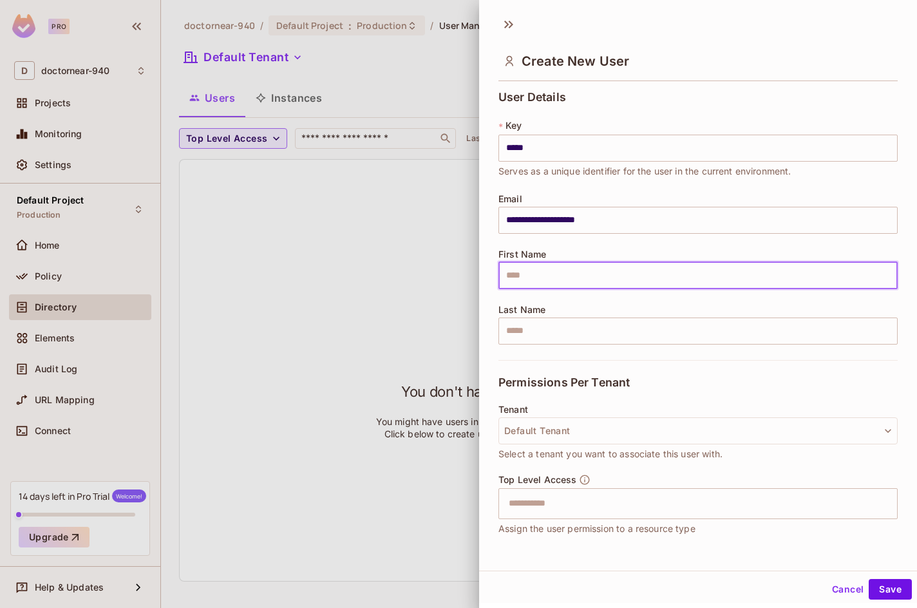
click at [582, 268] on input "text" at bounding box center [697, 275] width 399 height 27
type input "*"
type input "*****"
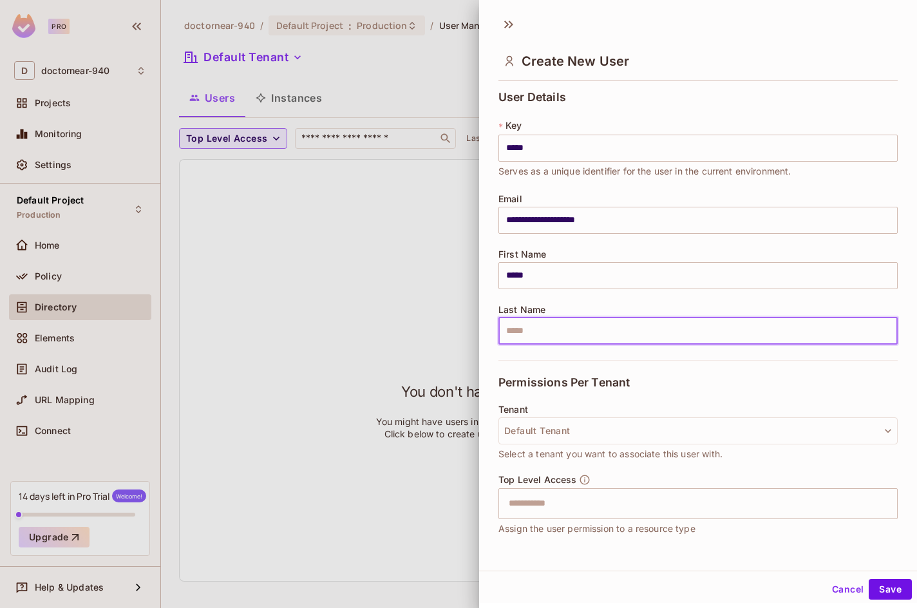
click at [575, 323] on input "text" at bounding box center [697, 330] width 399 height 27
click at [651, 279] on input "*****" at bounding box center [697, 275] width 399 height 27
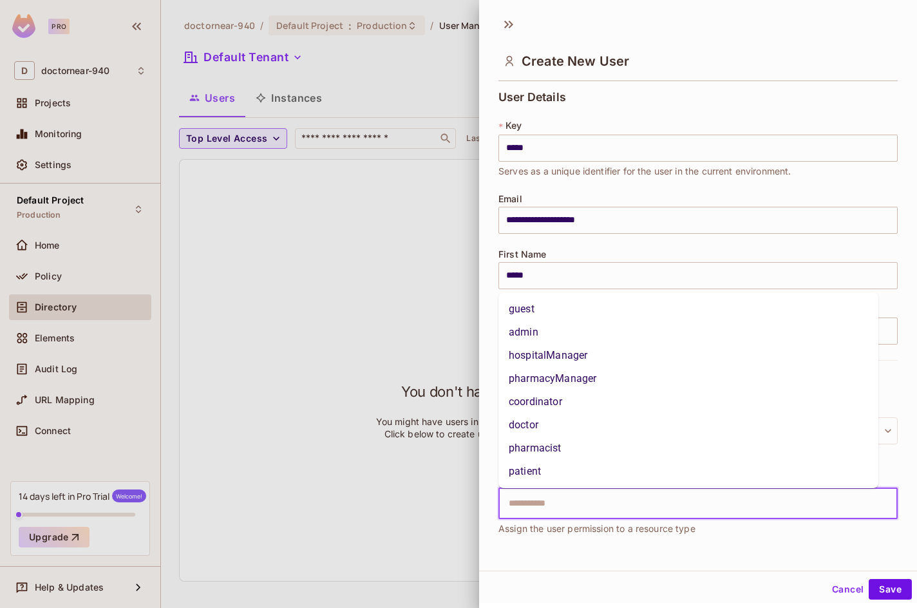
click at [571, 498] on input "text" at bounding box center [686, 503] width 371 height 26
click at [571, 335] on li "admin" at bounding box center [688, 332] width 380 height 23
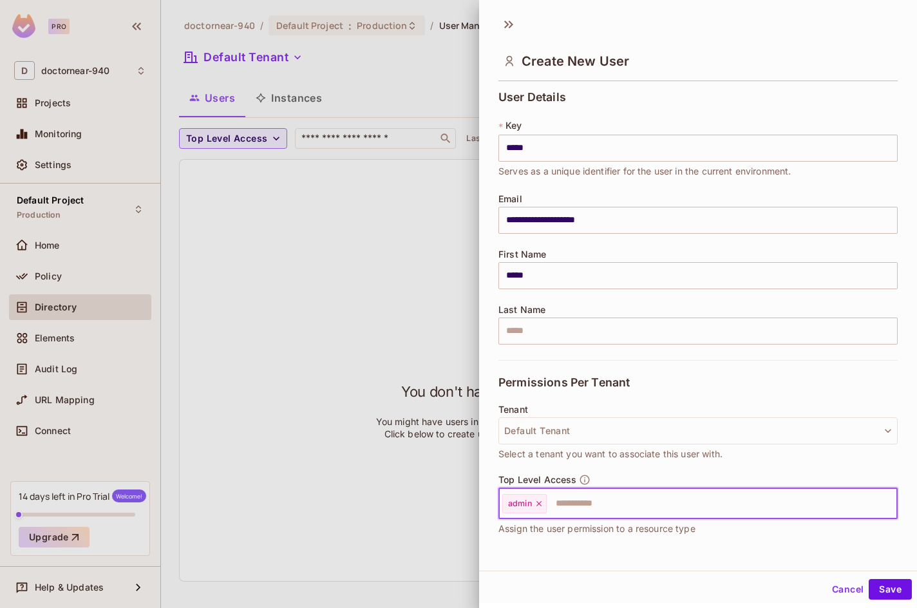
click at [681, 366] on div "Permissions Per Tenant" at bounding box center [697, 382] width 399 height 44
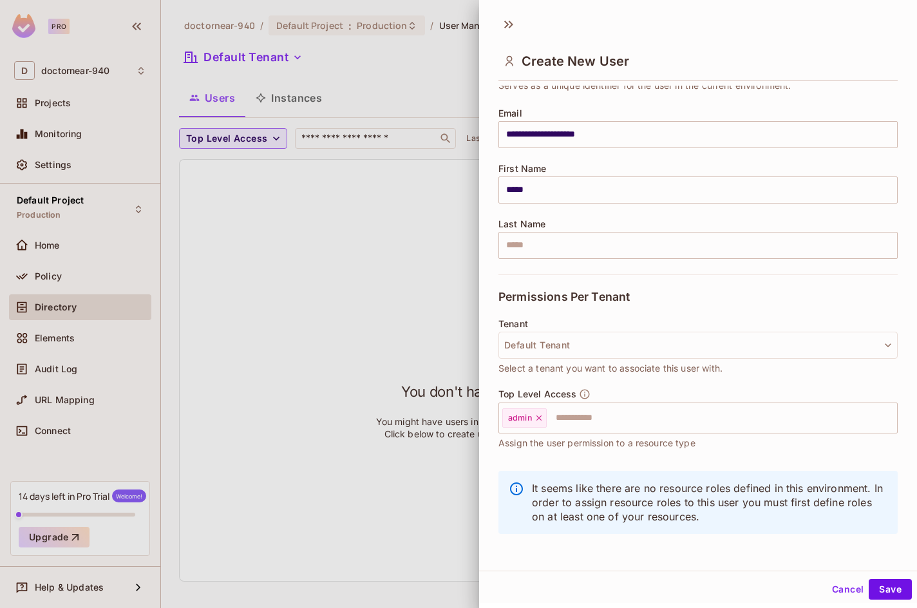
scroll to position [88, 0]
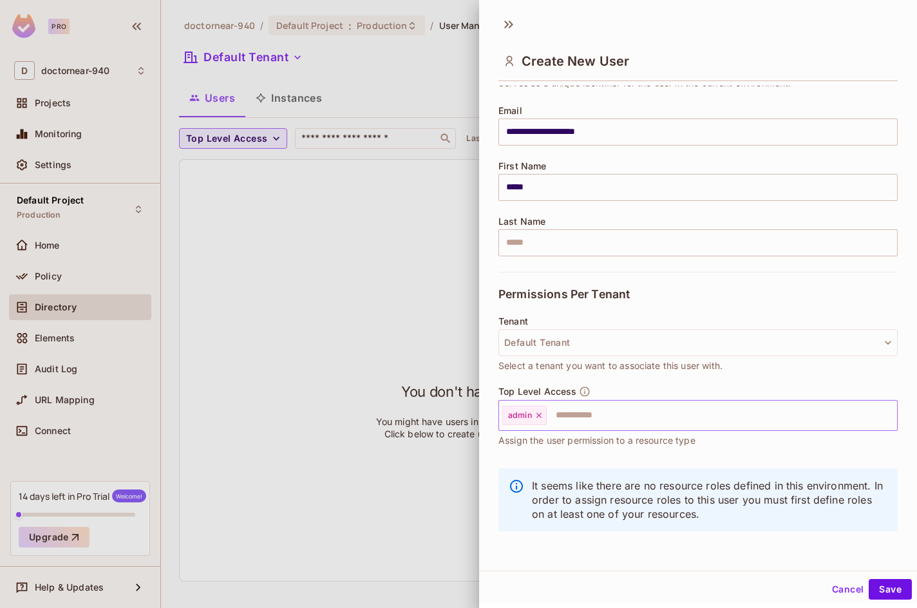
click at [589, 414] on input "text" at bounding box center [710, 415] width 324 height 26
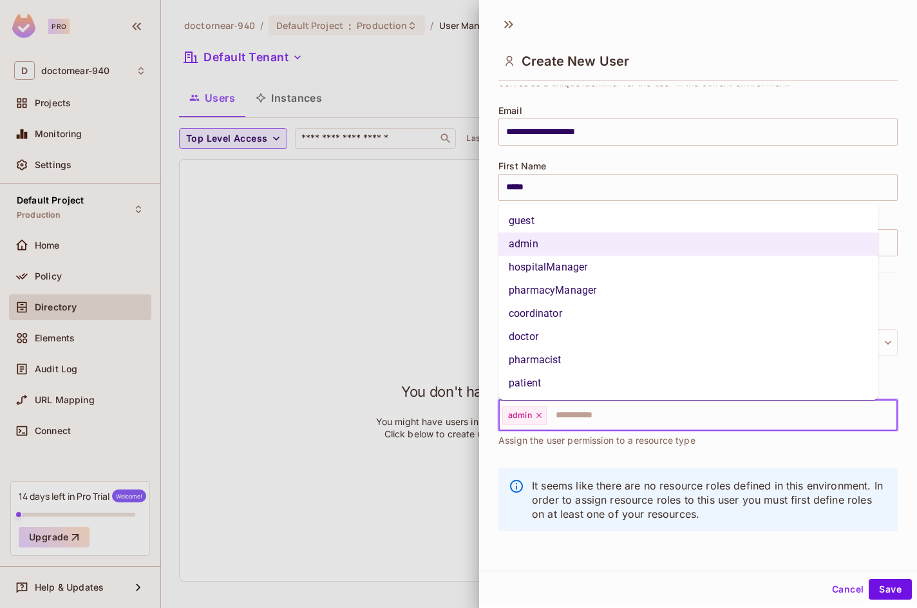
click at [572, 269] on li "hospitalManager" at bounding box center [688, 267] width 380 height 23
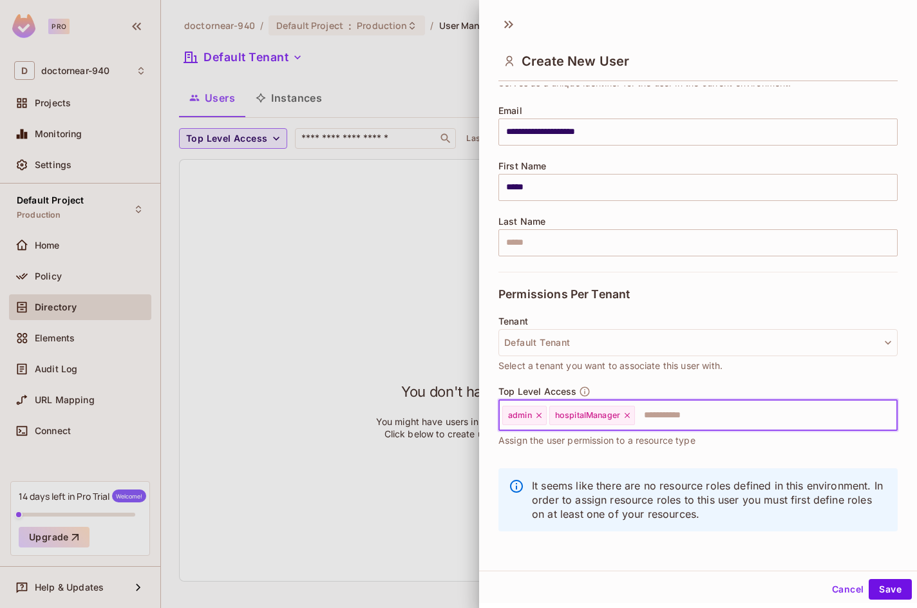
click at [675, 409] on input "text" at bounding box center [754, 415] width 236 height 26
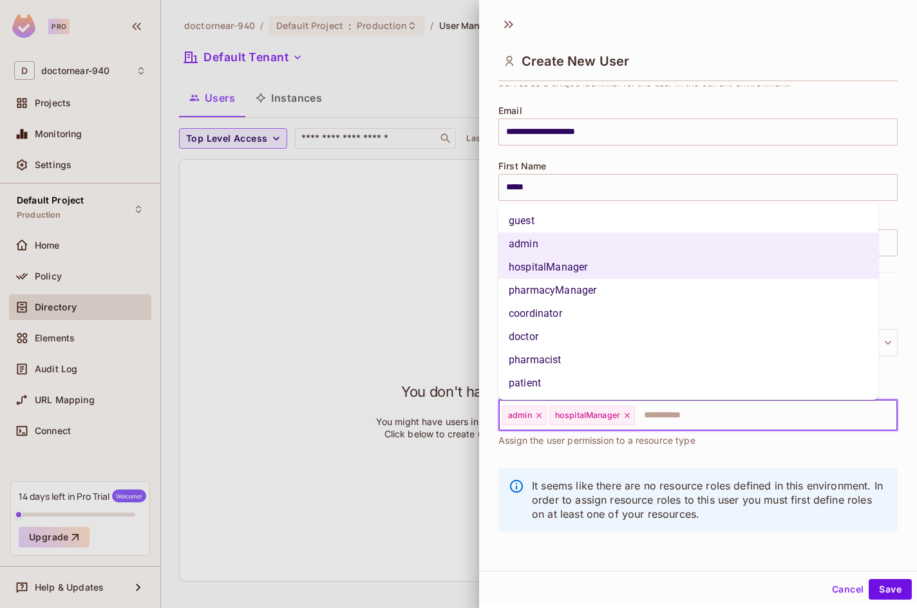
click at [587, 290] on li "pharmacyManager" at bounding box center [688, 290] width 380 height 23
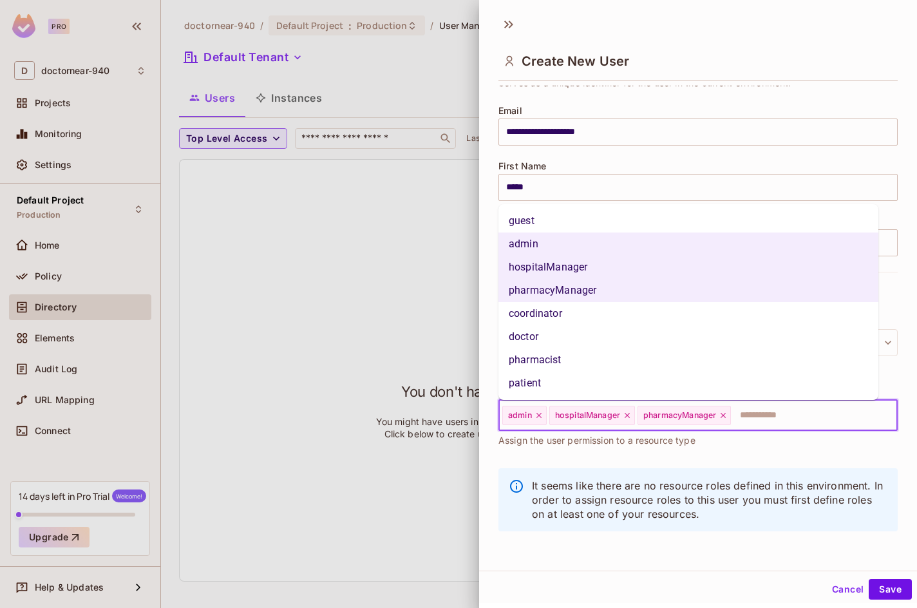
click at [790, 413] on input "text" at bounding box center [802, 415] width 140 height 26
click at [671, 462] on div "It seems like there are no resource roles defined in this environment. In order…" at bounding box center [697, 505] width 399 height 91
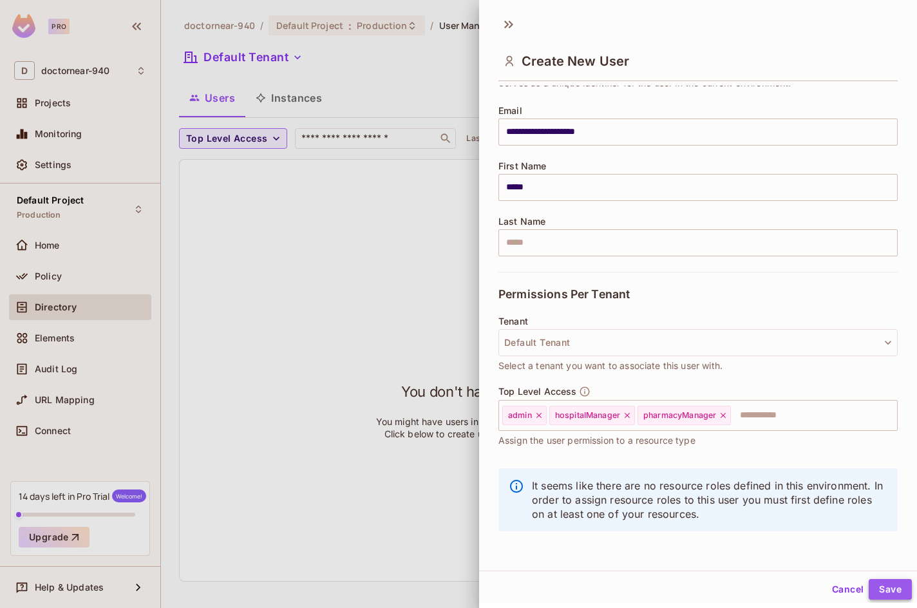
click at [875, 588] on button "Save" at bounding box center [889, 589] width 43 height 21
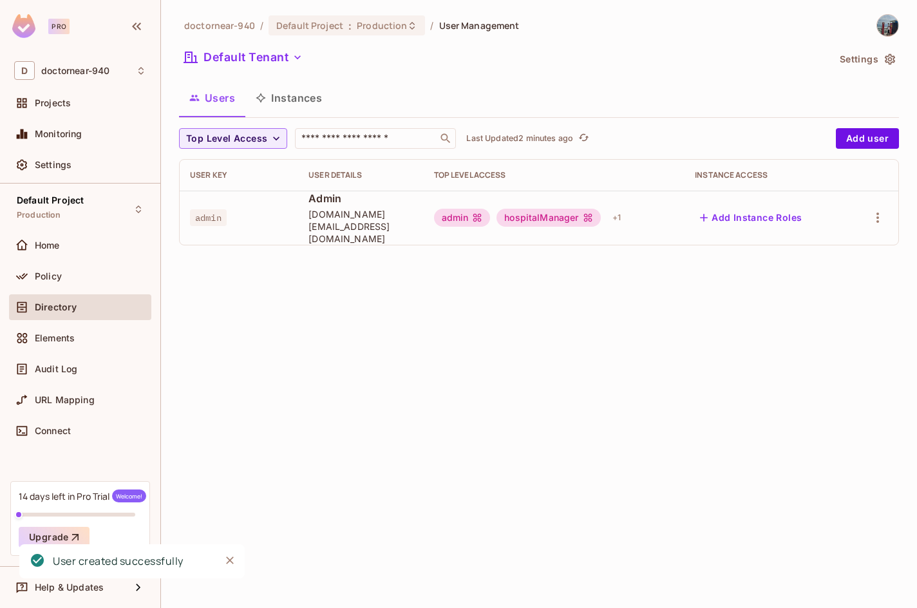
click at [591, 335] on div "doctornear-940 / Default Project : Production / User Management Default Tenant …" at bounding box center [539, 304] width 756 height 608
click at [632, 299] on div "doctornear-940 / Default Project : Production / User Management Default Tenant …" at bounding box center [539, 304] width 756 height 608
click at [750, 212] on button "Add Instance Roles" at bounding box center [750, 217] width 112 height 21
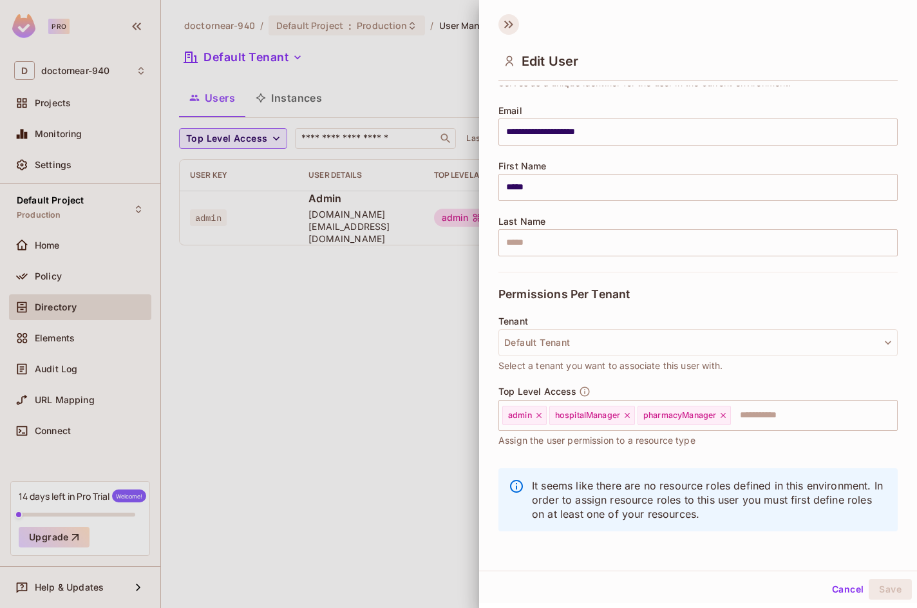
click at [503, 19] on icon at bounding box center [508, 24] width 21 height 21
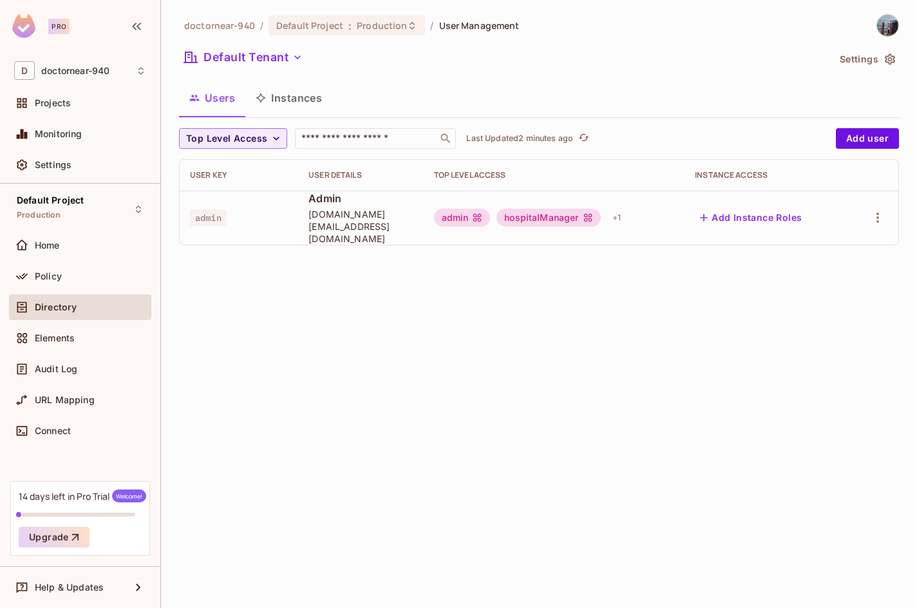
click at [542, 342] on div "doctornear-940 / Default Project : Production / User Management Default Tenant …" at bounding box center [539, 304] width 756 height 608
click at [346, 248] on div "doctornear-940 / Default Project : Production / User Management Default Tenant …" at bounding box center [539, 304] width 756 height 608
click at [277, 260] on div "doctornear-940 / Default Project : Production / User Management Default Tenant …" at bounding box center [539, 304] width 756 height 608
click at [259, 262] on div "doctornear-940 / Default Project : Production / User Management Default Tenant …" at bounding box center [539, 304] width 756 height 608
click at [212, 281] on div "doctornear-940 / Default Project : Production / User Management Default Tenant …" at bounding box center [539, 304] width 756 height 608
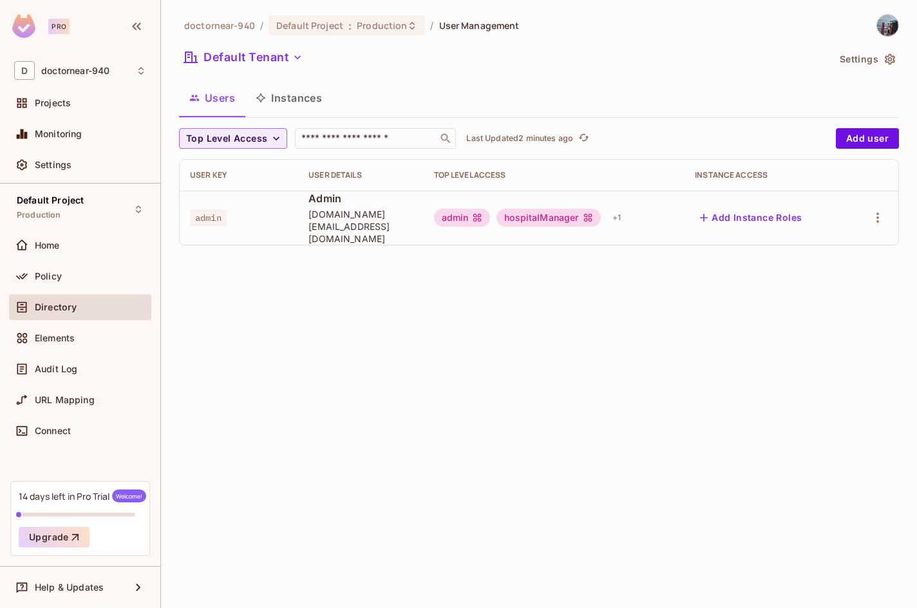
click at [369, 290] on div "doctornear-940 / Default Project : Production / User Management Default Tenant …" at bounding box center [539, 304] width 756 height 608
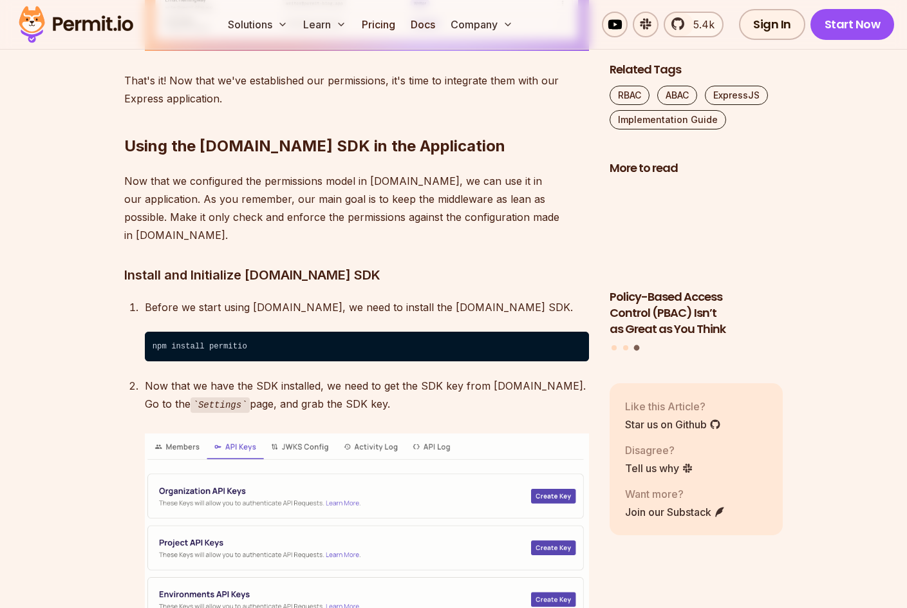
scroll to position [5185, 0]
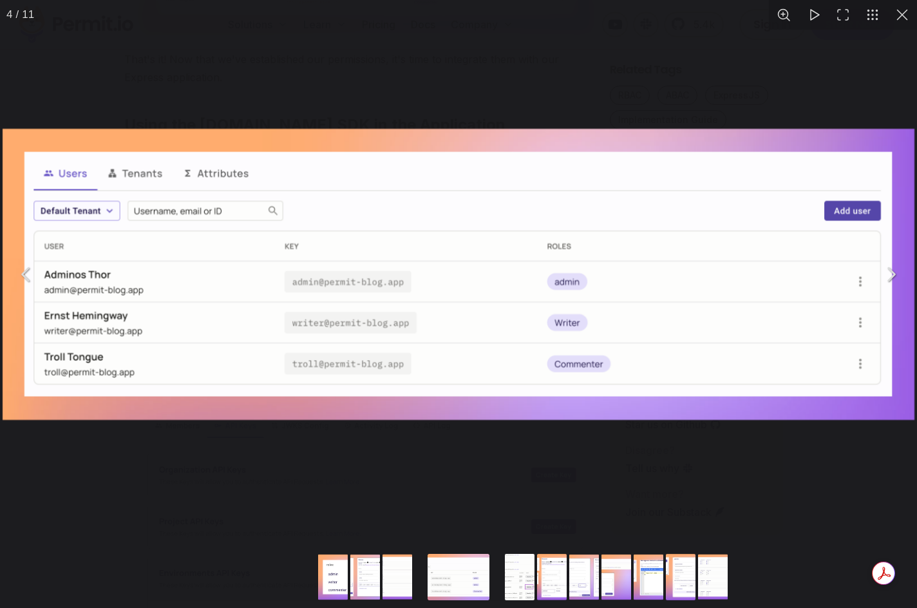
click at [191, 449] on div "You can close this modal content with the ESC key" at bounding box center [458, 274] width 917 height 548
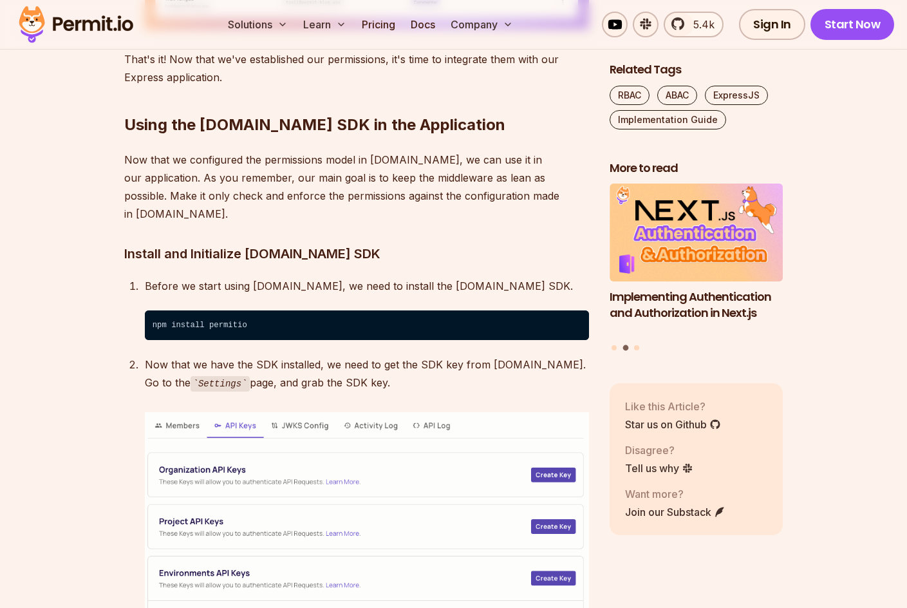
scroll to position [5249, 0]
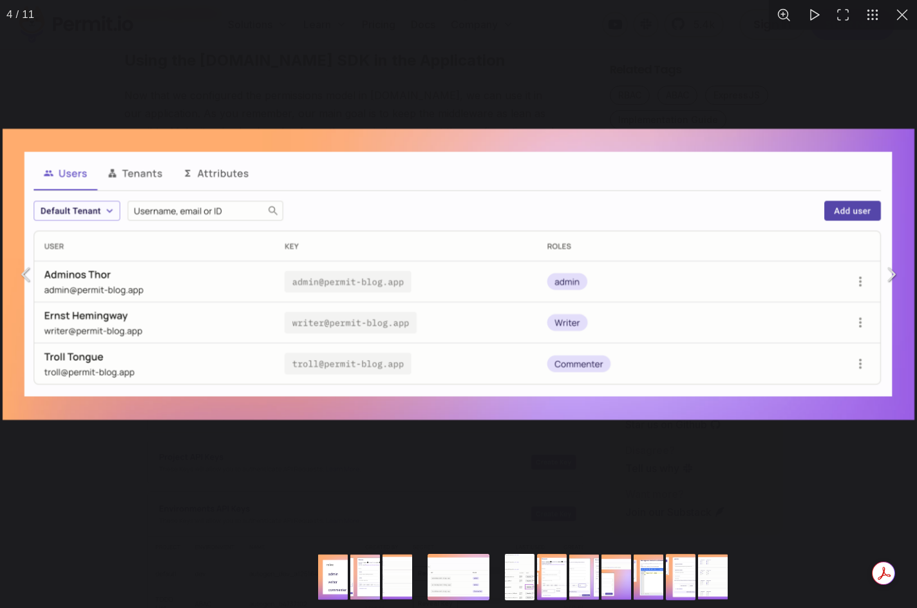
click at [197, 461] on div "You can close this modal content with the ESC key" at bounding box center [458, 274] width 917 height 548
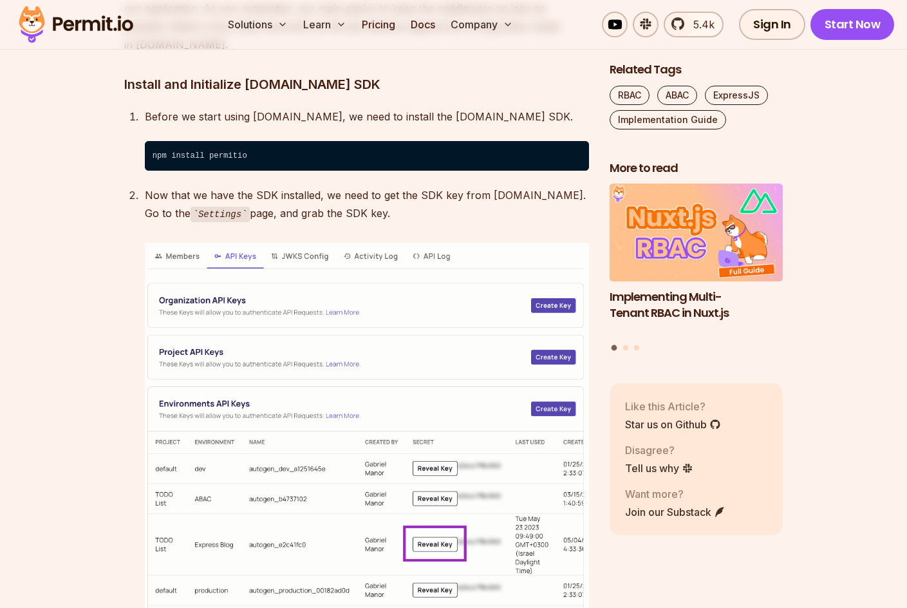
scroll to position [5313, 0]
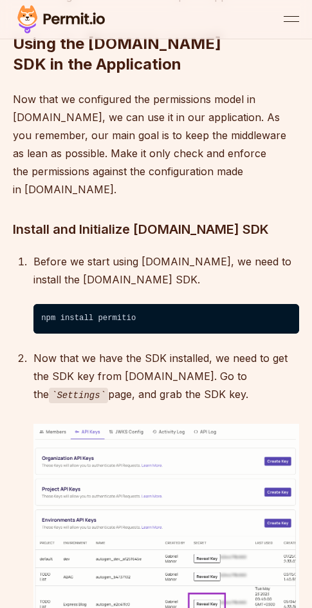
scroll to position [5535, 0]
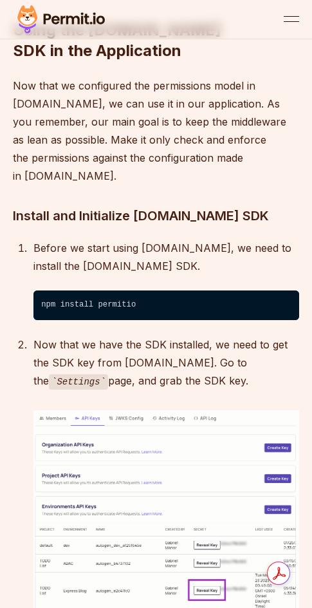
click at [218, 61] on h2 "Using the [DOMAIN_NAME] SDK in the Application" at bounding box center [156, 14] width 286 height 93
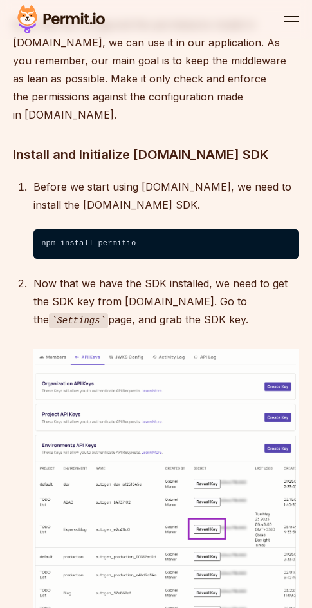
scroll to position [5728, 0]
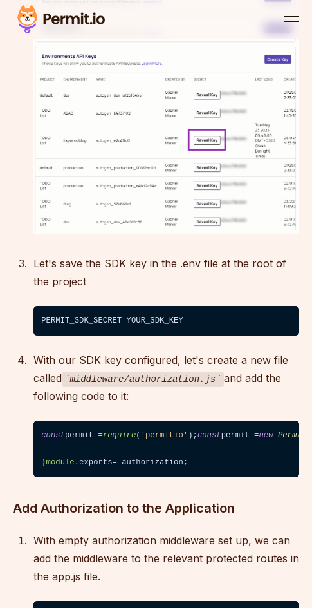
scroll to position [5986, 0]
